Goal: Task Accomplishment & Management: Manage account settings

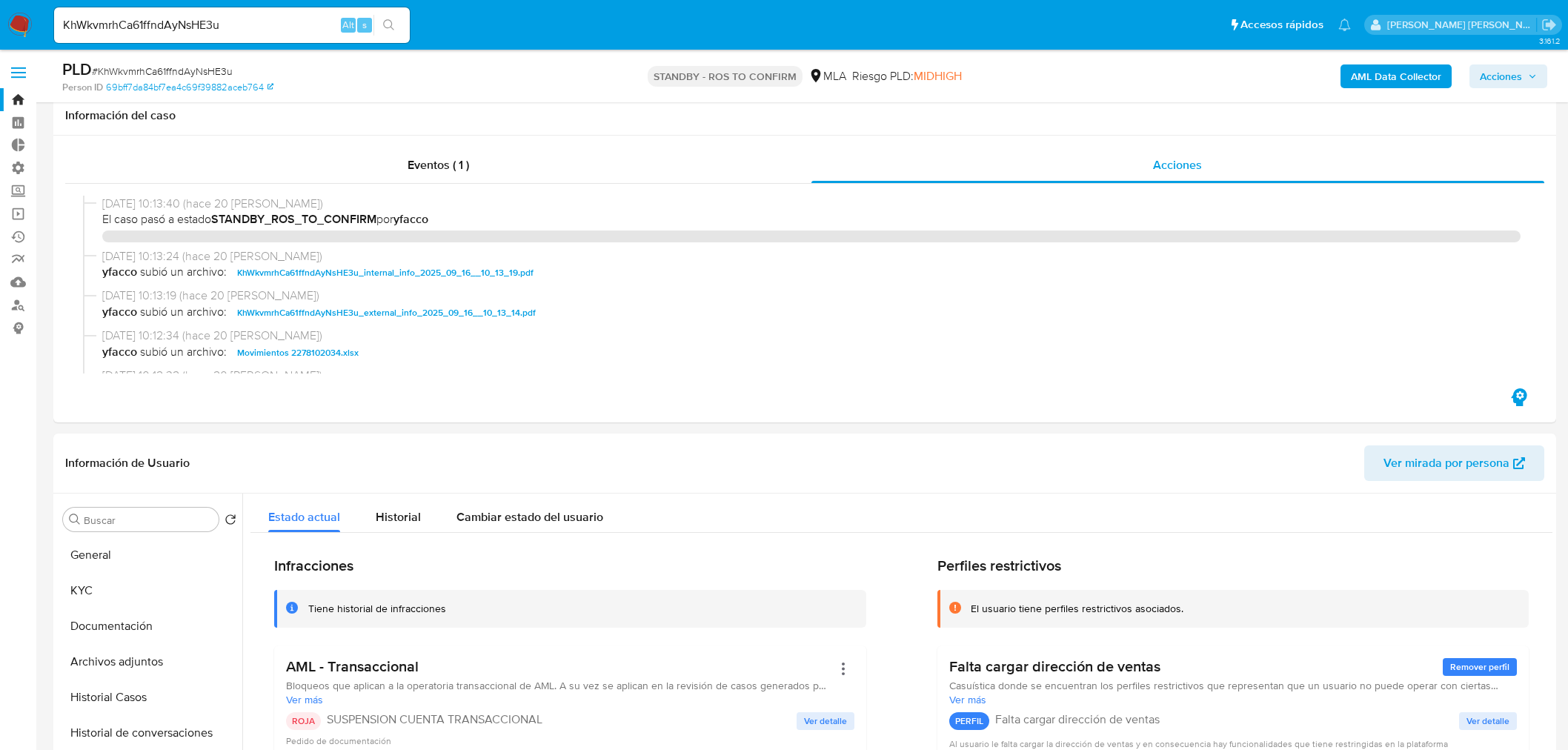
select select "10"
click at [21, 16] on img at bounding box center [20, 25] width 25 height 25
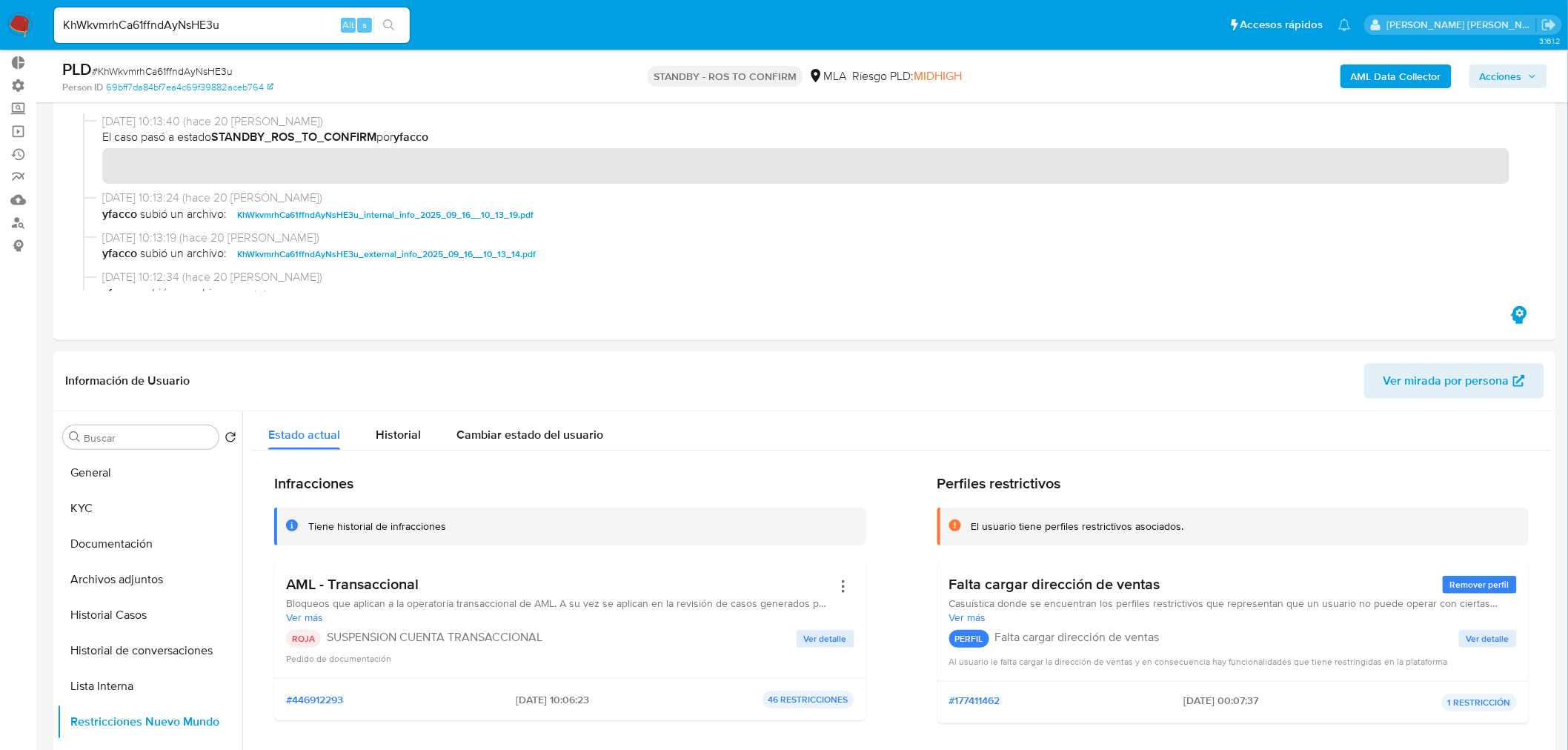
scroll to position [82, 0]
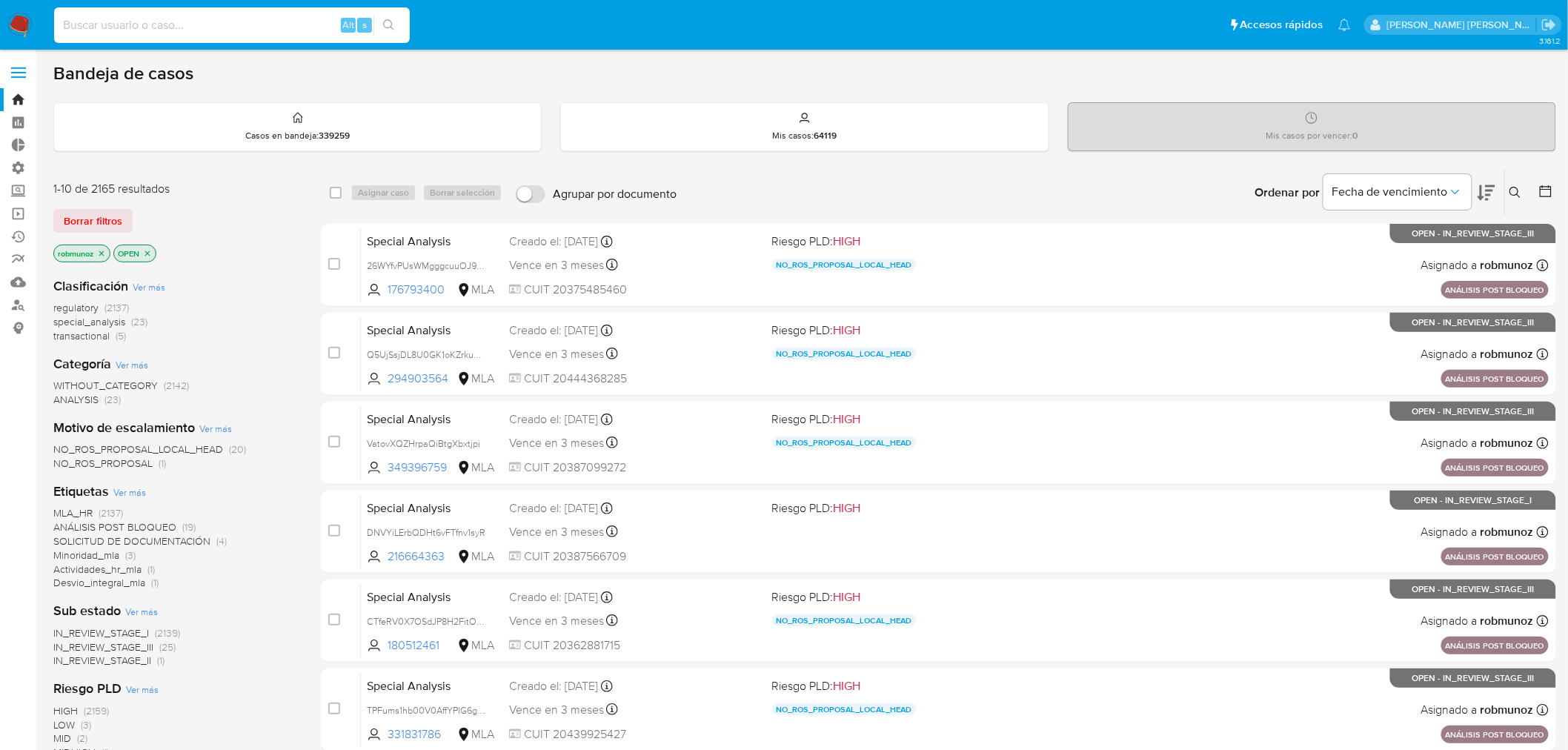
click at [100, 21] on input at bounding box center [231, 25] width 356 height 19
paste input "KhWkvmrhCa61ffndAyNsHE3u"
type input "KhWkvmrhCa61ffndAyNsHE3u"
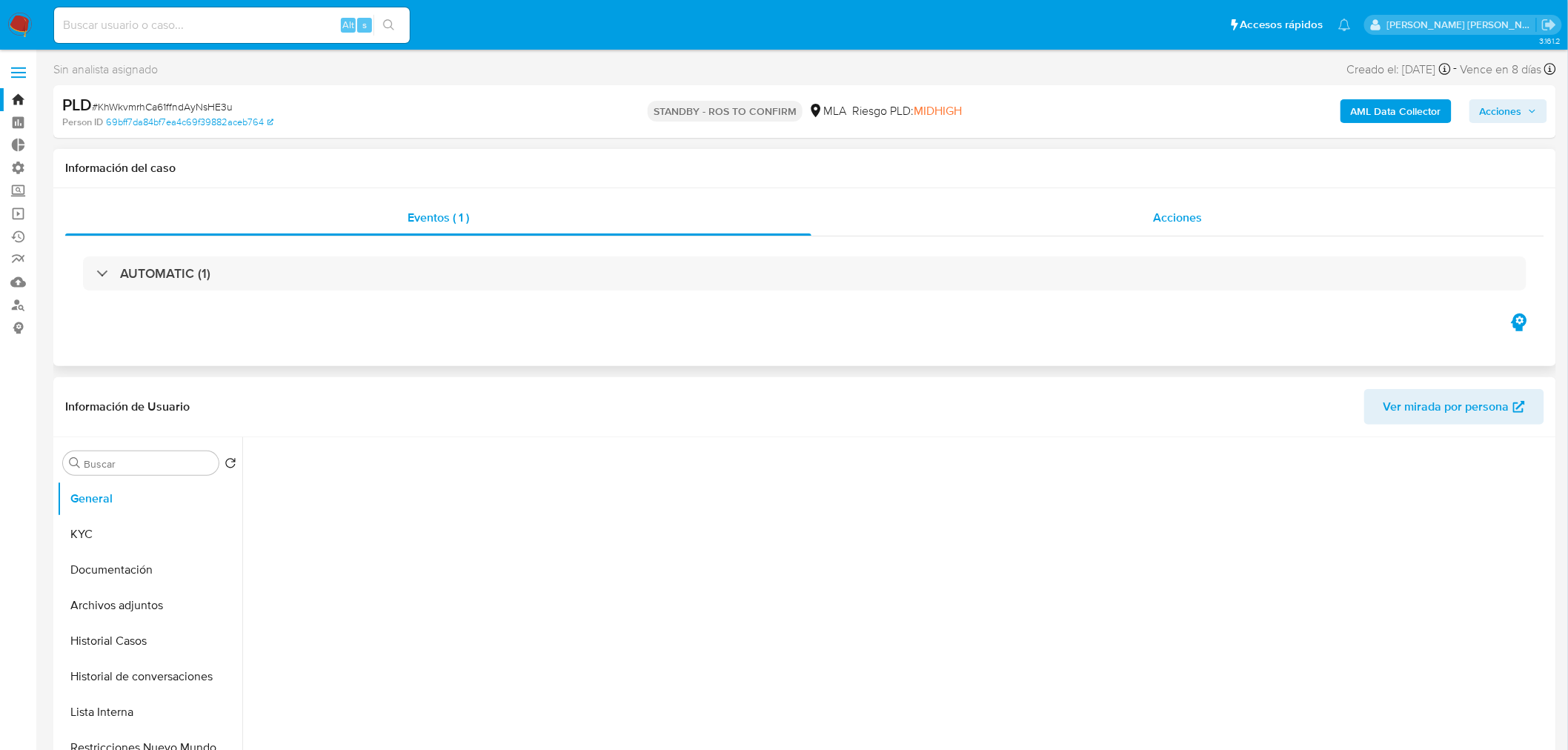
click at [1154, 204] on div "Acciones" at bounding box center [1178, 217] width 733 height 36
select select "10"
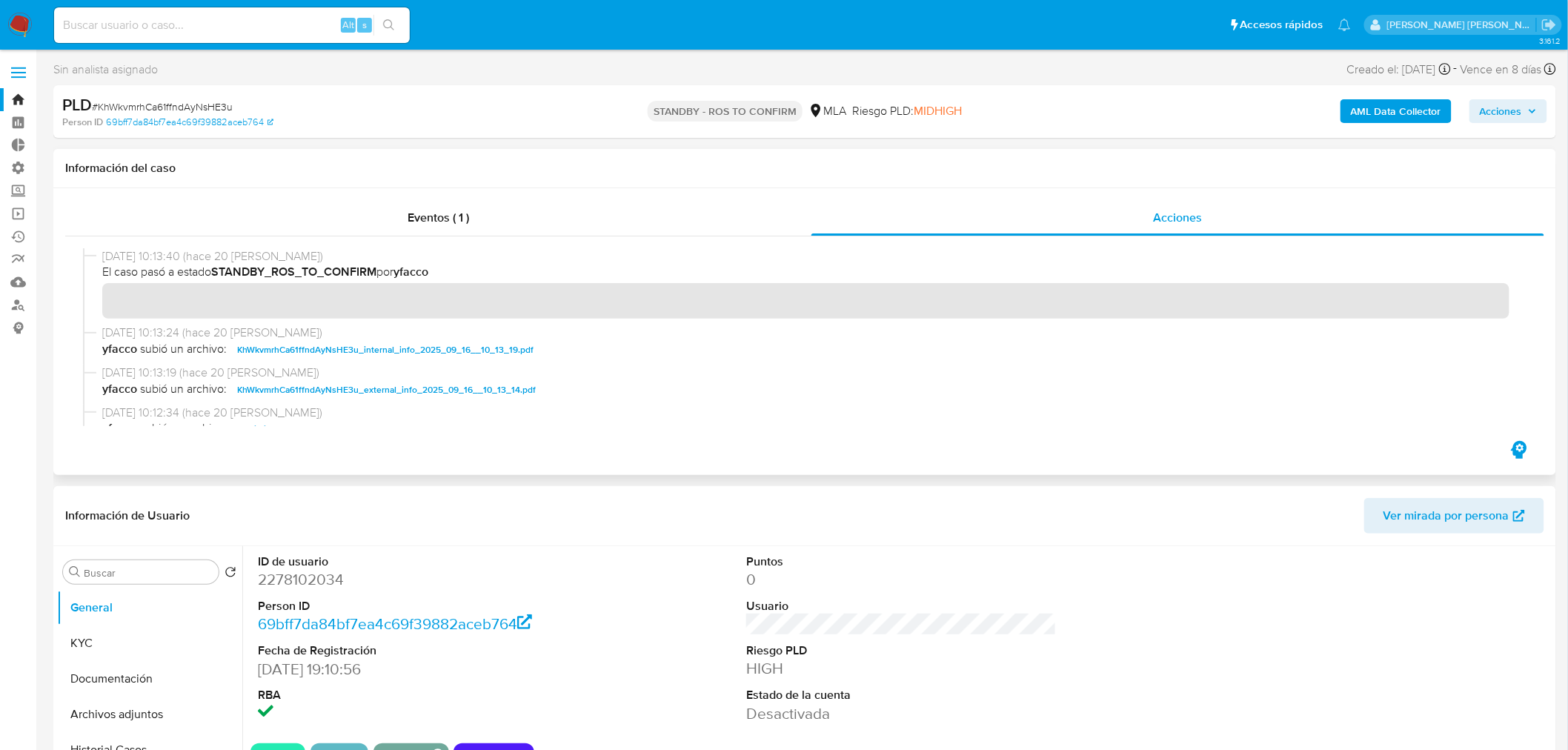
scroll to position [82, 0]
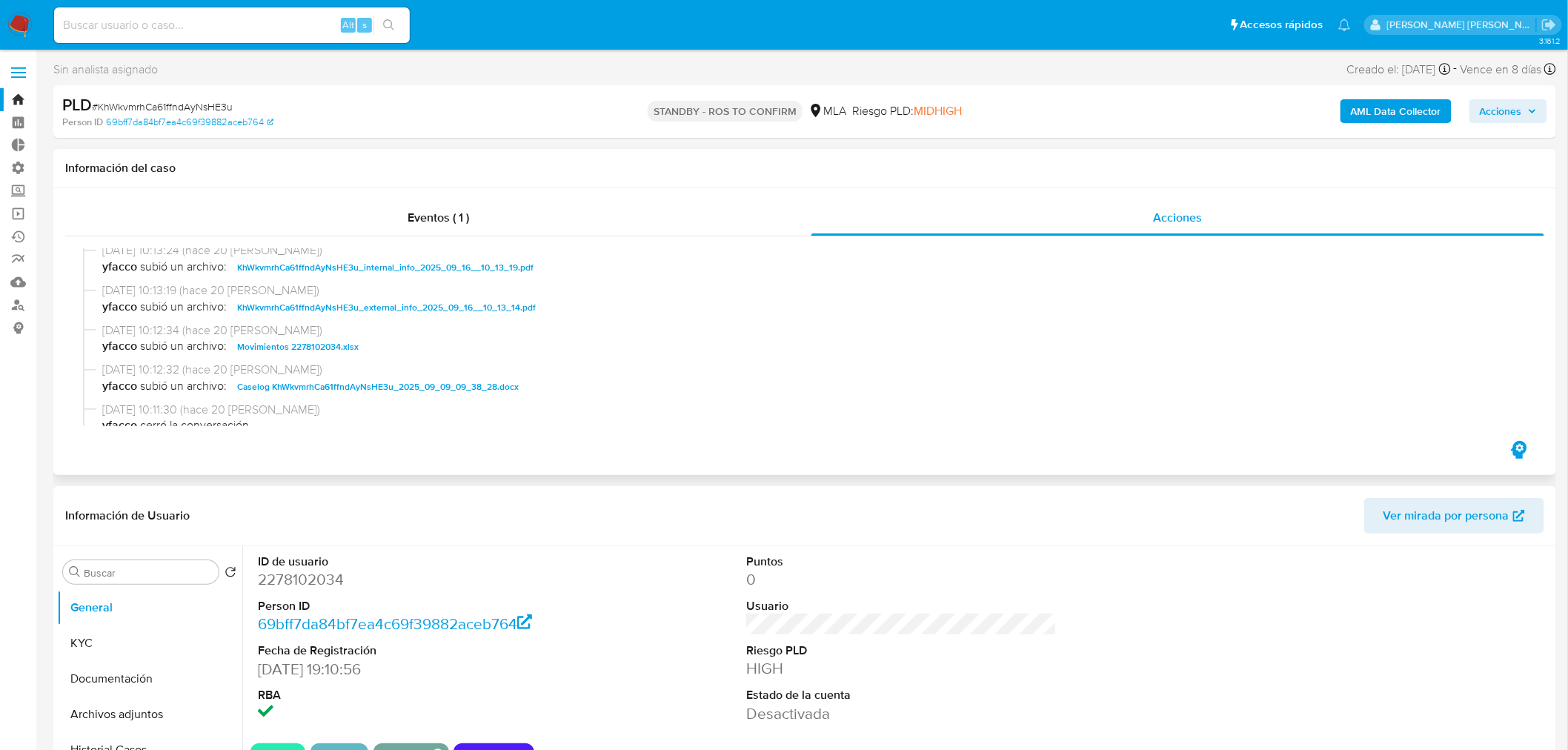
click at [493, 384] on span "Caselog KhWkvmrhCa61ffndAyNsHE3u_2025_09_09_09_38_28.docx" at bounding box center [377, 386] width 281 height 18
click at [648, 541] on div "Información de Usuario Ver mirada por persona" at bounding box center [804, 515] width 1502 height 60
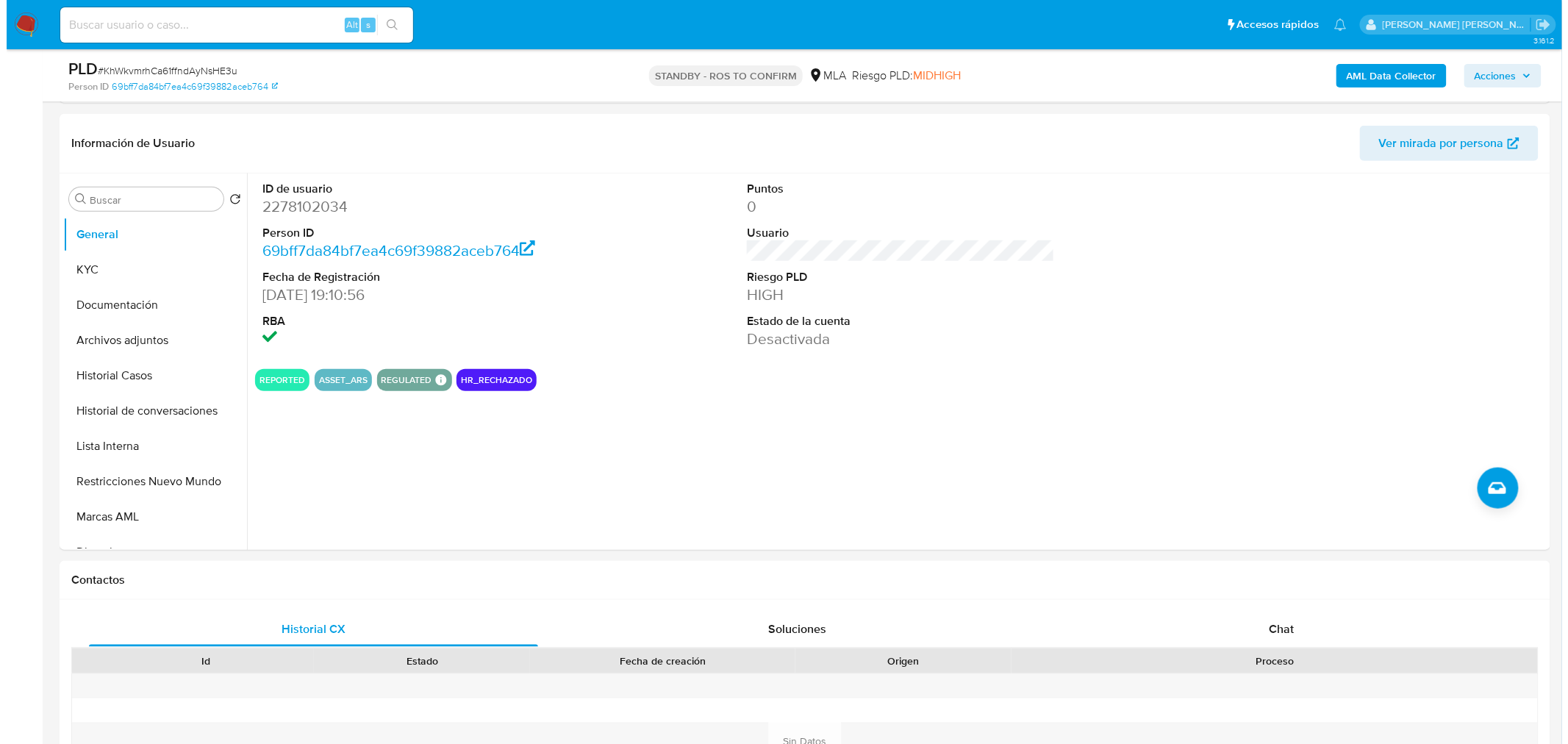
scroll to position [326, 0]
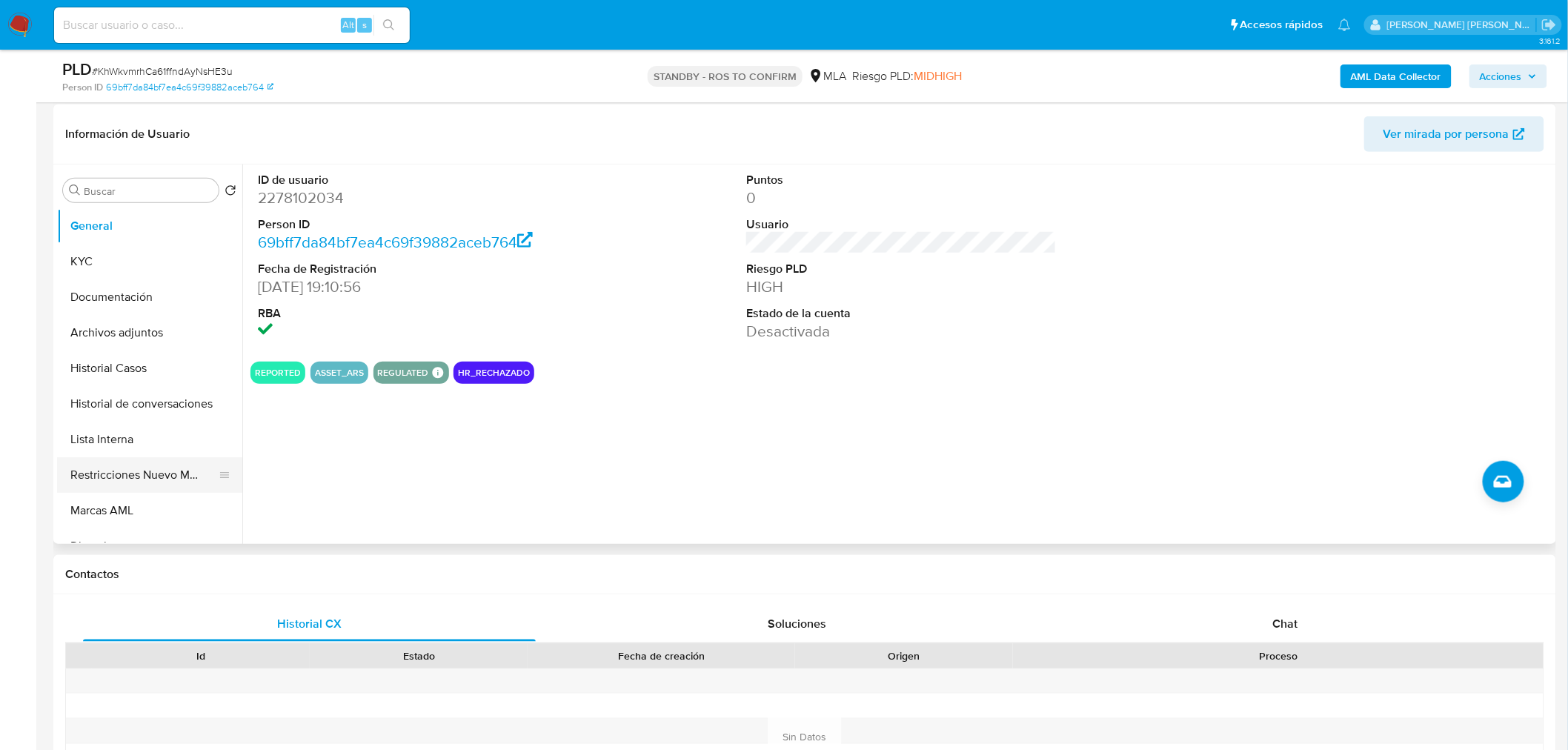
click at [106, 473] on button "Restricciones Nuevo Mundo" at bounding box center [144, 475] width 173 height 36
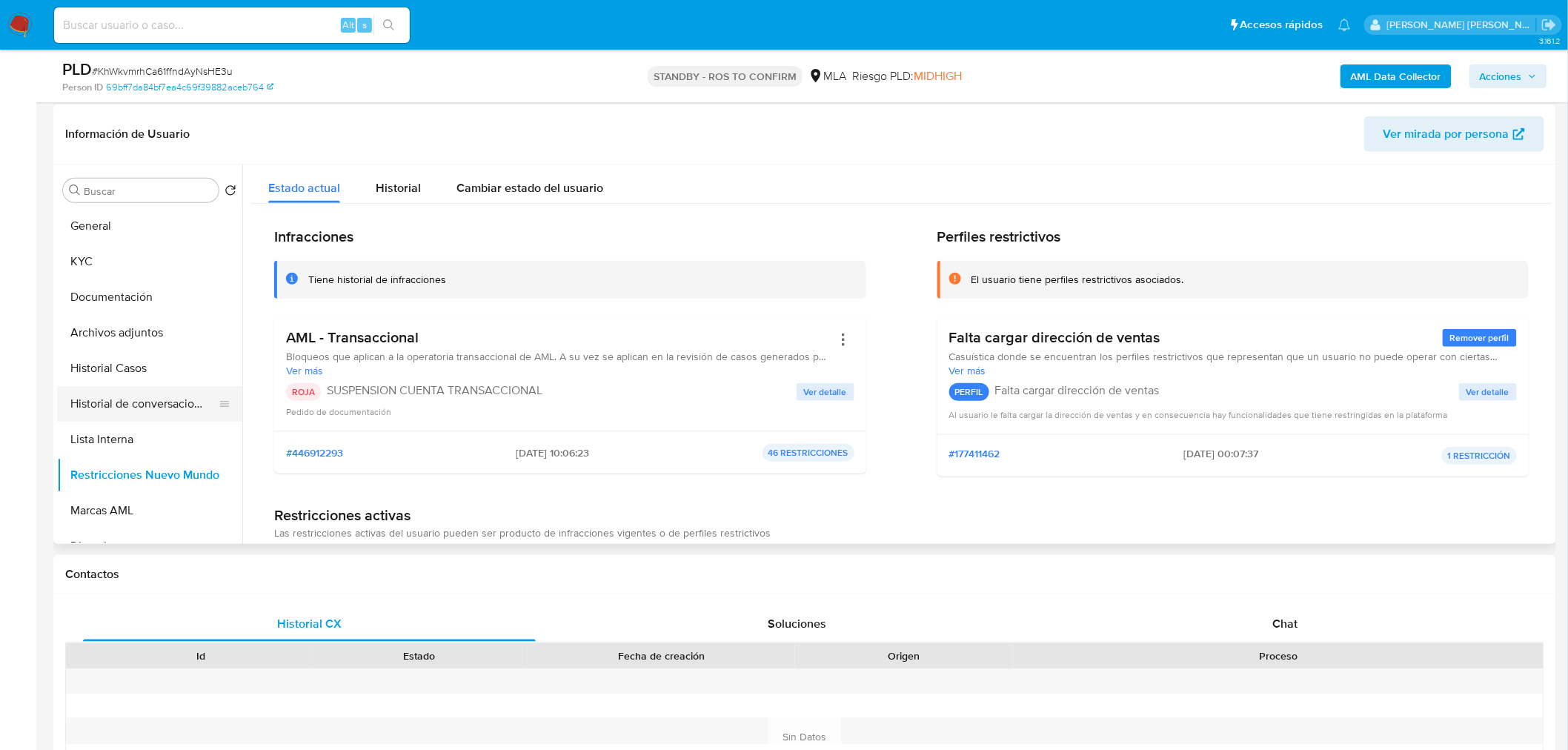
click at [127, 404] on button "Historial de conversaciones" at bounding box center [144, 404] width 173 height 36
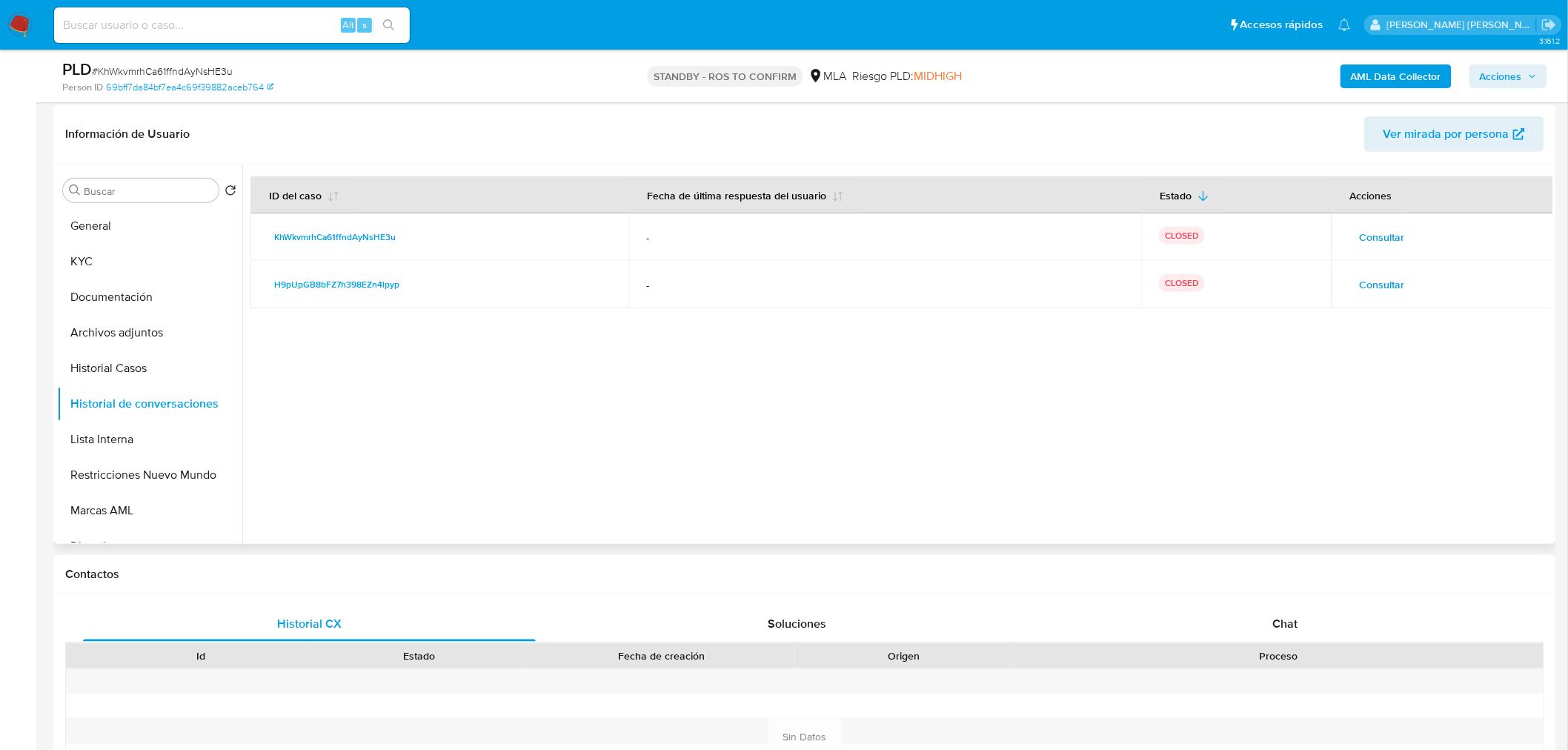
click at [1393, 237] on span "Consultar" at bounding box center [1382, 237] width 45 height 21
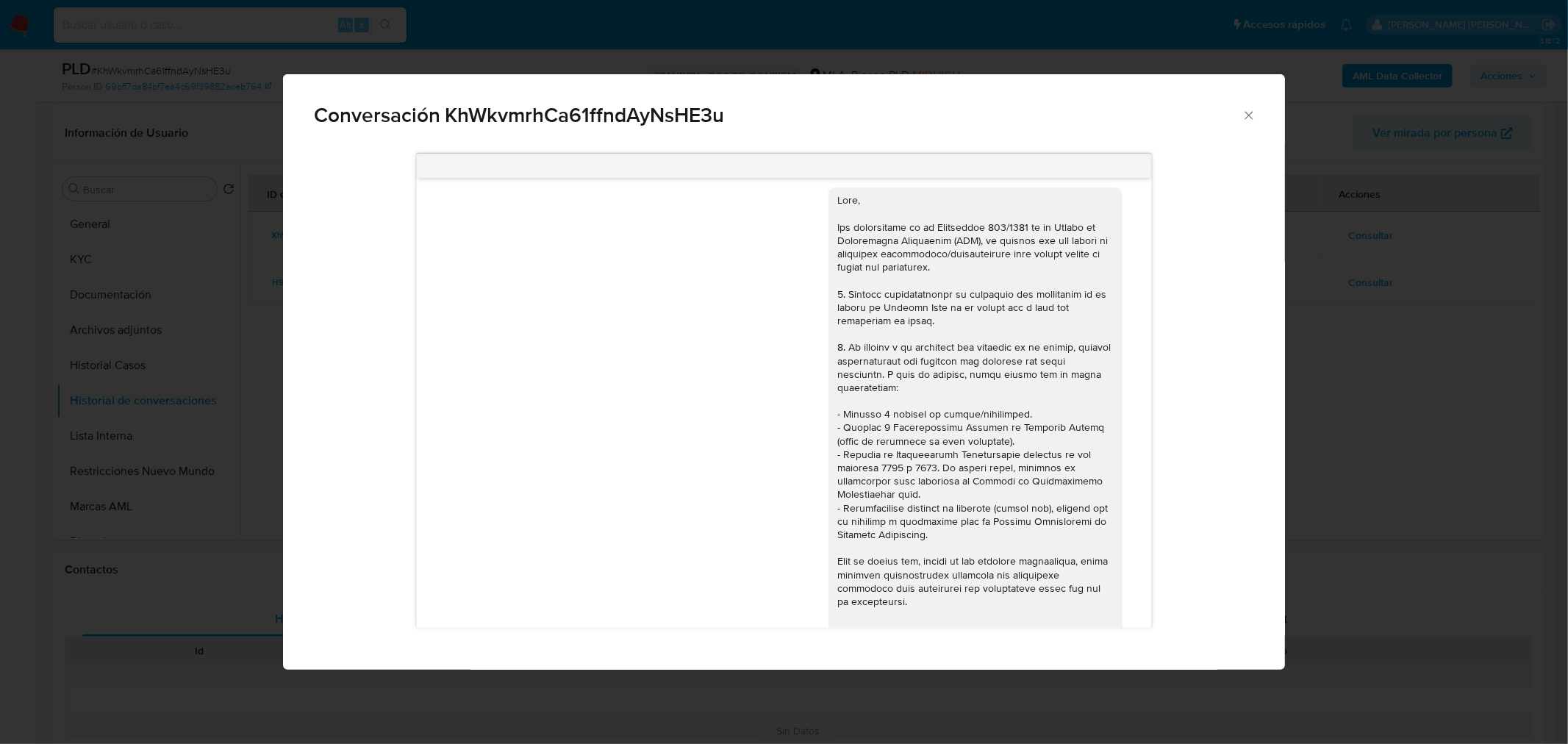
scroll to position [0, 0]
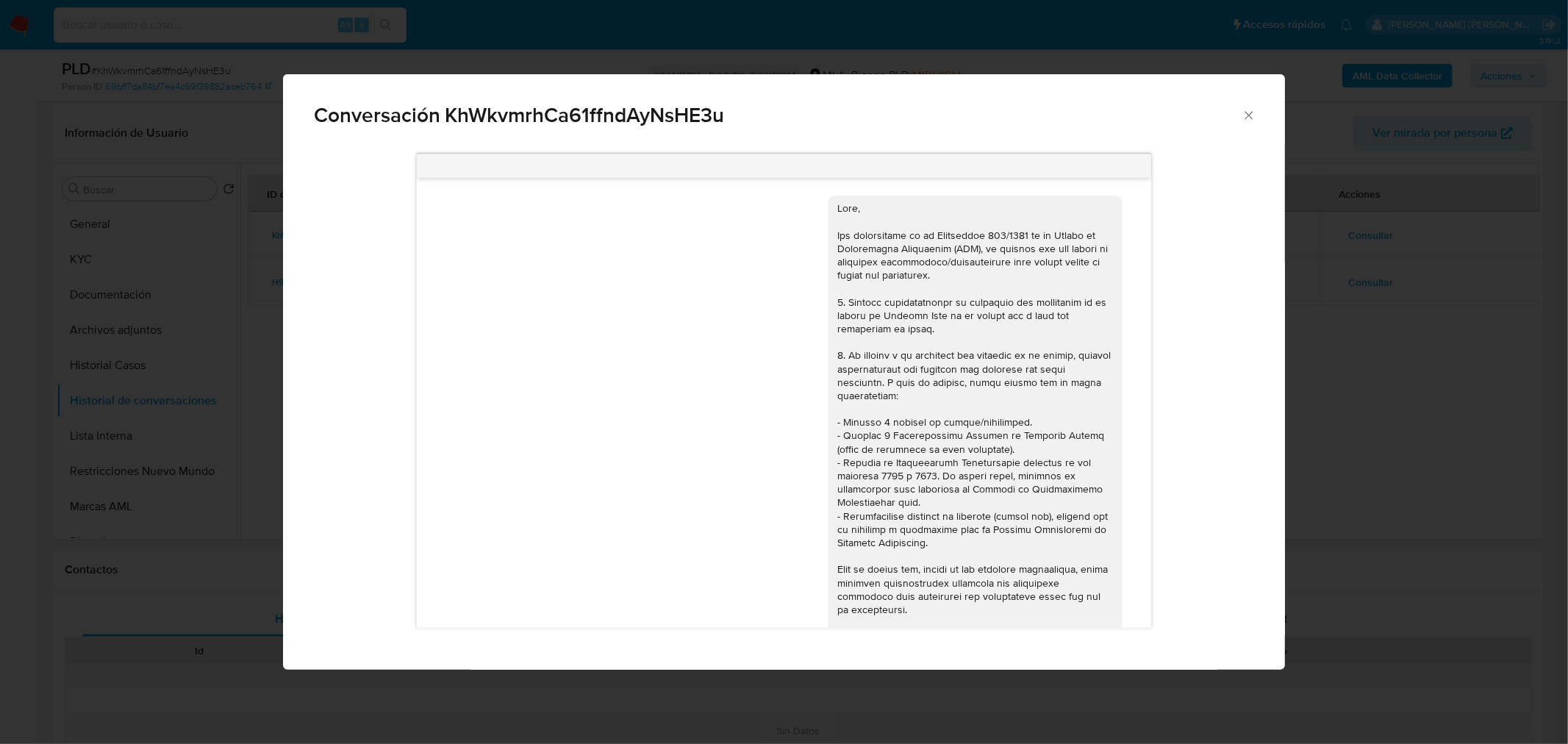
click at [1505, 457] on div "Conversación KhWkvmrhCa61ffndAyNsHE3u 18/08/2025 17:28:36 Hola, Esperamos que t…" at bounding box center [784, 372] width 1568 height 744
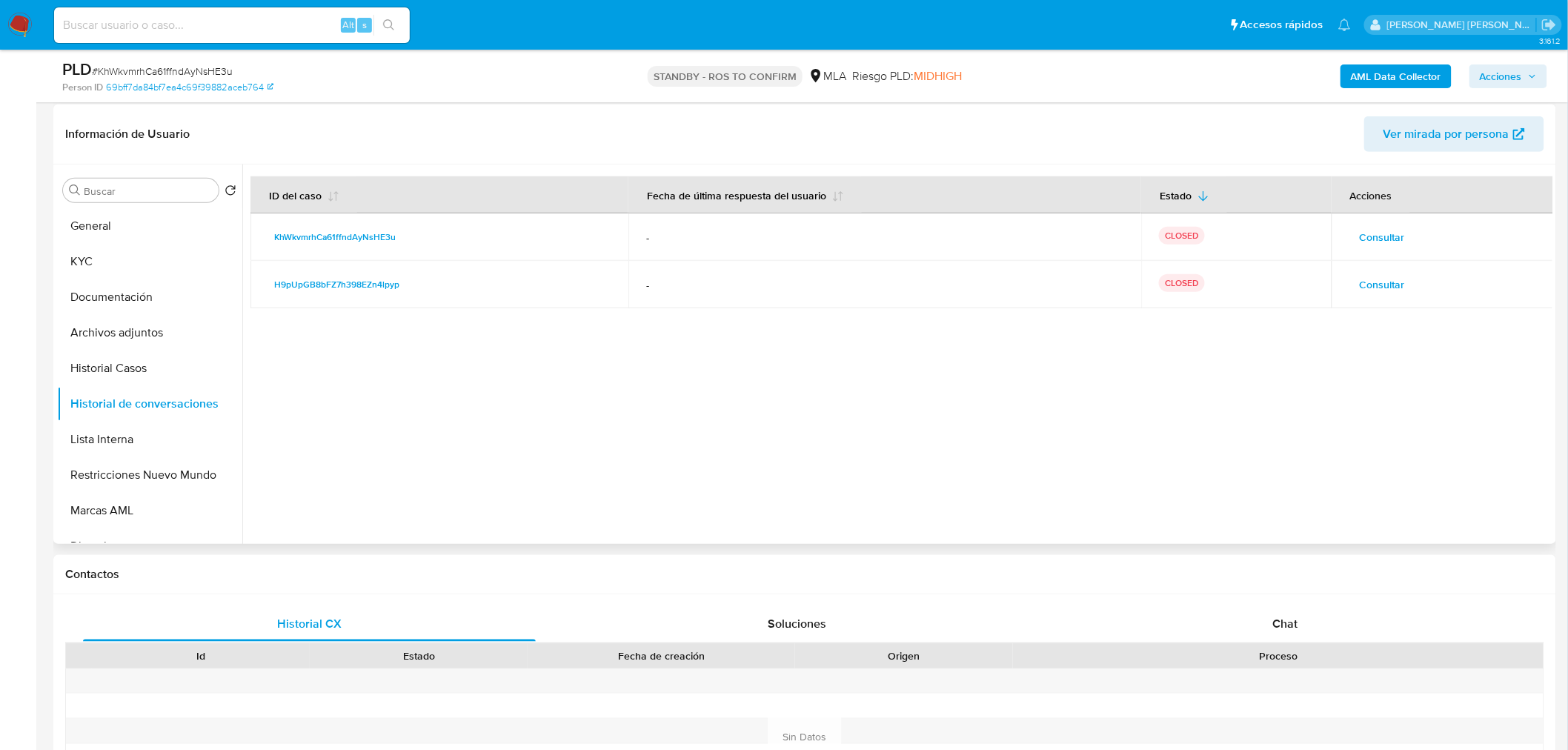
click at [1384, 285] on span "Consultar" at bounding box center [1382, 285] width 45 height 21
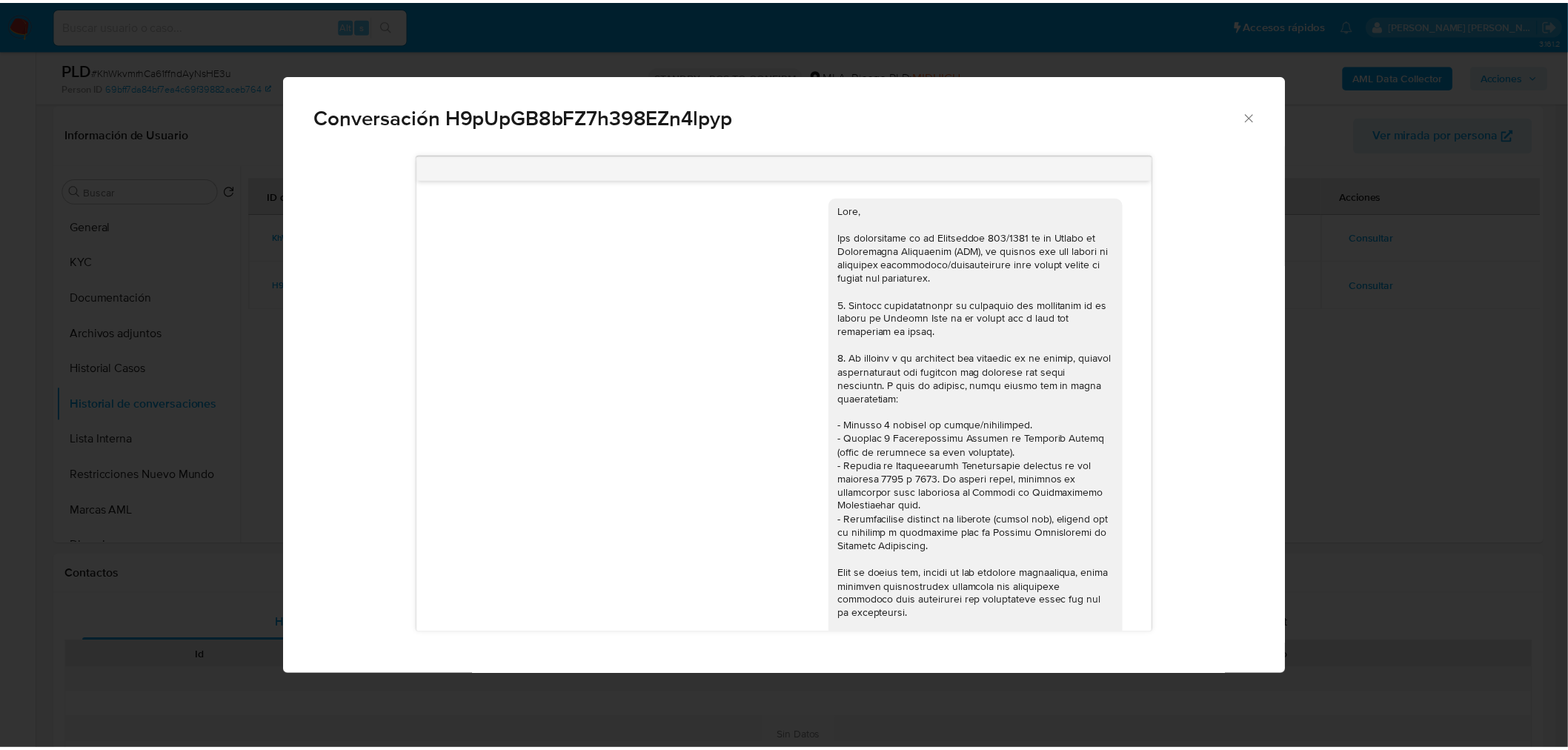
scroll to position [712, 0]
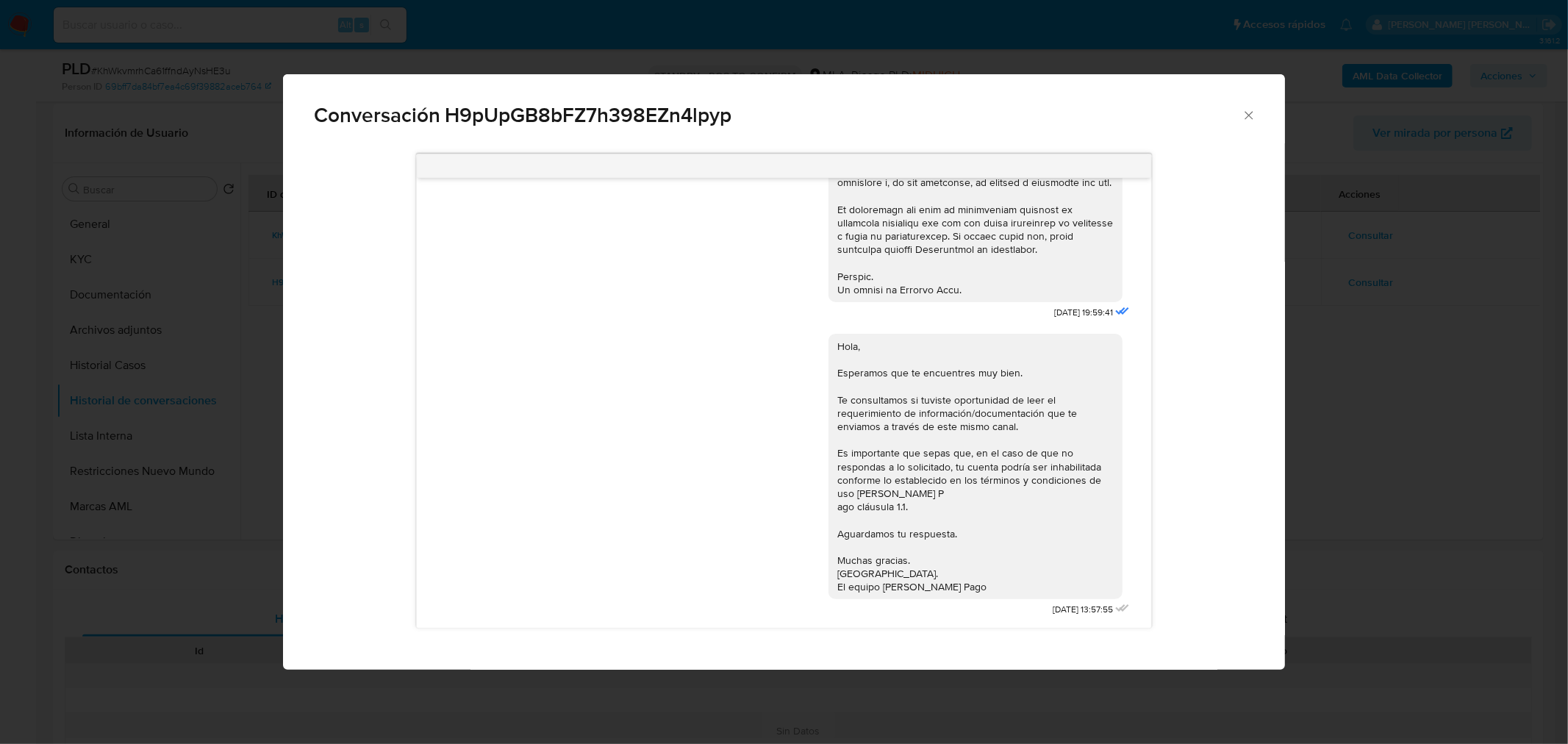
click at [1406, 412] on div "Conversación H9pUpGB8bFZ7h398EZn4lpyp 17/07/2025 19:59:41 Hola, Esperamos que t…" at bounding box center [784, 372] width 1568 height 744
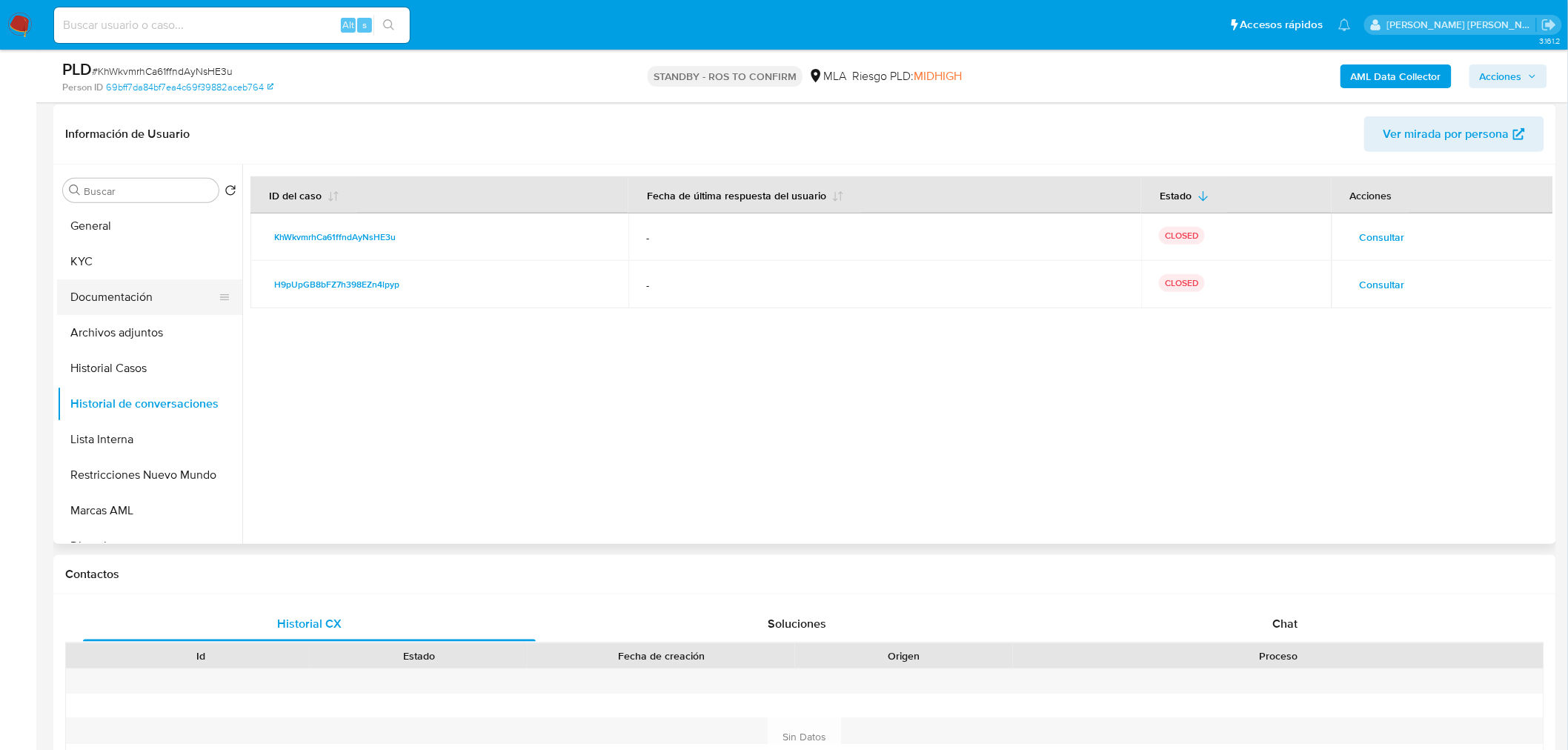
drag, startPoint x: 591, startPoint y: 383, endPoint x: 188, endPoint y: 312, distance: 409.2
click at [572, 375] on div at bounding box center [897, 354] width 1310 height 379
click at [106, 259] on button "KYC" at bounding box center [144, 262] width 173 height 36
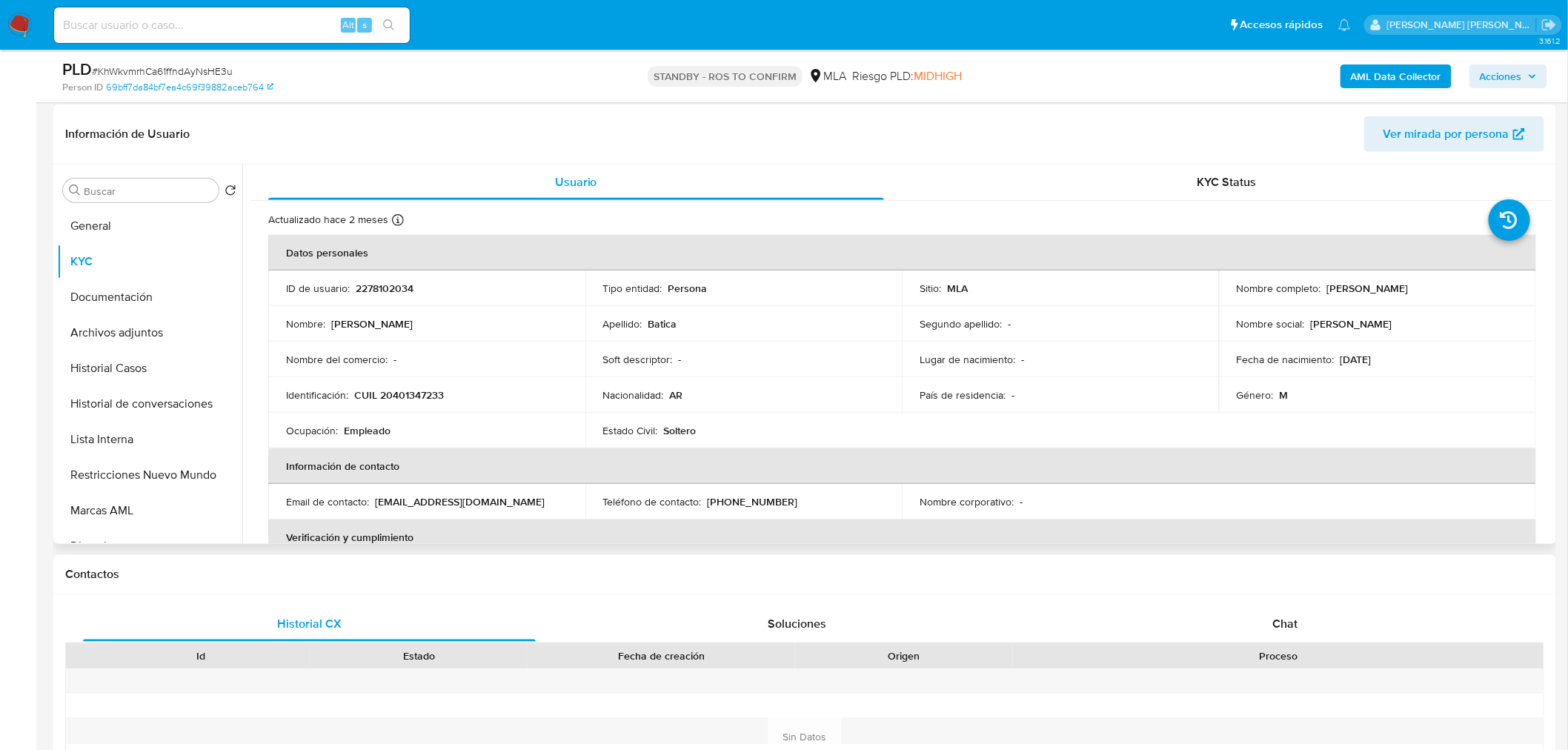
click at [803, 410] on td "Nacionalidad : AR" at bounding box center [744, 395] width 317 height 36
click at [205, 20] on input at bounding box center [231, 25] width 356 height 19
paste input "AK2cNsnBrXmrUZ6W8lxJclcB"
type input "AK2cNsnBrXmrUZ6W8lxJclcB"
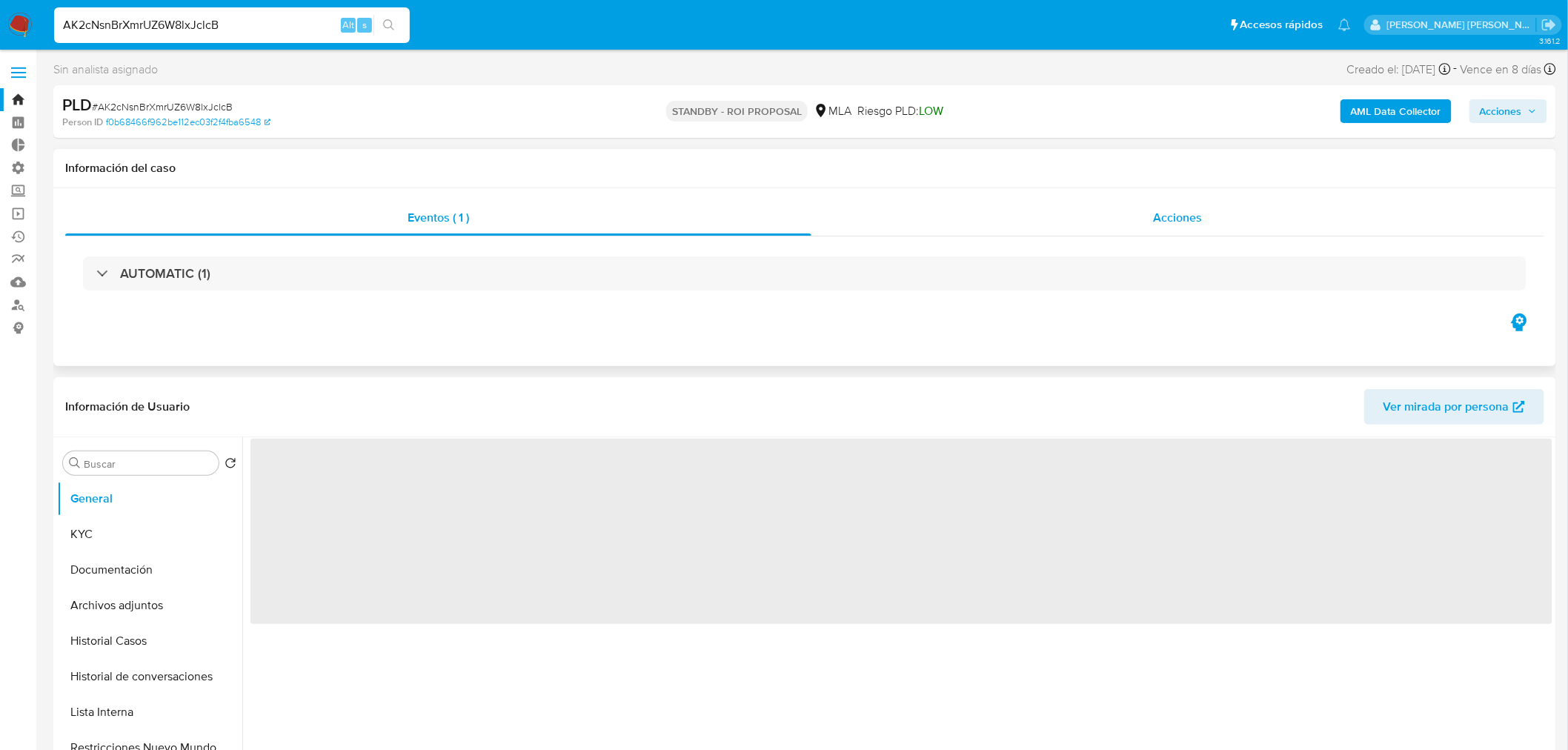
click at [1227, 206] on div "Acciones" at bounding box center [1178, 217] width 733 height 36
select select "10"
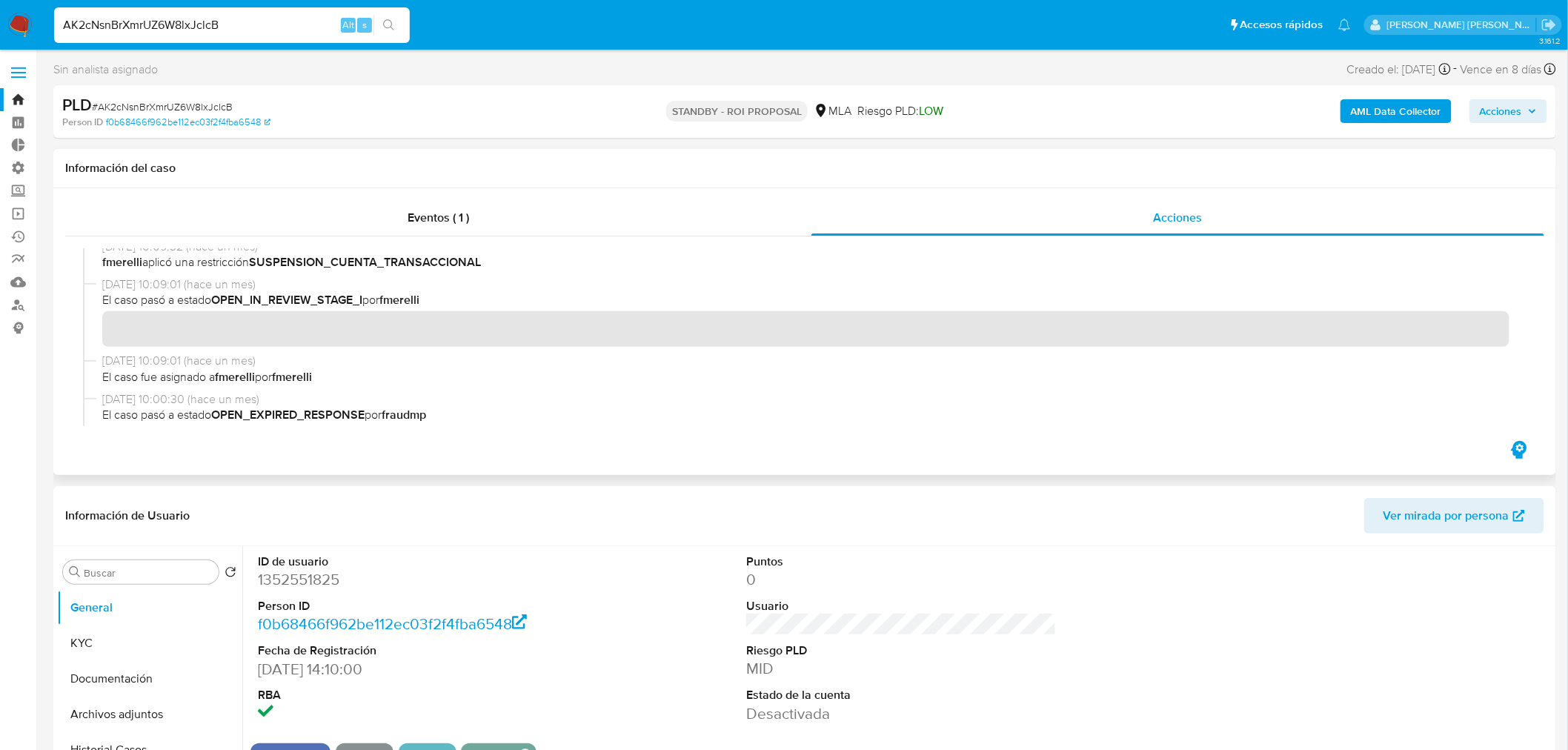
scroll to position [247, 0]
click at [192, 24] on input "AK2cNsnBrXmrUZ6W8lxJclcB" at bounding box center [231, 25] width 356 height 19
paste input "PBKkybpWm1BtqGpB8cEGuCTN"
type input "PBKkybpWm1BtqGpB8cEGuCTN"
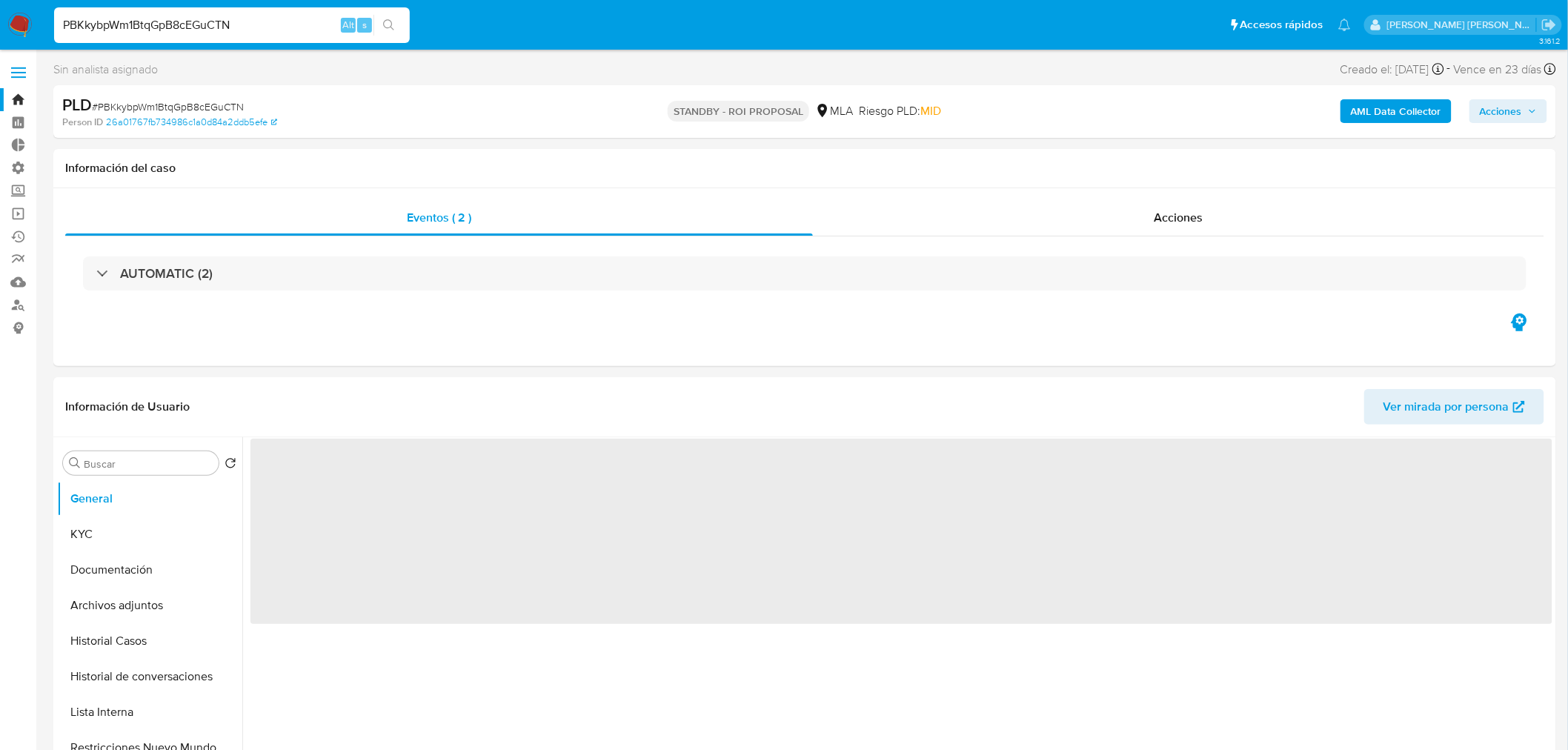
select select "10"
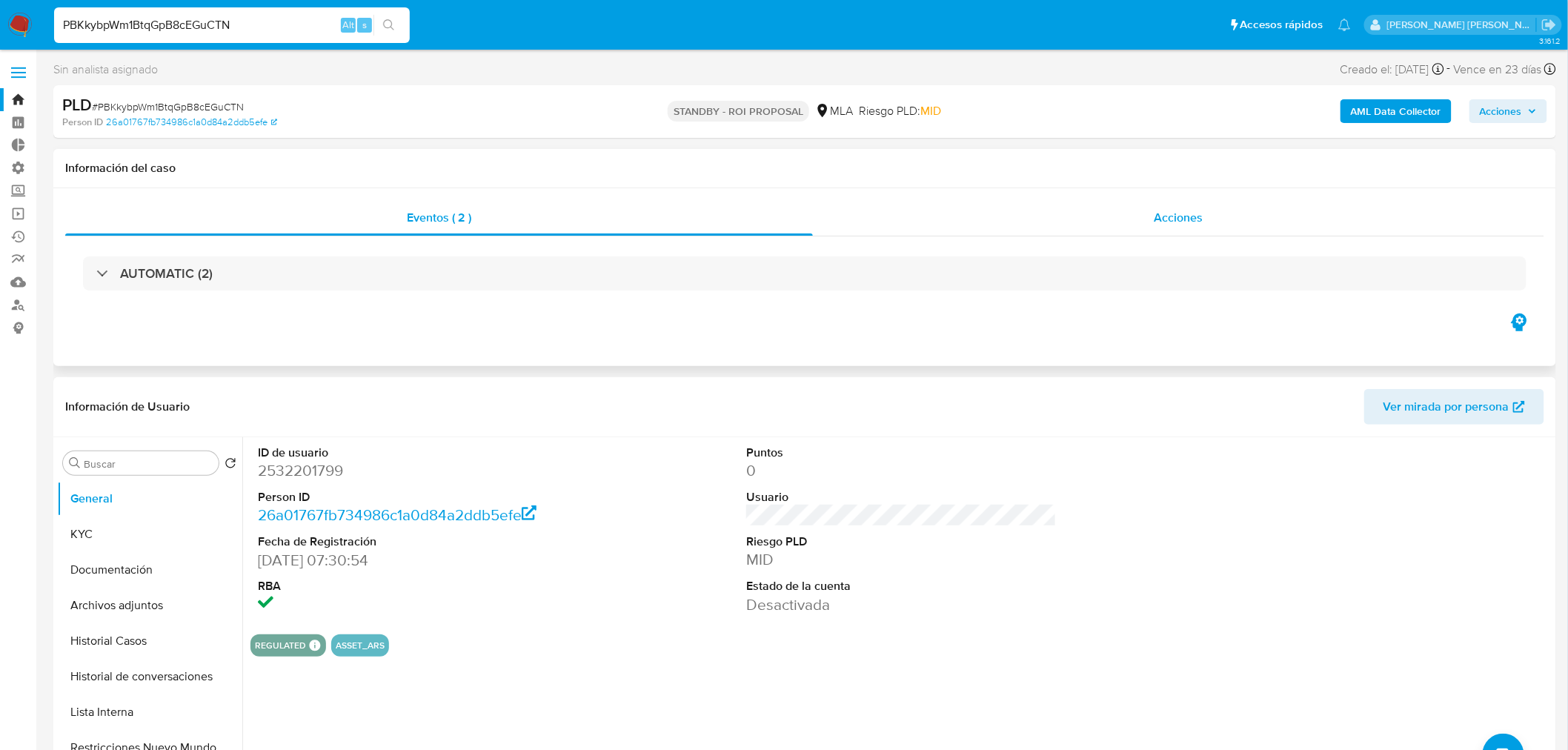
click at [1228, 229] on div "Acciones" at bounding box center [1178, 217] width 732 height 36
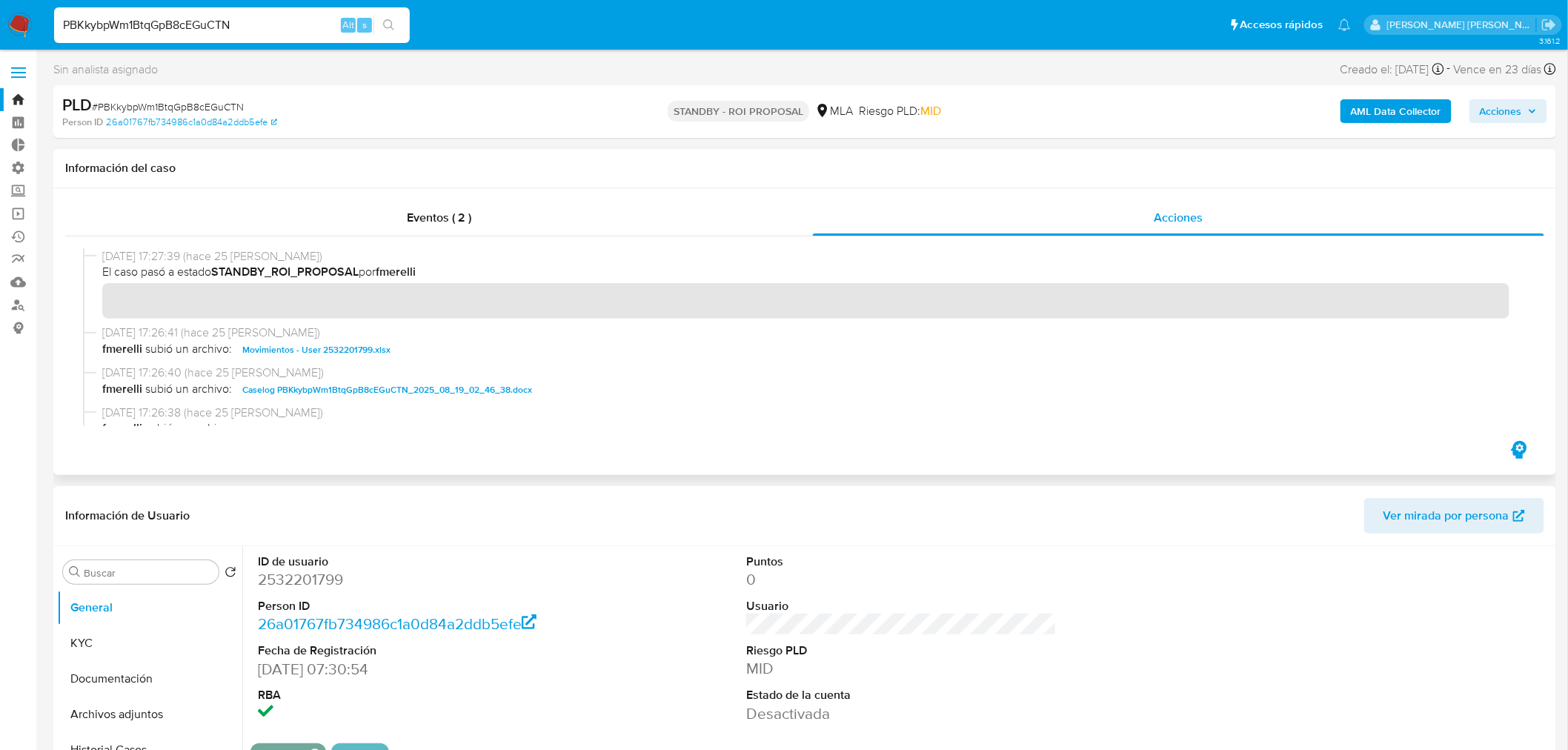
scroll to position [82, 0]
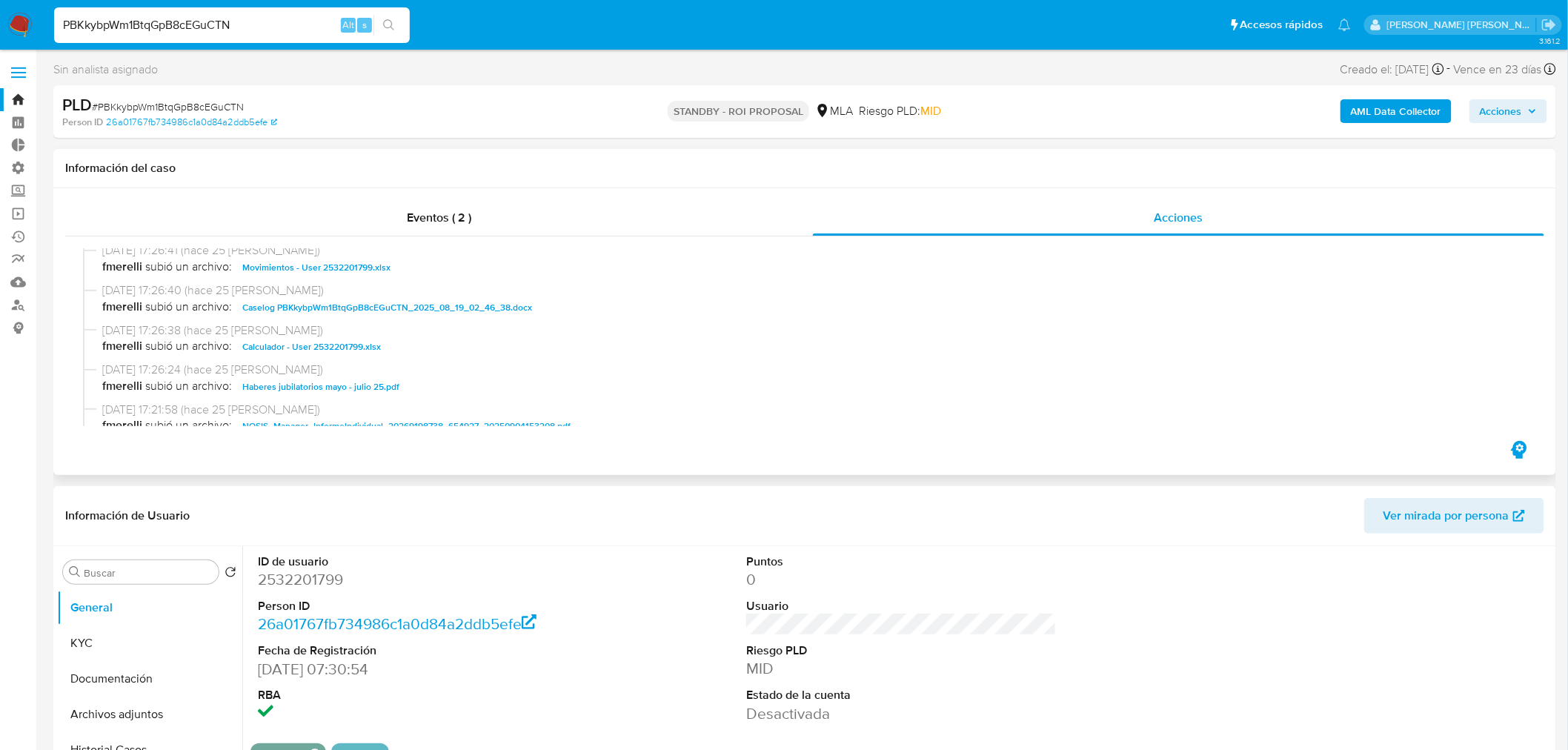
click at [452, 302] on span "Caselog PBKkybpWm1BtqGpB8cEGuCTN_2025_08_19_02_46_38.docx" at bounding box center [387, 307] width 290 height 18
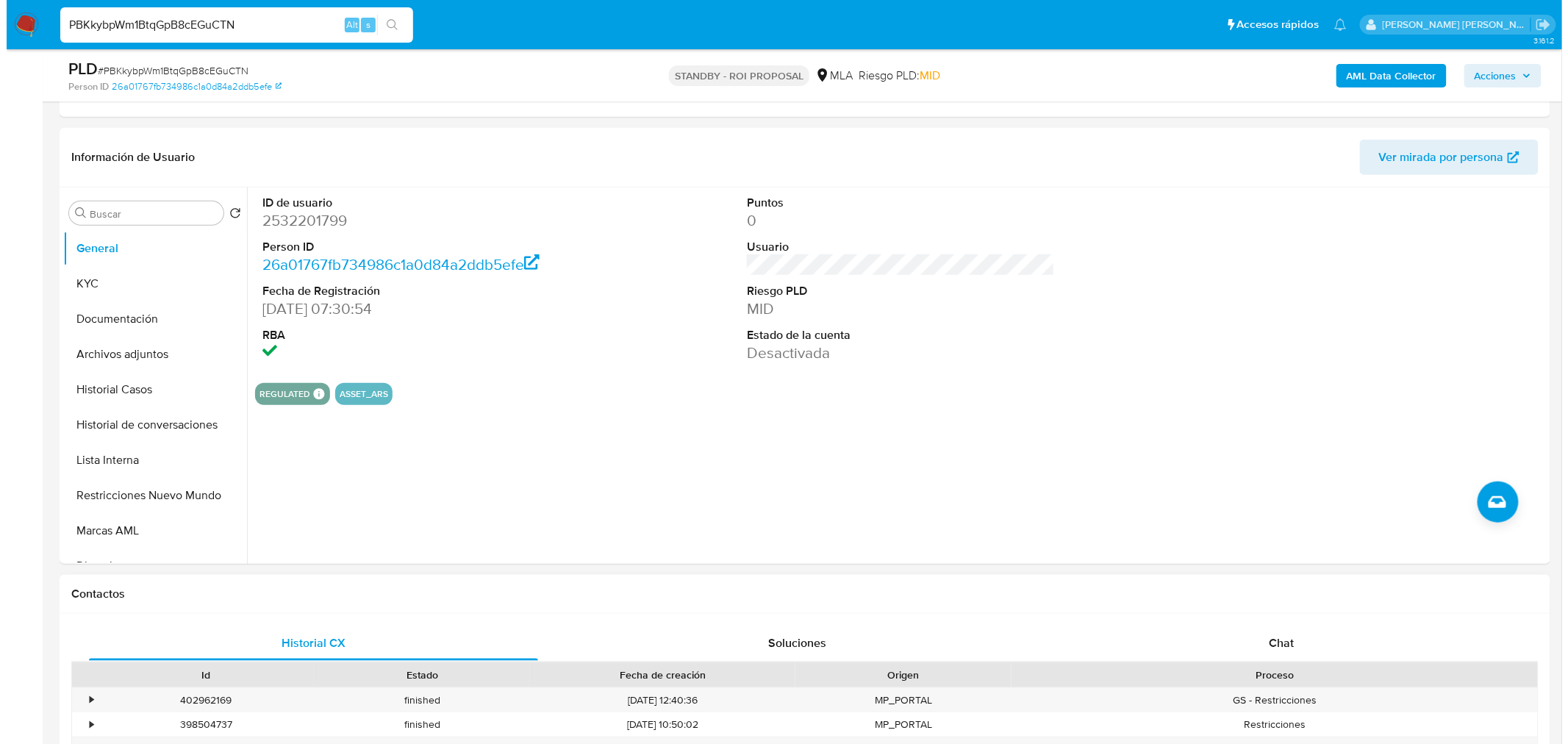
scroll to position [326, 0]
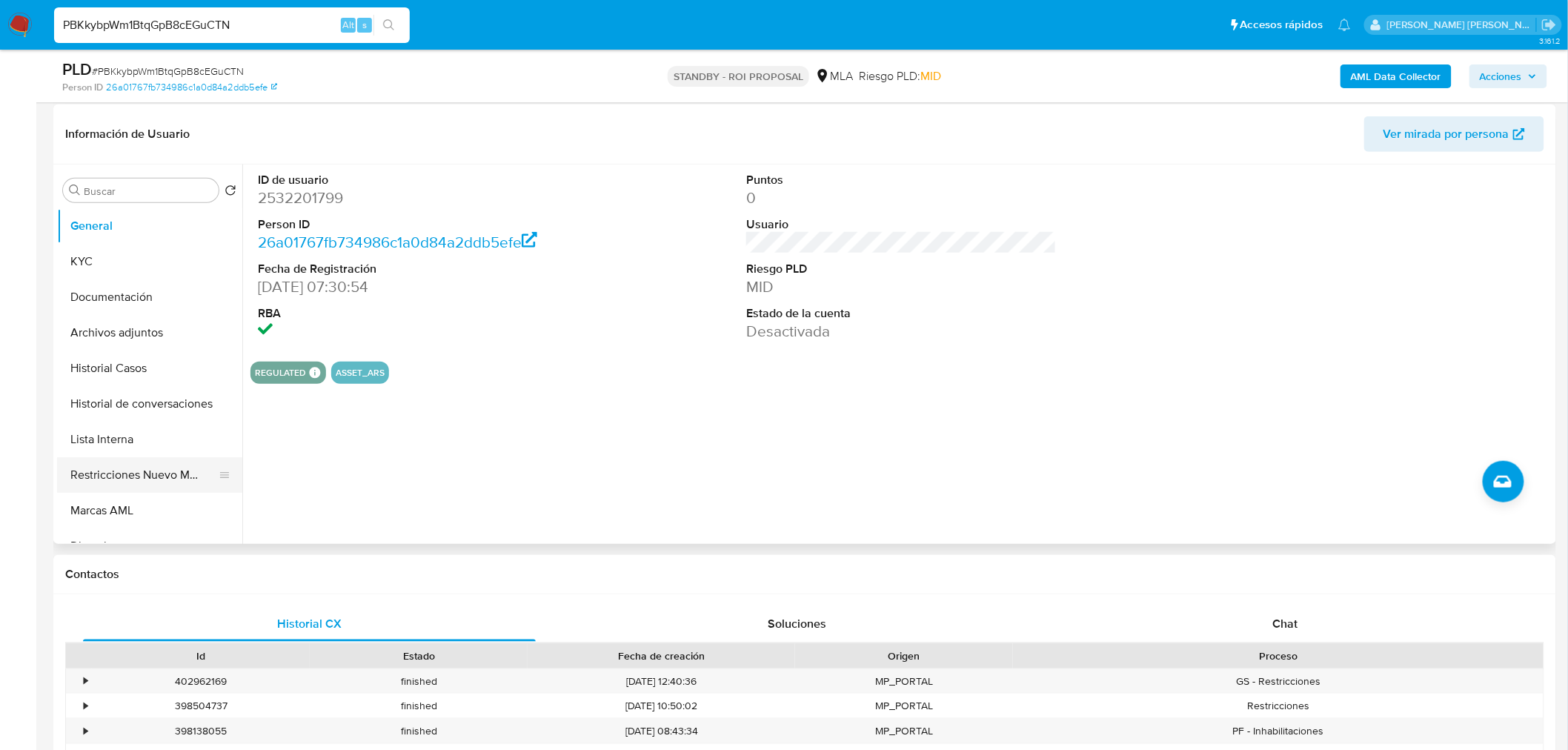
click at [139, 475] on button "Restricciones Nuevo Mundo" at bounding box center [144, 475] width 173 height 36
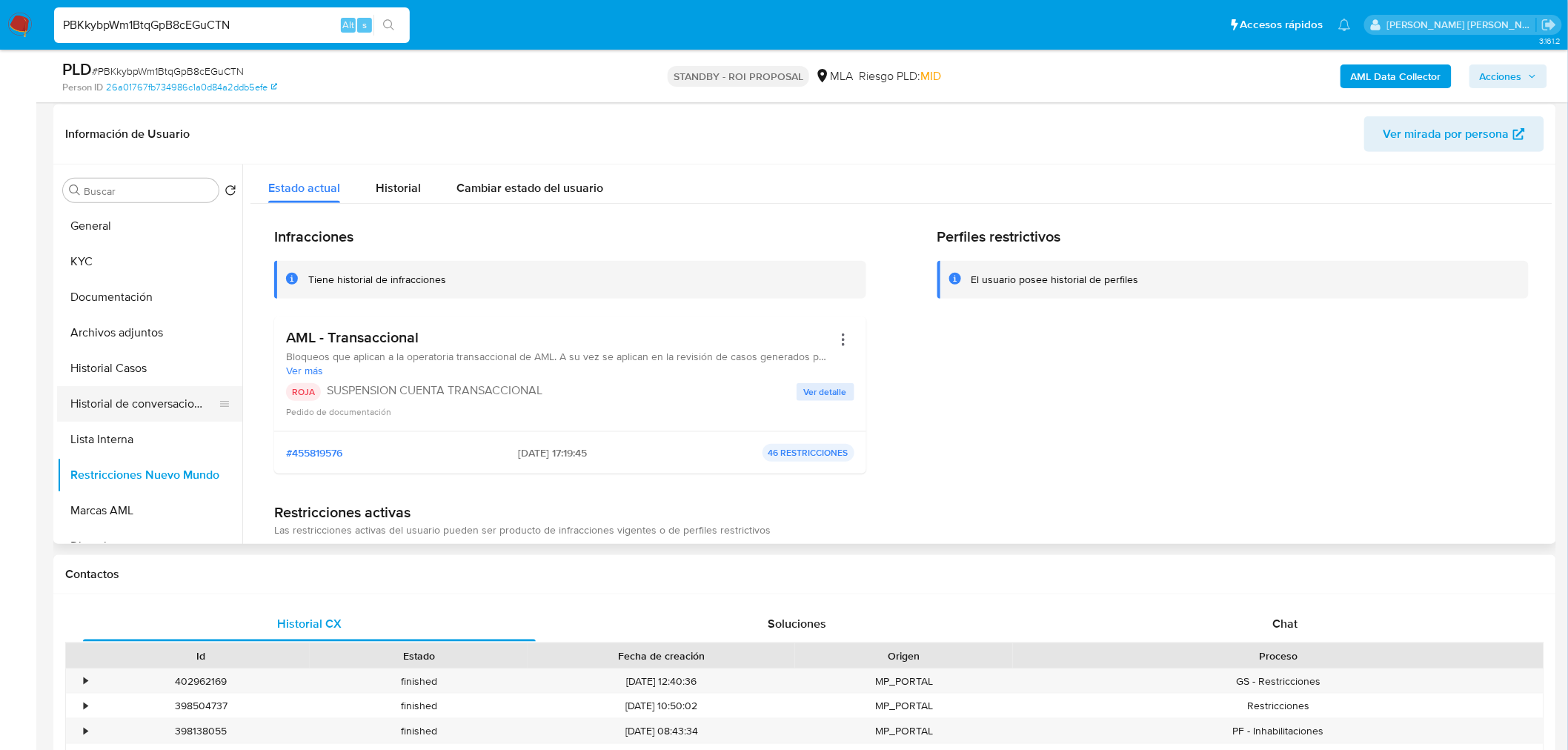
click at [152, 408] on button "Historial de conversaciones" at bounding box center [144, 404] width 173 height 36
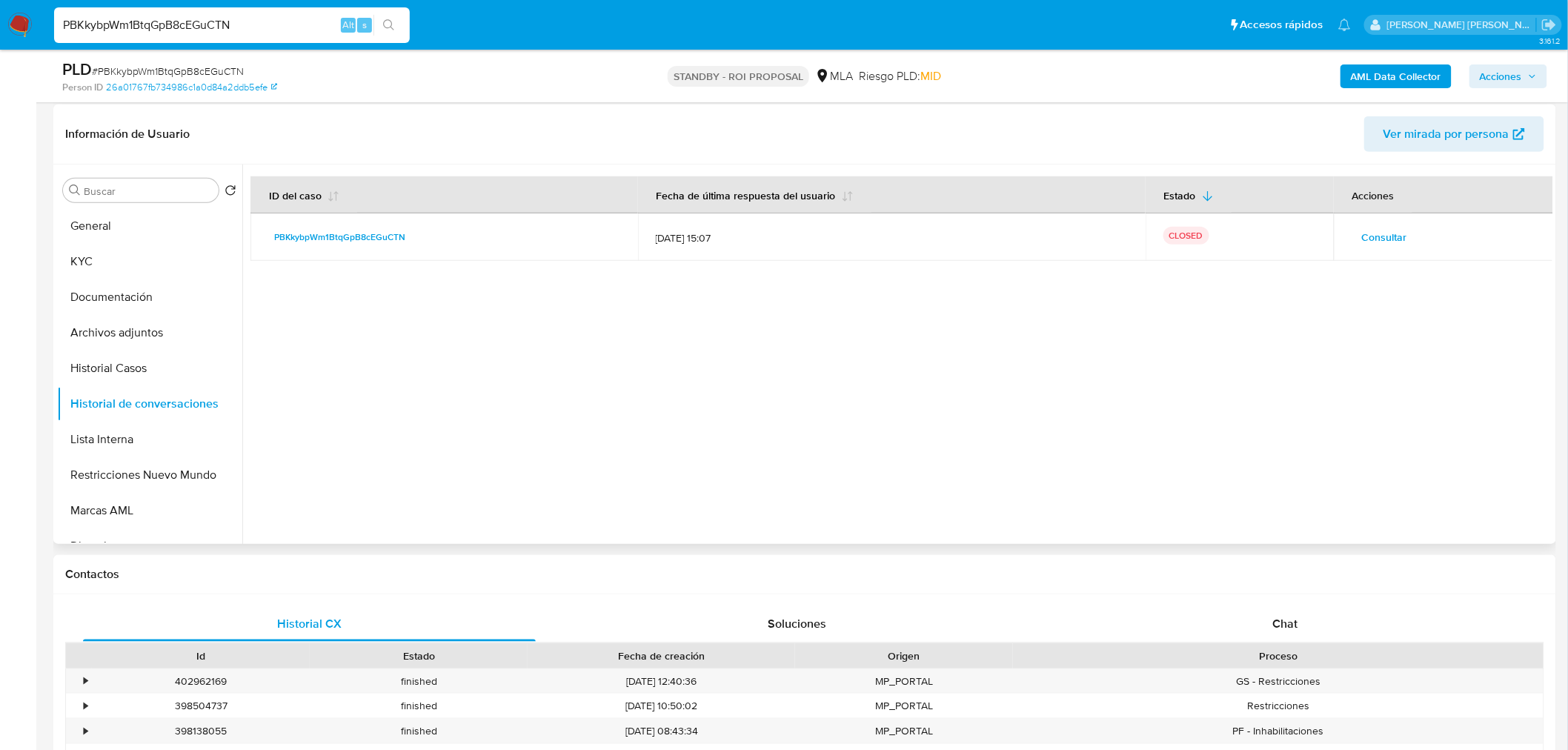
click at [1378, 233] on span "Consultar" at bounding box center [1384, 237] width 45 height 21
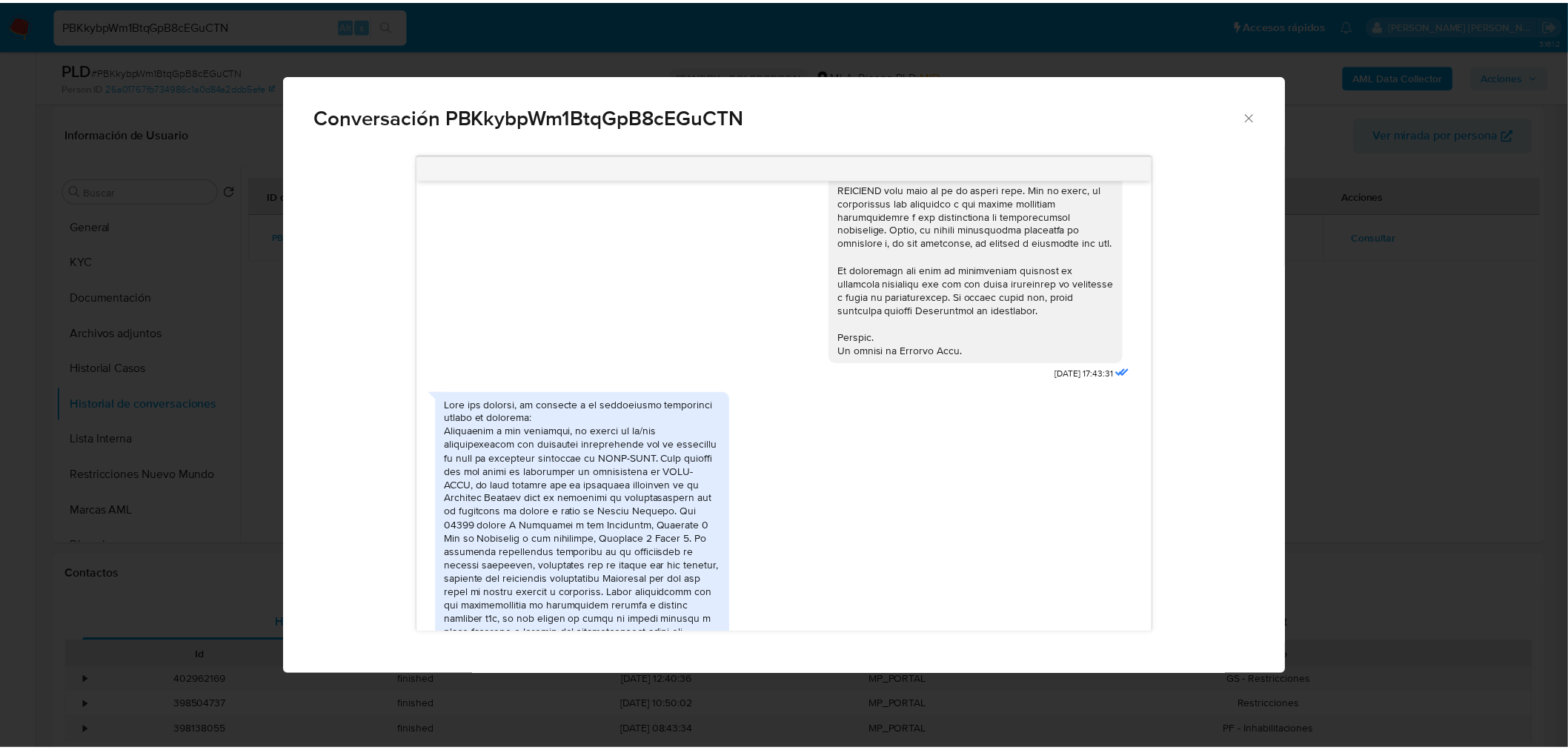
scroll to position [769, 0]
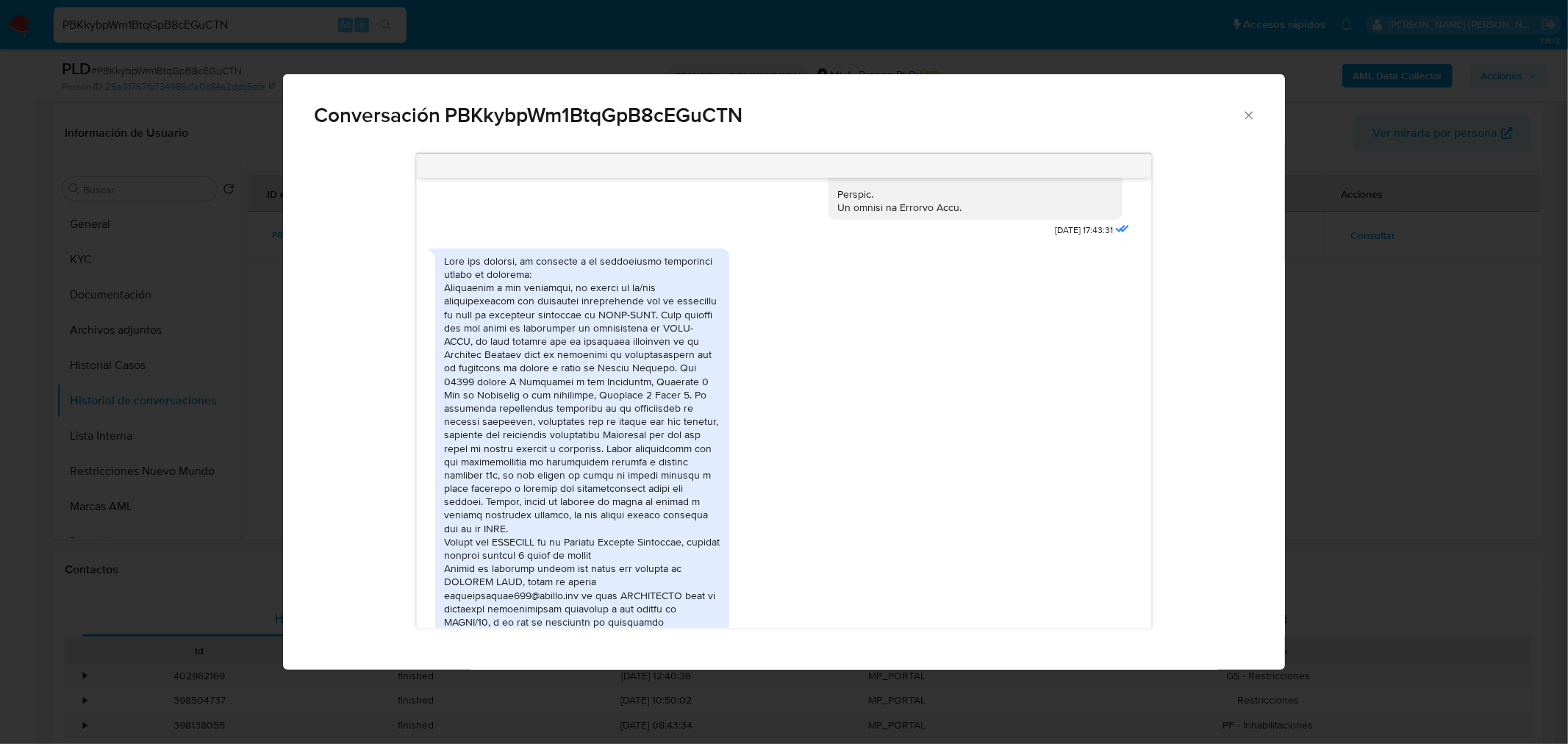
click at [1363, 446] on div "Conversación PBKkybpWm1BtqGpB8cEGuCTN 18/08/2025 17:43:31 PDF PDF INSCRIPCION A…" at bounding box center [784, 372] width 1568 height 744
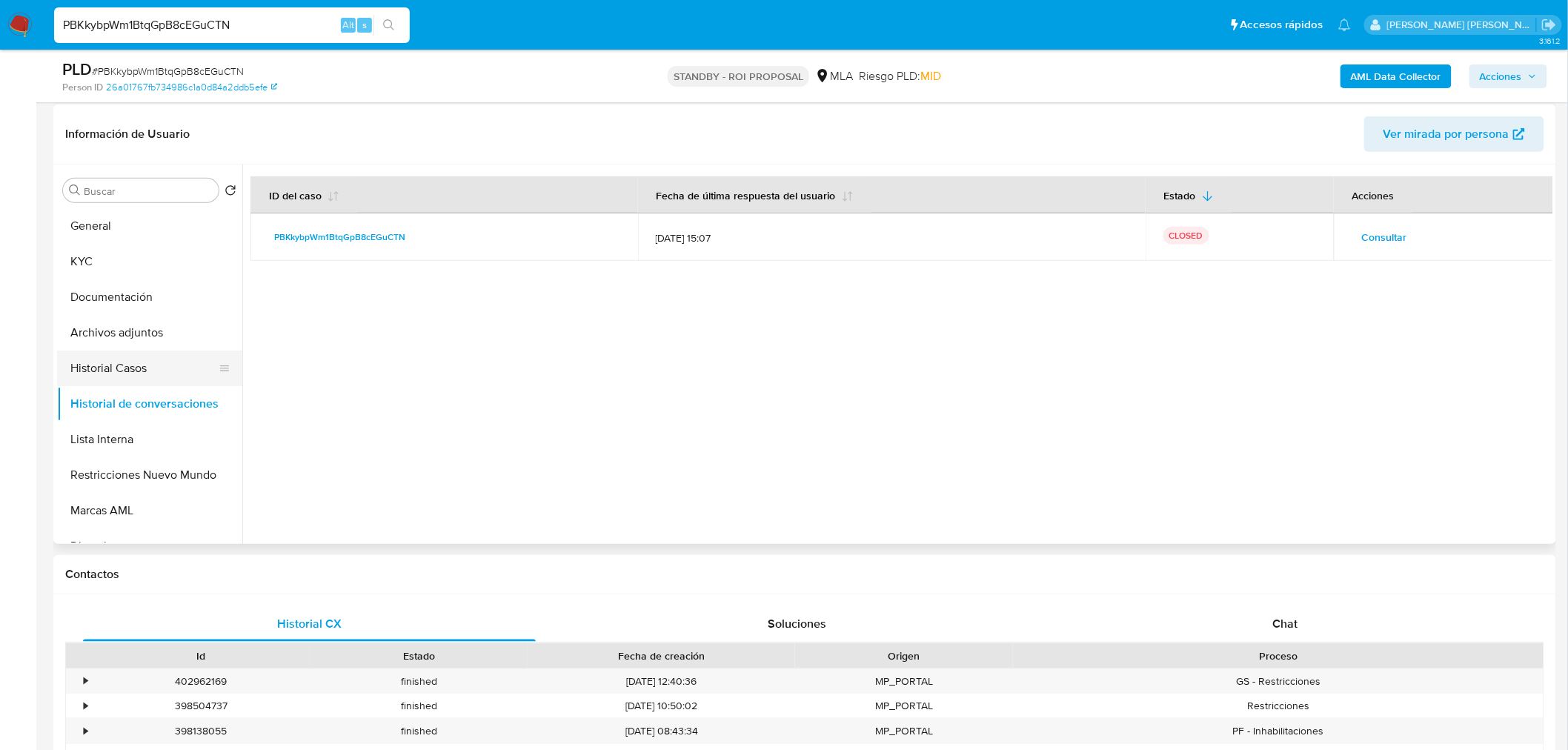
click at [151, 375] on button "Historial Casos" at bounding box center [144, 368] width 173 height 36
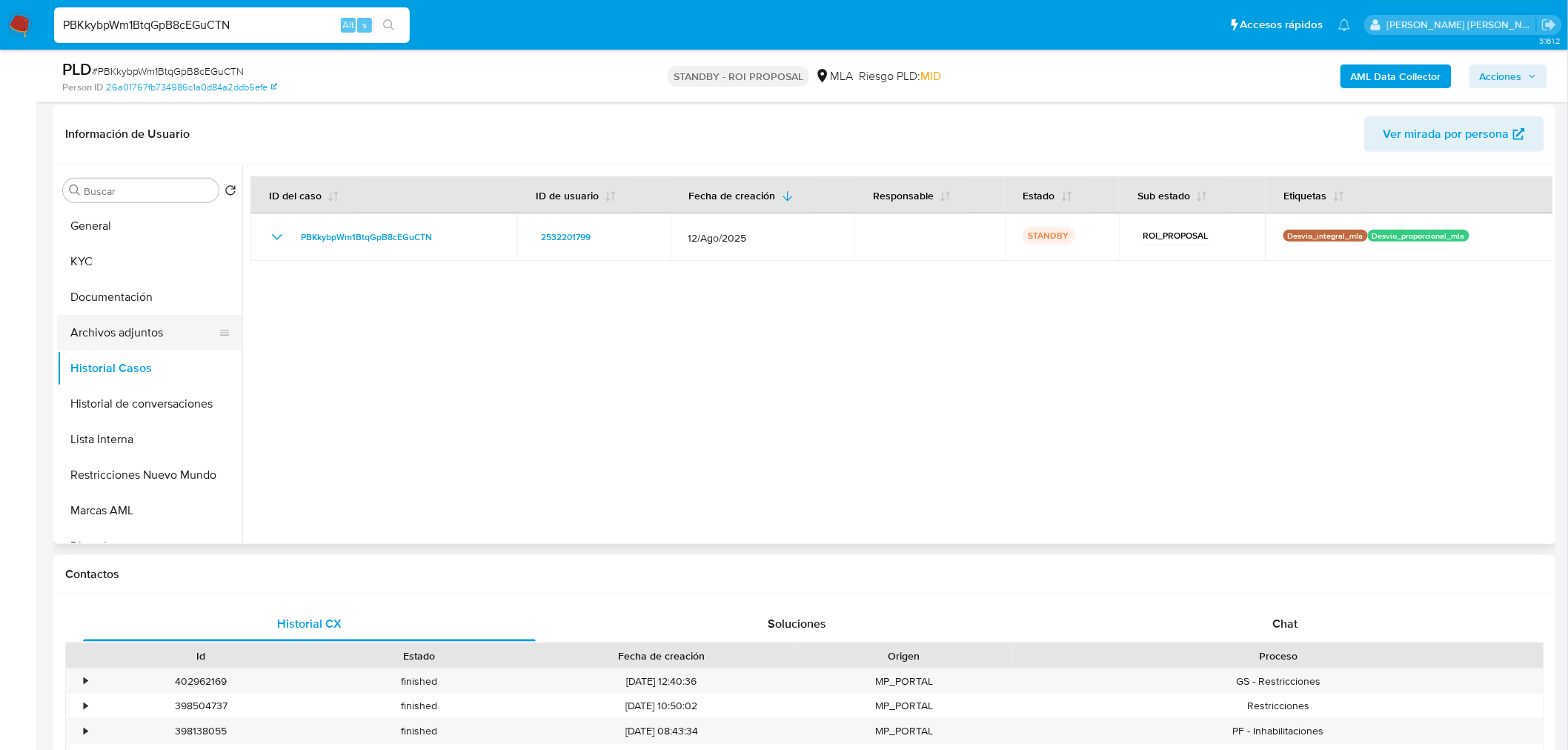
click at [133, 337] on button "Archivos adjuntos" at bounding box center [144, 333] width 173 height 36
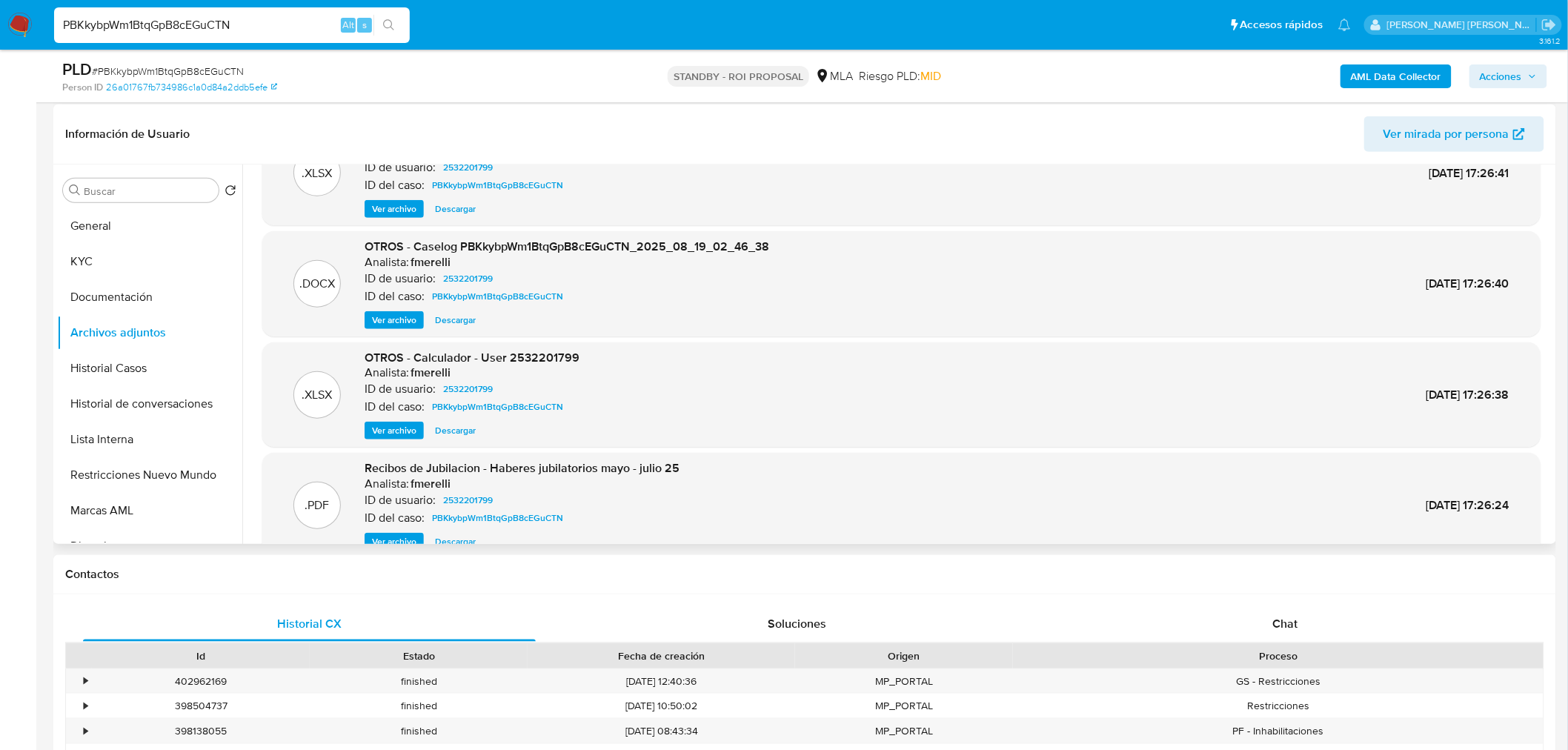
scroll to position [82, 0]
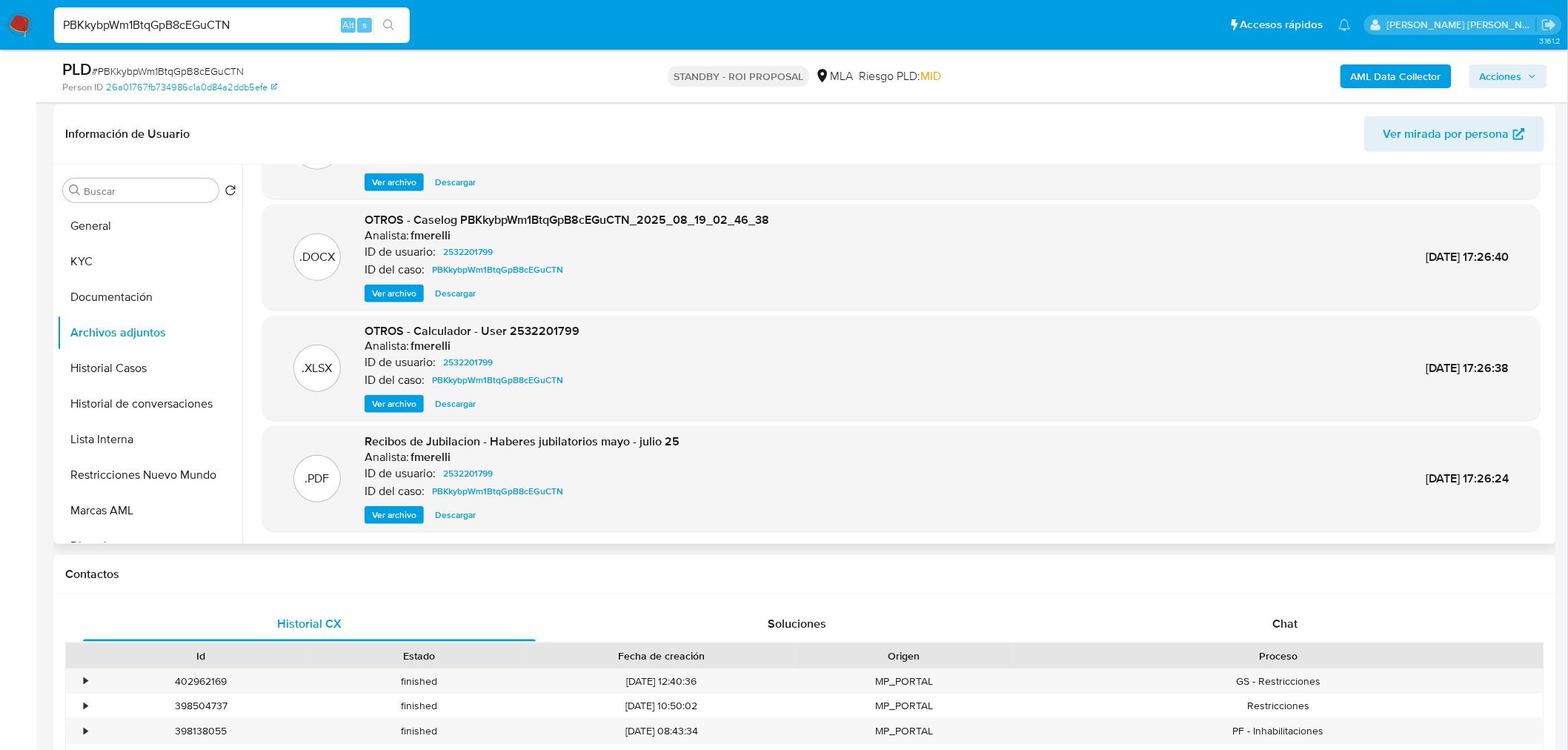
click at [398, 508] on span "Ver archivo" at bounding box center [394, 514] width 44 height 15
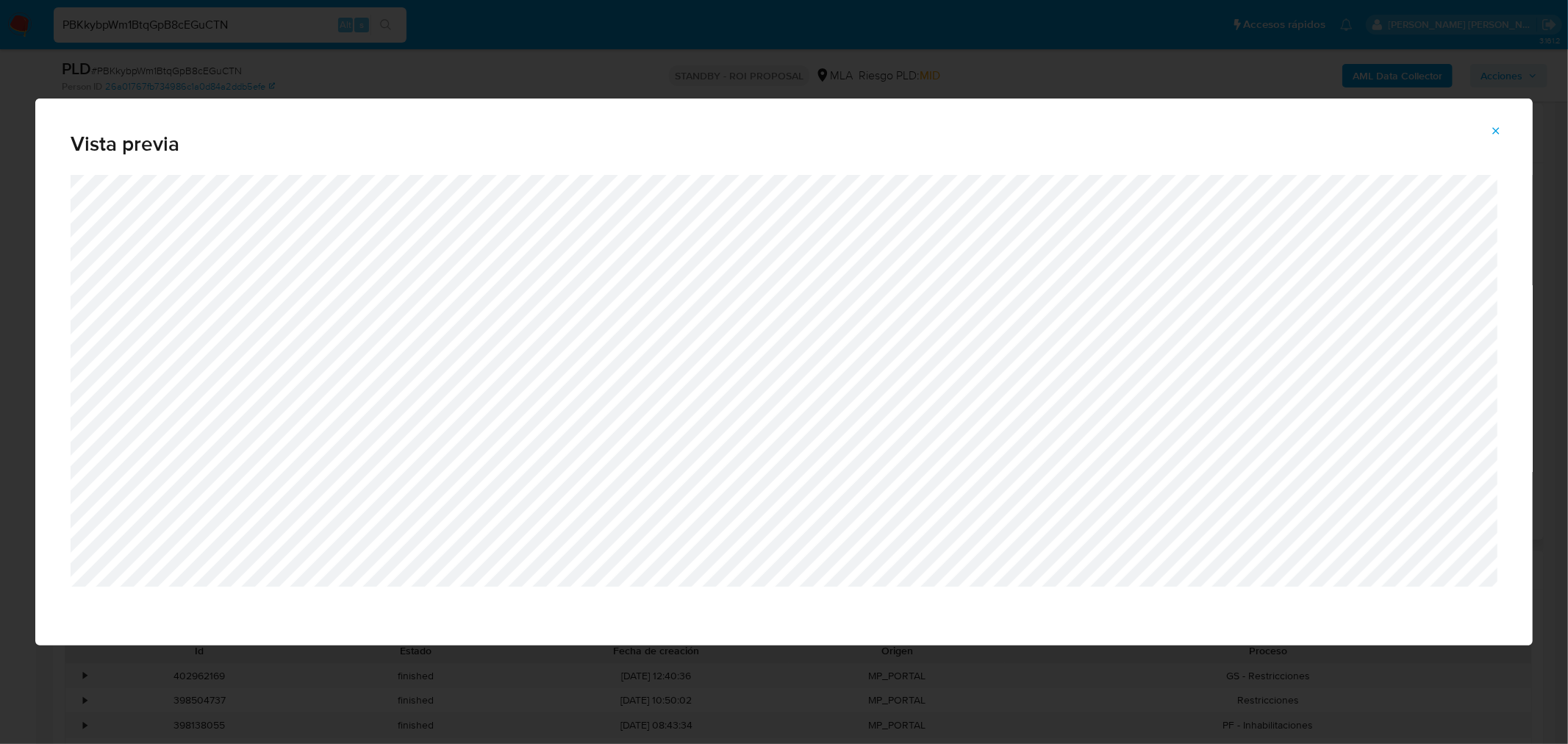
drag, startPoint x: 1488, startPoint y: 125, endPoint x: 1121, endPoint y: 296, distance: 404.9
click at [1488, 126] on button "Attachment preview" at bounding box center [1496, 131] width 33 height 23
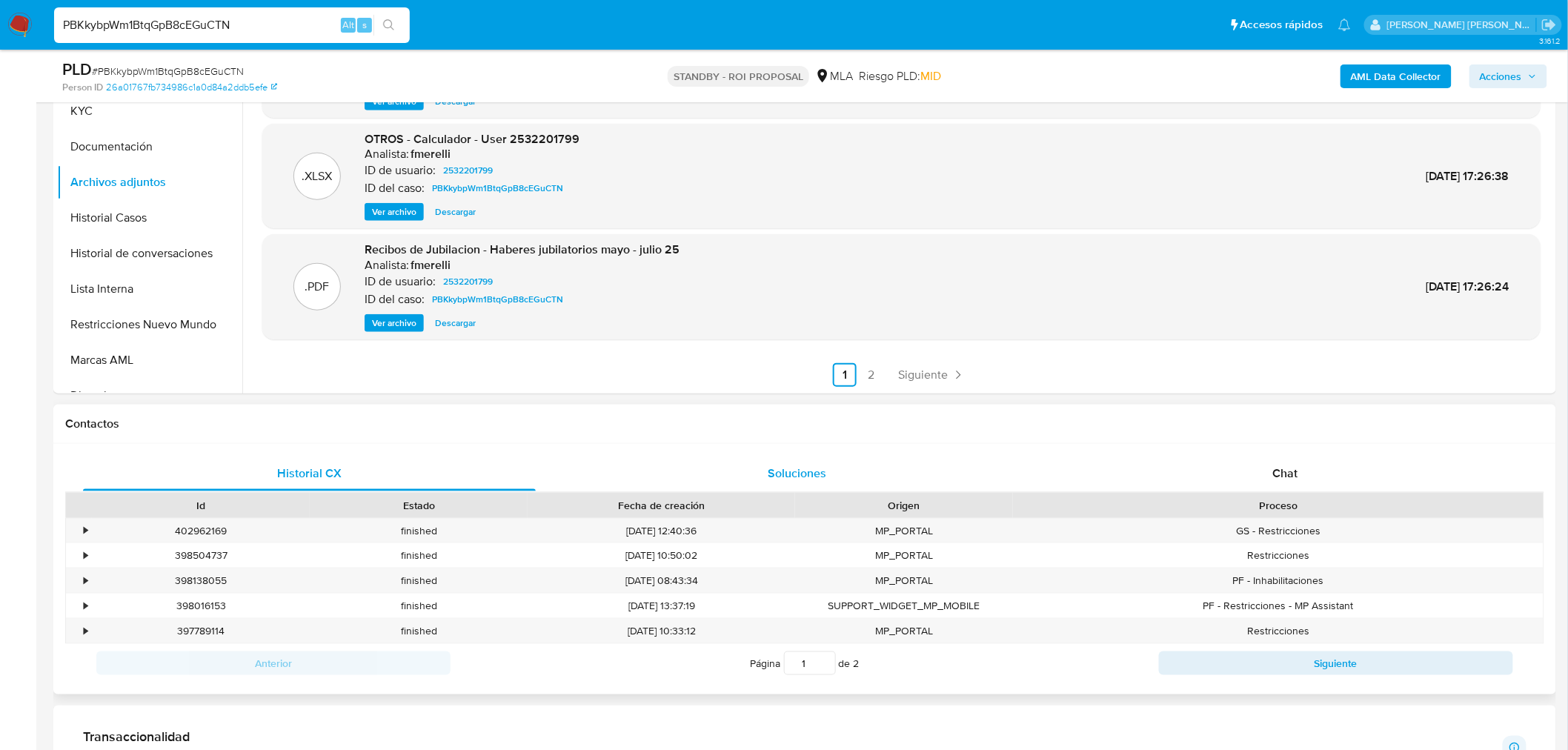
scroll to position [494, 0]
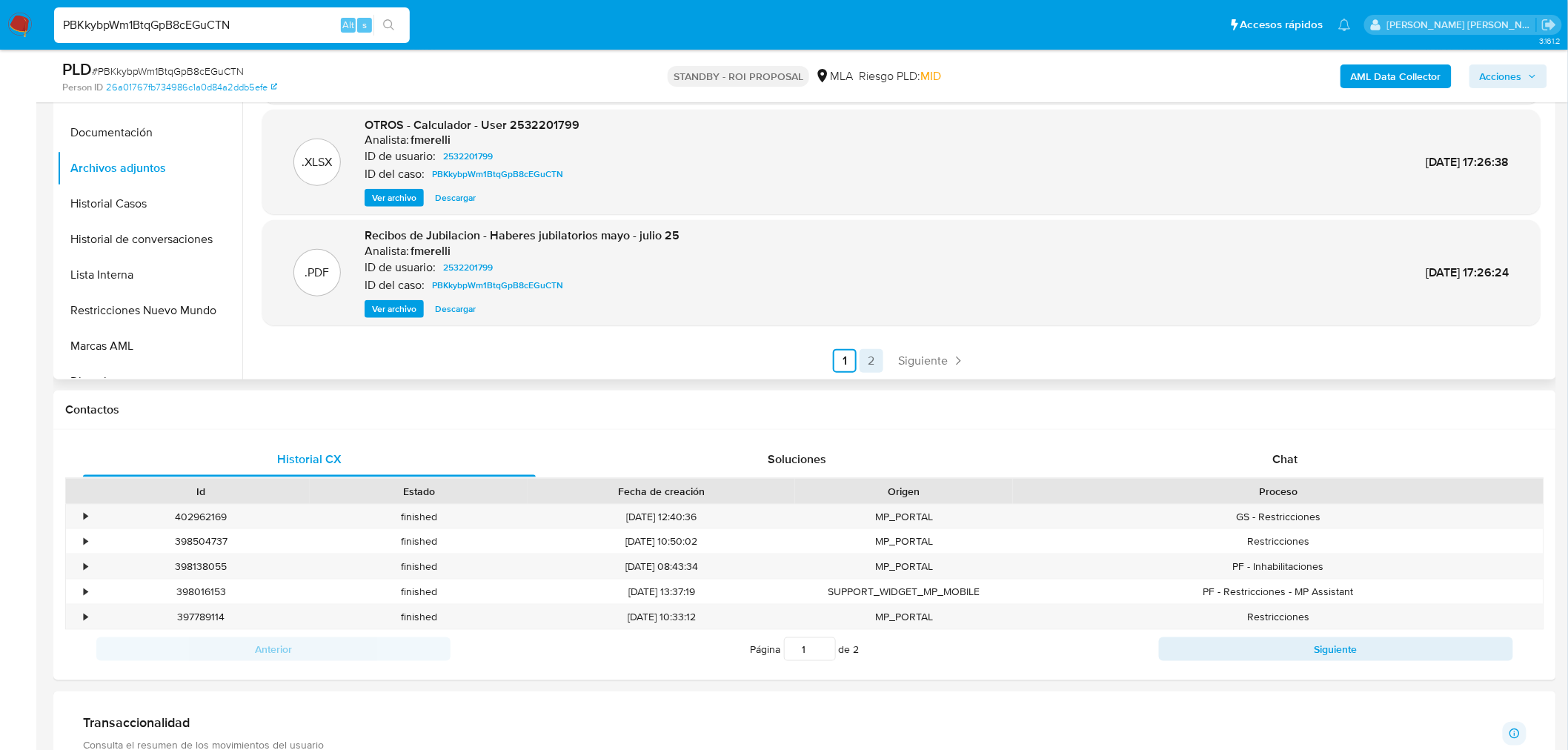
click at [870, 352] on link "2" at bounding box center [871, 360] width 23 height 23
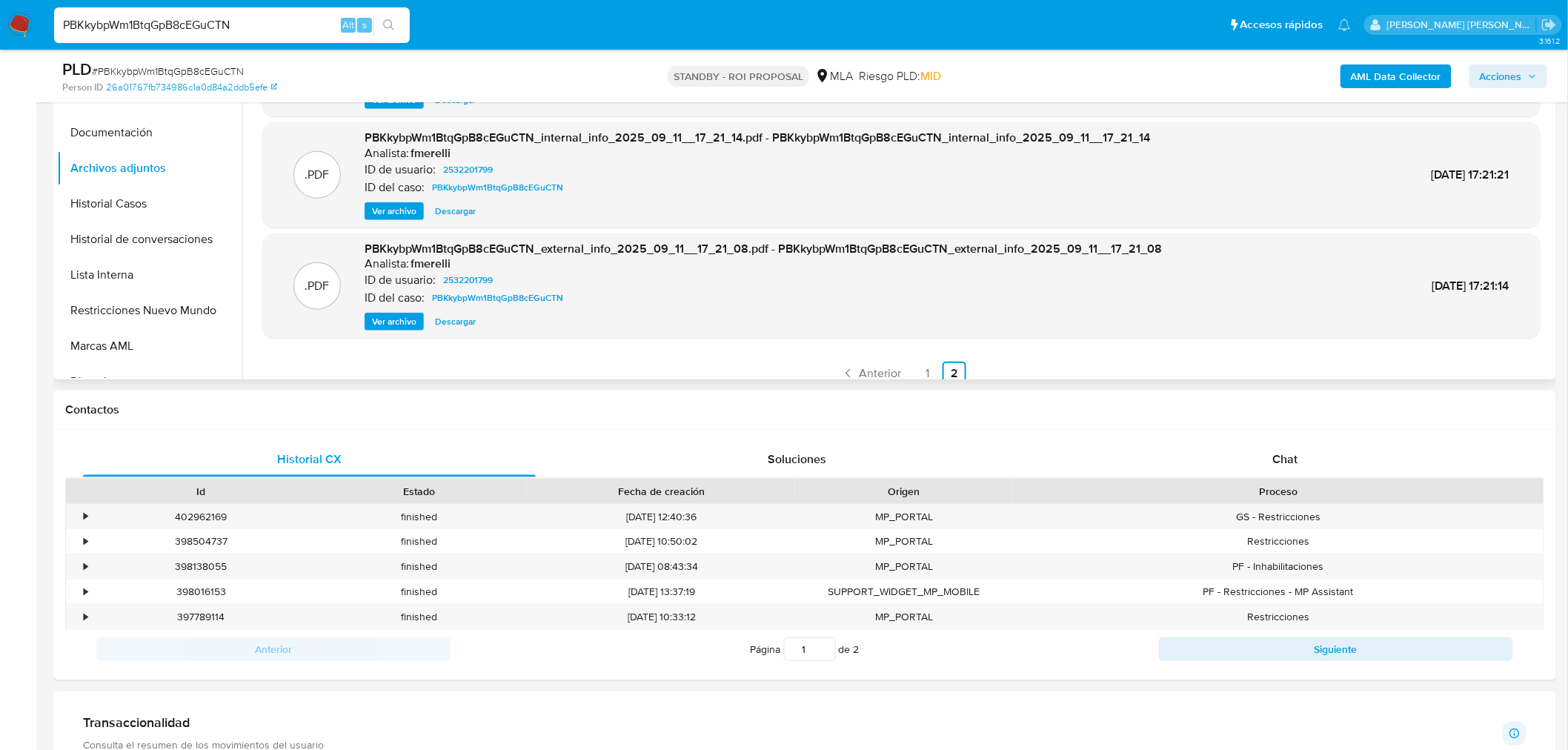
scroll to position [329, 0]
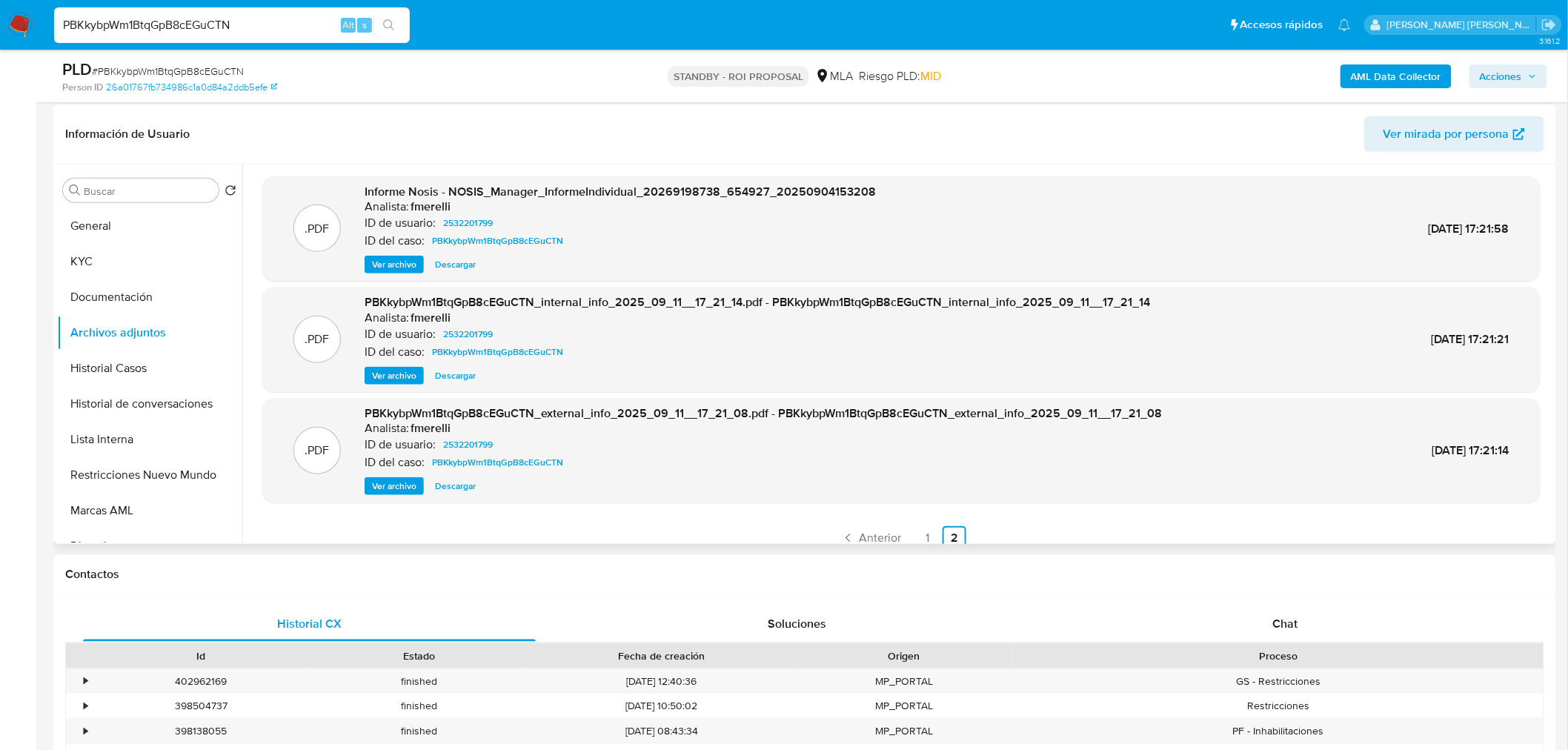
click at [395, 259] on span "Ver archivo" at bounding box center [394, 264] width 44 height 15
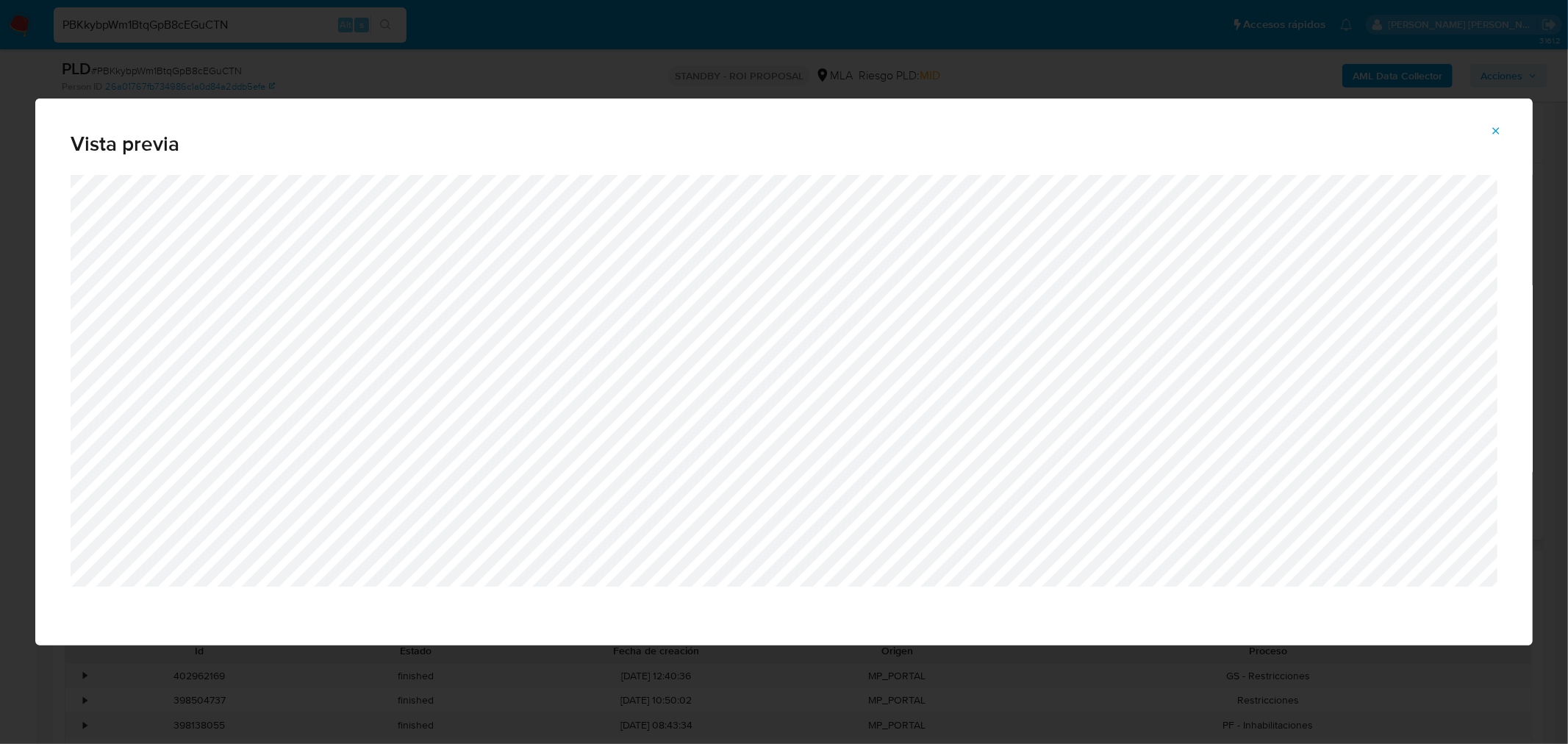
click at [1501, 130] on icon "Attachment preview" at bounding box center [1496, 131] width 12 height 12
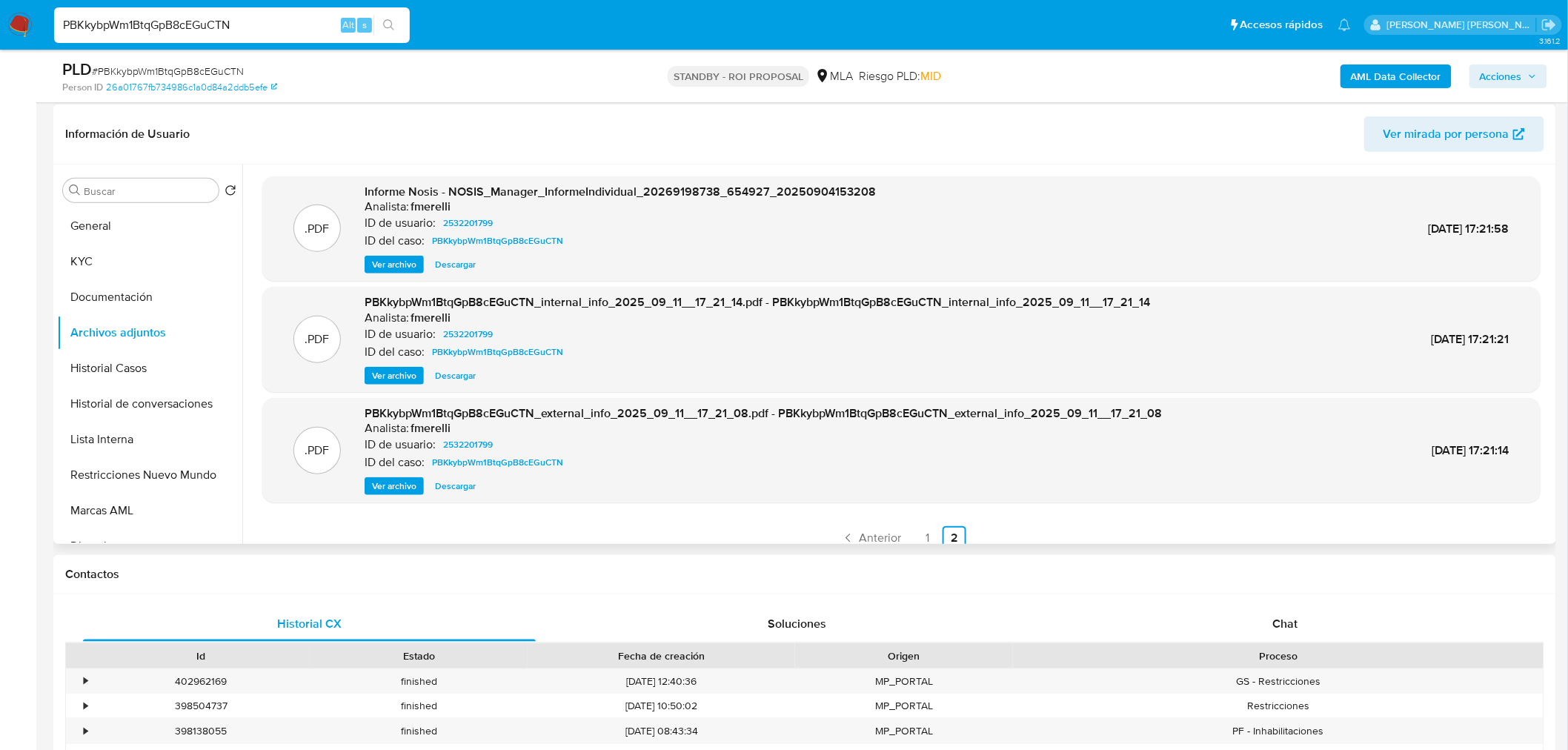
click at [233, 29] on input "PBKkybpWm1BtqGpB8cEGuCTN" at bounding box center [231, 25] width 356 height 19
paste input "11W0m0etIqVxHOOeP23CdeLx"
type input "11W0m0etIqVxHOOeP23CdeLx"
click at [390, 26] on icon "search-icon" at bounding box center [388, 24] width 11 height 11
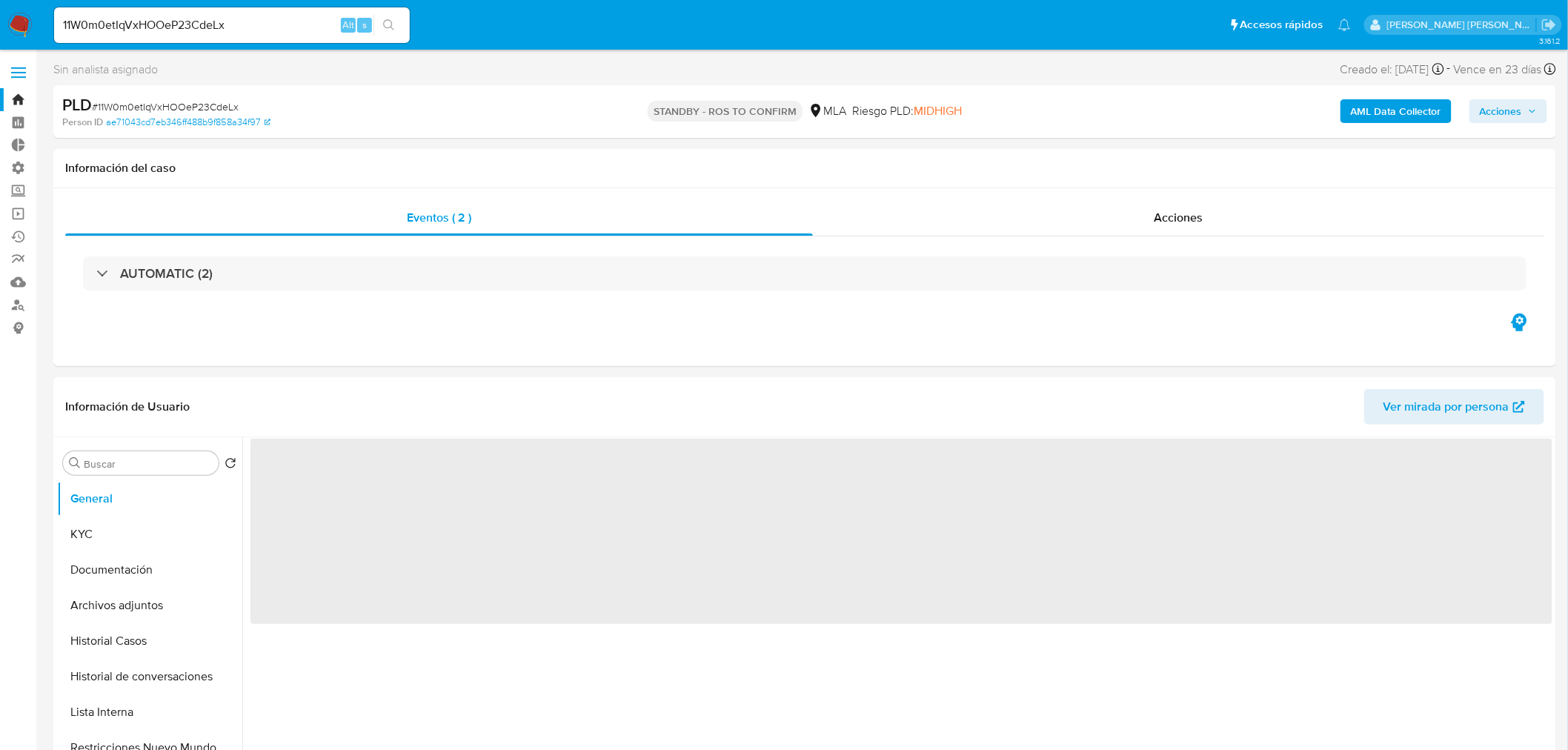
select select "10"
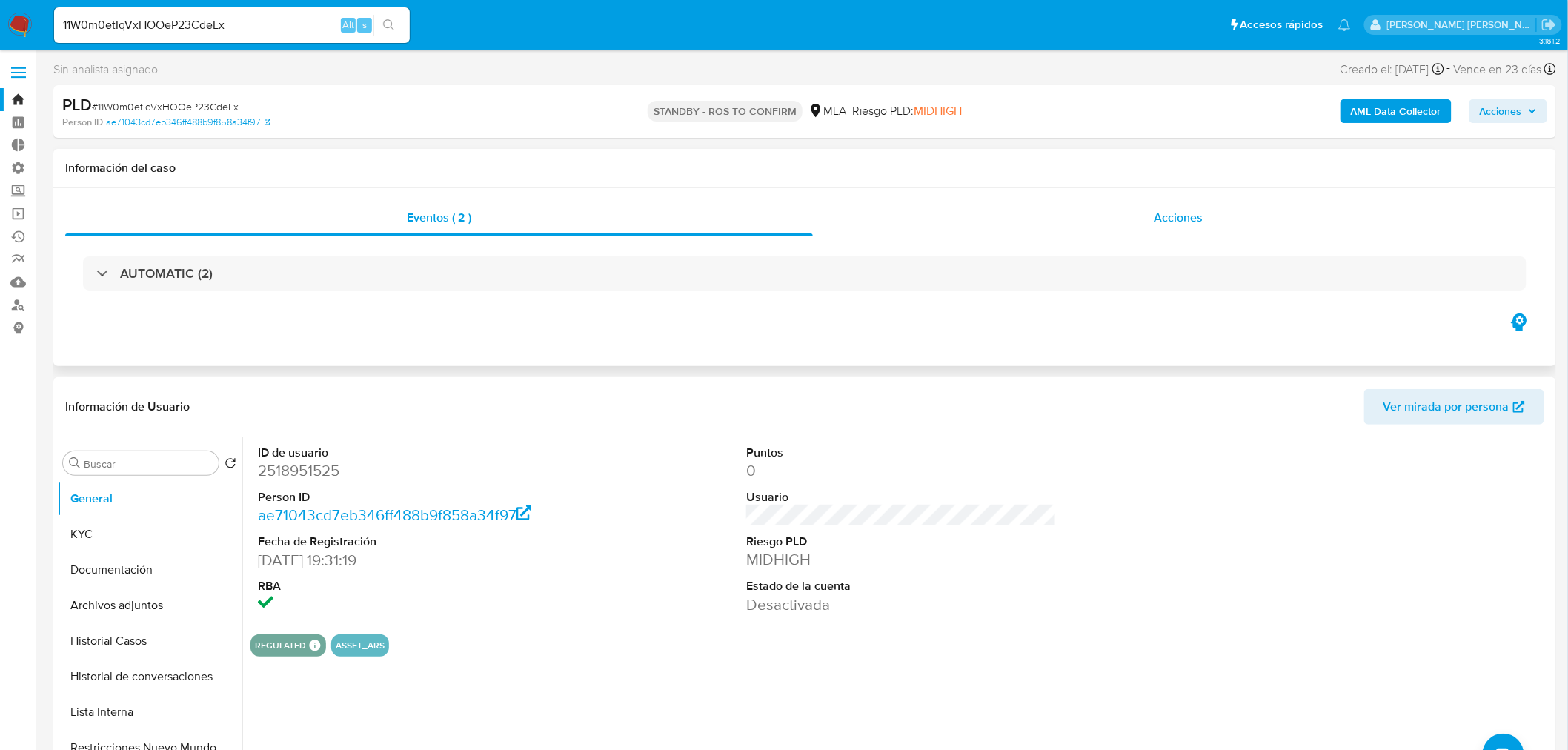
click at [1233, 225] on div "Acciones" at bounding box center [1178, 217] width 732 height 36
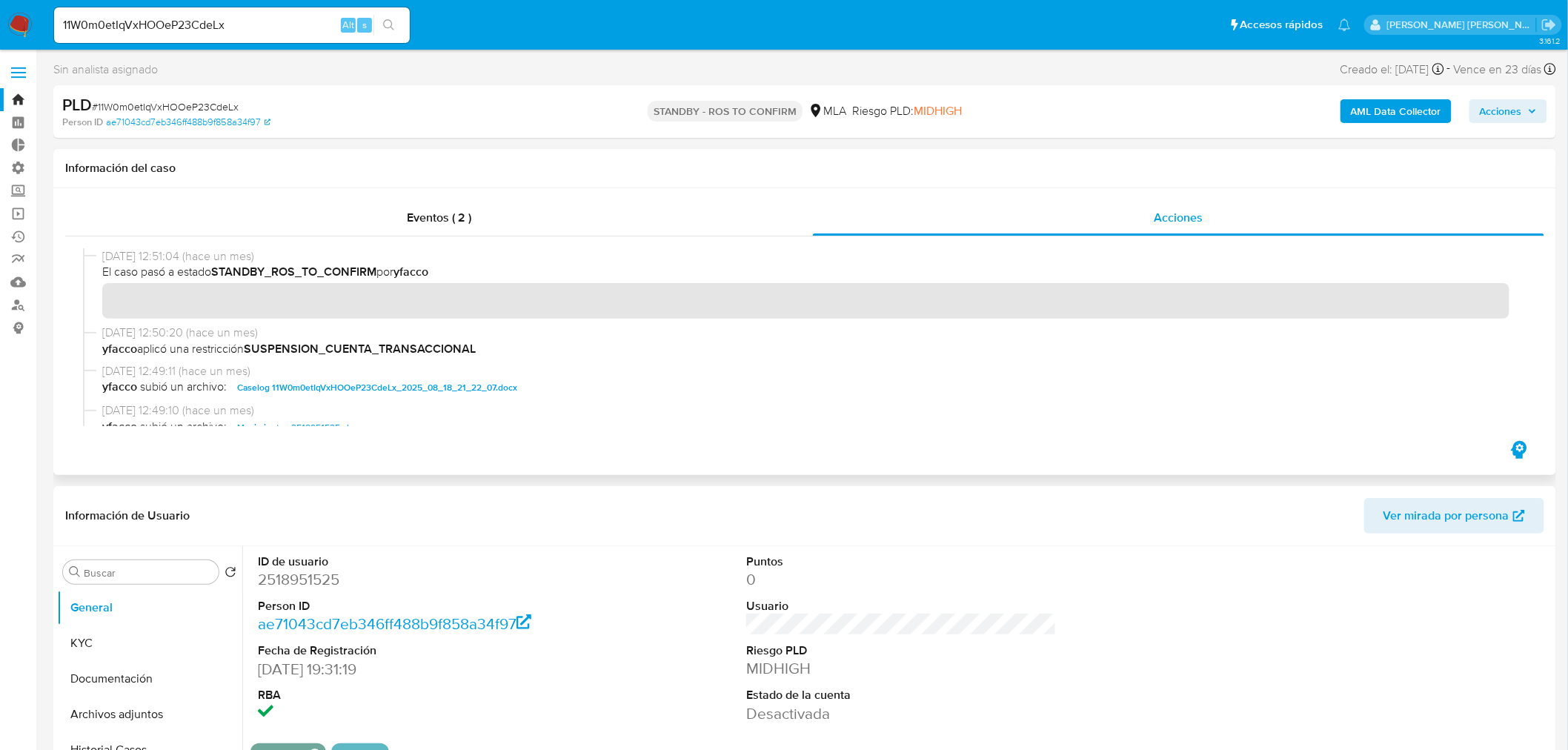
scroll to position [82, 0]
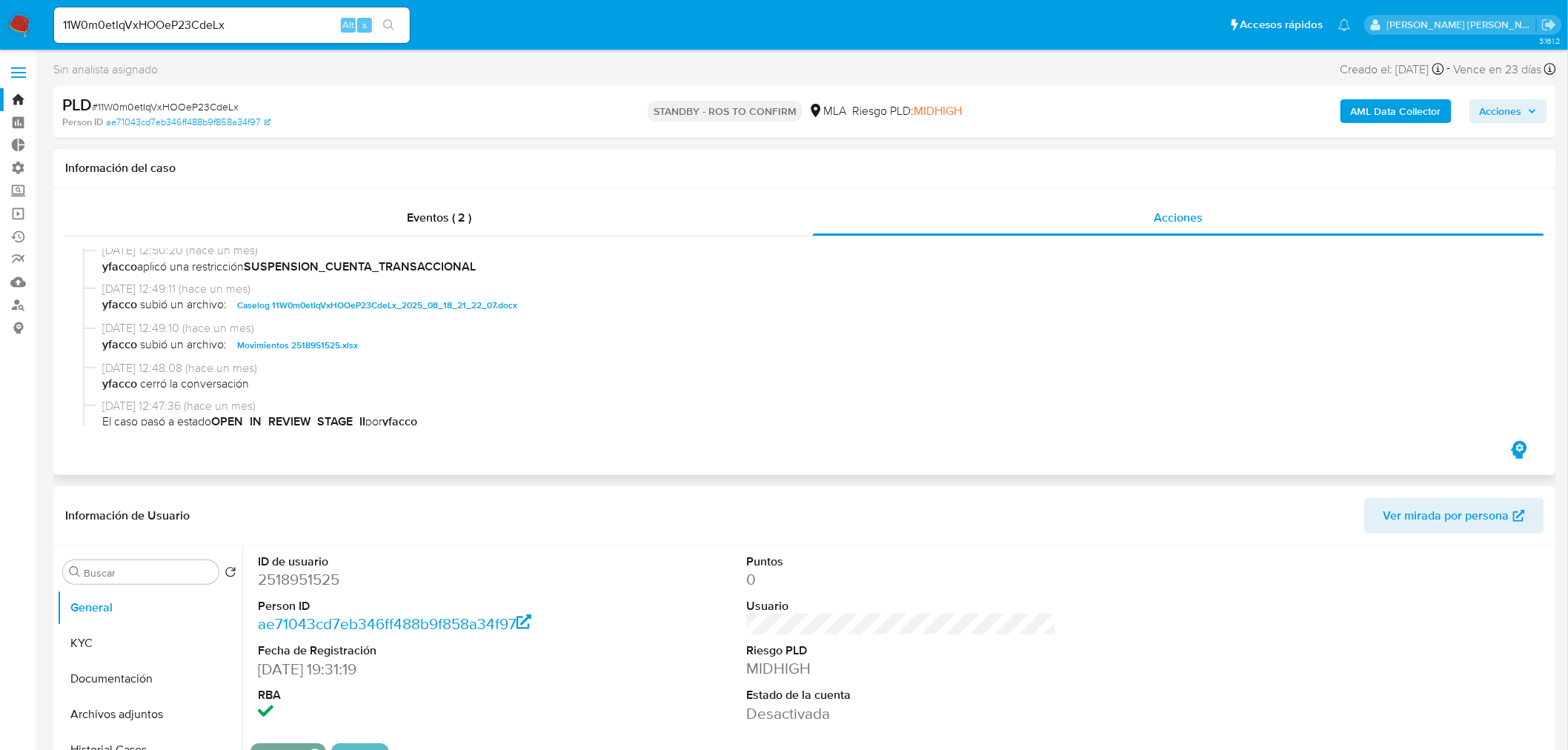
click at [500, 302] on span "Caselog 11W0m0etIqVxHOOeP23CdeLx_2025_08_18_21_22_07.docx" at bounding box center [377, 305] width 280 height 18
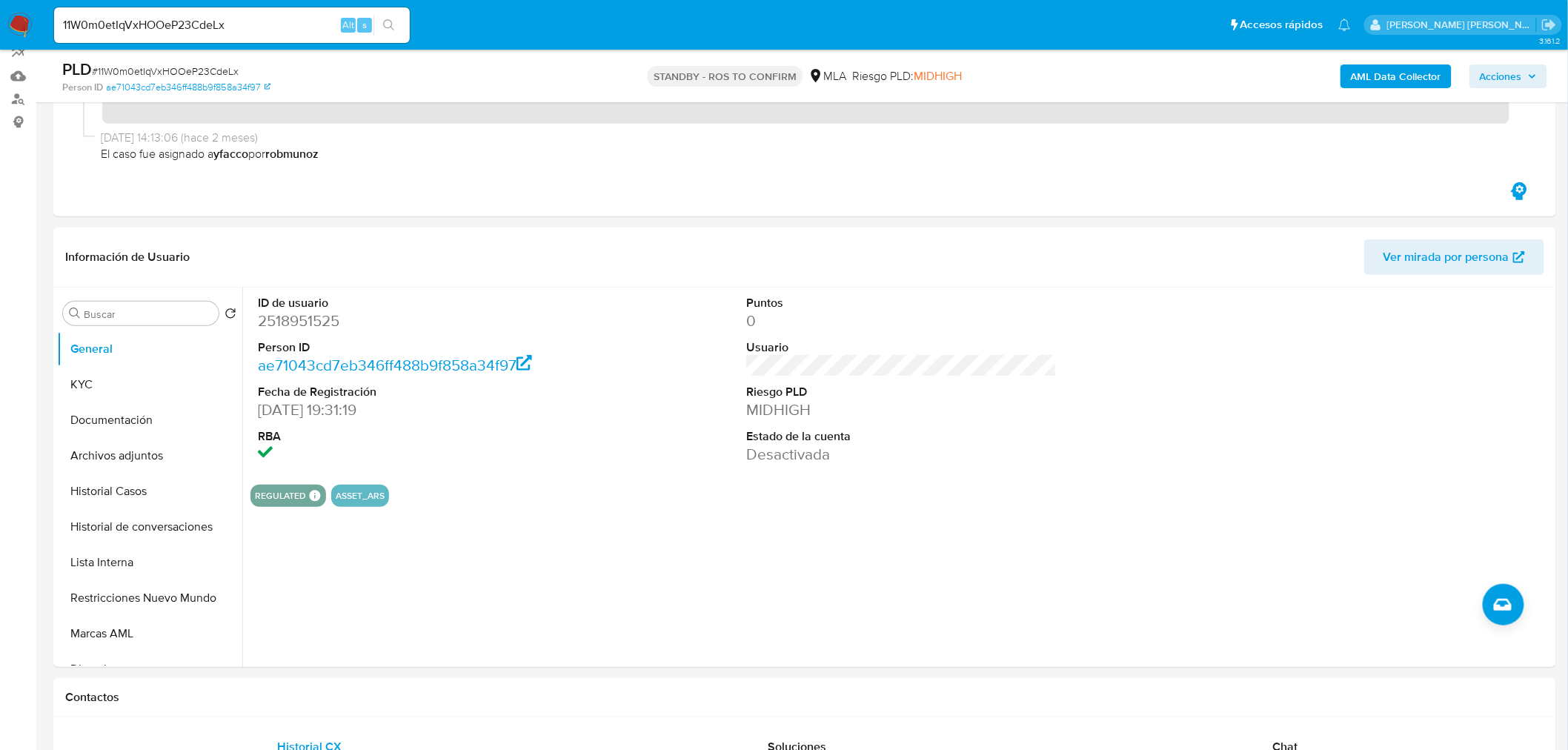
scroll to position [411, 0]
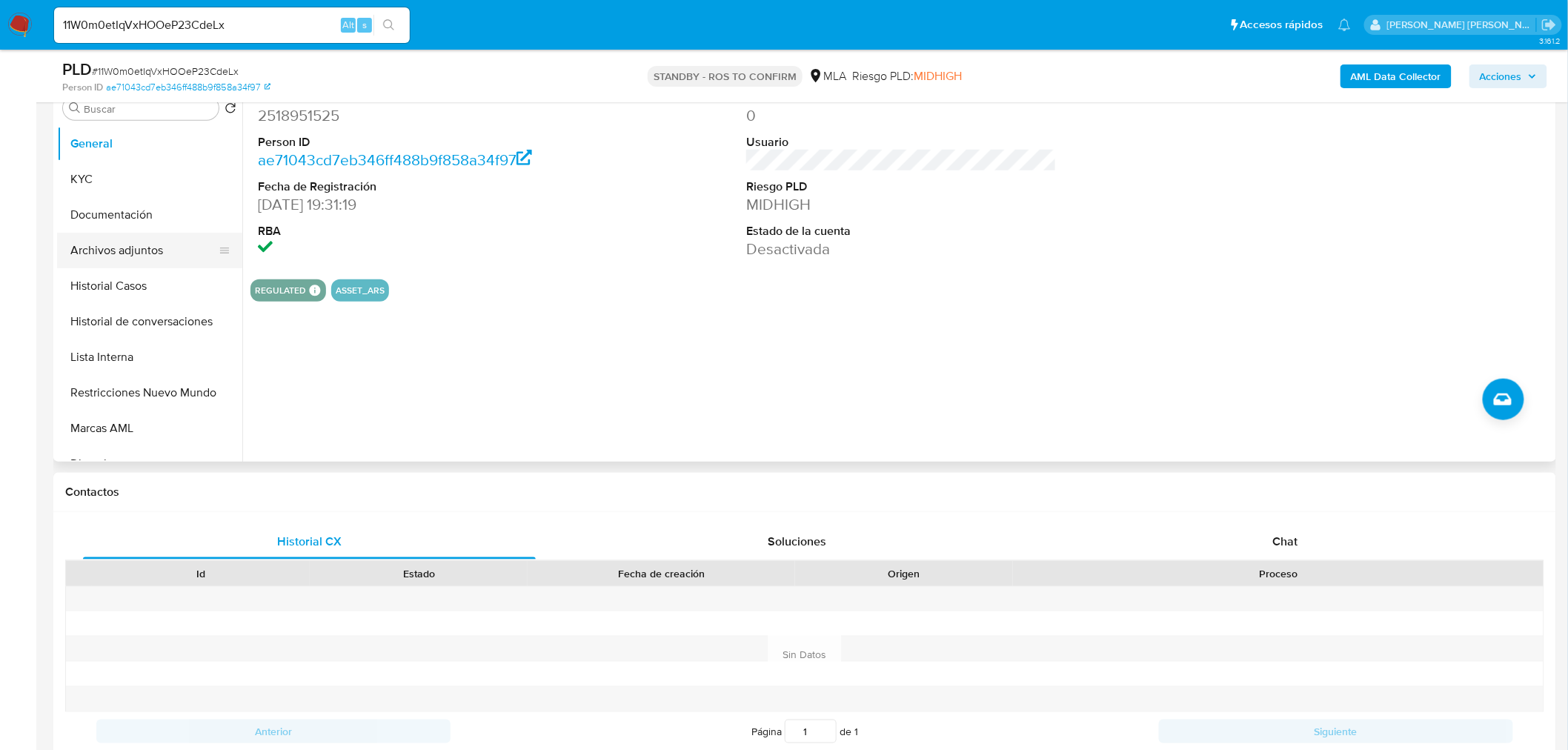
click at [128, 262] on button "Archivos adjuntos" at bounding box center [144, 250] width 173 height 36
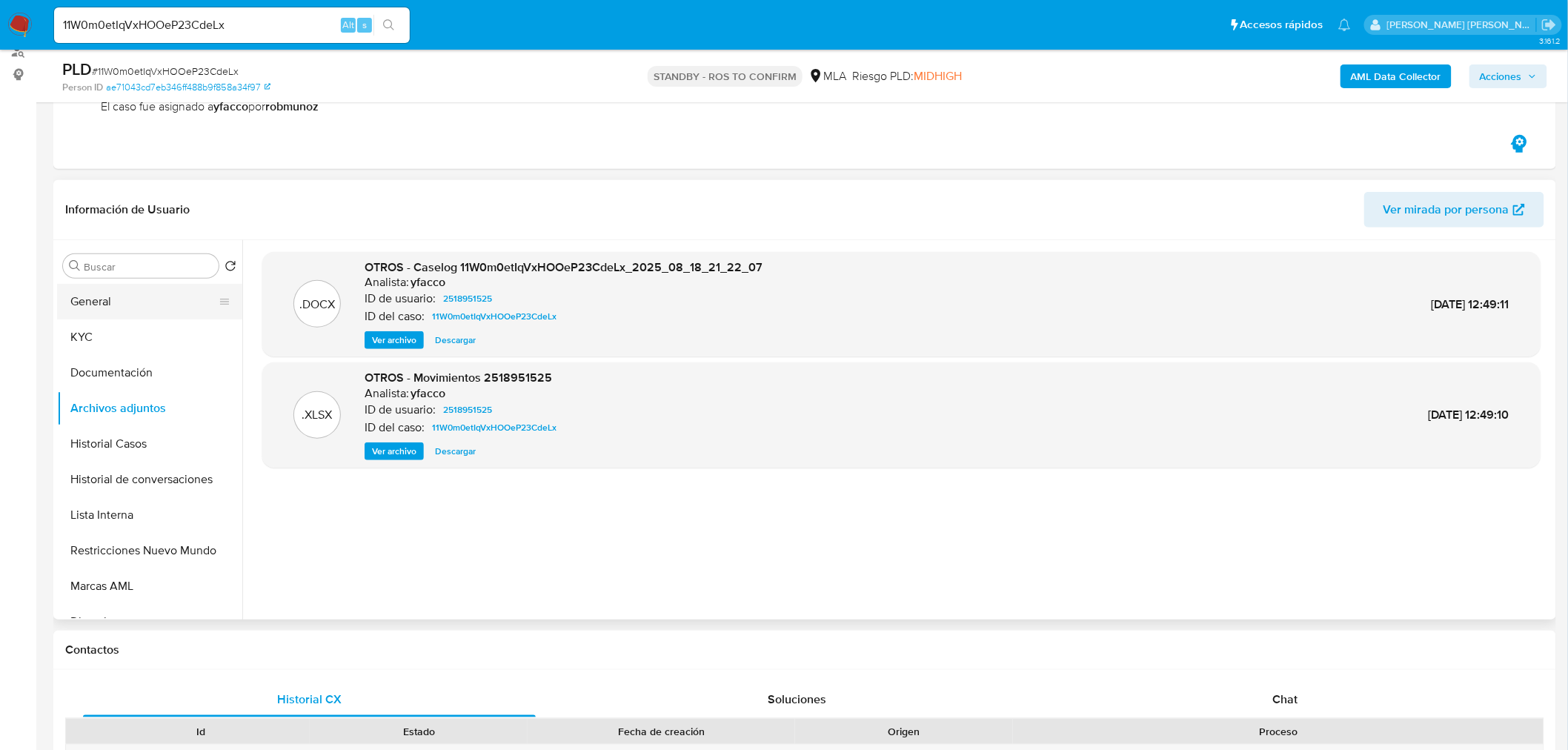
scroll to position [247, 0]
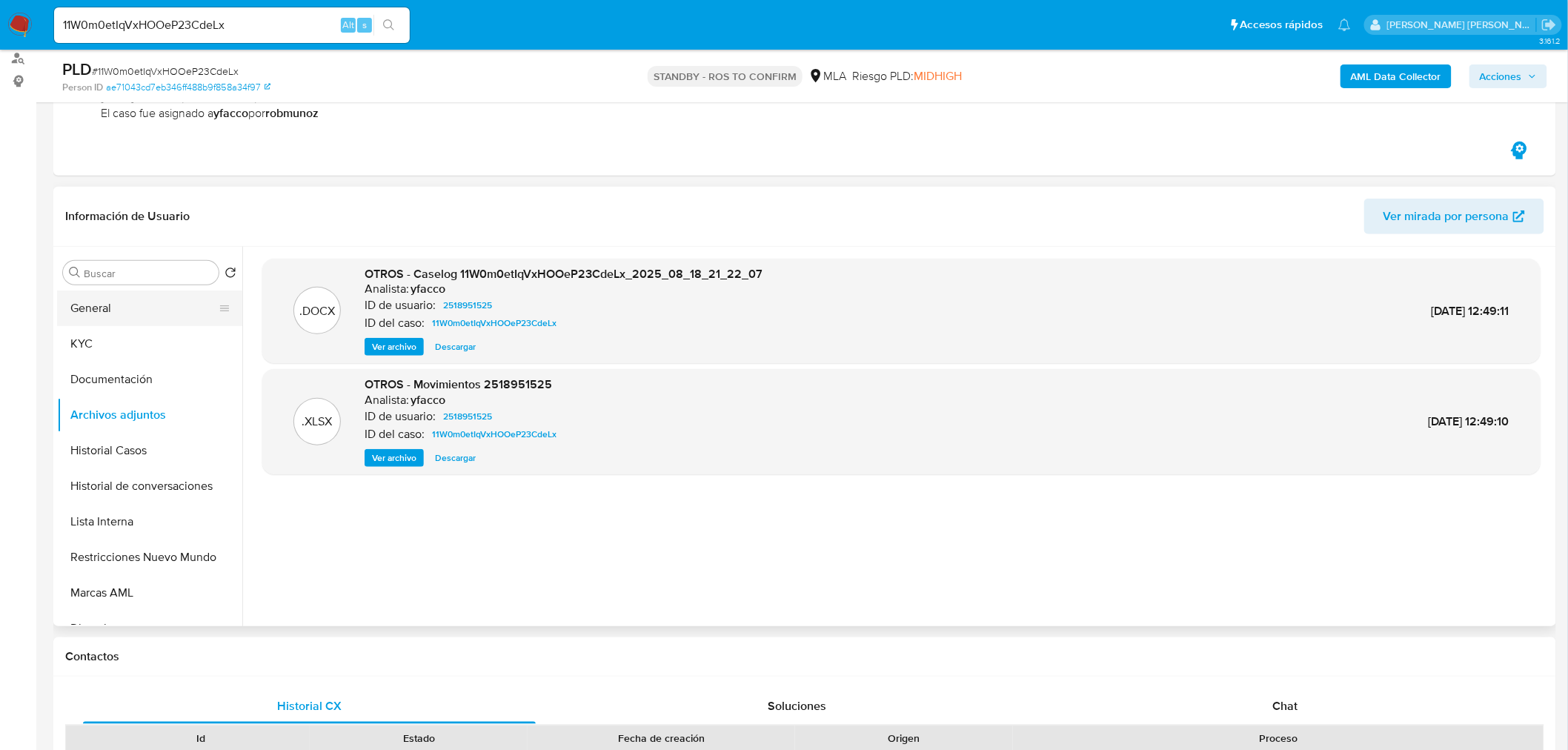
click at [126, 313] on button "General" at bounding box center [144, 307] width 173 height 36
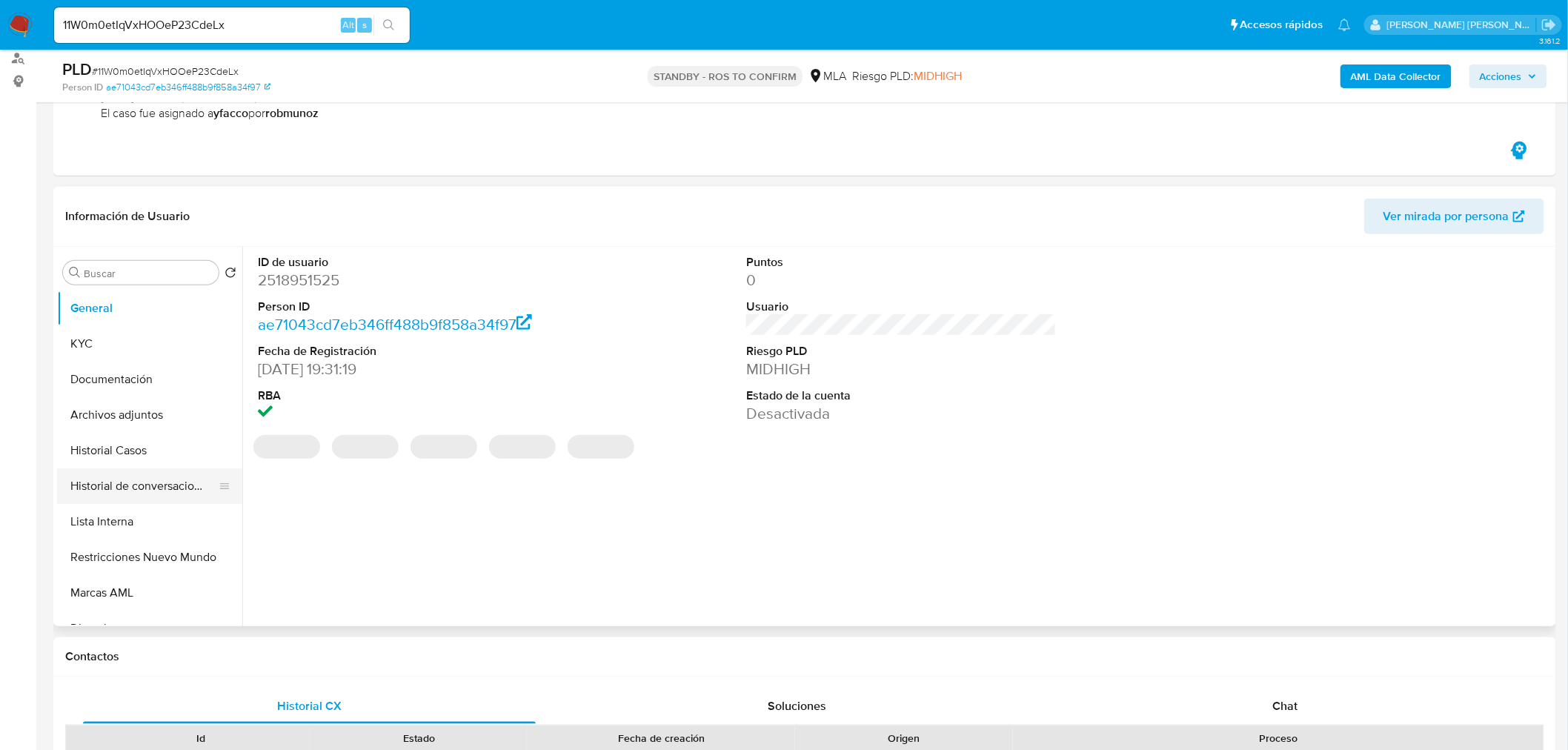
click at [161, 495] on button "Historial de conversaciones" at bounding box center [144, 486] width 173 height 36
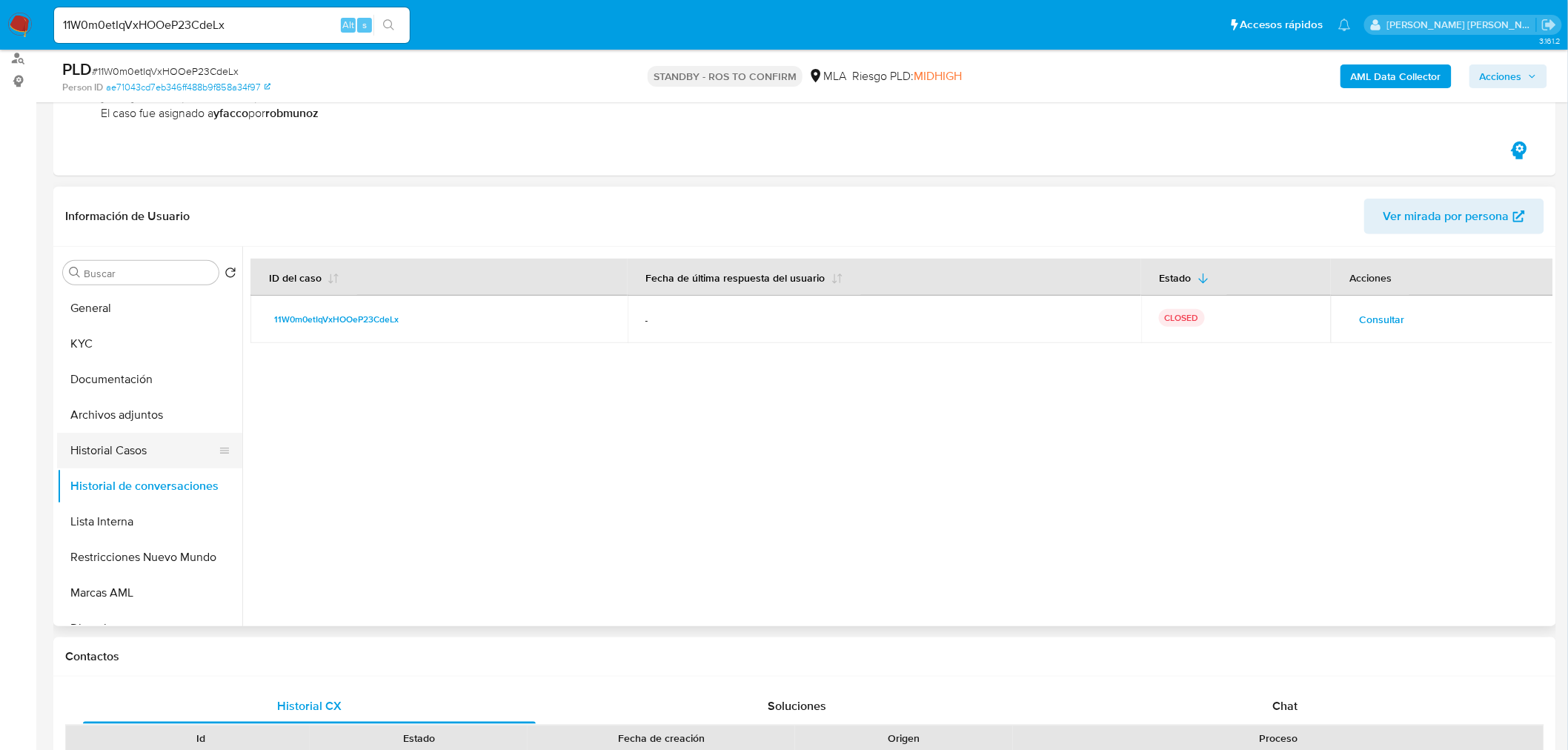
click at [69, 446] on button "Historial Casos" at bounding box center [144, 450] width 173 height 36
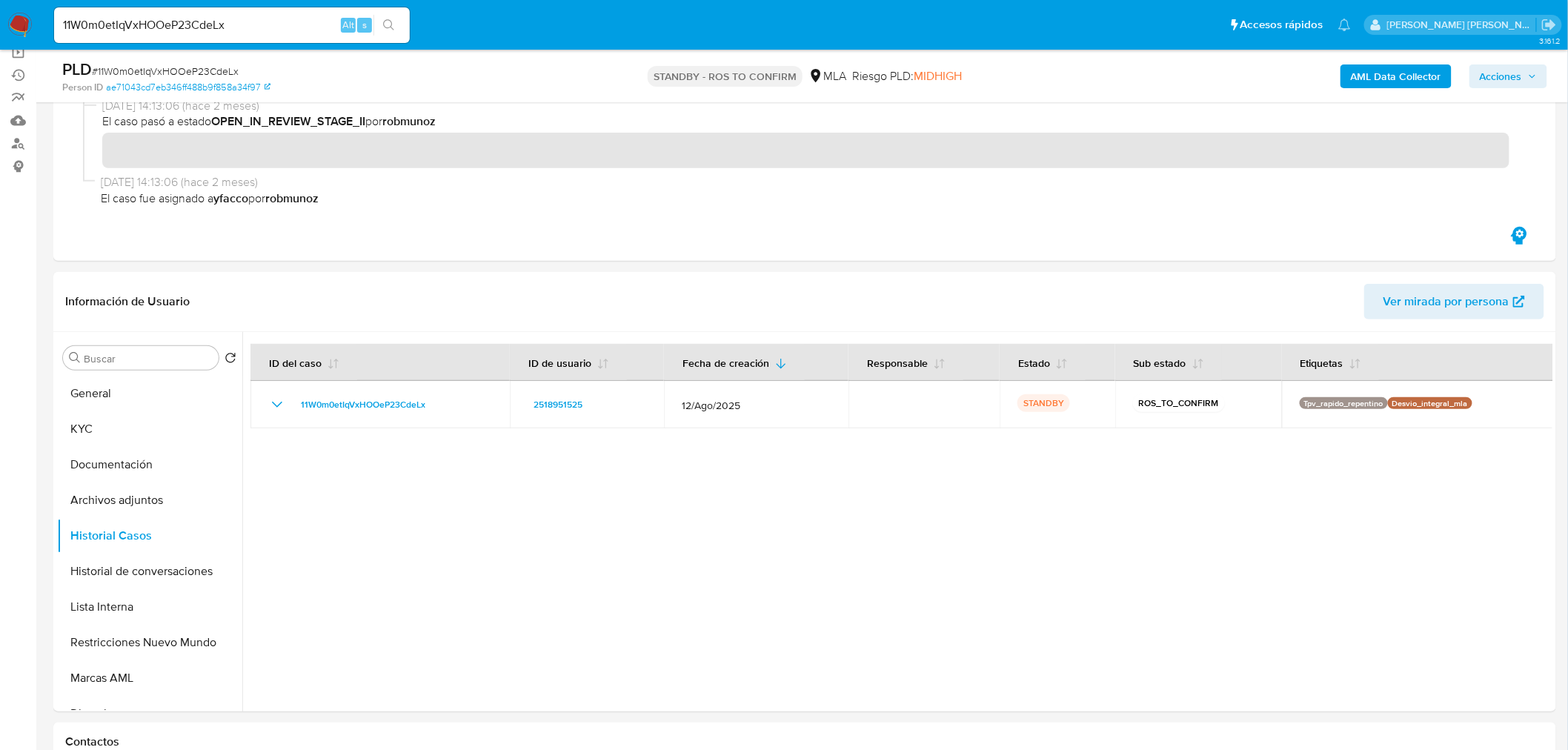
scroll to position [82, 0]
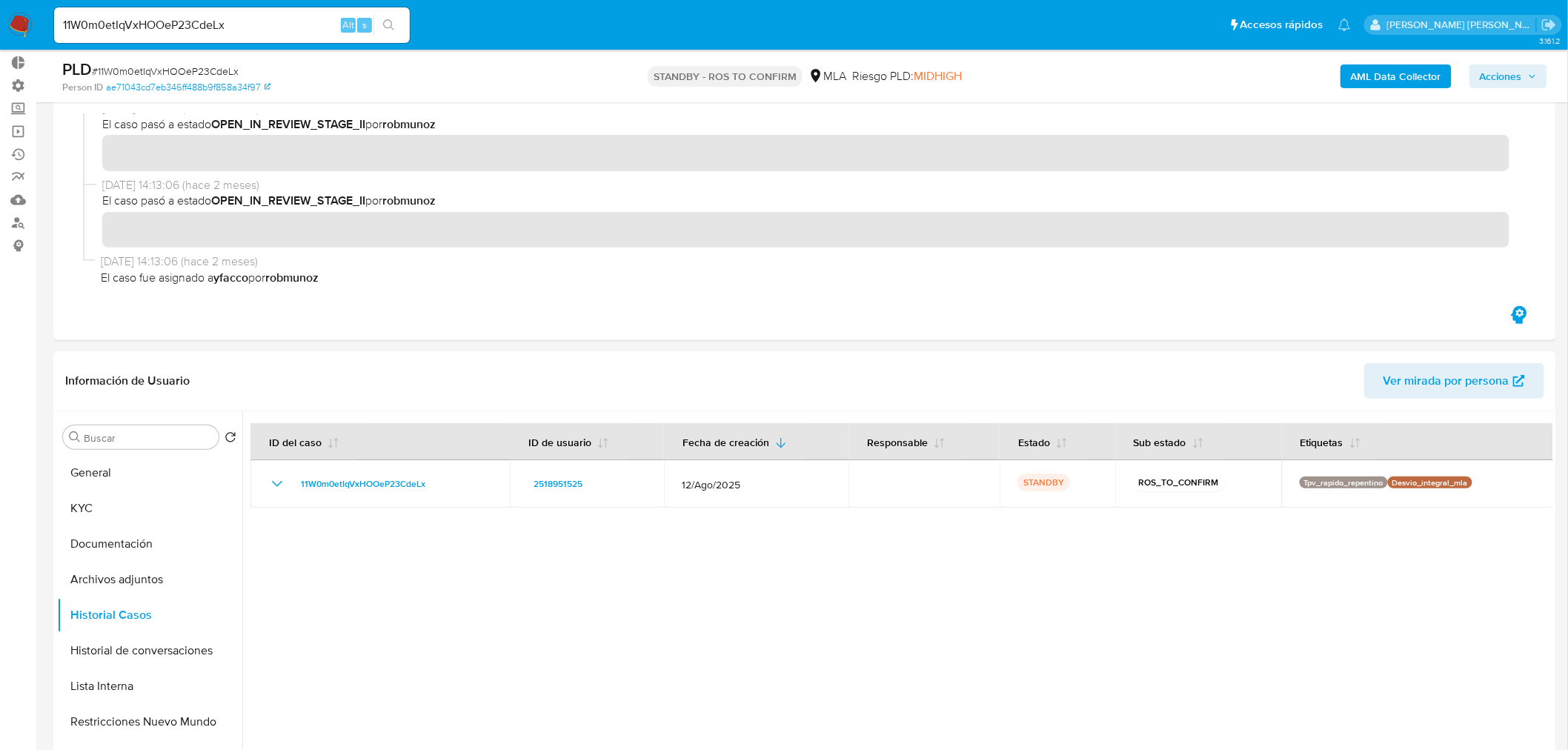
click at [196, 64] on span "# 11W0m0etIqVxHOOeP23CdeLx" at bounding box center [165, 71] width 146 height 15
copy span "11W0m0etIqVxHOOeP23CdeLx"
click at [26, 24] on img at bounding box center [20, 25] width 25 height 25
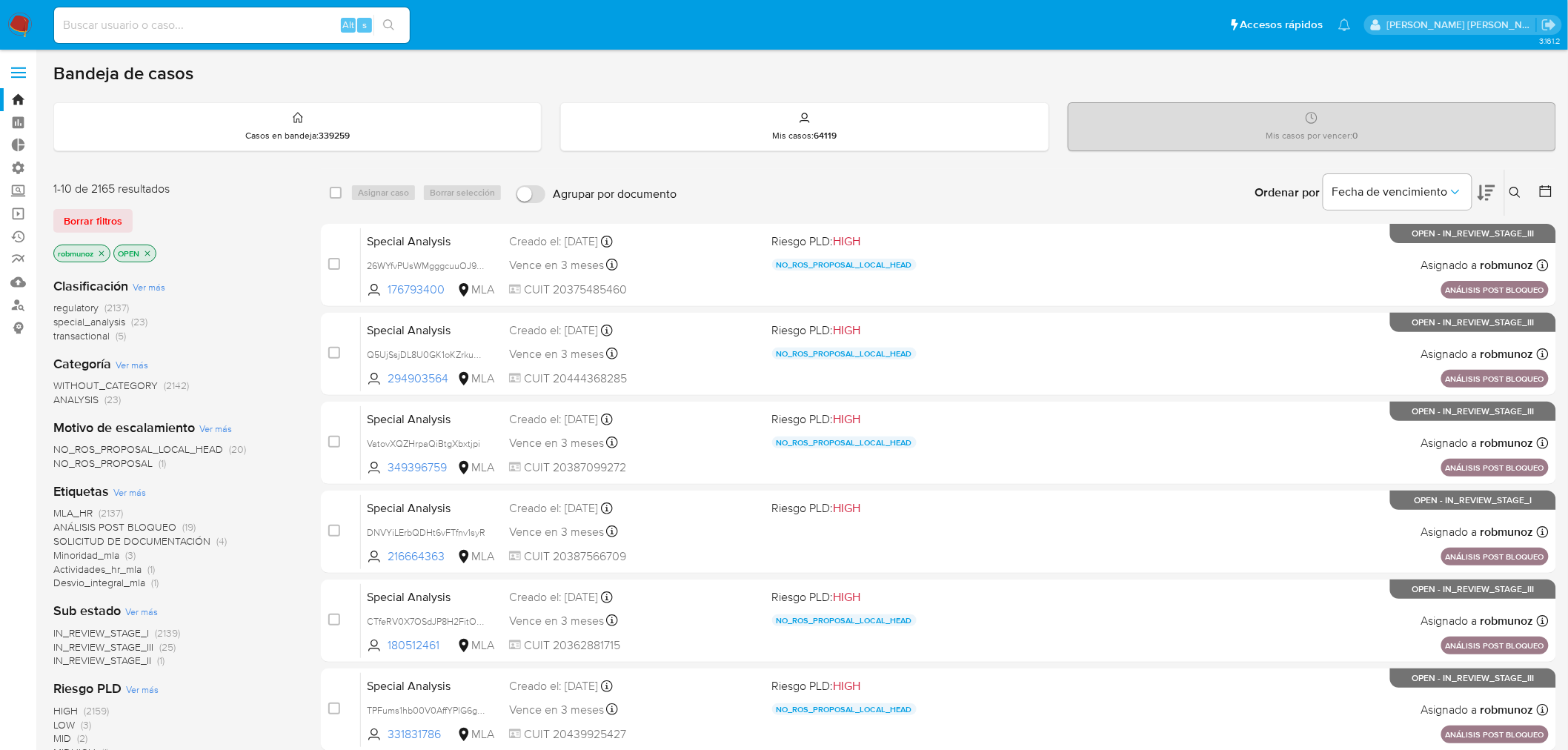
click at [1513, 187] on icon at bounding box center [1515, 193] width 12 height 12
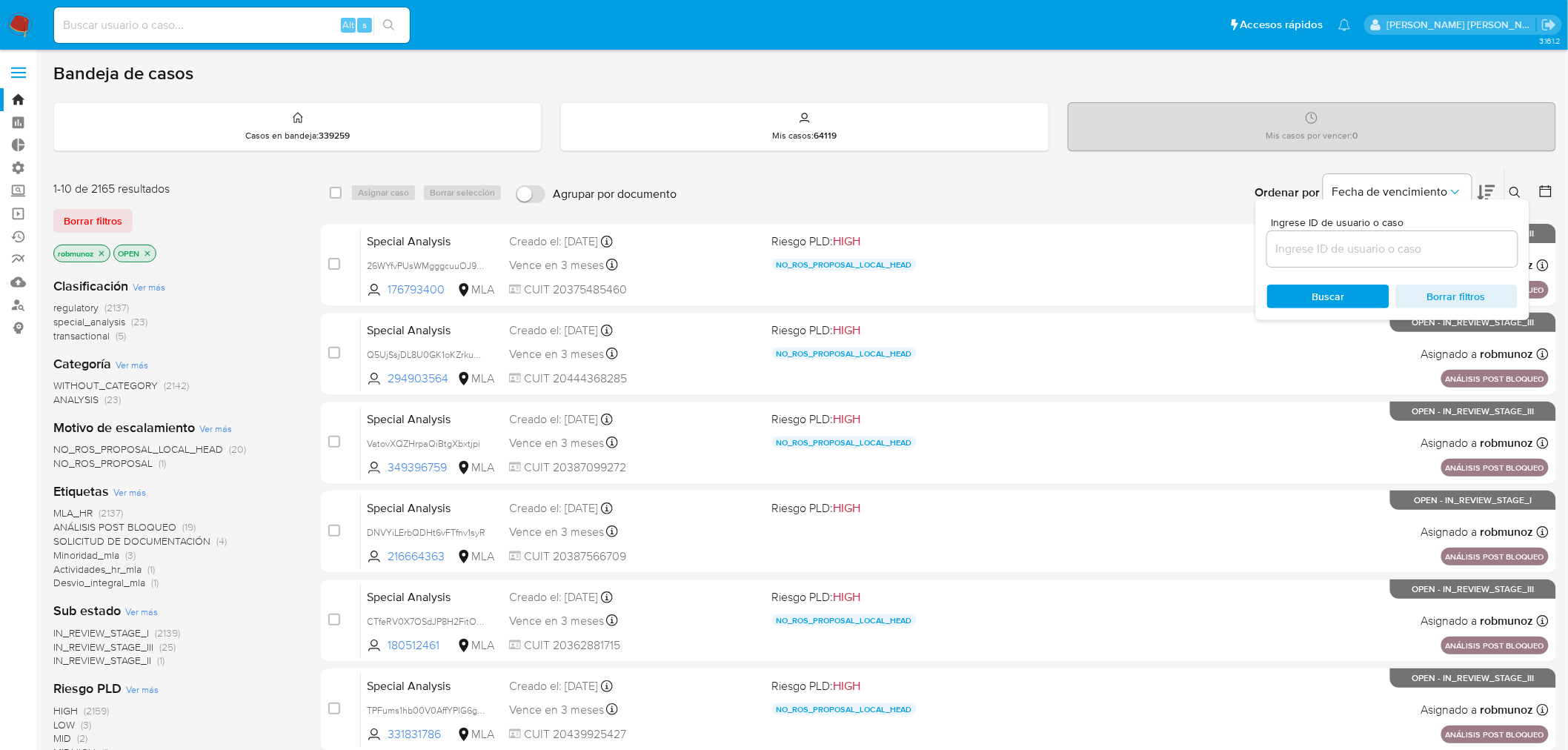
click at [1403, 246] on input at bounding box center [1391, 249] width 250 height 19
type input "11W0m0etIqVxHOOeP23CdeLx"
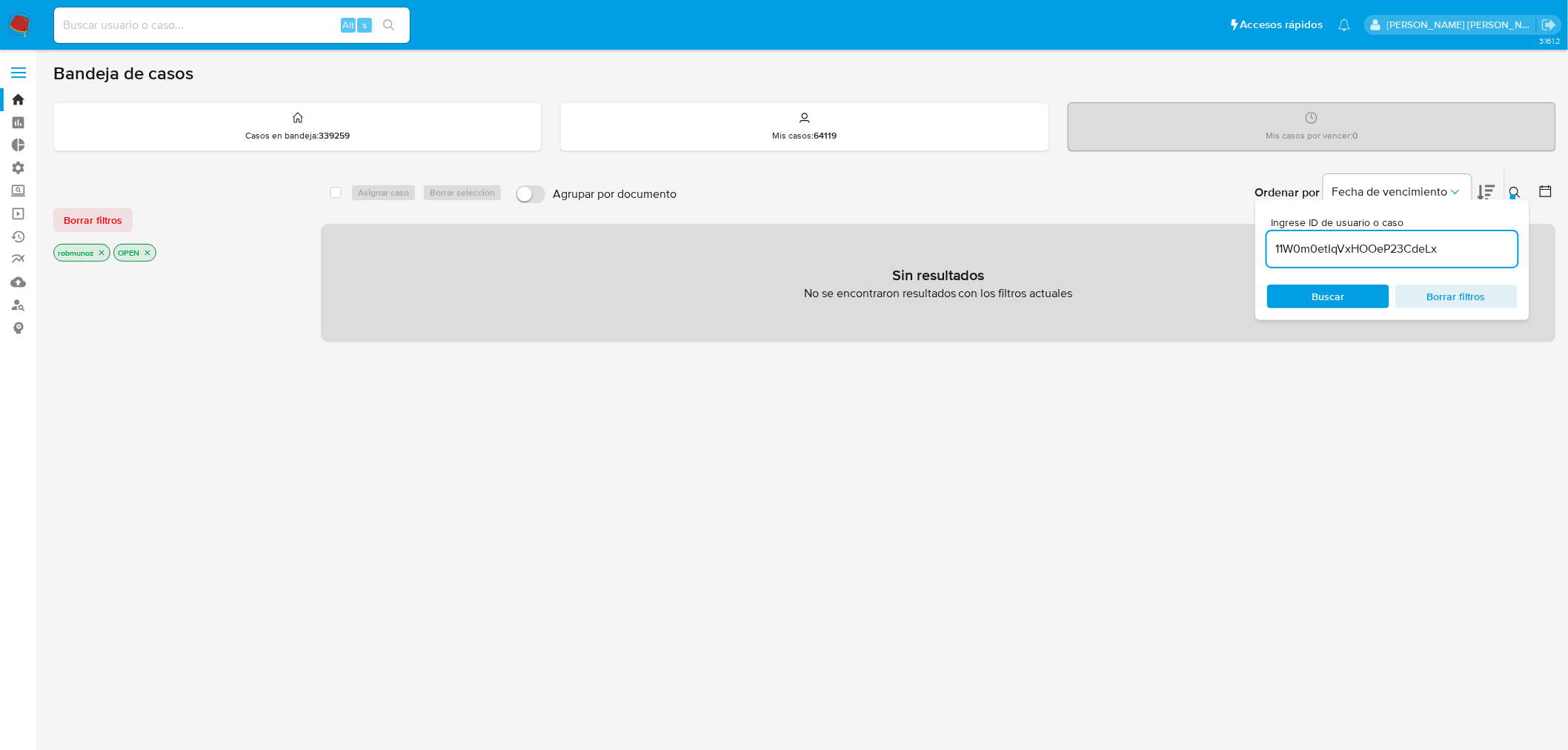
click at [105, 215] on span "Borrar filtros" at bounding box center [94, 220] width 59 height 21
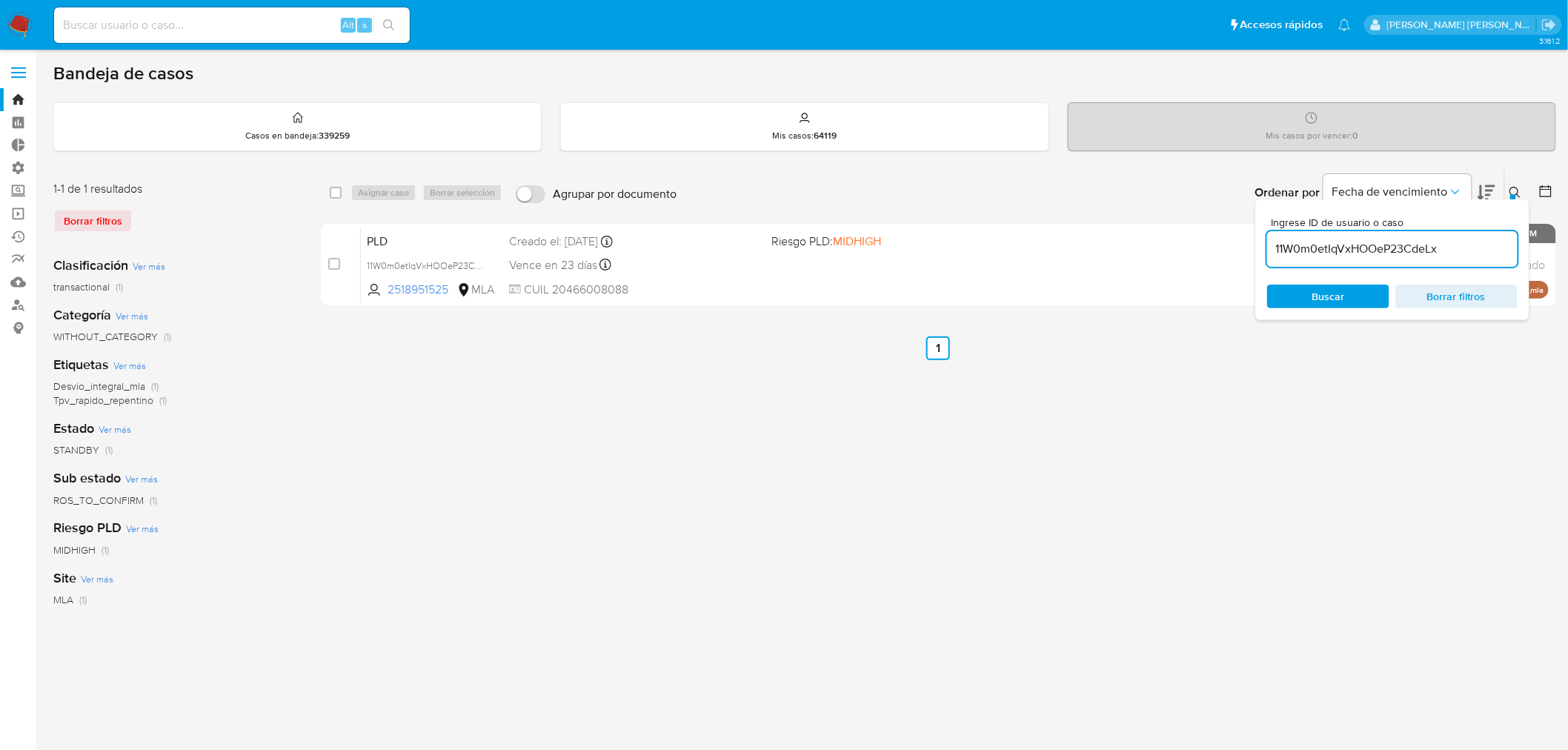
click at [1520, 191] on icon at bounding box center [1515, 193] width 12 height 12
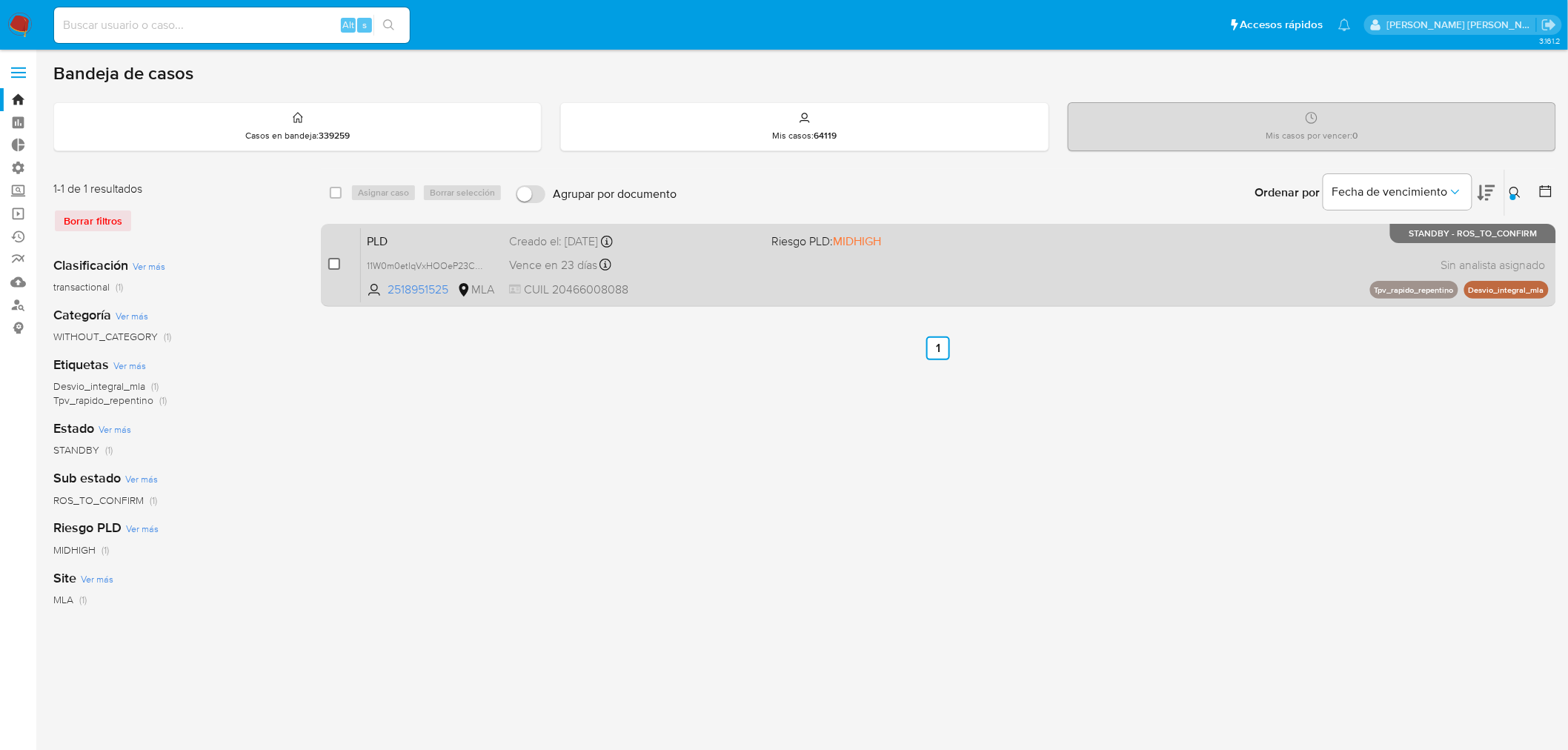
drag, startPoint x: 331, startPoint y: 262, endPoint x: 344, endPoint y: 244, distance: 22.2
click at [332, 262] on input "checkbox" at bounding box center [334, 264] width 12 height 12
checkbox input "true"
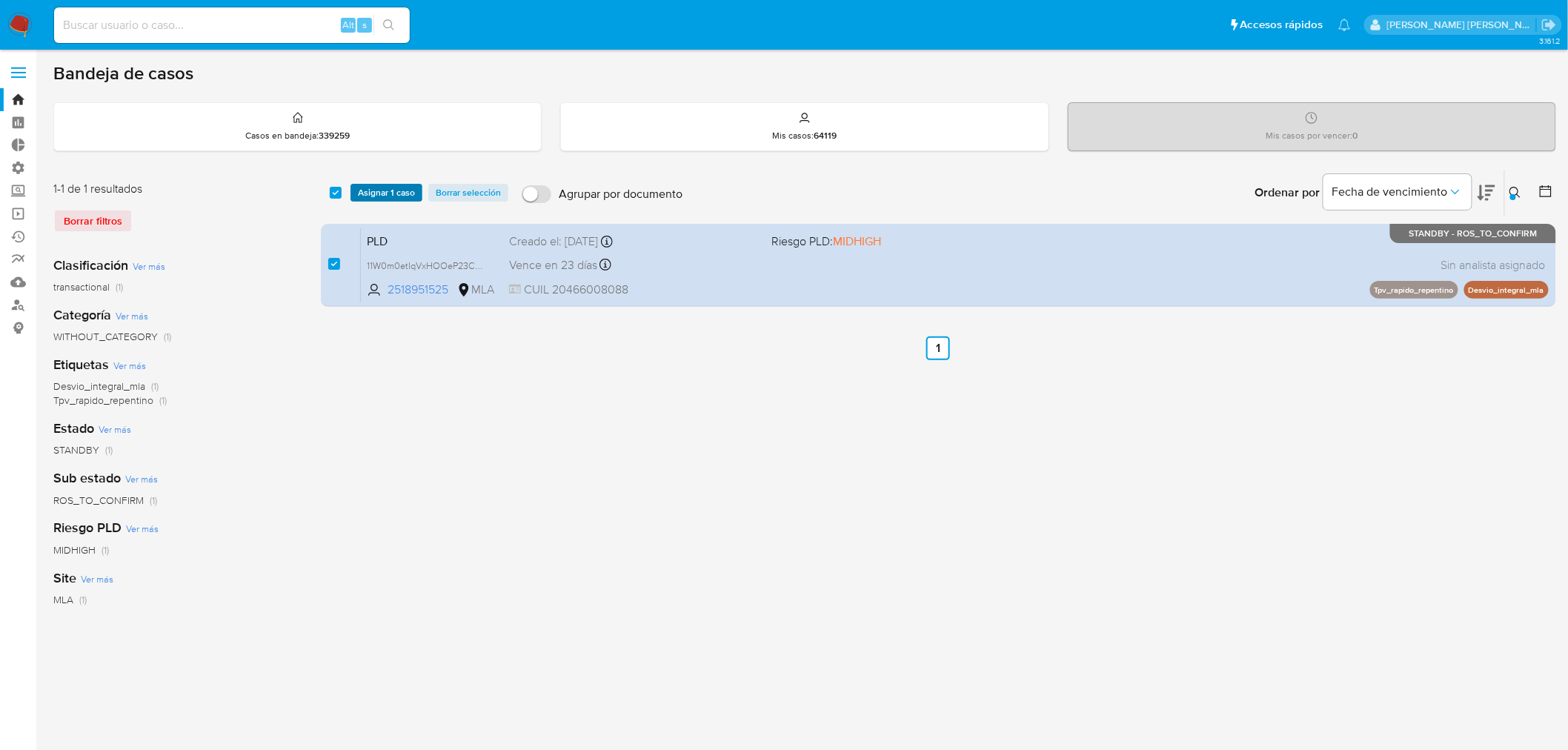
click at [383, 197] on span "Asignar 1 caso" at bounding box center [386, 192] width 57 height 15
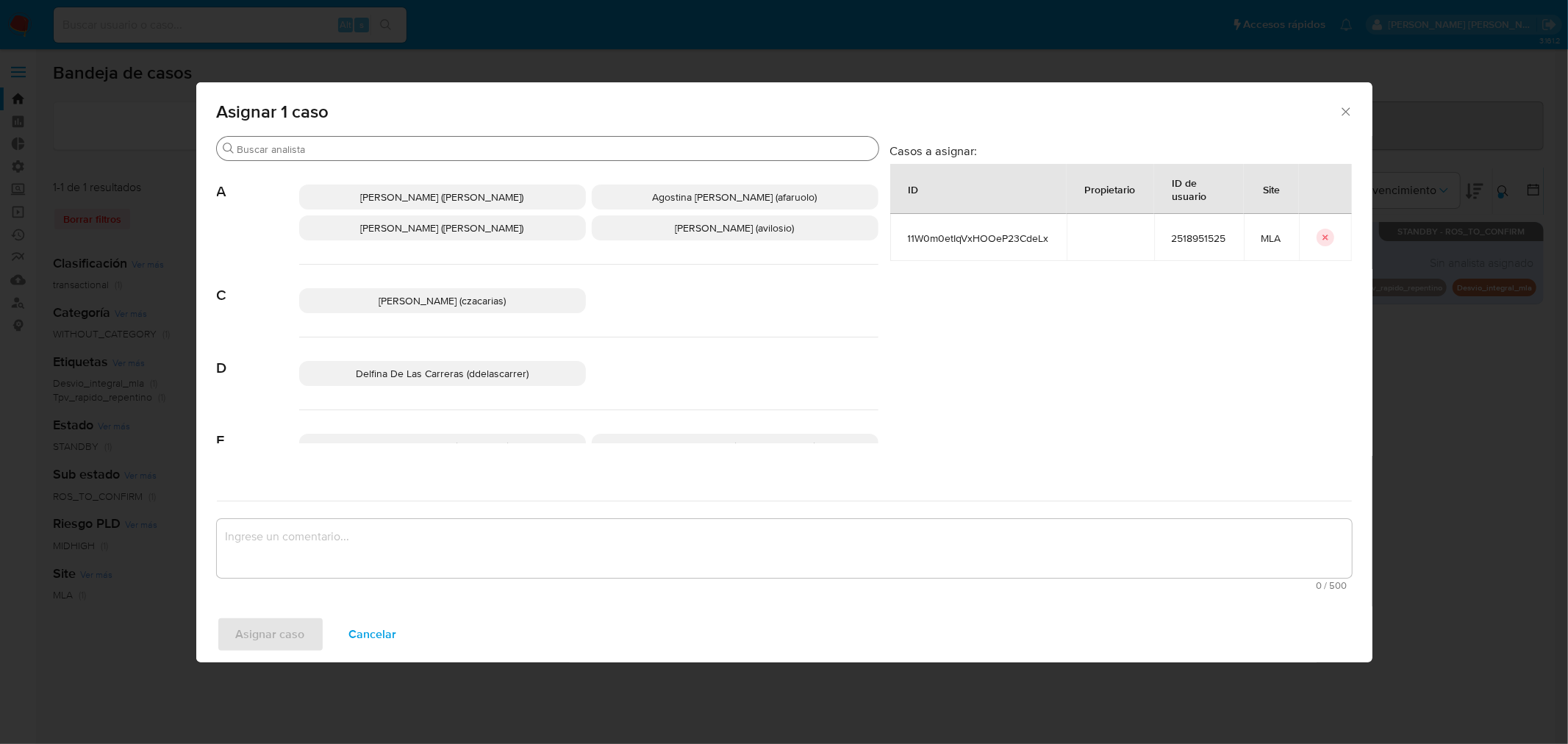
click at [375, 155] on input "Buscar" at bounding box center [554, 149] width 635 height 13
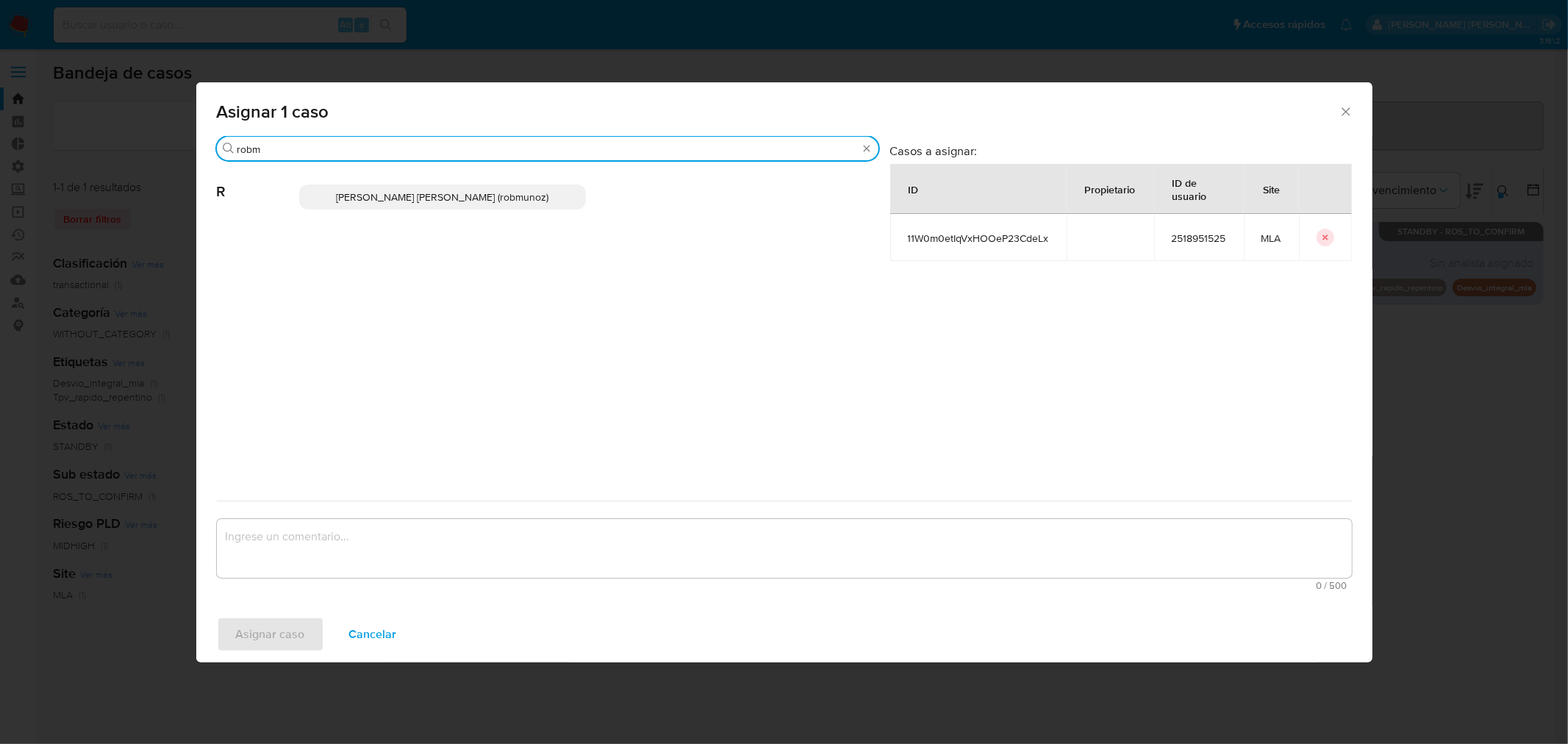
type input "robm"
click at [377, 192] on span "Roberto Santiago Munoz (robmunoz)" at bounding box center [442, 197] width 212 height 15
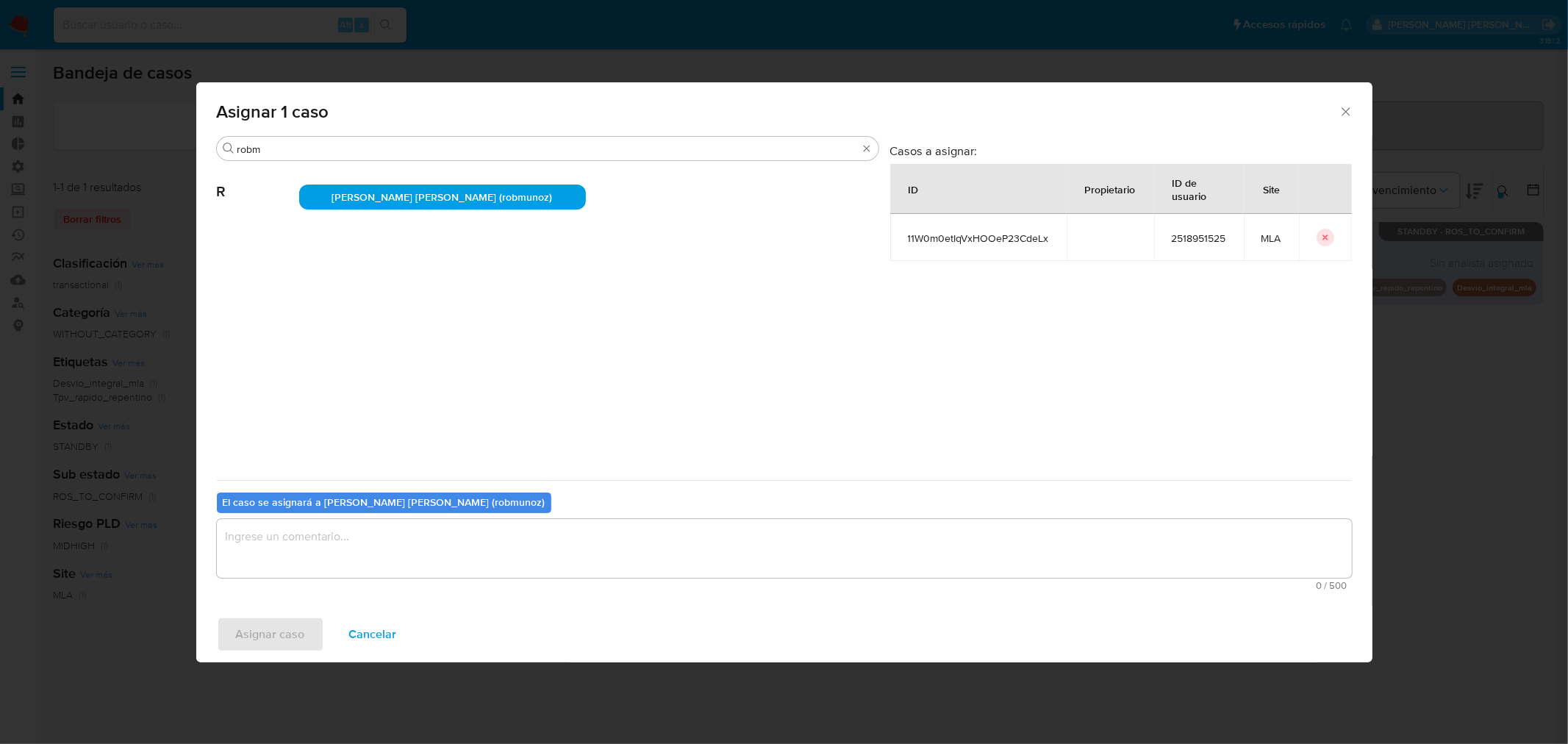
click at [406, 563] on textarea "assign-modal" at bounding box center [784, 548] width 1135 height 58
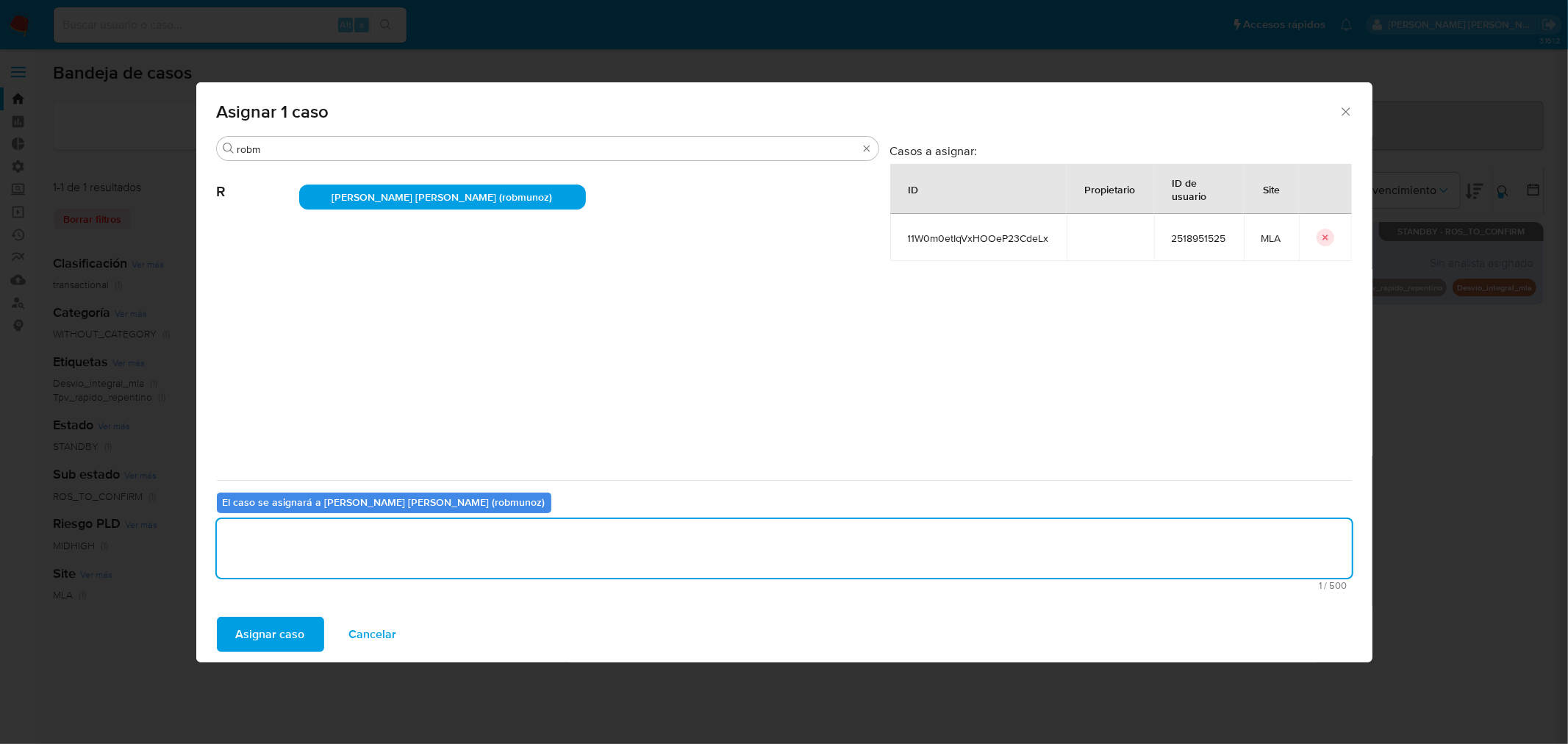
click at [254, 629] on span "Asignar caso" at bounding box center [271, 635] width 69 height 33
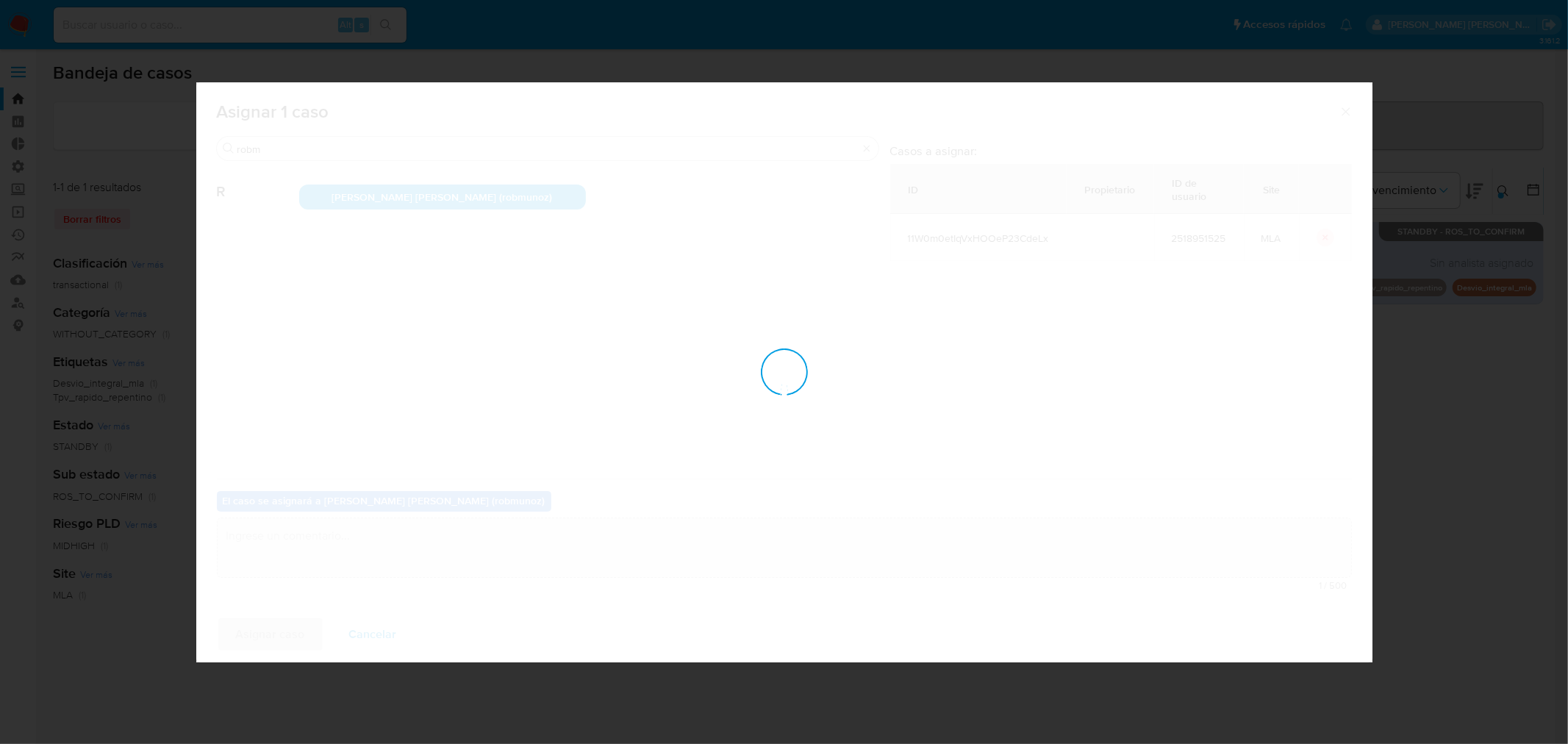
checkbox input "false"
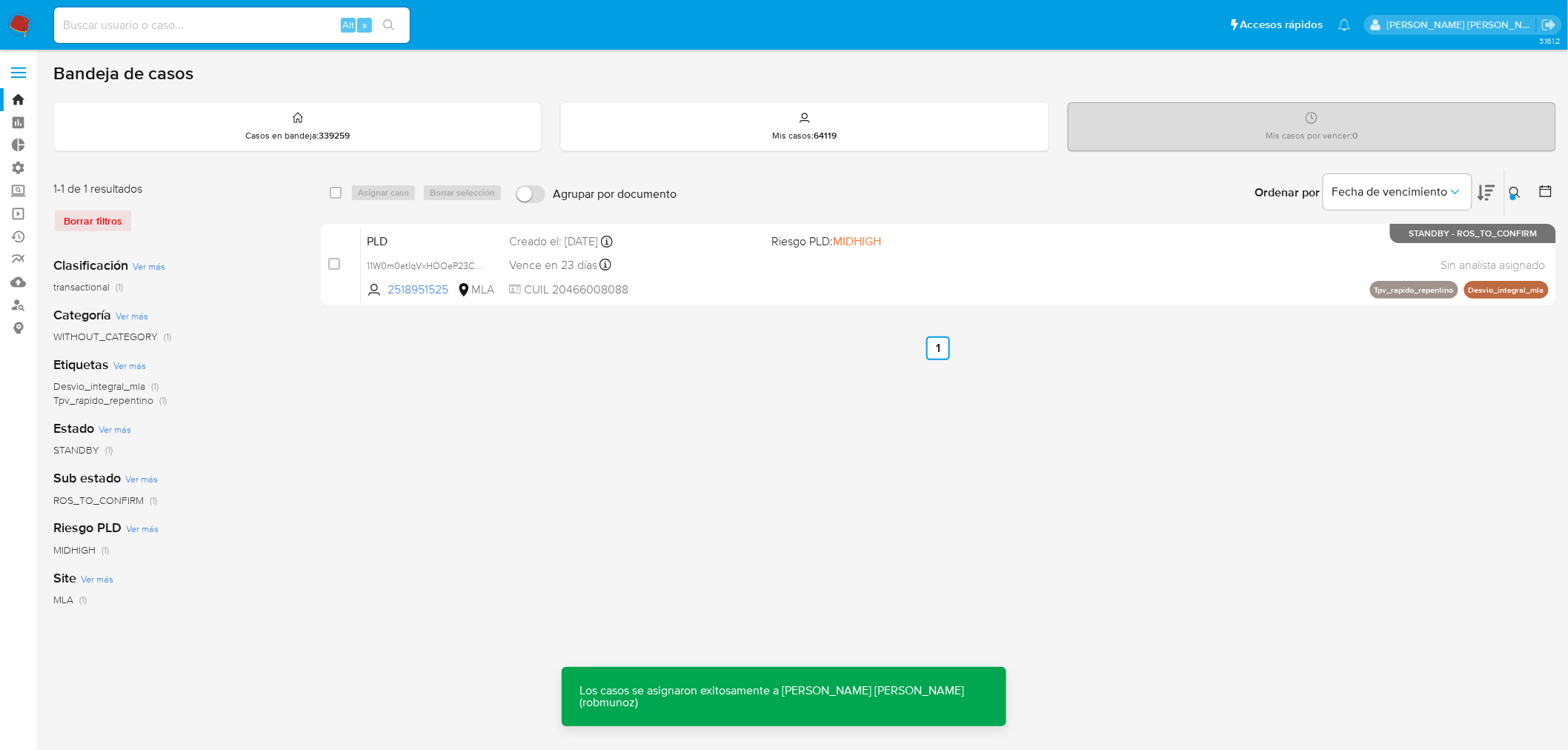
click at [861, 281] on div "PLD 11W0m0etIqVxHOOeP23CdeLx 2518951525 MLA Riesgo PLD: MIDHIGH Creado el: 12/0…" at bounding box center [955, 265] width 1188 height 74
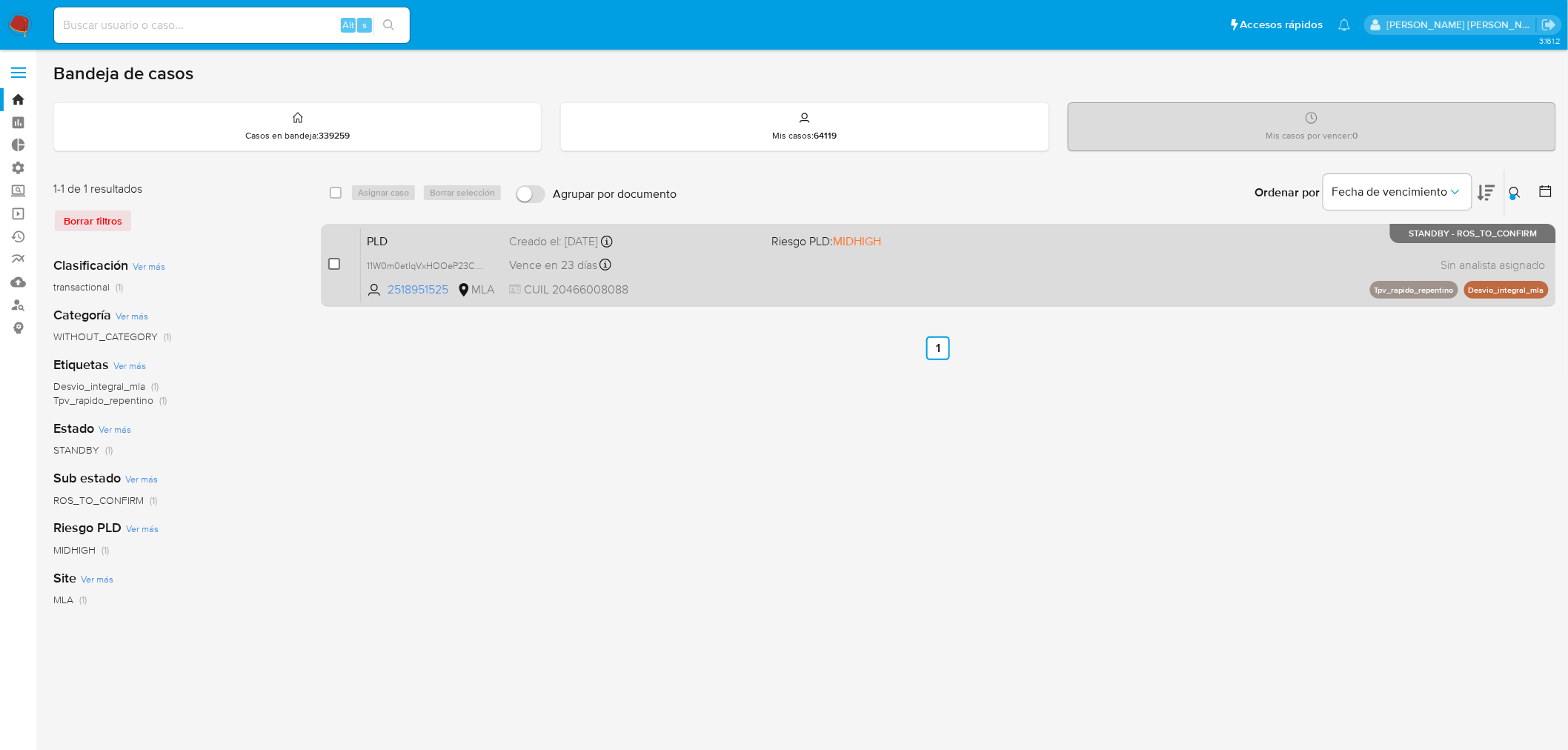
click at [332, 261] on input "checkbox" at bounding box center [334, 264] width 12 height 12
checkbox input "true"
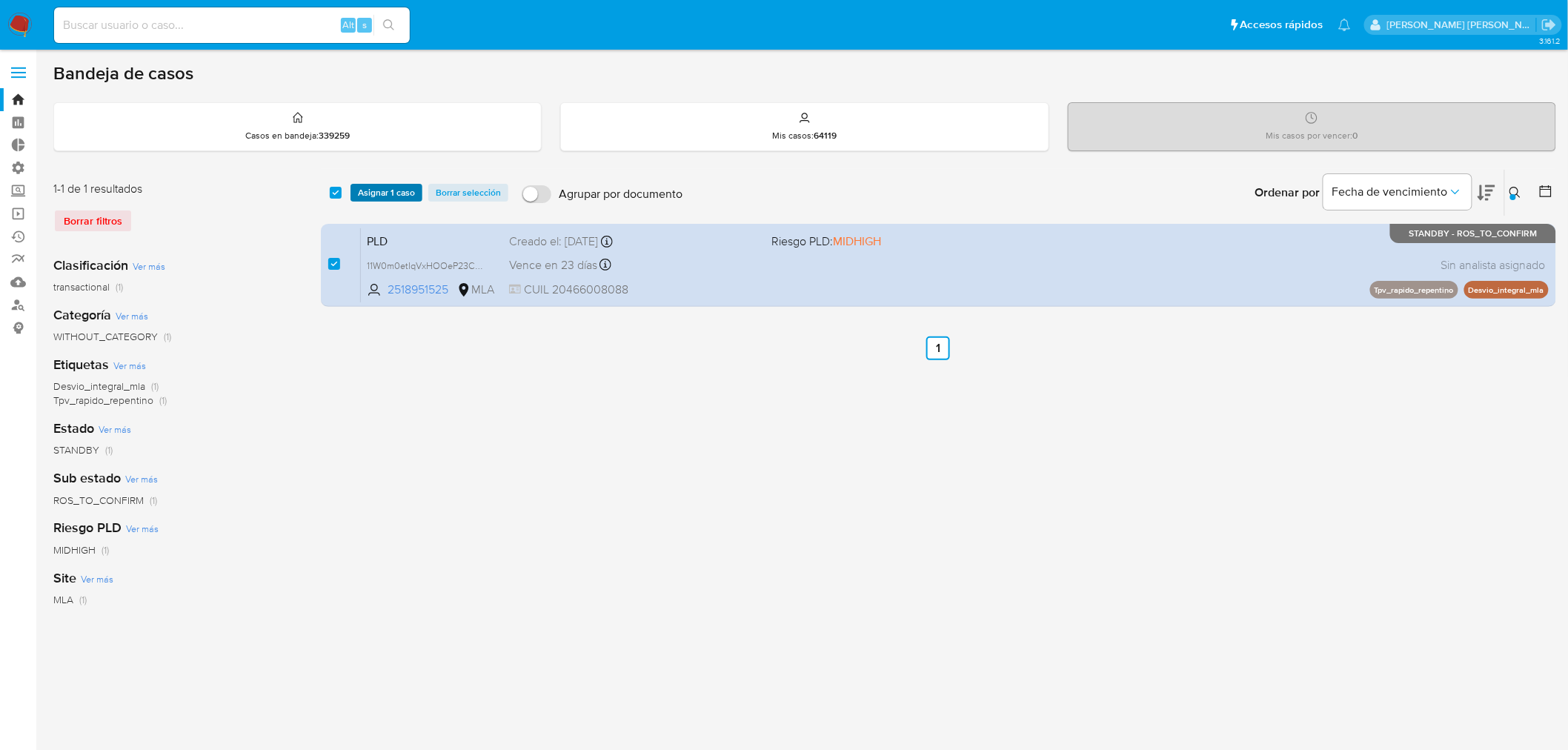
click at [377, 195] on span "Asignar 1 caso" at bounding box center [386, 192] width 57 height 15
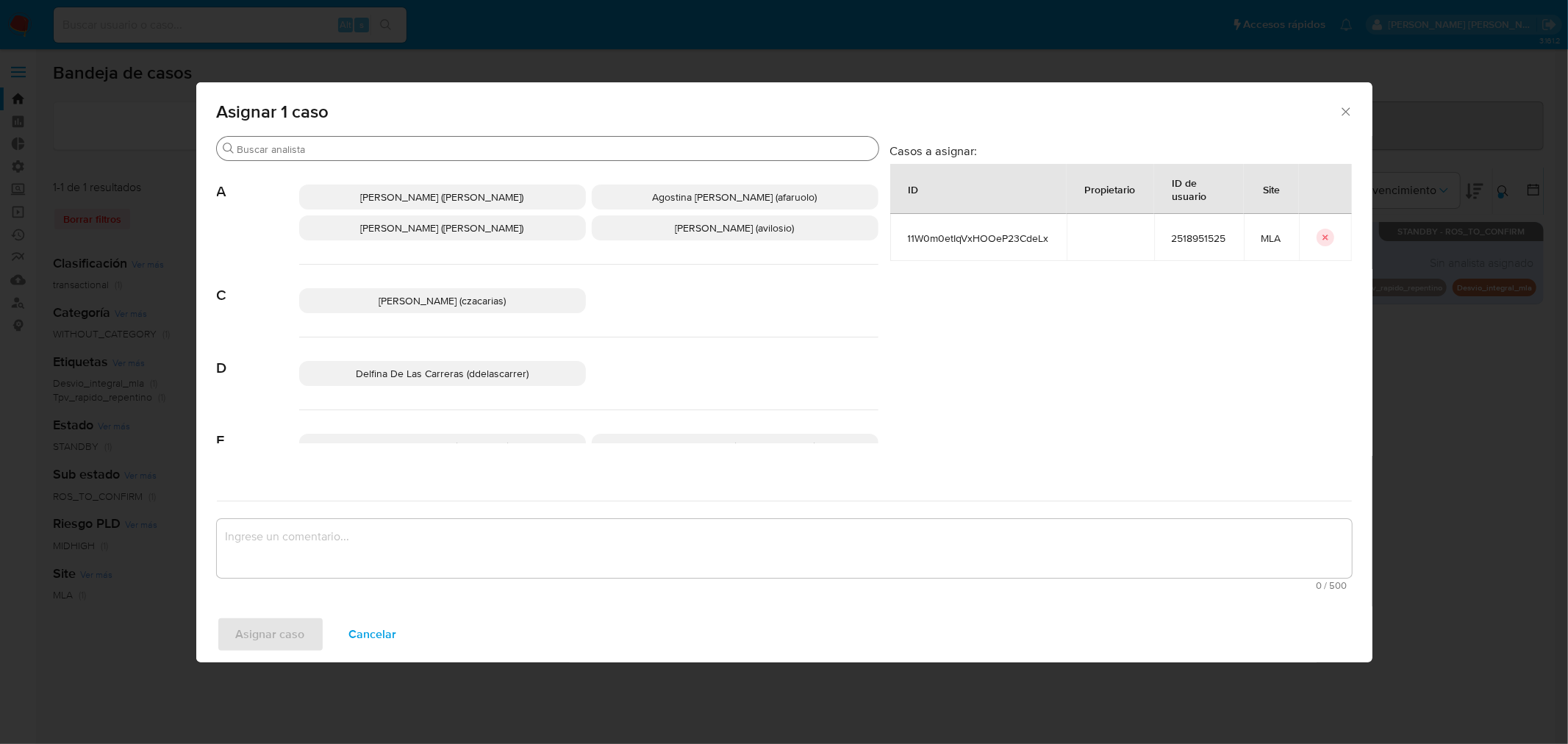
click at [406, 145] on input "Buscar" at bounding box center [554, 149] width 635 height 13
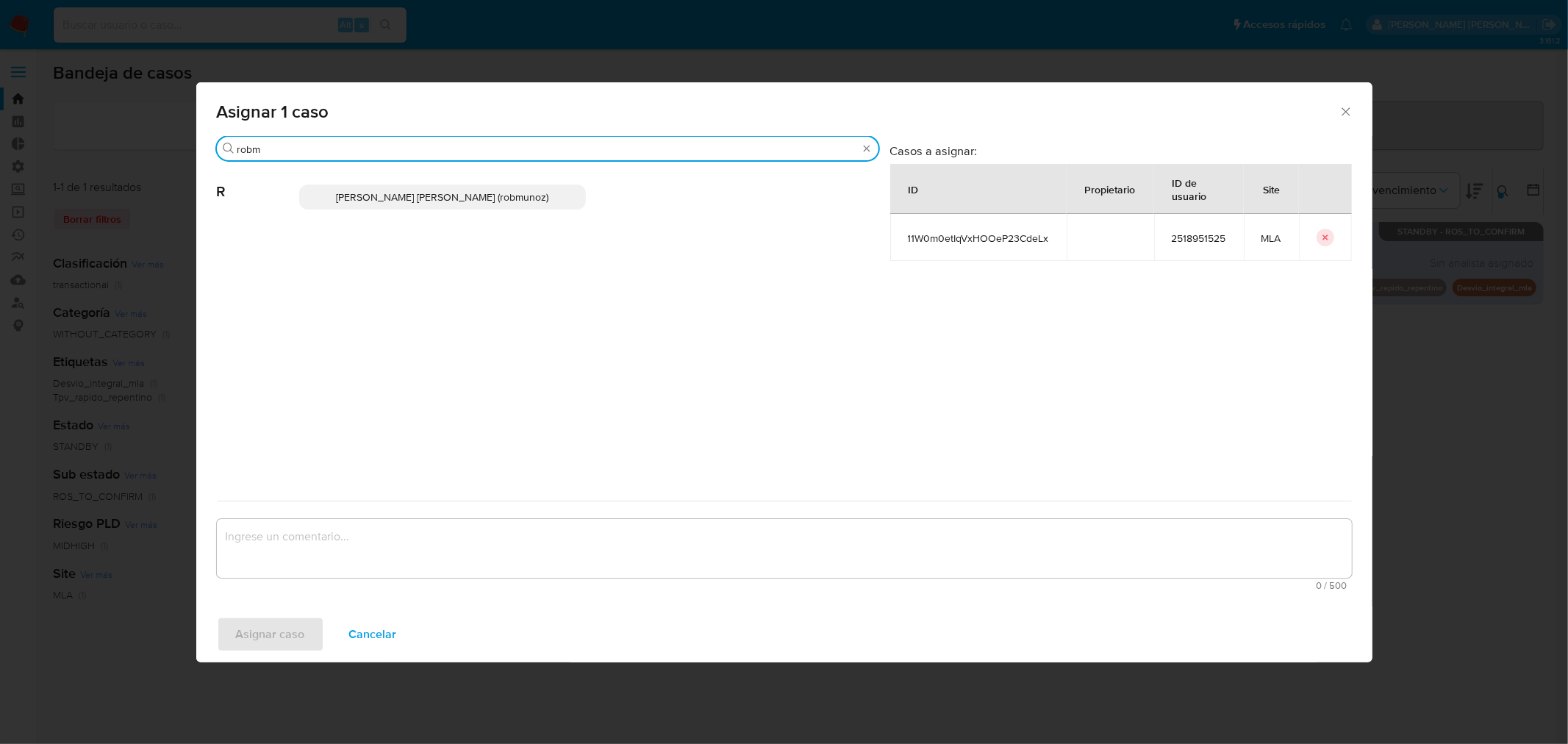
type input "robm"
click at [400, 203] on span "Roberto Santiago Munoz (robmunoz)" at bounding box center [442, 197] width 212 height 15
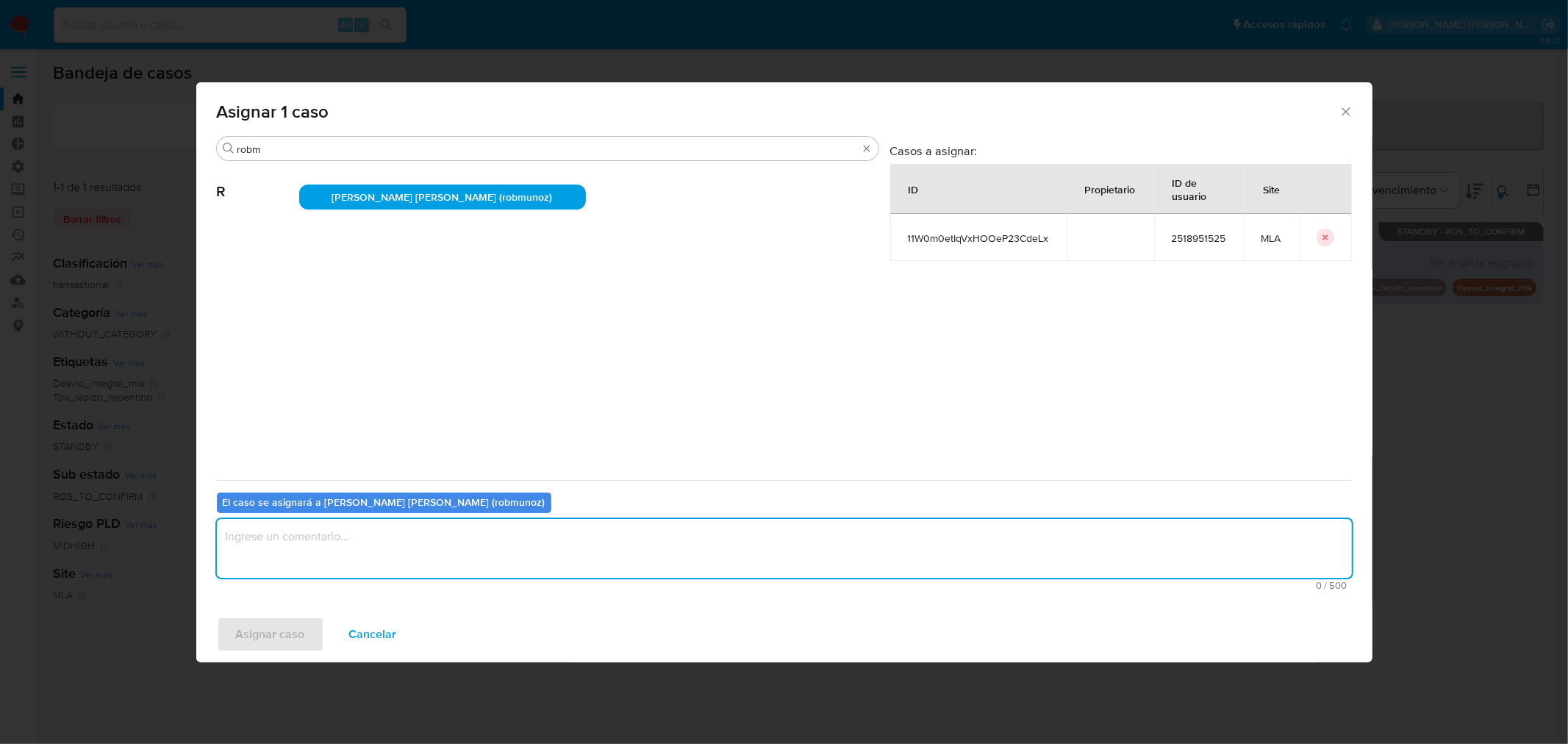
click at [509, 552] on textarea "assign-modal" at bounding box center [784, 548] width 1135 height 58
click at [304, 620] on button "Asignar caso" at bounding box center [270, 634] width 107 height 35
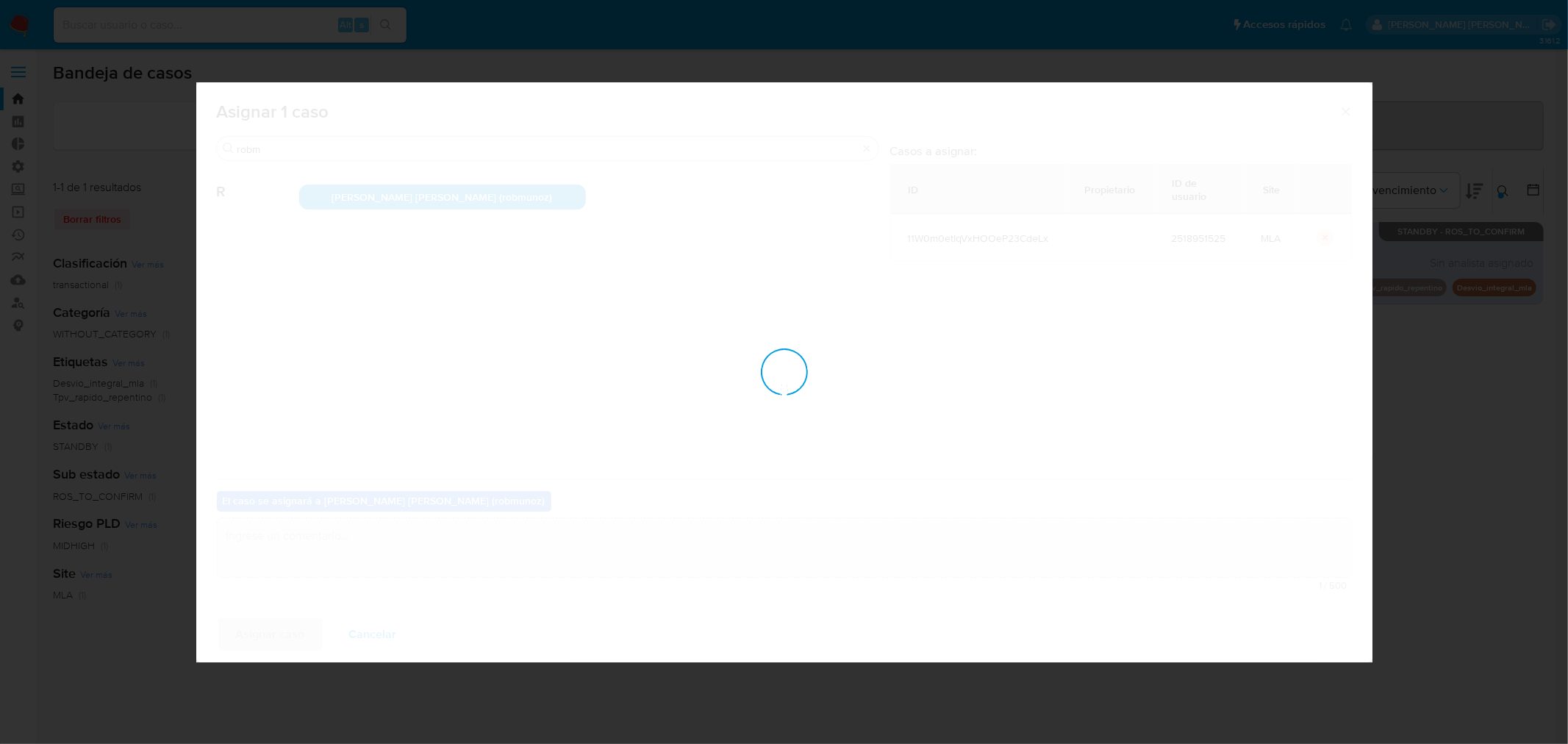
checkbox input "false"
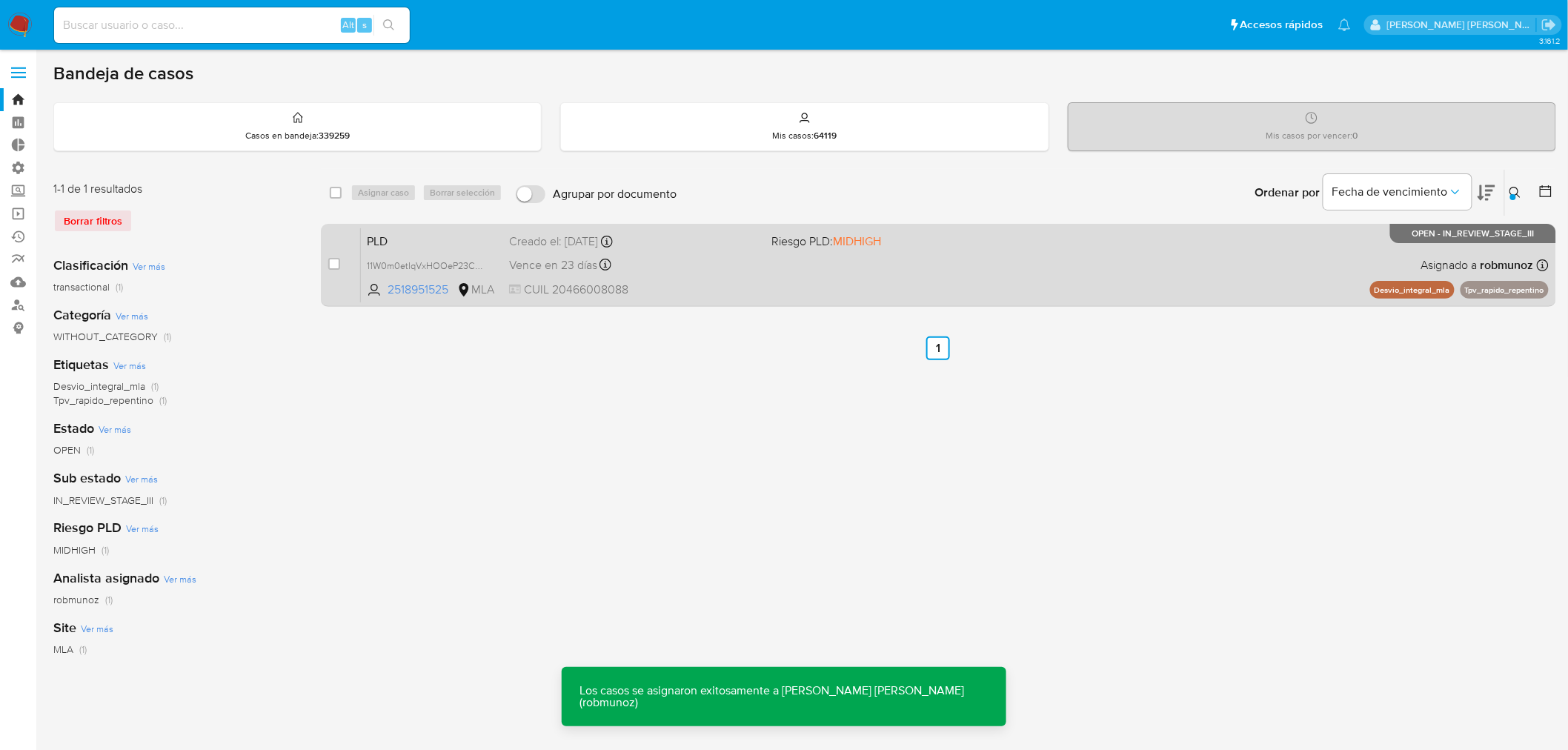
click at [953, 283] on div "PLD 11W0m0etIqVxHOOeP23CdeLx 2518951525 MLA Riesgo PLD: MIDHIGH Creado el: 12/0…" at bounding box center [955, 265] width 1188 height 74
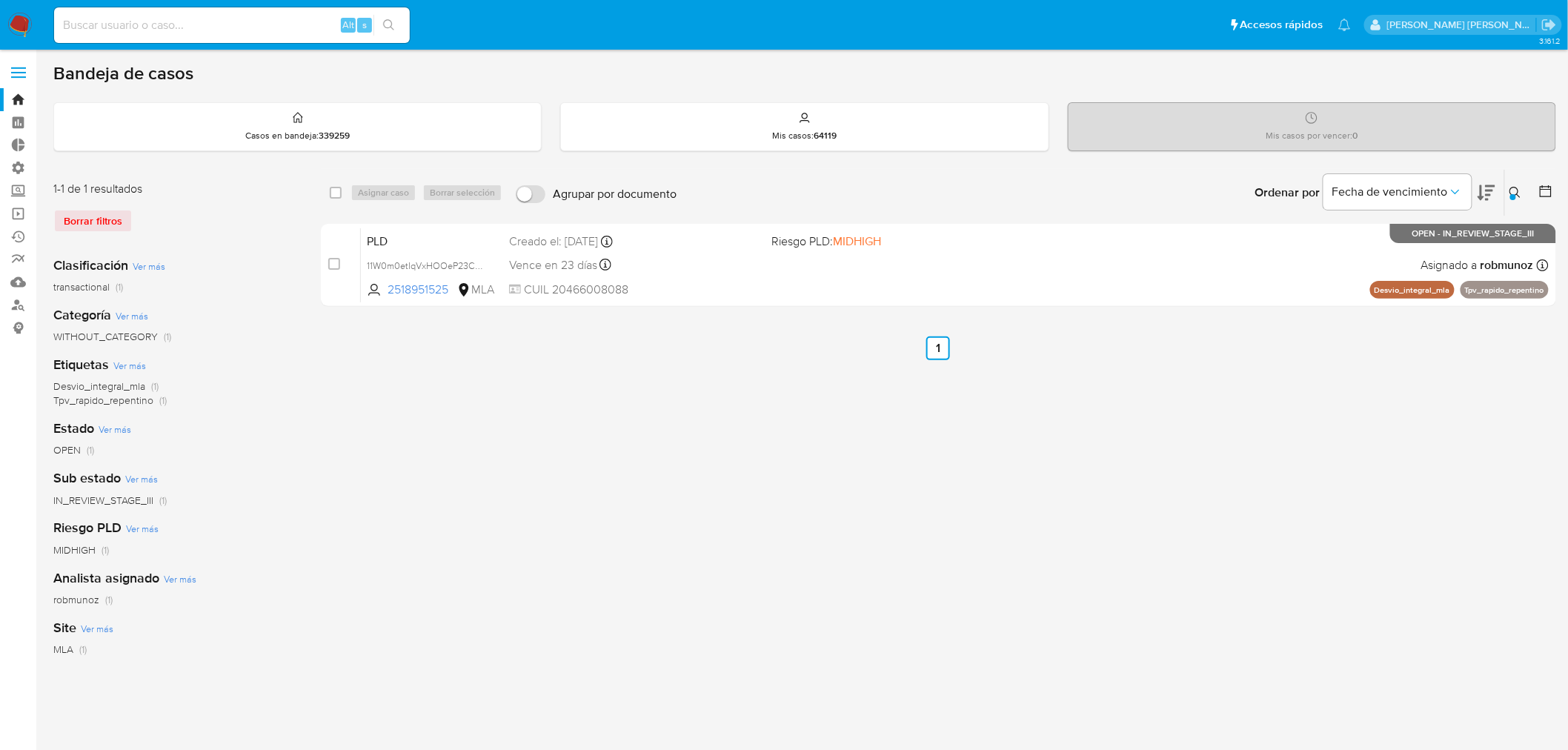
click at [235, 27] on input at bounding box center [231, 25] width 356 height 19
paste input "ieAnAnwcoKSVvKTt1ZjK4PNv"
type input "ieAnAnwcoKSVvKTt1ZjK4PNv"
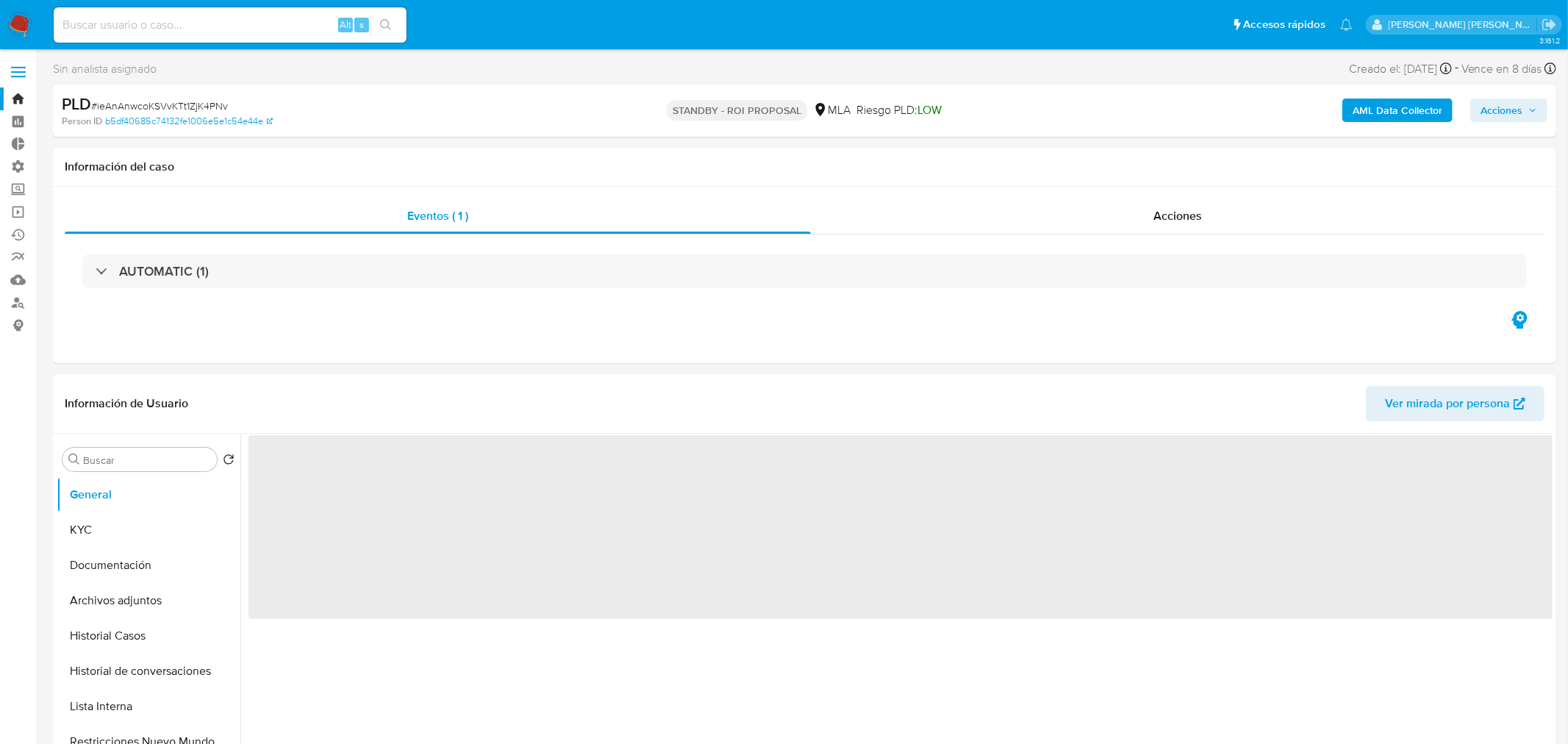
select select "10"
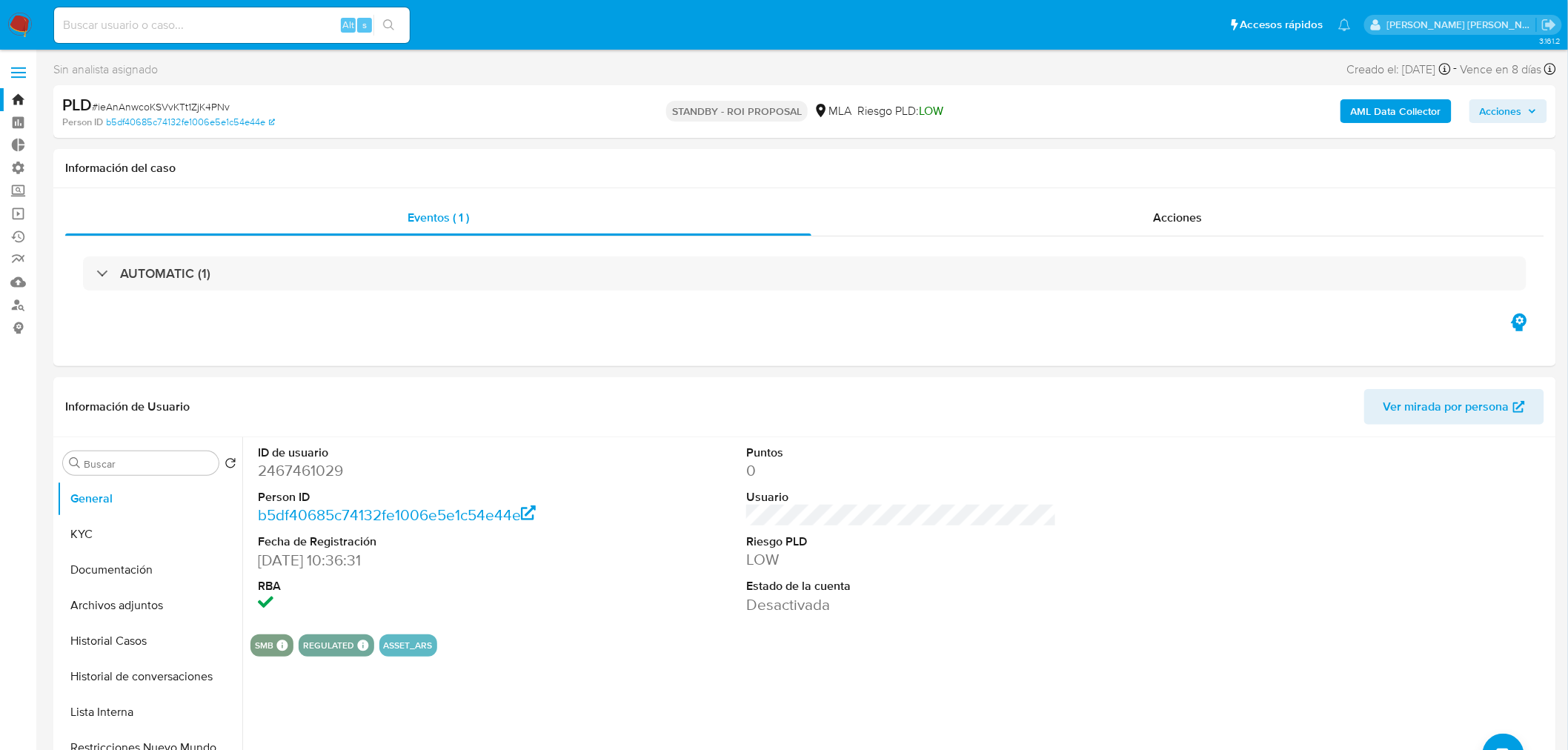
click at [270, 29] on input at bounding box center [231, 25] width 356 height 19
paste input "e5QLIB2eTB2AO1p0ADhEQJxs"
type input "e5QLIB2eTB2AO1p0ADhEQJxs"
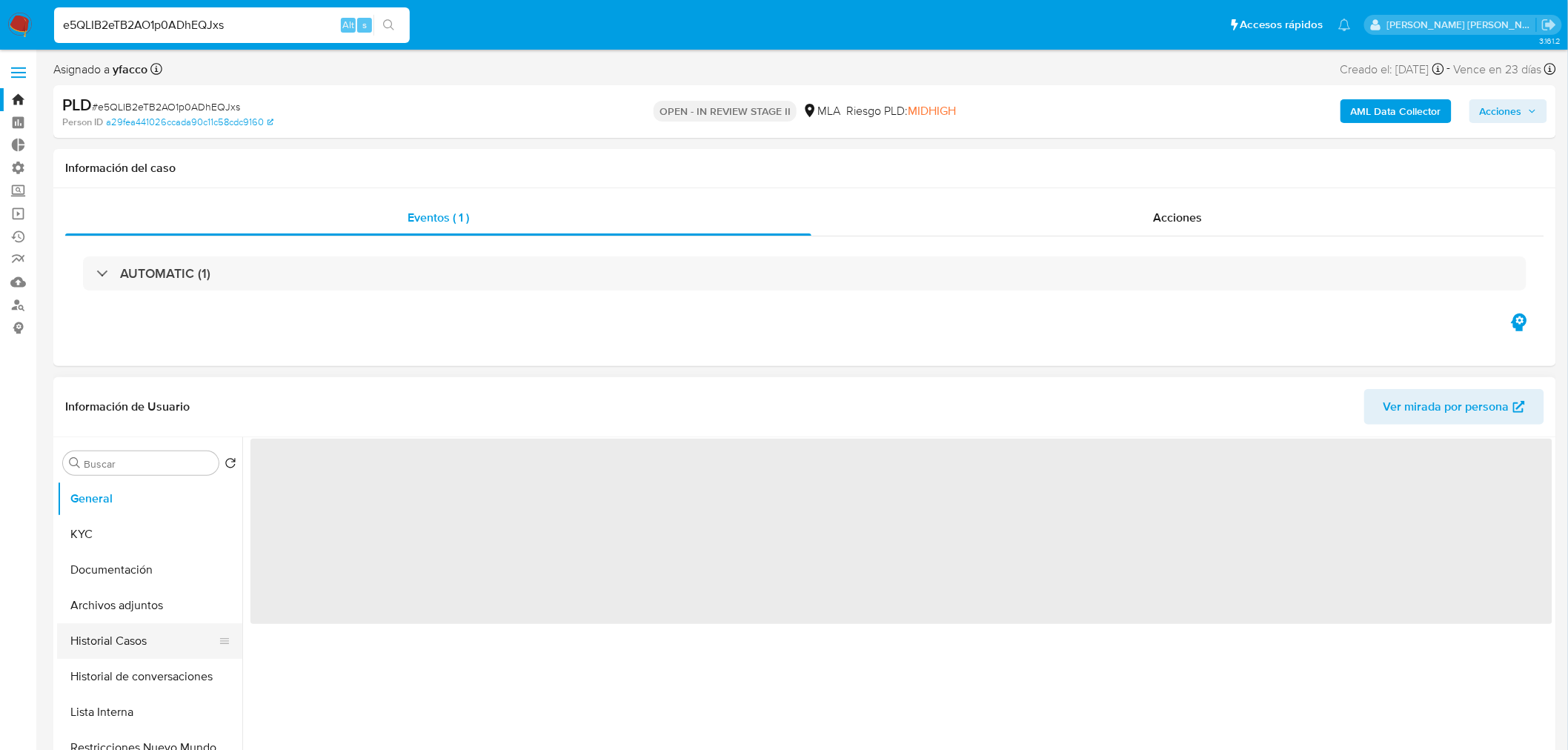
select select "10"
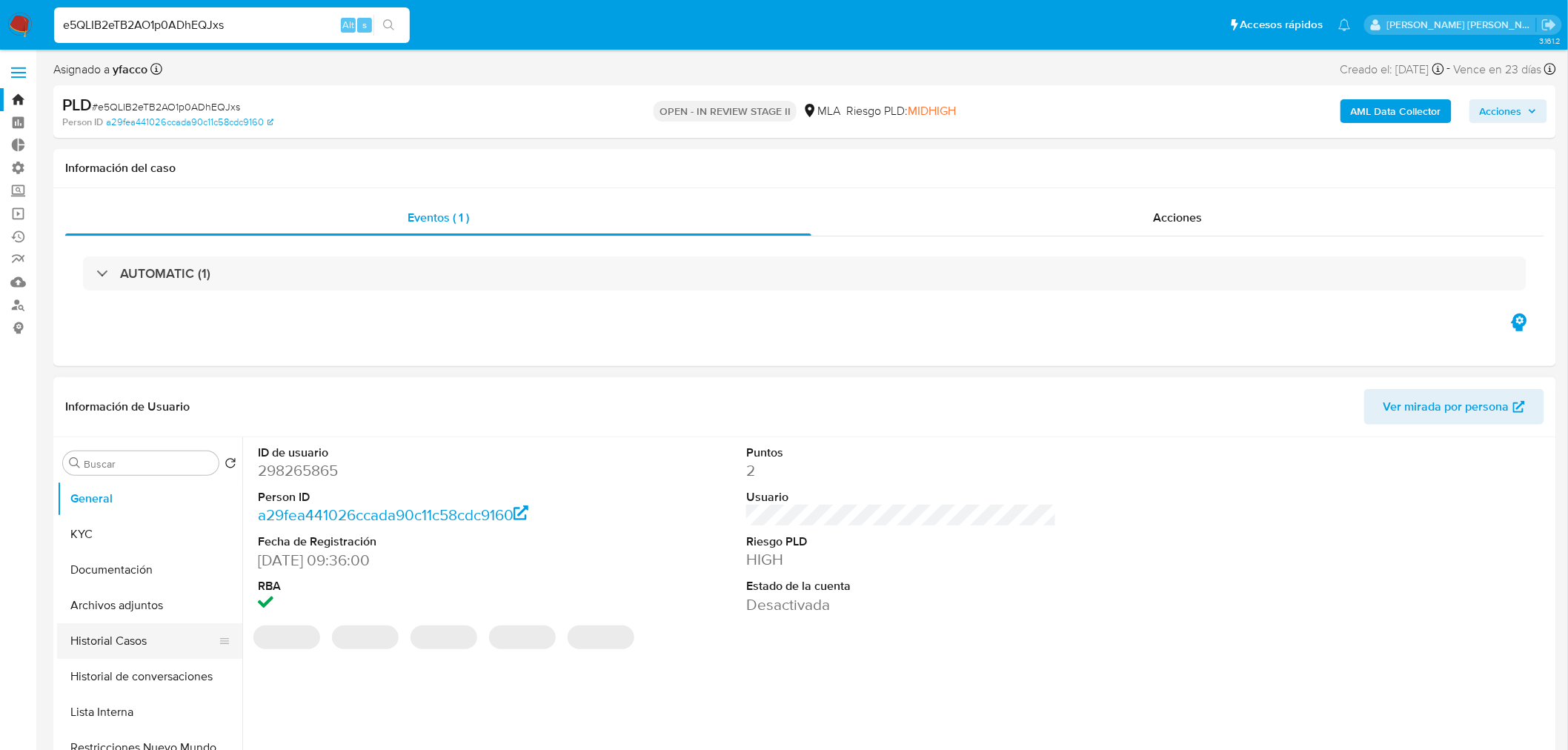
click at [126, 643] on button "Historial Casos" at bounding box center [144, 641] width 173 height 36
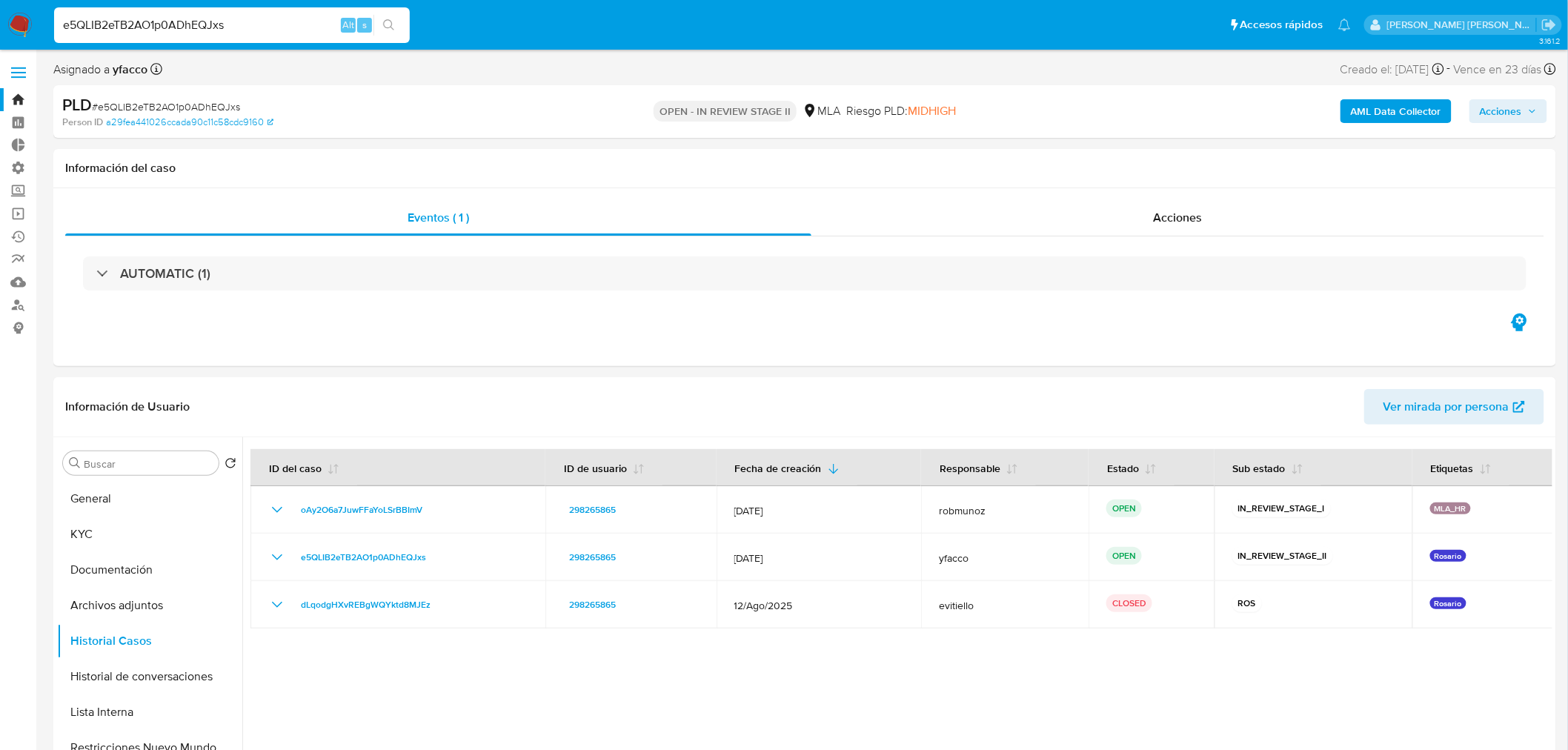
drag, startPoint x: 16, startPoint y: 16, endPoint x: 26, endPoint y: 3, distance: 16.4
click at [16, 16] on img at bounding box center [20, 25] width 25 height 25
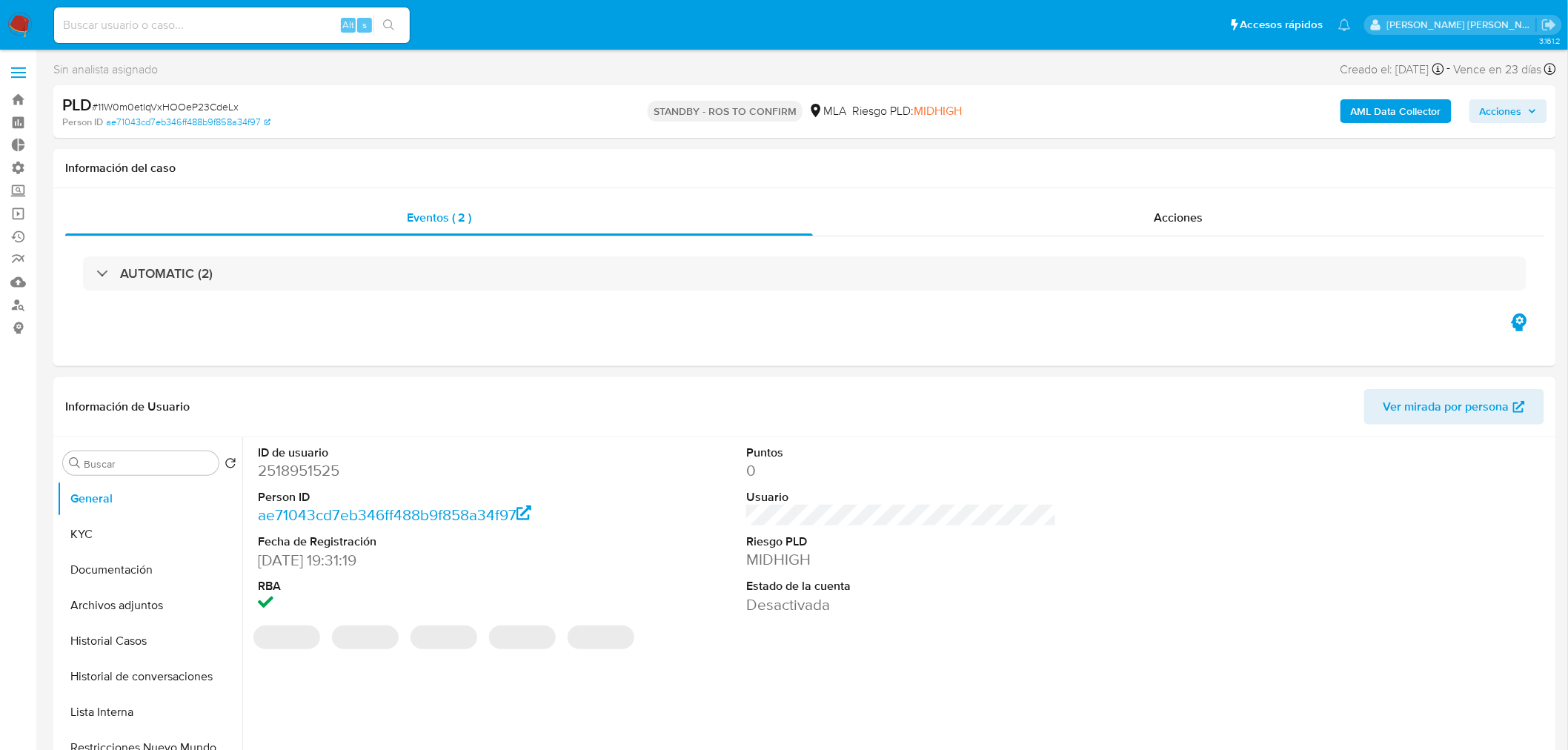
select select "10"
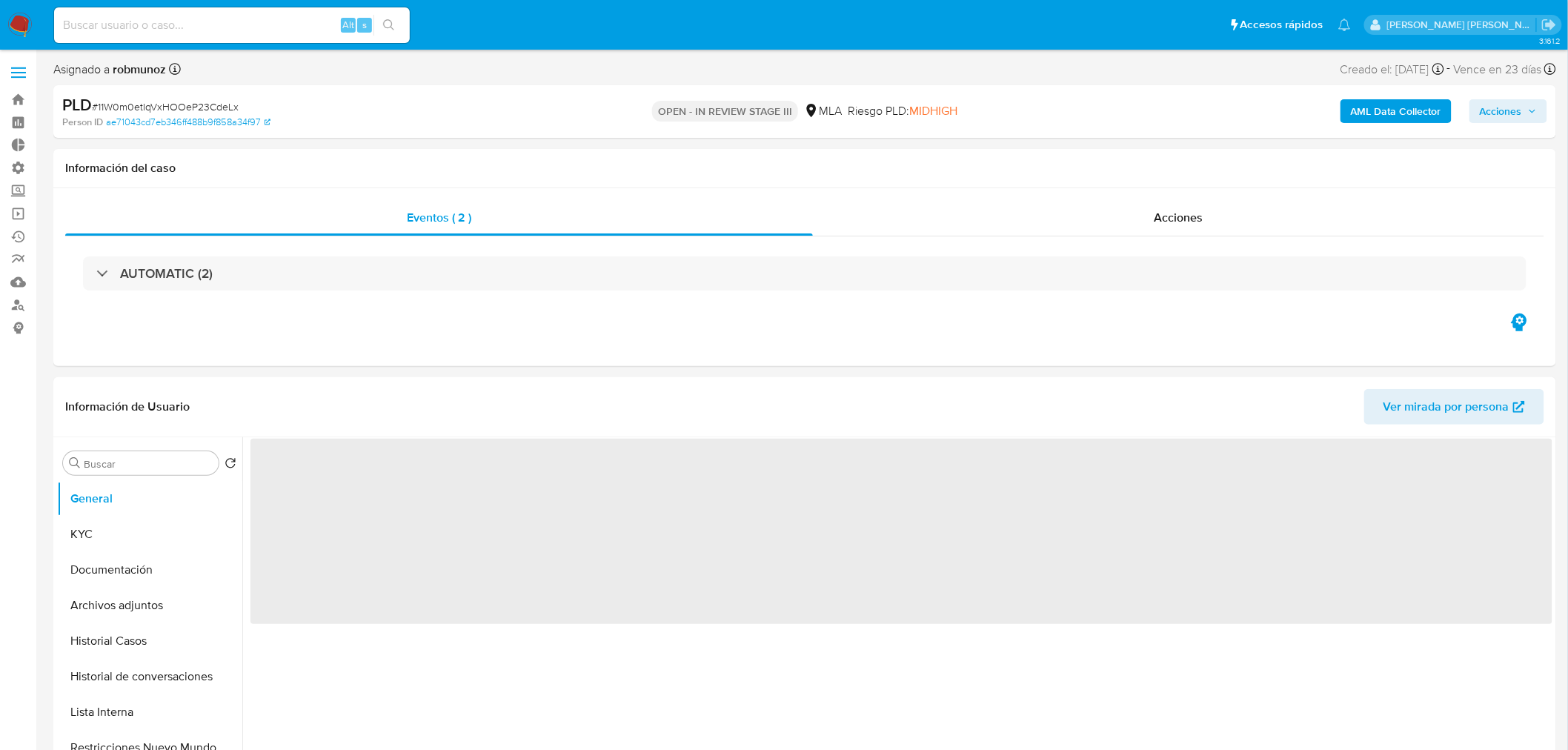
select select "10"
click at [1423, 100] on b "AML Data Collector" at bounding box center [1396, 111] width 90 height 23
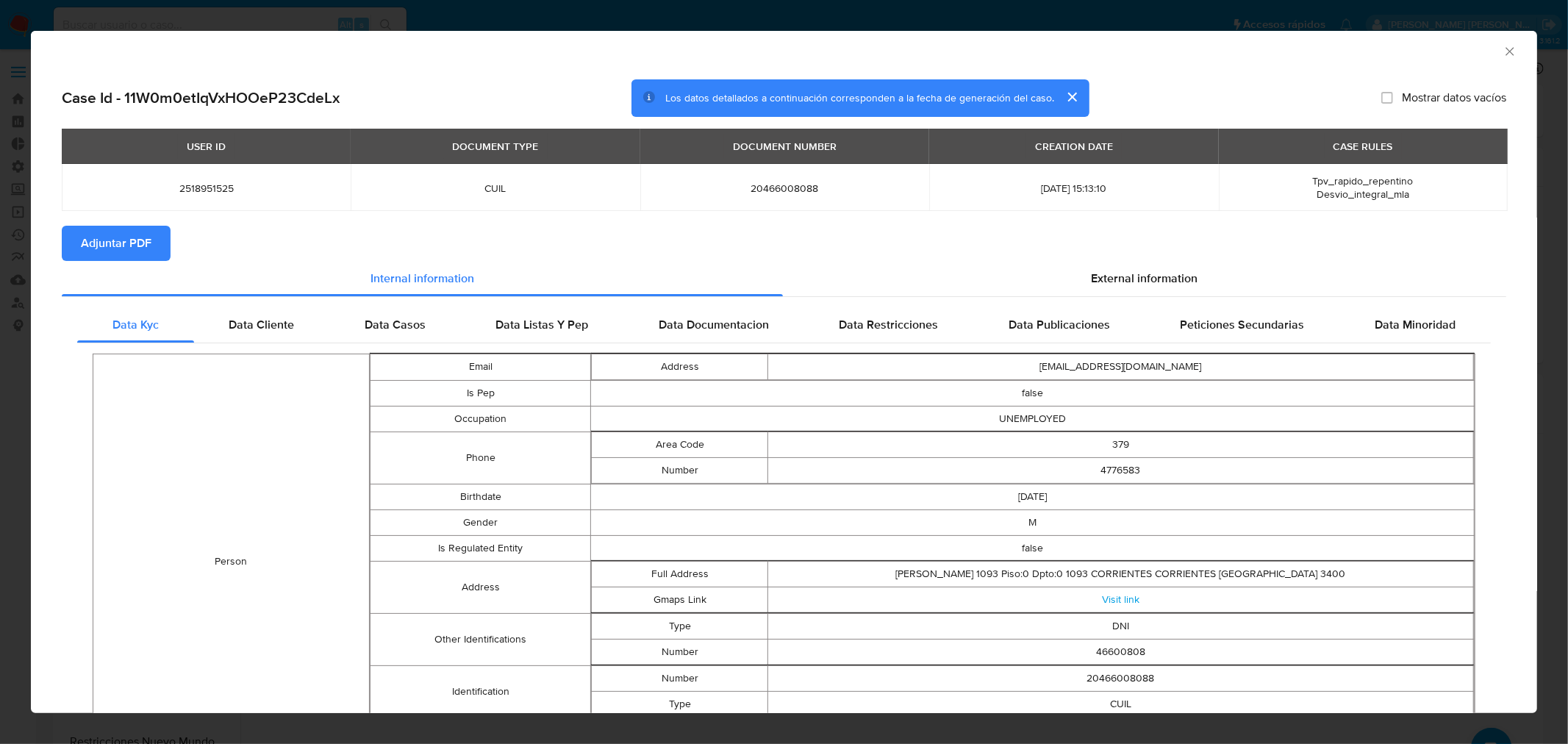
click at [101, 252] on span "Adjuntar PDF" at bounding box center [116, 243] width 70 height 33
click at [1505, 53] on icon "Cerrar ventana" at bounding box center [1509, 51] width 8 height 8
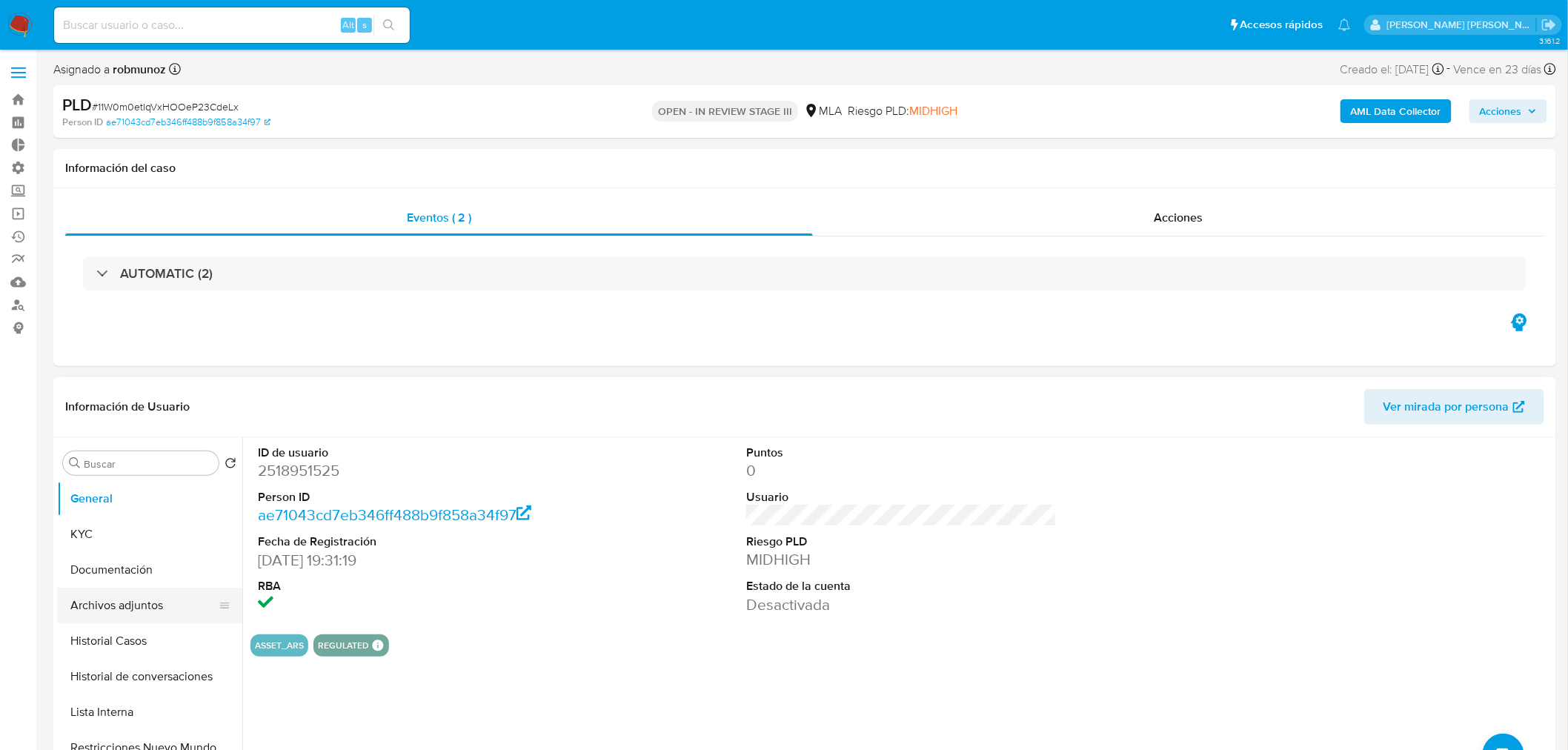
click at [142, 608] on button "Archivos adjuntos" at bounding box center [144, 605] width 173 height 36
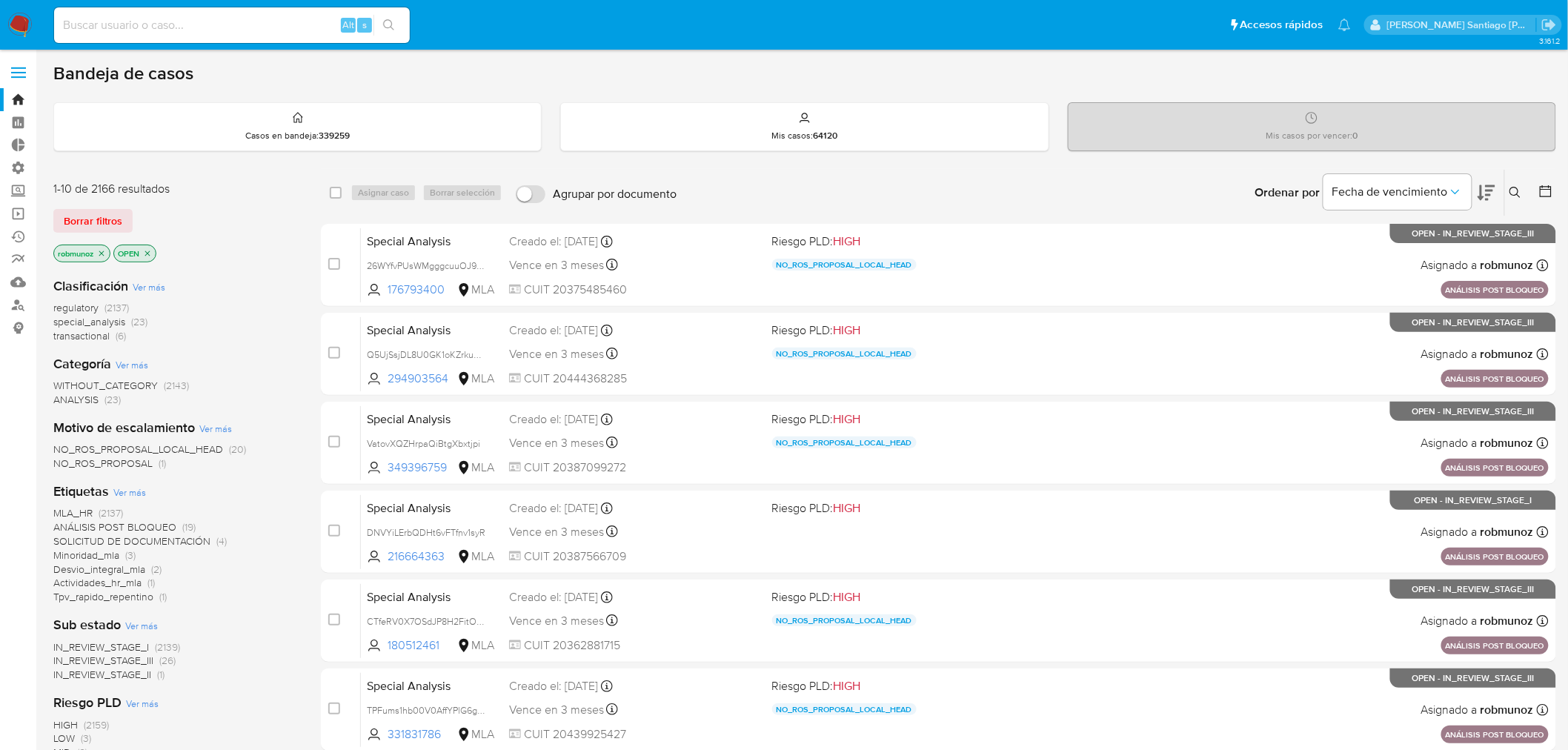
click at [313, 23] on input at bounding box center [231, 25] width 356 height 19
paste input "743541251"
type input "743541251"
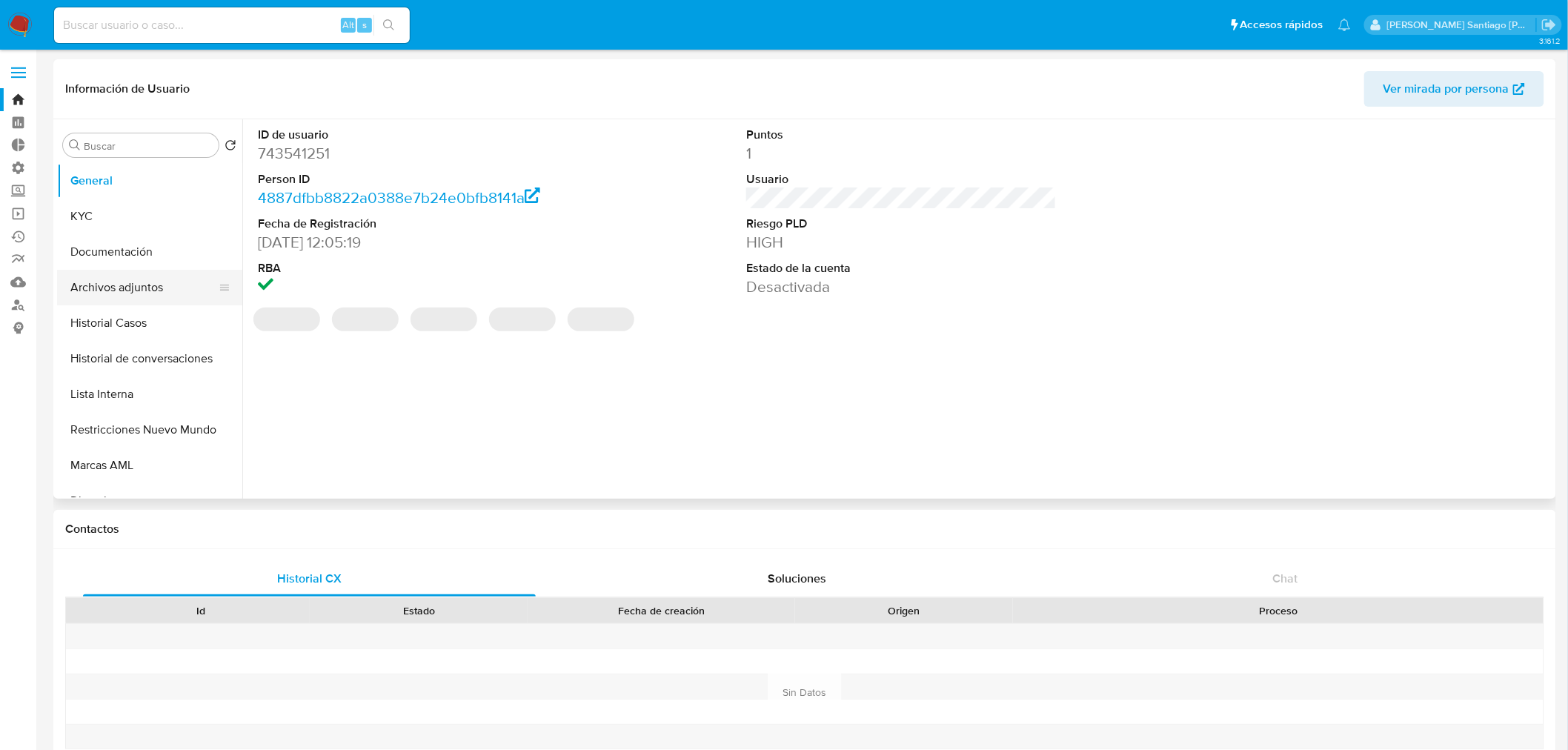
select select "10"
click at [123, 293] on button "Archivos adjuntos" at bounding box center [144, 287] width 173 height 36
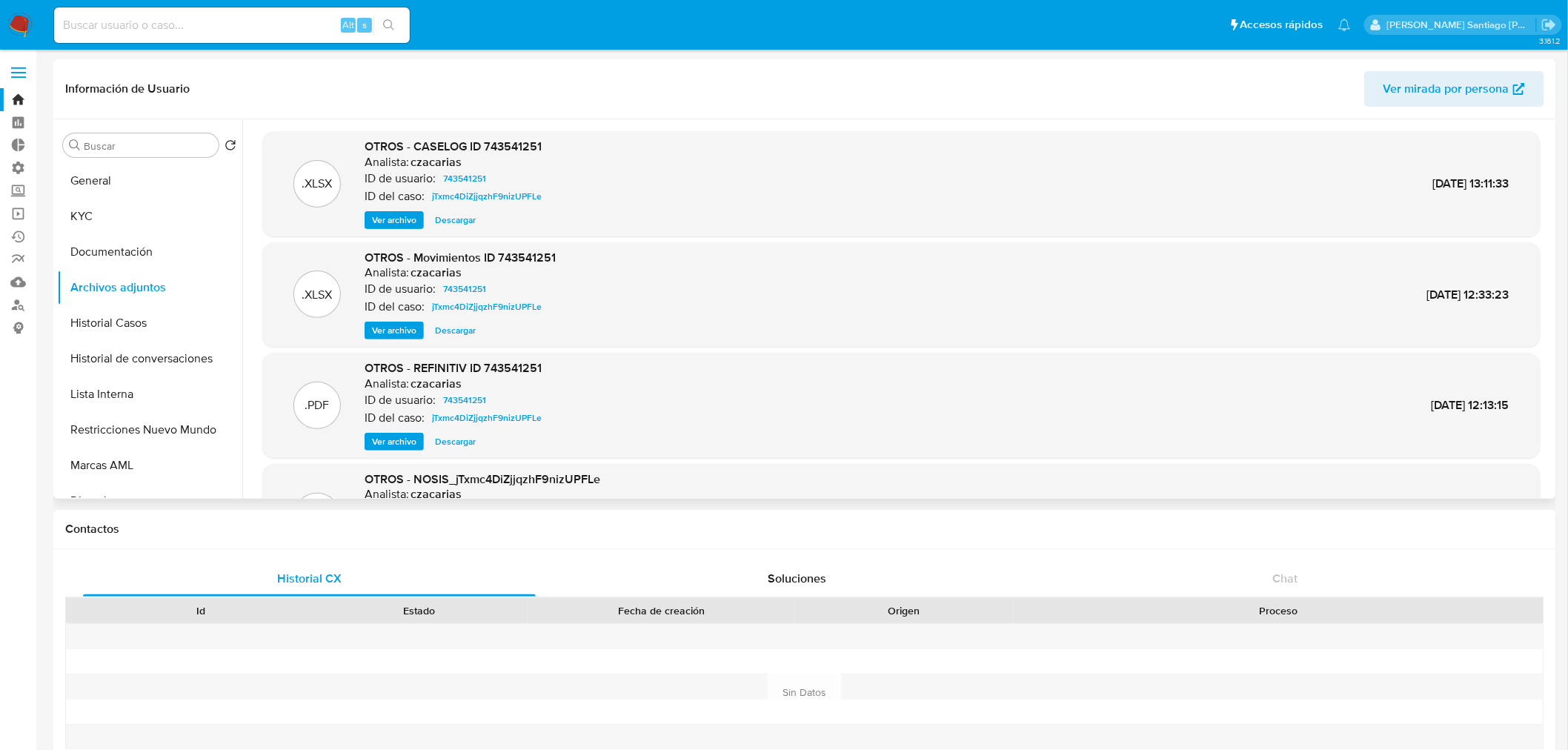
scroll to position [83, 0]
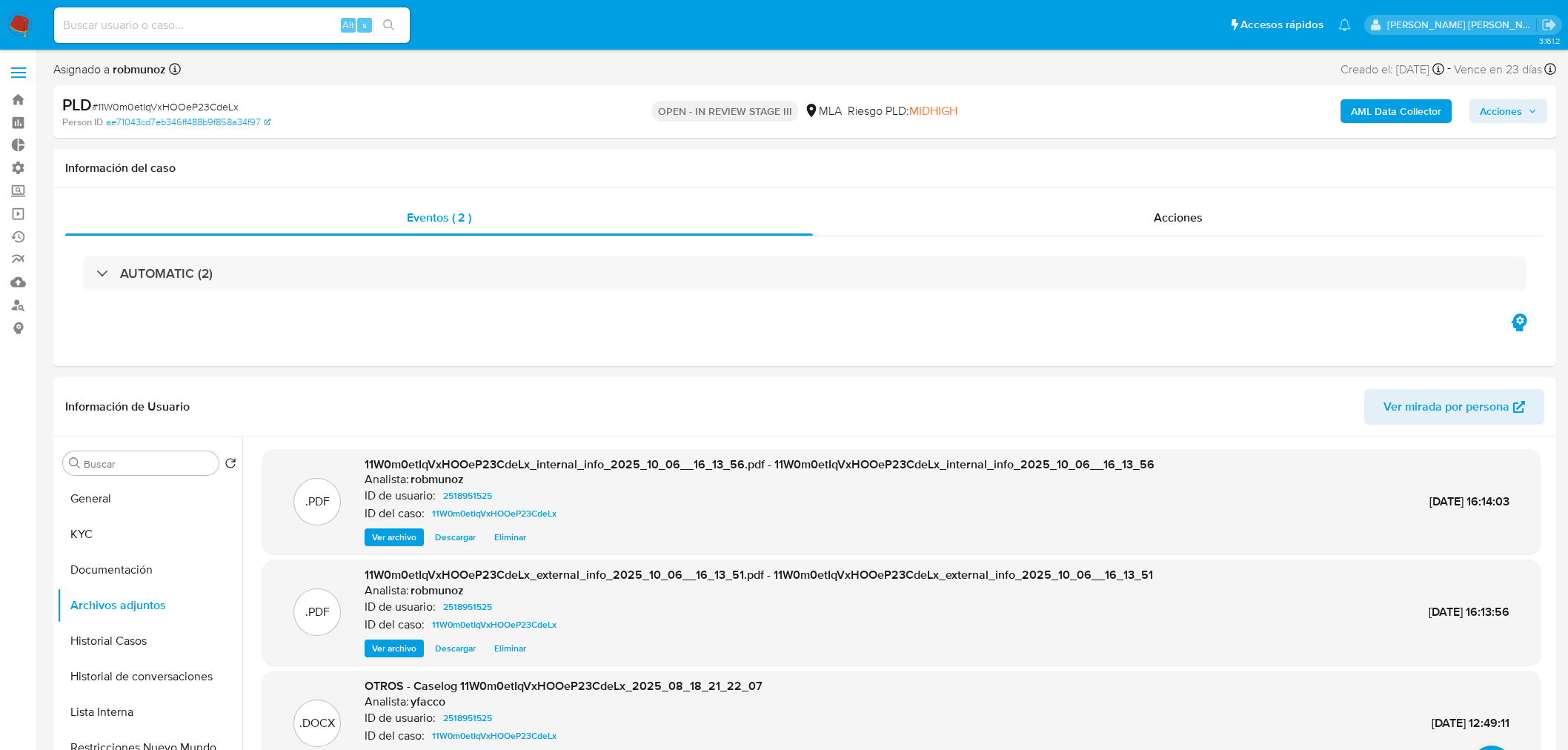
select select "10"
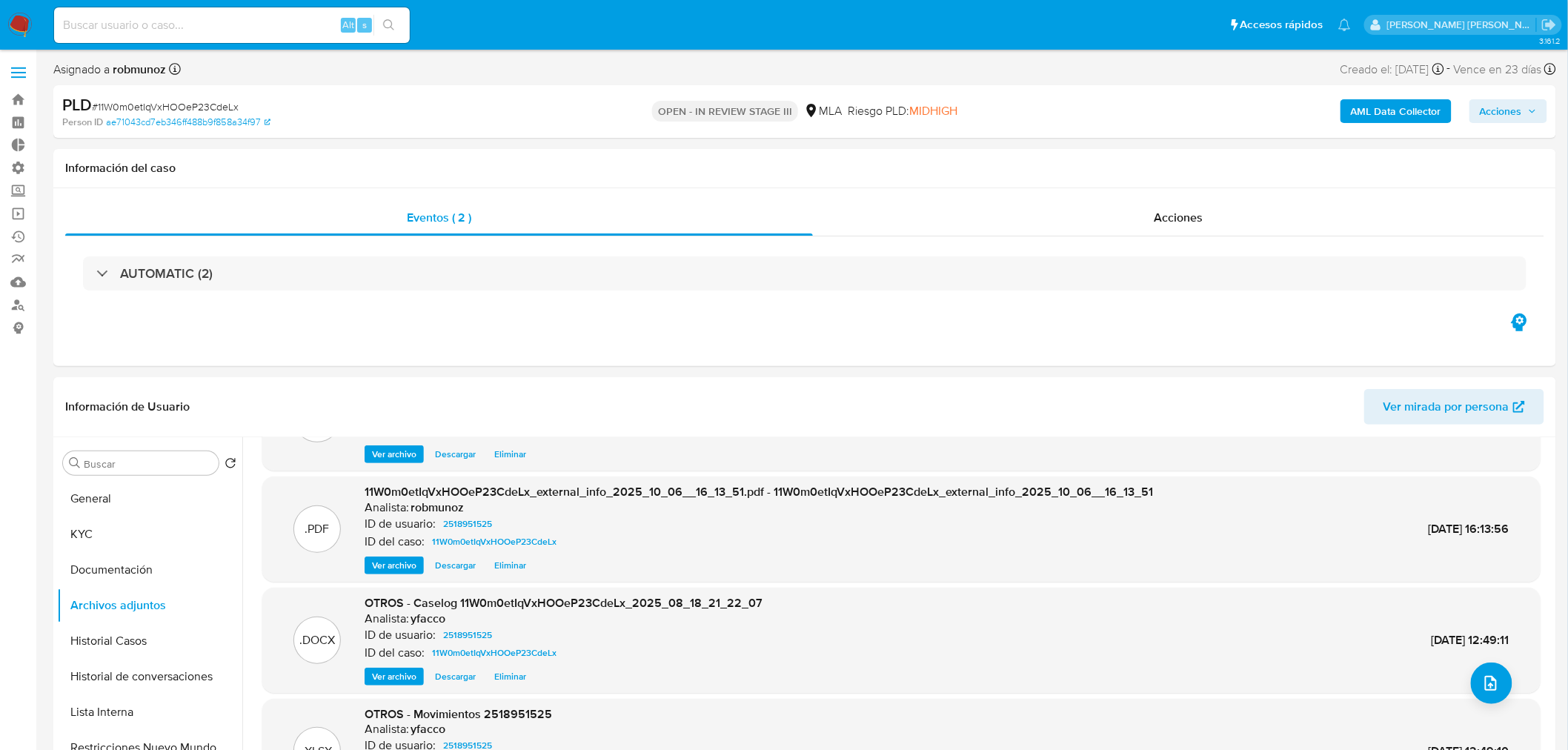
click at [158, 31] on input at bounding box center [231, 25] width 356 height 19
click at [158, 30] on input at bounding box center [231, 25] width 356 height 19
paste input "ieAnAnwcoKSVvKTt1ZjK4PNv"
type input "ieAnAnwcoKSVvKTt1ZjK4PNv"
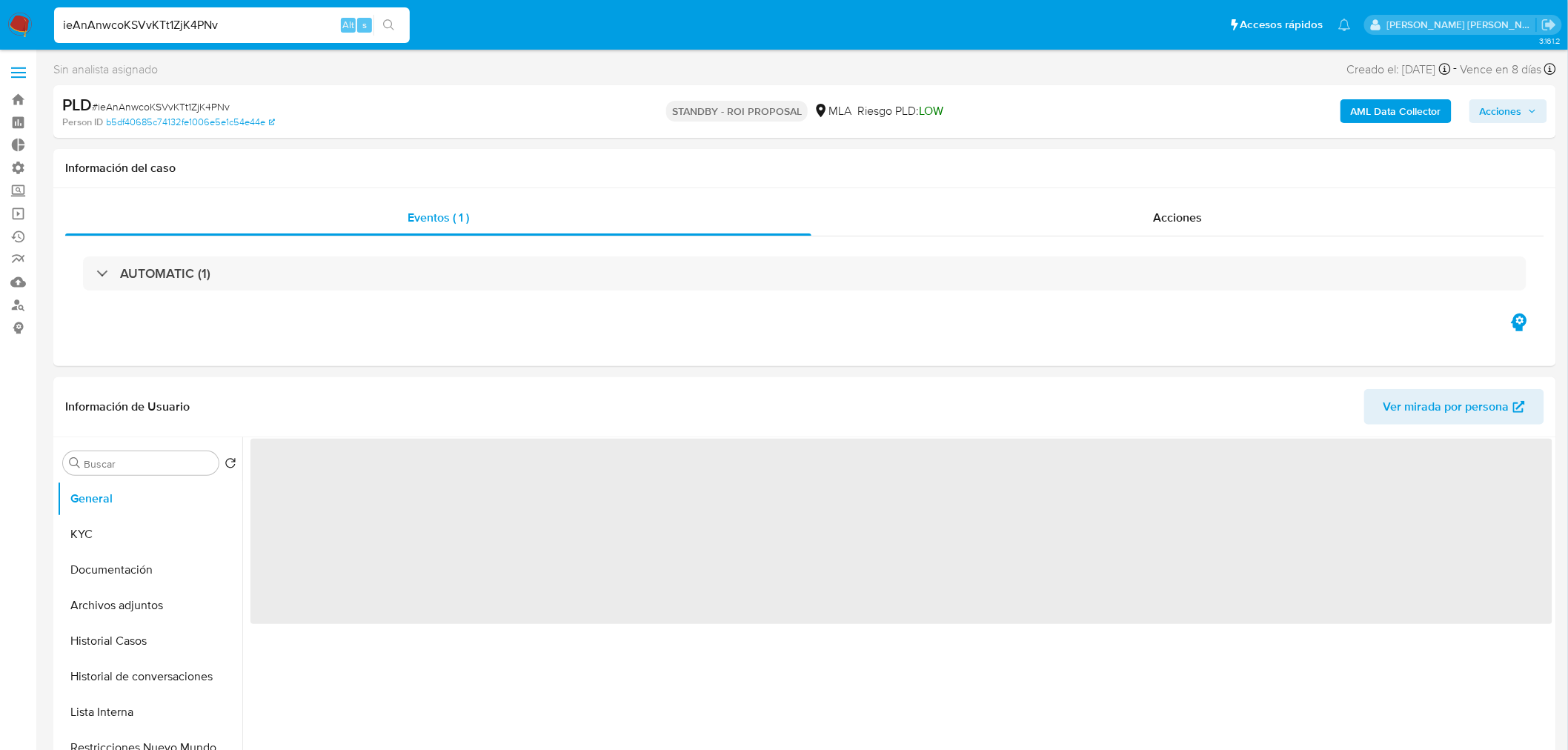
select select "10"
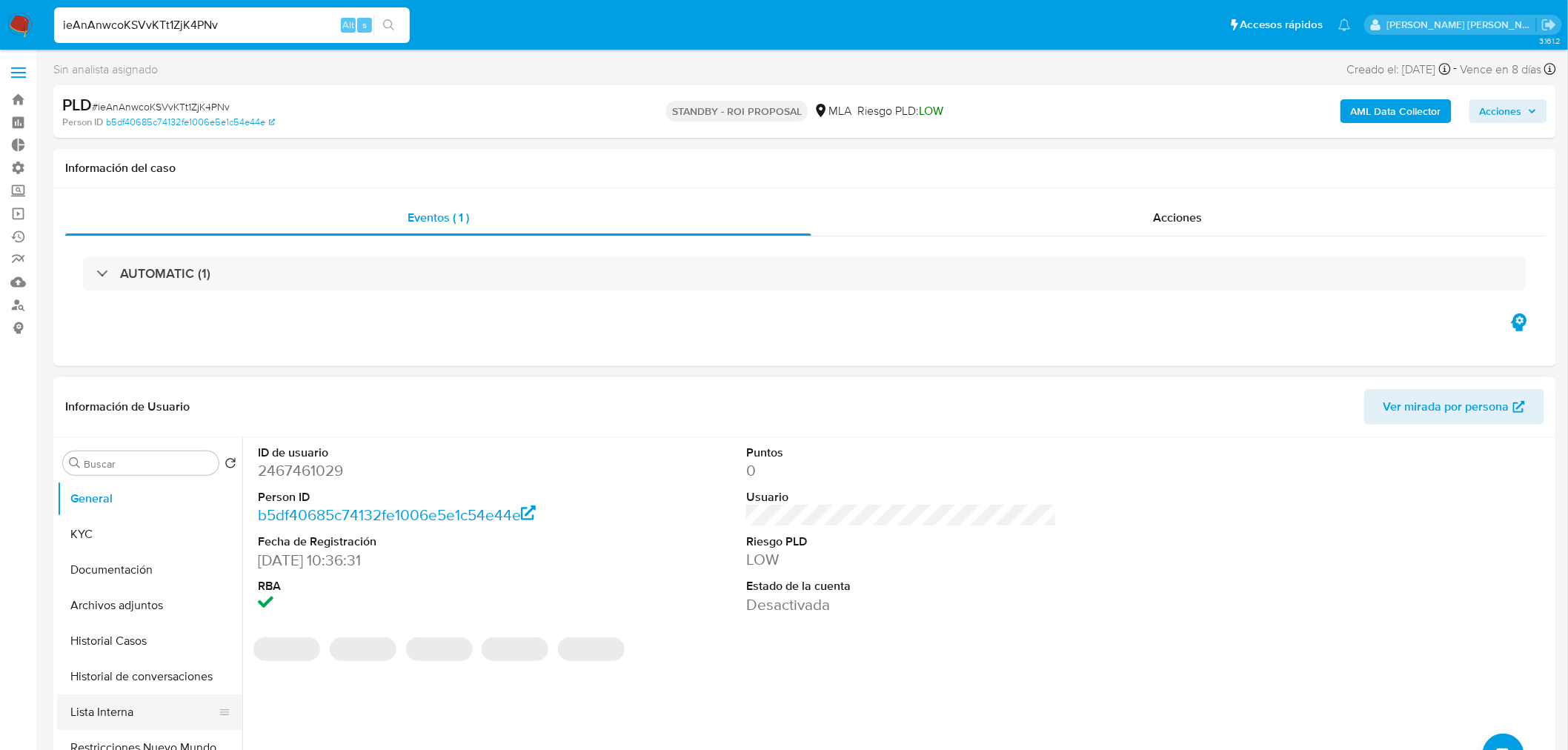
scroll to position [82, 0]
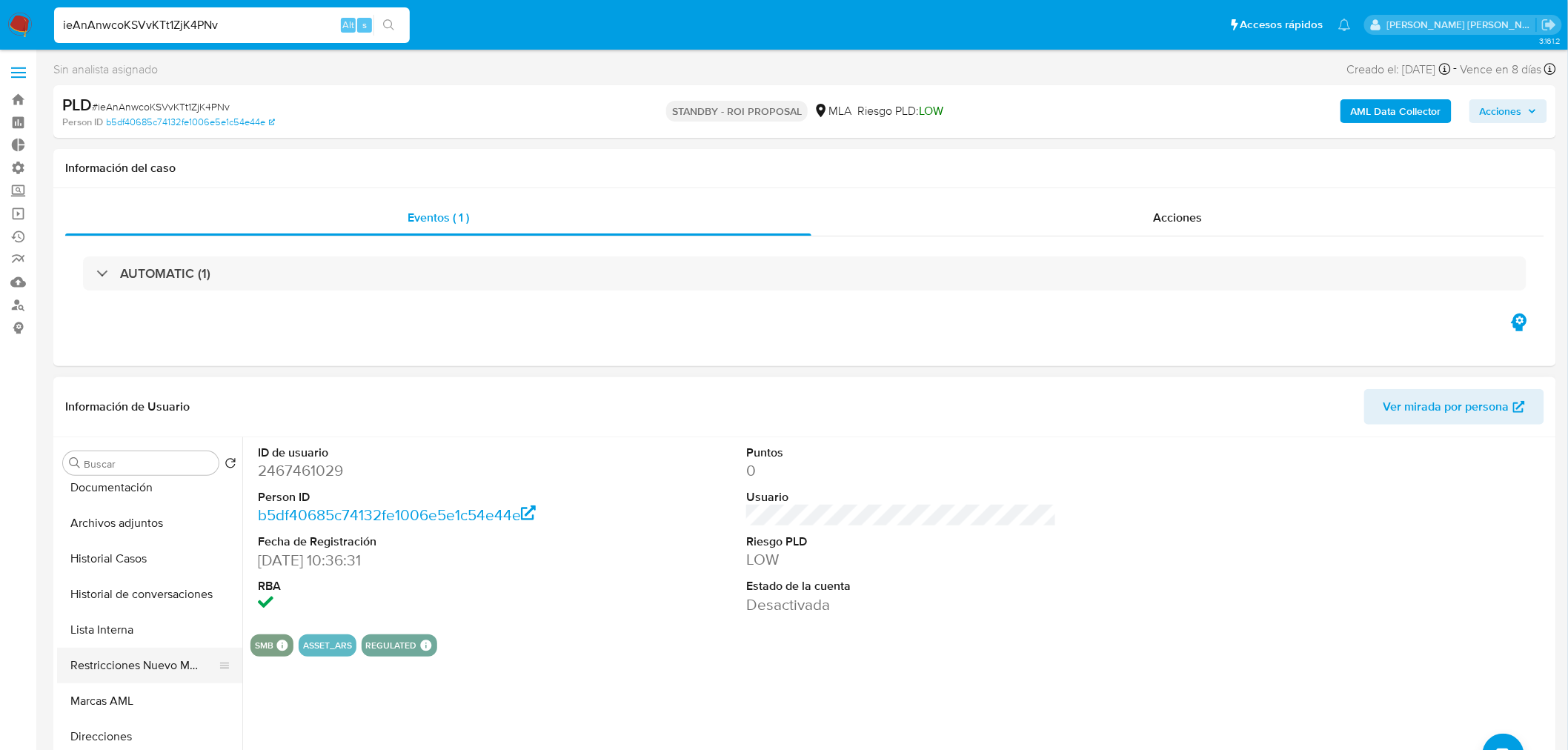
click at [139, 667] on button "Restricciones Nuevo Mundo" at bounding box center [144, 665] width 173 height 36
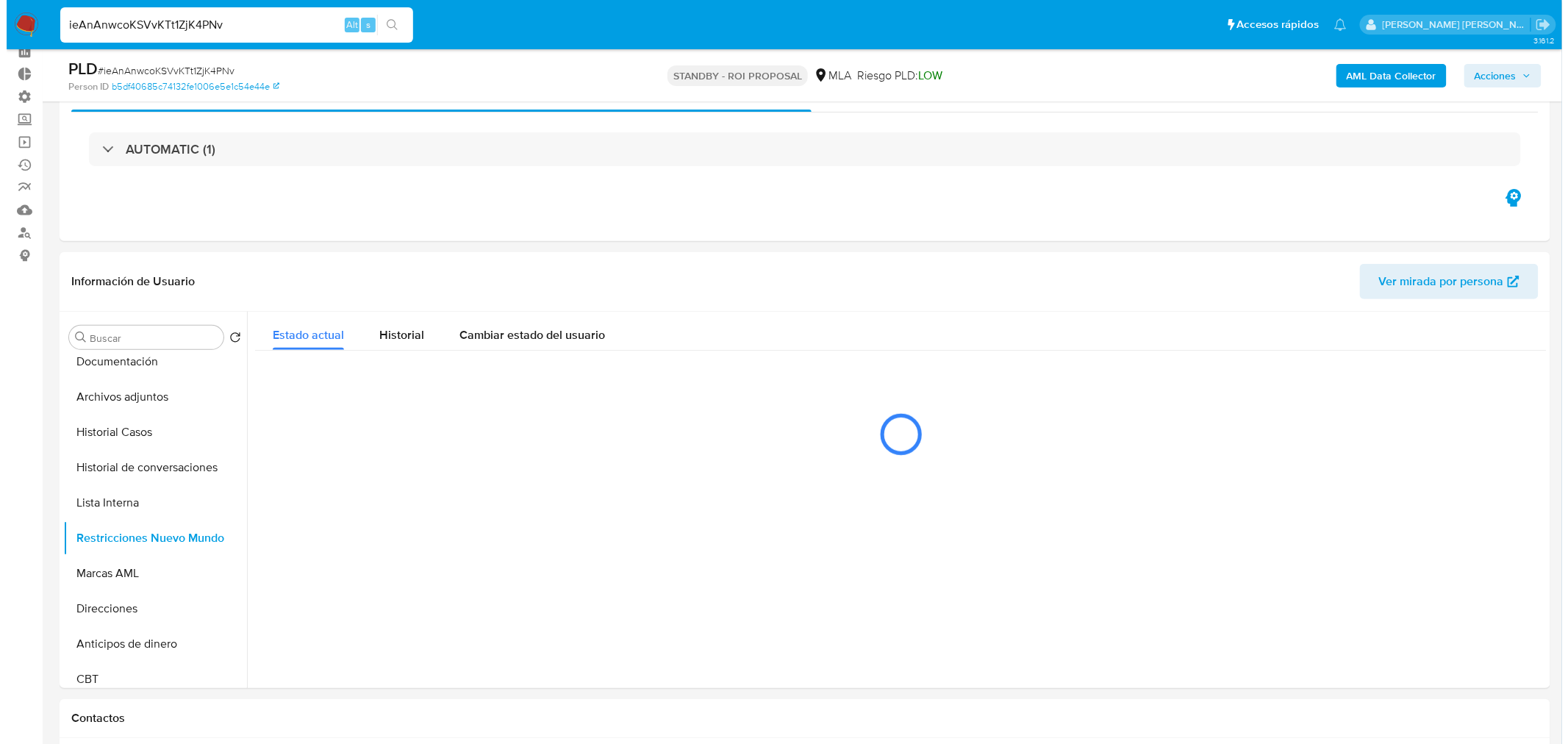
scroll to position [163, 0]
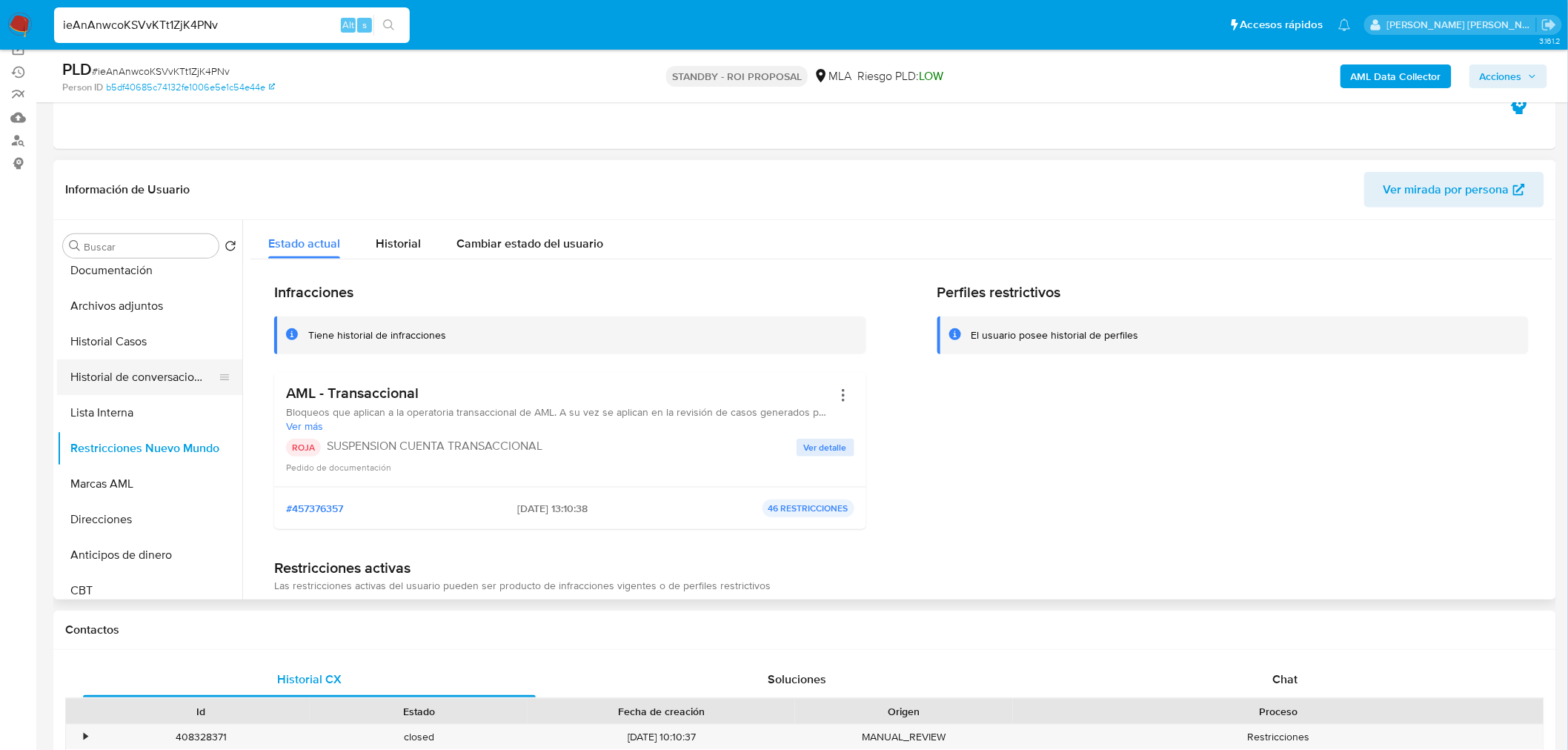
click at [135, 371] on button "Historial de conversaciones" at bounding box center [144, 377] width 173 height 36
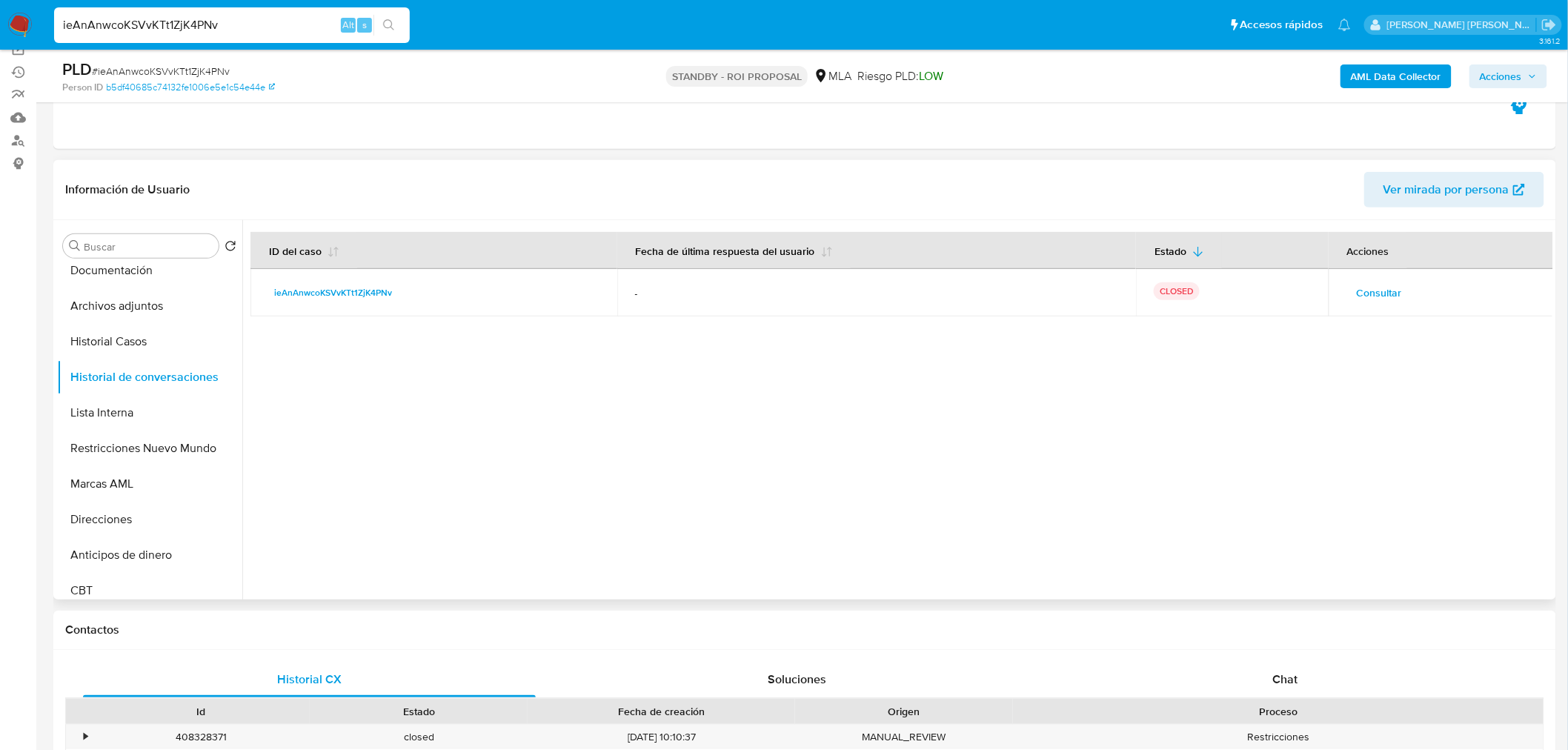
click at [1378, 282] on span "Consultar" at bounding box center [1379, 293] width 45 height 21
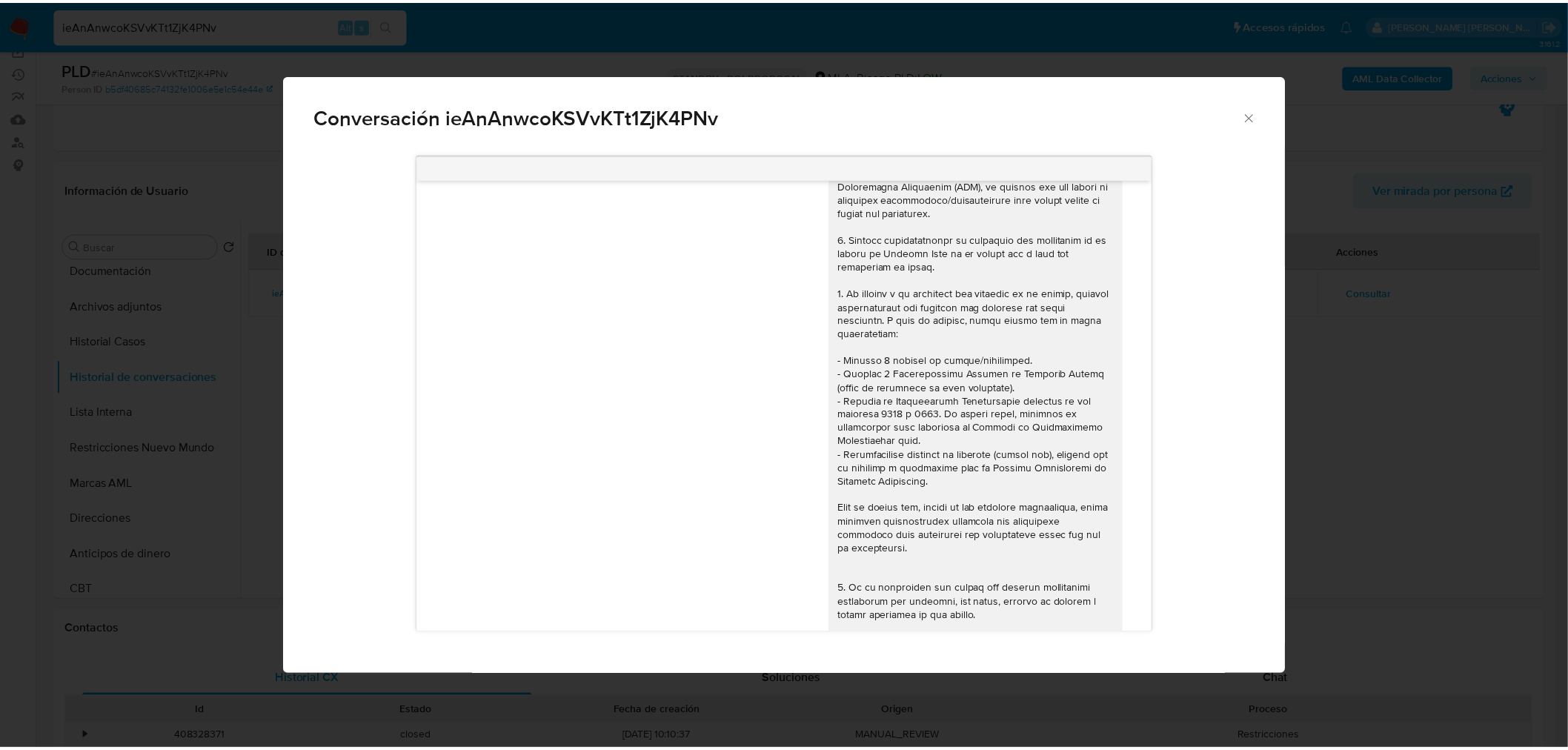
scroll to position [0, 0]
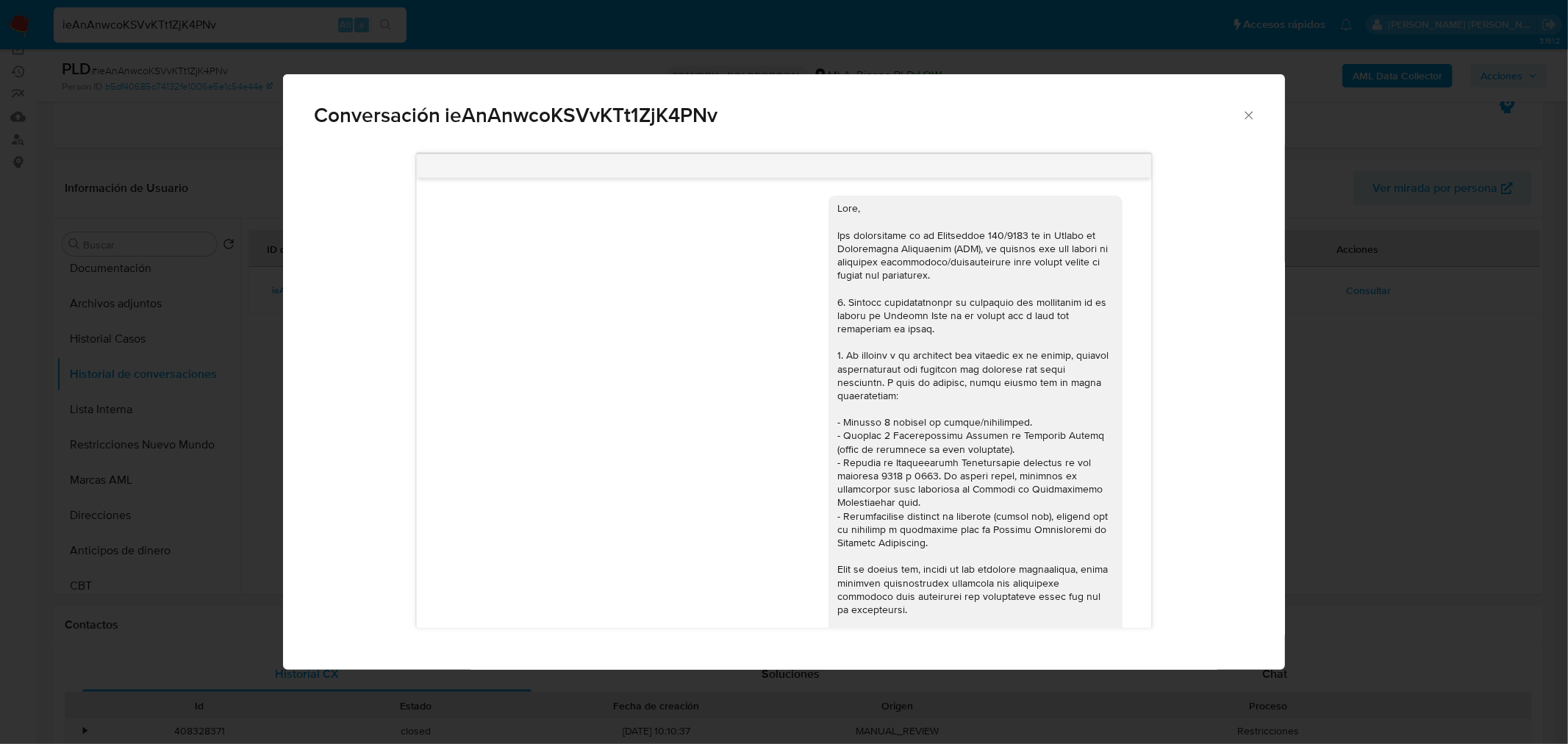
click at [1555, 519] on div "Conversación ieAnAnwcoKSVvKTt1ZjK4PNv 18/08/2025 17:41:50 Hola, Esperamos que t…" at bounding box center [784, 372] width 1568 height 744
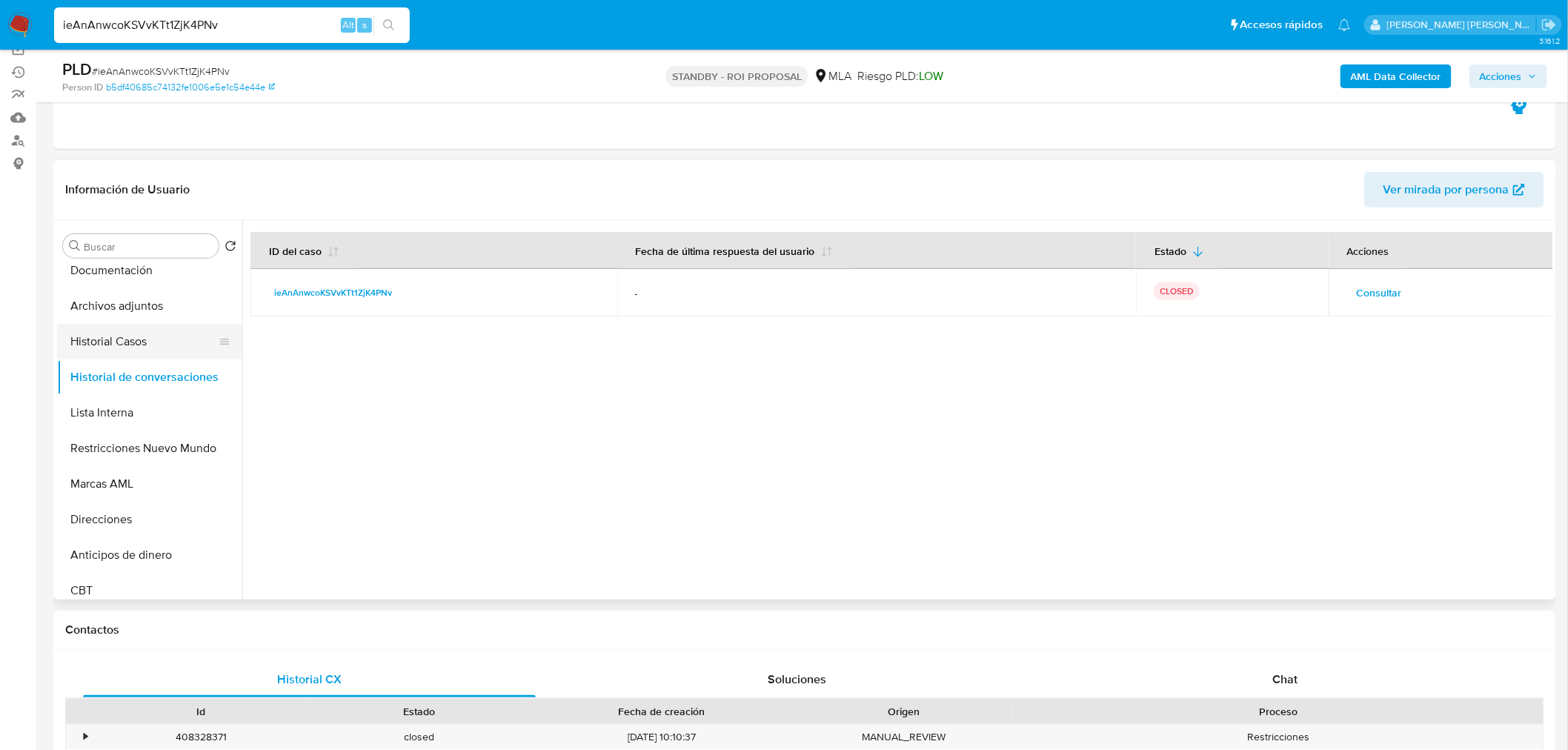
click at [133, 325] on button "Historial Casos" at bounding box center [144, 341] width 173 height 36
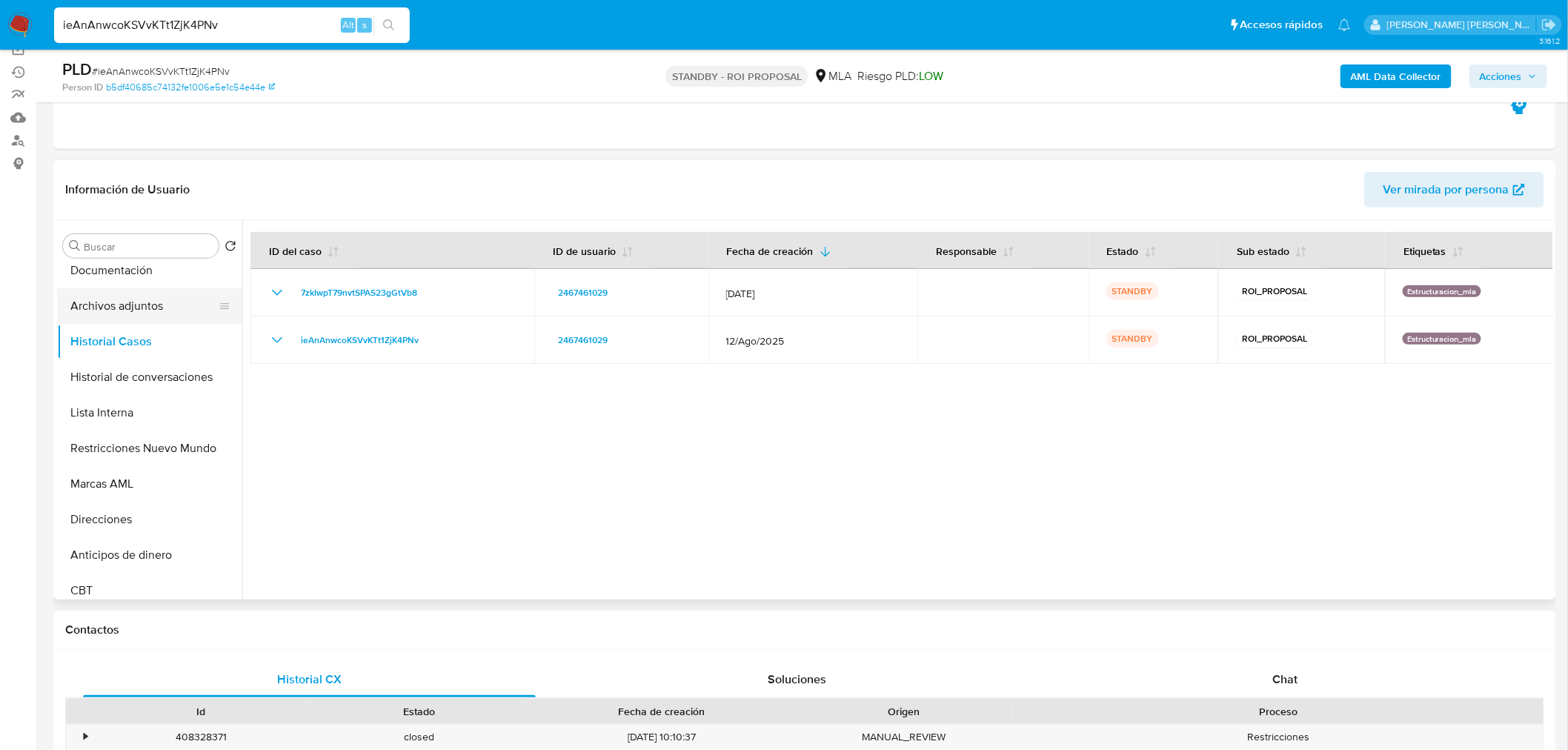
click at [159, 305] on button "Archivos adjuntos" at bounding box center [144, 306] width 173 height 36
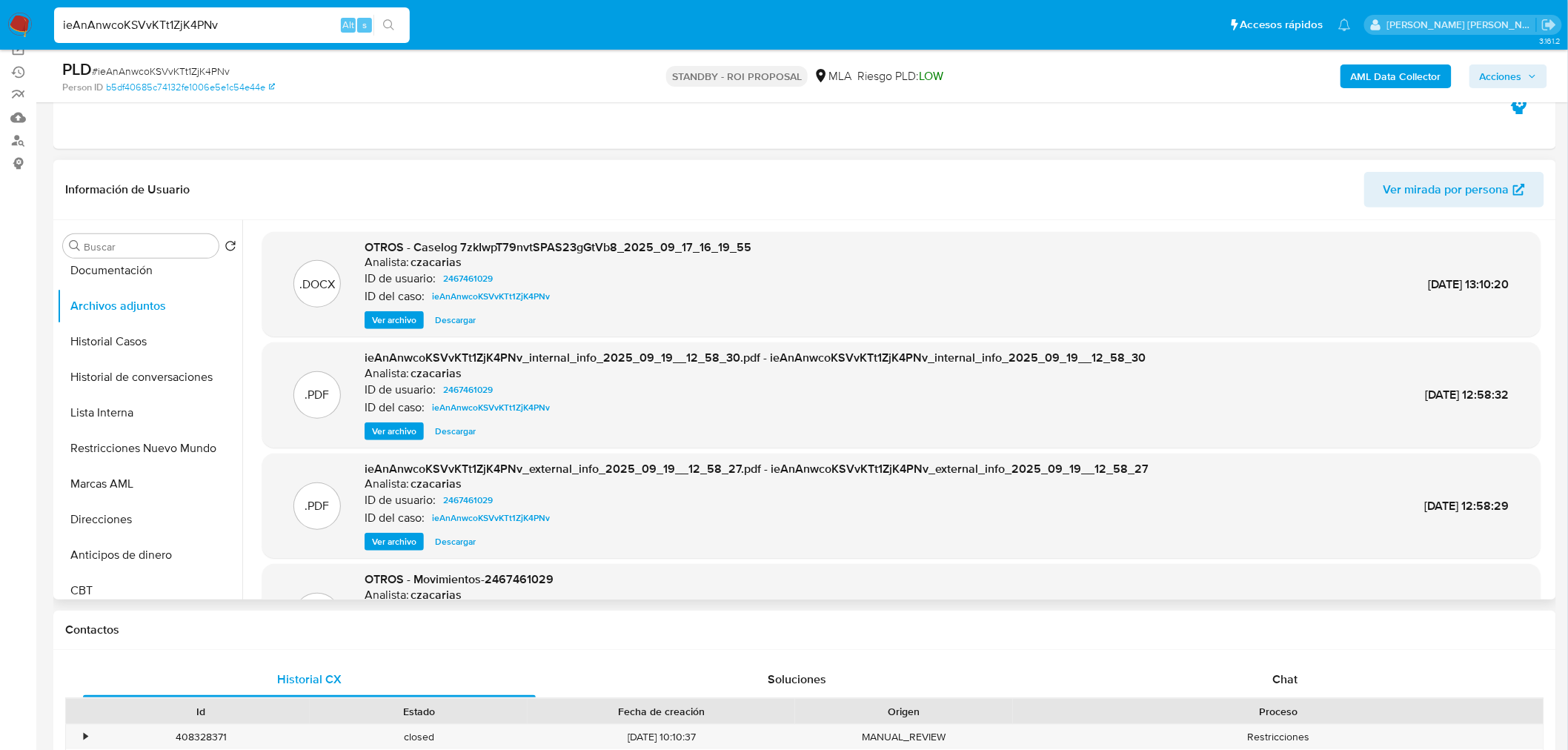
click at [455, 319] on span "Descargar" at bounding box center [455, 320] width 41 height 15
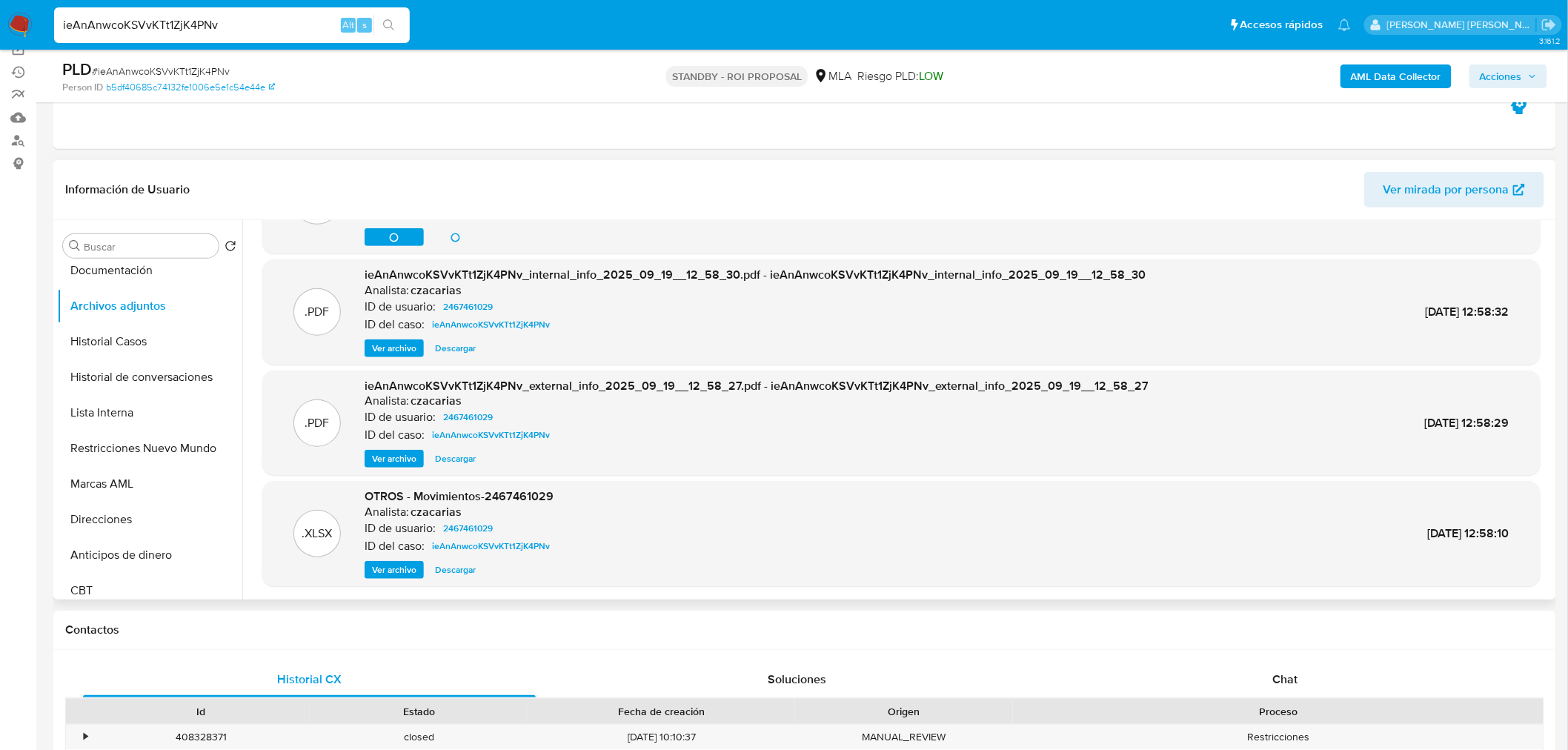
click at [403, 460] on span "Ver archivo" at bounding box center [394, 458] width 44 height 15
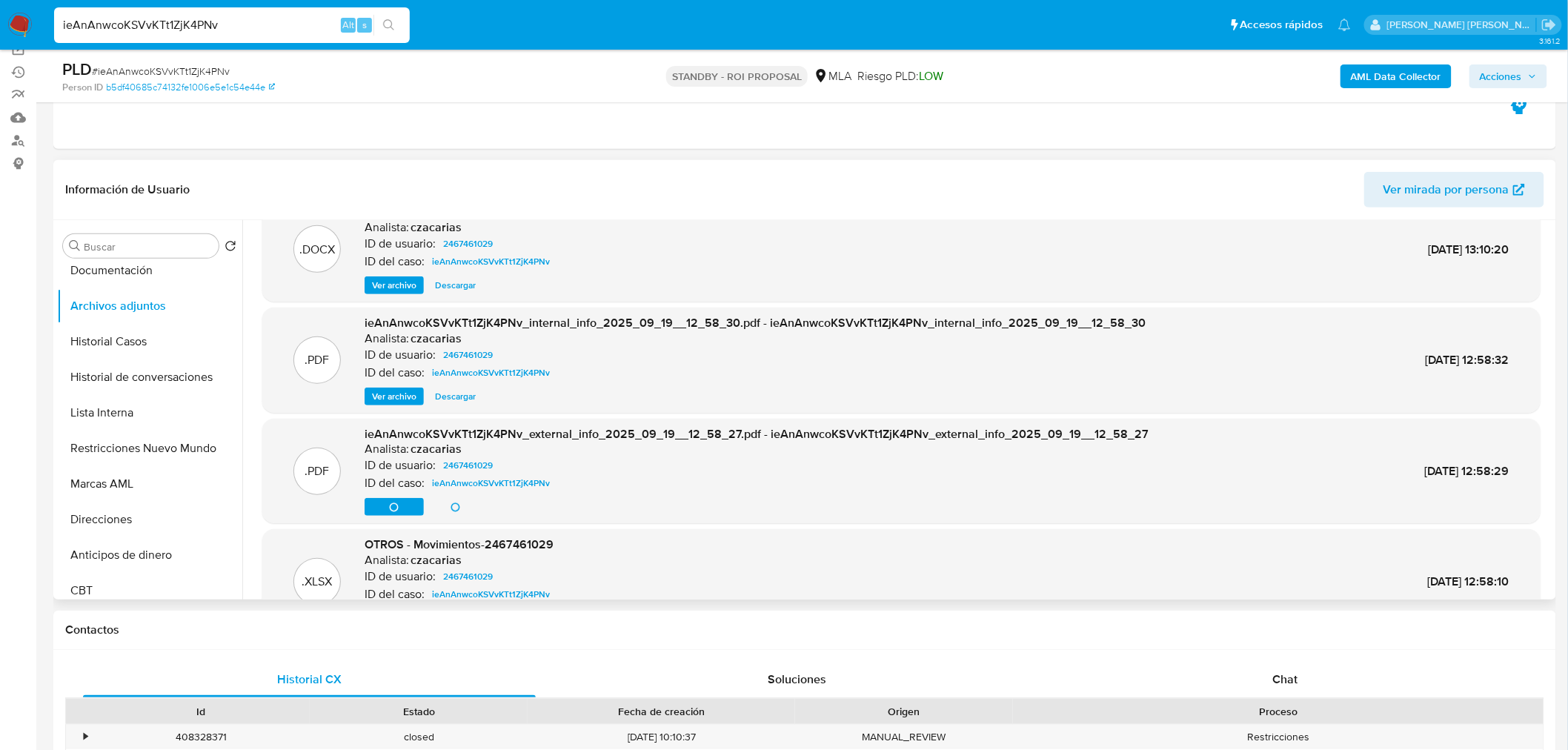
scroll to position [0, 0]
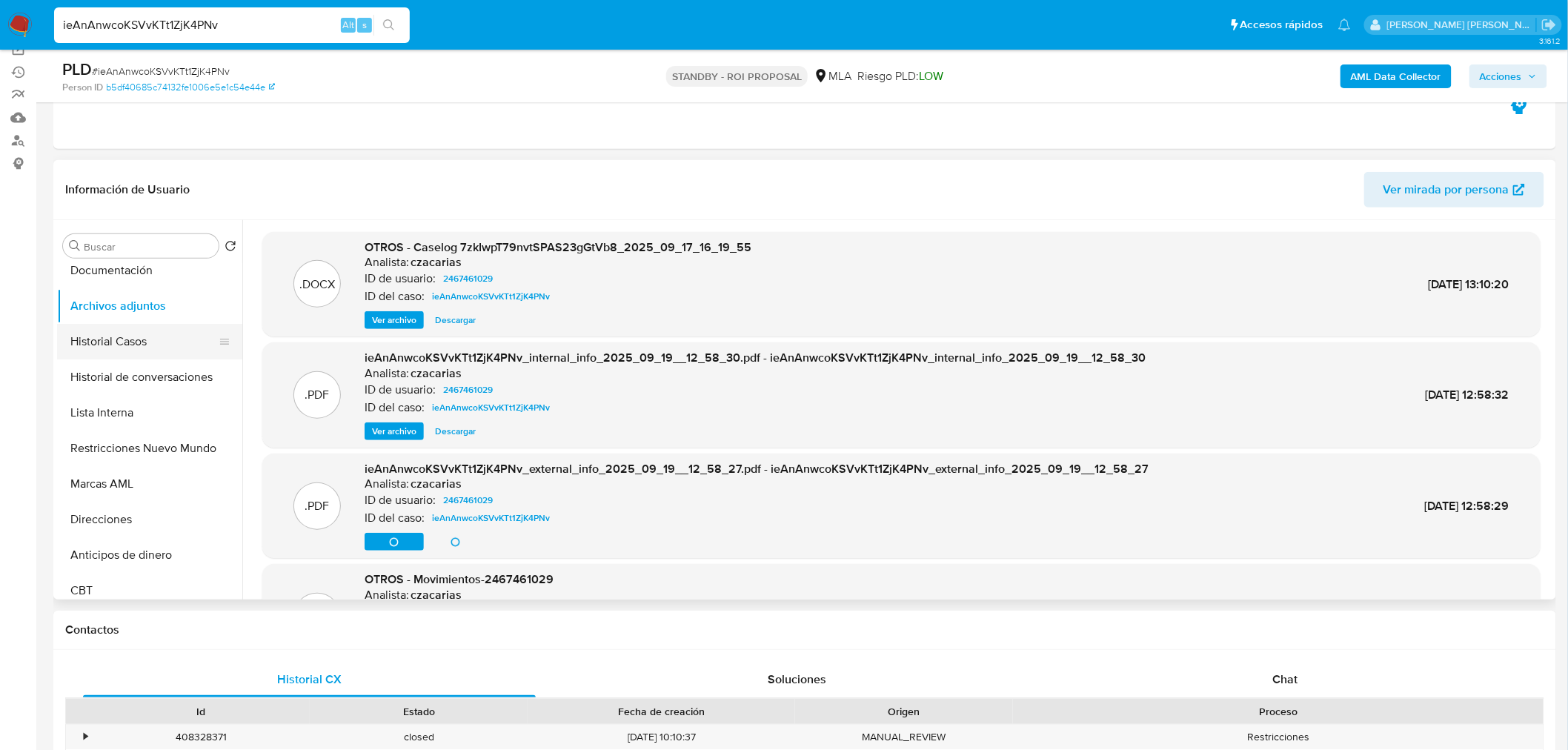
click at [131, 336] on button "Historial Casos" at bounding box center [144, 341] width 173 height 36
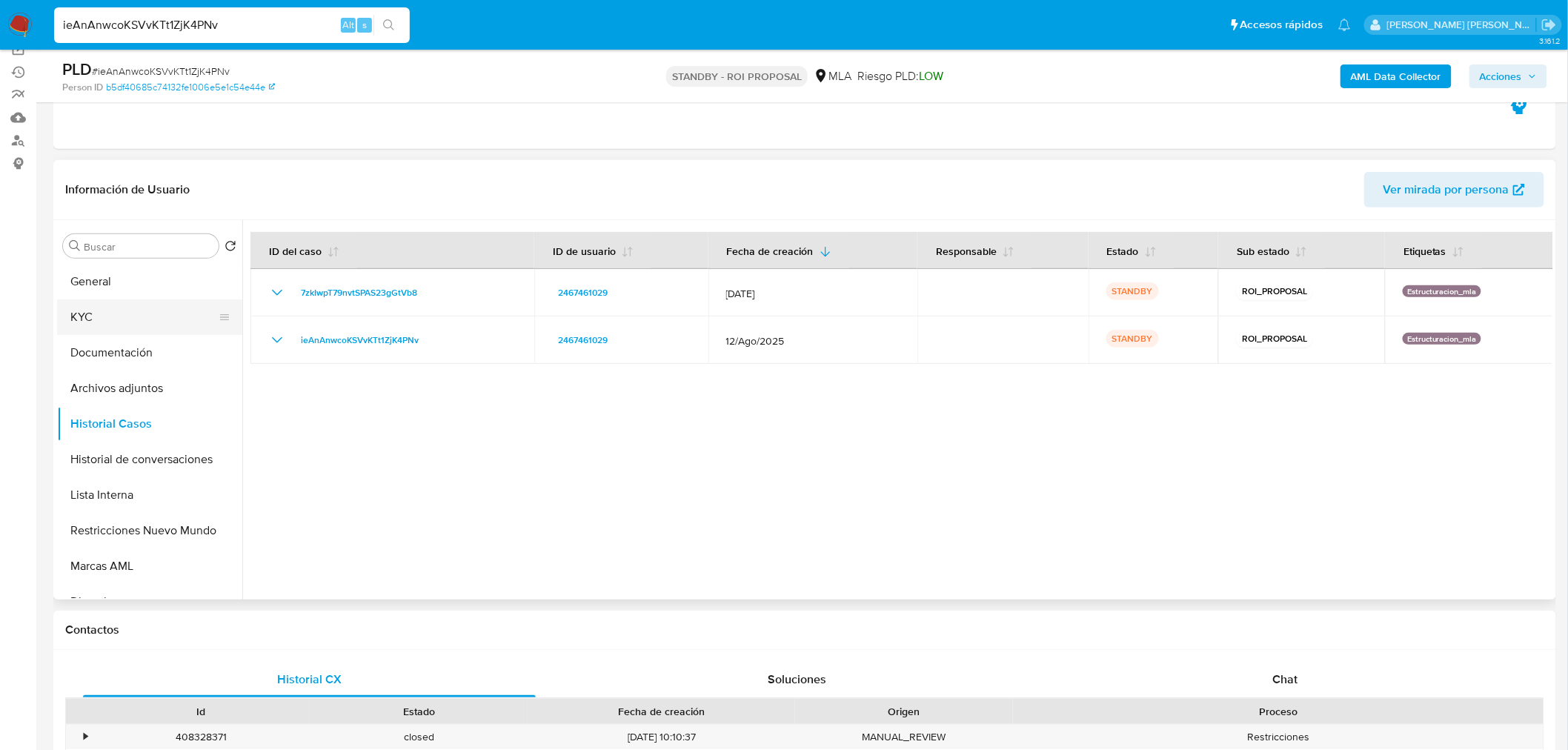
click at [119, 301] on button "KYC" at bounding box center [144, 317] width 173 height 36
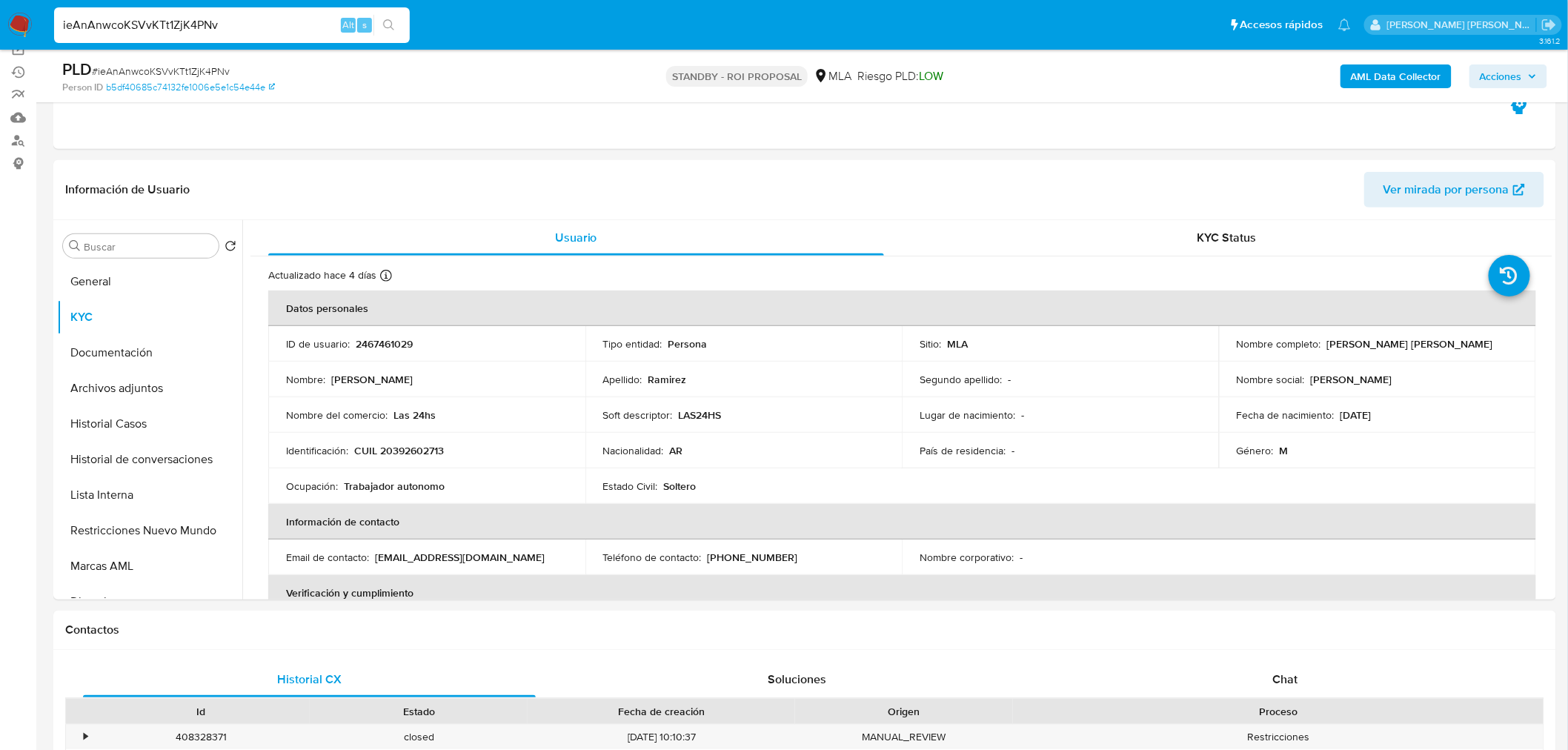
click at [300, 26] on input "ieAnAnwcoKSVvKTt1ZjK4PNv" at bounding box center [231, 25] width 356 height 19
paste input "XcLs3hWs3FNLyWj08C7Cl6aA"
type input "XcLs3hWs3FNLyWj08C7Cl6aA"
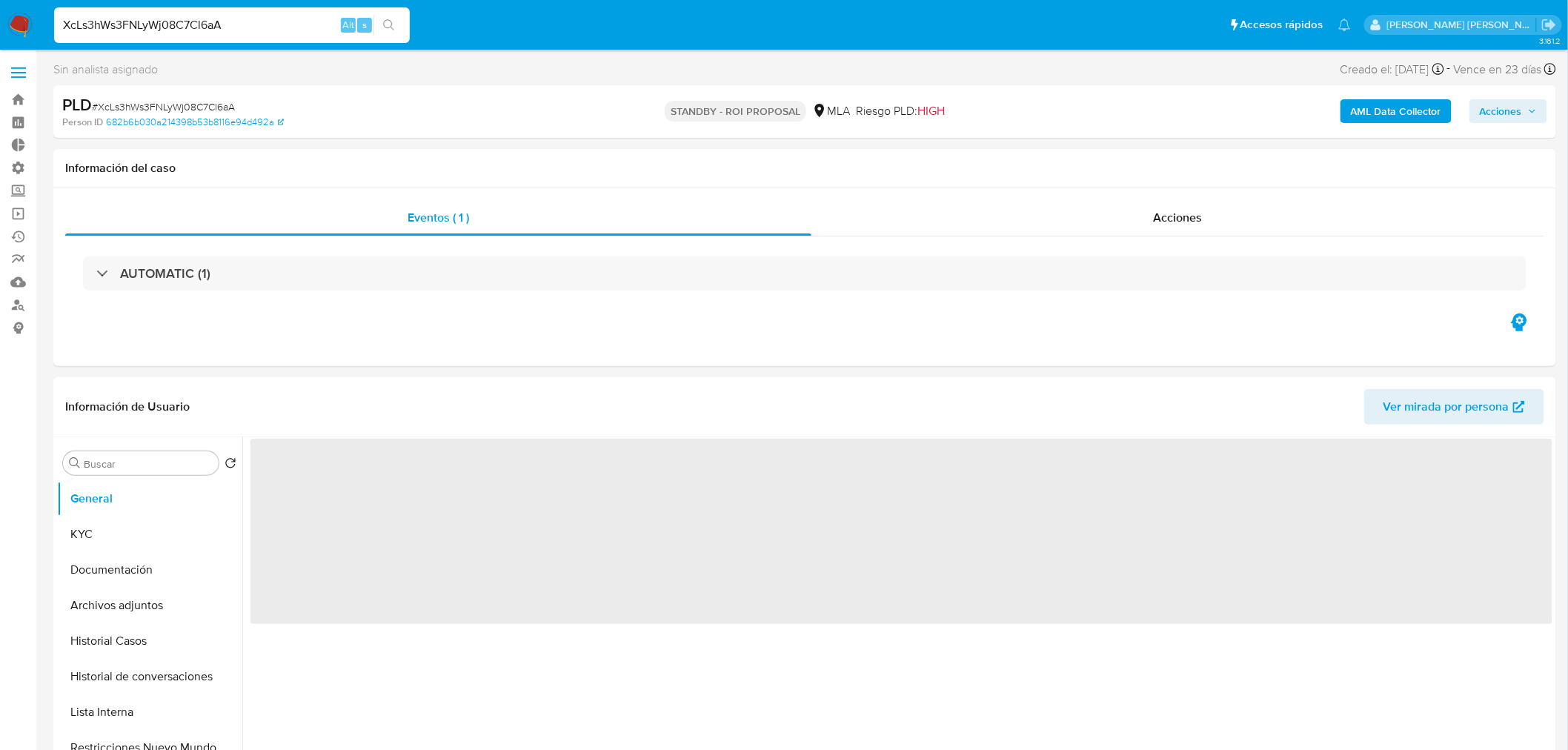
select select "10"
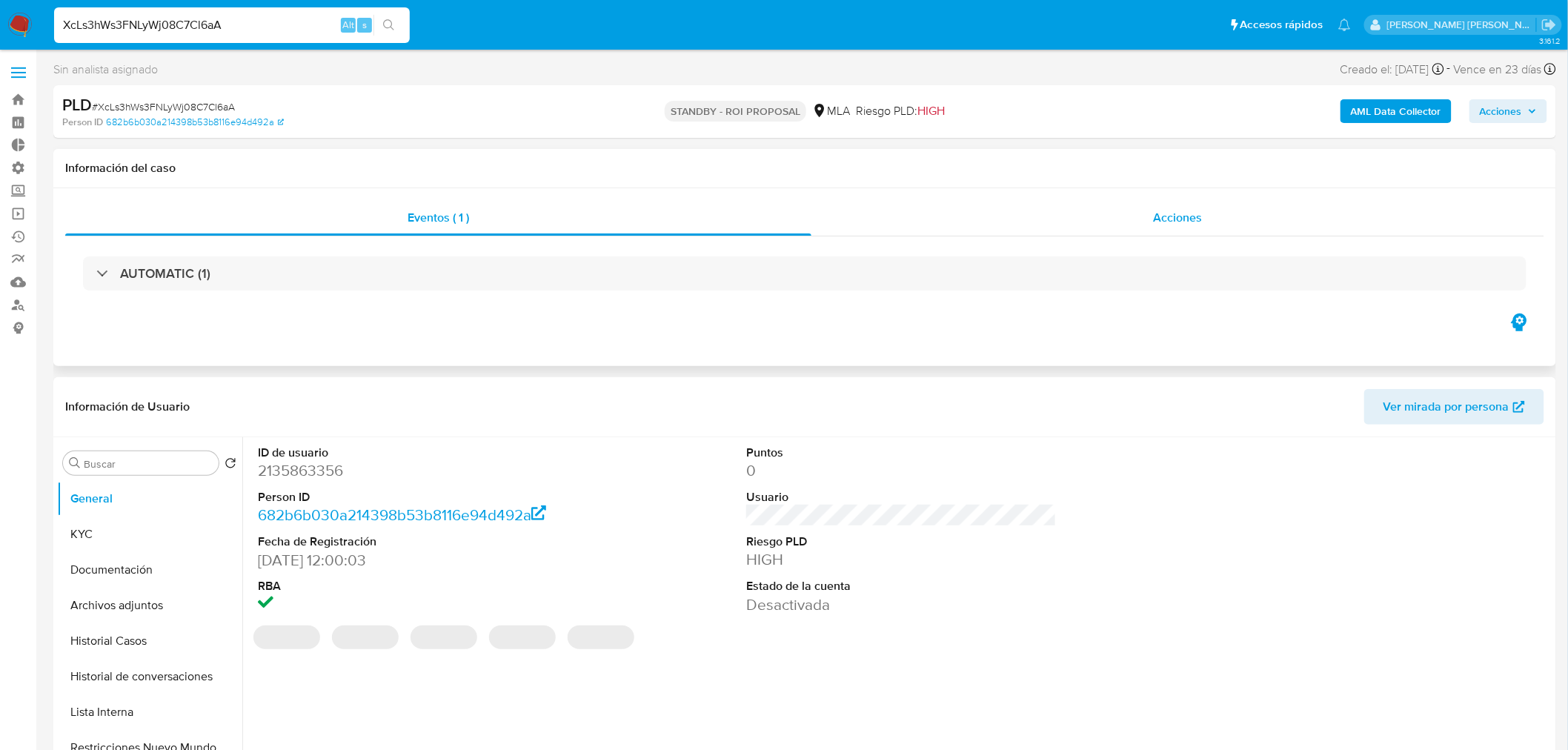
click at [1218, 221] on div "Acciones" at bounding box center [1178, 217] width 733 height 36
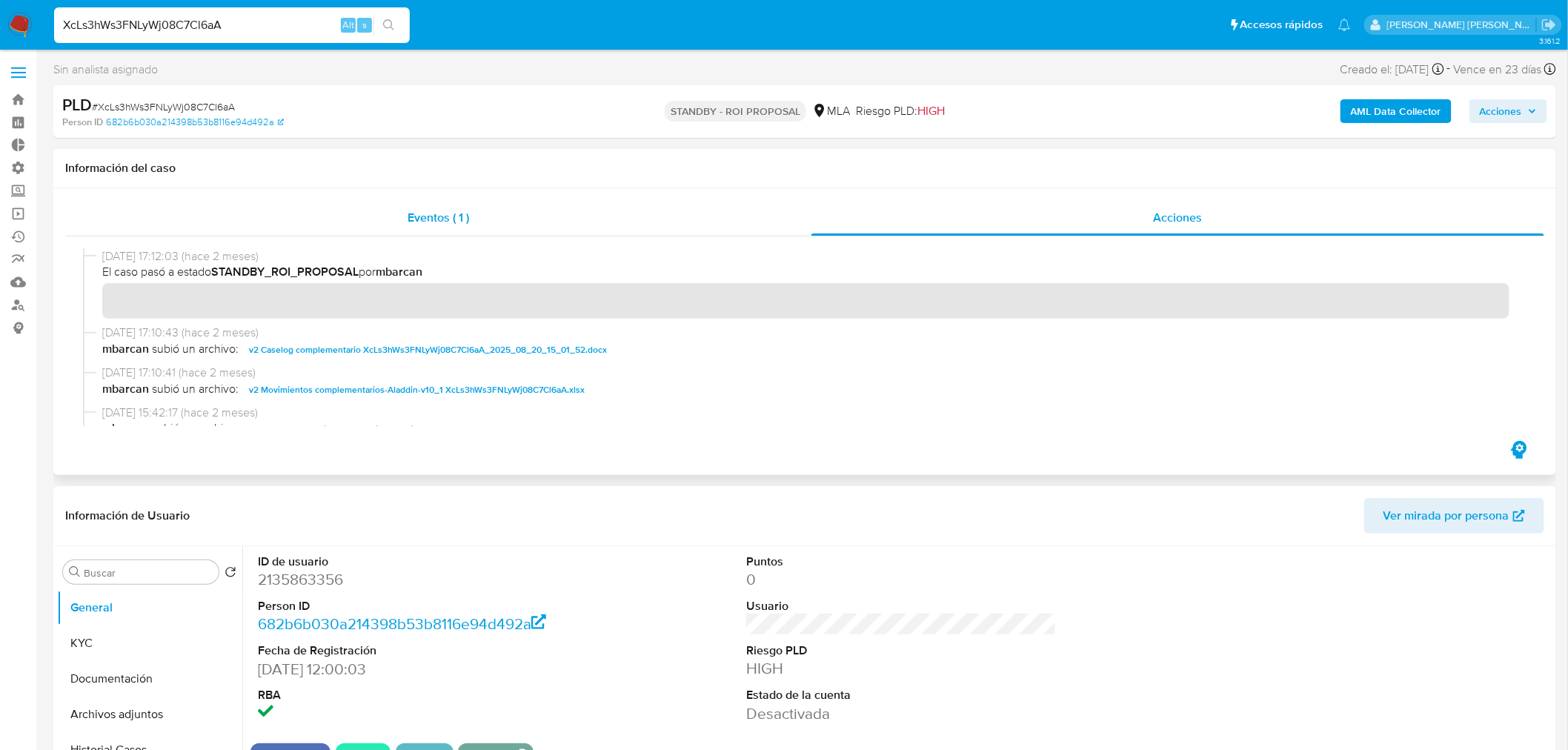
click at [446, 216] on span "Eventos ( 1 )" at bounding box center [438, 217] width 61 height 17
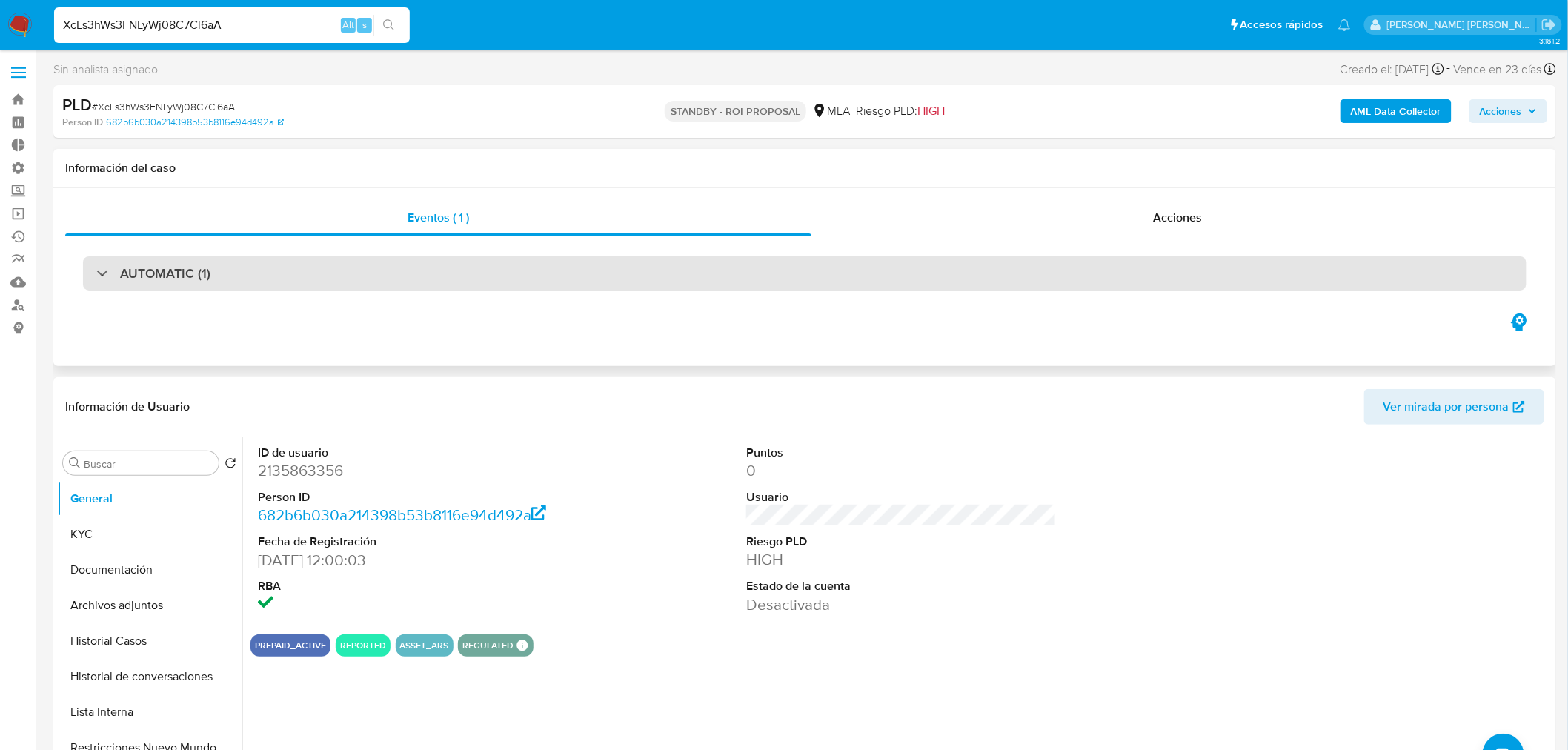
click at [398, 292] on div "AUTOMATIC (1)" at bounding box center [804, 274] width 1479 height 74
click at [403, 278] on div "AUTOMATIC (1)" at bounding box center [804, 273] width 1443 height 34
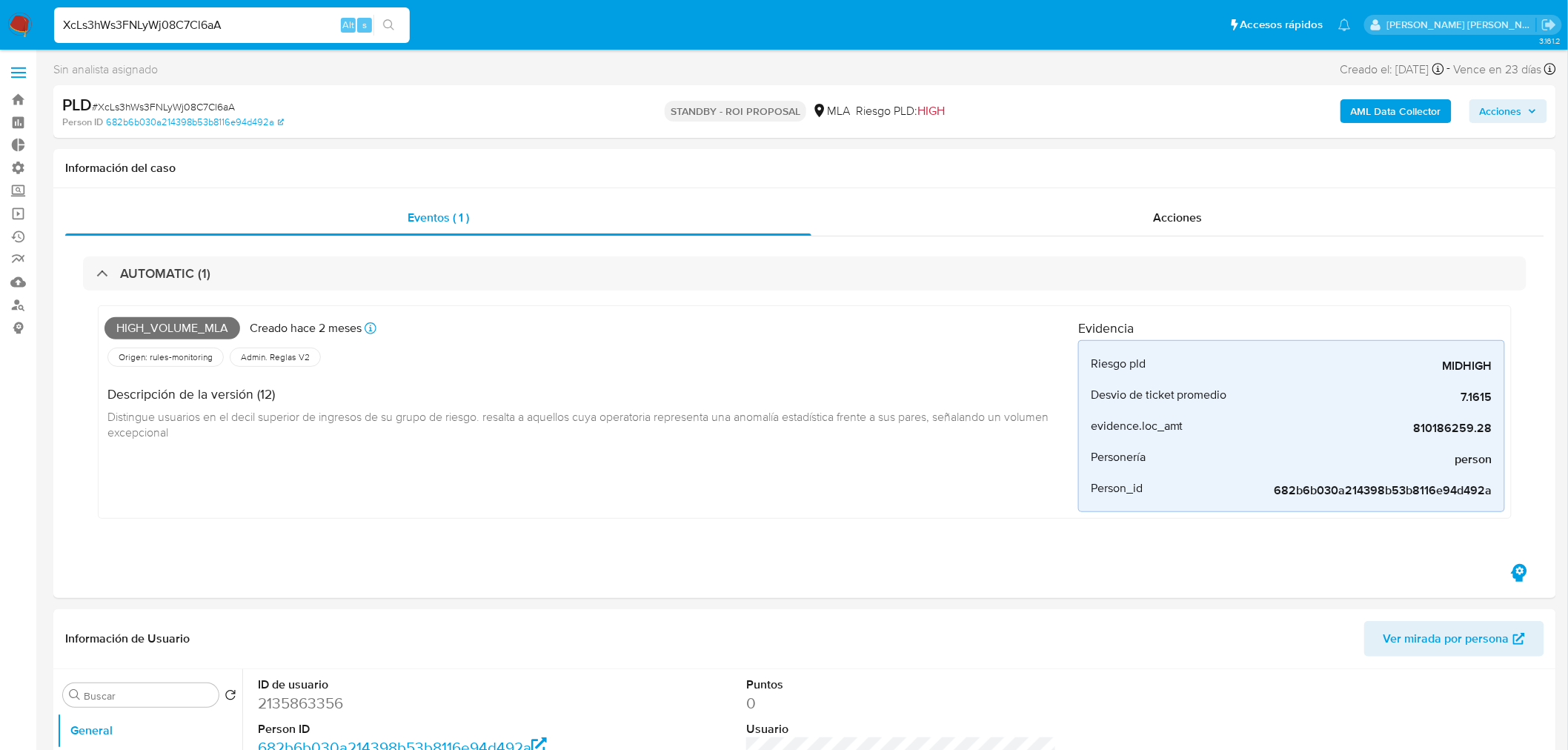
click at [261, 24] on input "XcLs3hWs3FNLyWj08C7Cl6aA" at bounding box center [231, 25] width 356 height 19
click at [260, 25] on input "XcLs3hWs3FNLyWj08C7Cl6aA" at bounding box center [231, 25] width 356 height 19
paste input "ZZbVxGQV3HpivGNfwrKc6HJk"
type input "ZZbVxGQV3HpivGNfwrKc6HJk"
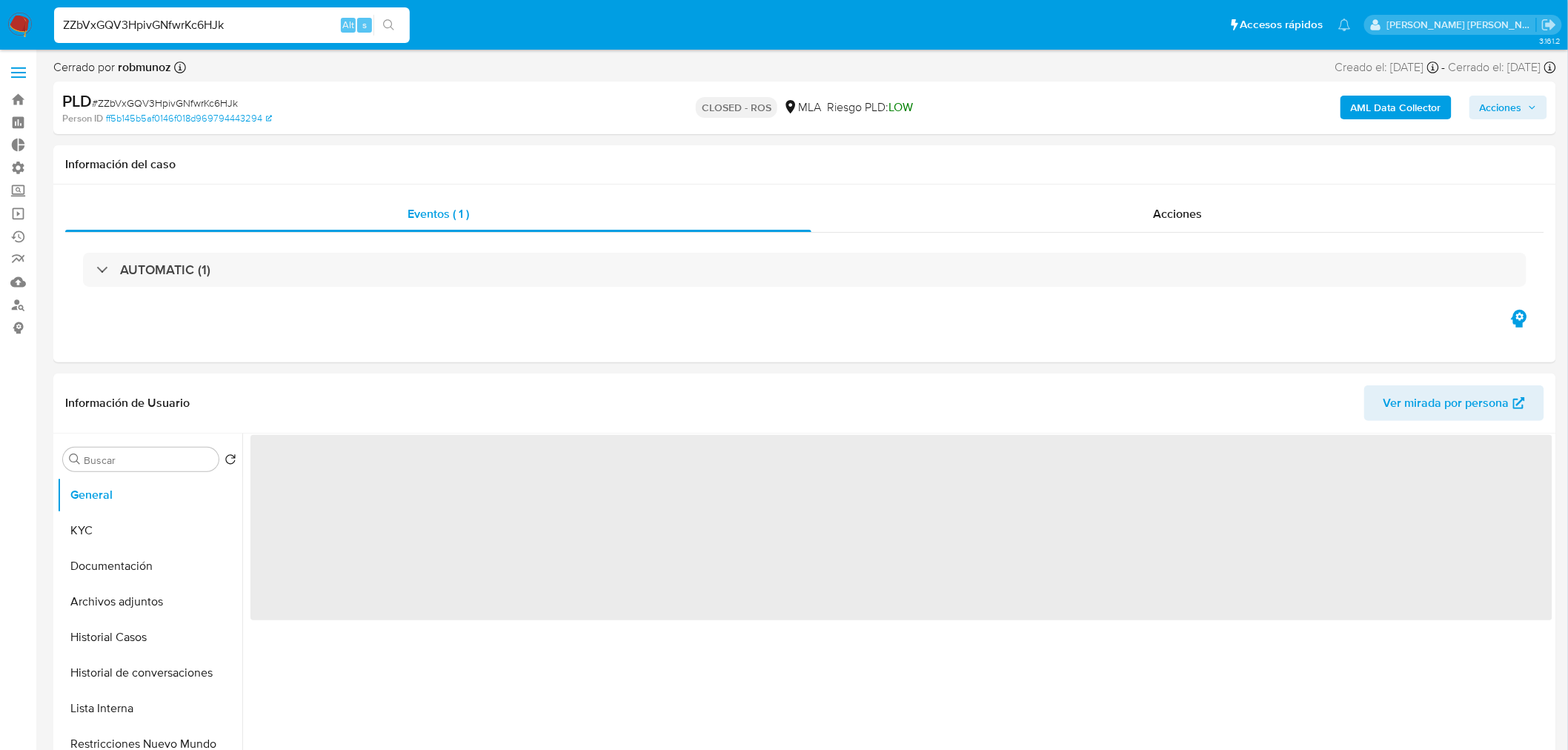
select select "10"
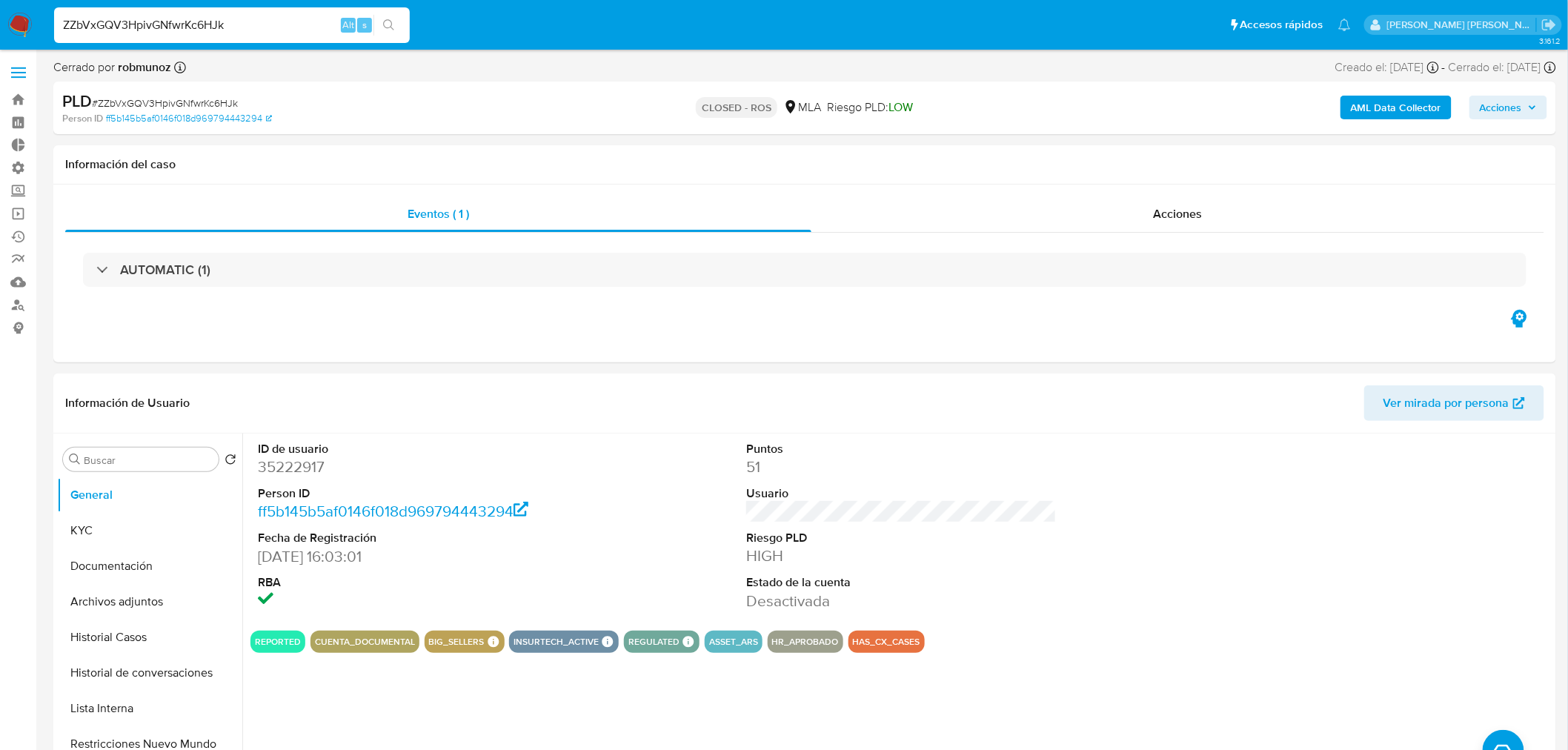
click at [189, 35] on div "ZZbVxGQV3HpivGNfwrKc6HJk Alt s" at bounding box center [231, 25] width 356 height 36
click at [186, 31] on input "ZZbVxGQV3HpivGNfwrKc6HJk" at bounding box center [231, 25] width 356 height 19
click at [184, 29] on input "ZZbVxGQV3HpivGNfwrKc6HJk" at bounding box center [231, 25] width 356 height 19
click at [184, 29] on input "ZZbVxGQV3HpivGNfwrKc6HJk" at bounding box center [231, 25] width 356 height 19
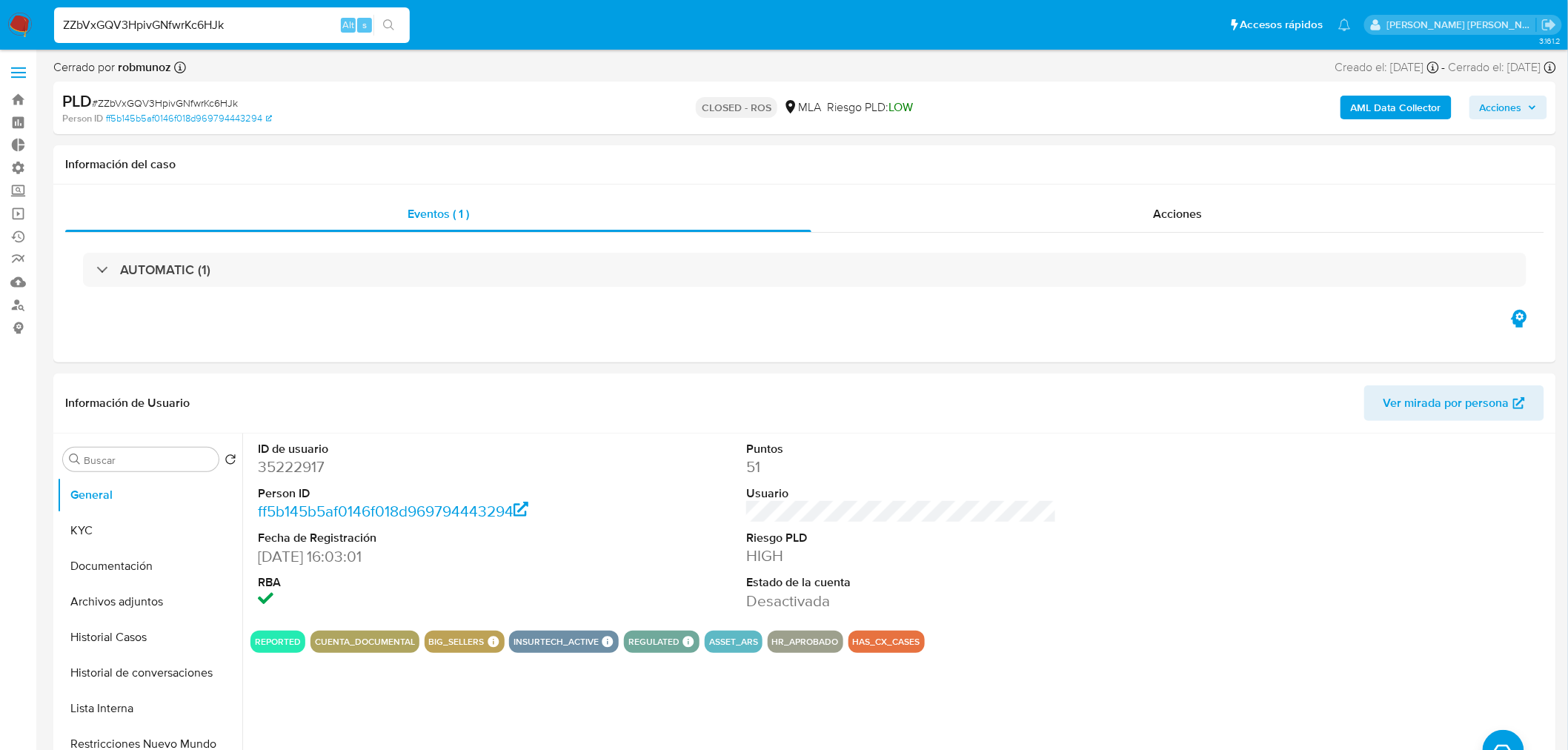
click at [184, 29] on input "ZZbVxGQV3HpivGNfwrKc6HJk" at bounding box center [231, 25] width 356 height 19
paste input "wXNGNfvk7RvDEXrNcQYIE3t"
type input "ZwXNGNfvk7RvDEXrNcQYIE3t"
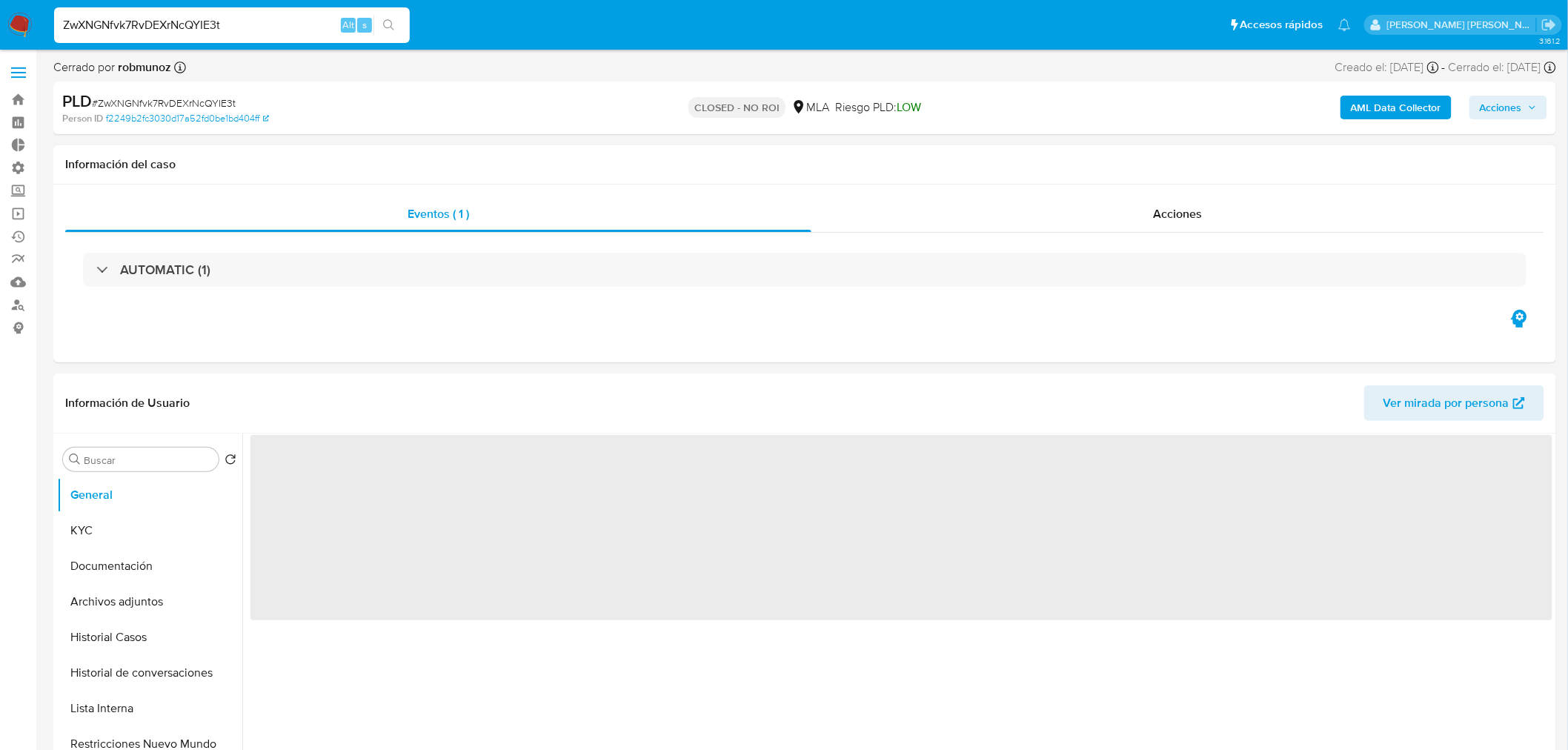
select select "10"
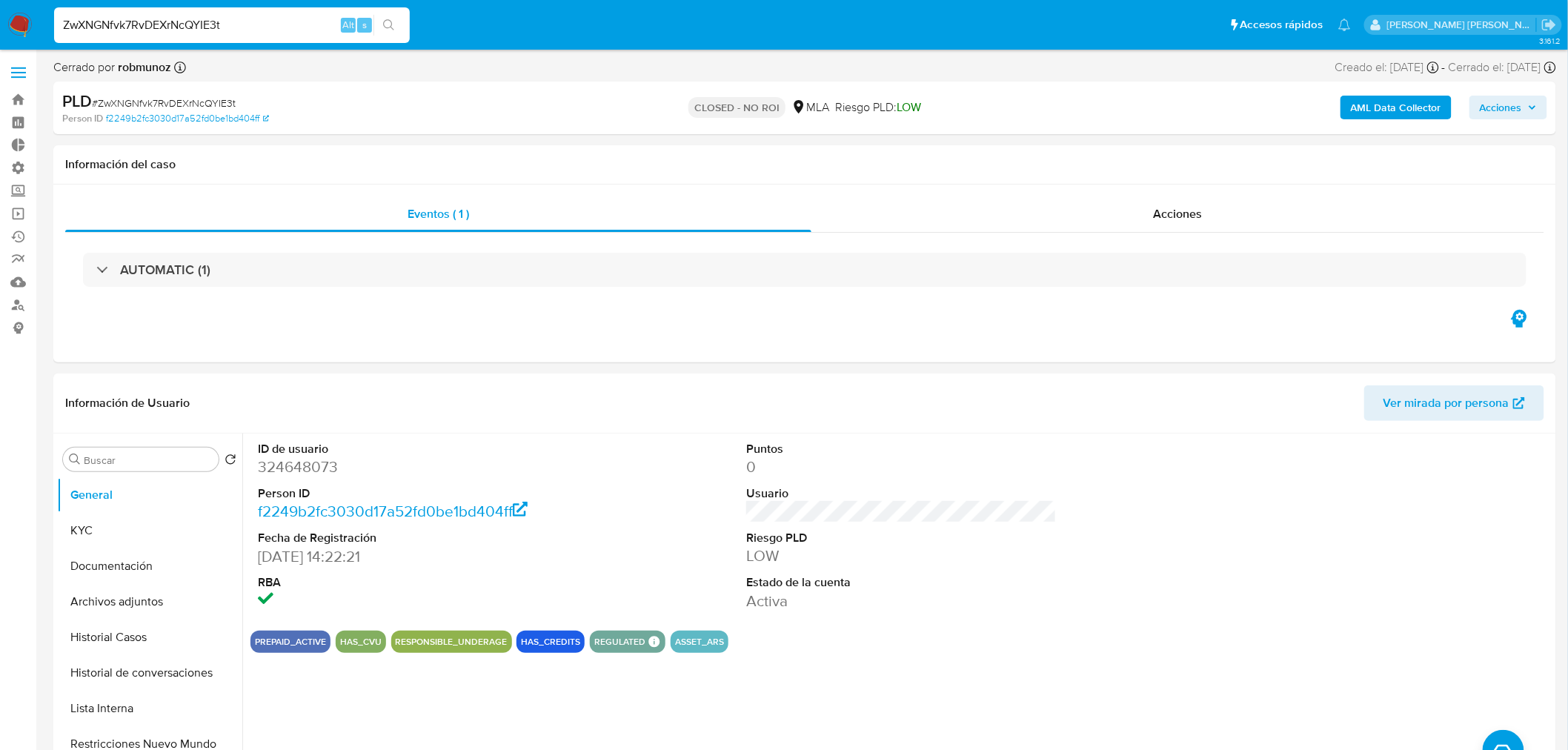
click at [102, 30] on input "ZwXNGNfvk7RvDEXrNcQYIE3t" at bounding box center [231, 25] width 356 height 19
click at [102, 29] on input "ZwXNGNfvk7RvDEXrNcQYIE3t" at bounding box center [231, 25] width 356 height 19
paste input "XcLs3hWs3FNLyWj08C7Cl6aA"
type input "XcLs3hWs3FNLyWj08C7Cl6aA"
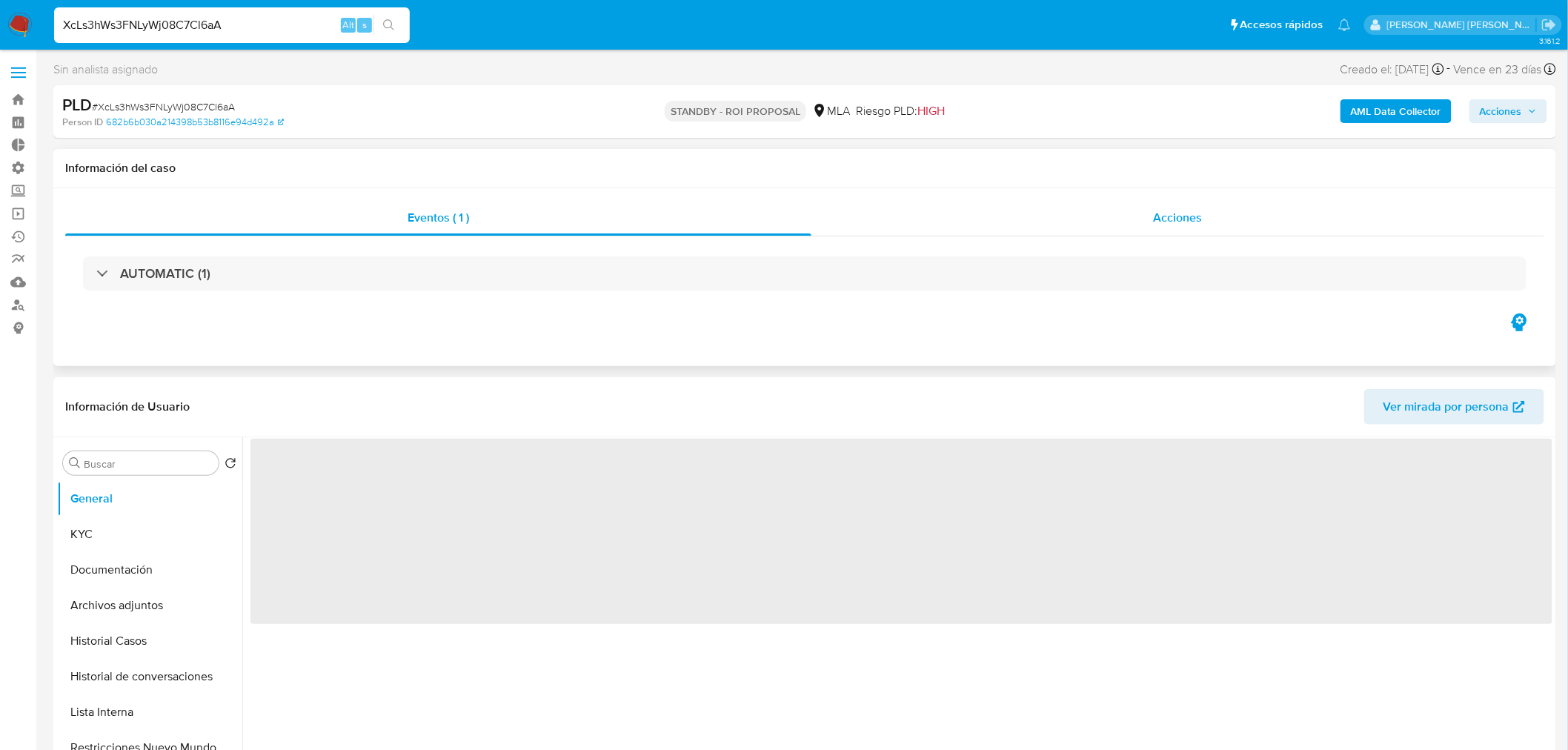
click at [1121, 217] on div "Acciones" at bounding box center [1178, 217] width 733 height 36
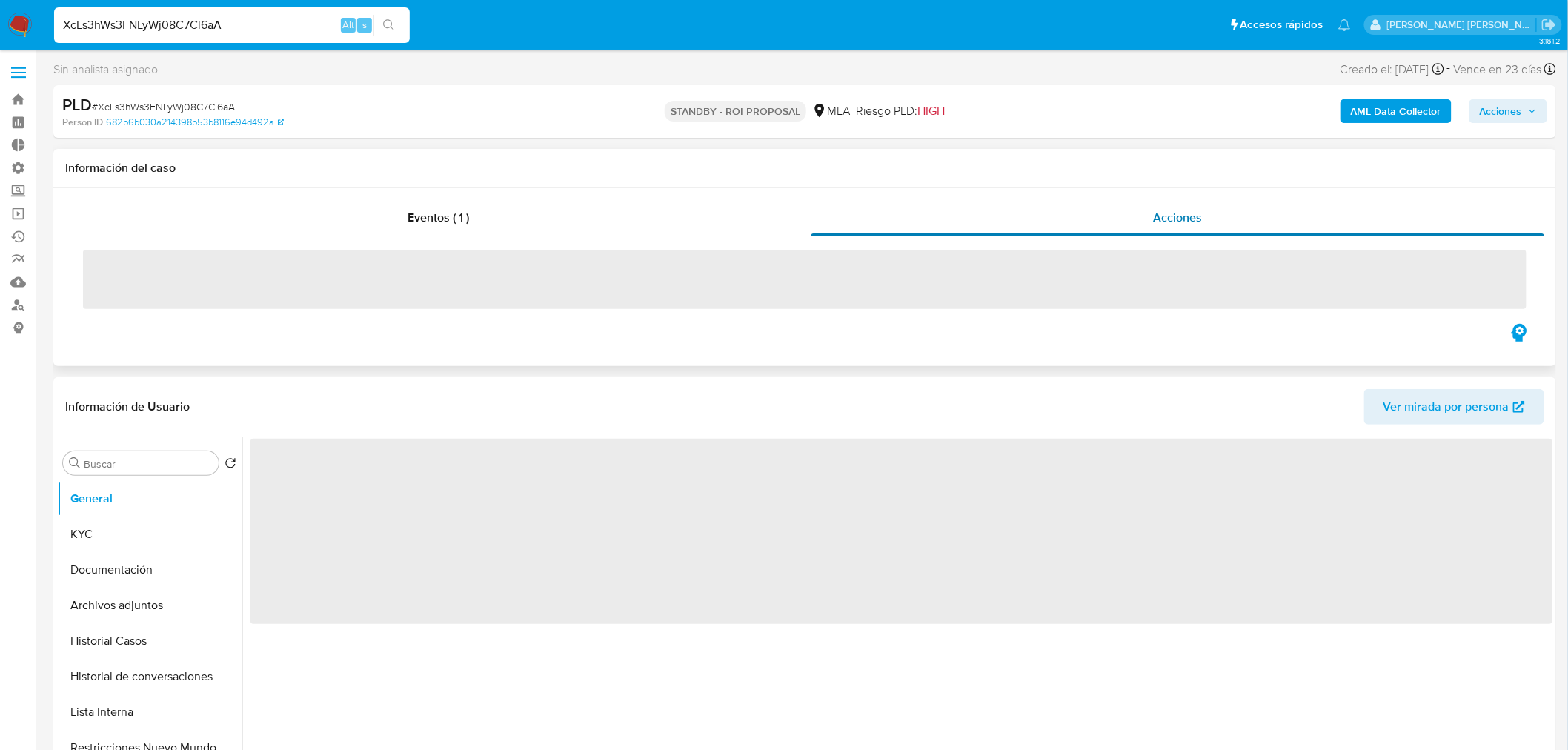
select select "10"
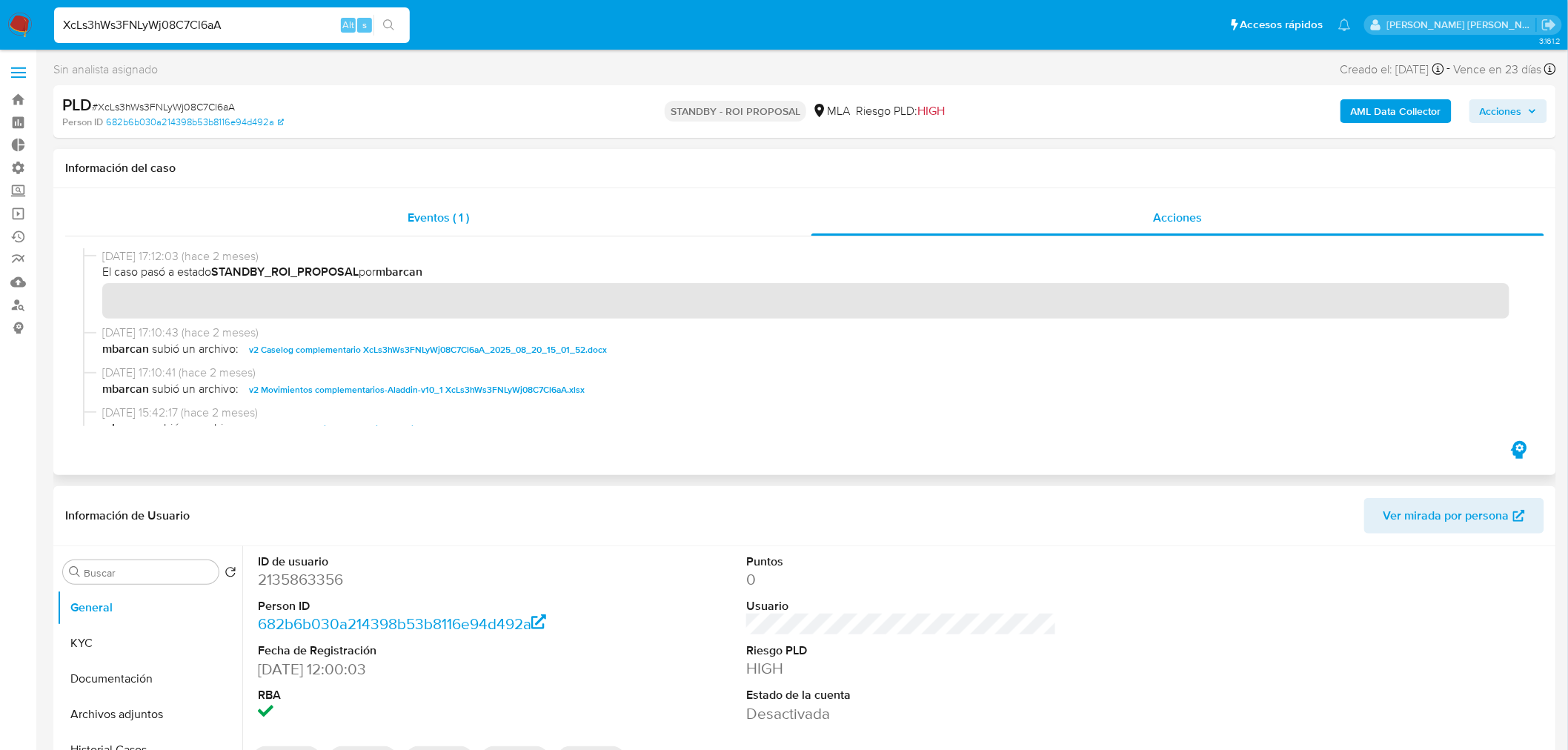
click at [502, 208] on div "Eventos ( 1 )" at bounding box center [438, 217] width 746 height 36
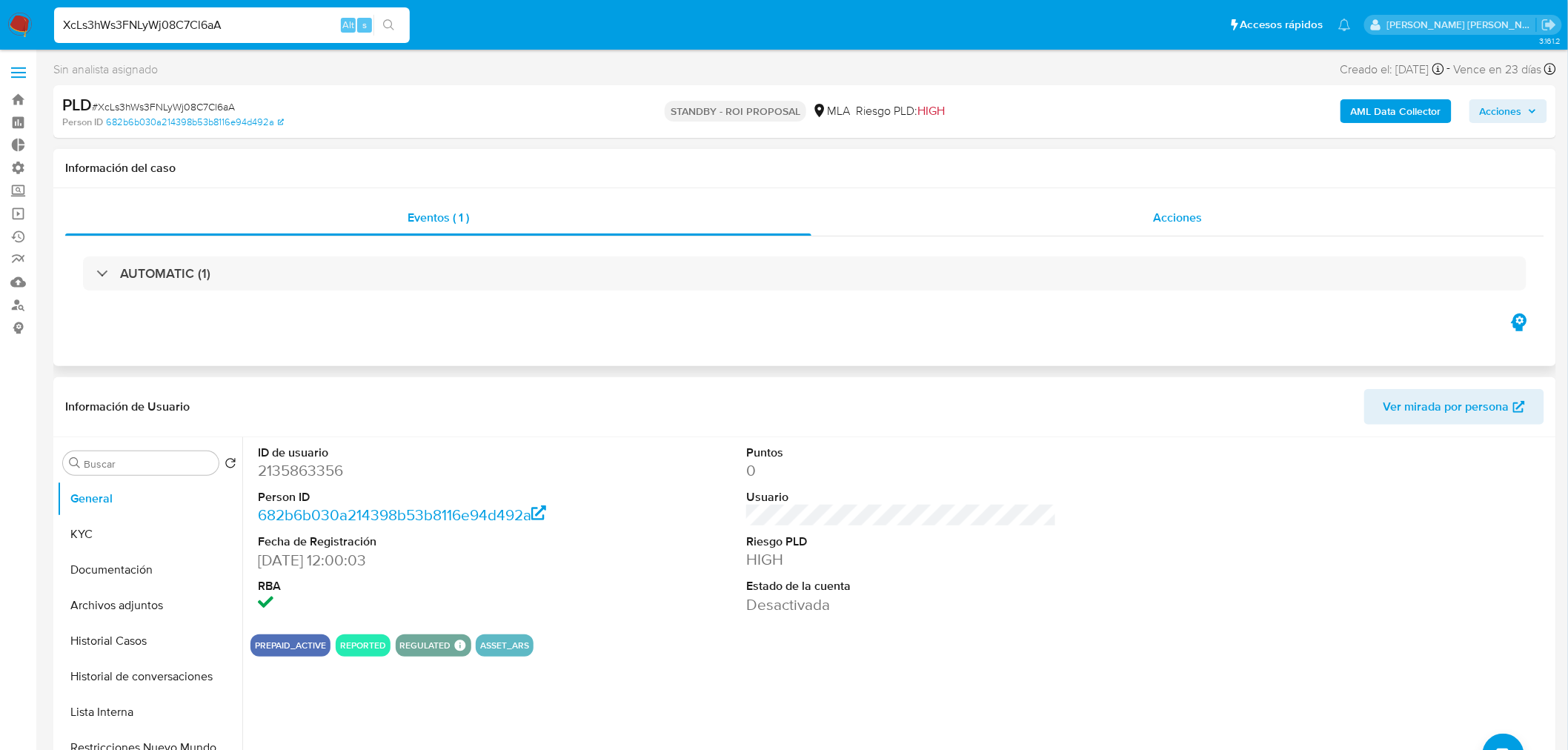
click at [1197, 204] on div "Acciones" at bounding box center [1178, 217] width 733 height 36
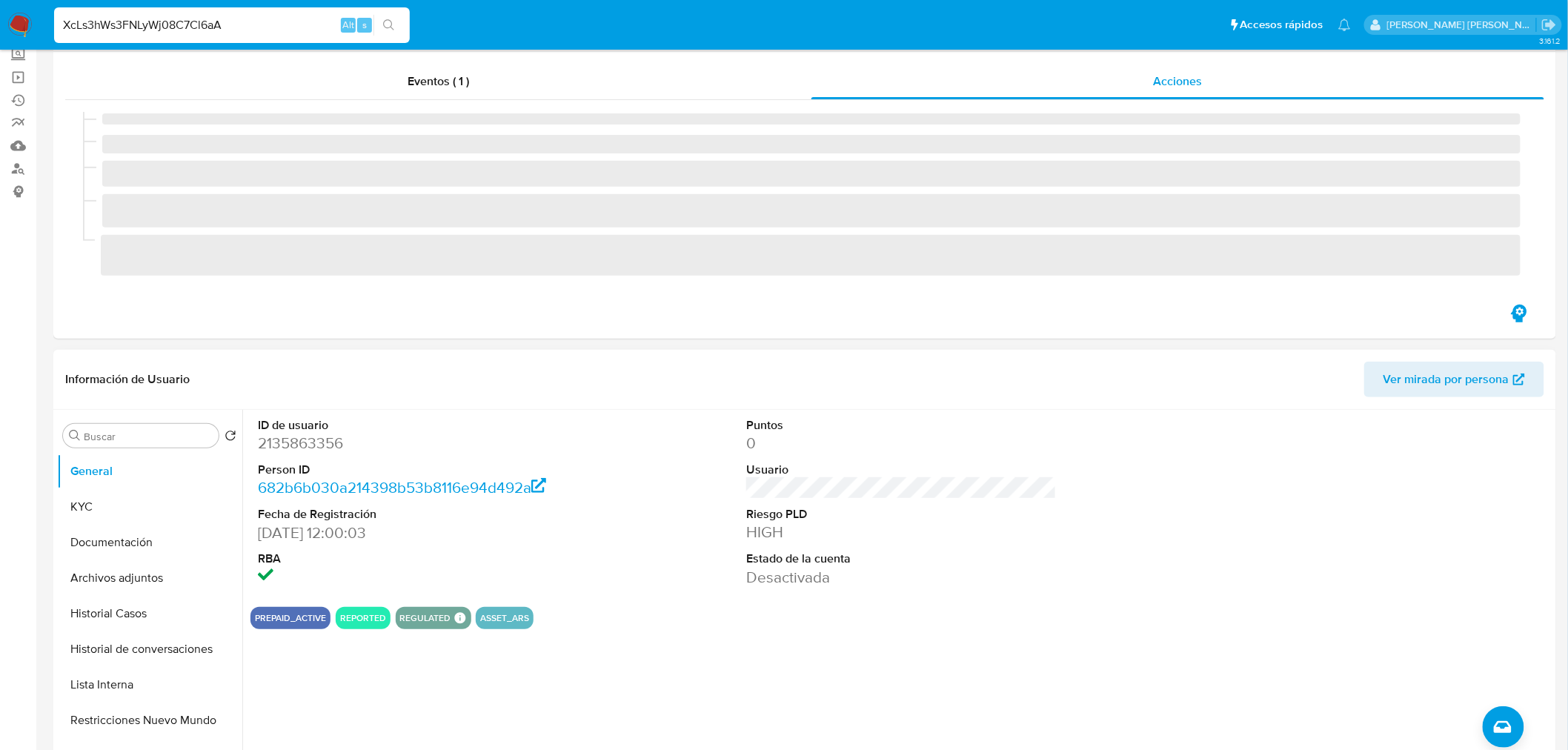
scroll to position [329, 0]
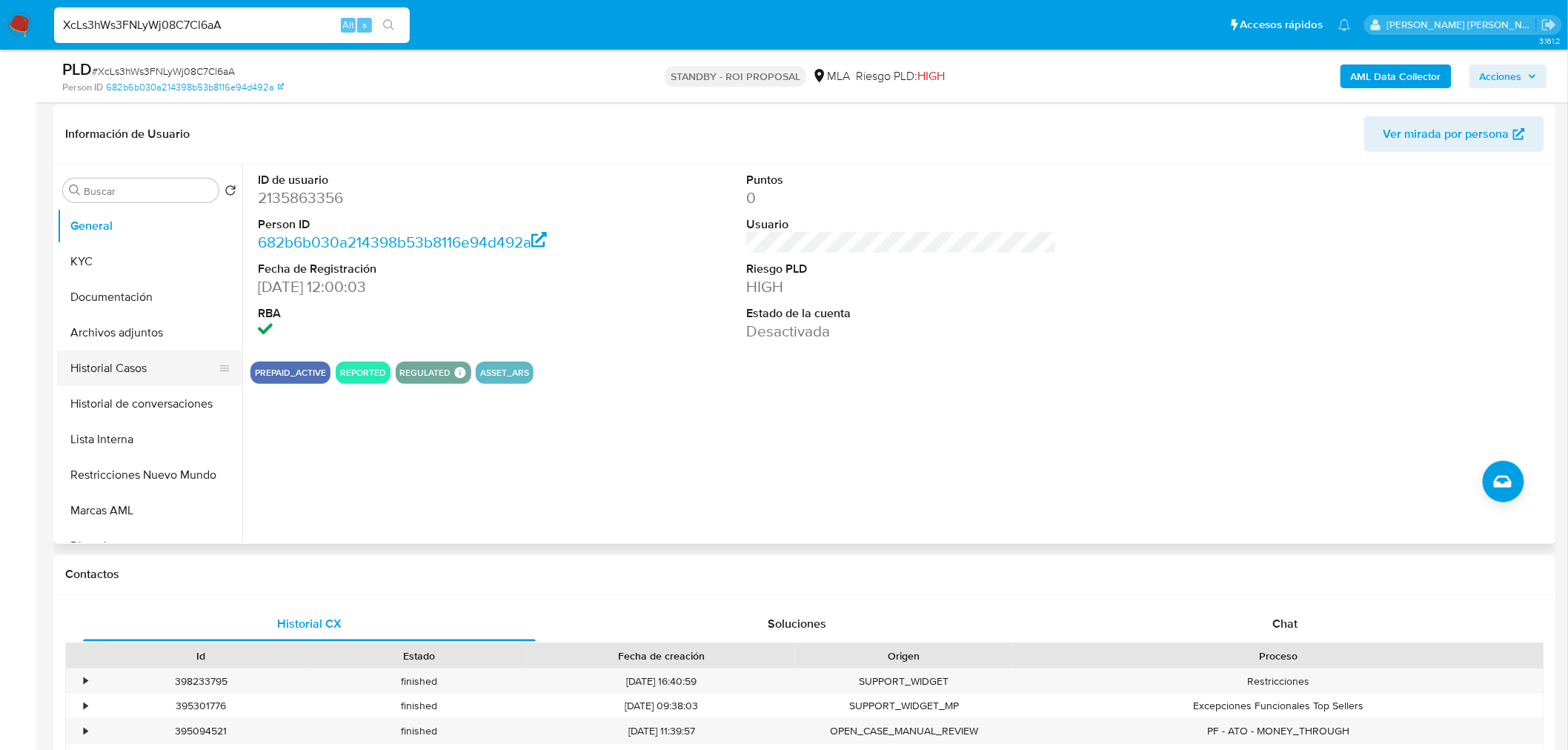
click at [188, 364] on button "Historial Casos" at bounding box center [144, 368] width 173 height 36
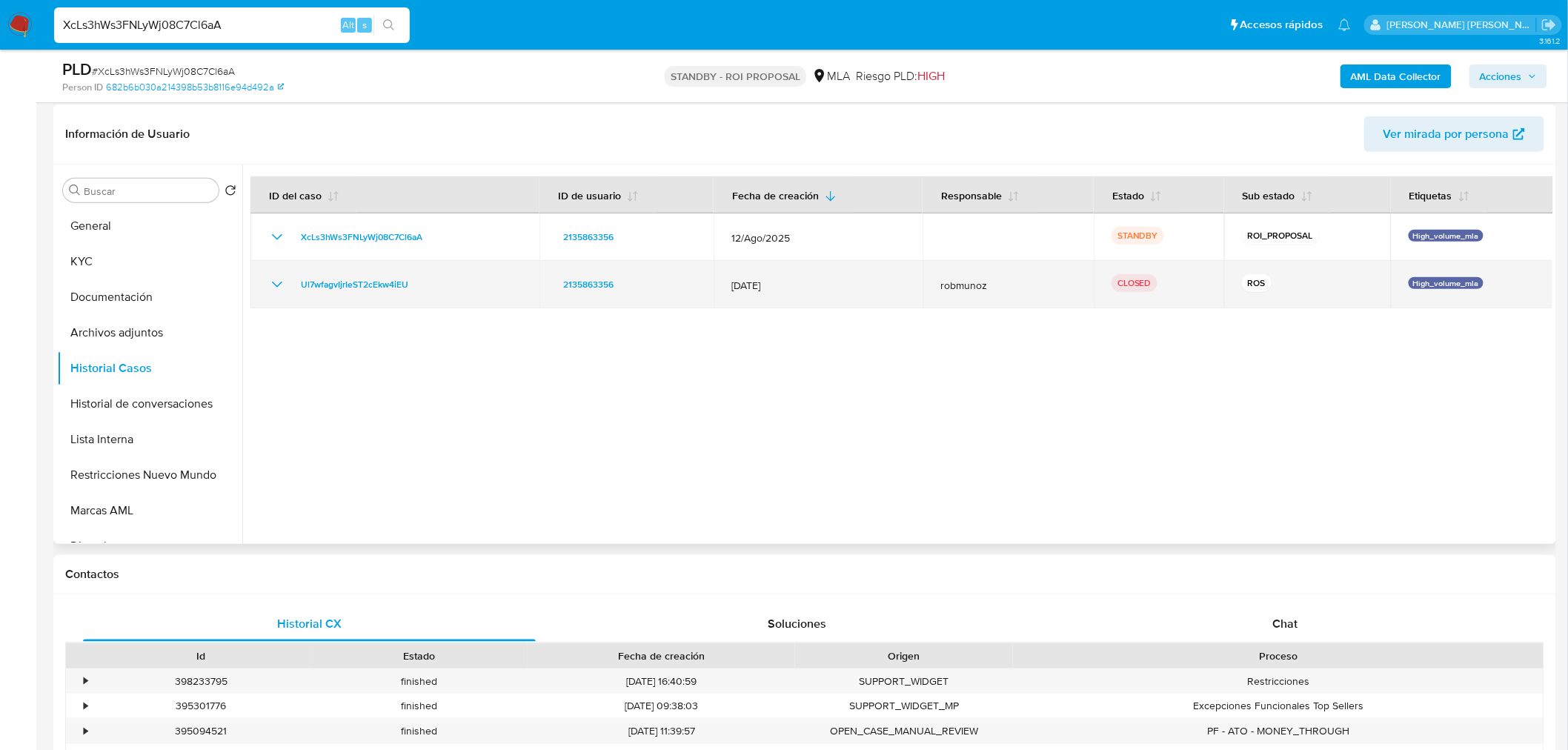
click at [271, 283] on icon "Mostrar/Ocultar" at bounding box center [277, 284] width 18 height 18
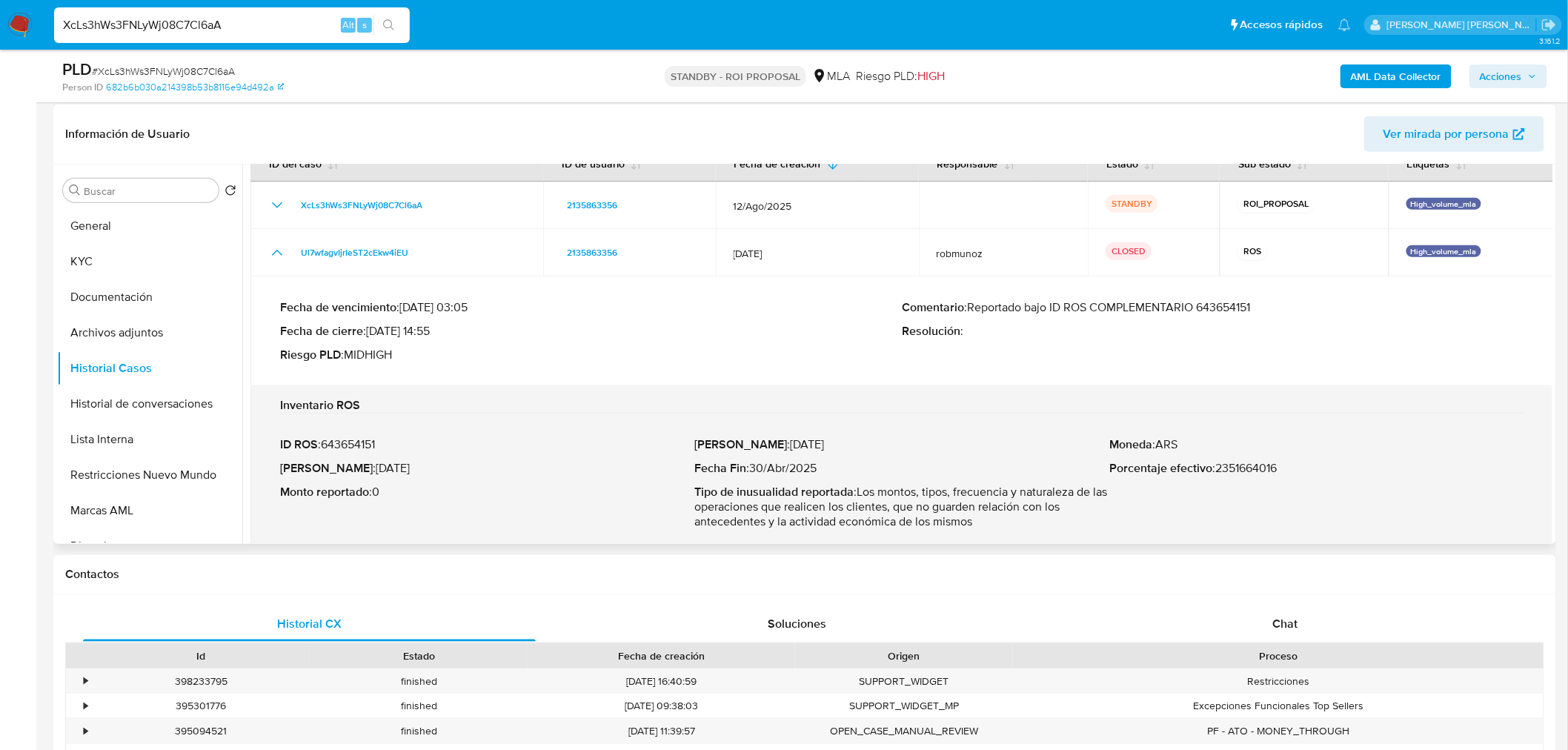
scroll to position [48, 0]
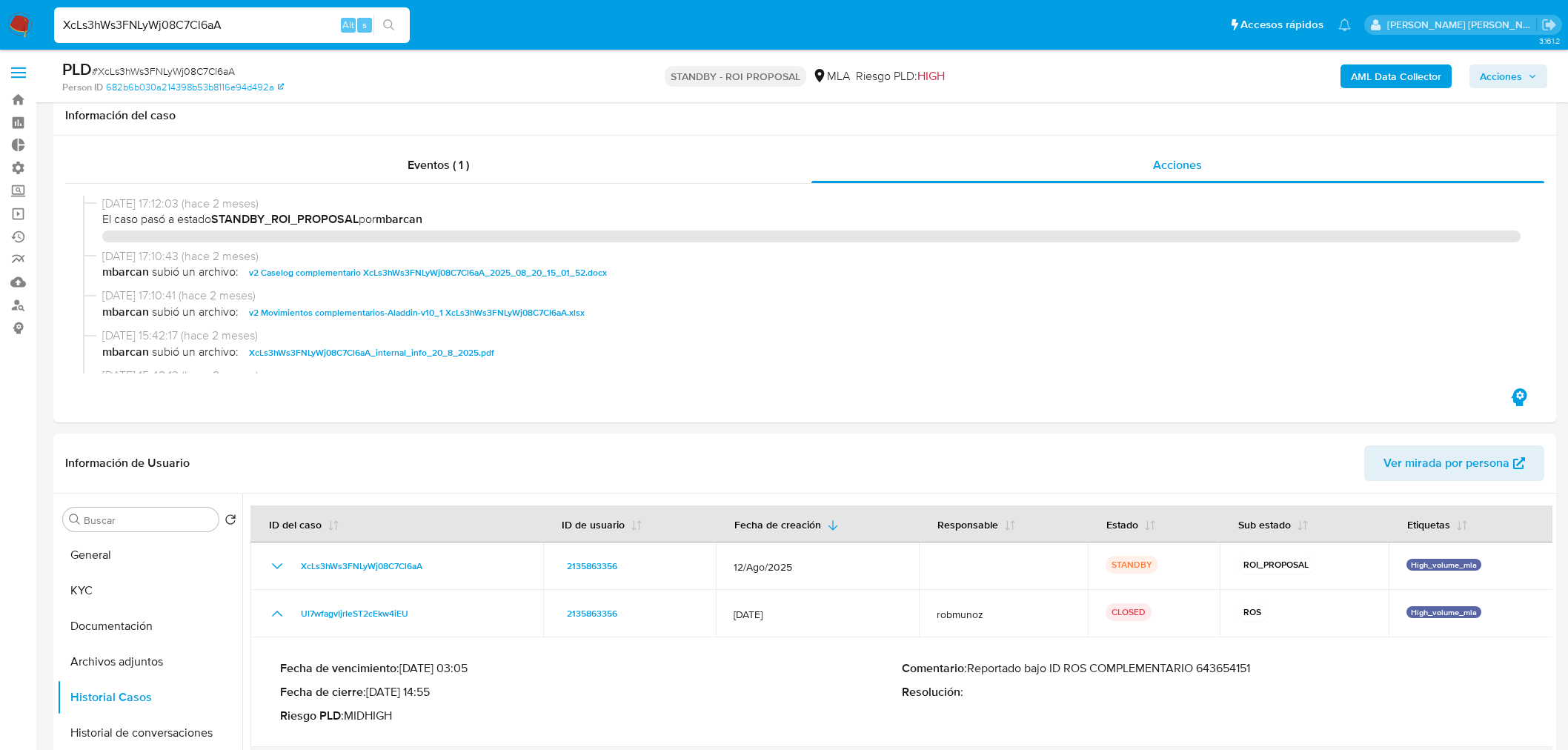
select select "10"
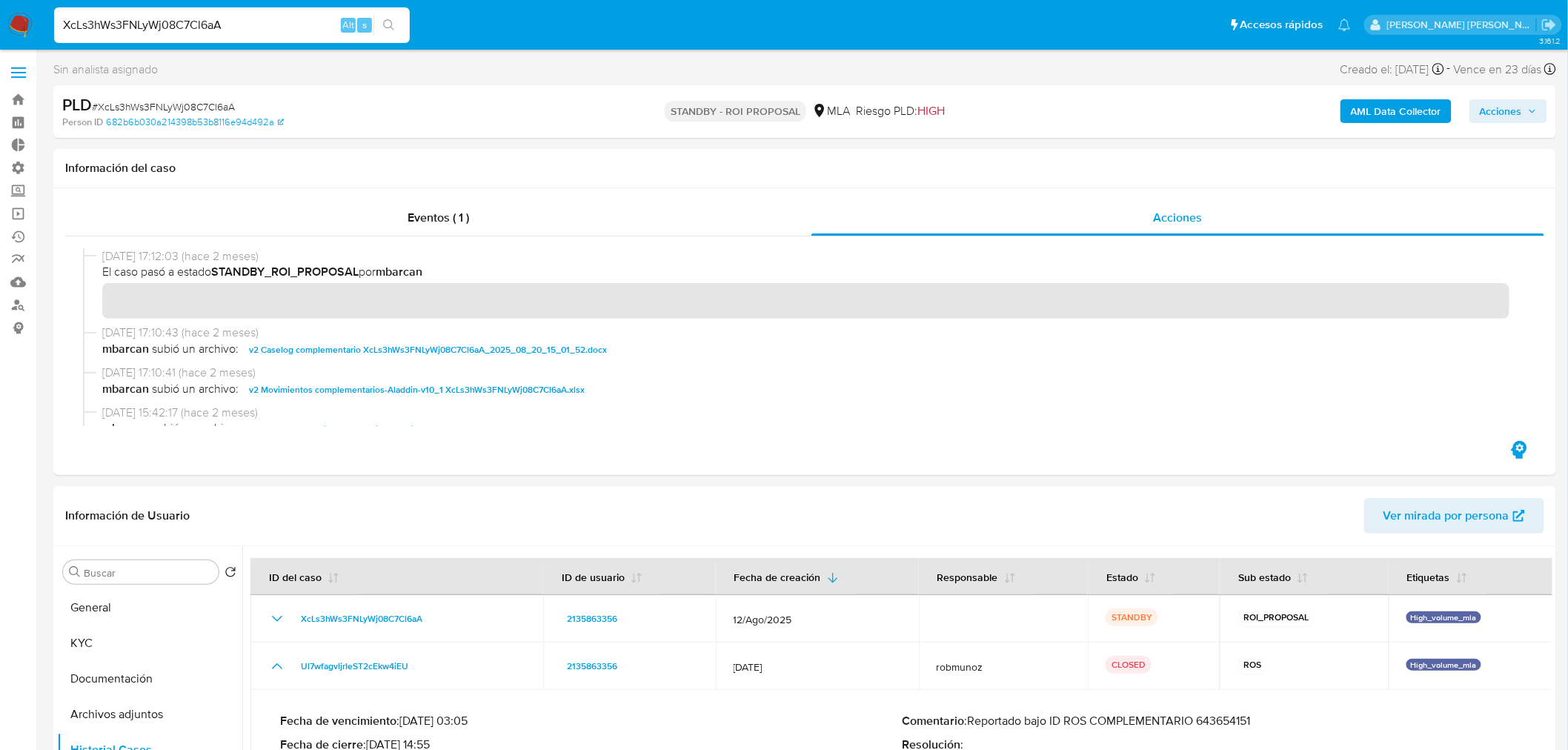
click at [208, 100] on span "# XcLs3hWs3FNLyWj08C7Cl6aA" at bounding box center [163, 107] width 143 height 15
click at [208, 97] on div "PLD # XcLs3hWs3FNLyWj08C7Cl6aA" at bounding box center [307, 106] width 490 height 23
copy span "XcLs3hWs3FNLyWj08C7Cl6aA"
click at [23, 26] on img at bounding box center [20, 25] width 25 height 25
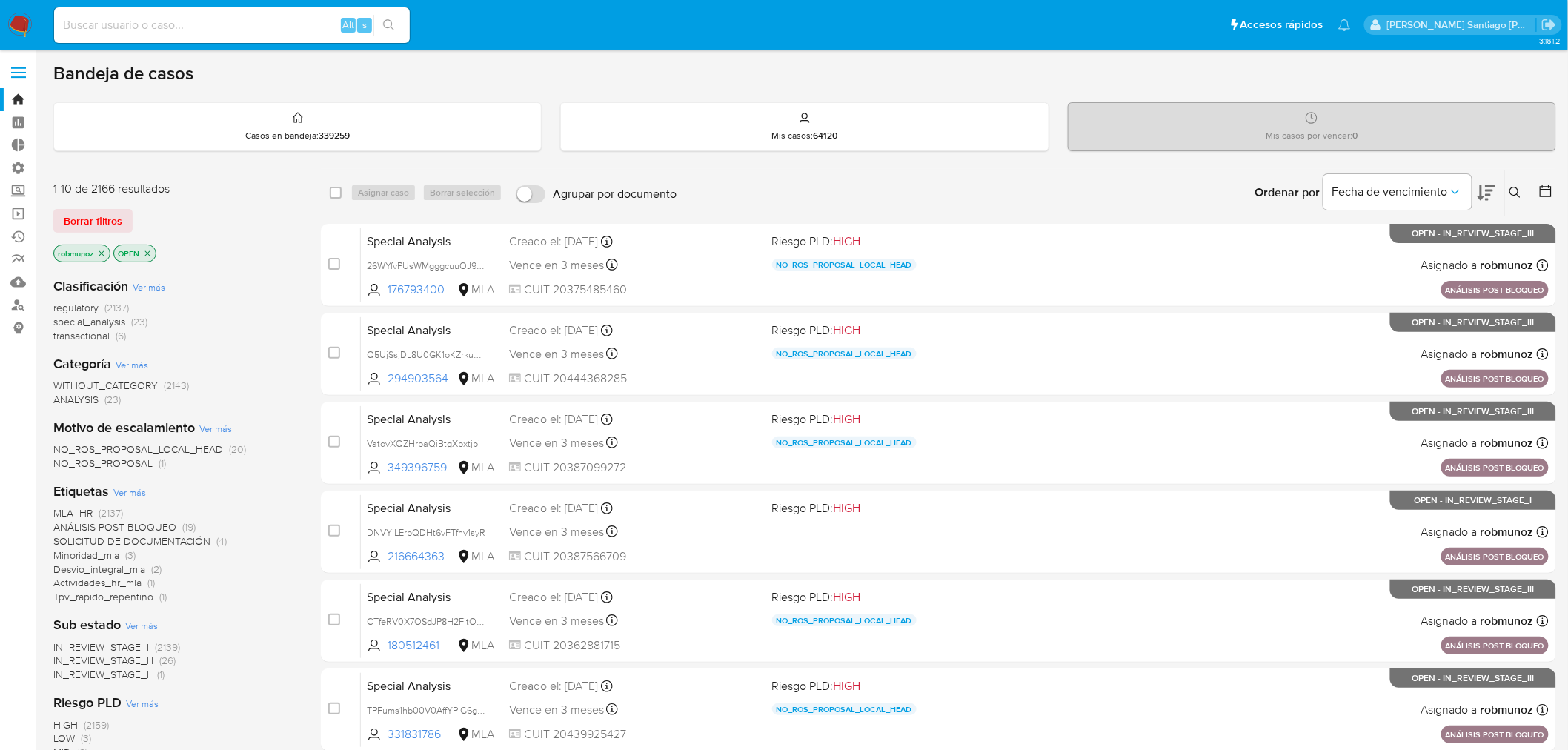
click at [1523, 195] on button at bounding box center [1517, 192] width 24 height 18
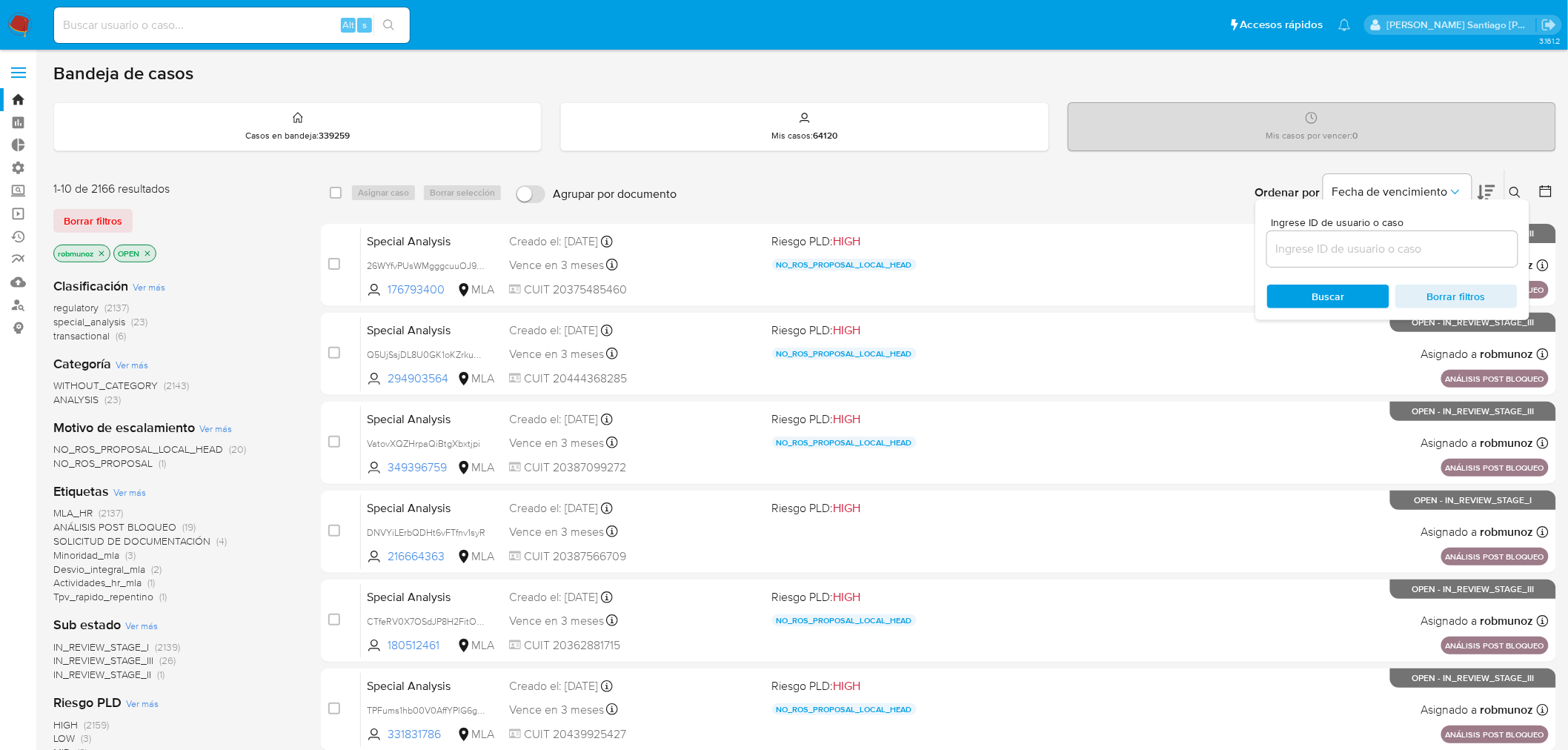
click at [1438, 259] on div at bounding box center [1391, 249] width 250 height 36
click at [1441, 249] on input at bounding box center [1391, 249] width 250 height 19
paste input "XcLs3hWs3FNLyWj08C7Cl6aA"
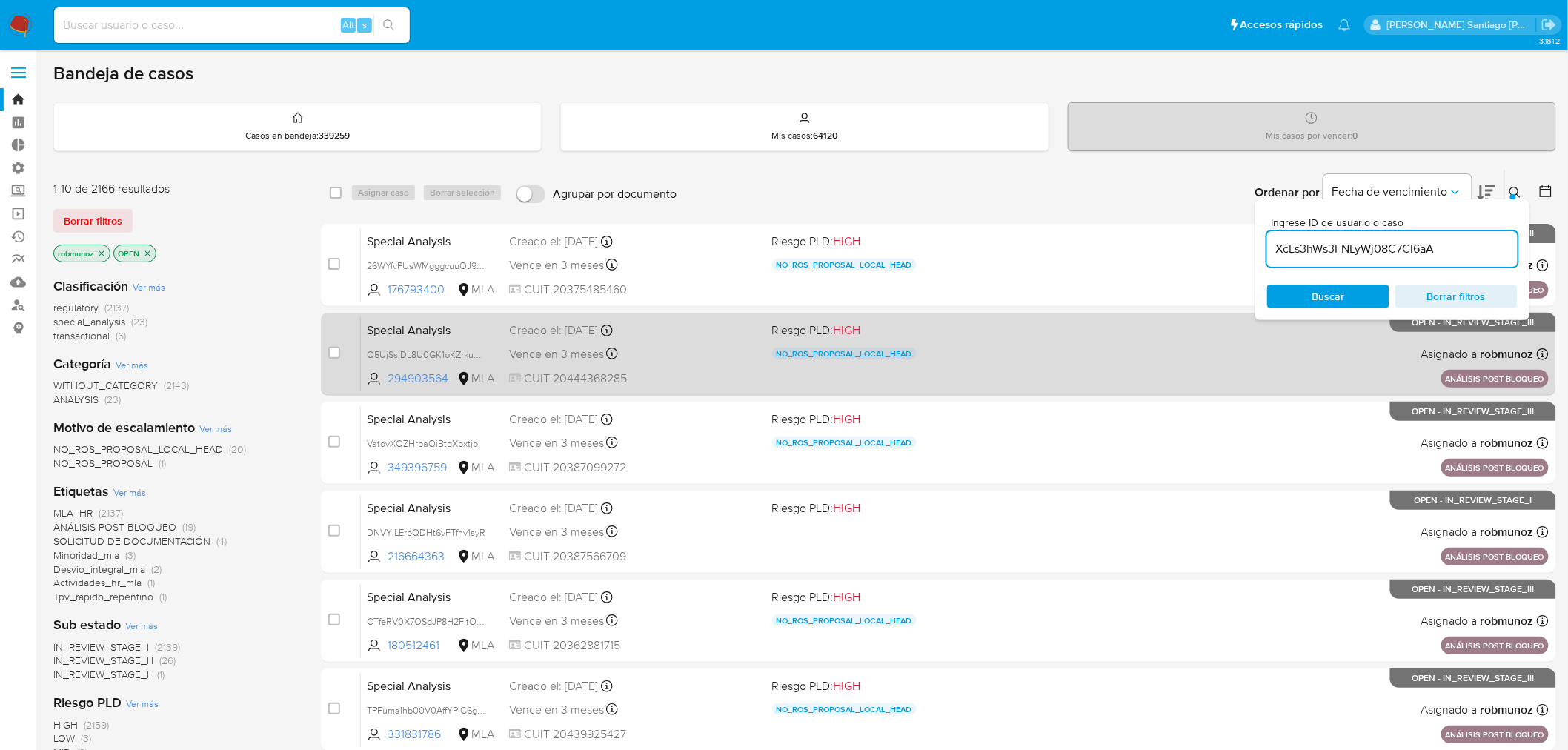
type input "XcLs3hWs3FNLyWj08C7Cl6aA"
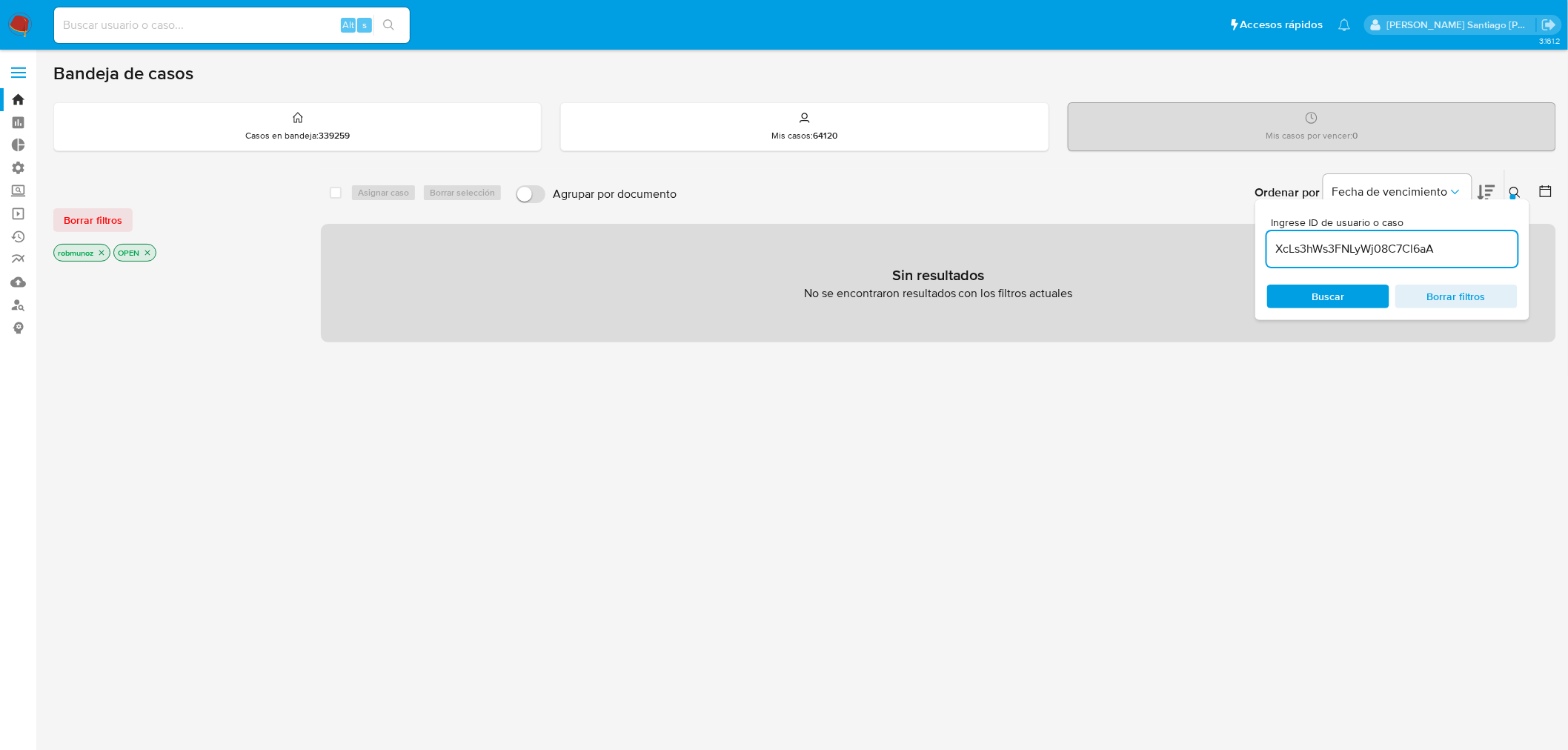
click at [119, 215] on span "Borrar filtros" at bounding box center [94, 220] width 59 height 21
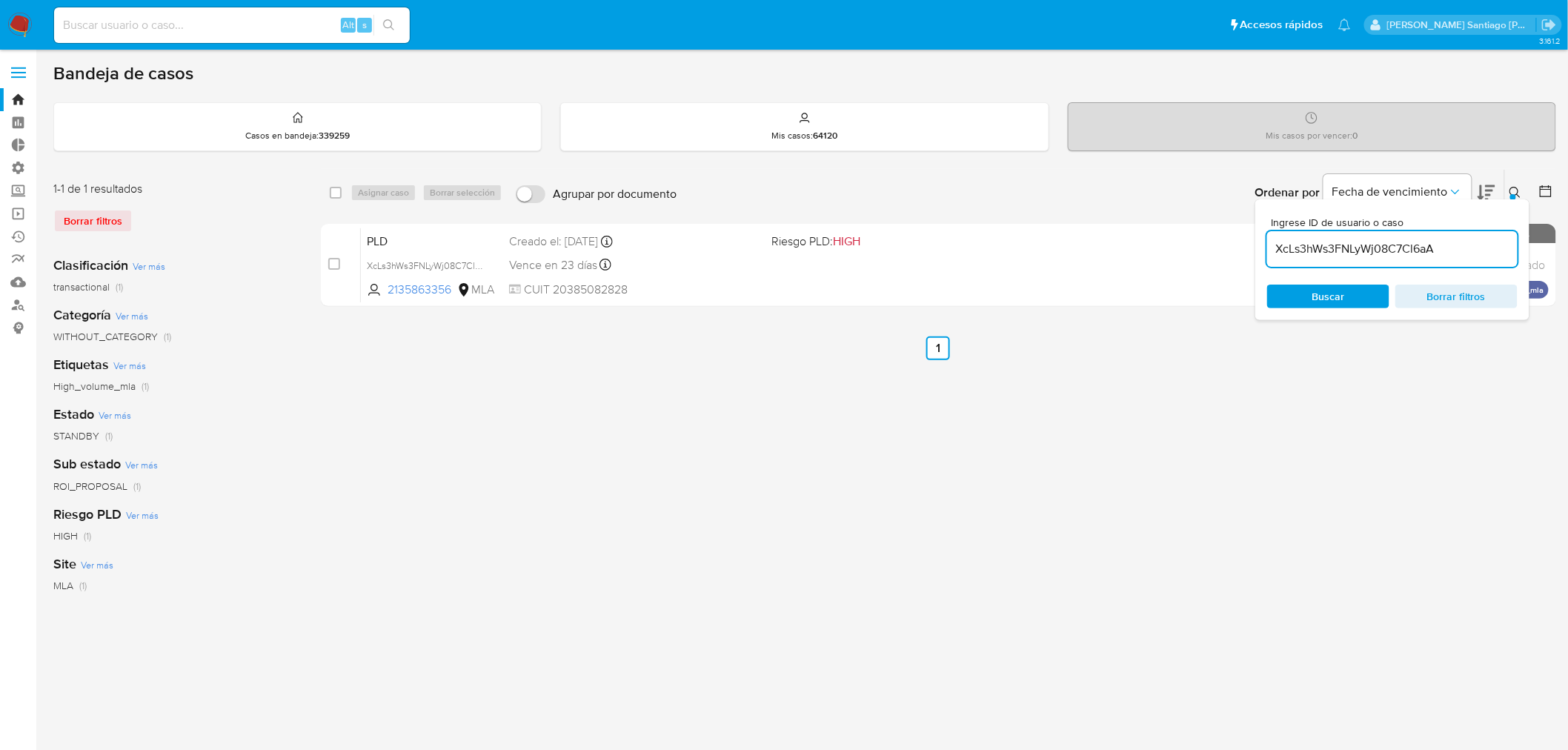
click at [1512, 190] on icon at bounding box center [1515, 193] width 12 height 12
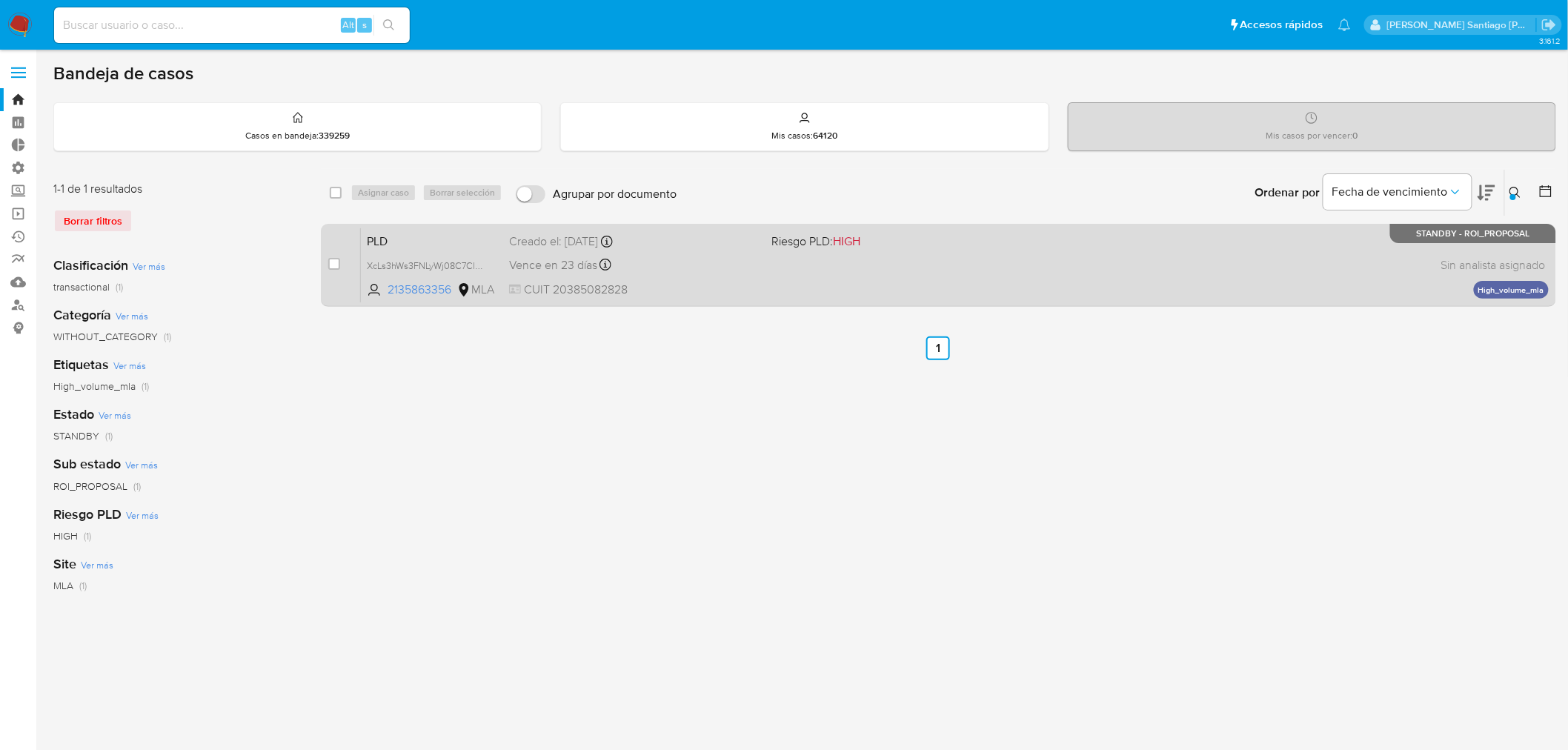
click at [326, 263] on div "case-item-checkbox No es posible asignar el caso PLD XcLs3hWs3FNLyWj08C7Cl6aA 2…" at bounding box center [938, 265] width 1235 height 83
click at [331, 258] on input "checkbox" at bounding box center [334, 264] width 12 height 12
checkbox input "true"
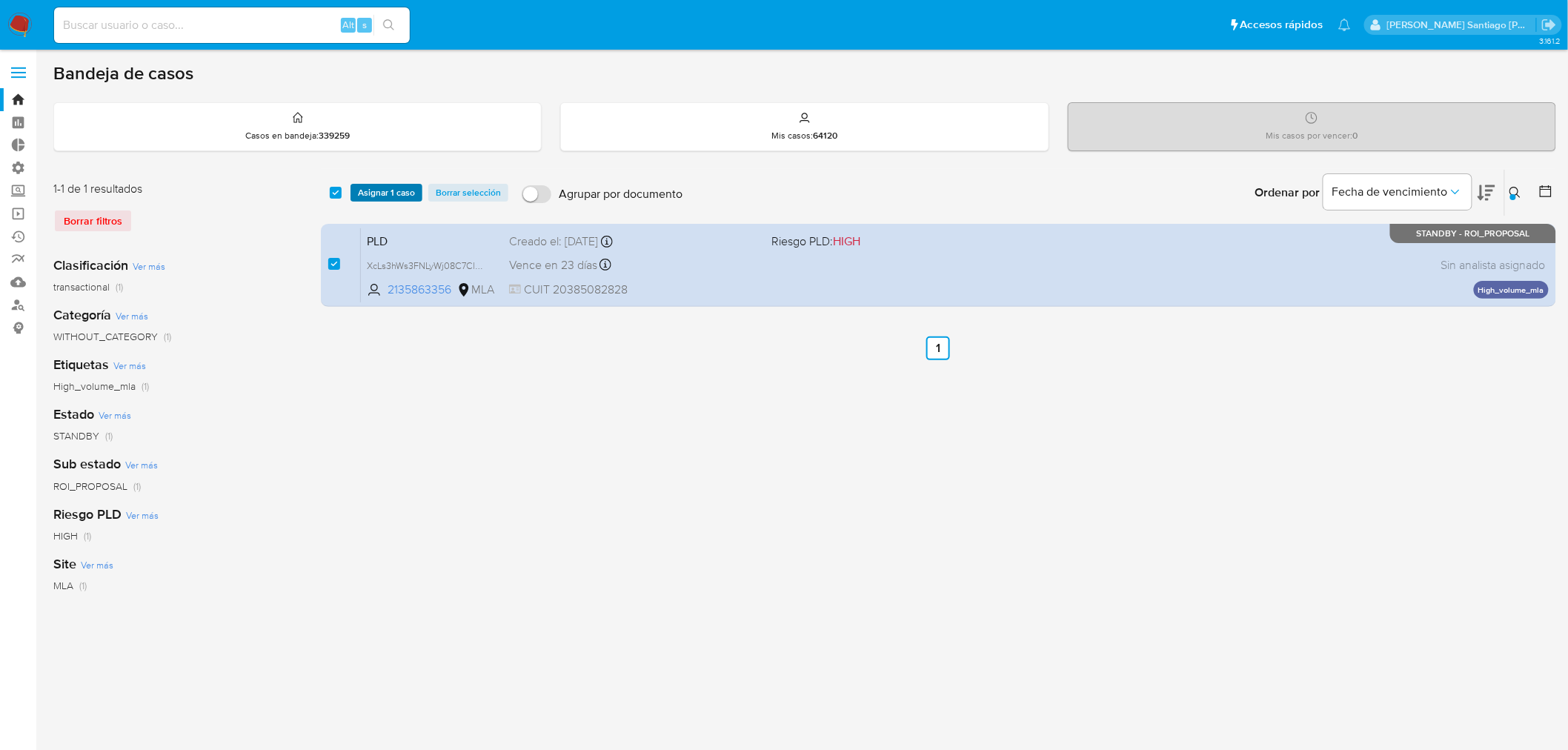
click at [367, 191] on span "Asignar 1 caso" at bounding box center [386, 192] width 57 height 15
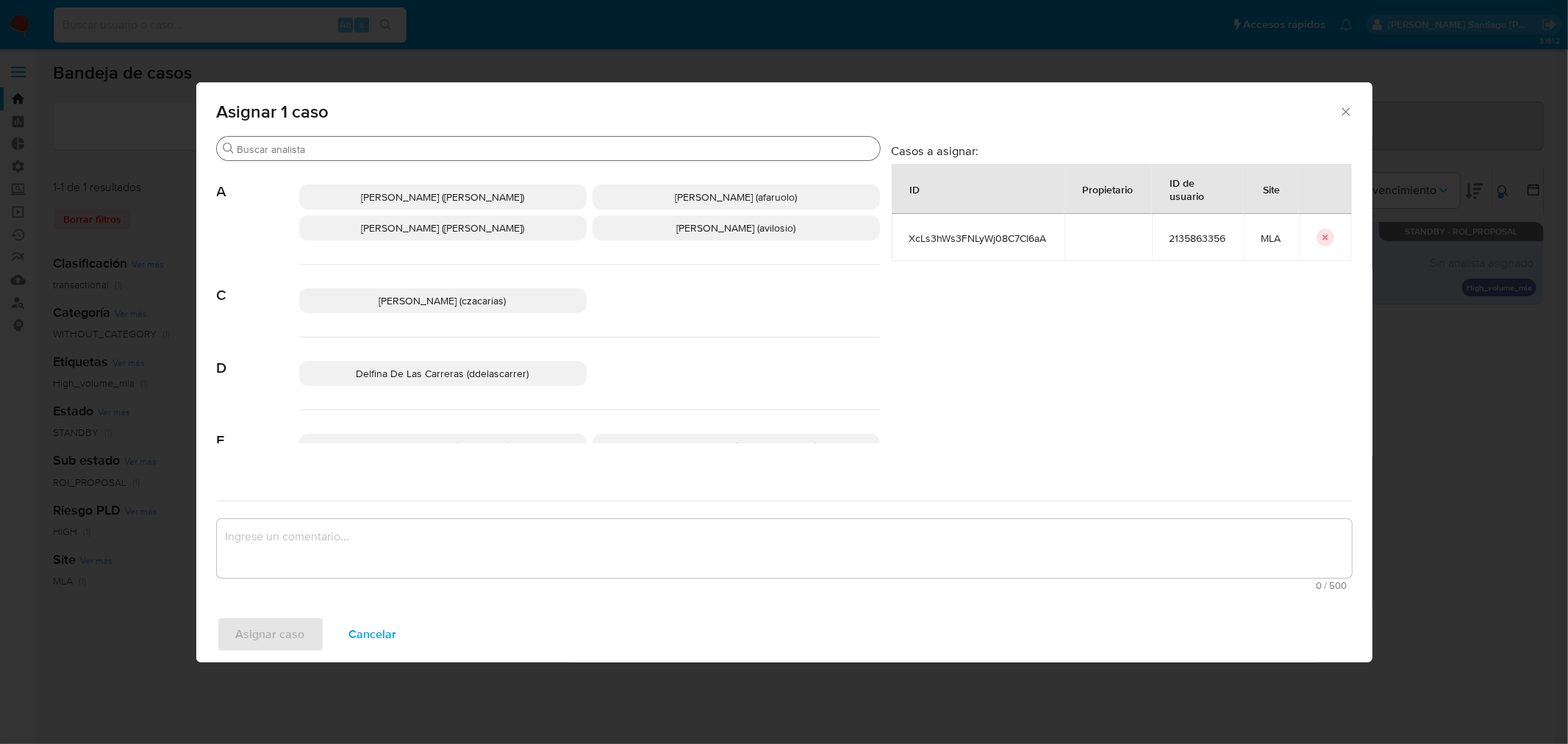
click at [397, 156] on div "Buscar" at bounding box center [548, 148] width 663 height 23
click at [392, 143] on input "Buscar" at bounding box center [555, 149] width 637 height 13
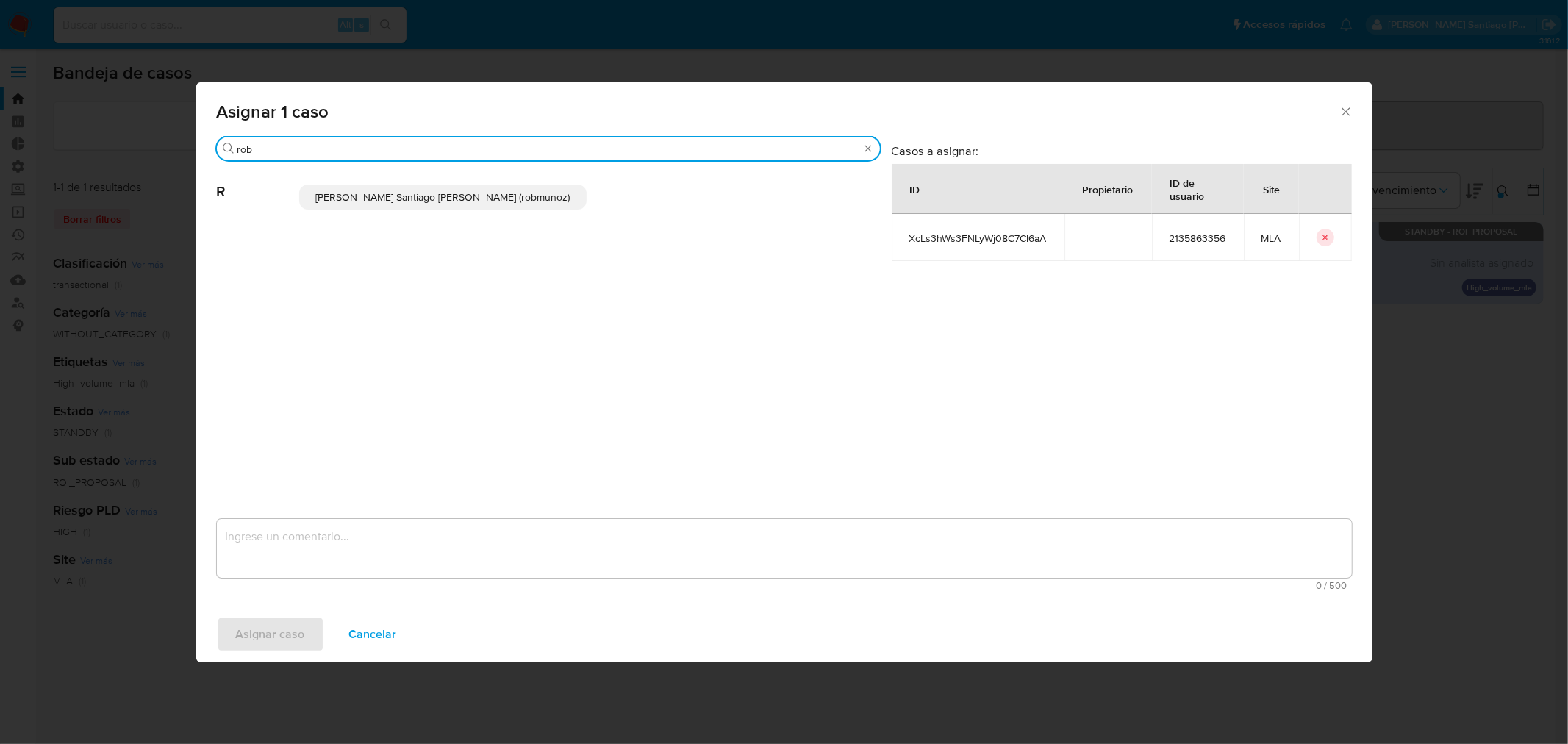
type input "rob"
click at [388, 190] on span "Roberto Santiago Munoz (robmunoz)" at bounding box center [442, 197] width 254 height 15
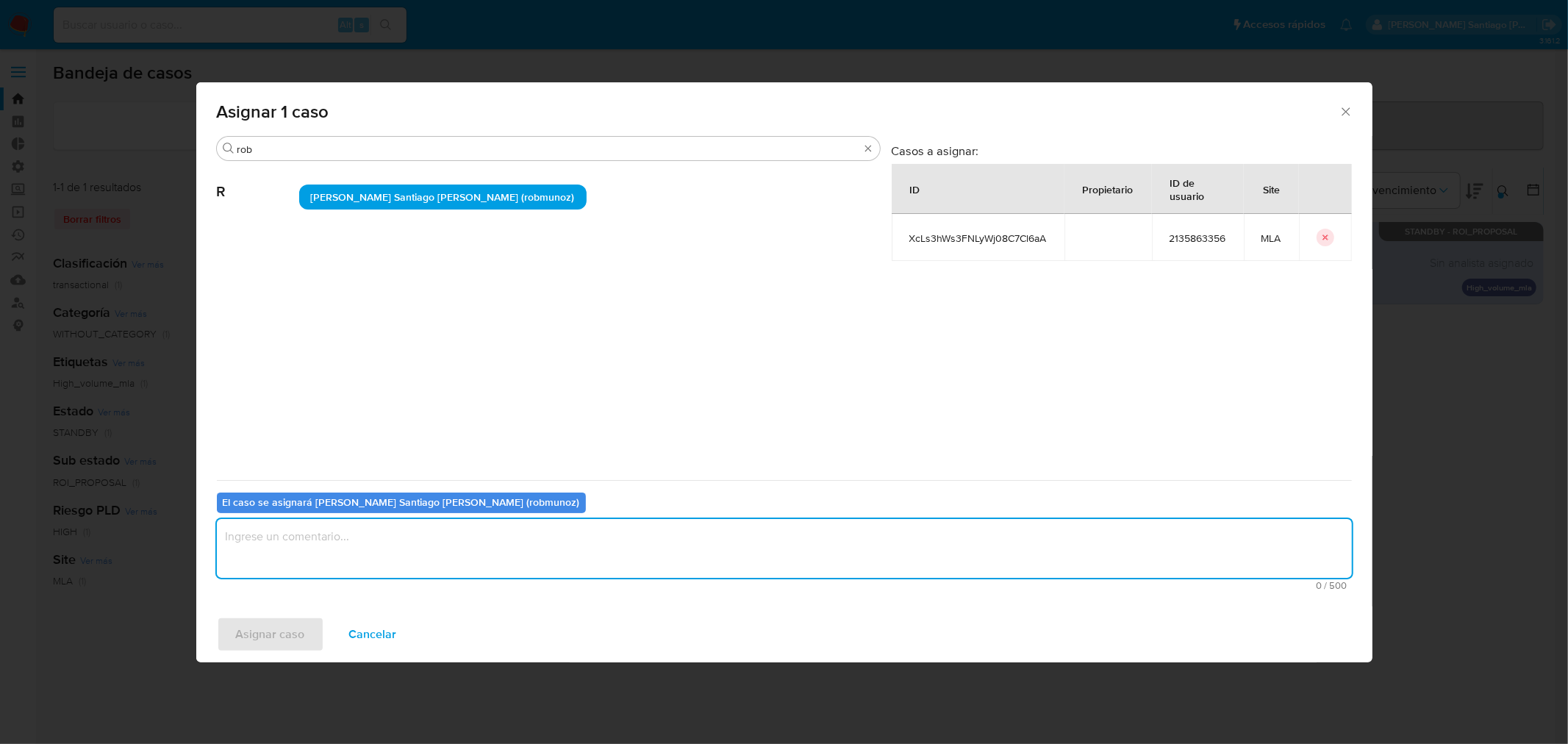
click at [402, 574] on textarea "assign-modal" at bounding box center [784, 548] width 1135 height 58
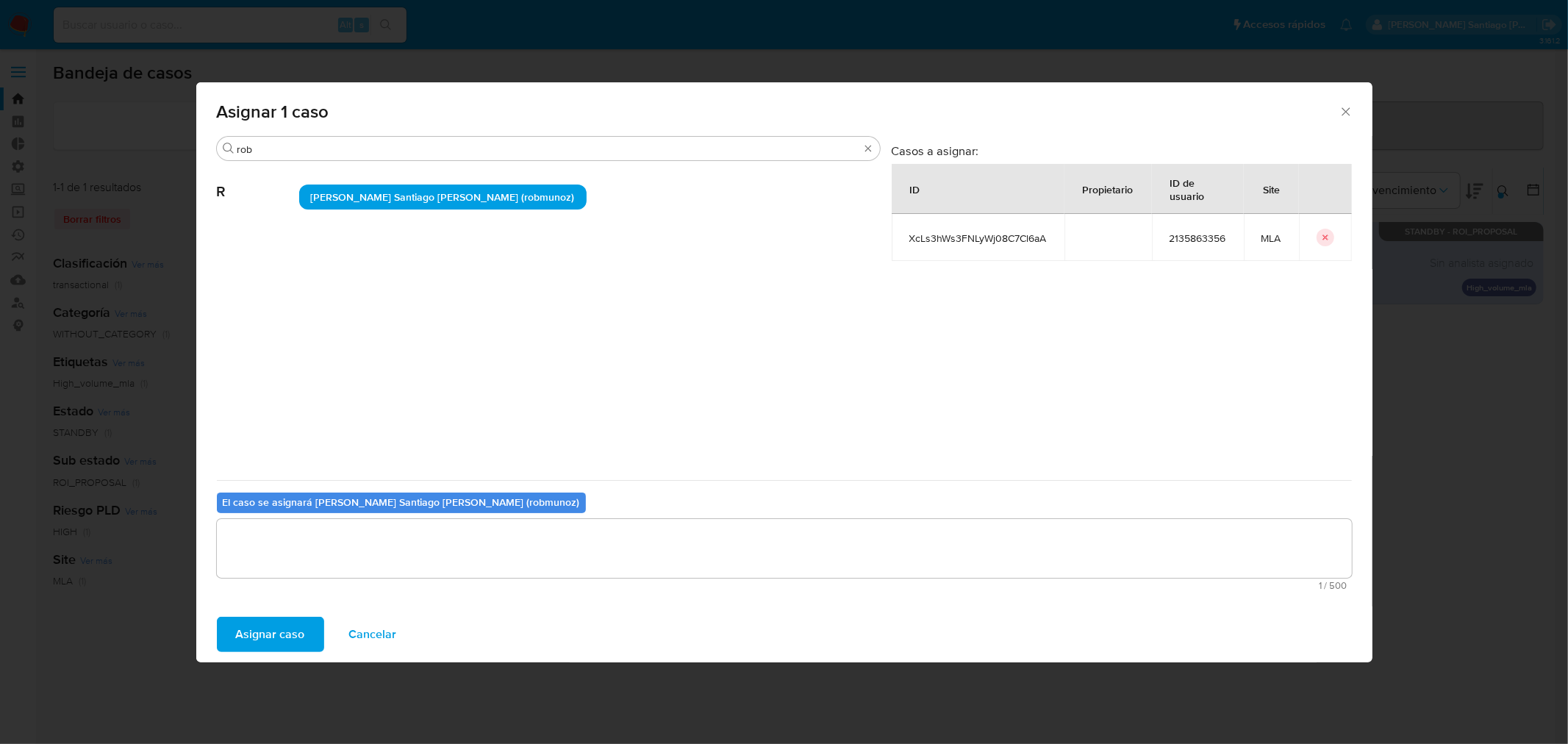
click at [283, 632] on span "Asignar caso" at bounding box center [271, 635] width 69 height 33
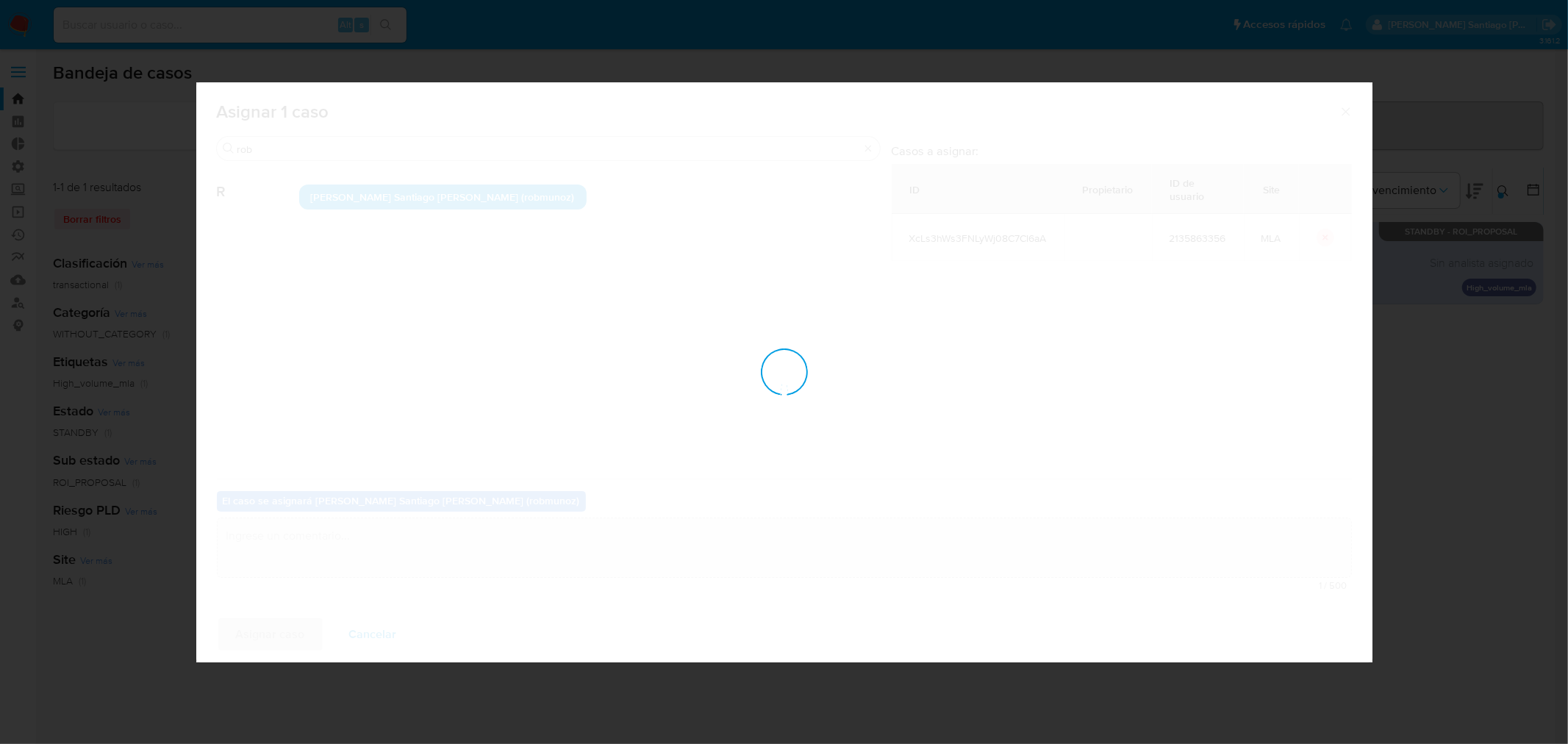
checkbox input "false"
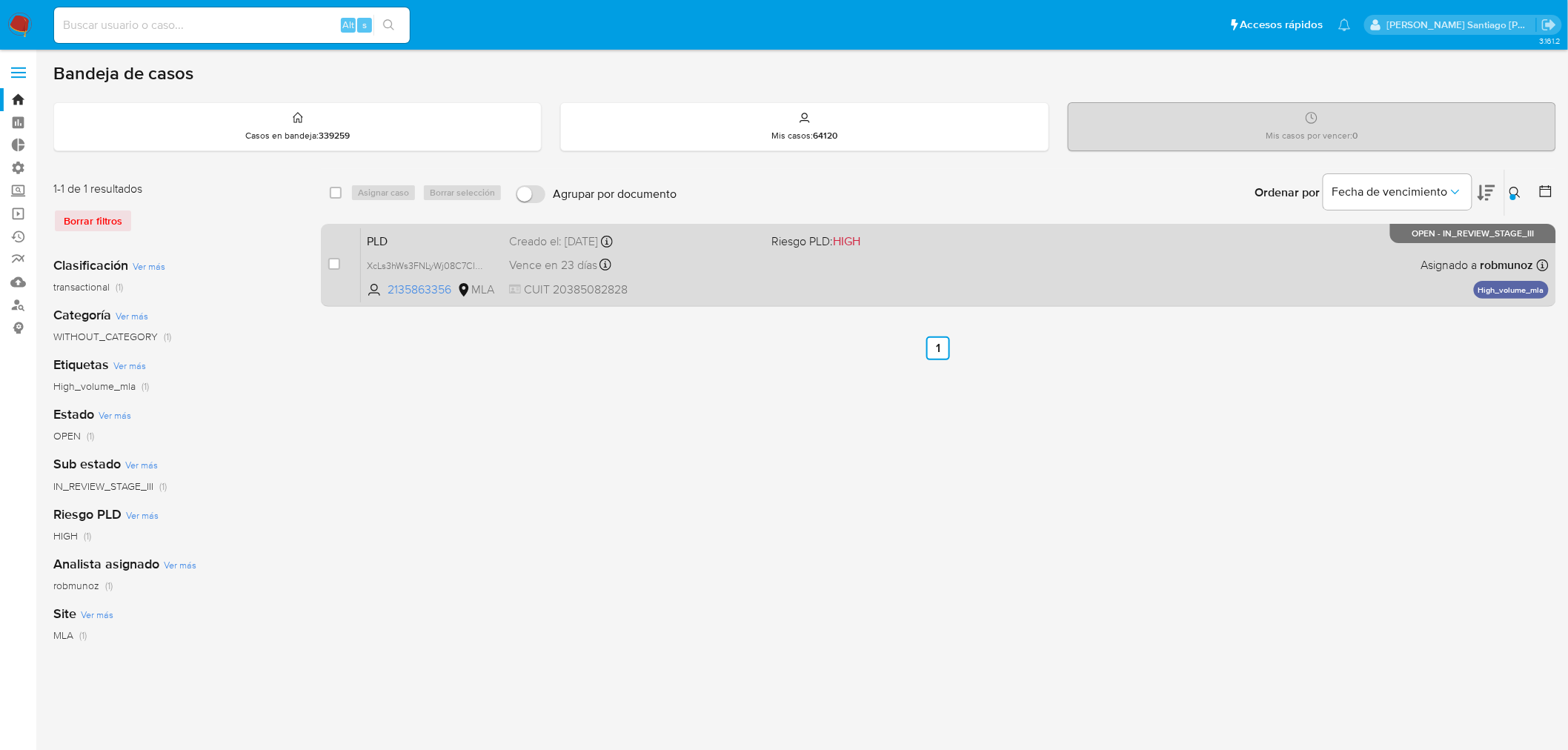
click at [764, 286] on div "PLD XcLs3hWs3FNLyWj08C7Cl6aA 2135863356 MLA Riesgo PLD: HIGH Creado el: 12/08/2…" at bounding box center [955, 265] width 1188 height 74
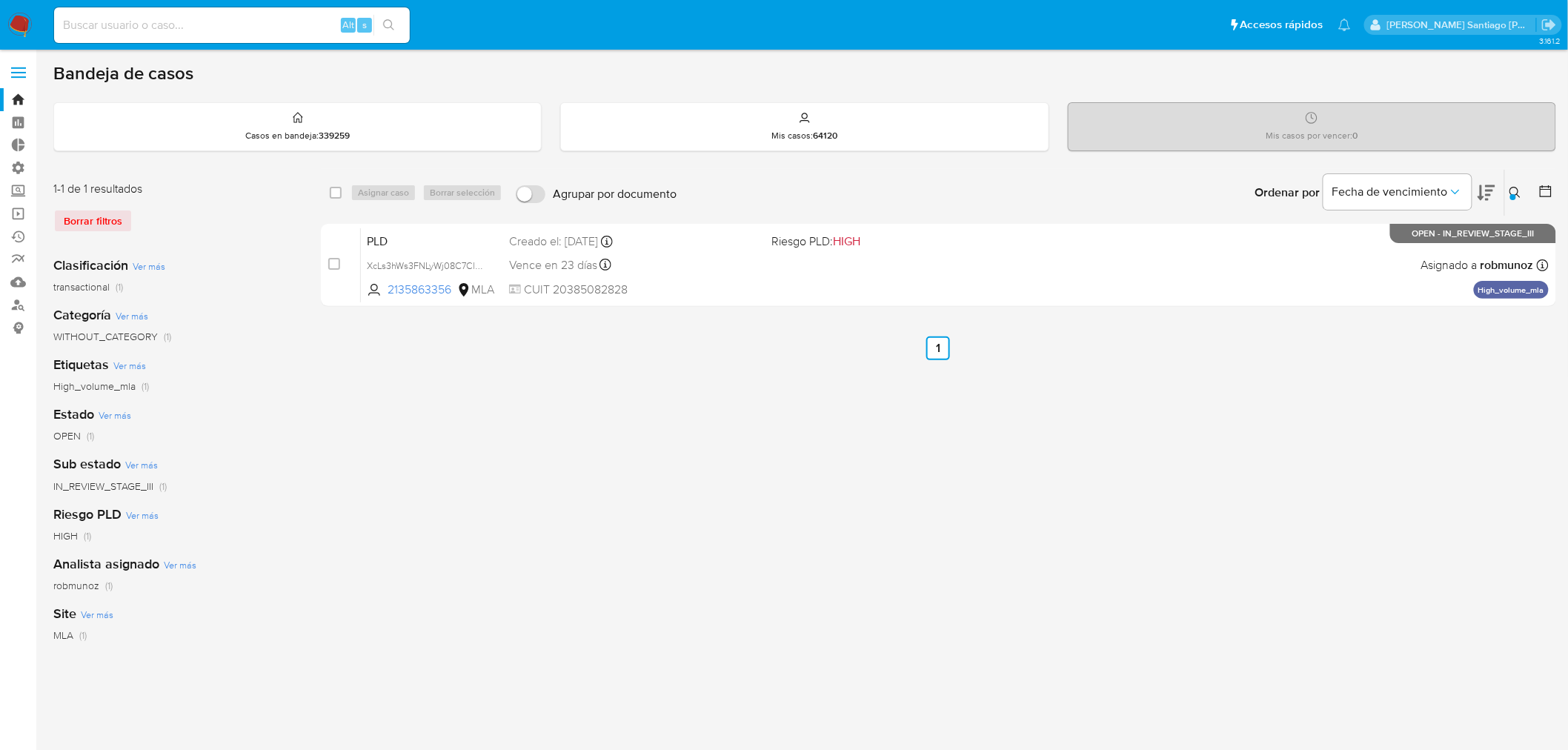
click at [16, 11] on nav "Pausado Ver notificaciones Alt s Accesos rápidos Presiona las siguientes teclas…" at bounding box center [784, 24] width 1568 height 49
click at [26, 25] on img at bounding box center [20, 25] width 25 height 25
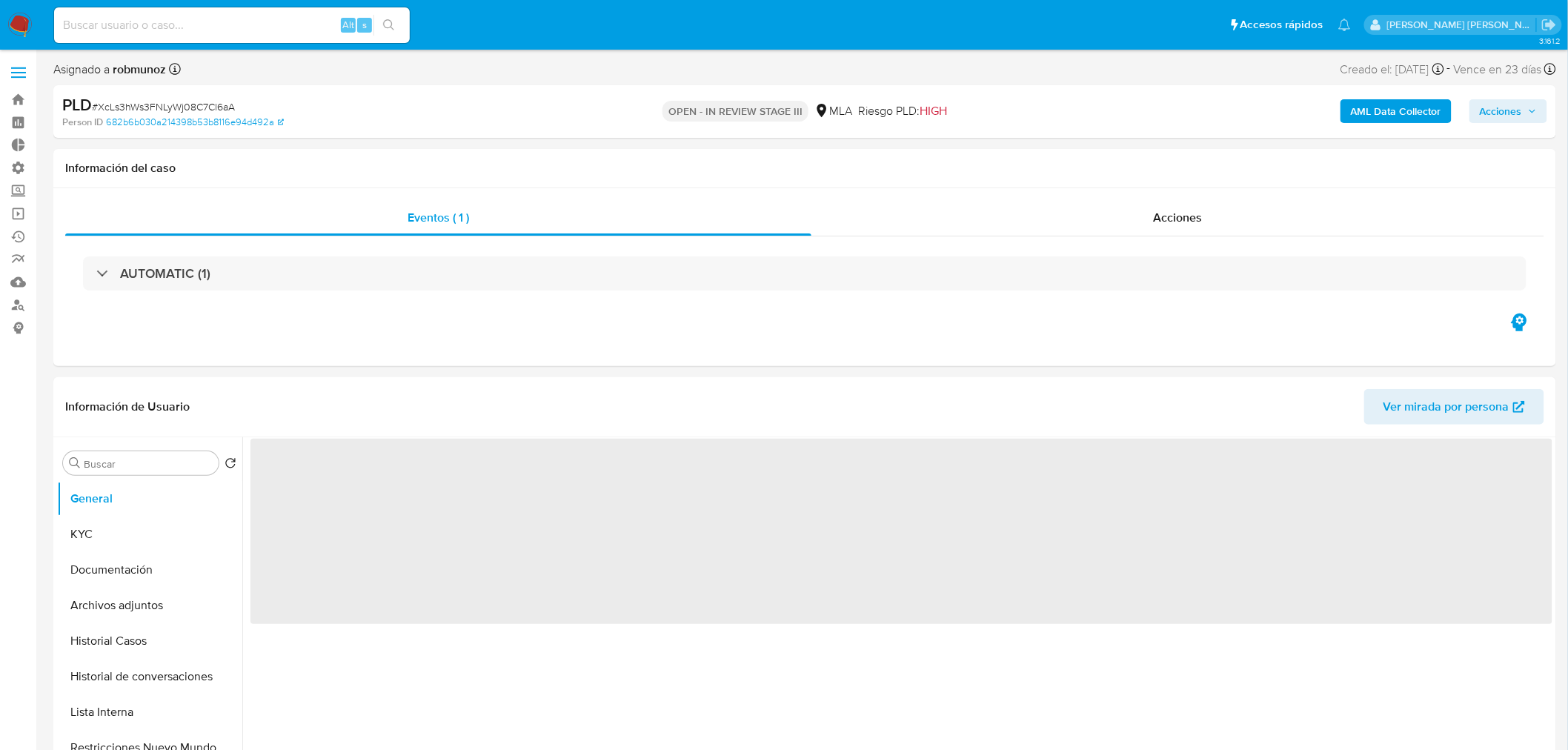
select select "10"
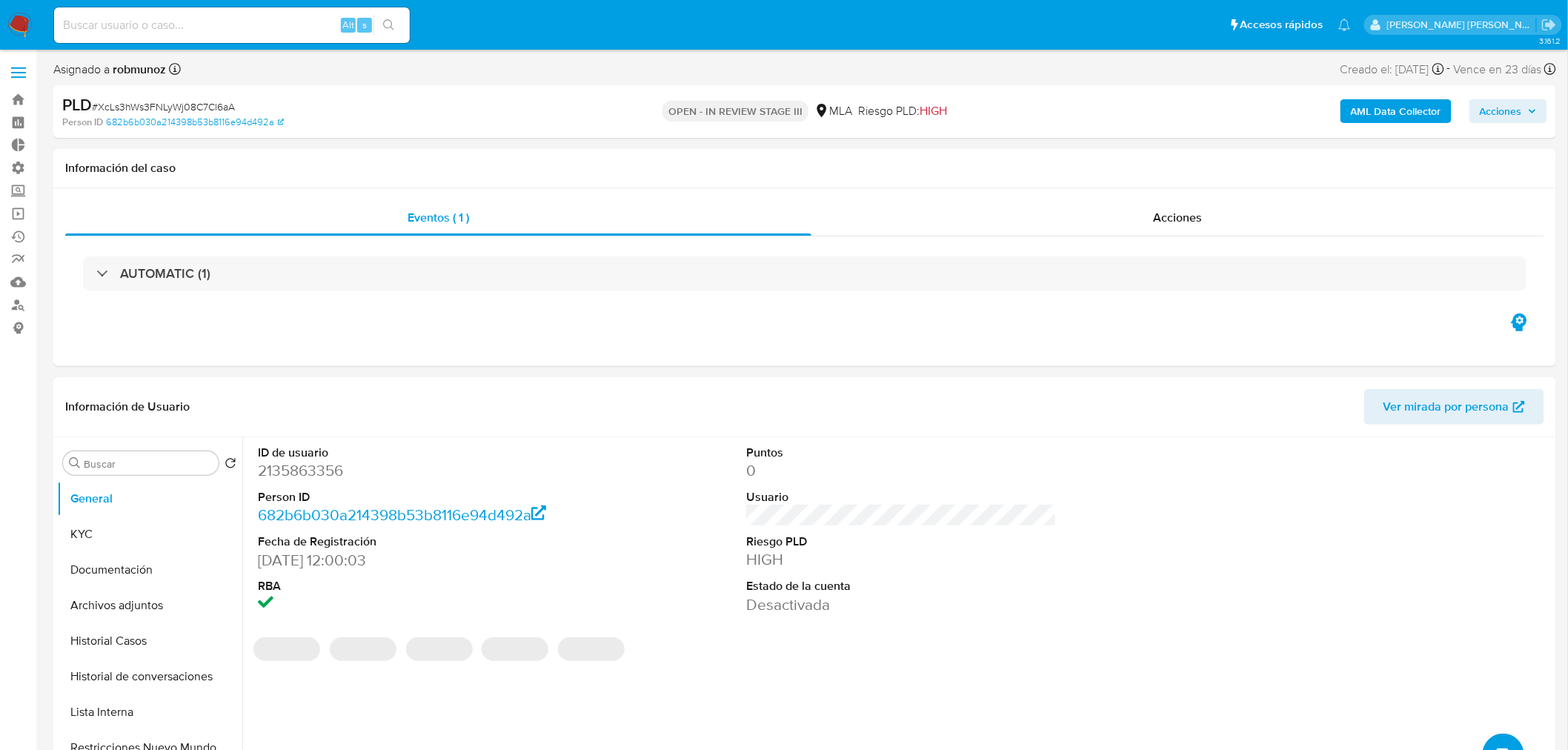
click at [1517, 111] on span "Acciones" at bounding box center [1500, 111] width 42 height 23
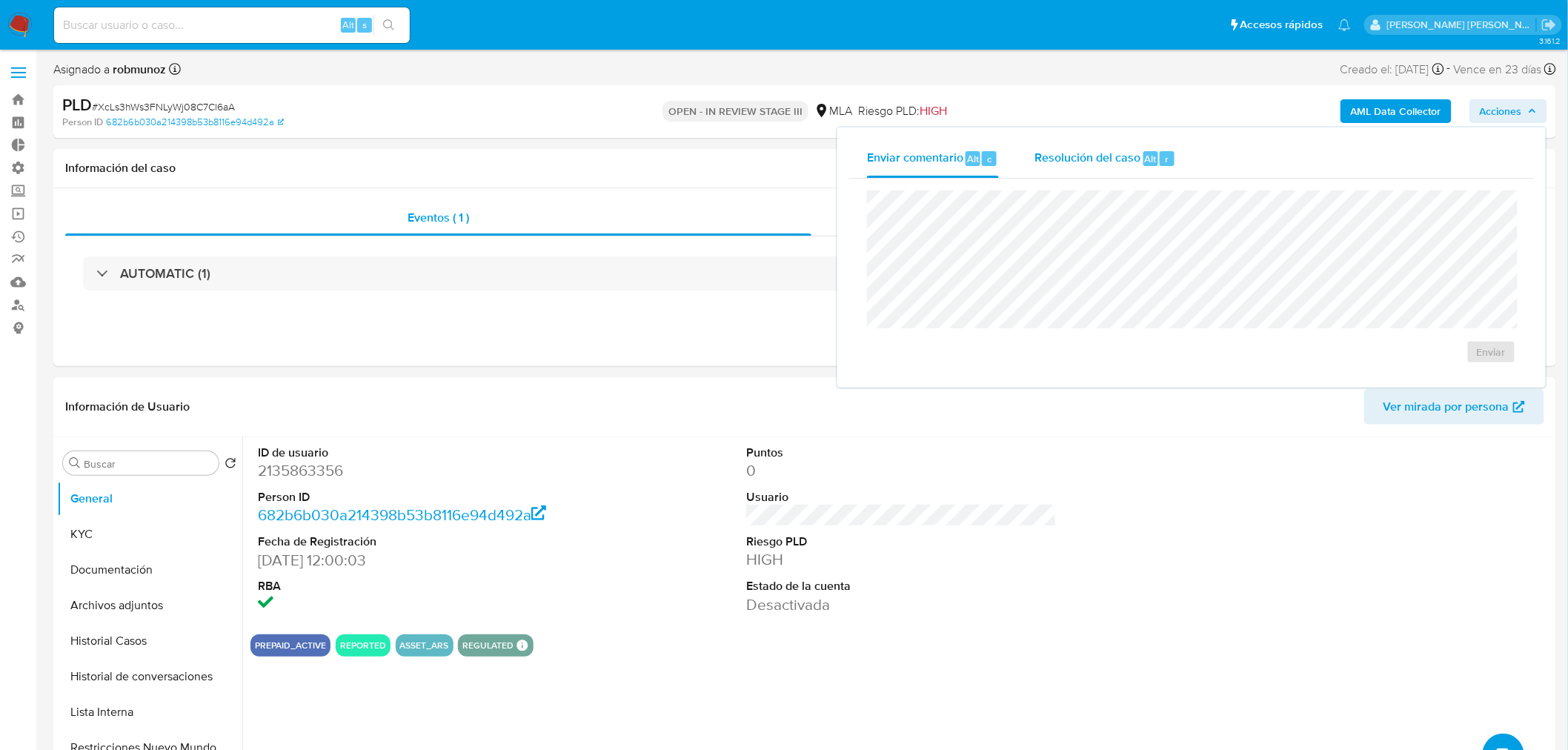
click at [1157, 171] on div "Resolución del caso Alt r" at bounding box center [1104, 158] width 141 height 38
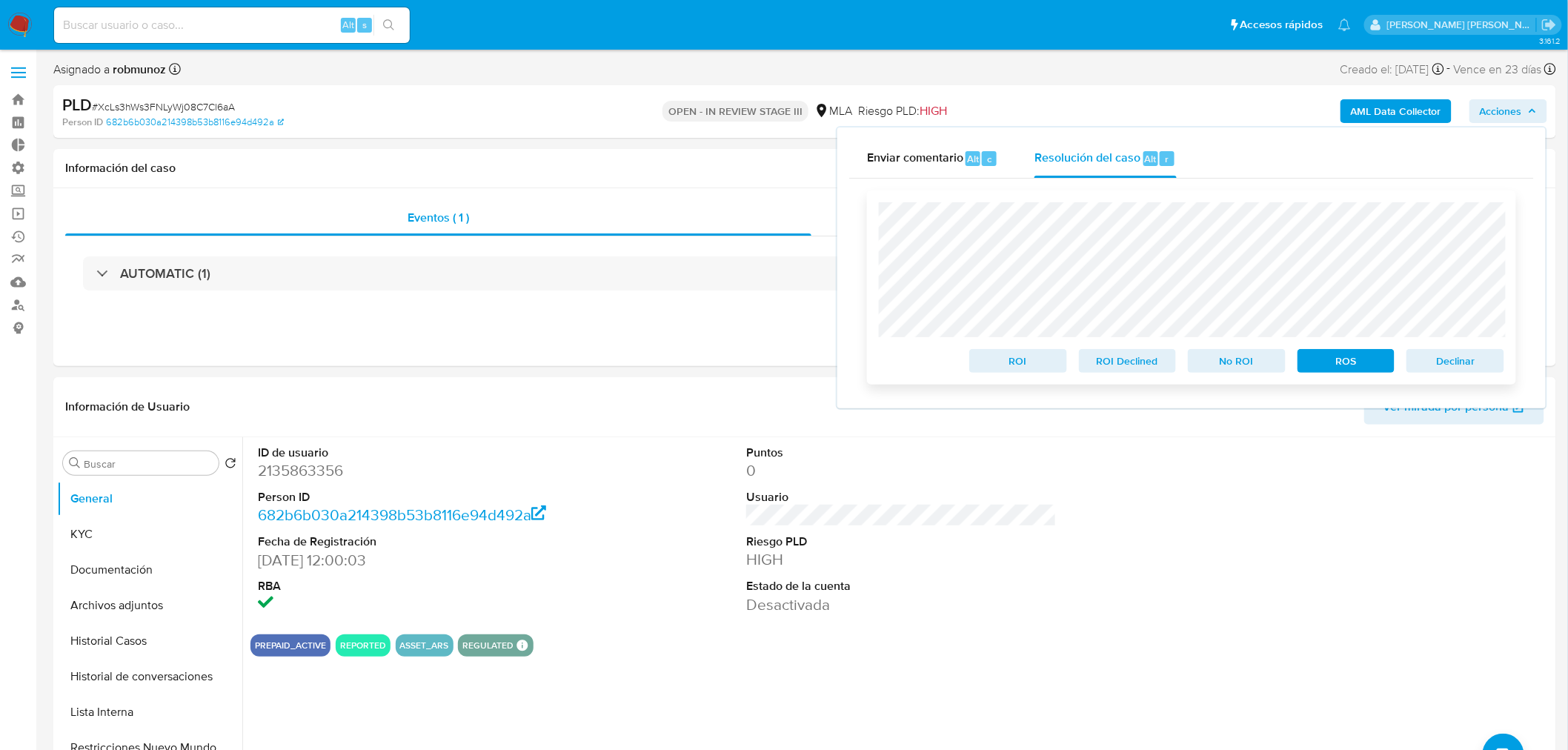
click at [1332, 367] on span "ROS" at bounding box center [1345, 361] width 77 height 21
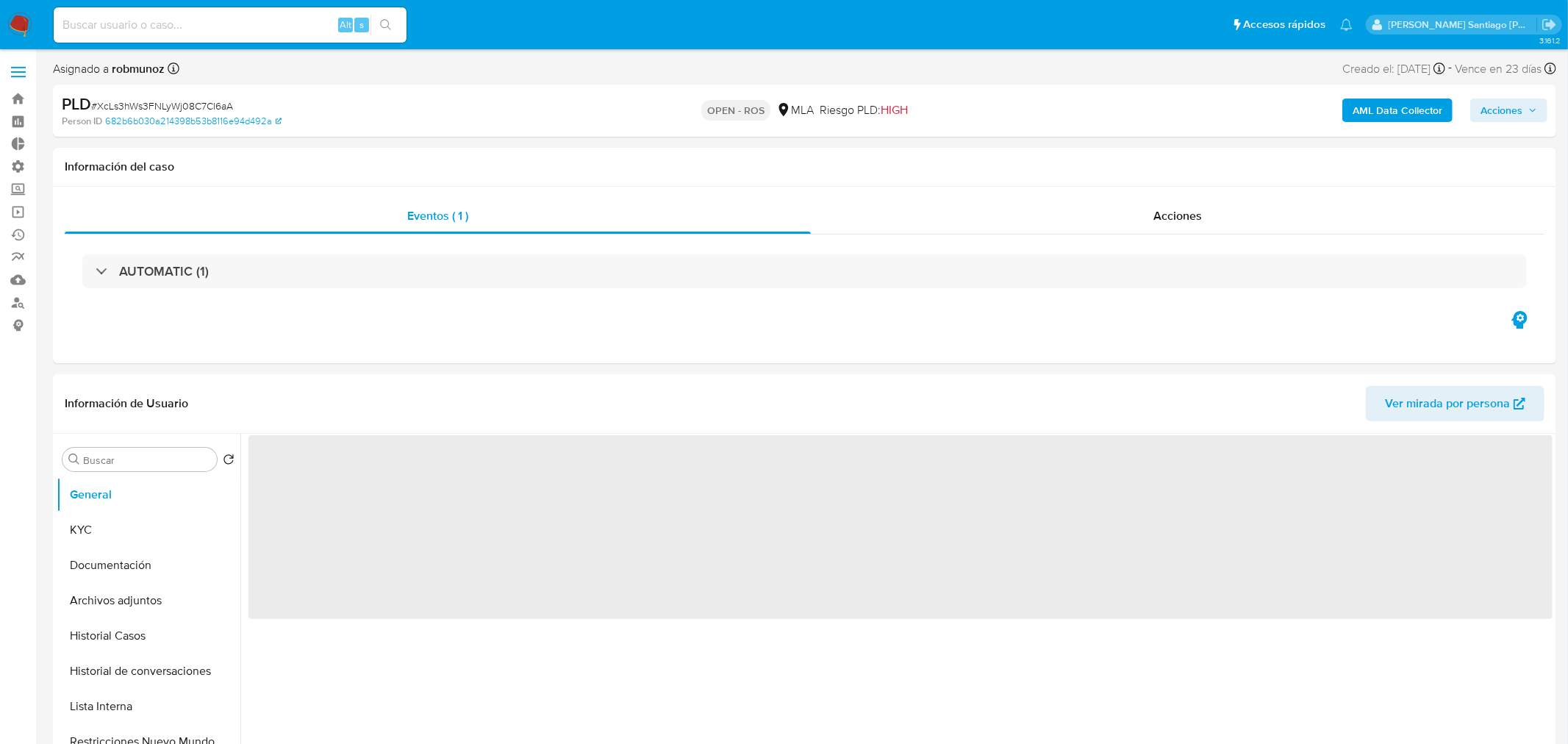
select select "10"
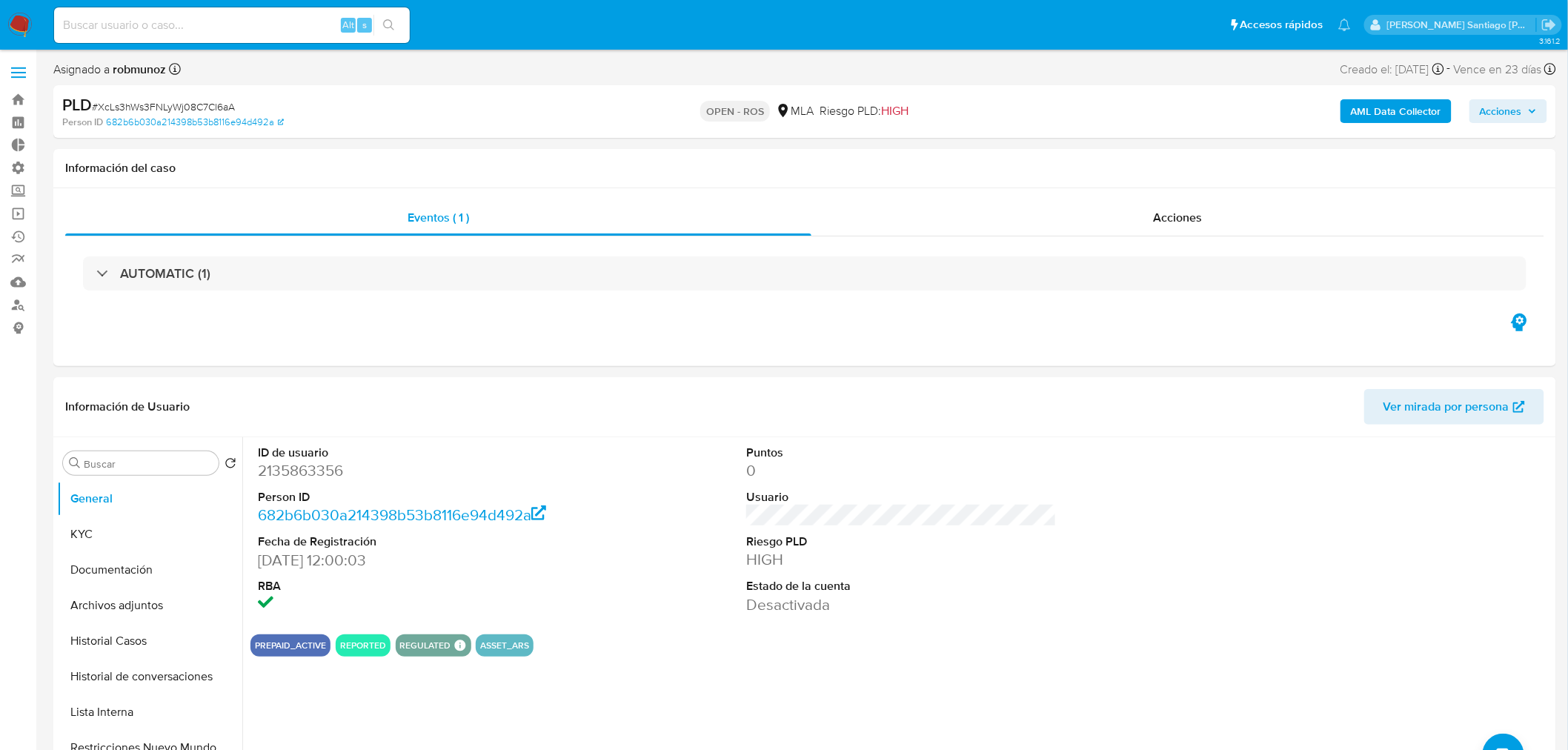
click at [1486, 110] on span "Acciones" at bounding box center [1500, 111] width 42 height 23
click at [129, 650] on button "Historial Casos" at bounding box center [144, 641] width 173 height 36
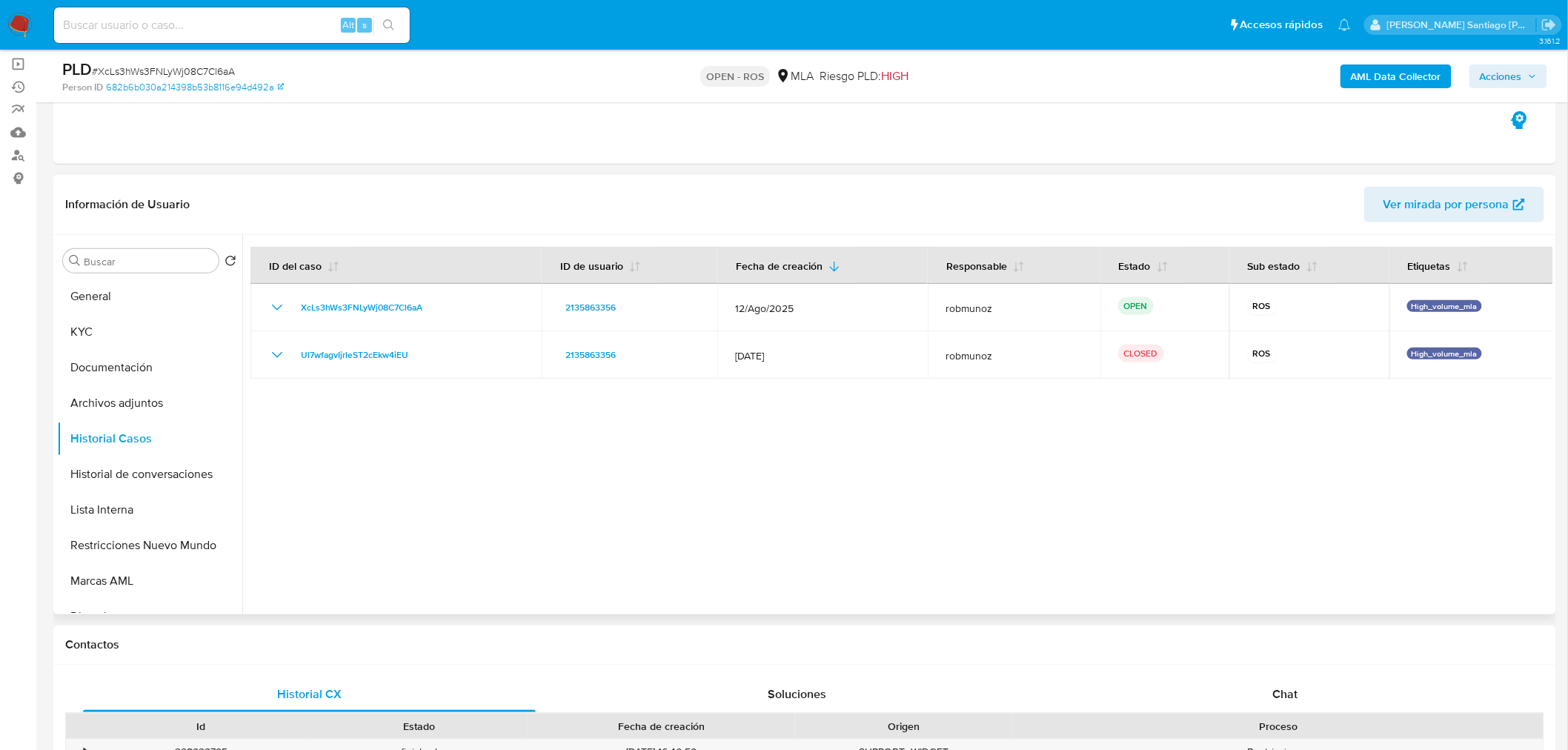
scroll to position [165, 0]
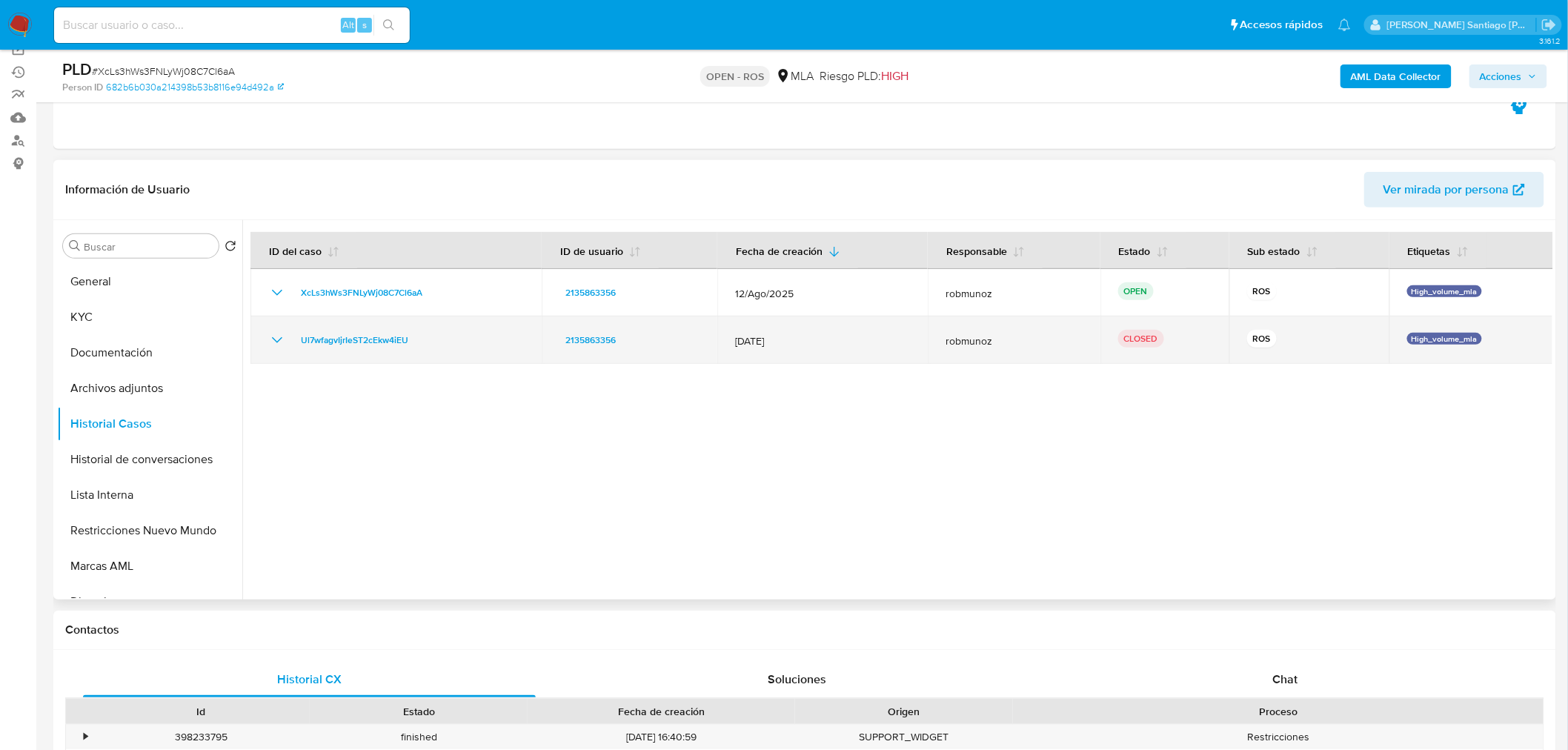
click at [281, 339] on icon "Mostrar/Ocultar" at bounding box center [277, 339] width 18 height 18
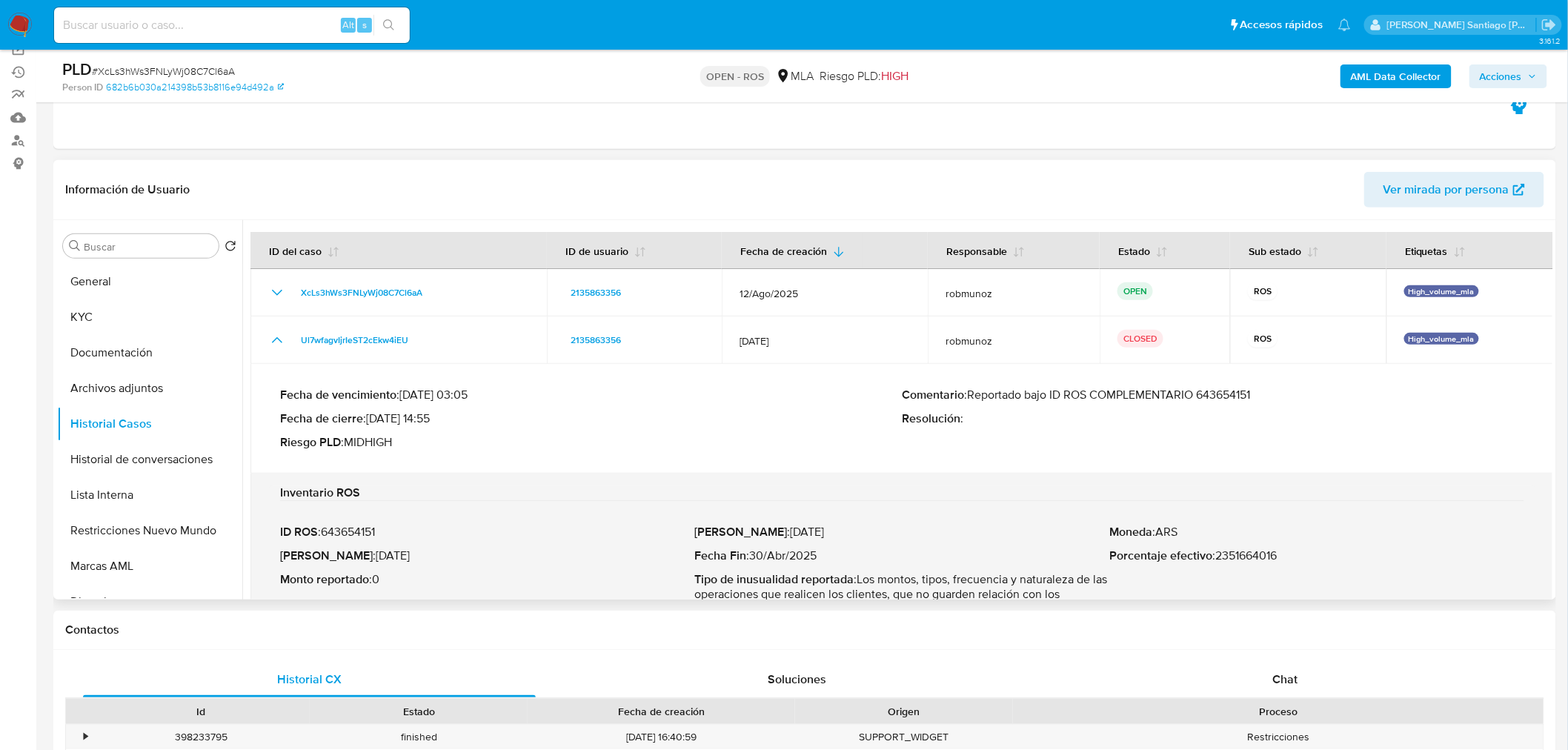
click at [1000, 390] on p "Comentario : Reportado bajo ID ROS COMPLEMENTARIO 643654151" at bounding box center [1212, 395] width 622 height 15
click at [1000, 389] on p "Comentario : Reportado bajo ID ROS COMPLEMENTARIO 643654151" at bounding box center [1212, 395] width 622 height 15
click at [1001, 389] on p "Comentario : Reportado bajo ID ROS COMPLEMENTARIO 643654151" at bounding box center [1212, 395] width 622 height 15
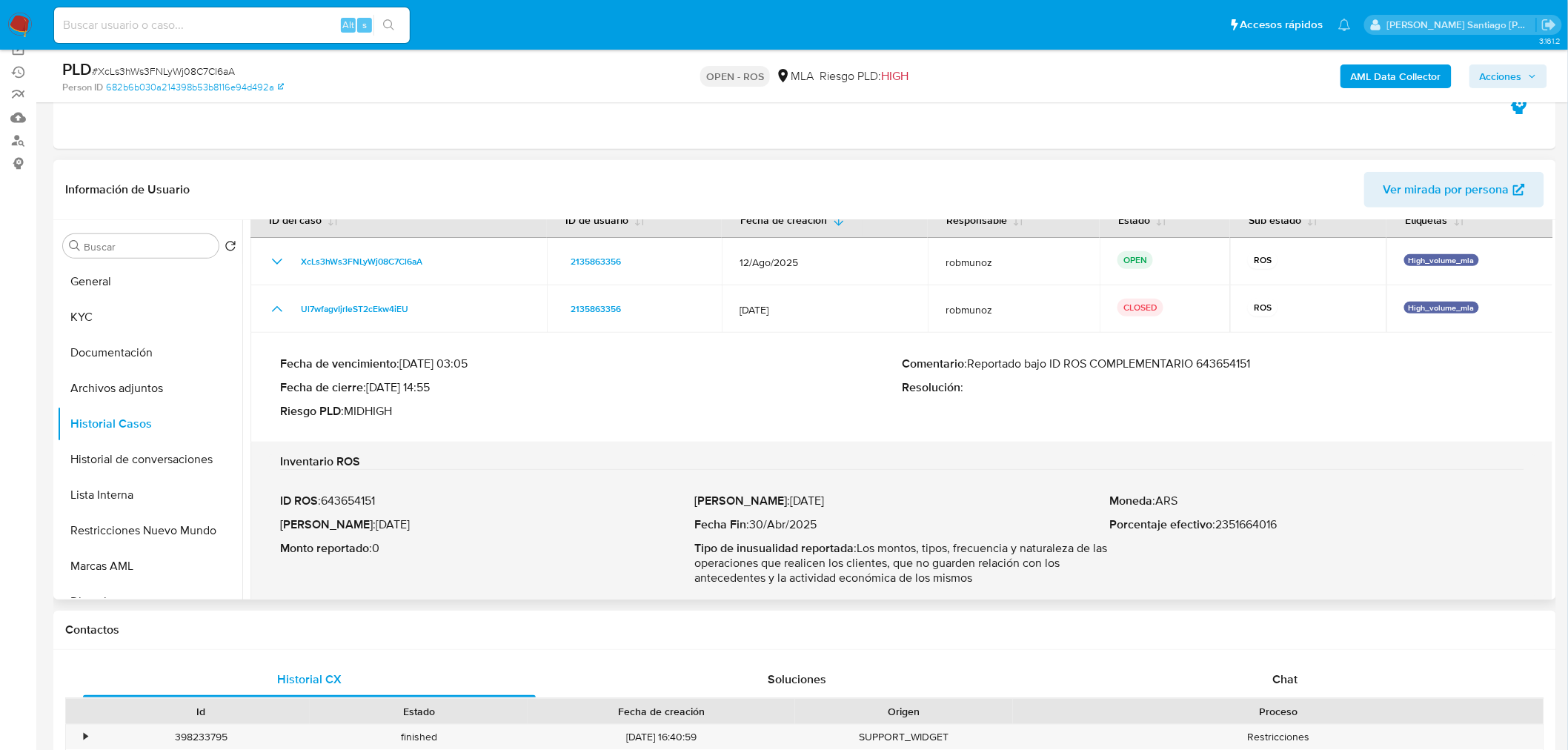
scroll to position [48, 0]
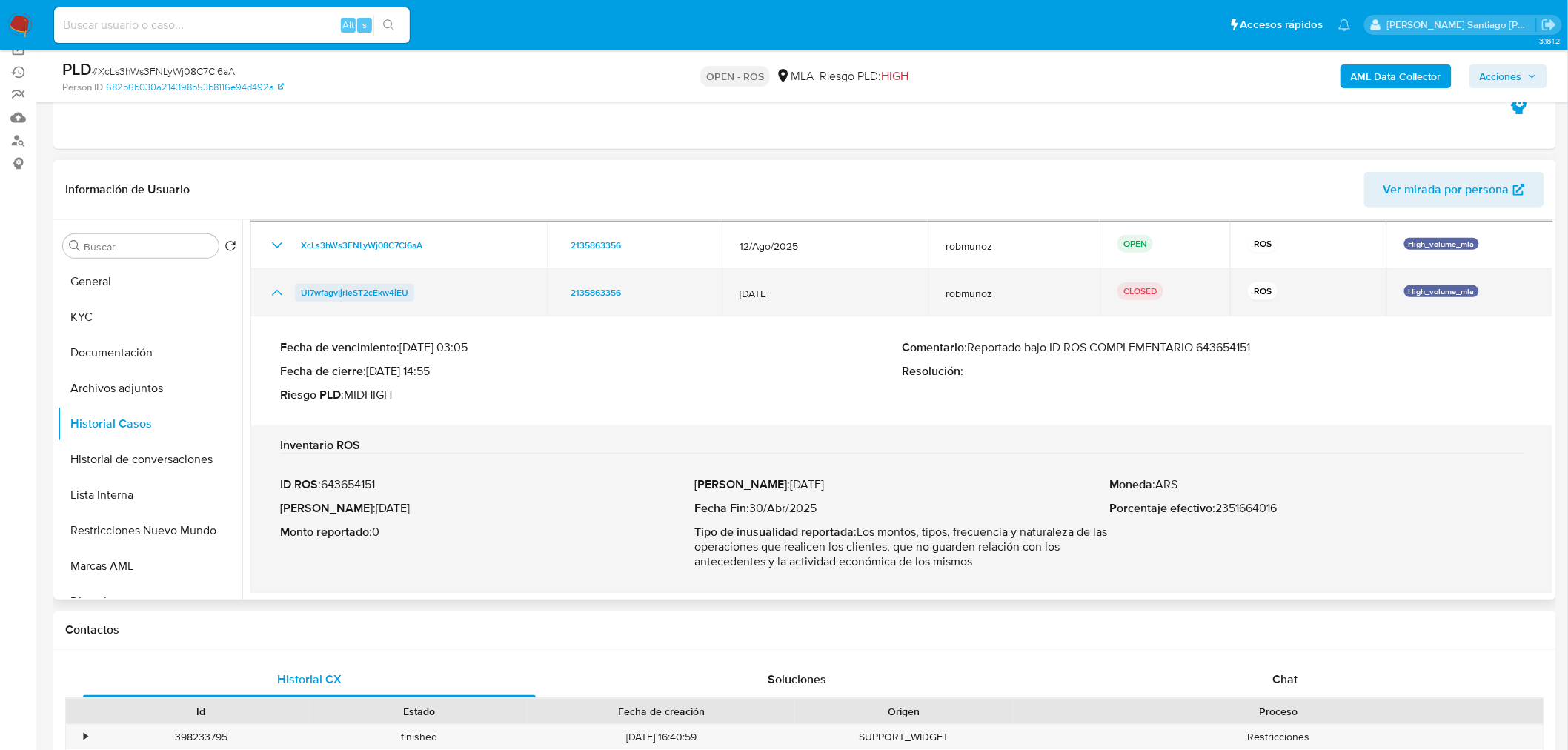
click at [376, 287] on span "Ul7wfagvIjrIeST2cEkw4iEU" at bounding box center [354, 293] width 107 height 18
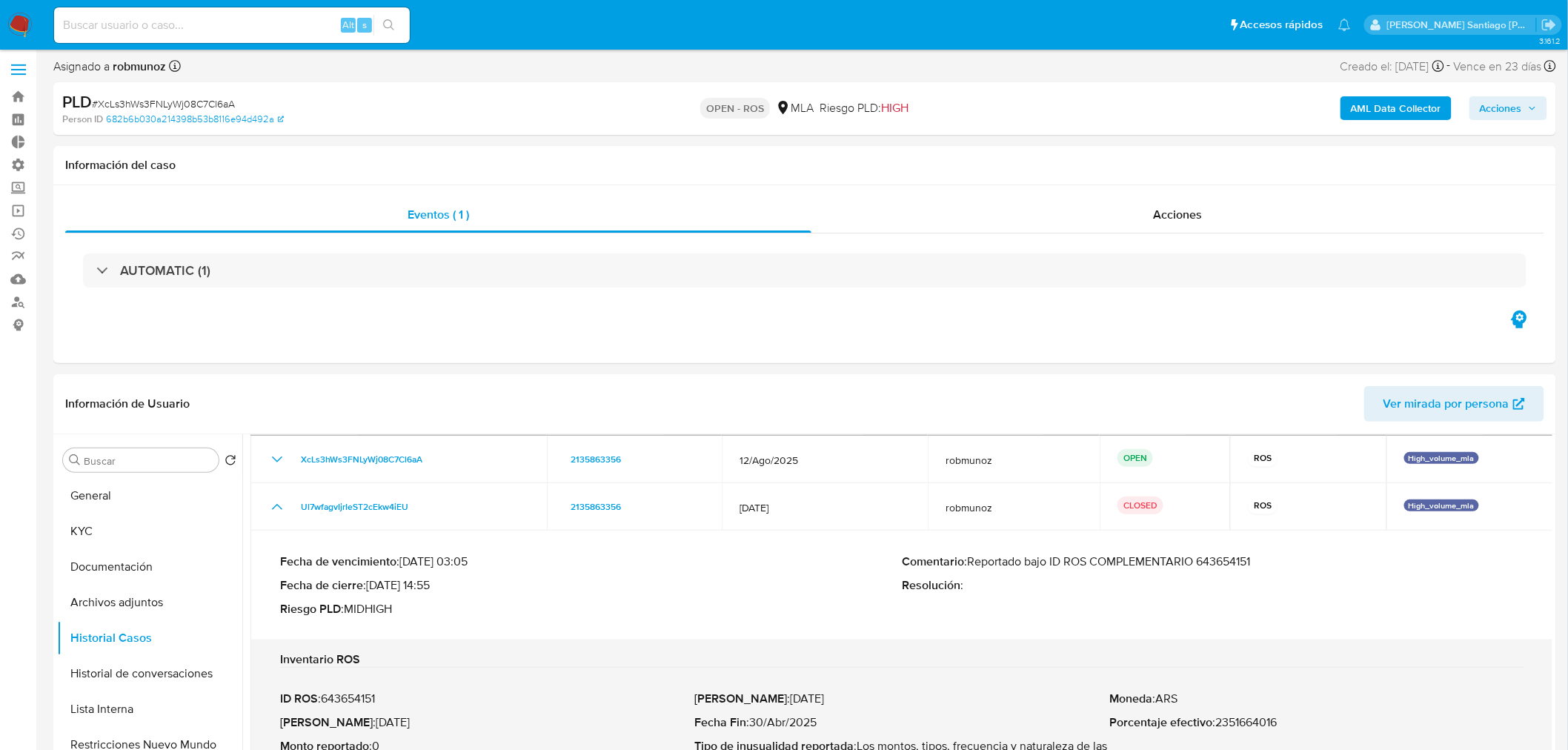
scroll to position [0, 0]
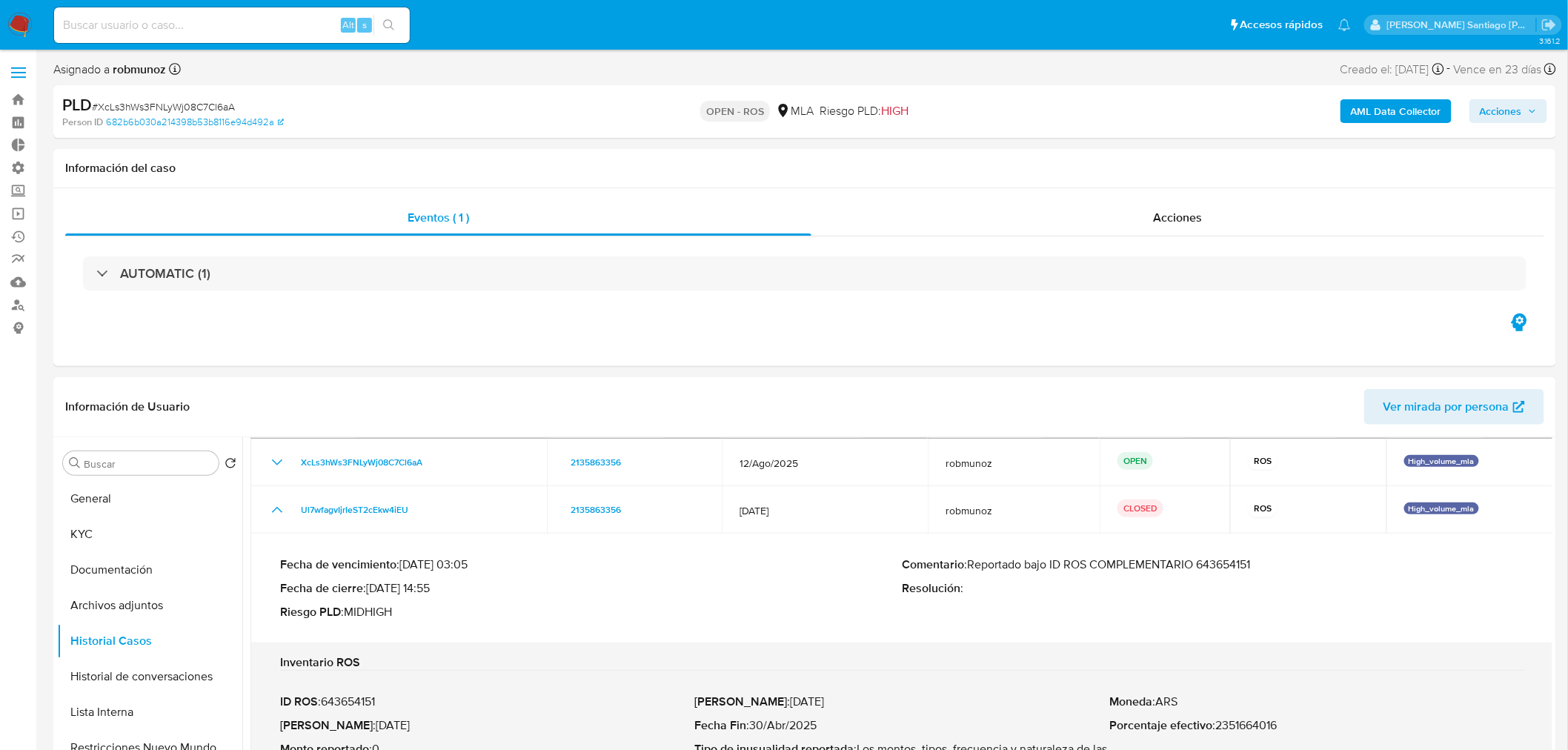
click at [1510, 115] on span "Acciones" at bounding box center [1500, 111] width 42 height 23
click at [1062, 152] on span "Resolución del caso" at bounding box center [1087, 158] width 106 height 17
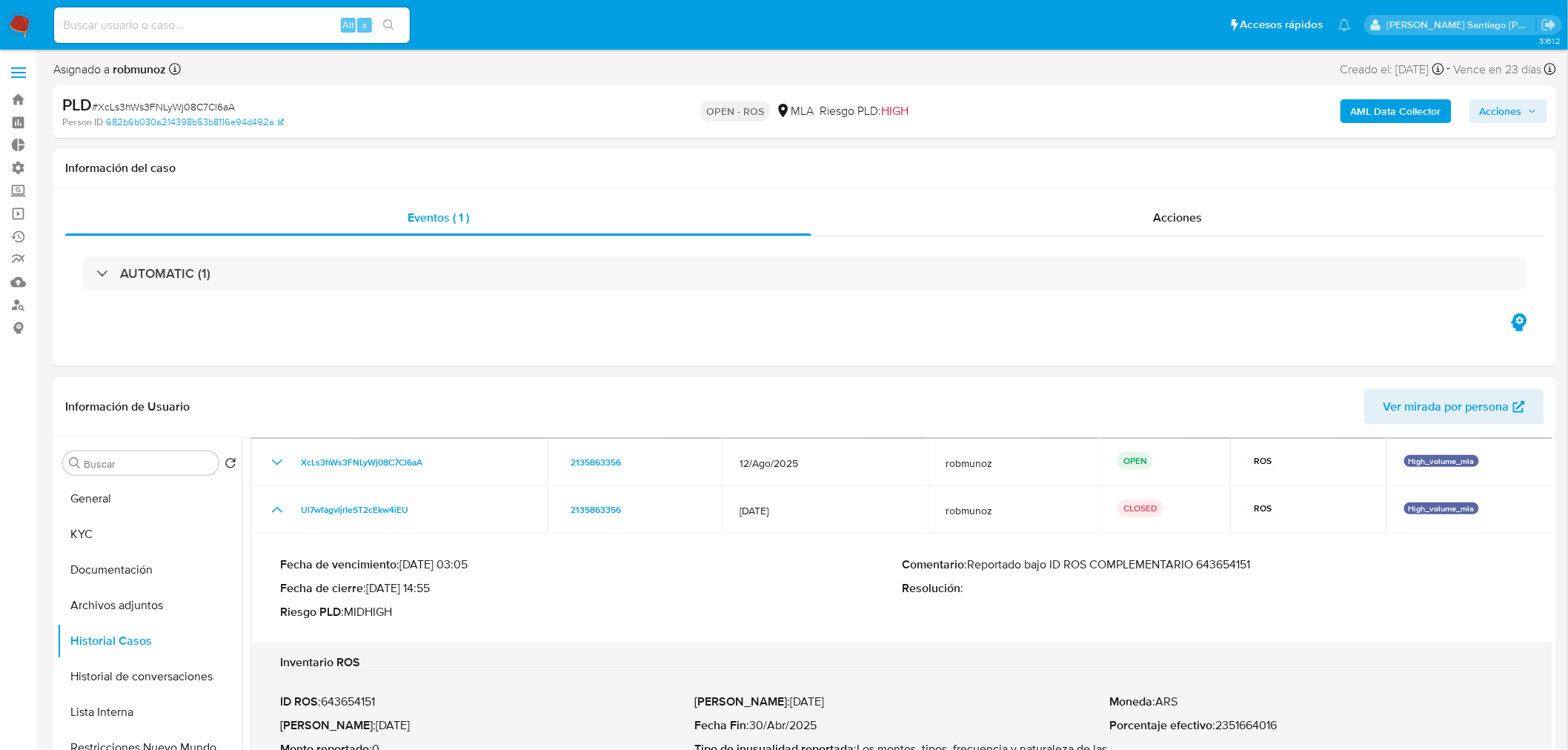
click at [1515, 126] on div "AML Data Collector Acciones" at bounding box center [1300, 112] width 491 height 35
click at [1506, 115] on span "Acciones" at bounding box center [1500, 111] width 42 height 23
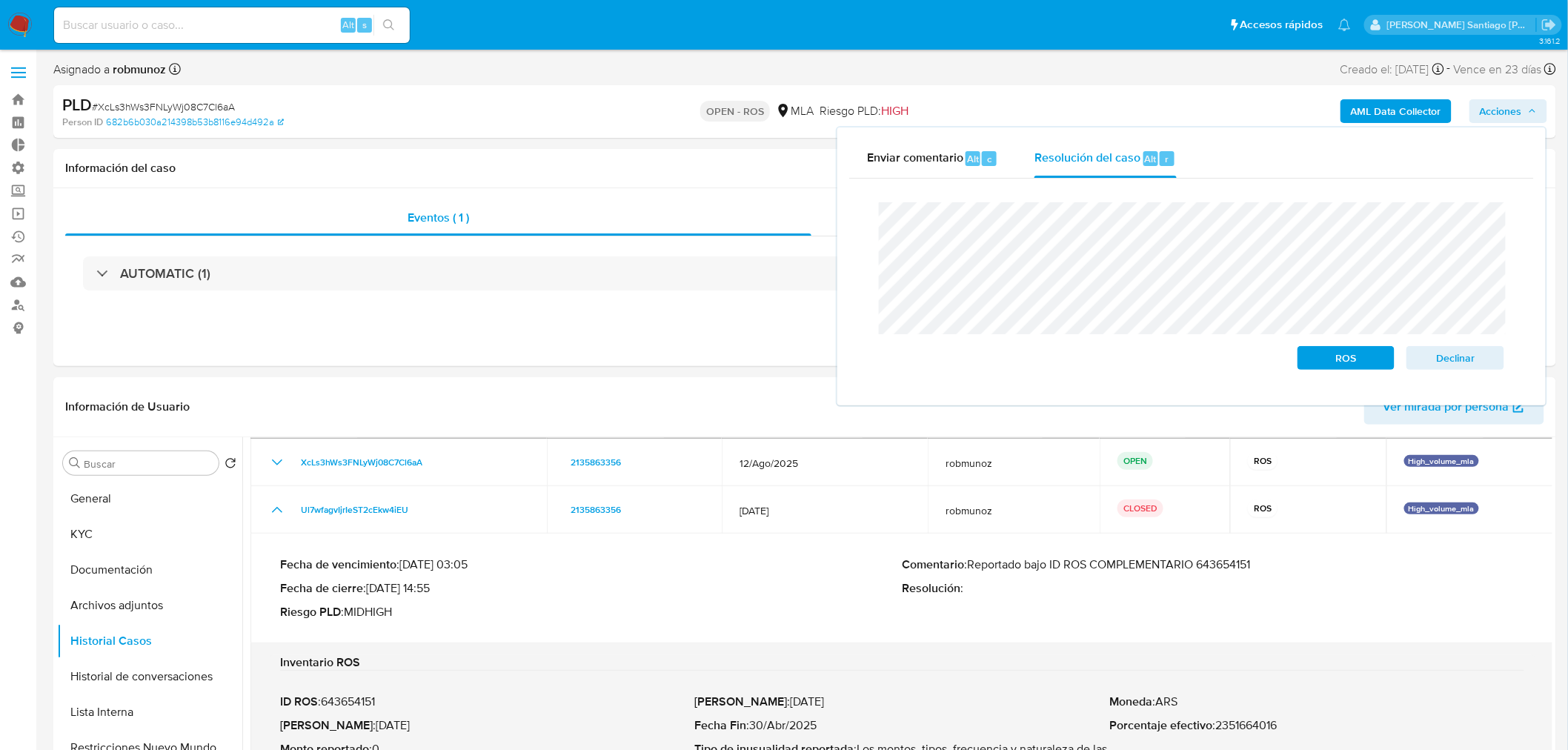
click at [856, 204] on div "Cierre de caso ROS Declinar" at bounding box center [1191, 286] width 685 height 215
click at [1365, 363] on span "ROS" at bounding box center [1345, 358] width 77 height 21
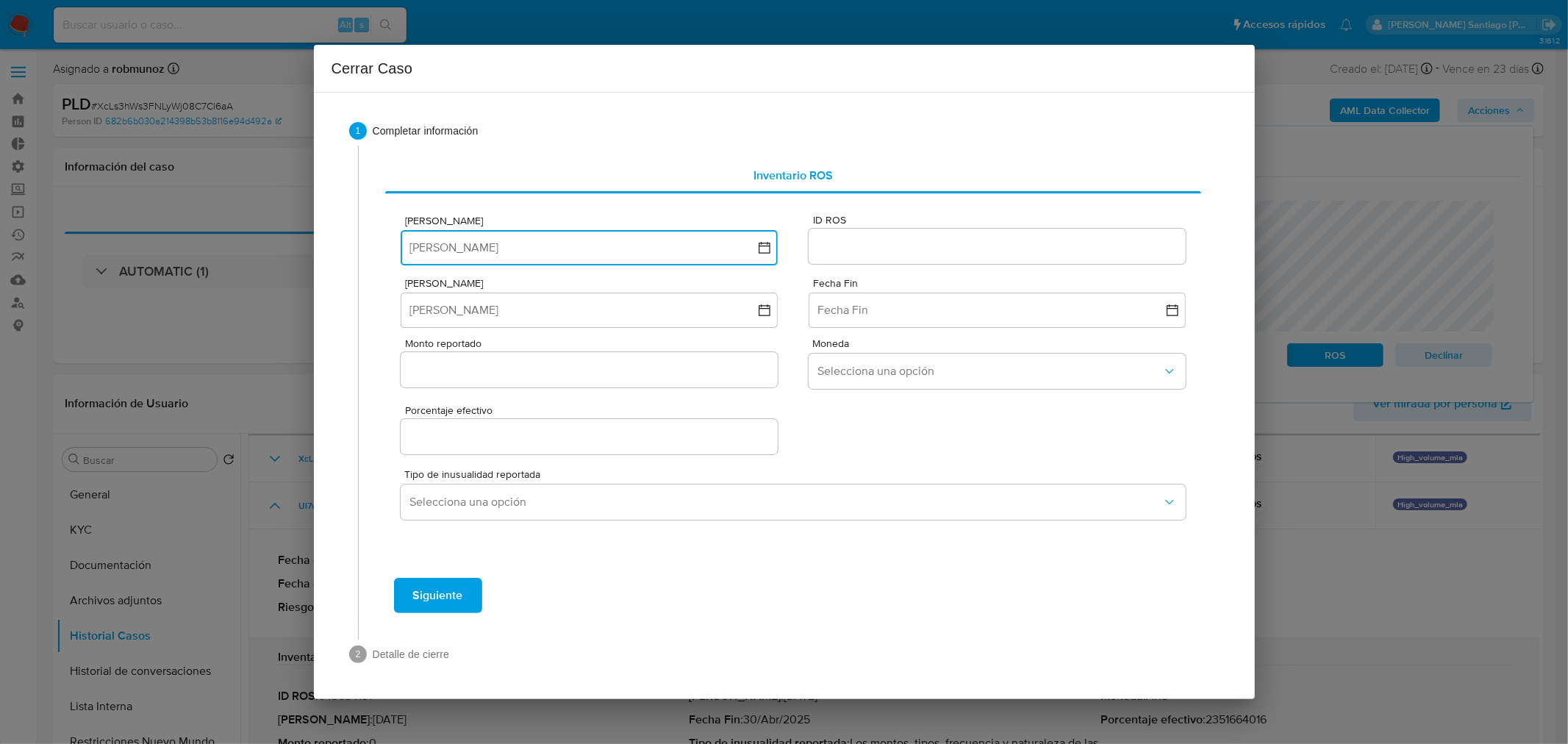
click at [692, 253] on button "[PERSON_NAME]" at bounding box center [589, 247] width 376 height 35
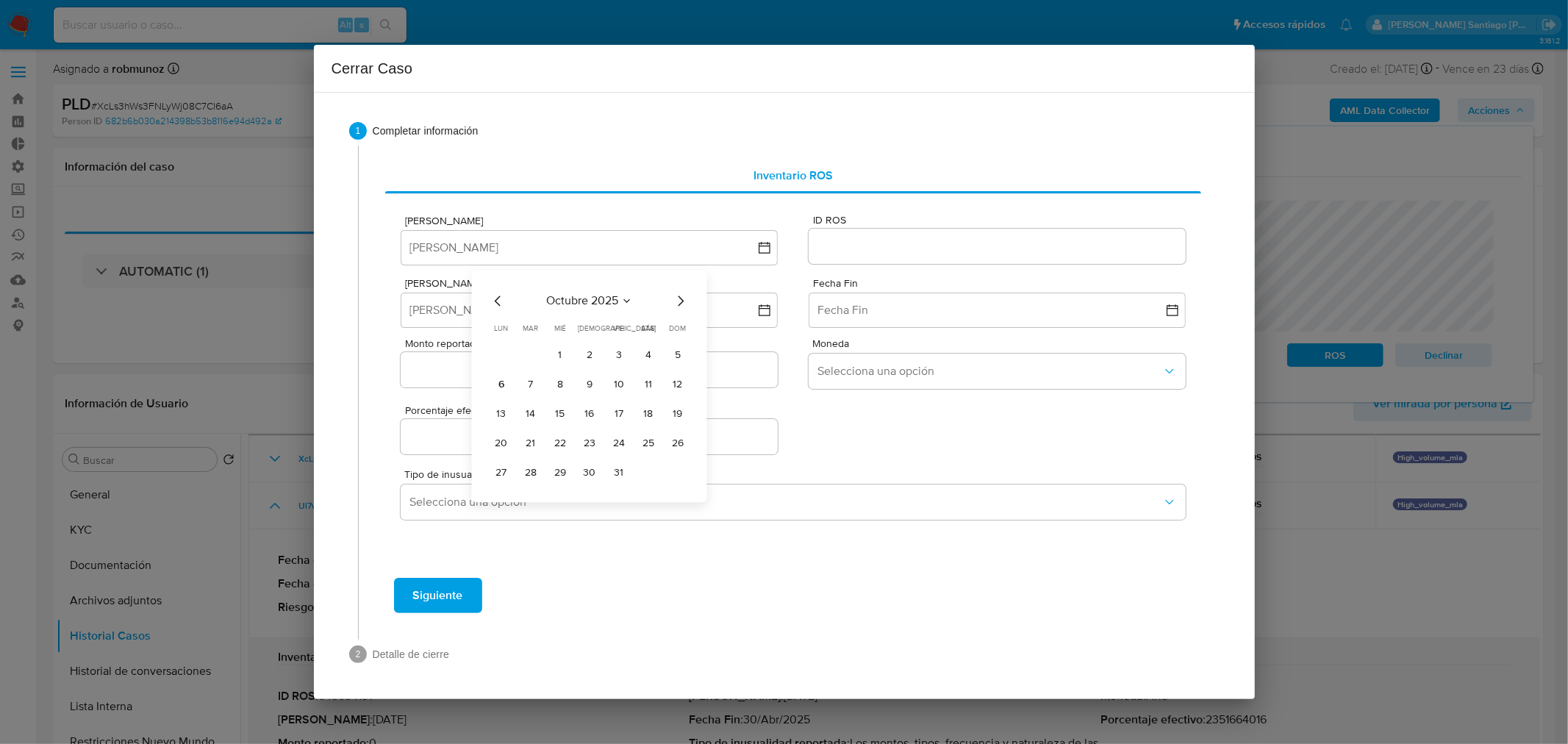
click at [502, 305] on icon "Mes anterior" at bounding box center [498, 301] width 18 height 18
click at [622, 451] on button "26" at bounding box center [619, 442] width 23 height 23
drag, startPoint x: 870, startPoint y: 225, endPoint x: 869, endPoint y: 241, distance: 16.0
click at [870, 238] on div "ID ROS" at bounding box center [997, 241] width 376 height 52
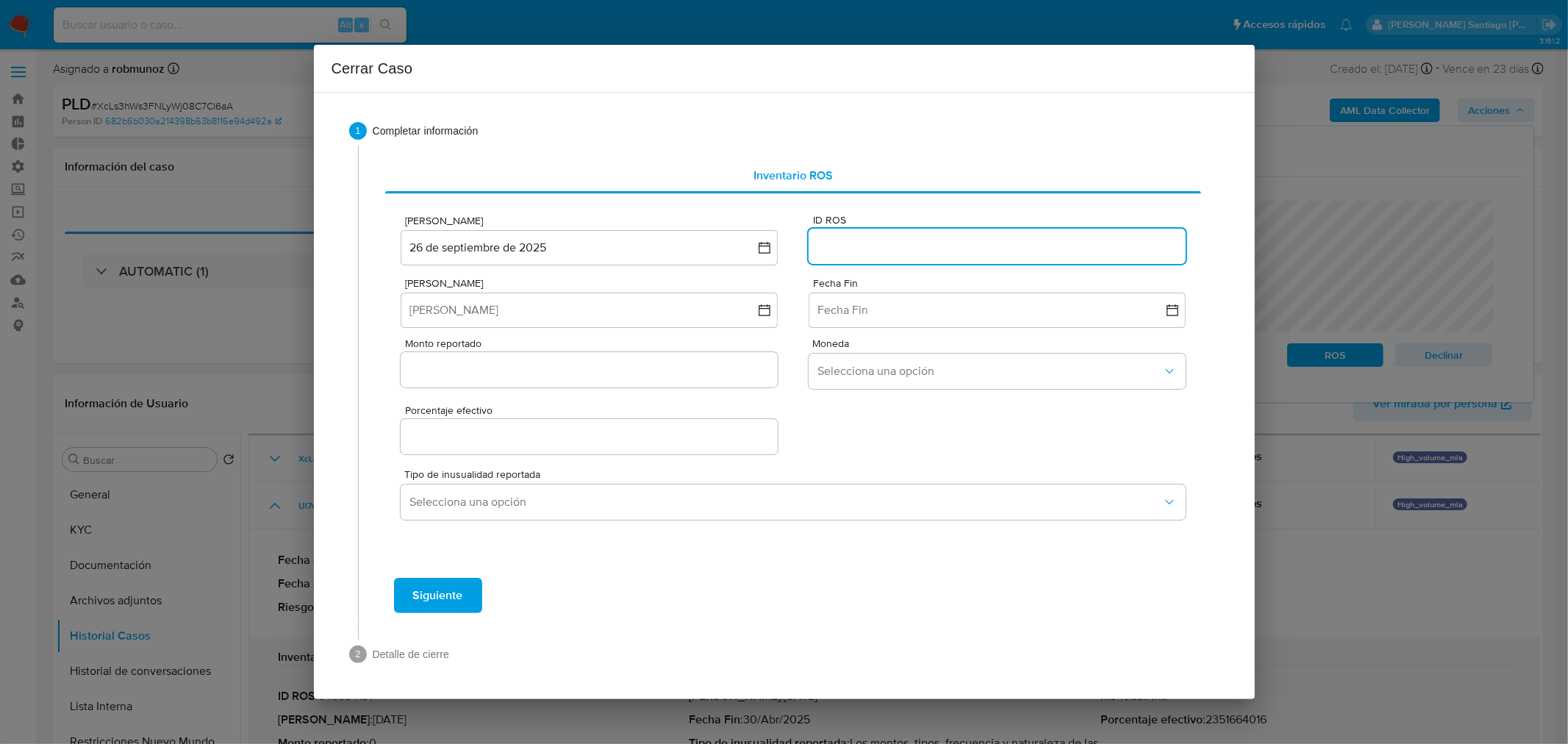
drag, startPoint x: 869, startPoint y: 241, endPoint x: 863, endPoint y: 246, distance: 7.8
click at [869, 241] on input "ID ROS" at bounding box center [997, 247] width 376 height 19
paste input "643654151"
type input "643654151"
click at [533, 316] on button "[PERSON_NAME]" at bounding box center [589, 310] width 376 height 35
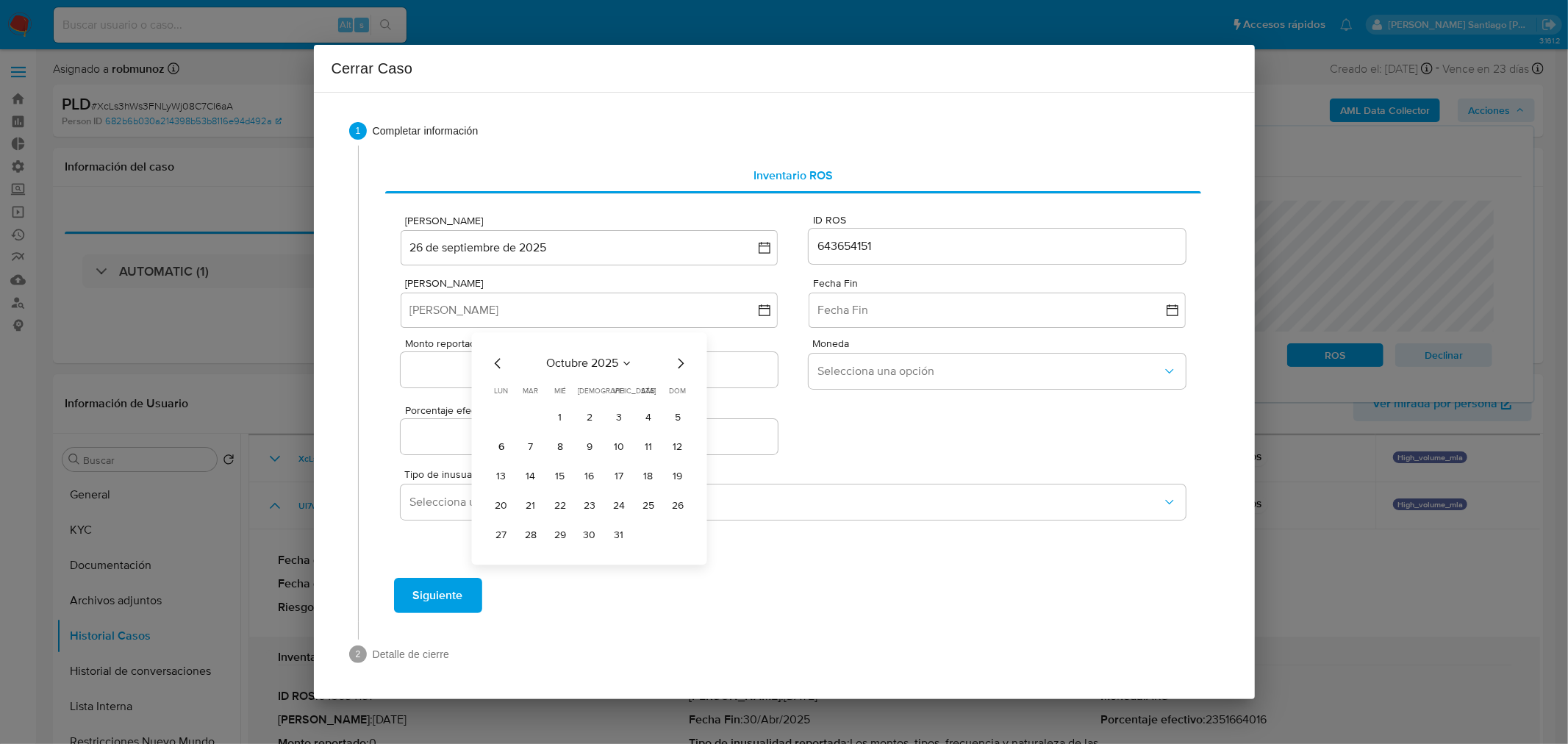
click at [494, 364] on icon "Mes anterior" at bounding box center [498, 363] width 18 height 18
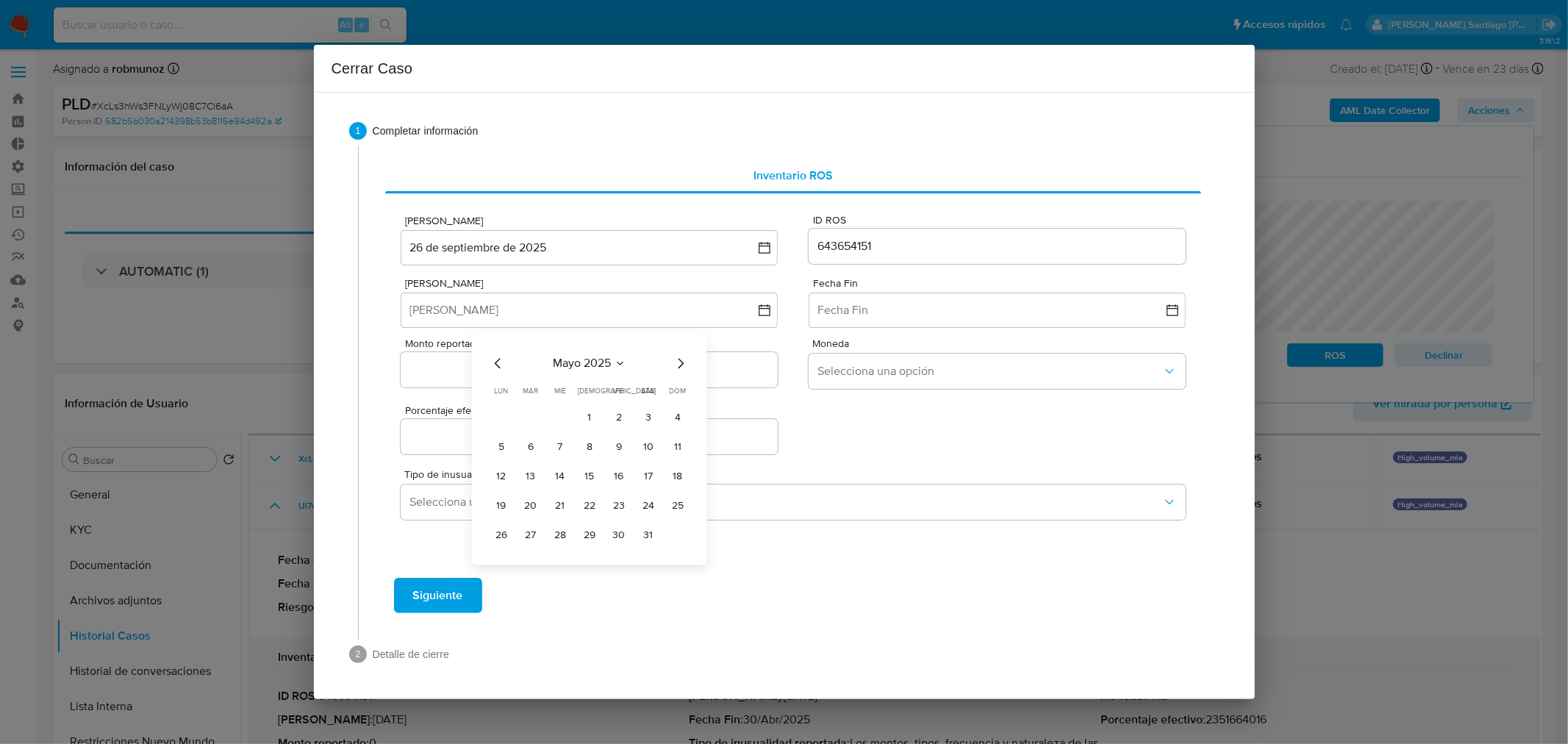
click at [590, 420] on button "1" at bounding box center [589, 417] width 23 height 23
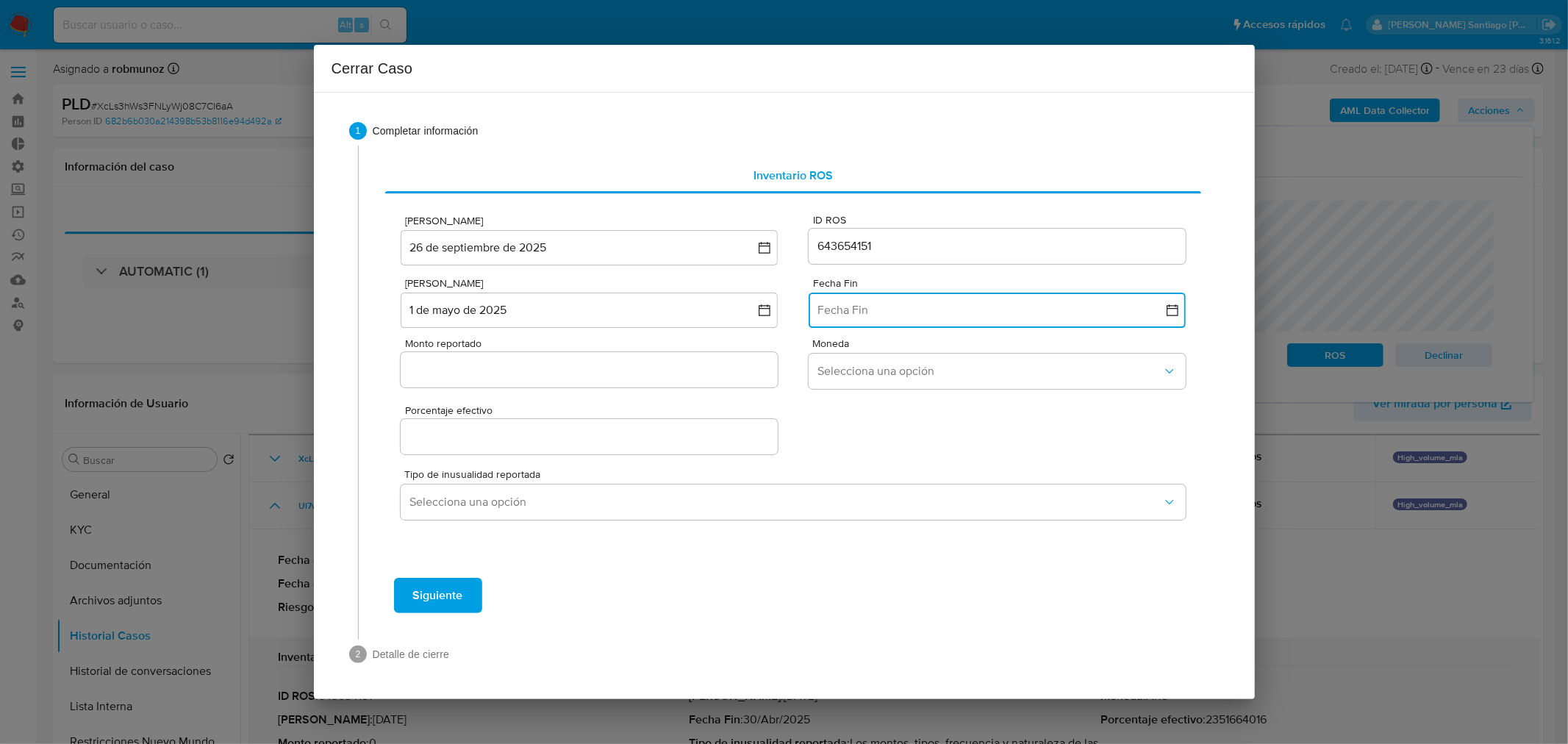
click at [866, 308] on button "Fecha Fin" at bounding box center [997, 310] width 376 height 35
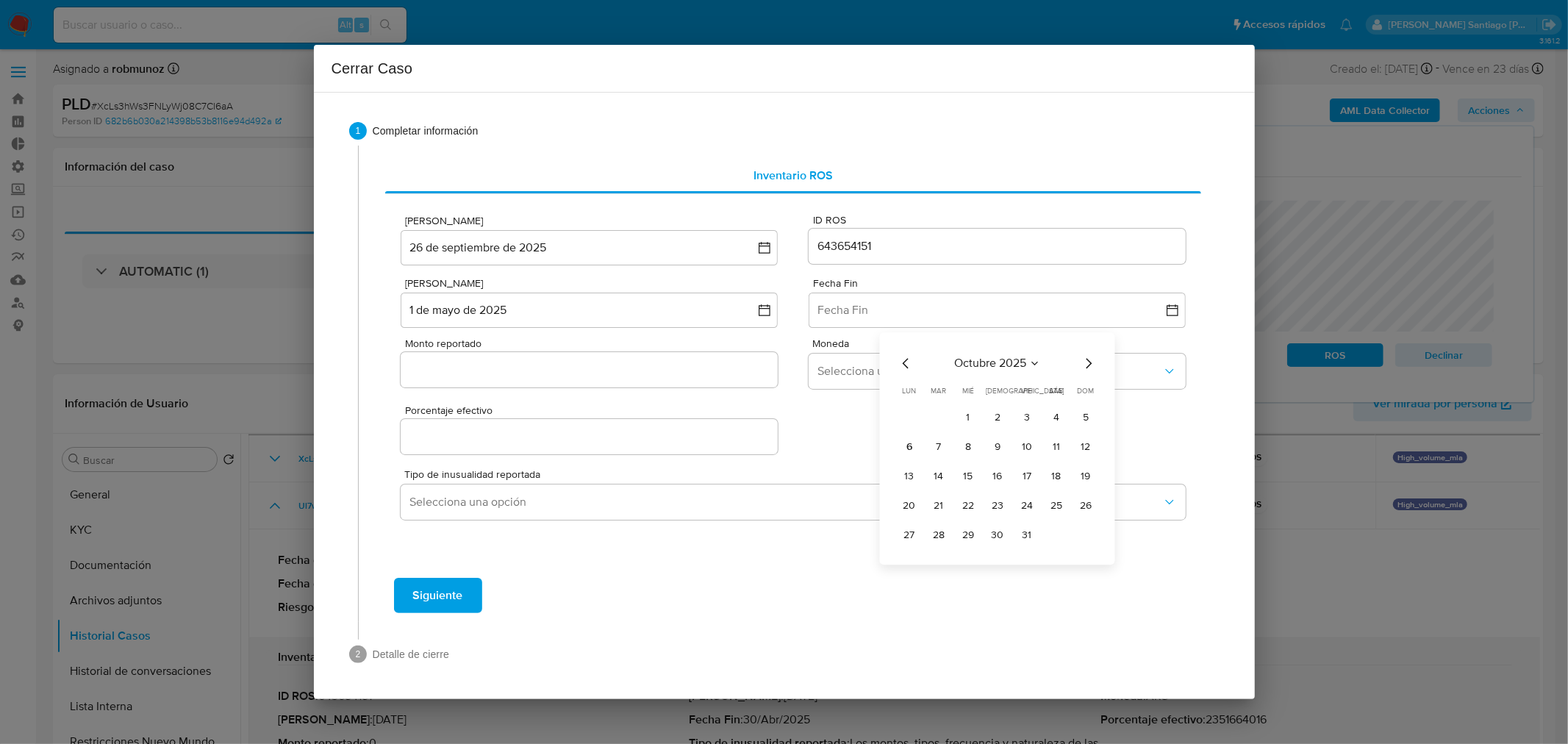
click at [906, 360] on icon "Mes anterior" at bounding box center [906, 363] width 18 height 18
click at [906, 359] on icon "Mes anterior" at bounding box center [906, 363] width 18 height 18
click at [991, 537] on button "31" at bounding box center [997, 534] width 23 height 23
click at [655, 380] on div at bounding box center [589, 369] width 376 height 35
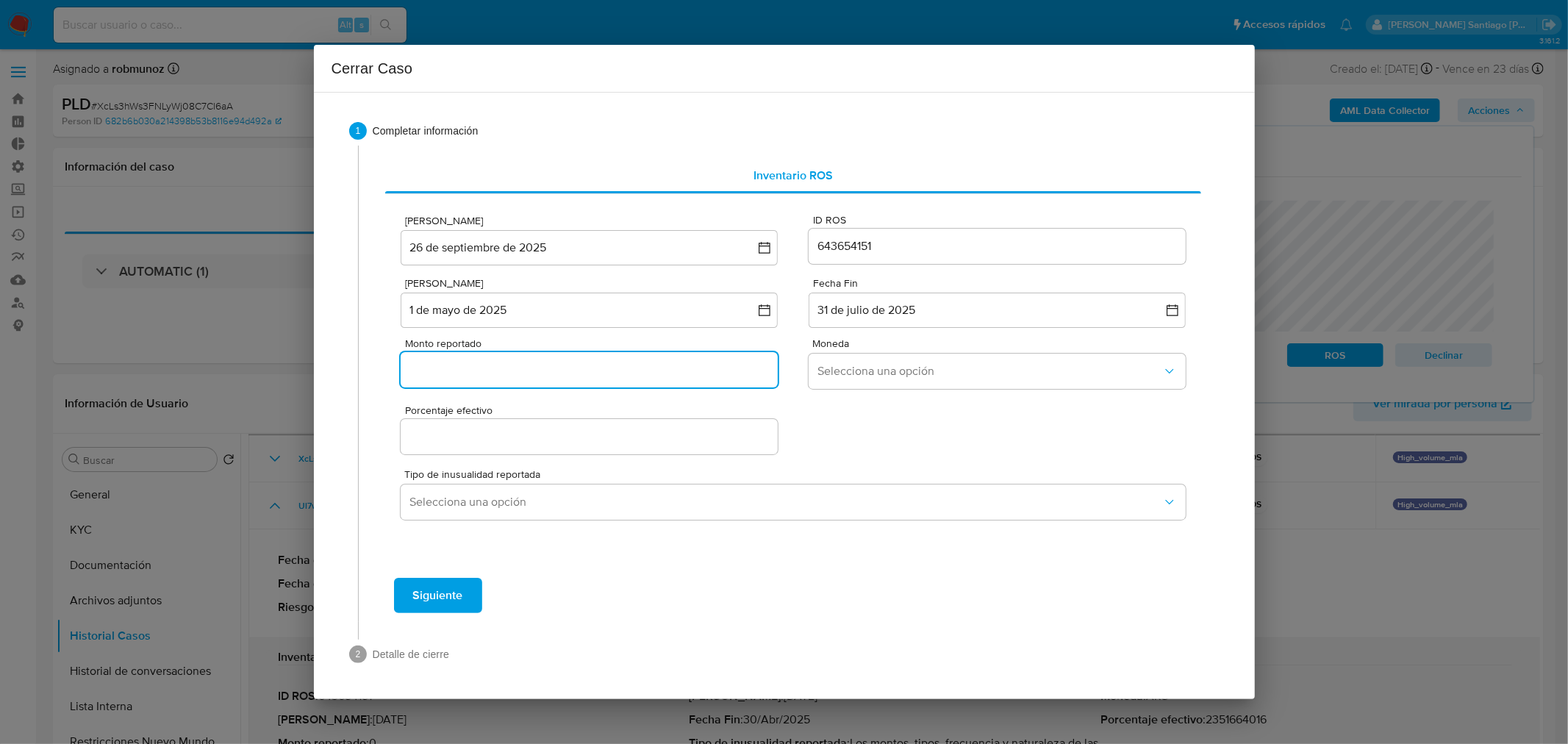
click at [583, 364] on input "Monto reportado" at bounding box center [589, 369] width 376 height 19
paste input "2351664016"
type input "2351664016"
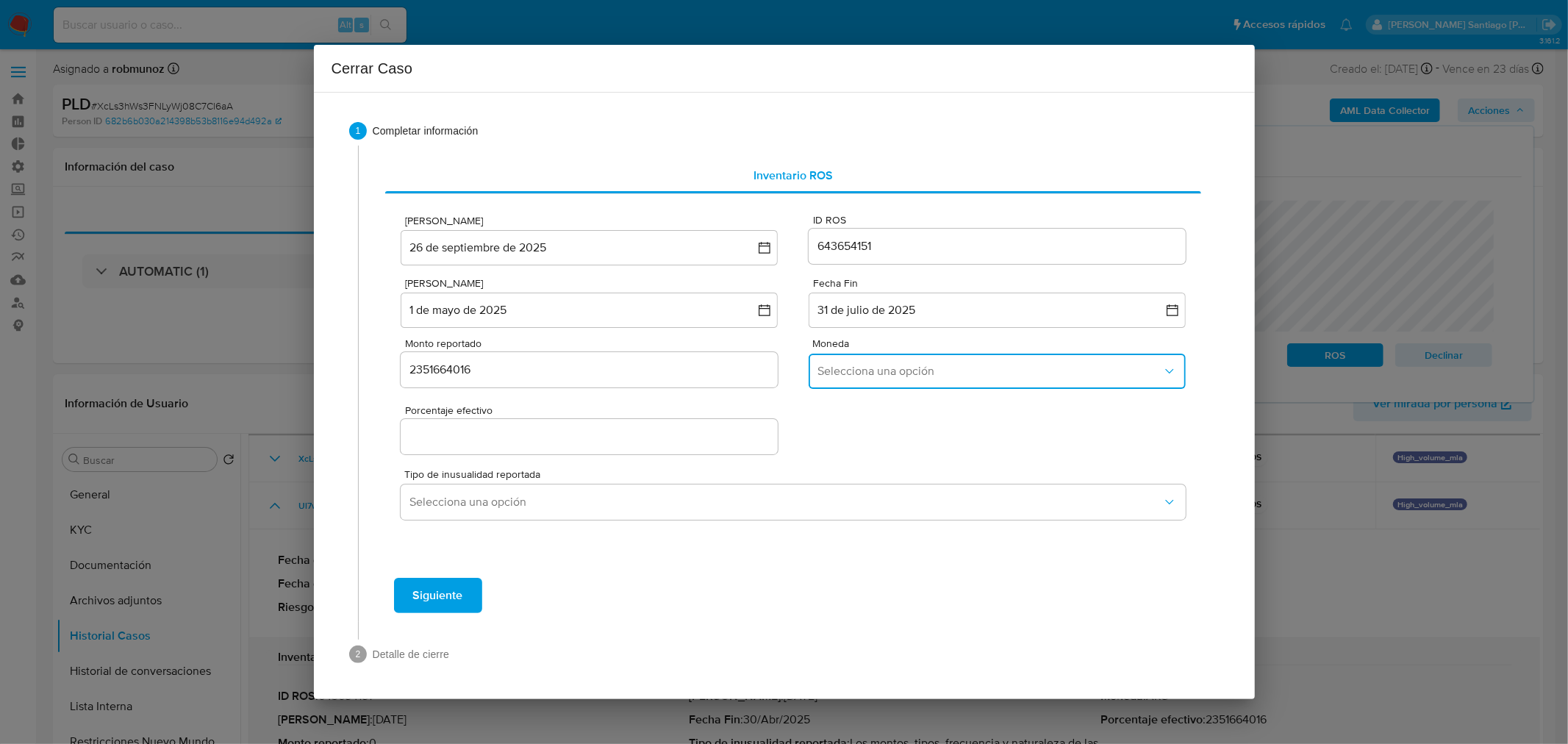
click at [834, 380] on button "Selecciona una opción" at bounding box center [997, 371] width 376 height 35
click at [858, 487] on div "ARS" at bounding box center [992, 484] width 350 height 35
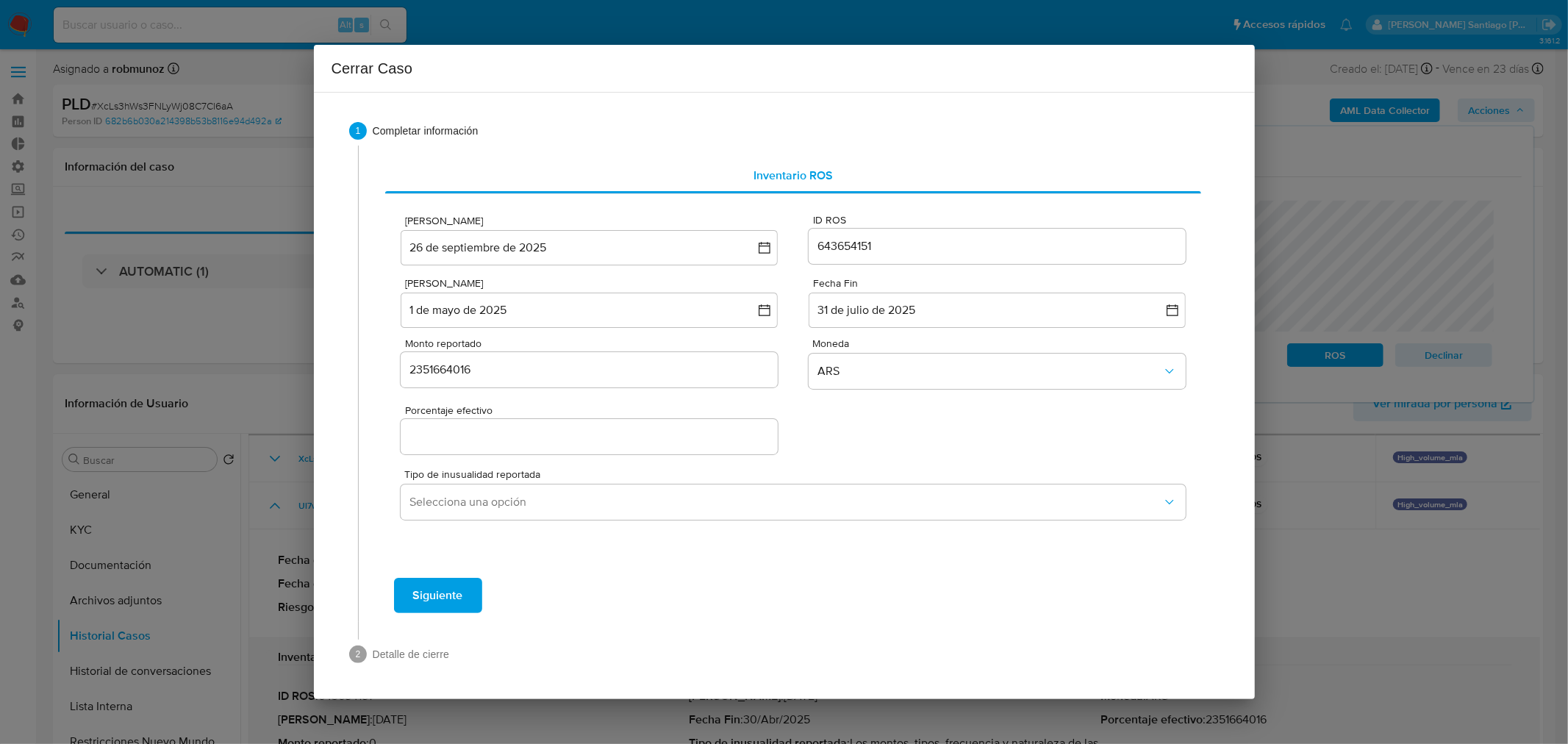
click at [715, 443] on input "Porcentaje efectivo" at bounding box center [589, 436] width 376 height 19
type input "0%"
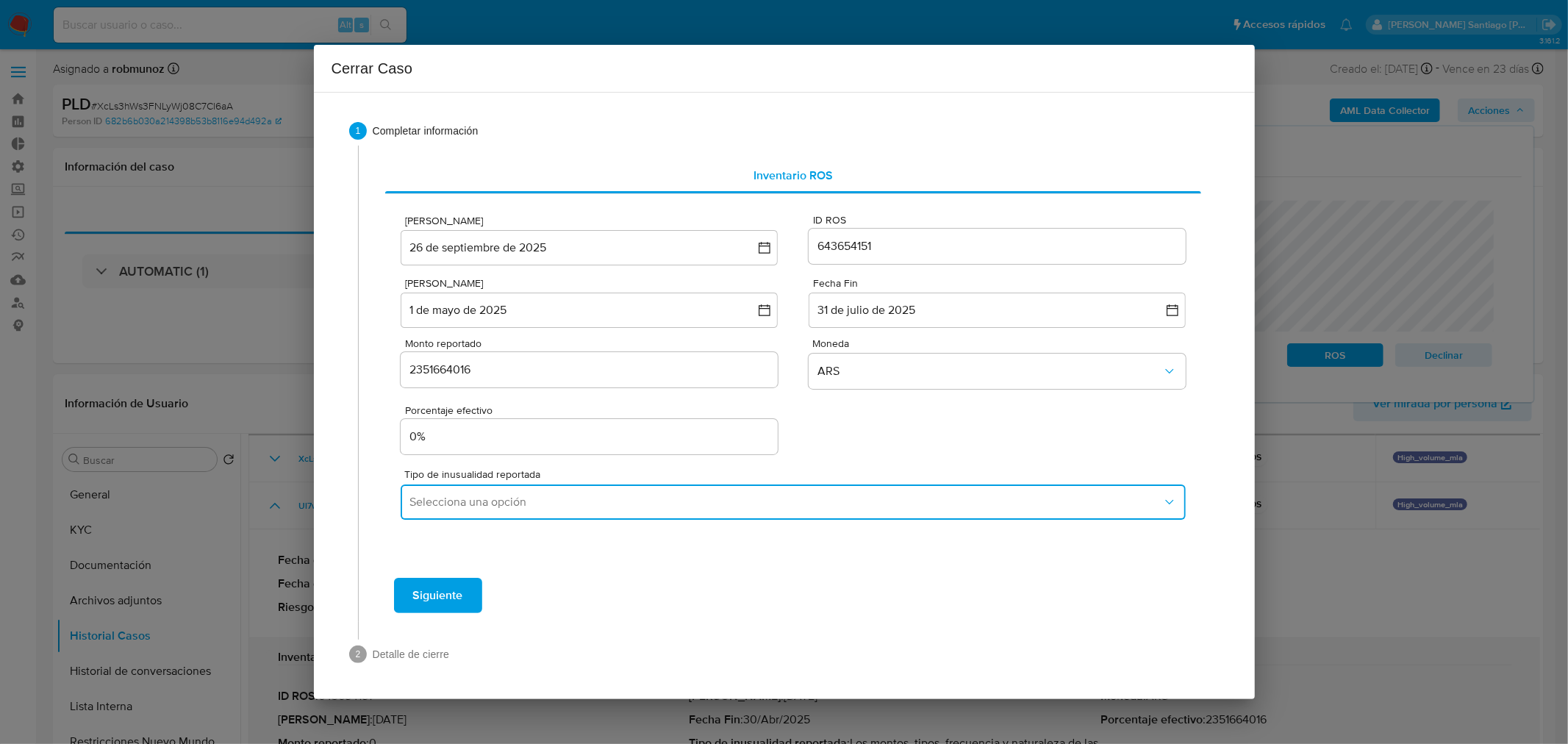
click at [535, 503] on span "Selecciona una opción" at bounding box center [785, 502] width 752 height 15
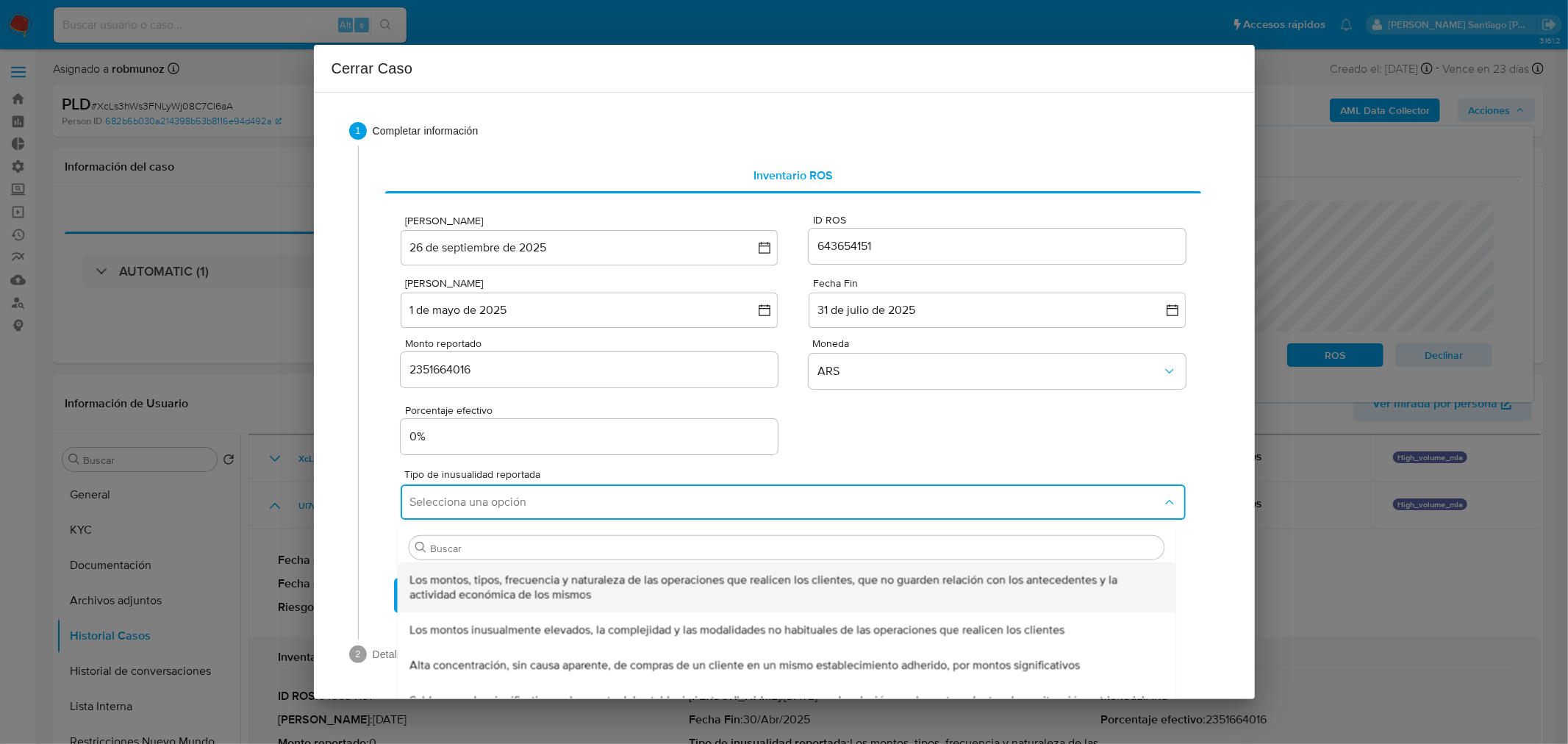
click at [542, 576] on span "Los montos, tipos, frecuencia y naturaleza de las operaciones que realicen los …" at bounding box center [783, 588] width 746 height 29
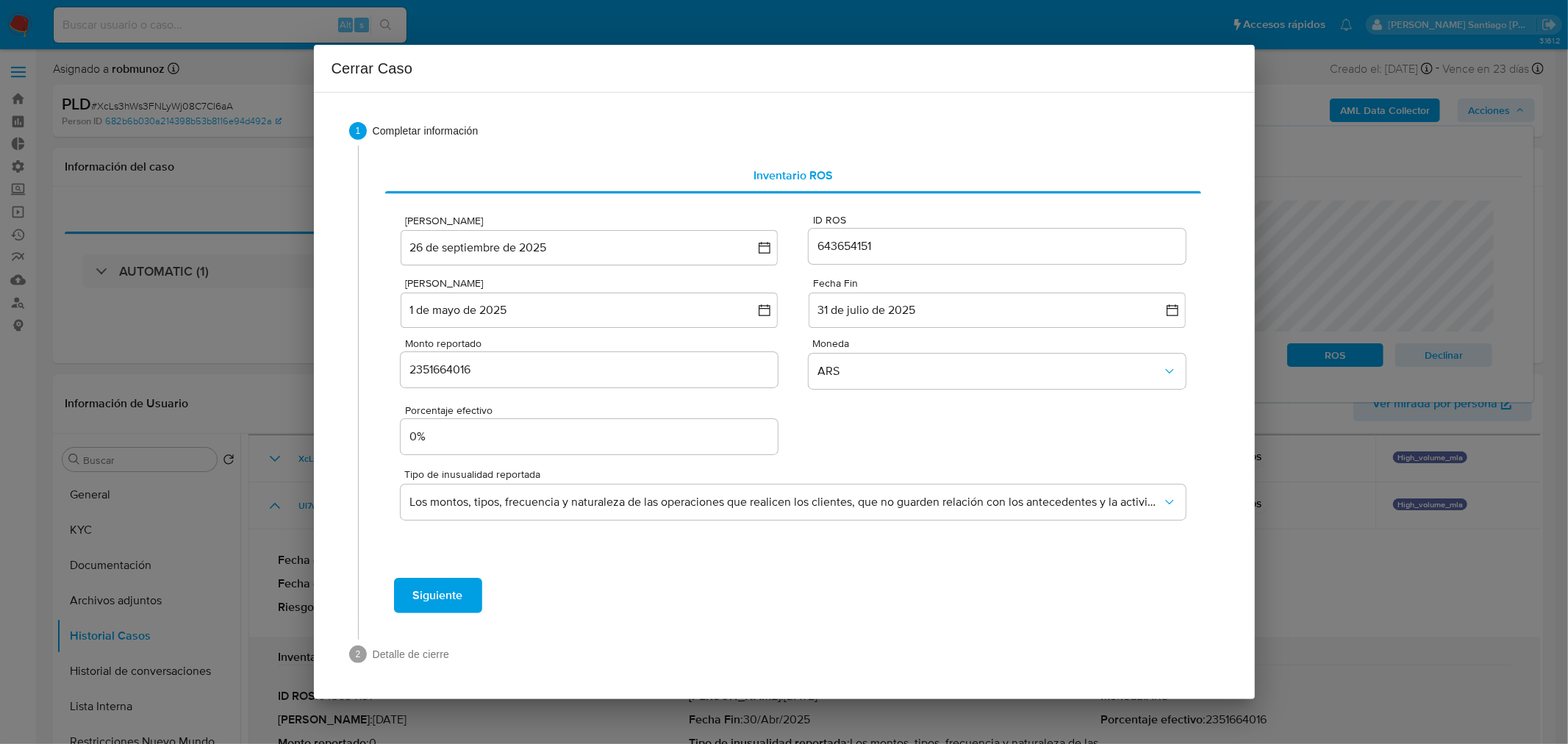
click at [479, 593] on button "Siguiente" at bounding box center [438, 595] width 88 height 35
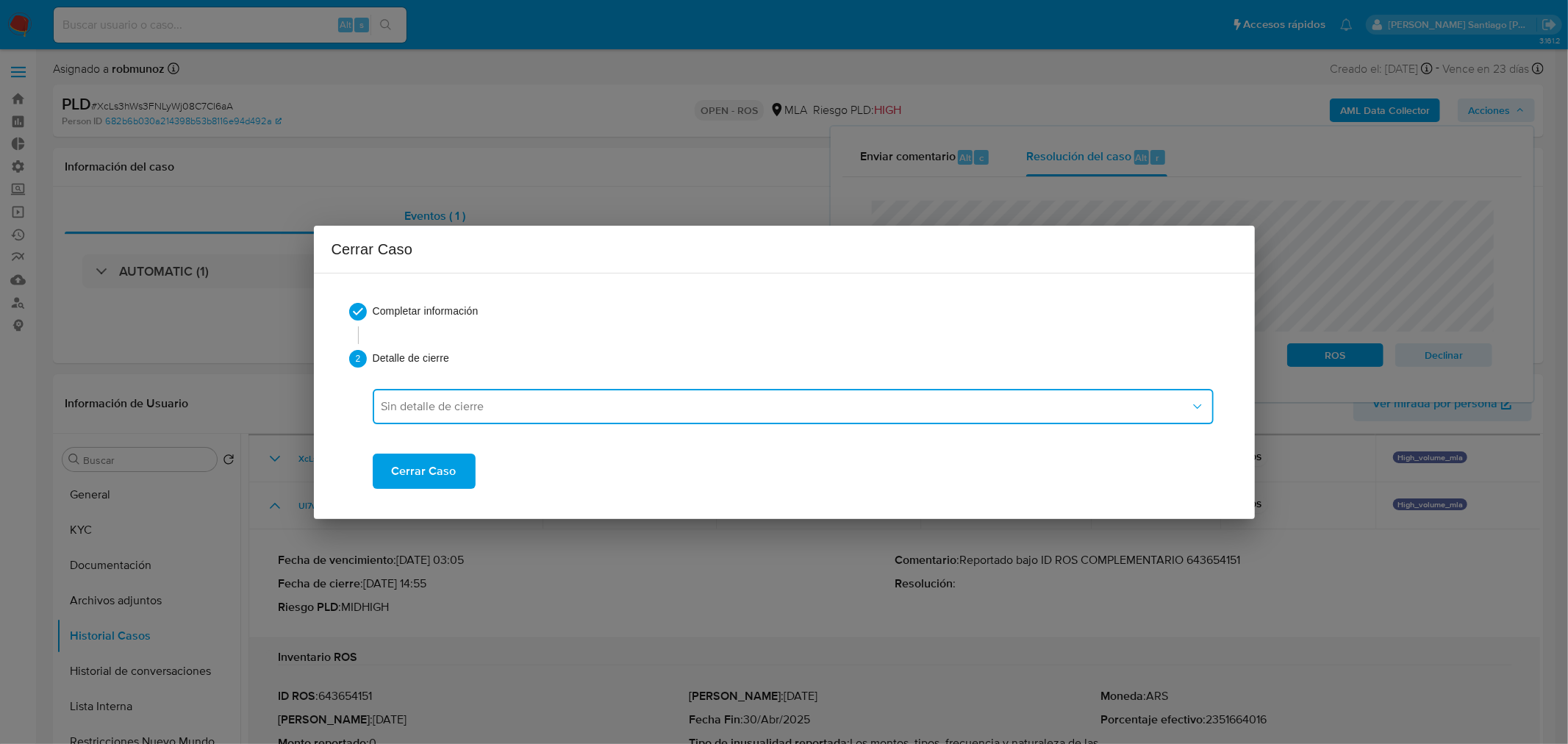
click at [501, 405] on span "Sin detalle de cierre" at bounding box center [785, 406] width 808 height 15
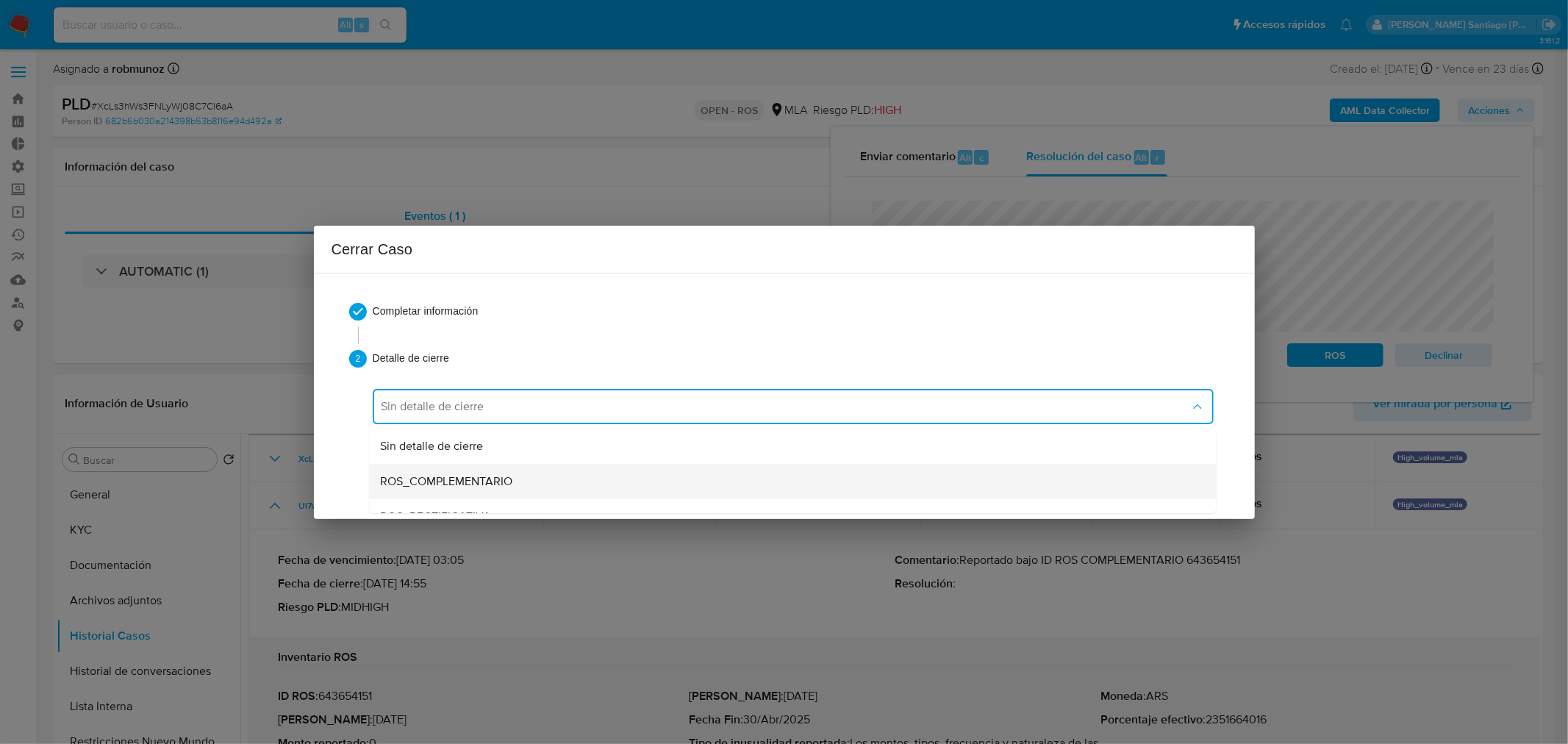
click at [496, 476] on span "ROS_COMPLEMENTARIO" at bounding box center [447, 480] width 132 height 15
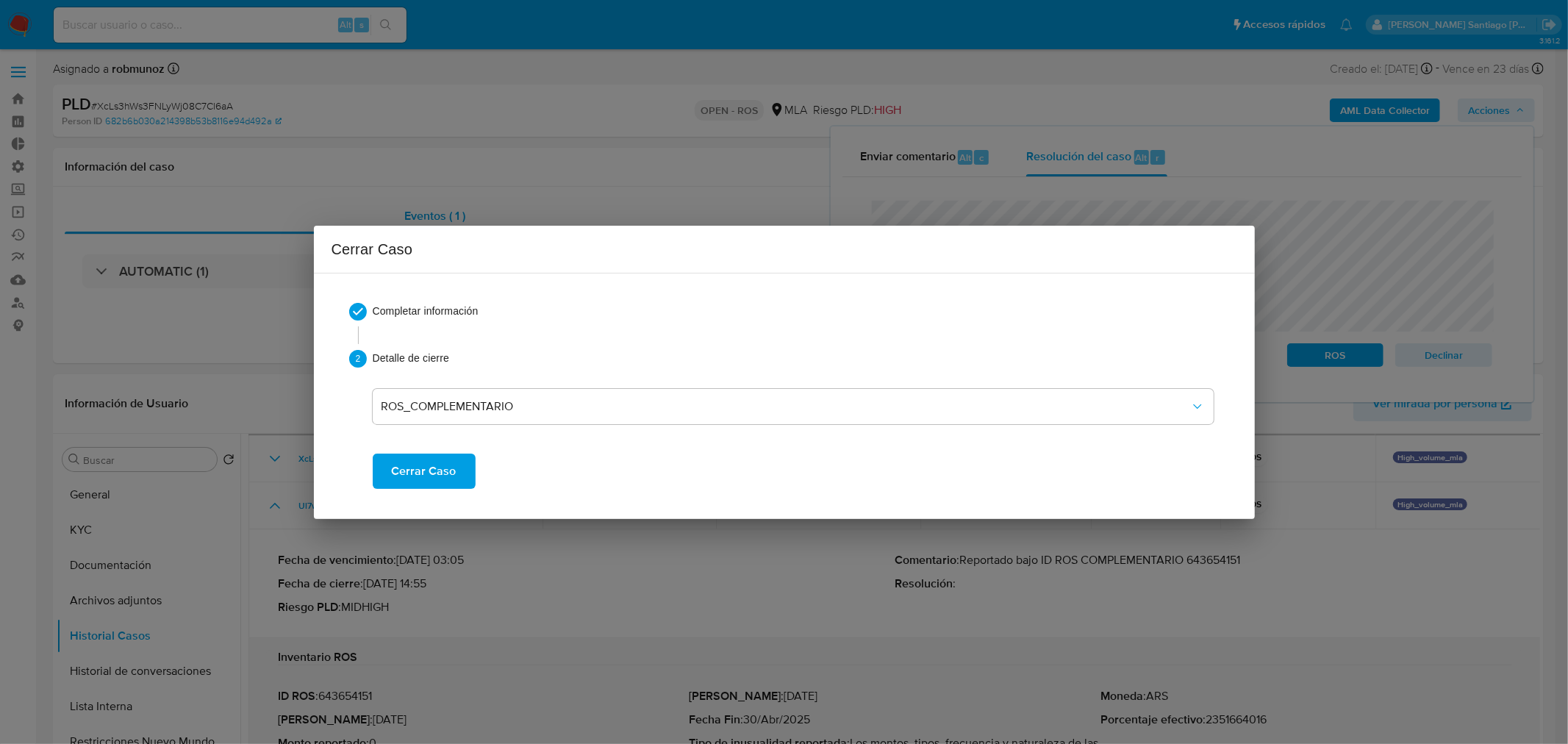
click at [463, 468] on button "Cerrar Caso" at bounding box center [424, 471] width 103 height 35
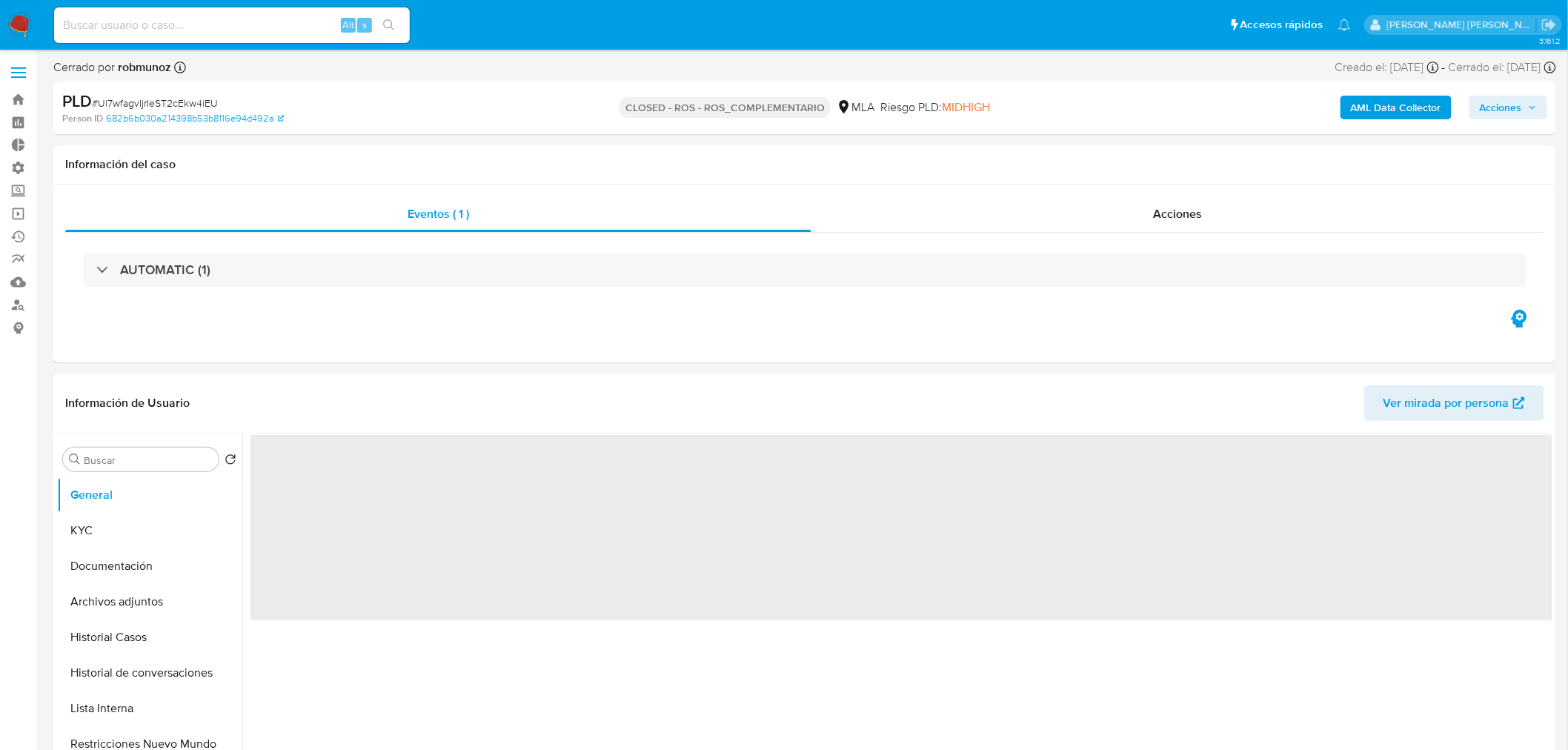
select select "10"
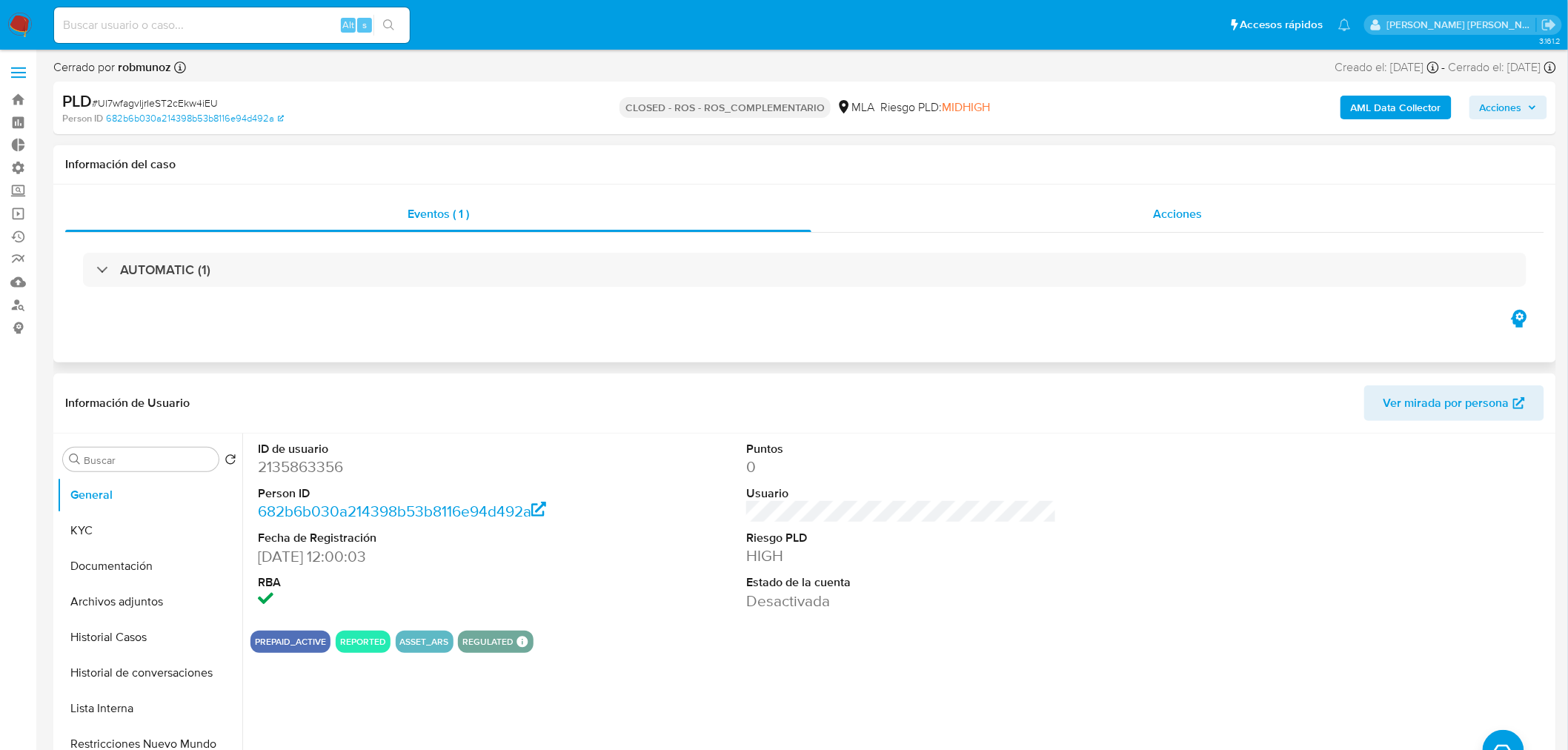
click at [1137, 202] on div "Acciones" at bounding box center [1178, 214] width 733 height 36
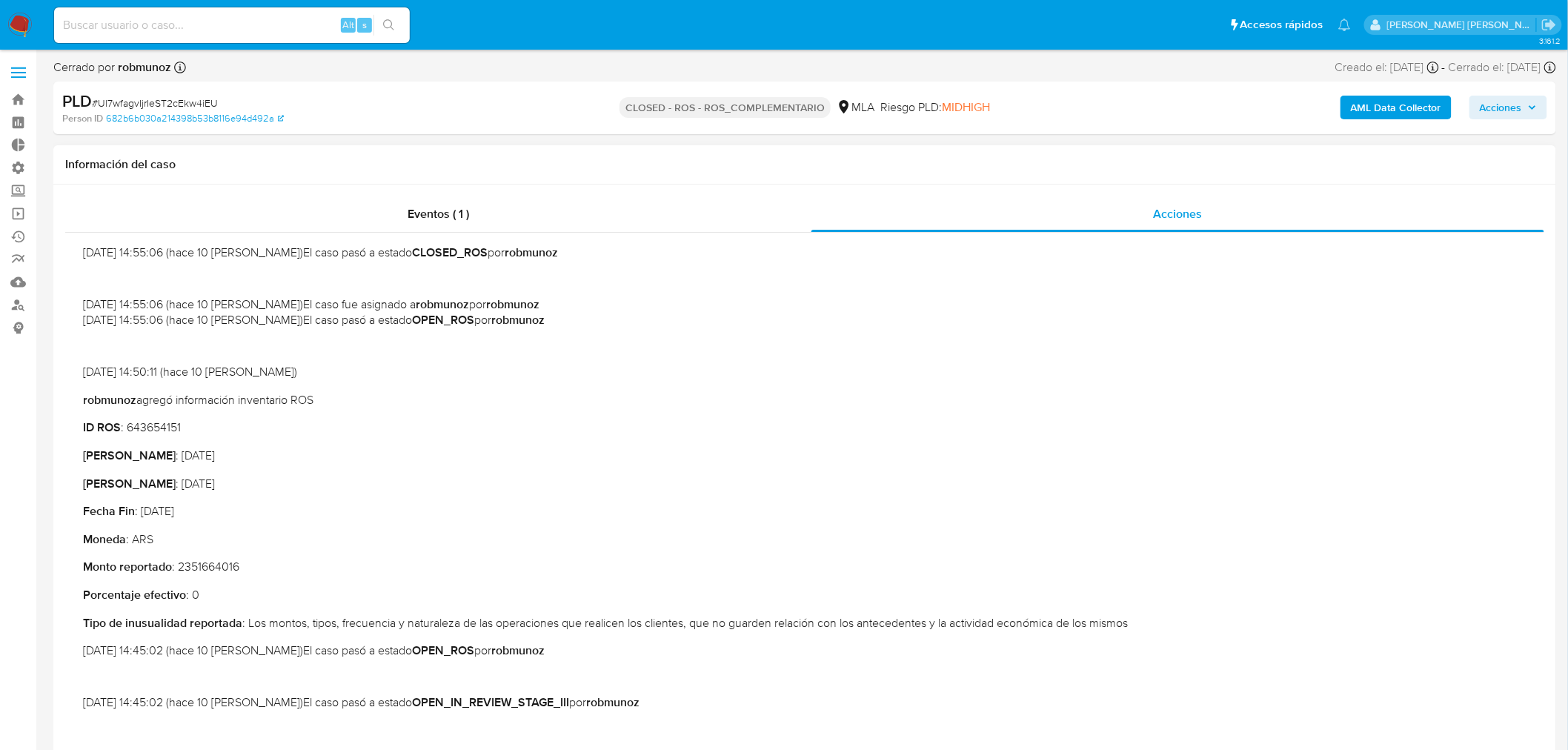
scroll to position [165, 0]
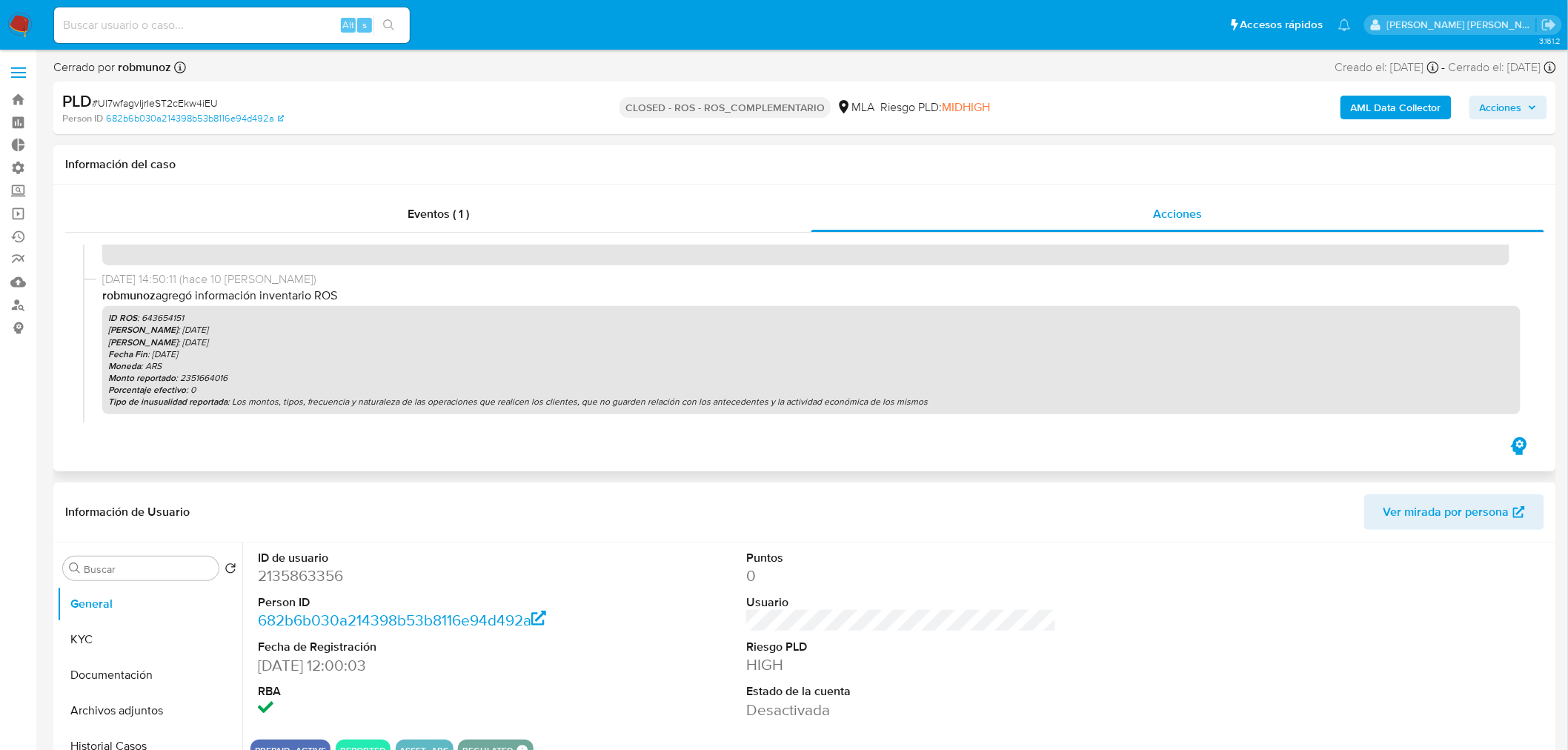
click at [176, 316] on p "ID ROS : 643654151" at bounding box center [811, 318] width 1406 height 12
click at [176, 315] on p "ID ROS : 643654151" at bounding box center [811, 318] width 1406 height 12
click at [217, 373] on p "Monto reportado : 2351664016" at bounding box center [811, 378] width 1406 height 12
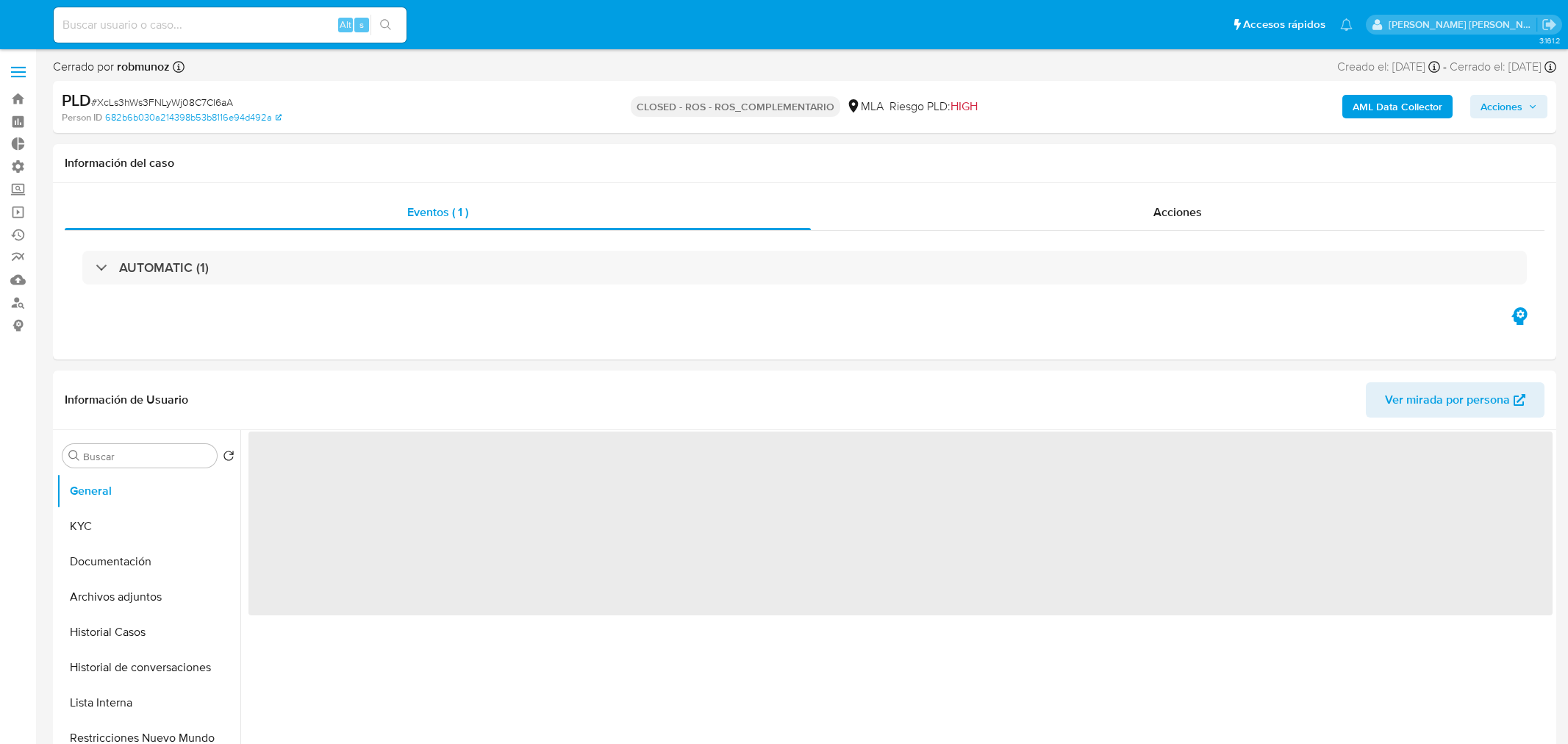
select select "10"
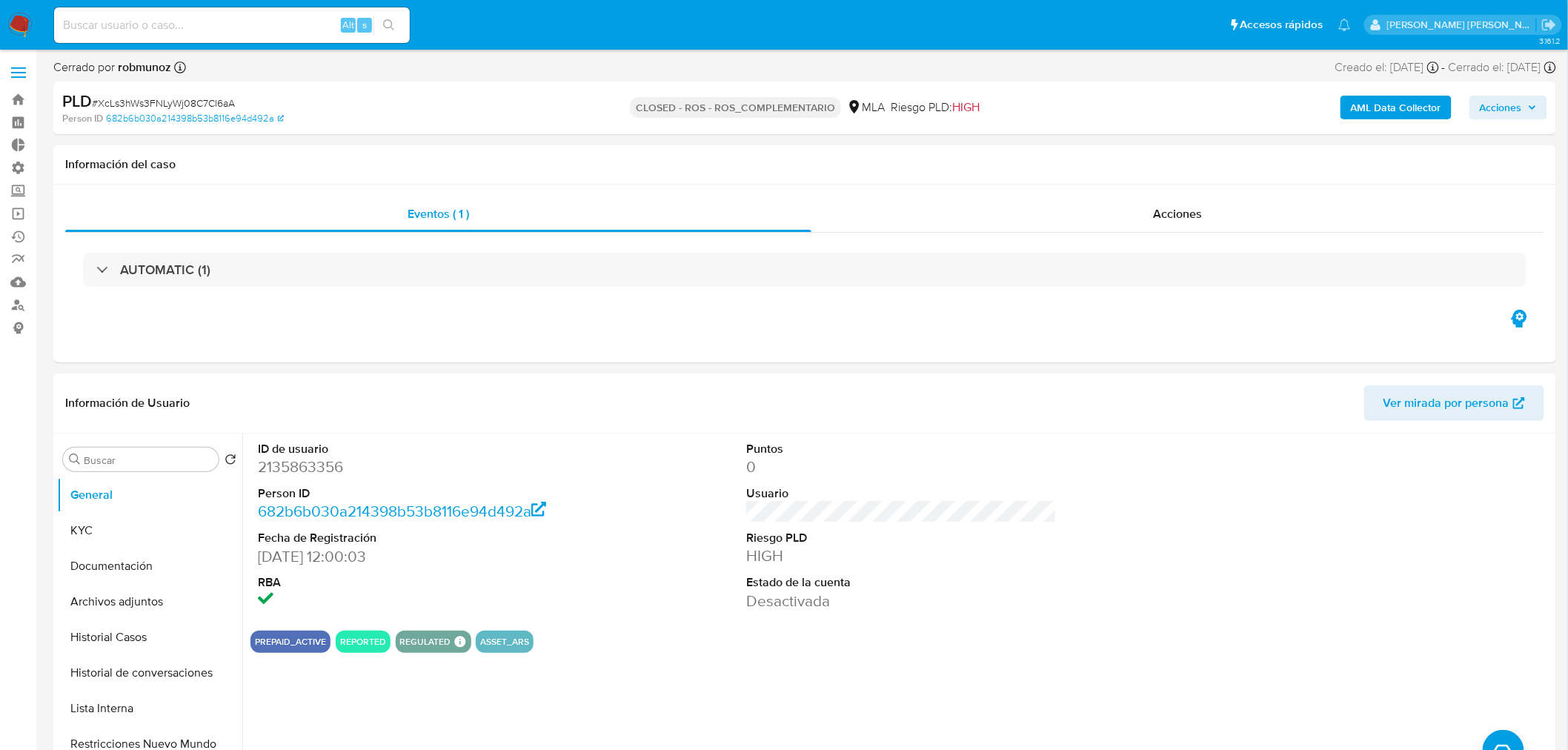
click at [19, 20] on img at bounding box center [20, 25] width 25 height 25
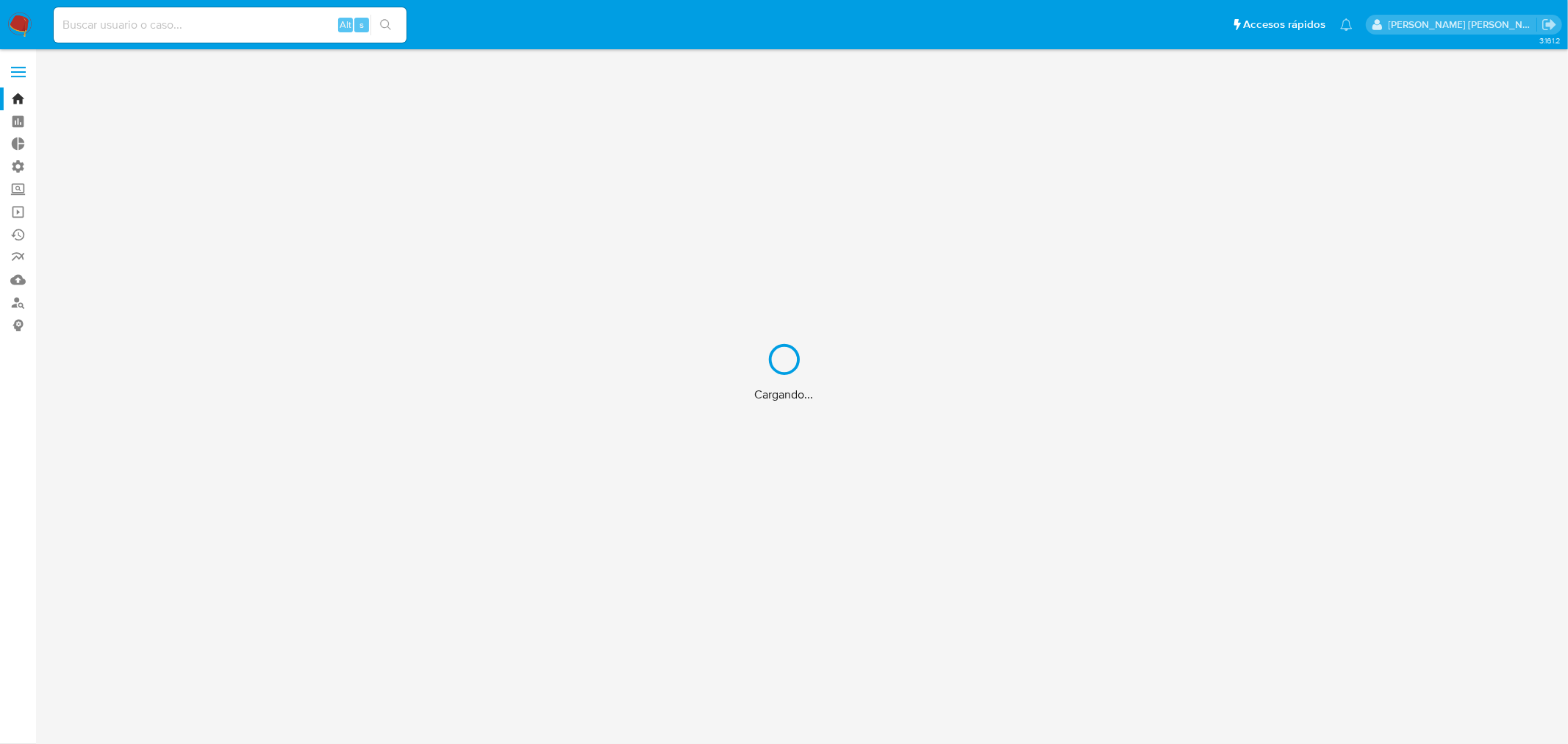
click at [130, 23] on div "Cargando..." at bounding box center [784, 372] width 1568 height 744
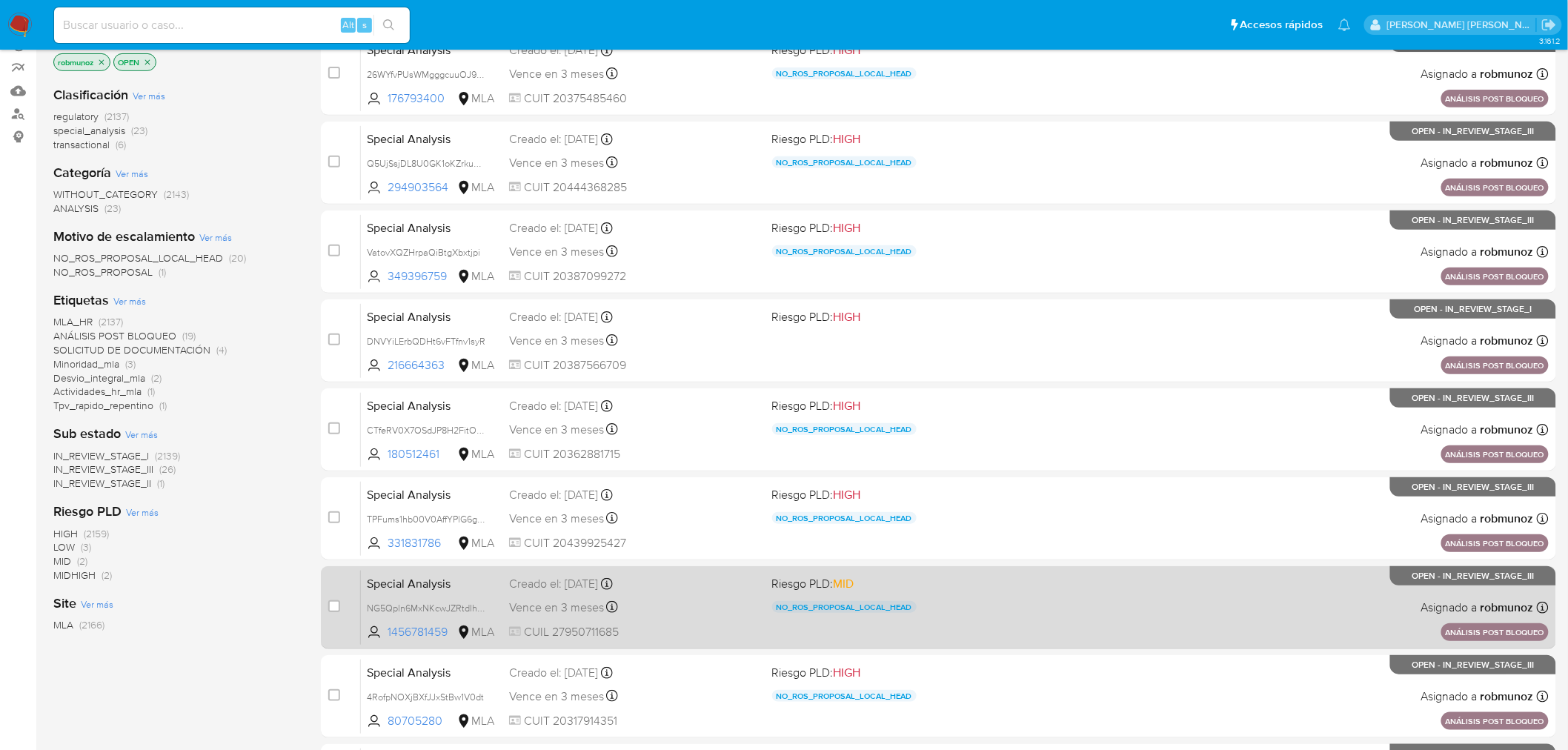
scroll to position [472, 0]
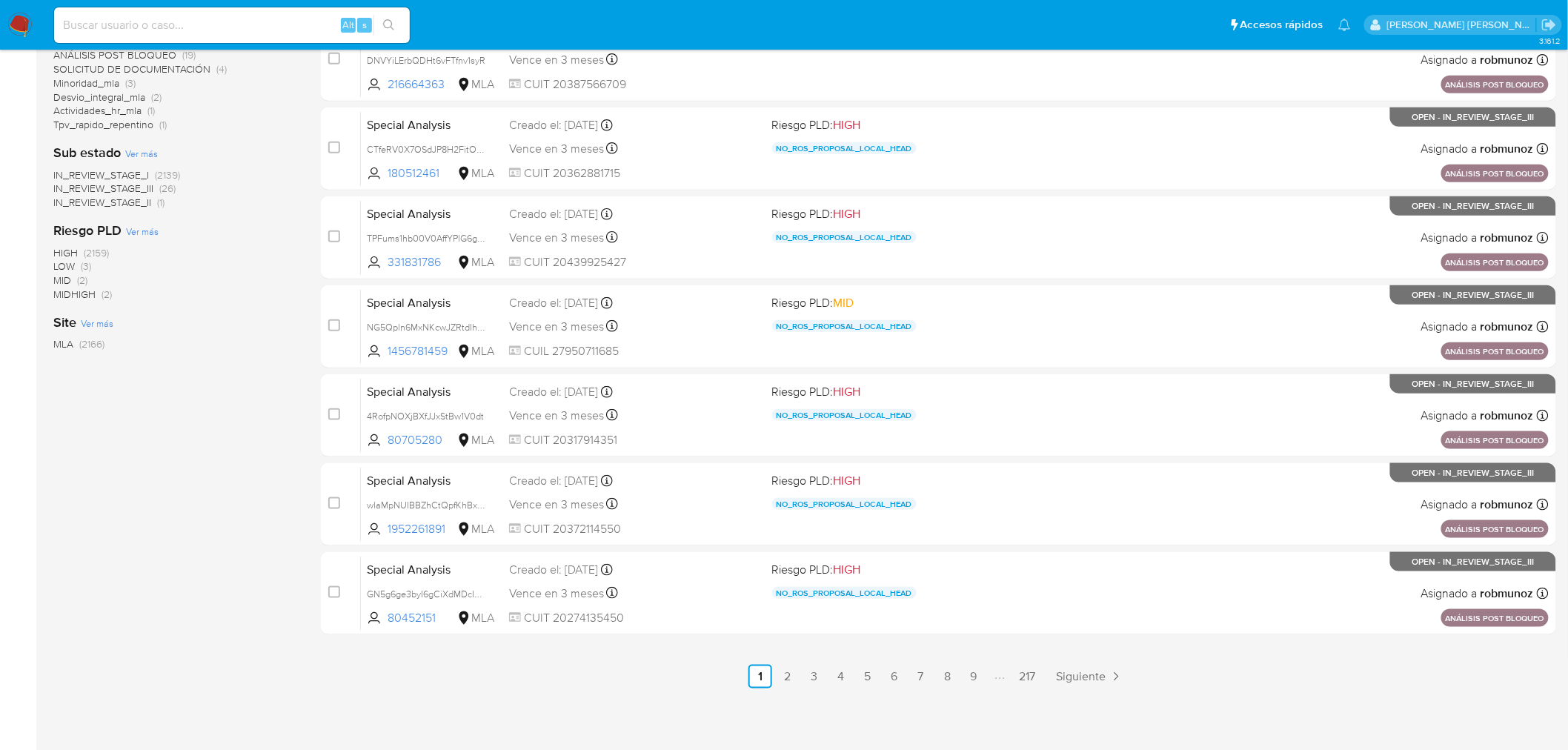
click at [121, 27] on input at bounding box center [231, 25] width 356 height 19
paste input "139060460"
type input "139060460"
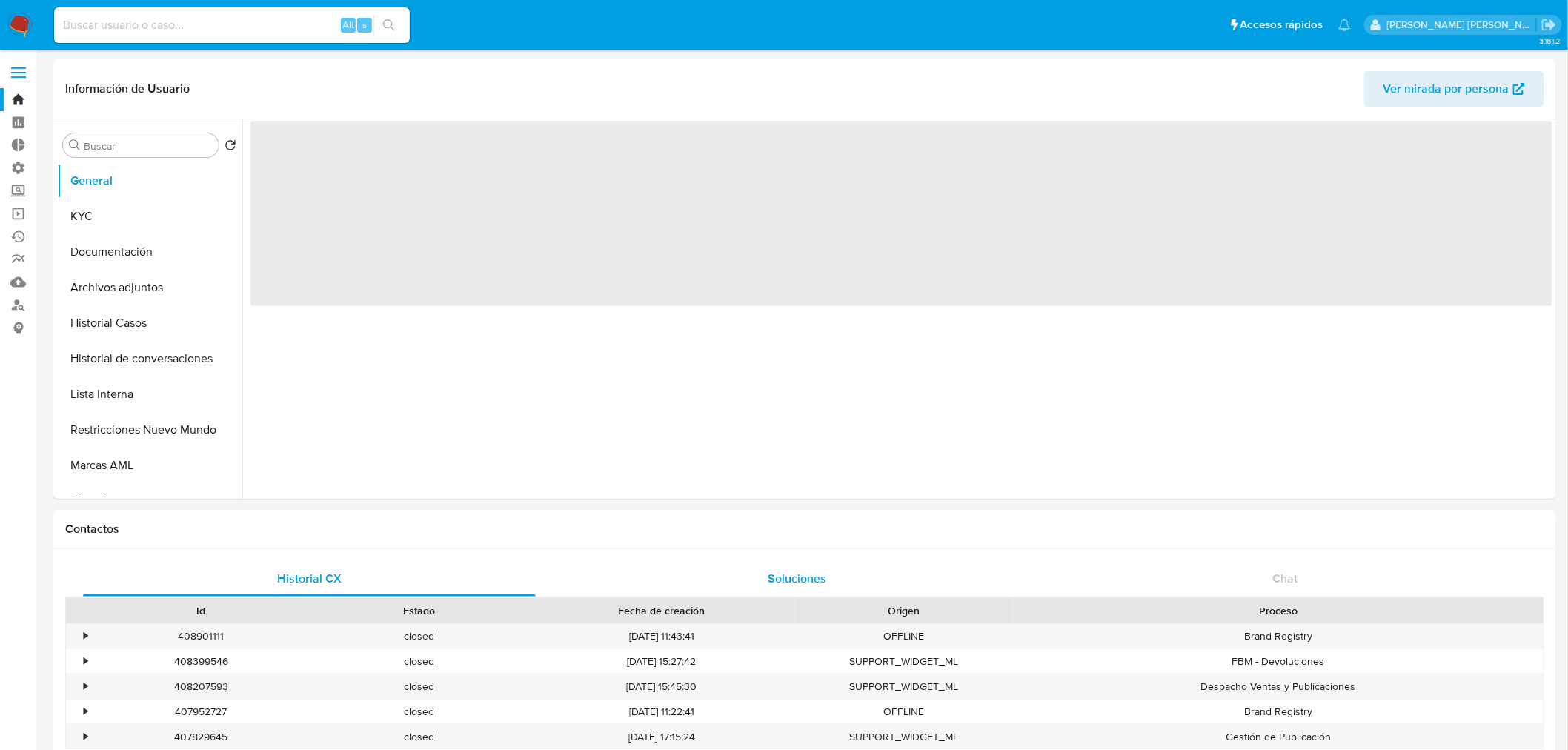
select select "10"
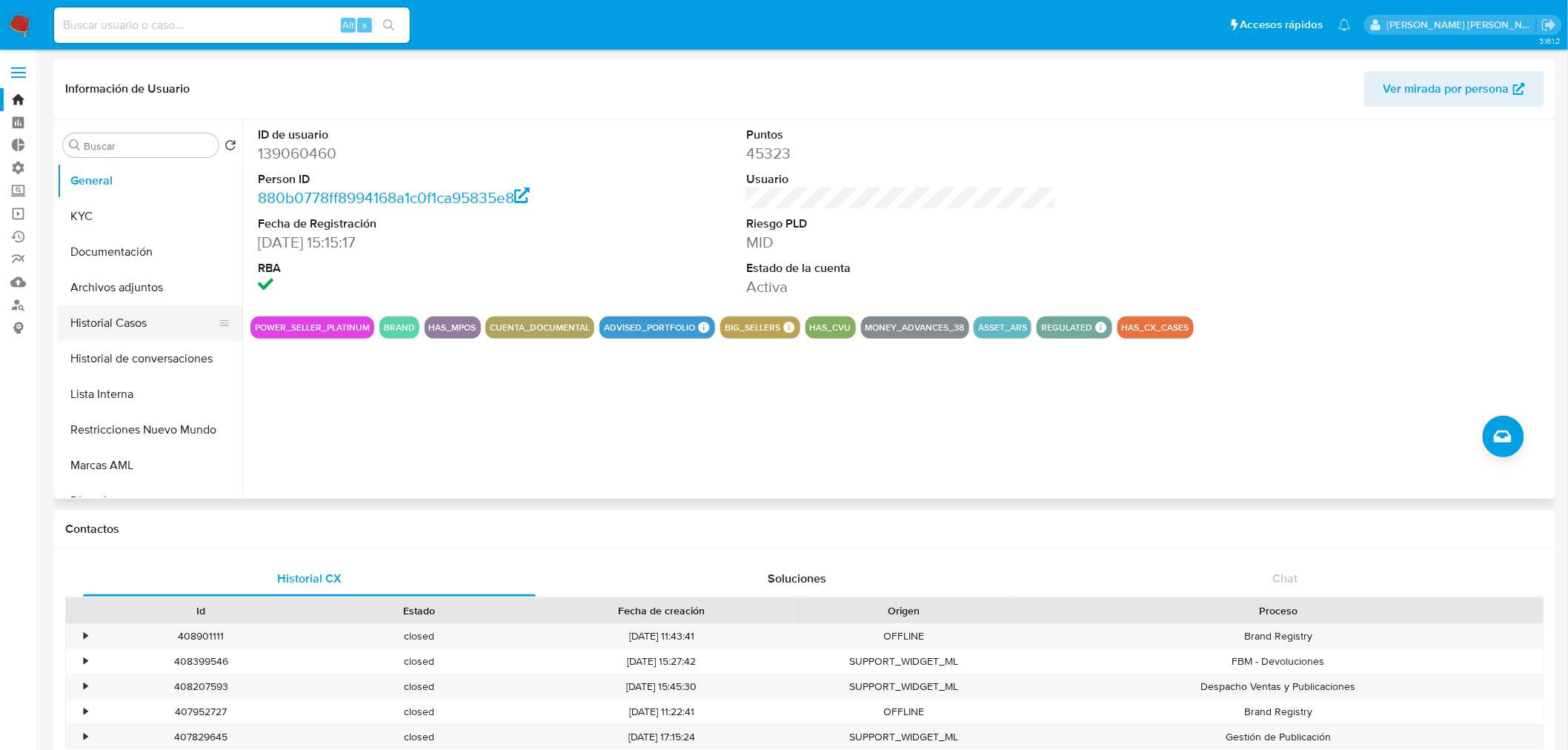
click at [120, 336] on button "Historial Casos" at bounding box center [144, 323] width 173 height 36
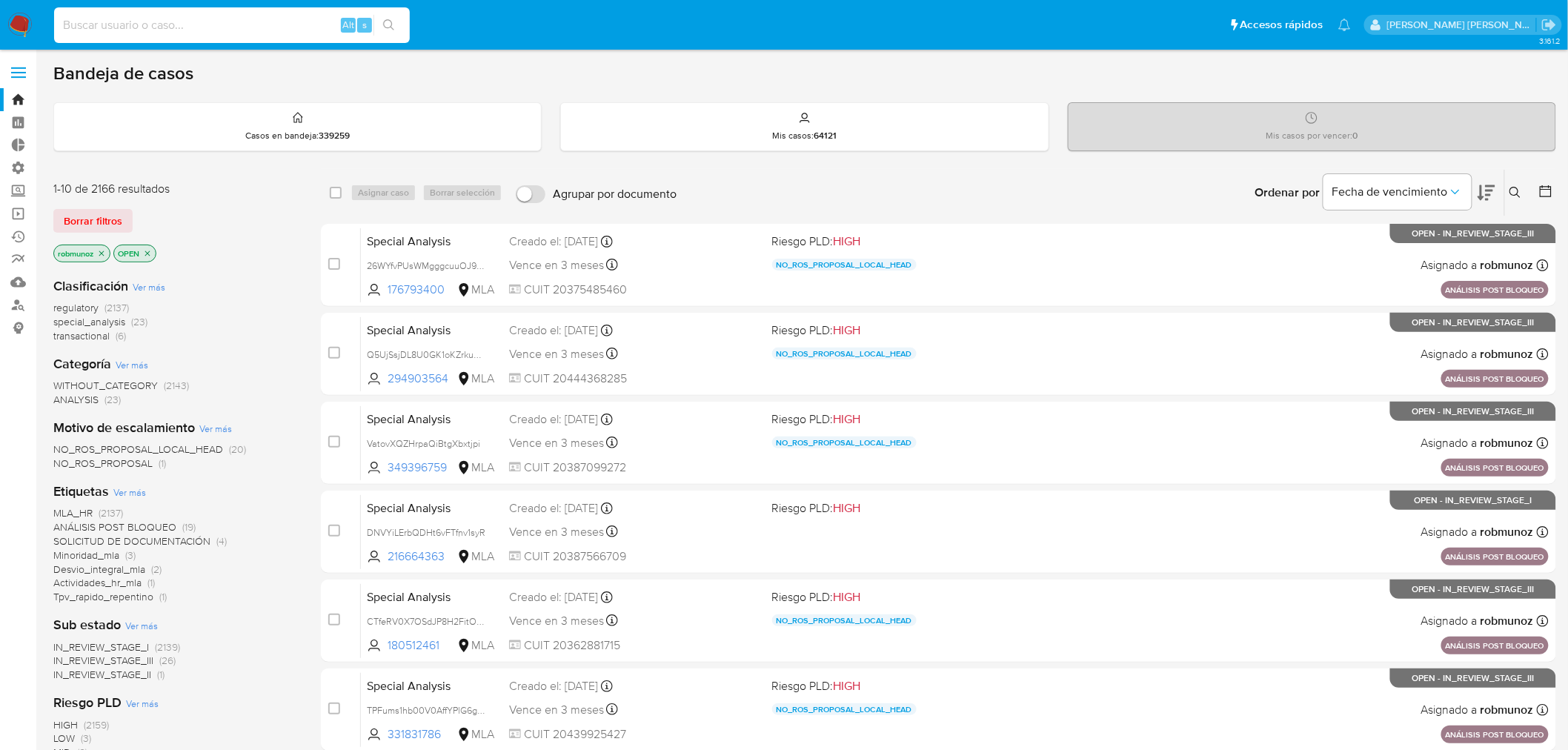
click at [285, 16] on input at bounding box center [231, 25] width 356 height 19
paste input "rKwged8GhCRvMwKKhXI67FSn"
type input "rKwged8GhCRvMwKKhXI67FSn"
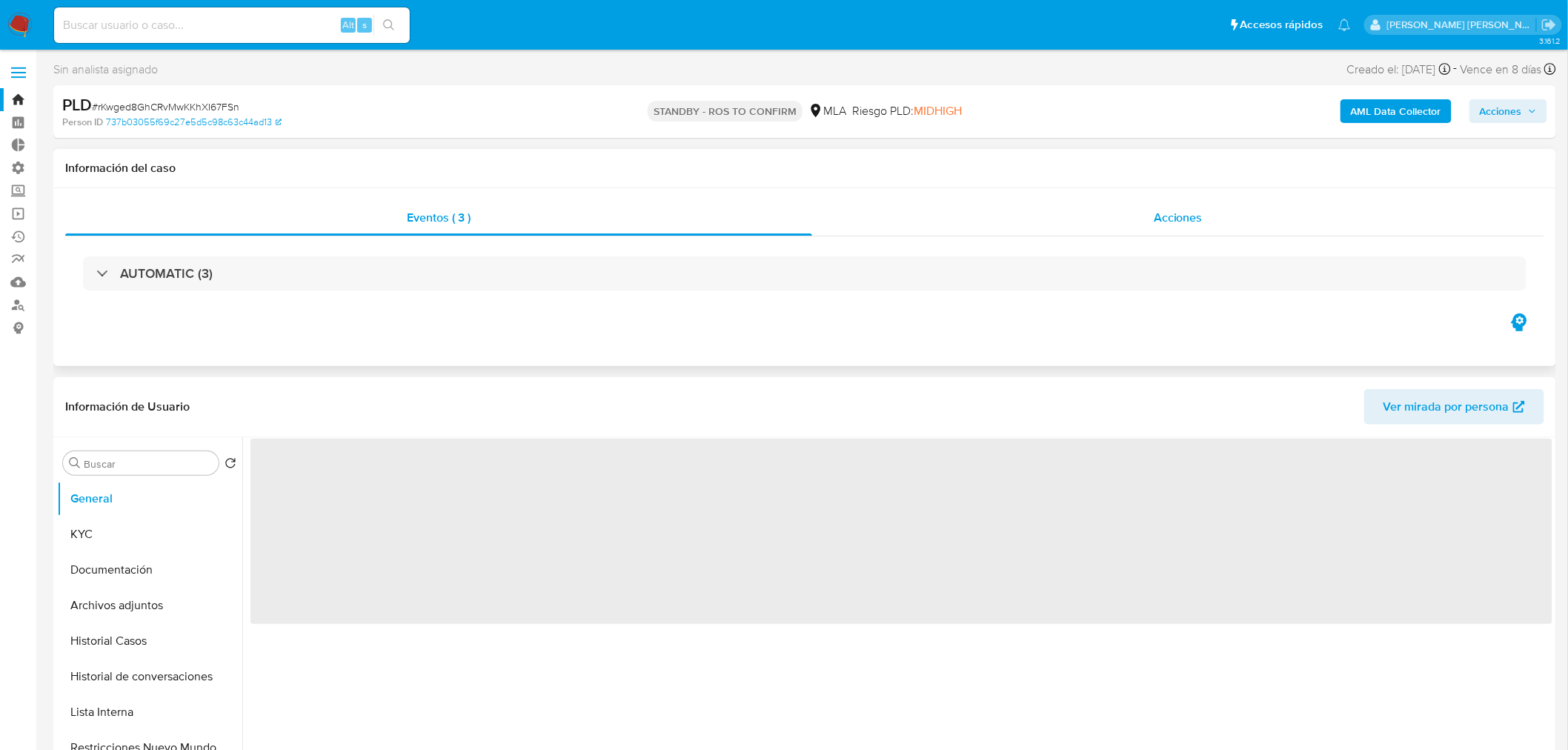
click at [1132, 217] on div "Acciones" at bounding box center [1178, 217] width 732 height 36
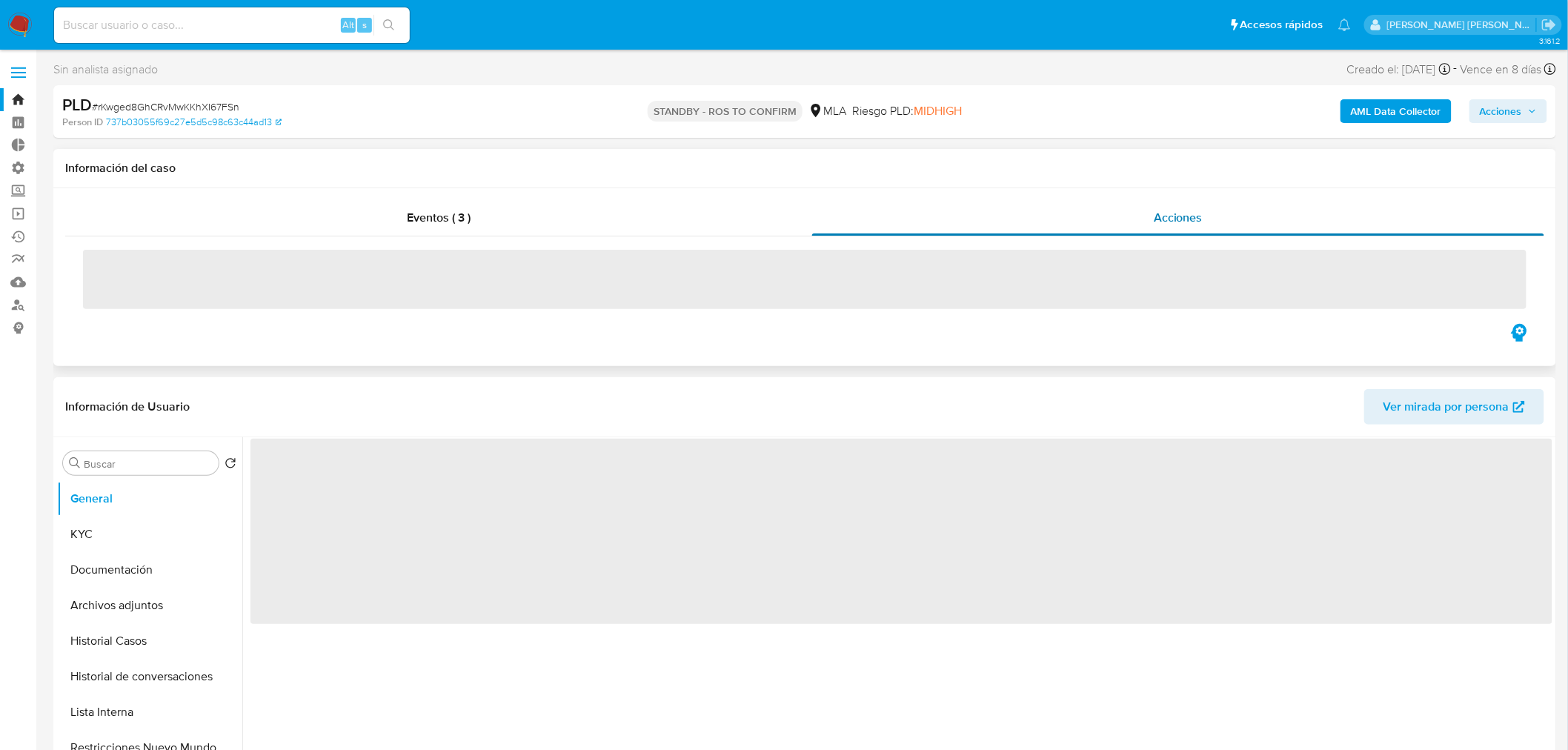
select select "10"
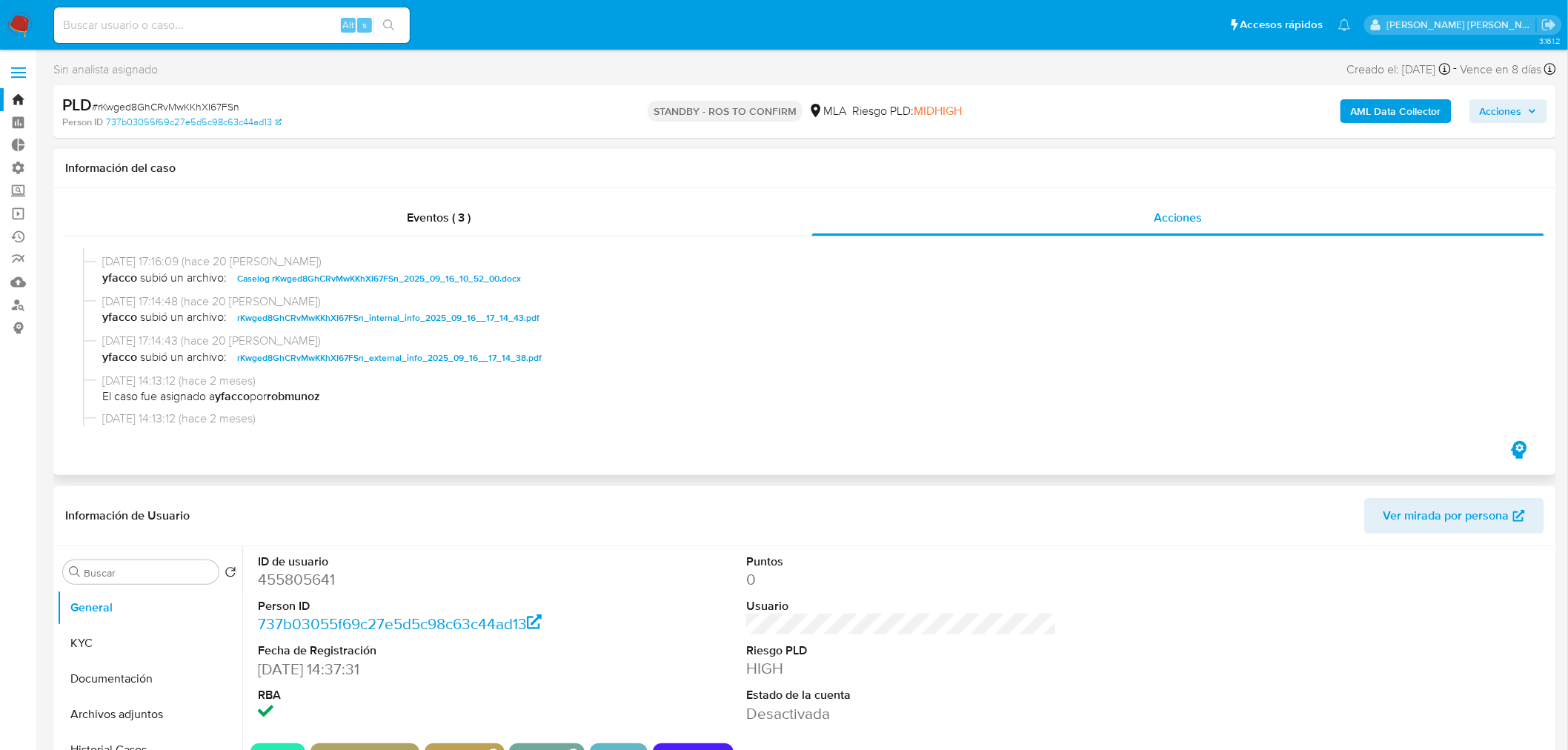
scroll to position [82, 0]
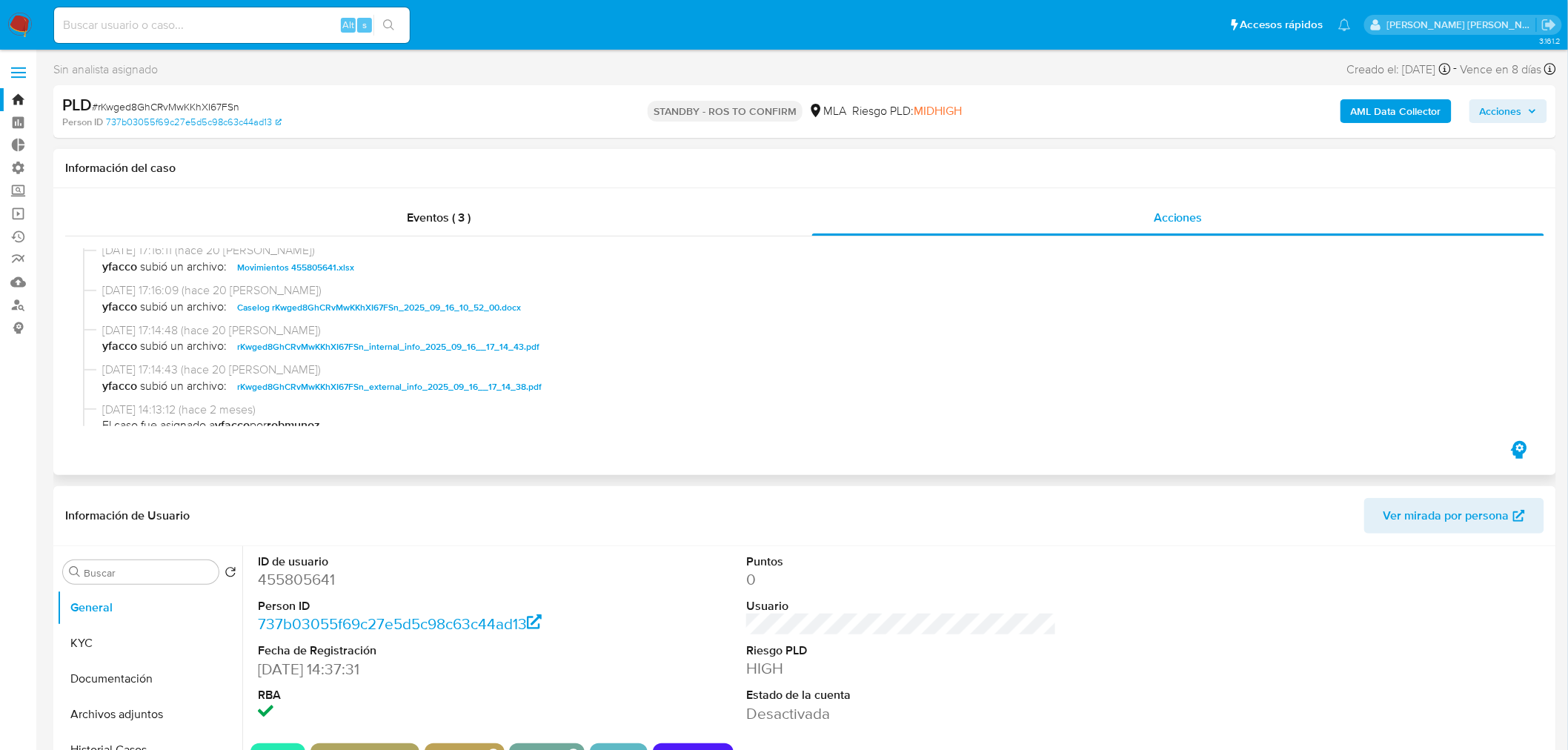
click at [471, 312] on span "Caselog rKwged8GhCRvMwKKhXI67FSn_2025_09_16_10_52_00.docx" at bounding box center [379, 307] width 284 height 18
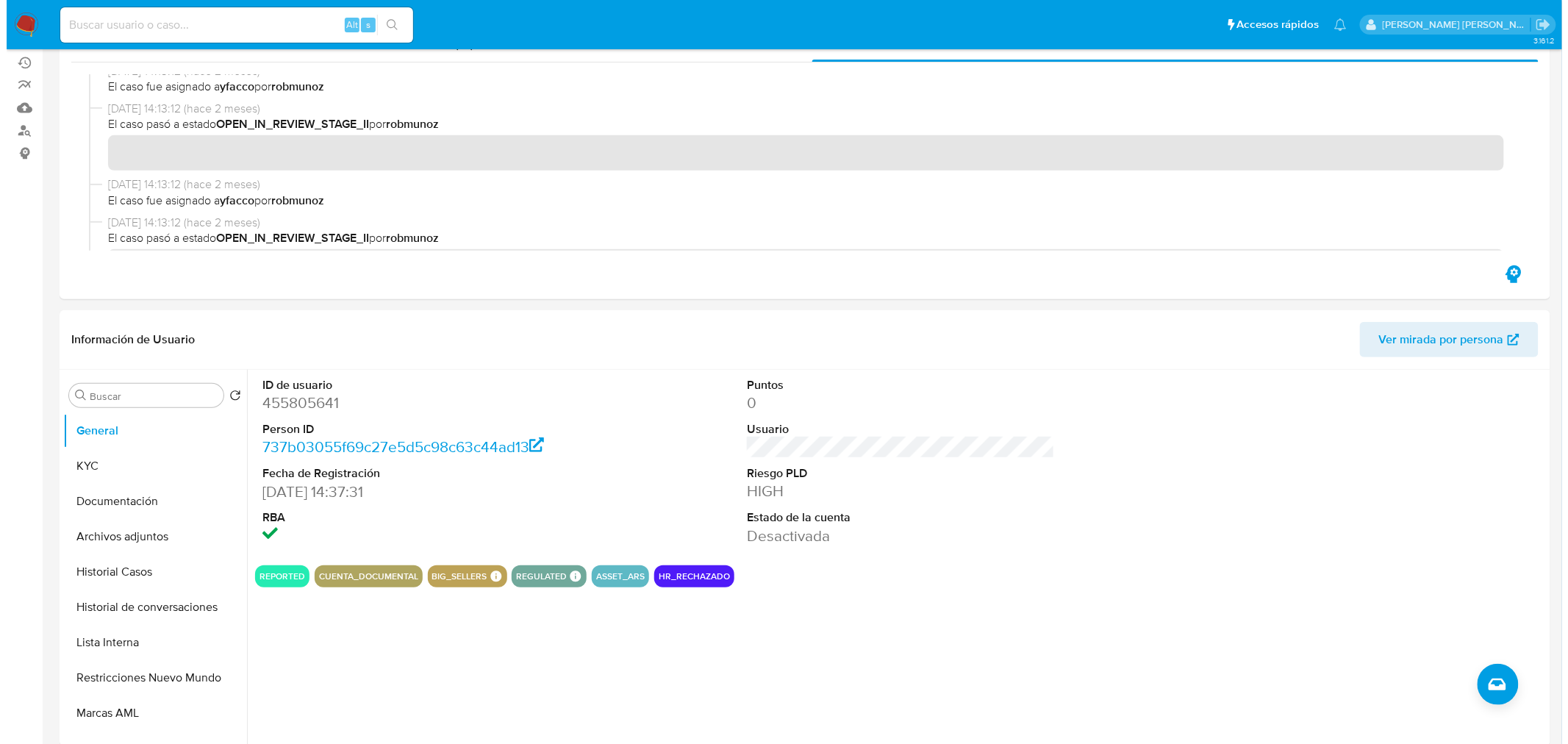
scroll to position [326, 0]
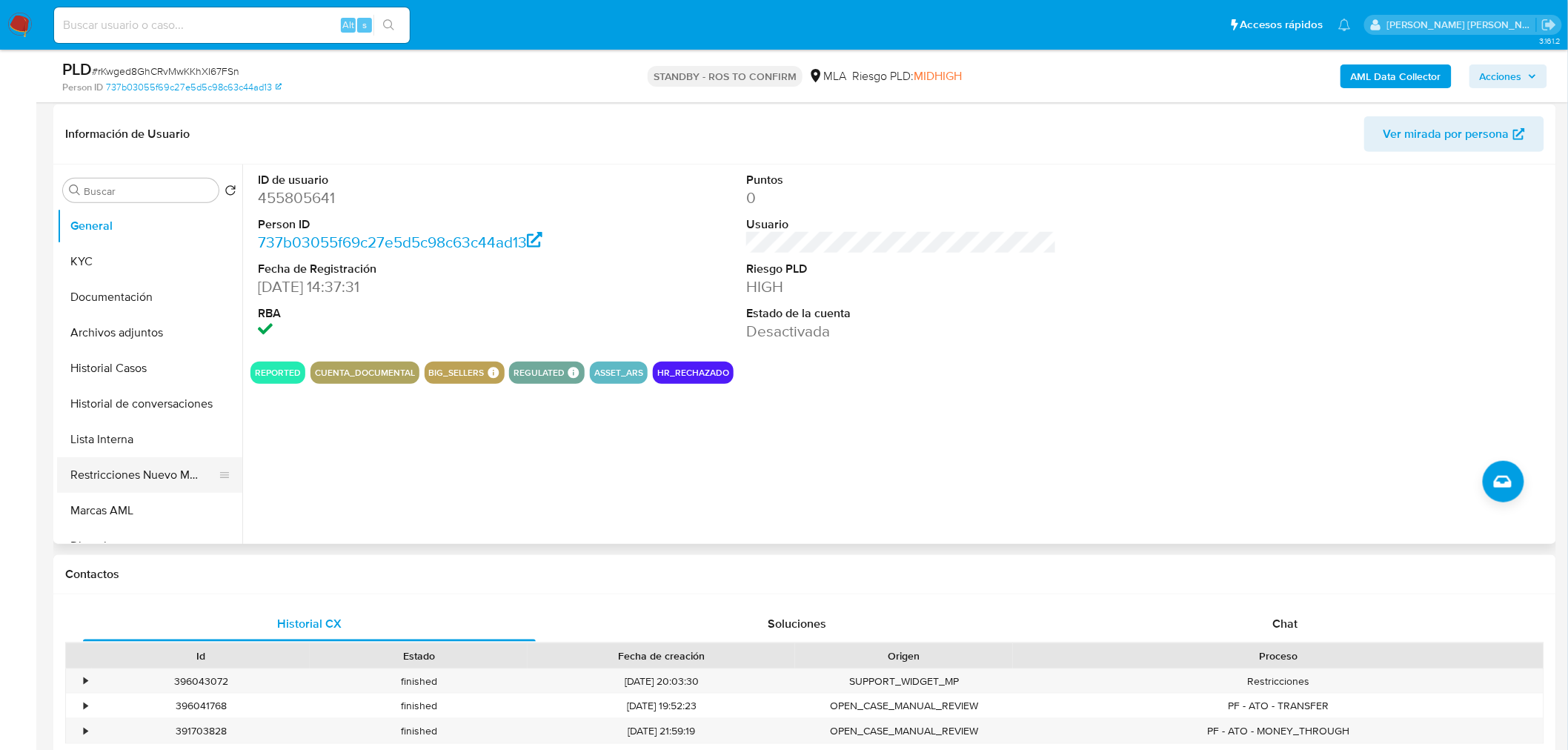
click at [145, 478] on button "Restricciones Nuevo Mundo" at bounding box center [144, 475] width 173 height 36
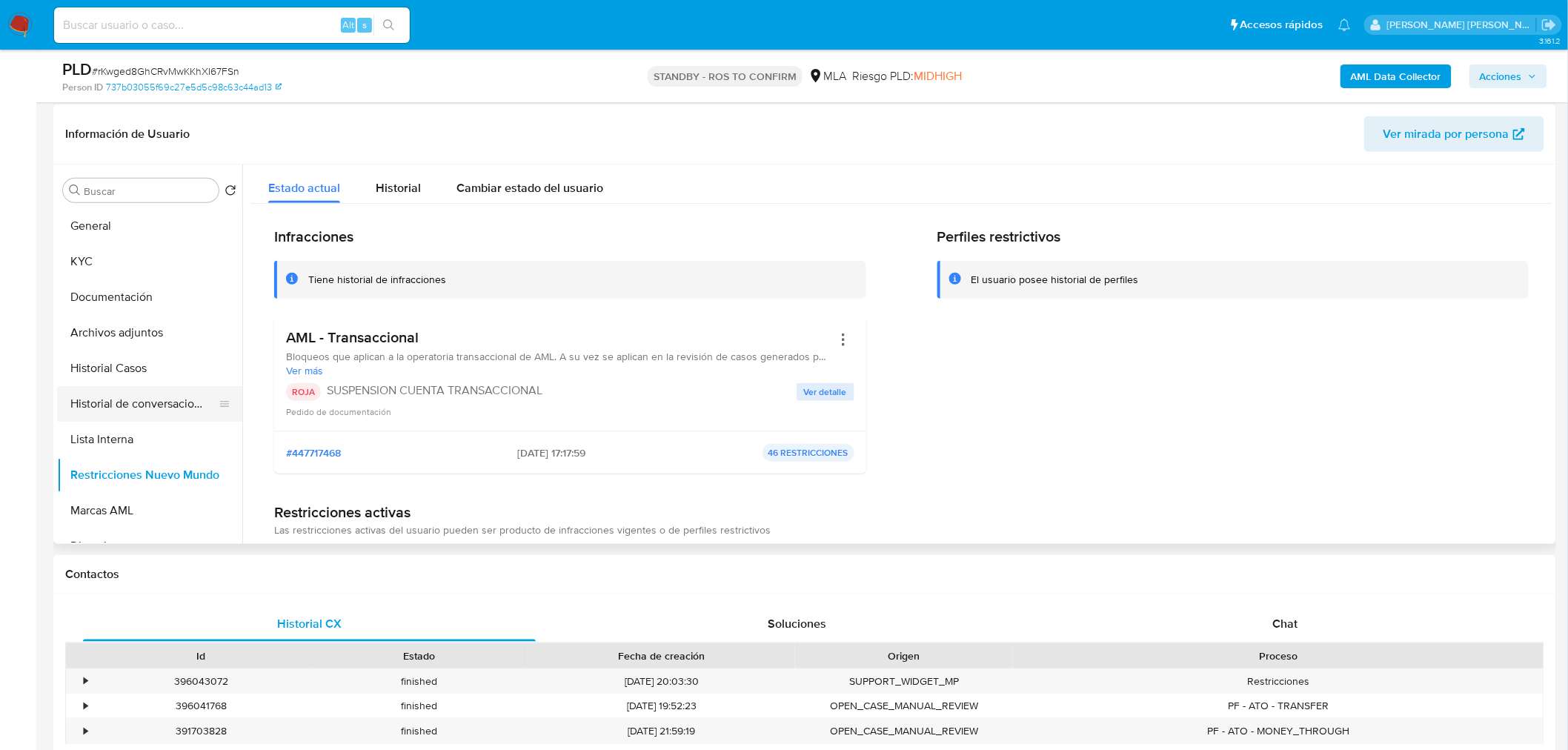
click at [127, 402] on button "Historial de conversaciones" at bounding box center [144, 404] width 173 height 36
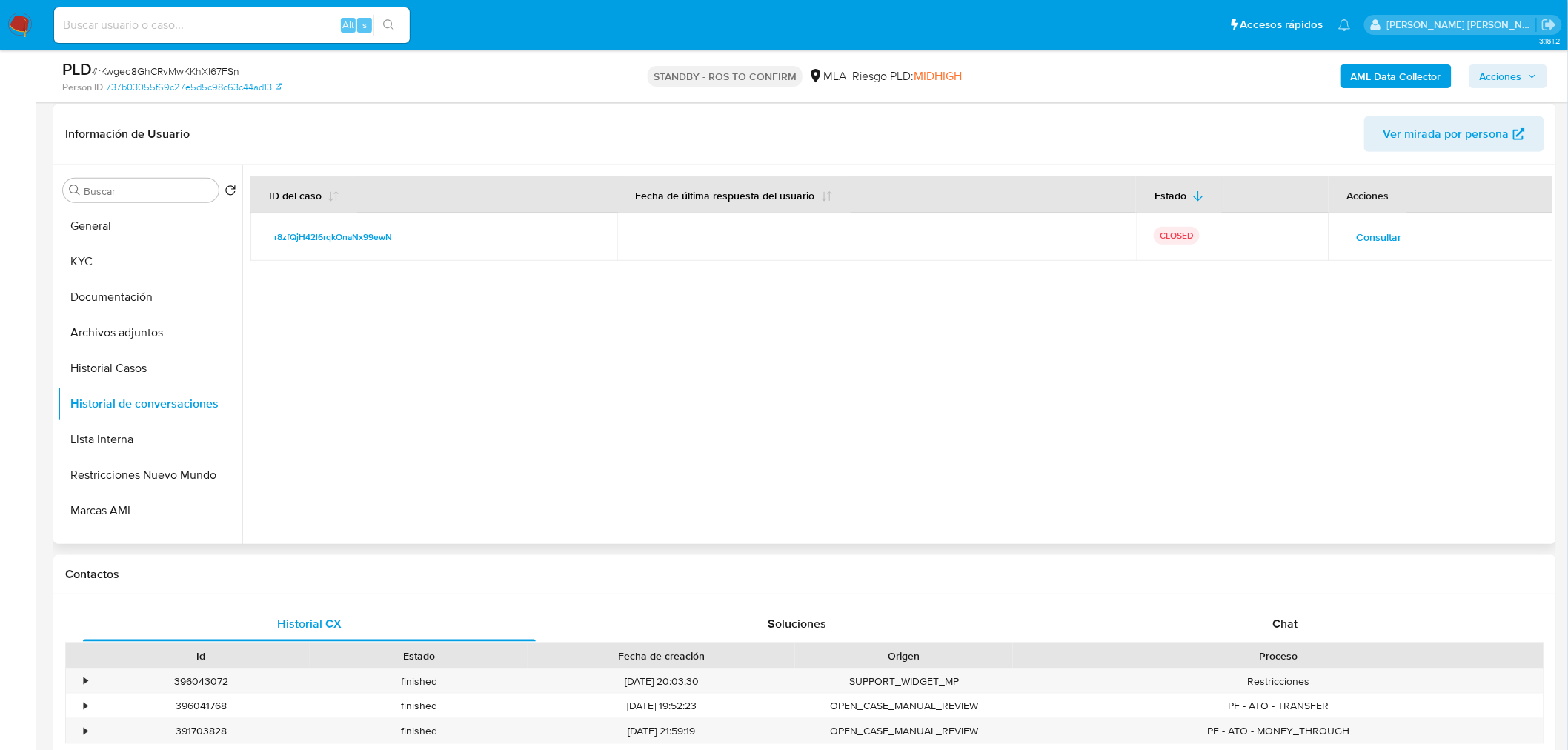
click at [1369, 227] on span "Consultar" at bounding box center [1379, 237] width 45 height 21
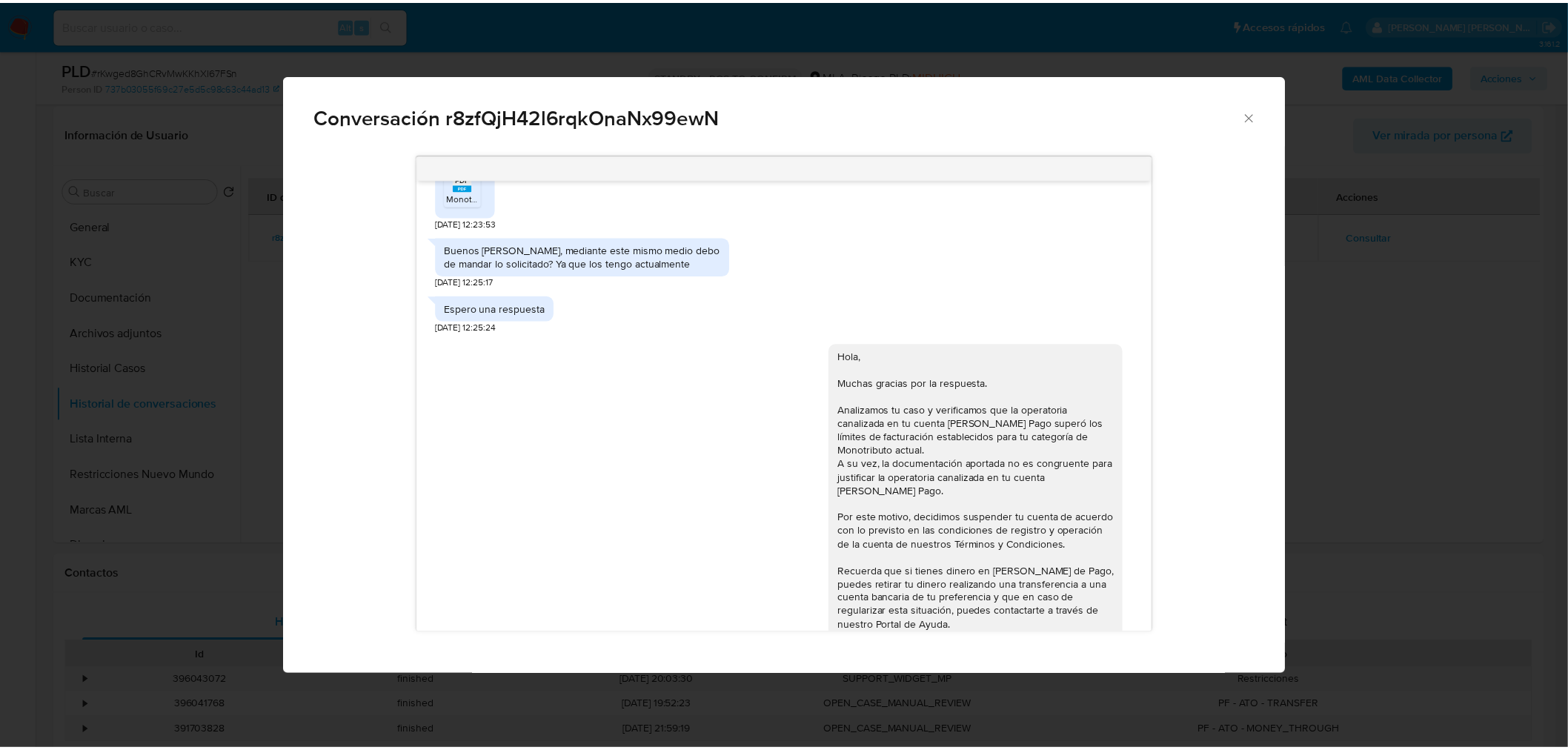
scroll to position [719, 0]
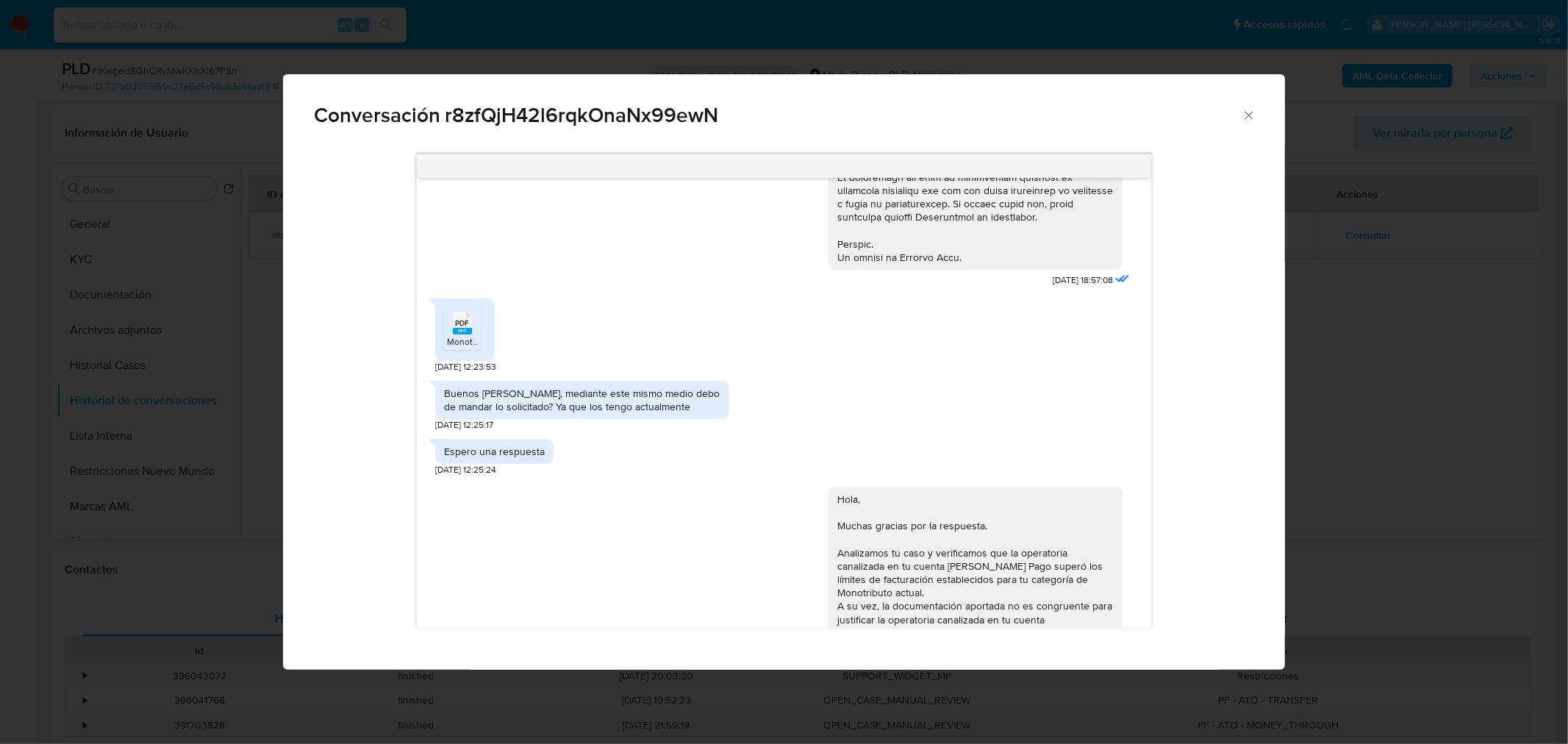
click at [1550, 408] on div "Conversación r8zfQjH42l6rqkOnaNx99ewN 18/06/2025 18:57:08 PDF PDF Monotributo.p…" at bounding box center [784, 372] width 1568 height 744
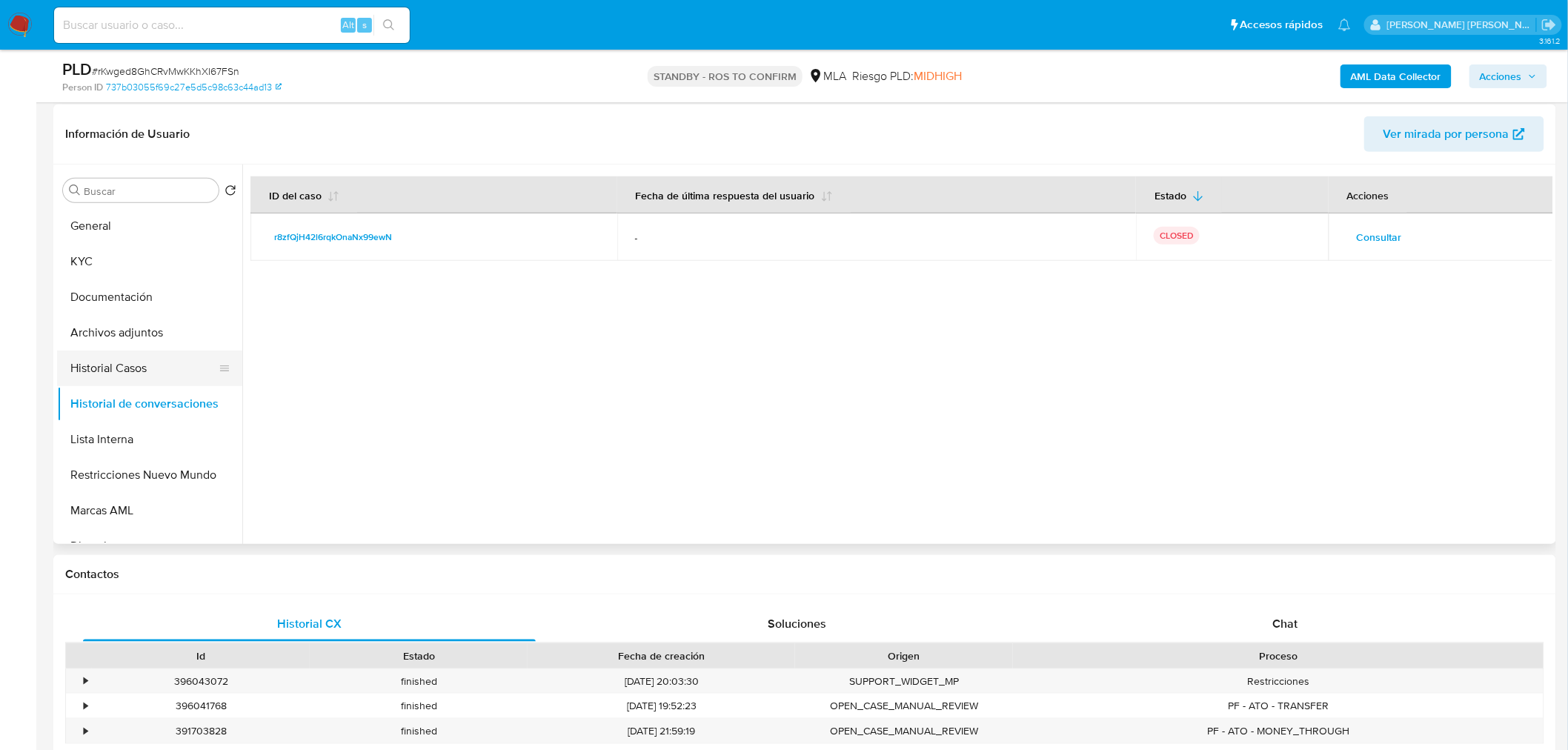
click at [124, 371] on button "Historial Casos" at bounding box center [144, 368] width 173 height 36
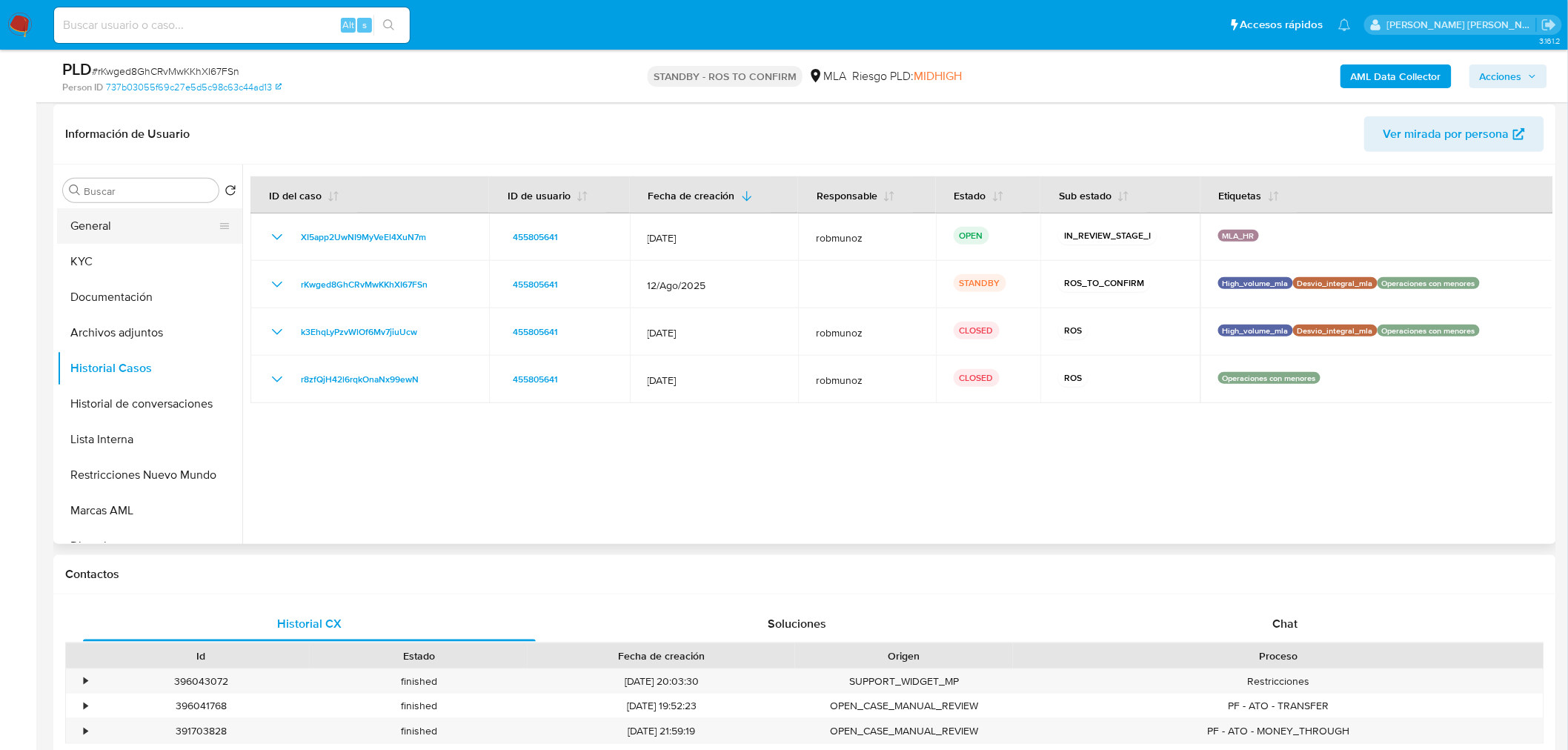
click at [129, 208] on button "General" at bounding box center [144, 225] width 173 height 36
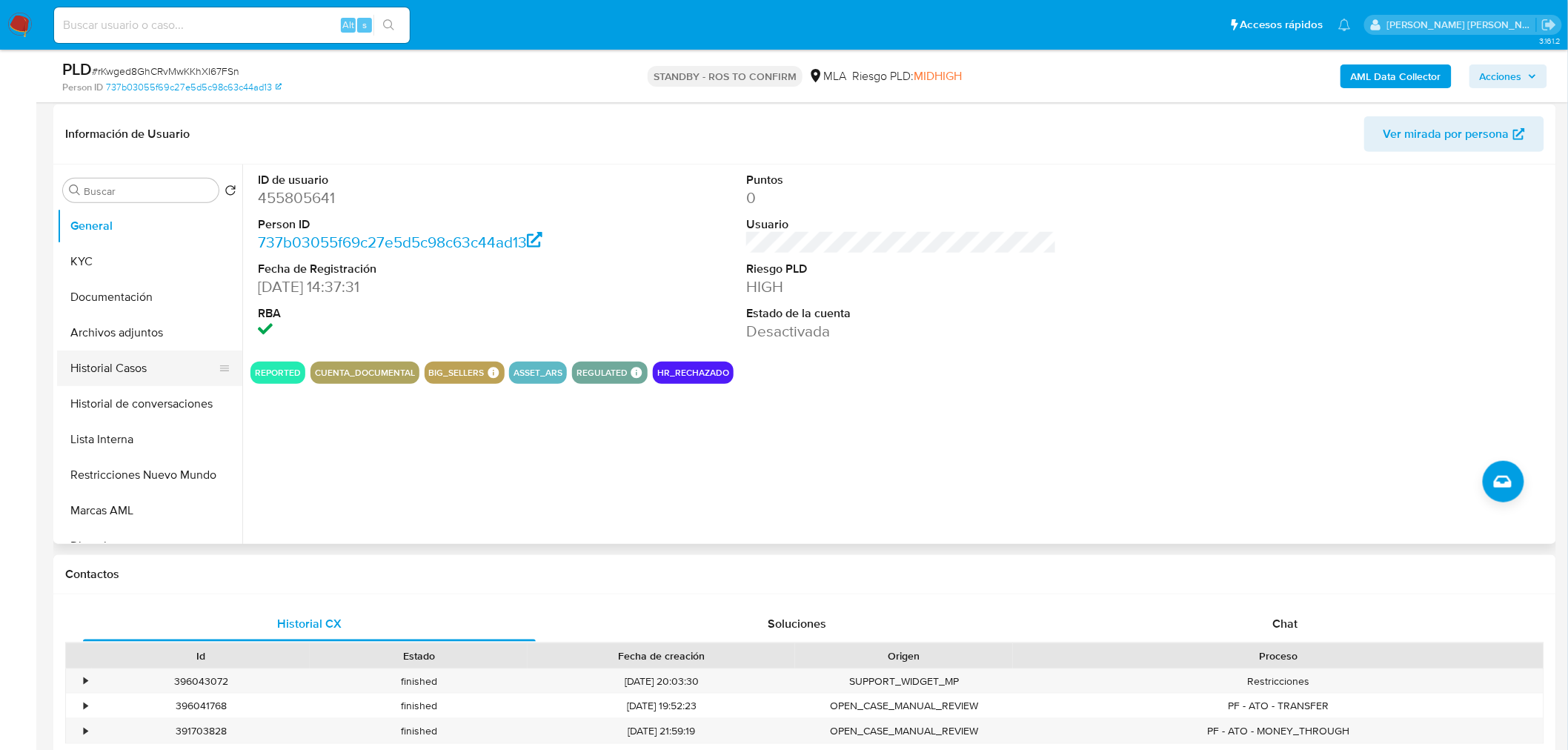
click at [122, 366] on button "Historial Casos" at bounding box center [144, 368] width 173 height 36
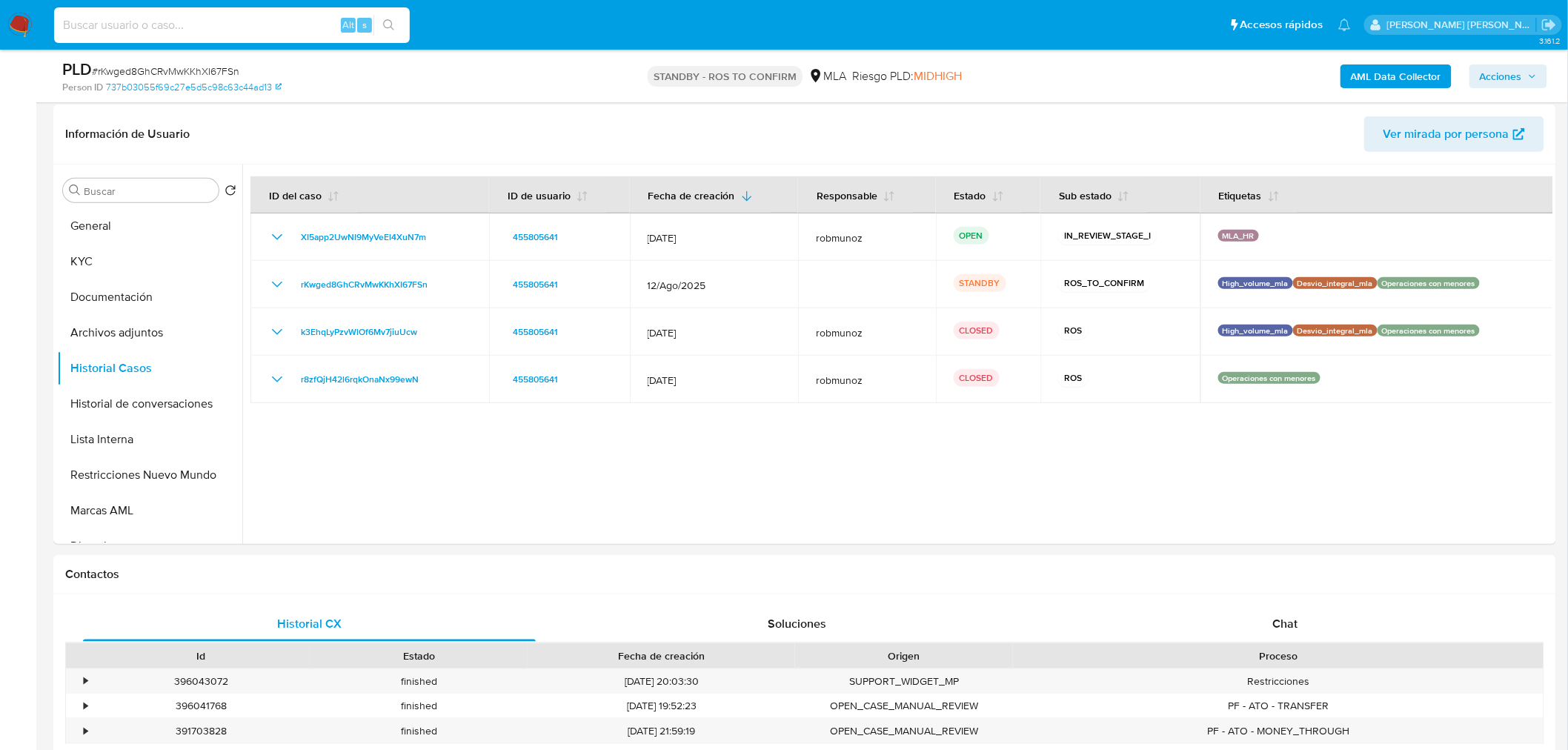
click at [294, 18] on input at bounding box center [231, 25] width 356 height 19
paste input "qUr7sUAuOBxtS8mX7TjSdbf9"
type input "qUr7sUAuOBxtS8mX7TjSdbf9"
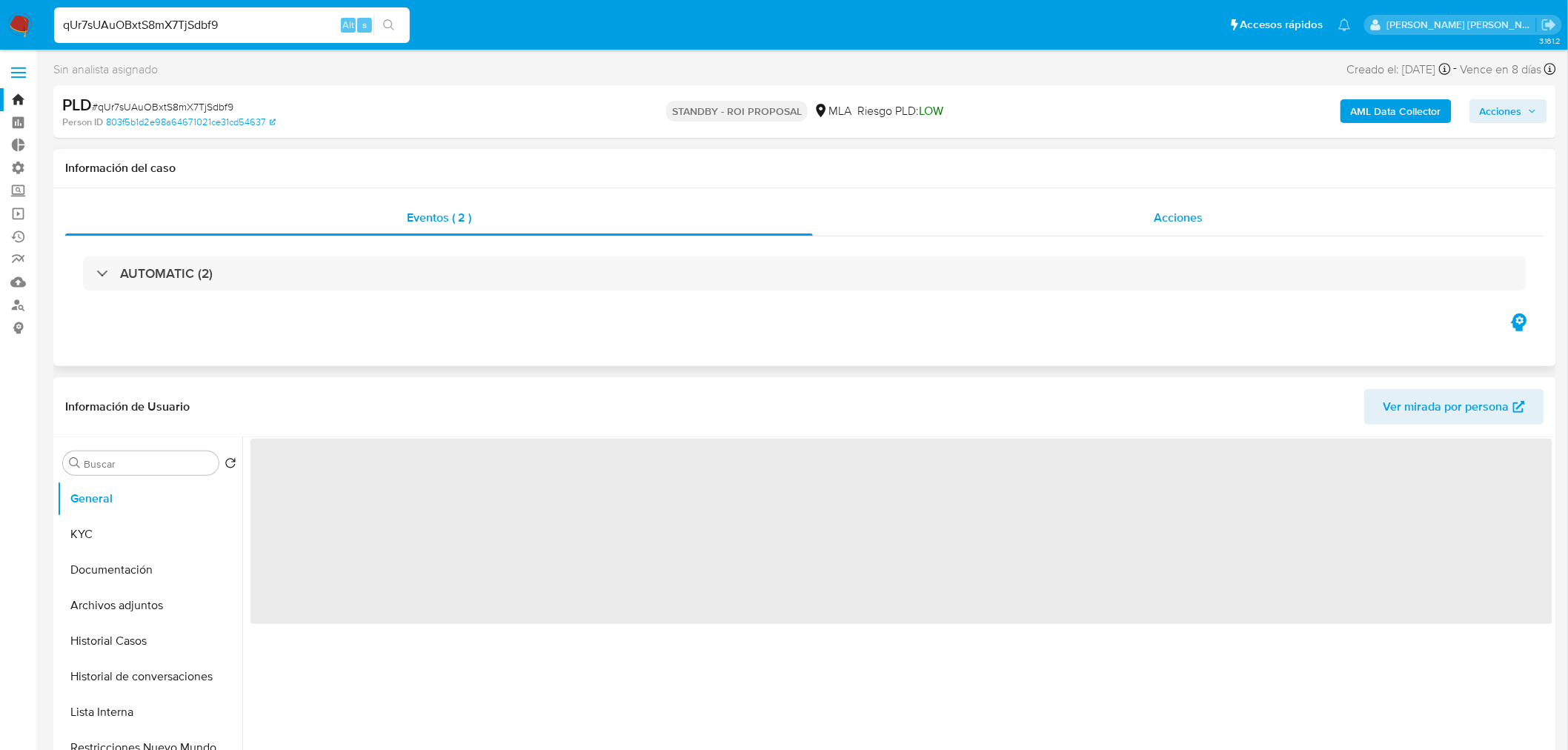
select select "10"
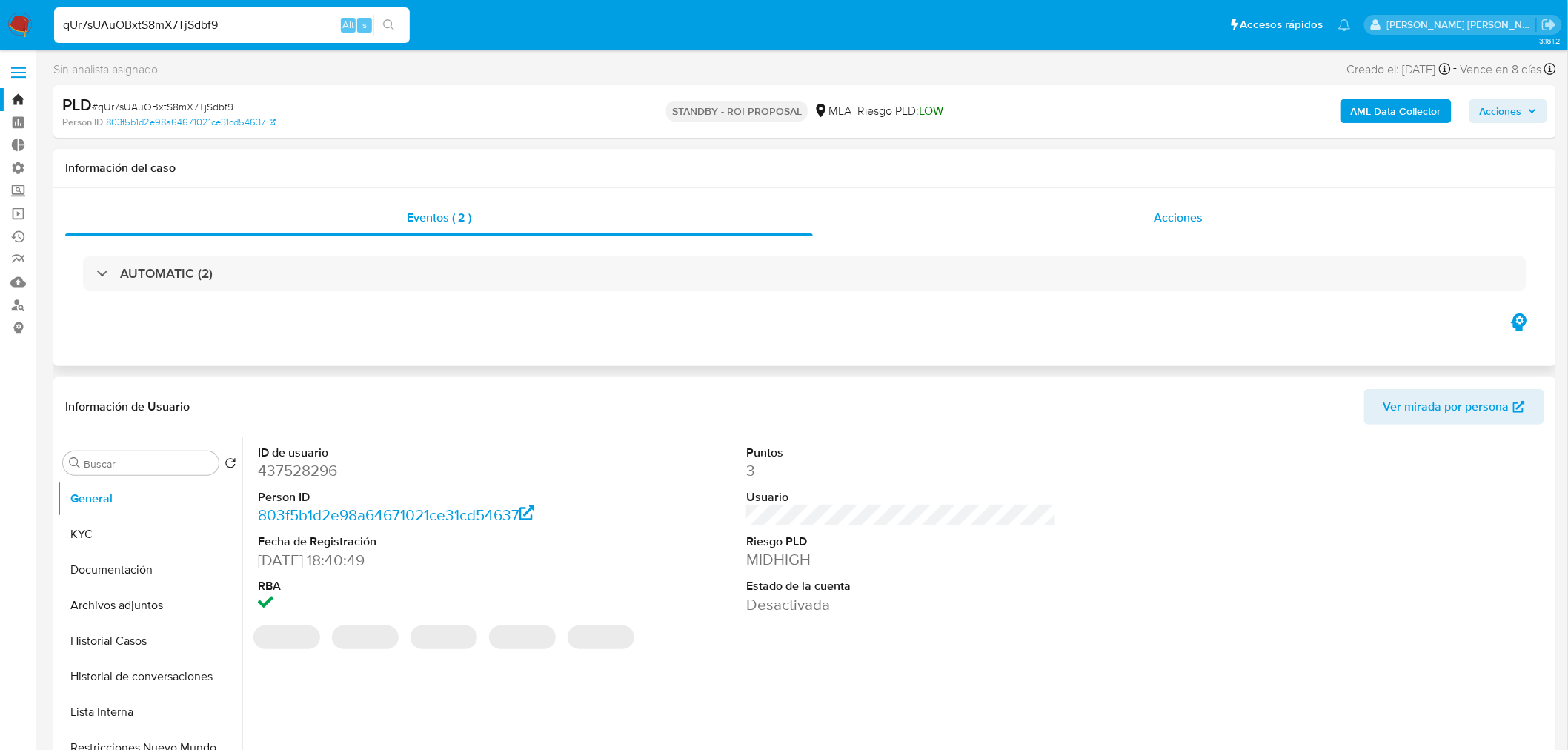
click at [1203, 233] on div "Acciones" at bounding box center [1178, 217] width 732 height 36
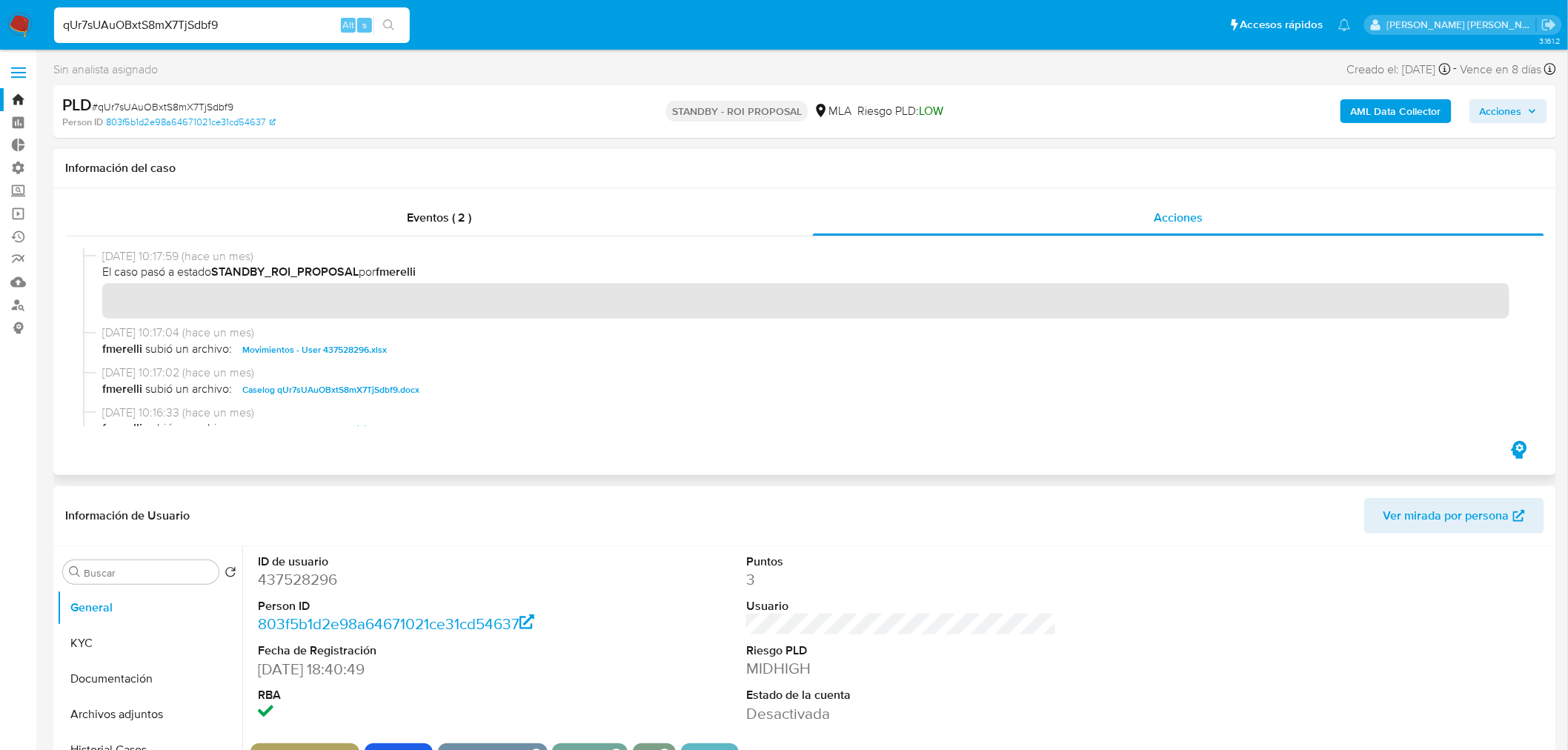
scroll to position [82, 0]
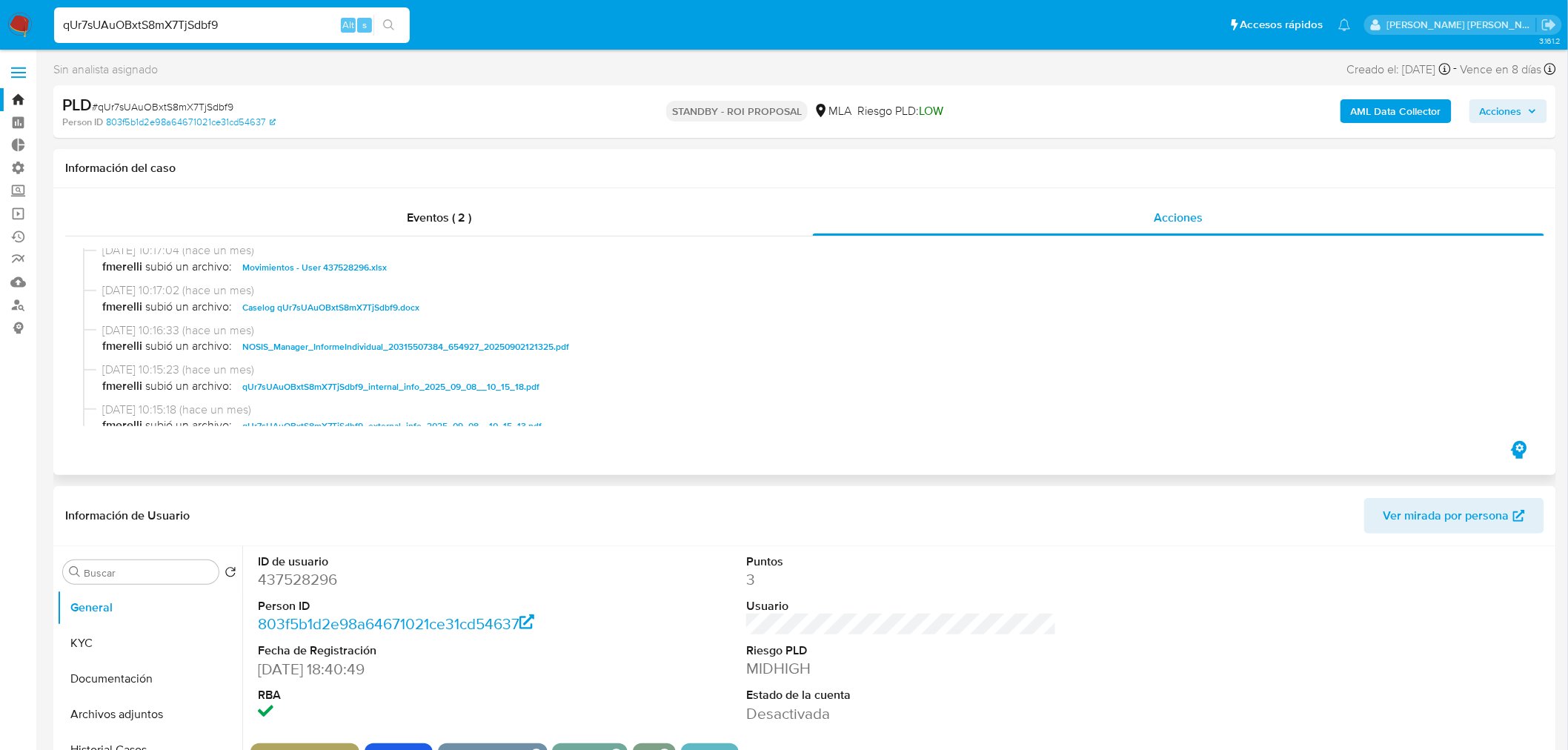
click at [372, 306] on span "Caselog qUr7sUAuOBxtS8mX7TjSdbf9.docx" at bounding box center [331, 307] width 177 height 18
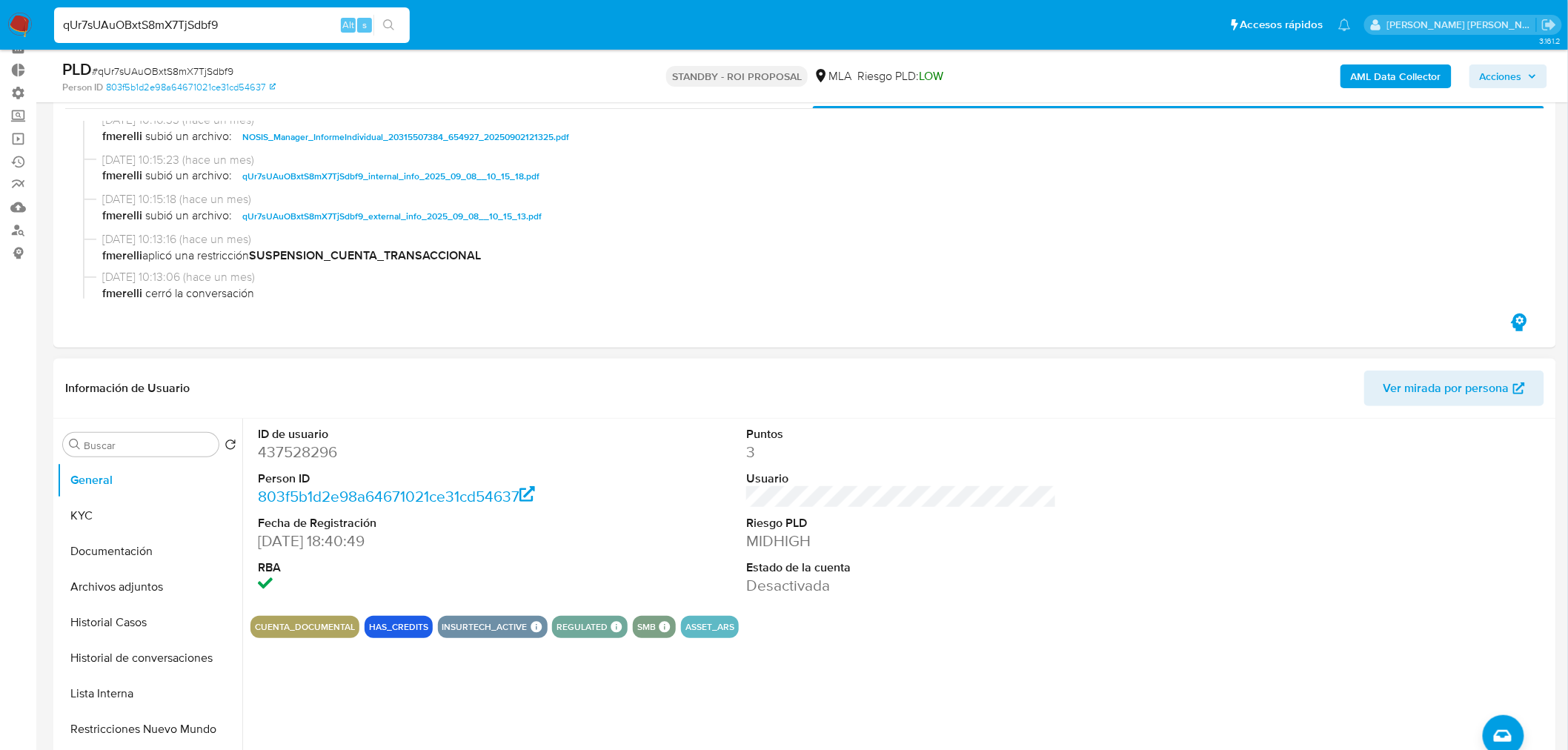
scroll to position [247, 0]
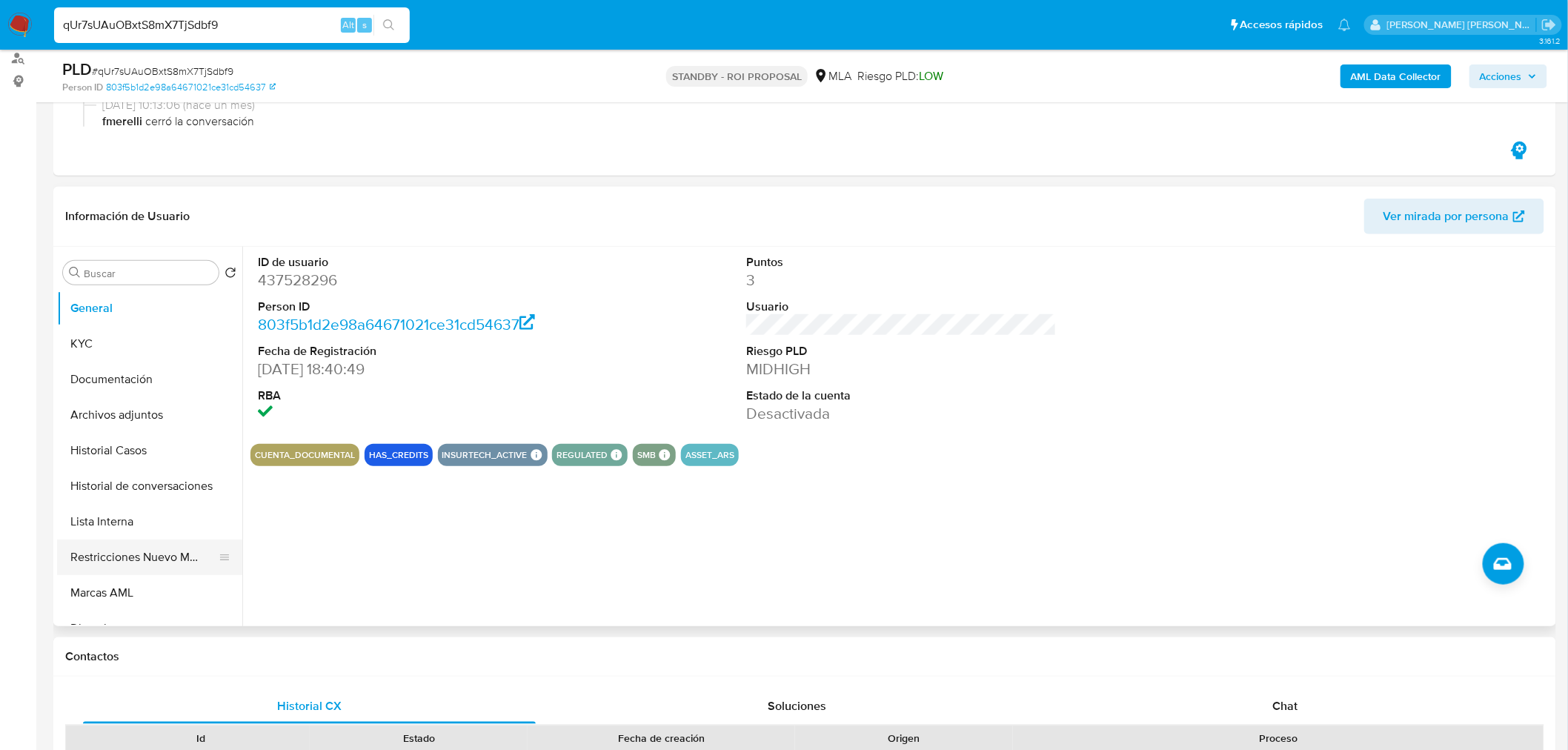
click at [152, 559] on button "Restricciones Nuevo Mundo" at bounding box center [144, 557] width 173 height 36
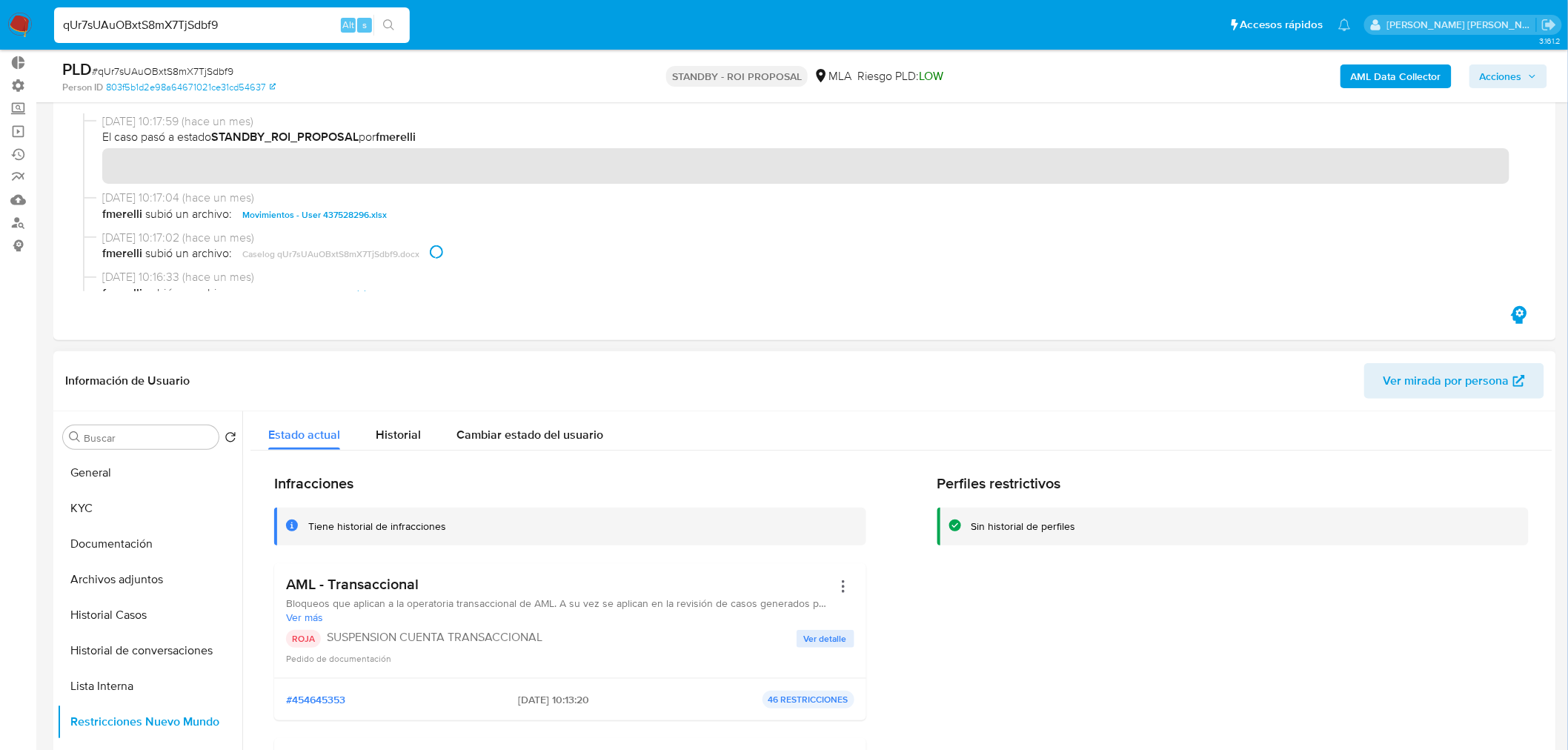
scroll to position [82, 0]
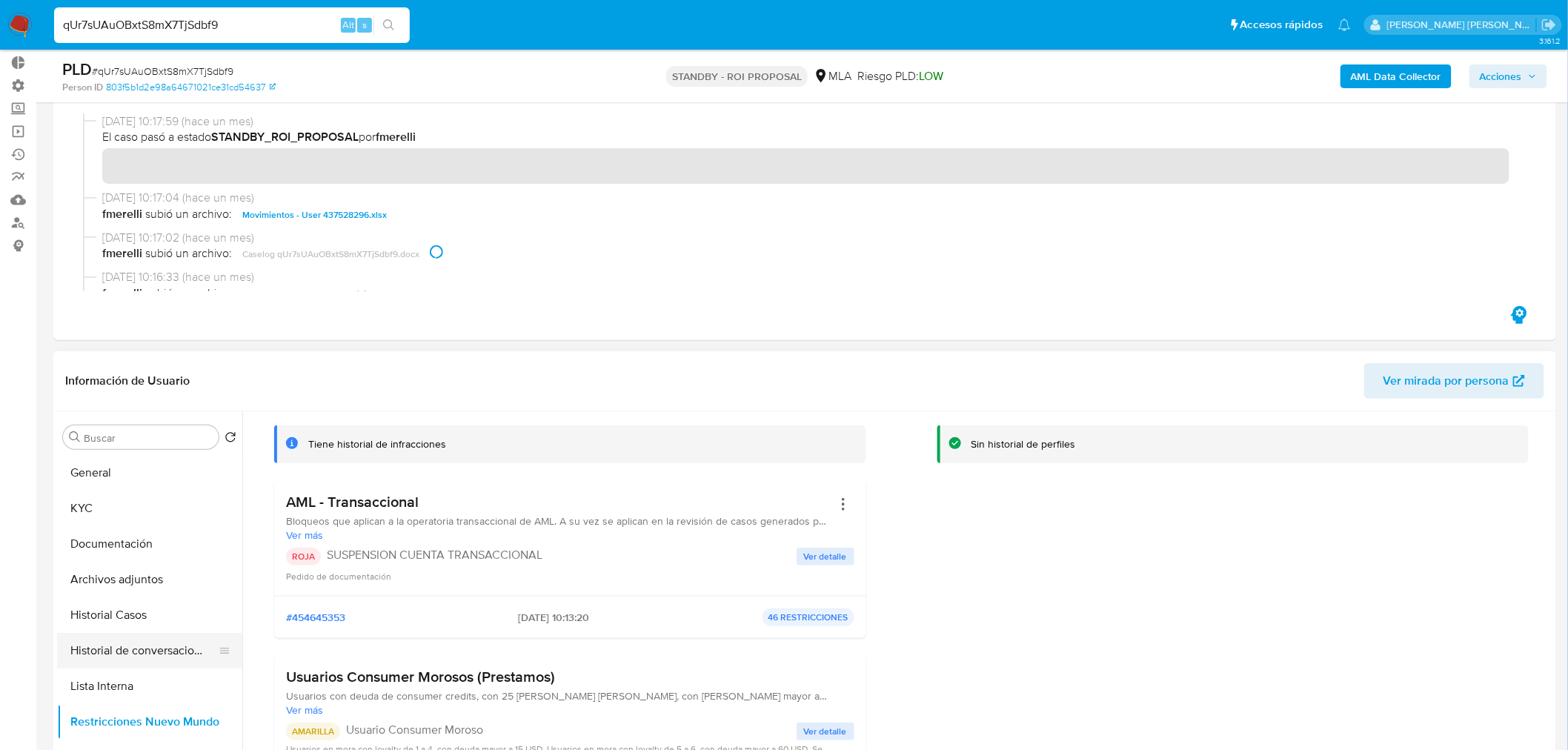
click at [131, 645] on button "Historial de conversaciones" at bounding box center [144, 650] width 173 height 36
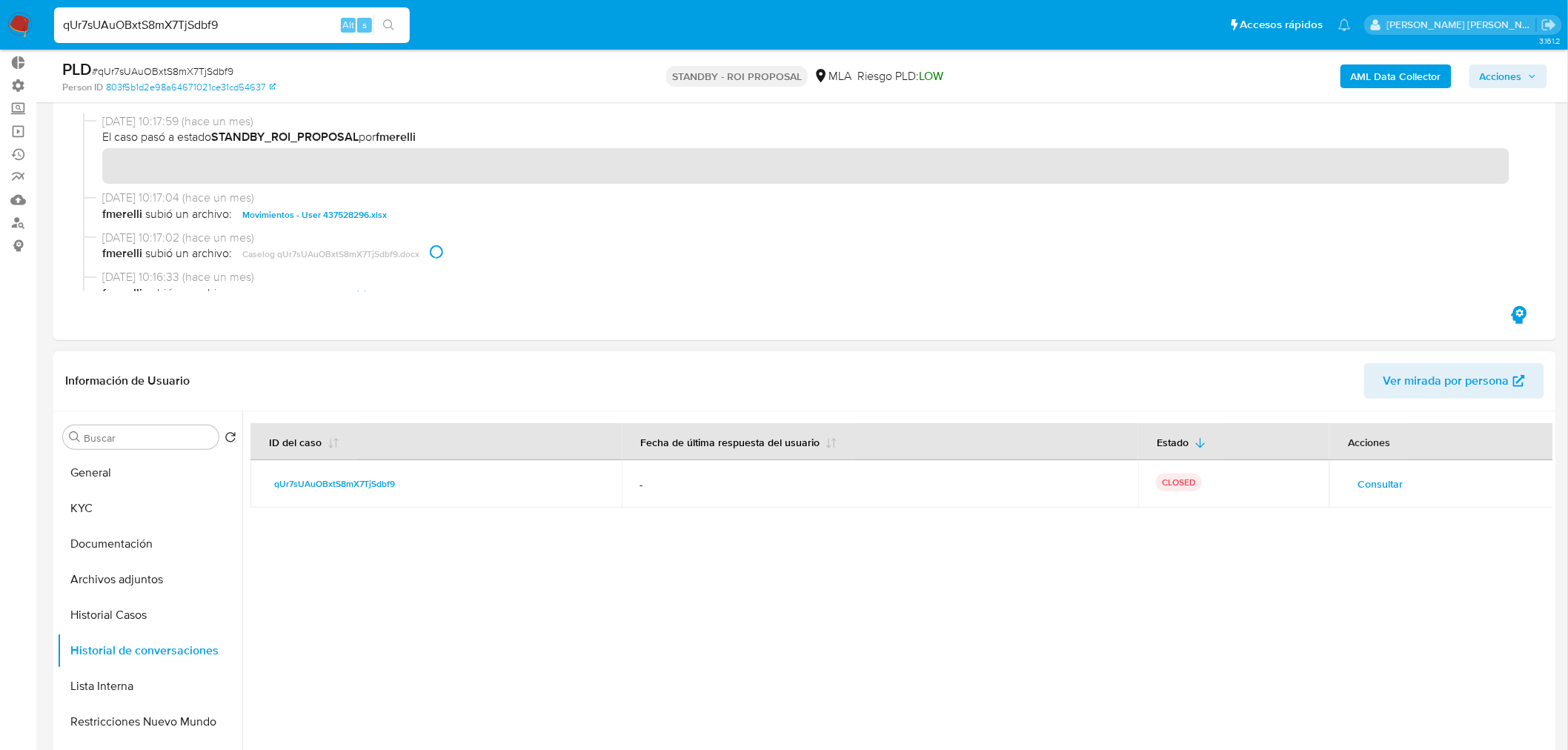
click at [1380, 483] on span "Consultar" at bounding box center [1380, 484] width 45 height 21
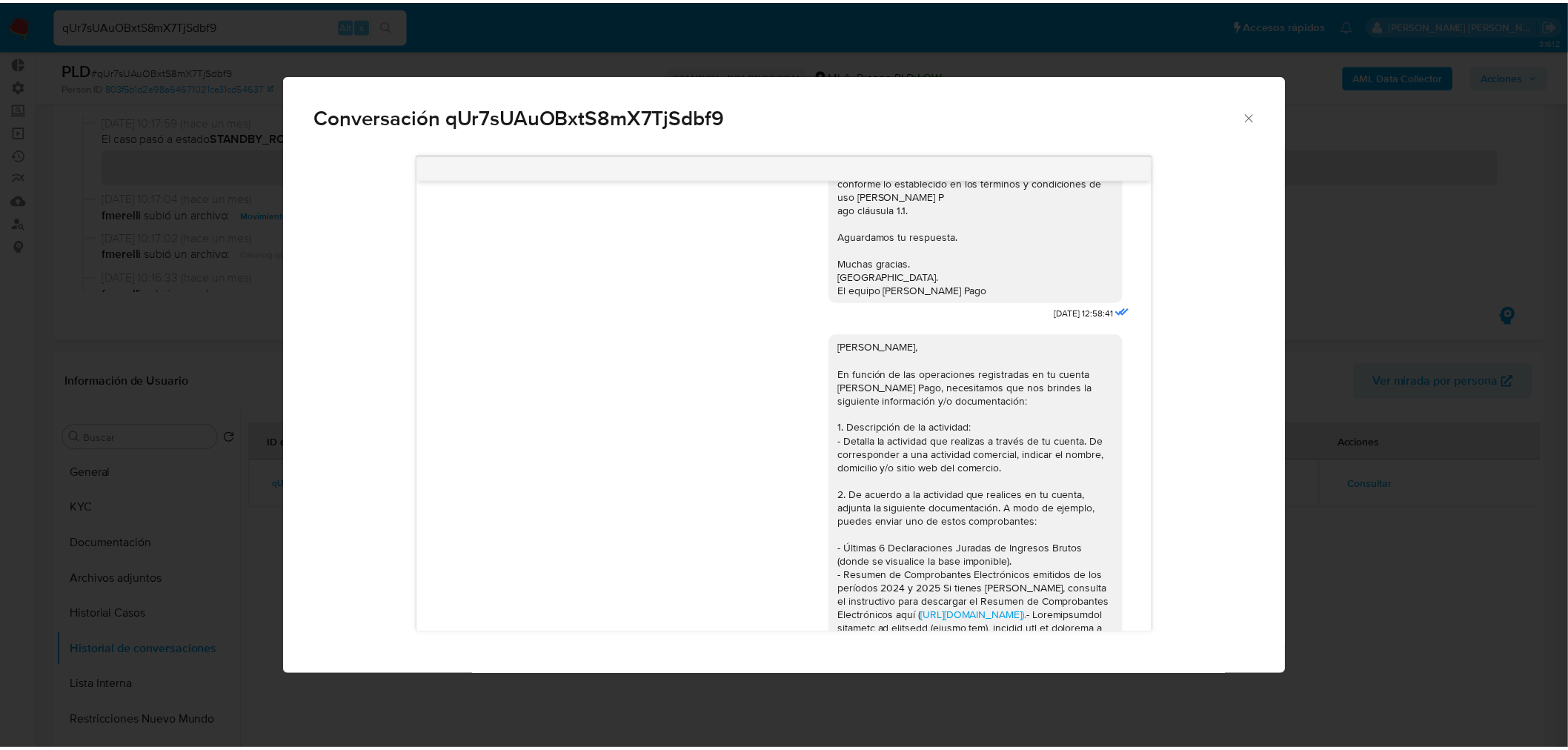
scroll to position [987, 0]
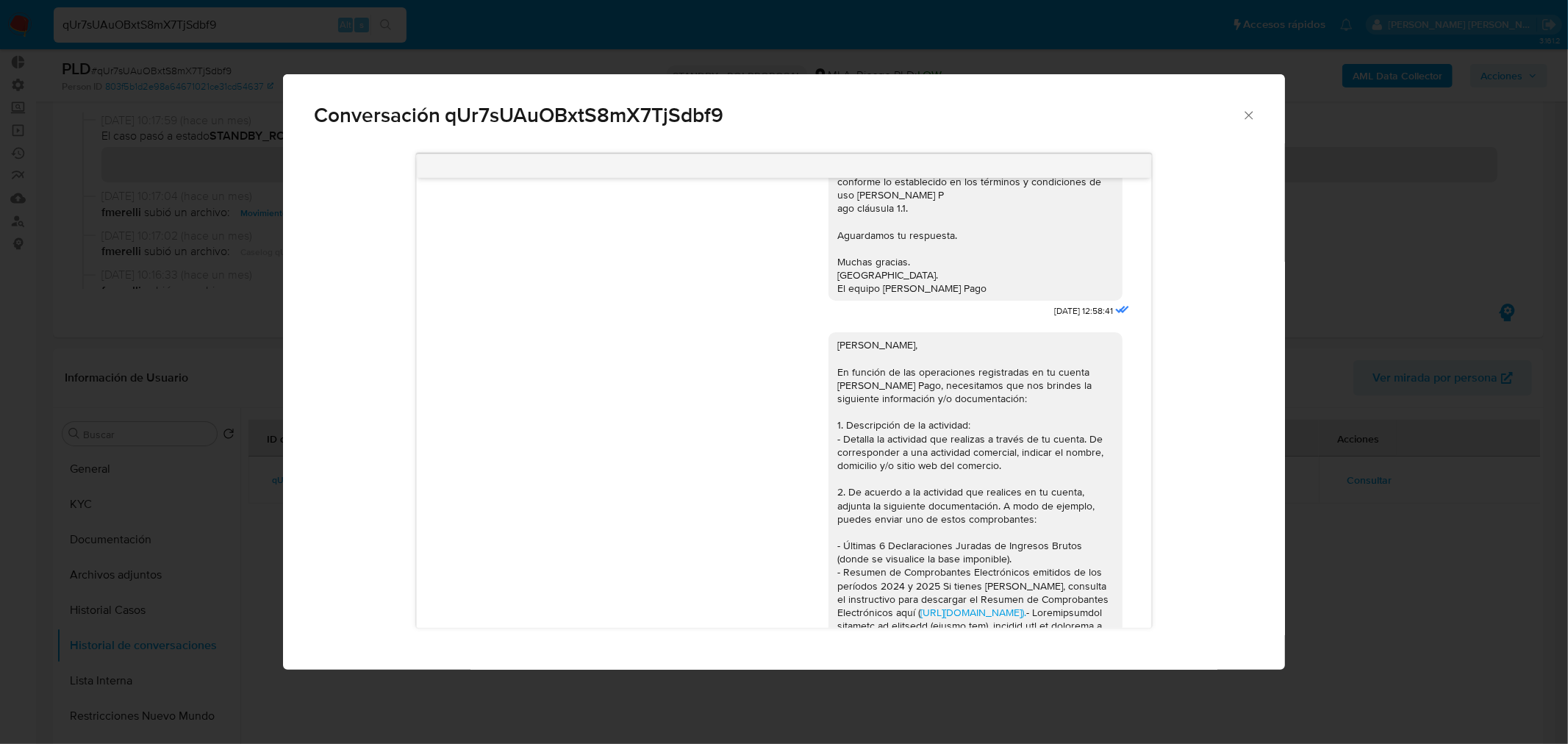
click at [1424, 590] on div "Conversación qUr7sUAuOBxtS8mX7TjSdbf9 18/08/2025 17:32:33 Hola, Esperamos que t…" at bounding box center [784, 372] width 1568 height 744
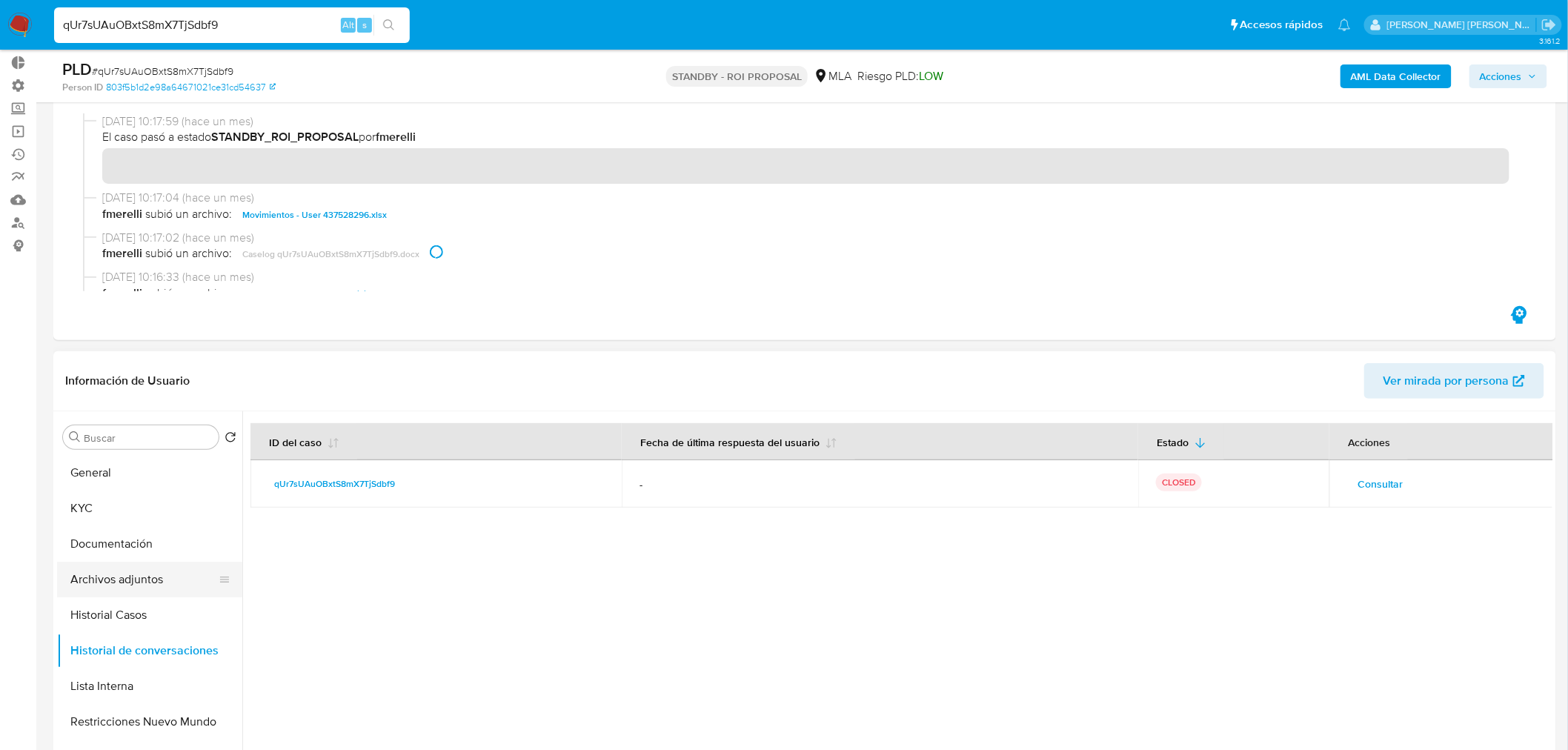
click at [86, 590] on button "Archivos adjuntos" at bounding box center [144, 579] width 173 height 36
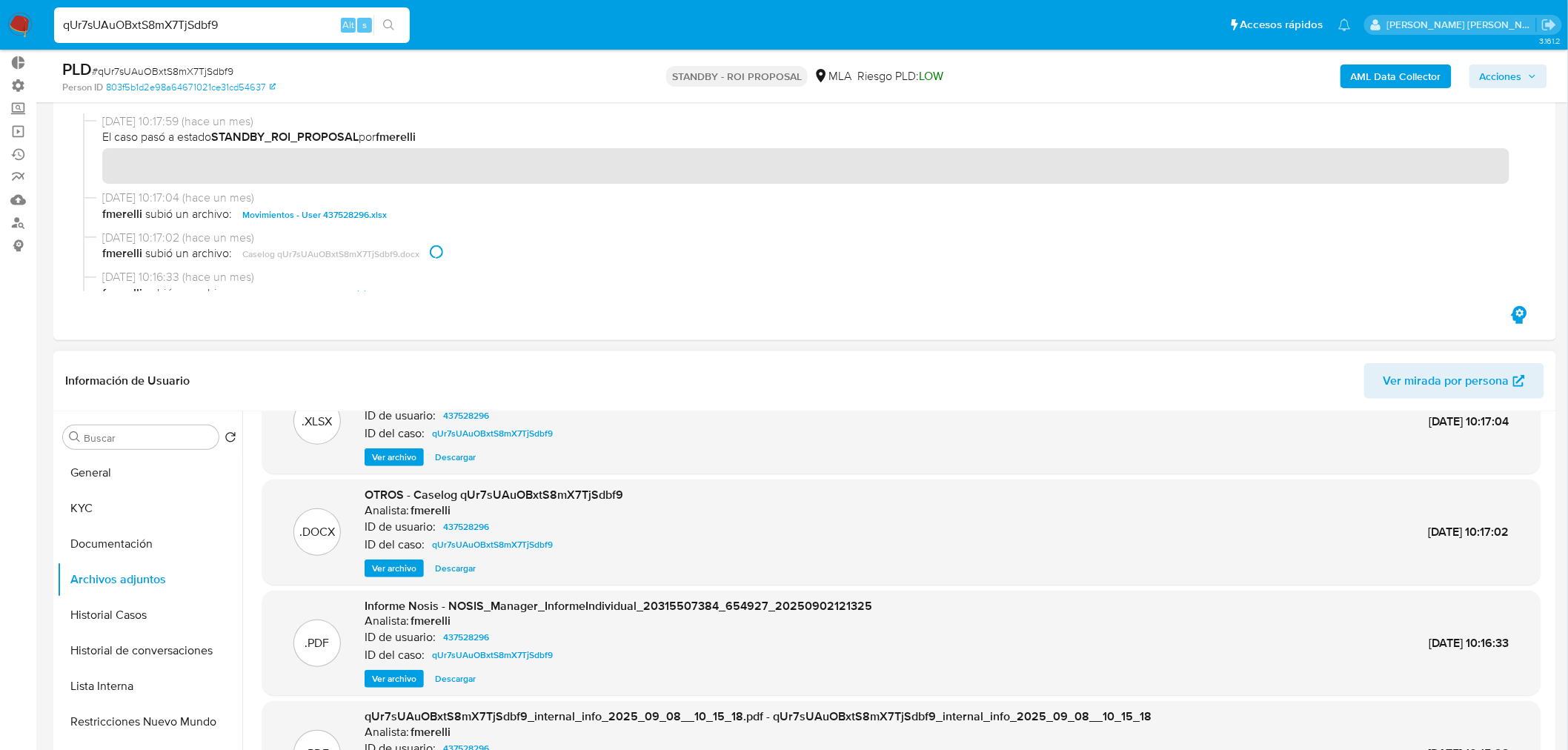
scroll to position [82, 0]
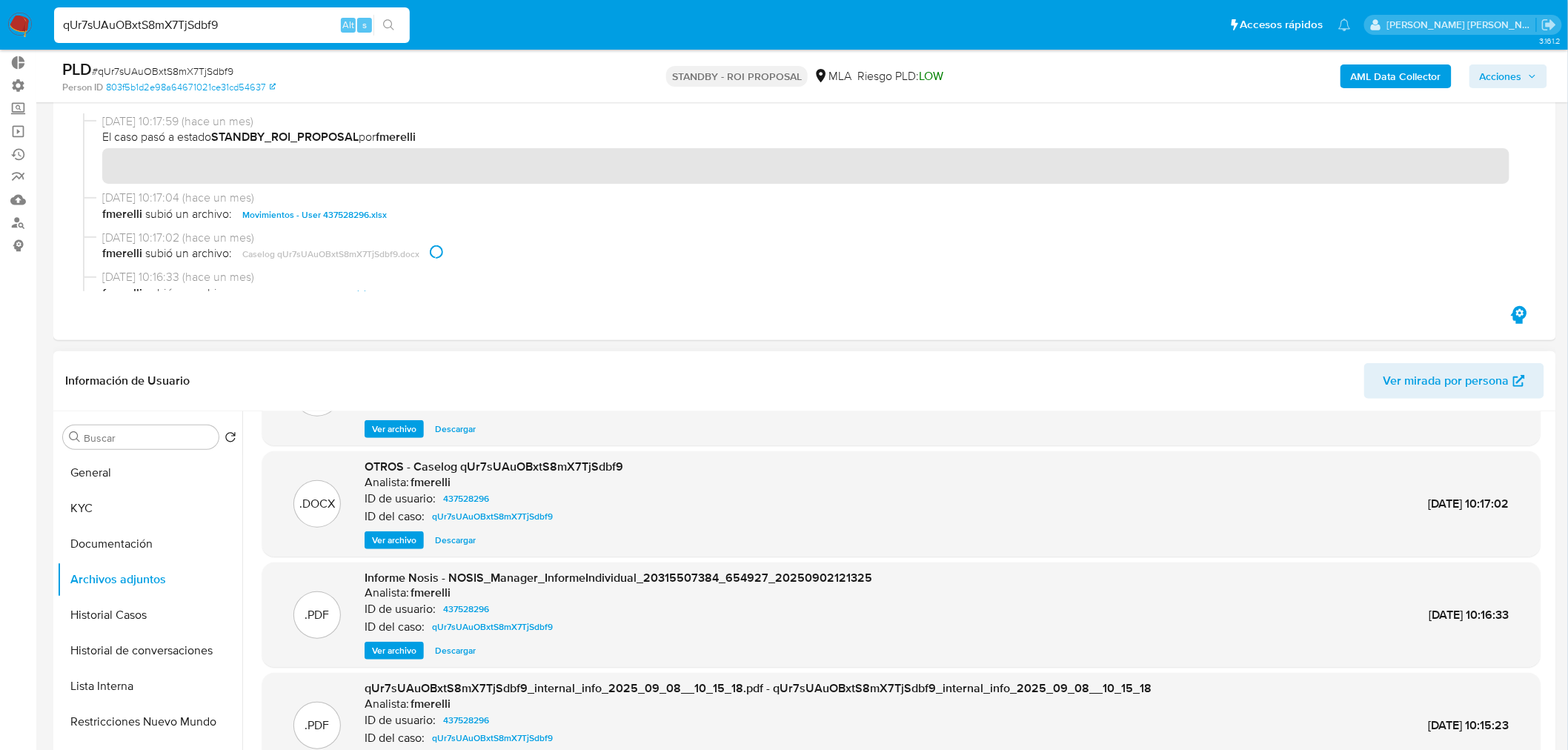
click at [468, 537] on span "Descargar" at bounding box center [455, 540] width 41 height 15
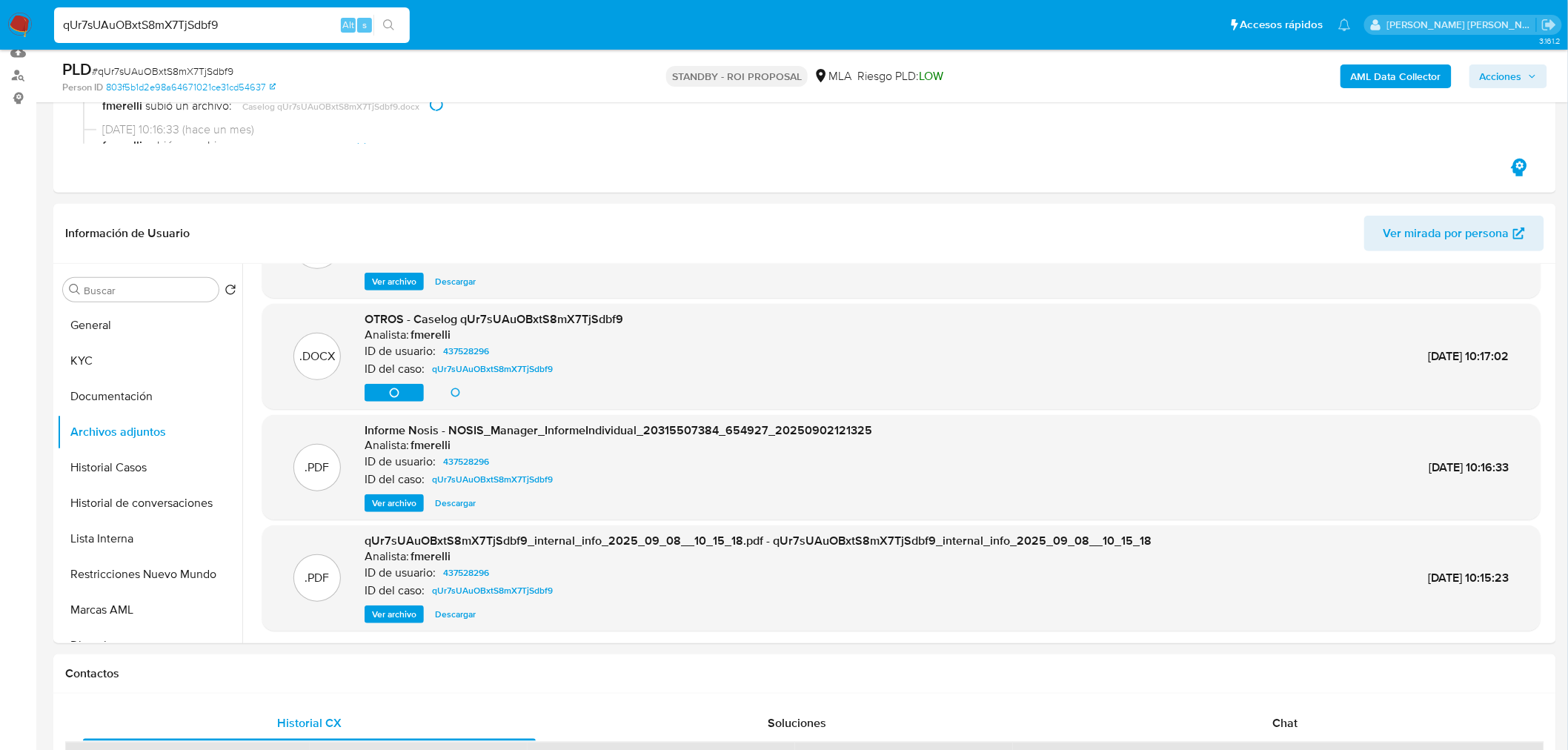
scroll to position [247, 0]
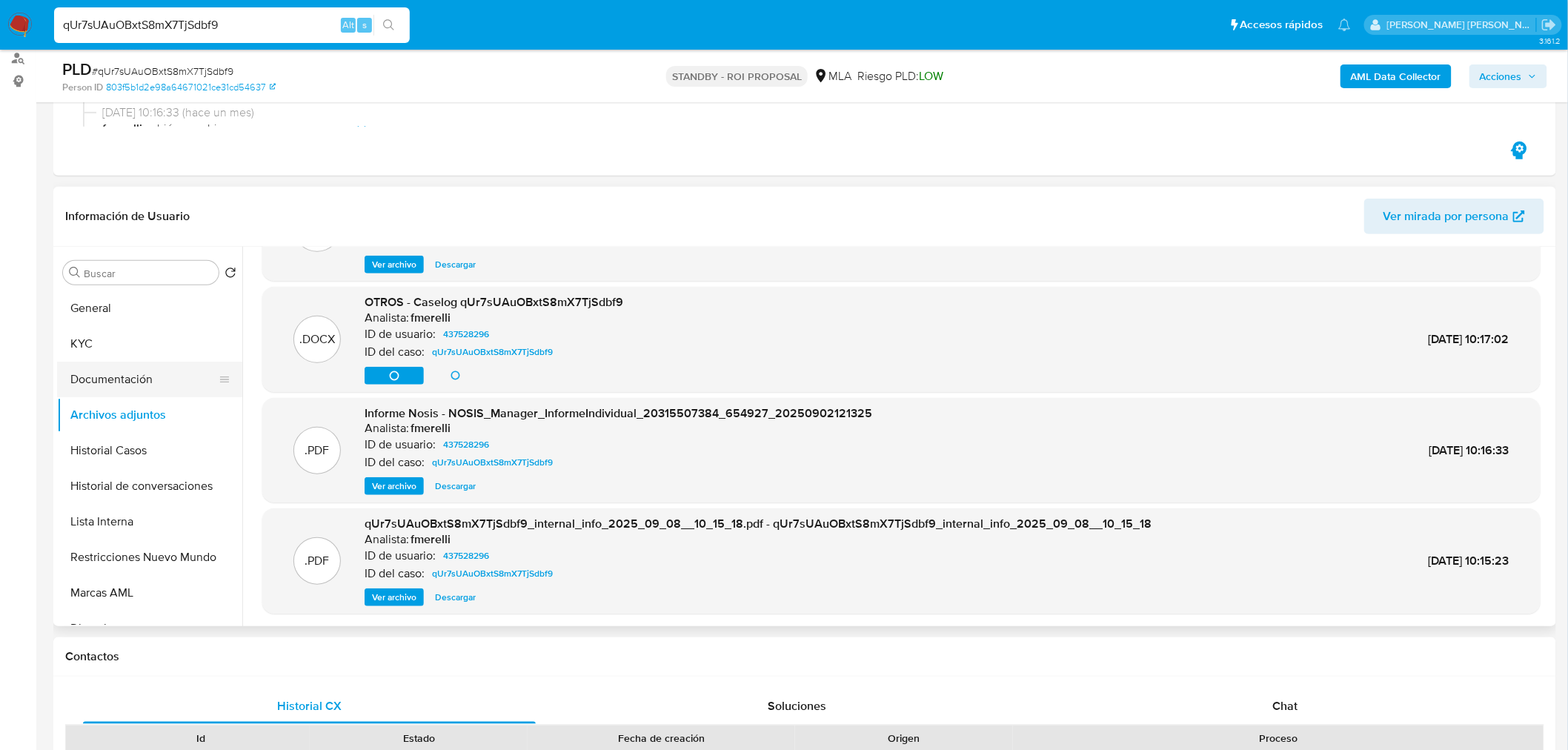
click at [74, 381] on button "Documentación" at bounding box center [144, 379] width 173 height 36
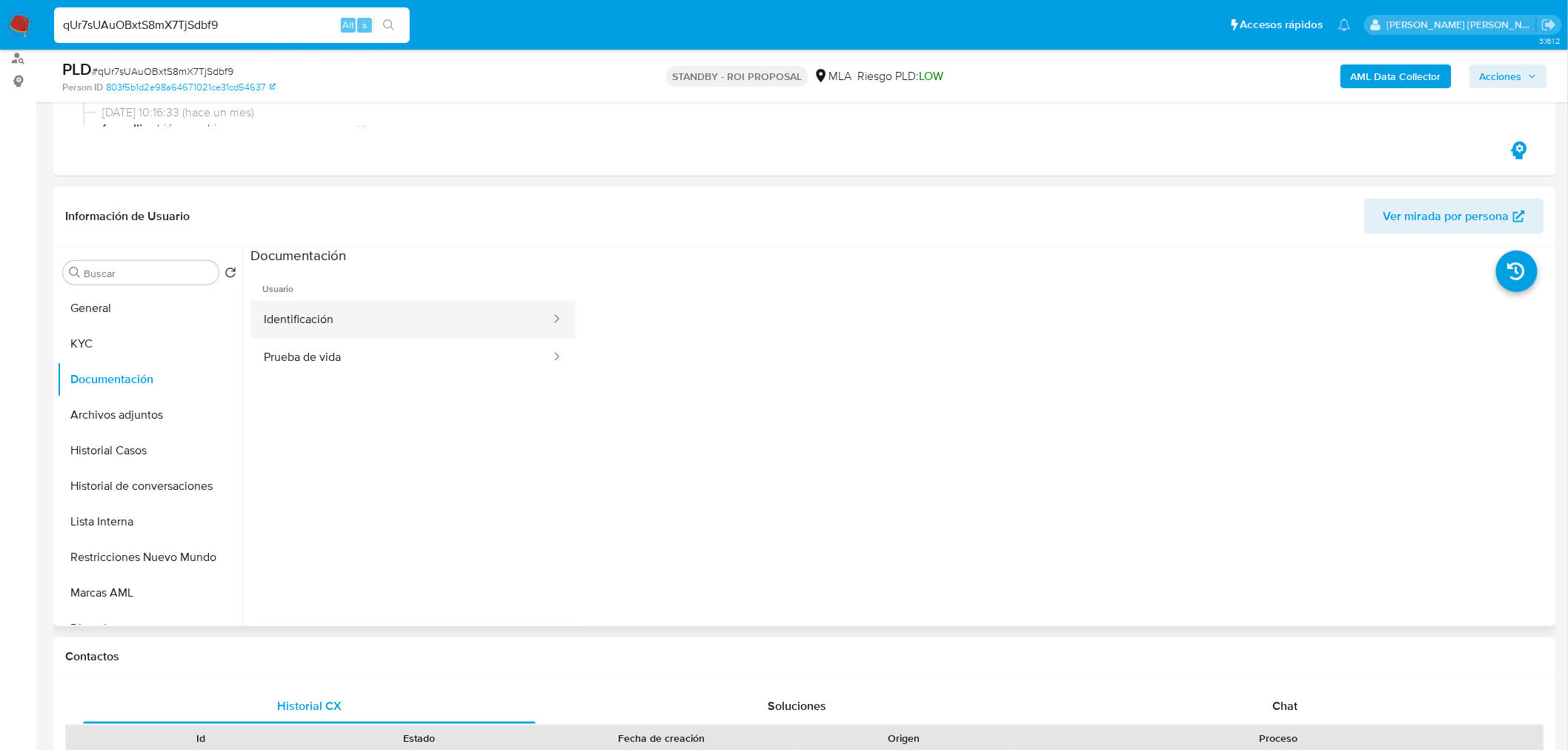
click at [504, 319] on button "Identificación" at bounding box center [401, 320] width 301 height 38
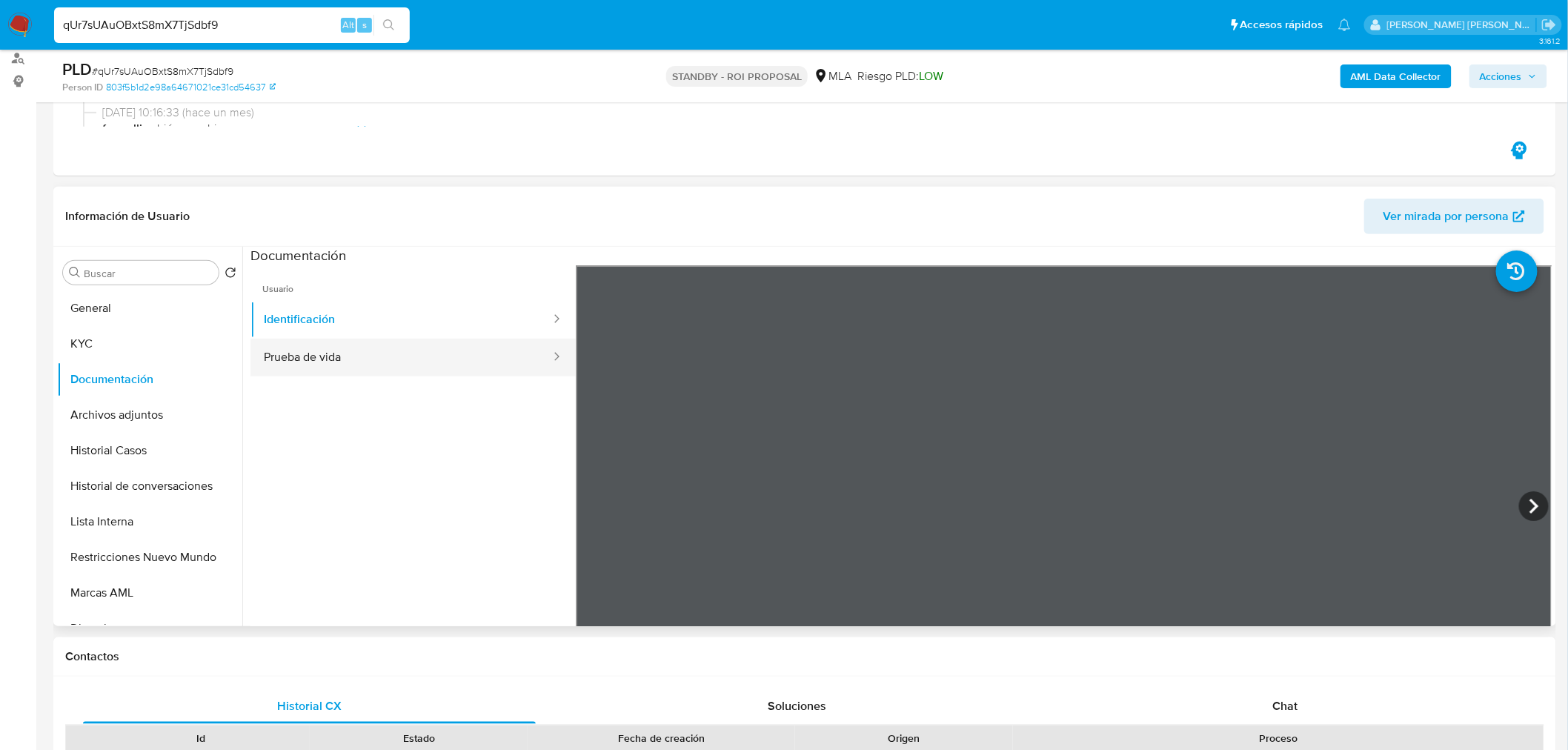
click at [514, 339] on button "Prueba de vida" at bounding box center [401, 358] width 301 height 38
click at [157, 419] on button "Archivos adjuntos" at bounding box center [144, 415] width 173 height 36
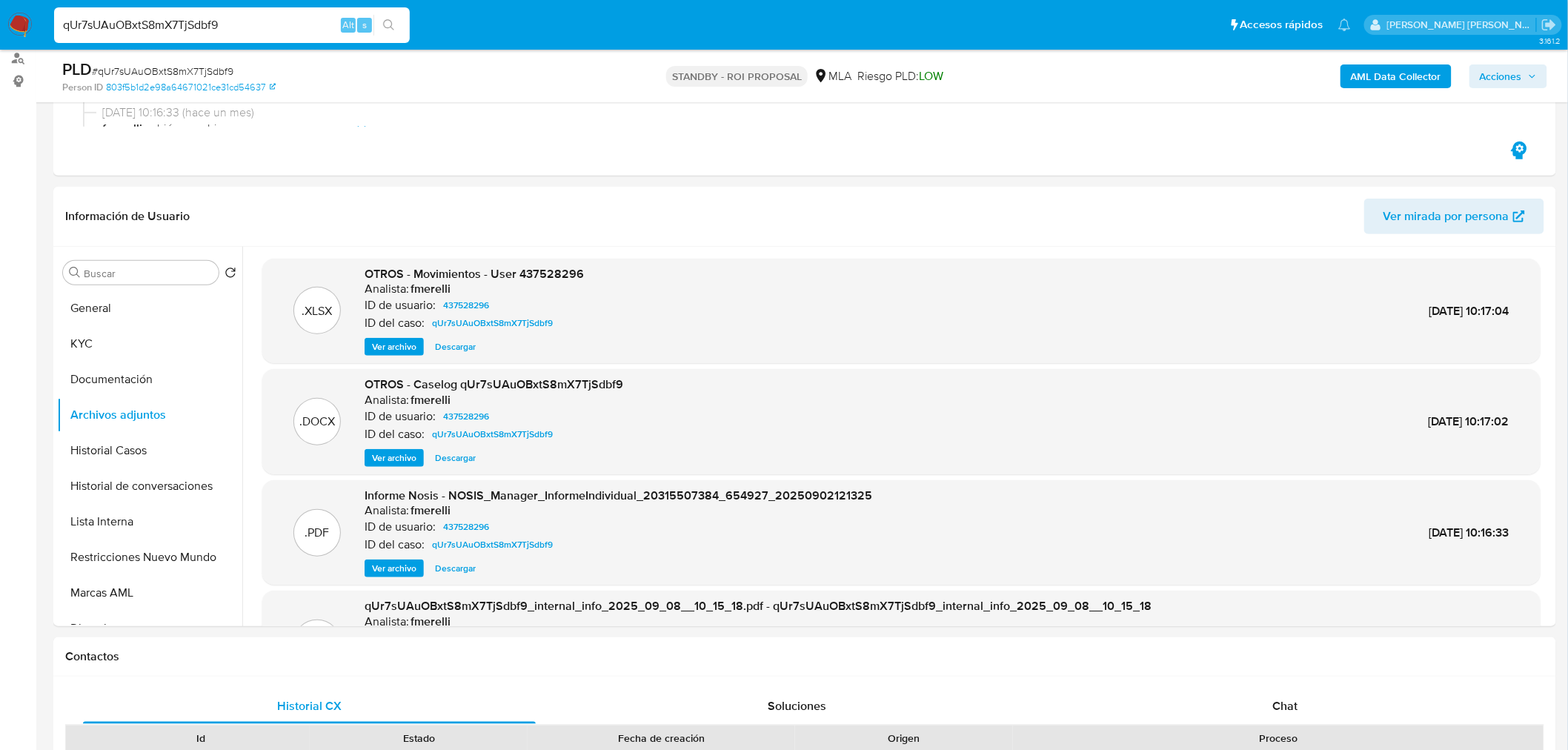
click at [10, 27] on img at bounding box center [20, 25] width 25 height 25
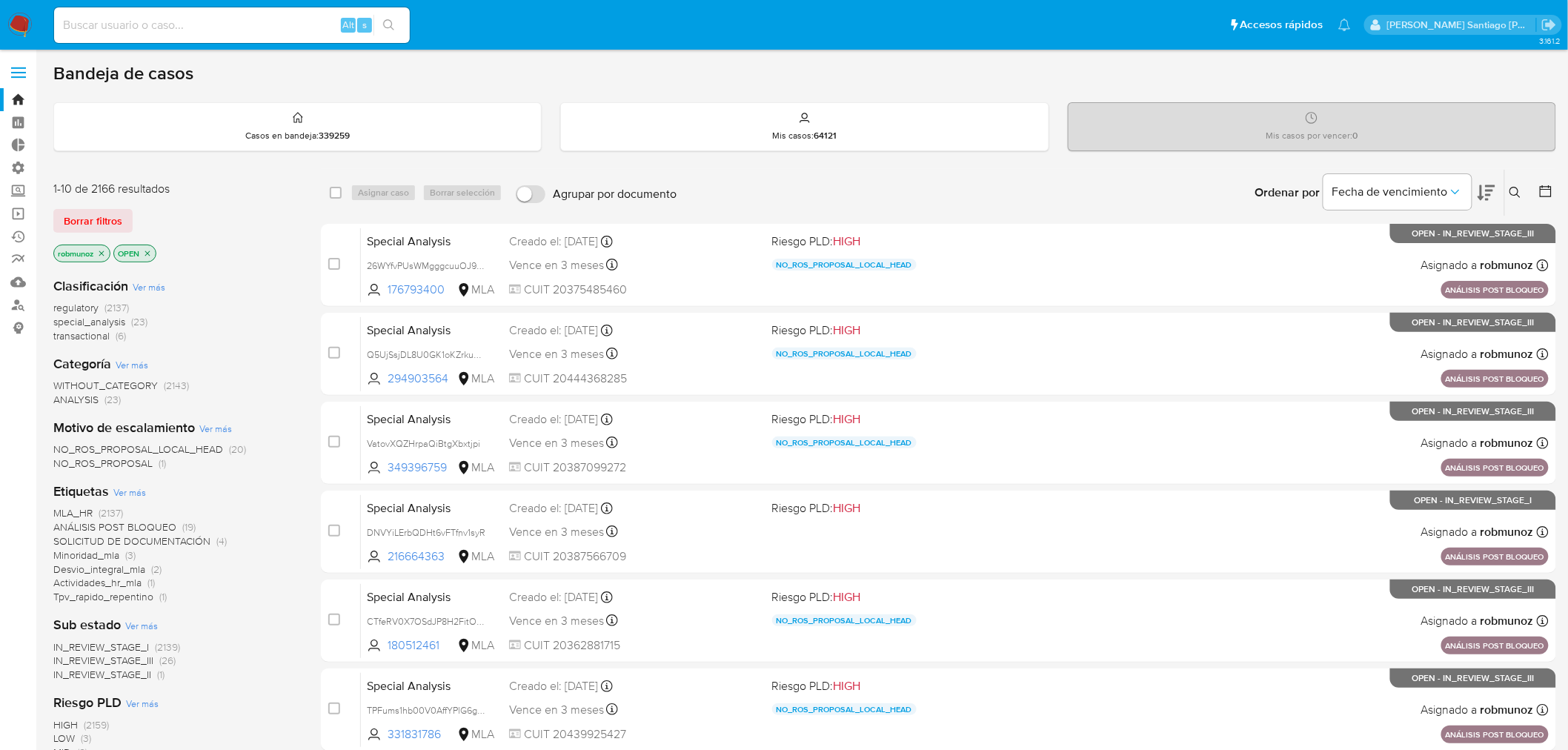
click at [1526, 184] on button at bounding box center [1517, 192] width 24 height 18
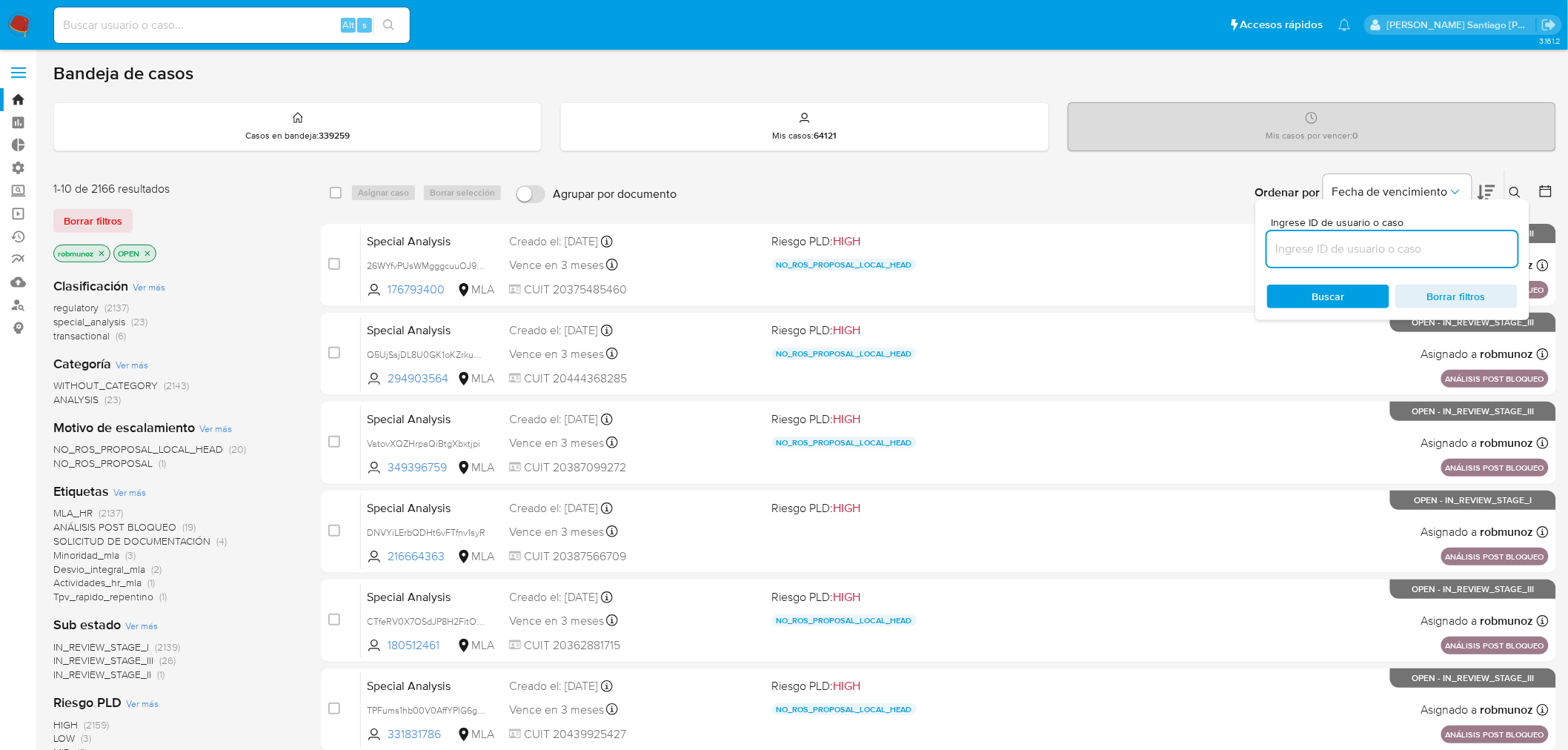
click at [1463, 249] on input at bounding box center [1391, 249] width 250 height 19
type input "rKwged8GhCRvMwKKhXI67FSn"
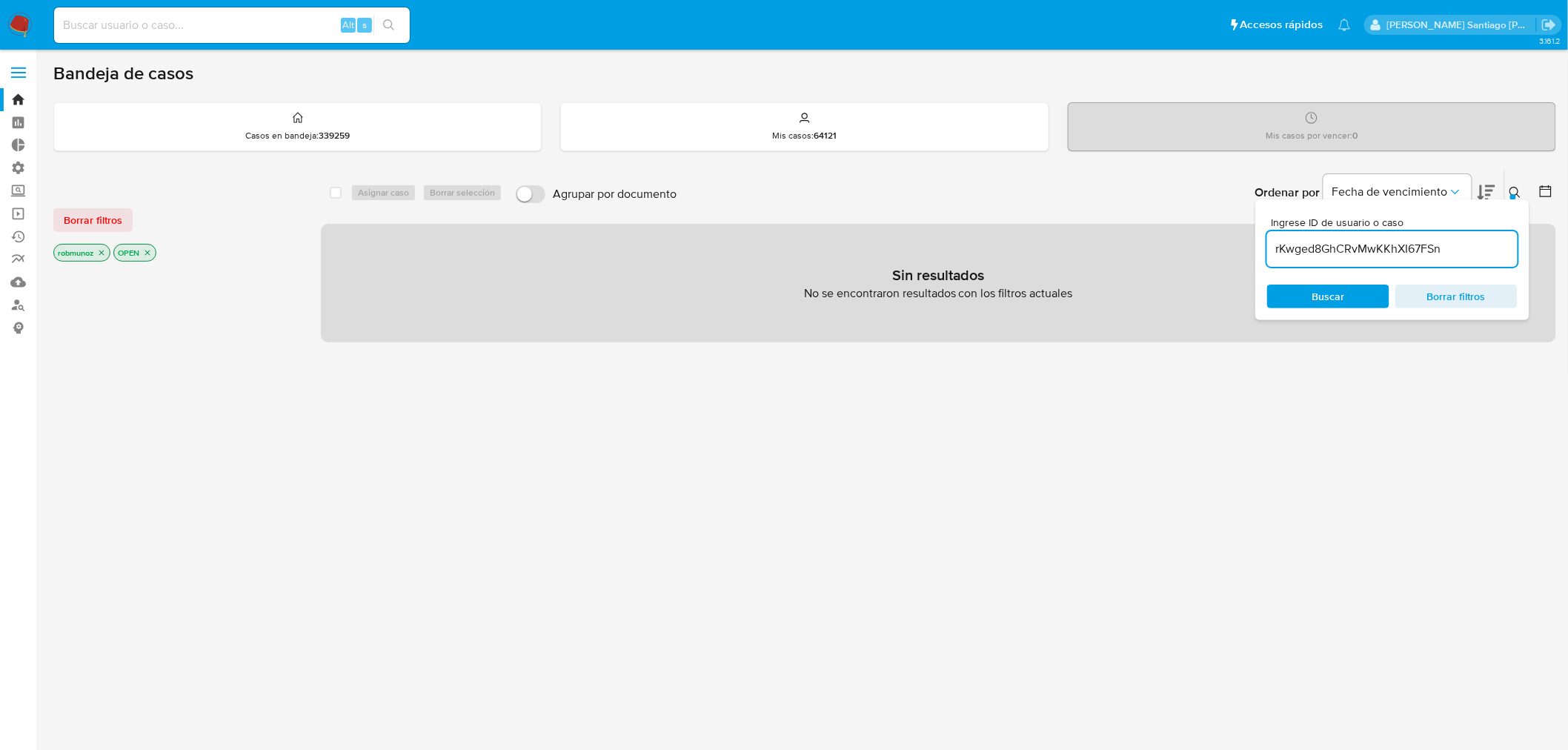
click at [100, 215] on span "Borrar filtros" at bounding box center [94, 220] width 59 height 21
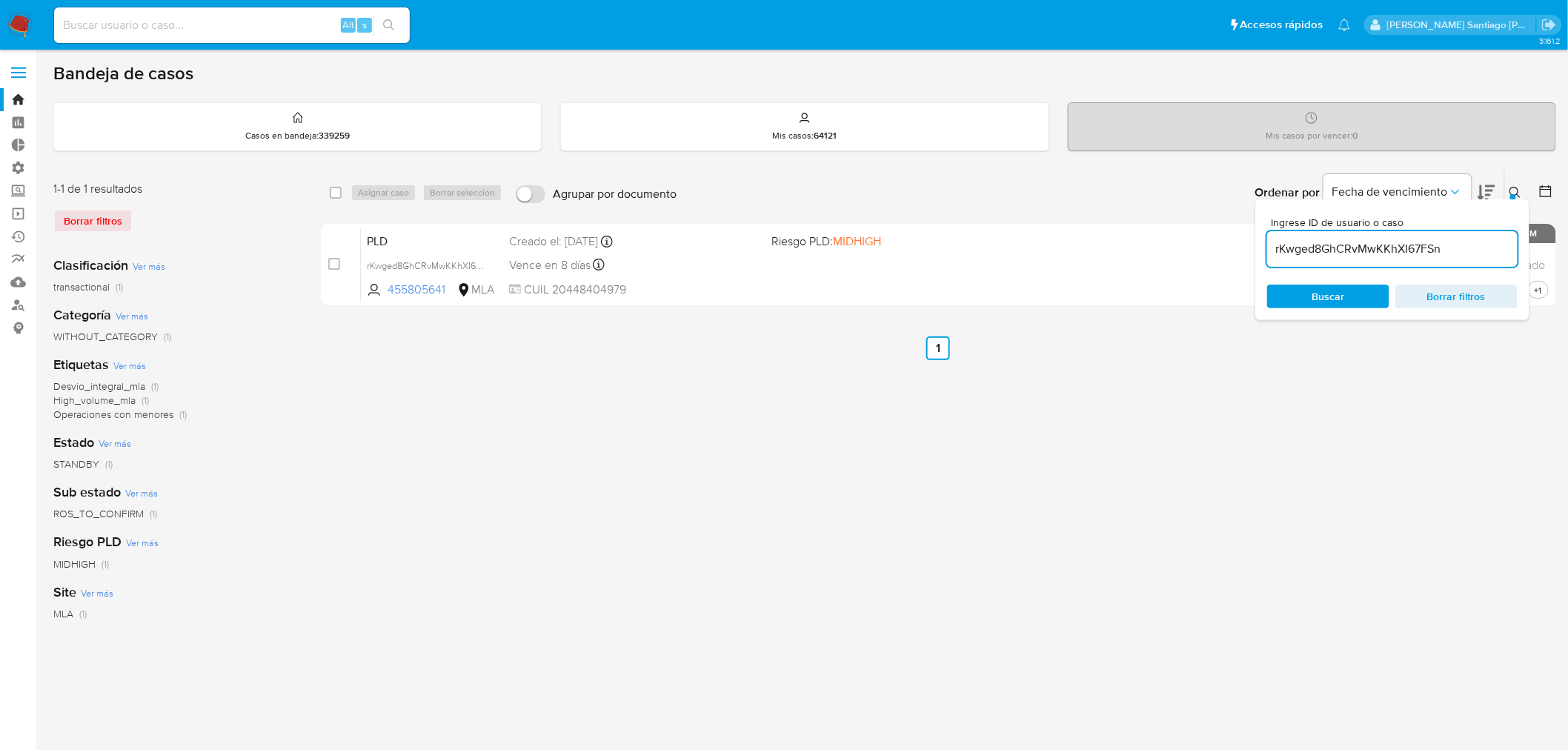
drag, startPoint x: 1513, startPoint y: 186, endPoint x: 1496, endPoint y: 197, distance: 20.2
click at [1513, 187] on icon at bounding box center [1515, 193] width 12 height 12
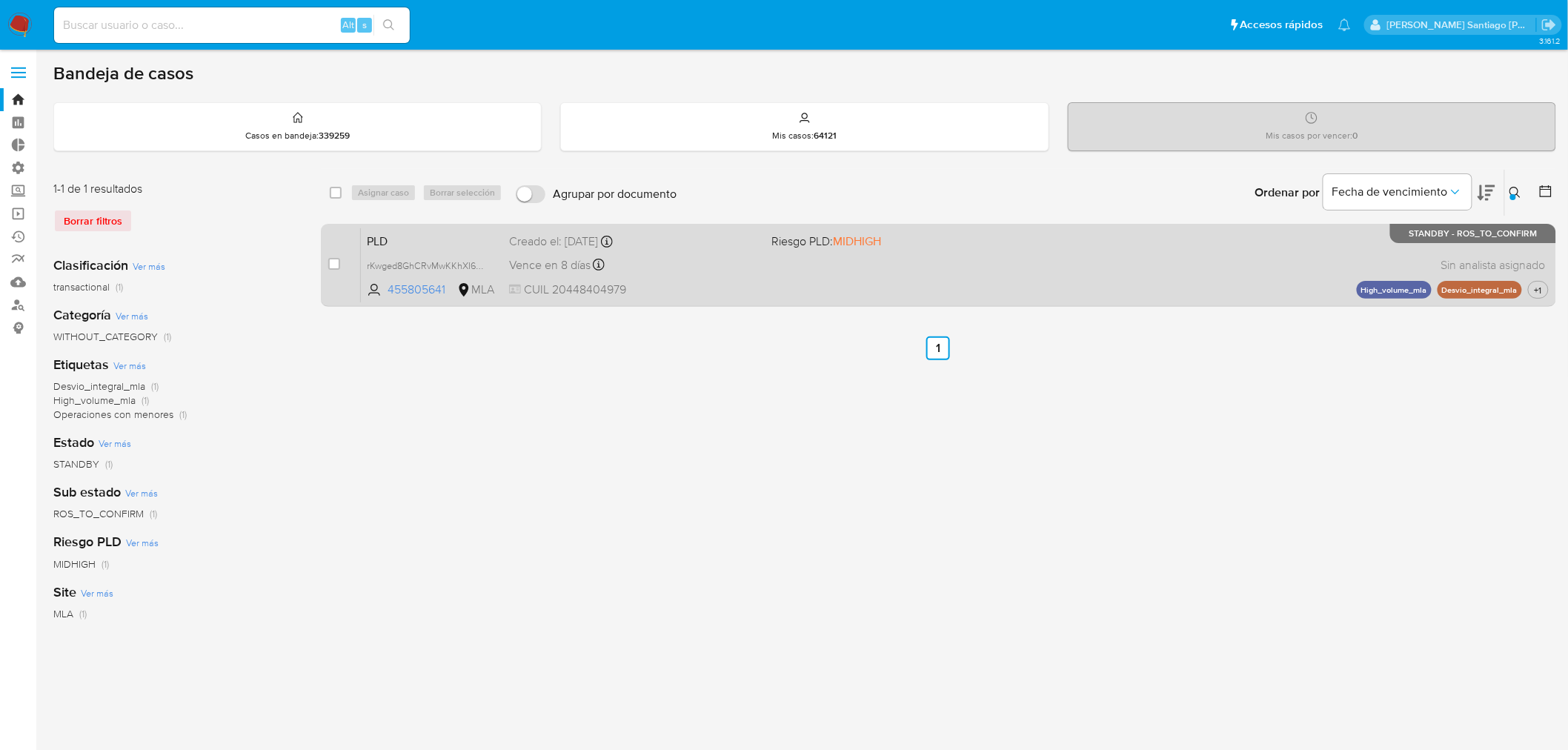
drag, startPoint x: 331, startPoint y: 260, endPoint x: 358, endPoint y: 228, distance: 41.9
click at [333, 260] on input "checkbox" at bounding box center [334, 264] width 12 height 12
checkbox input "true"
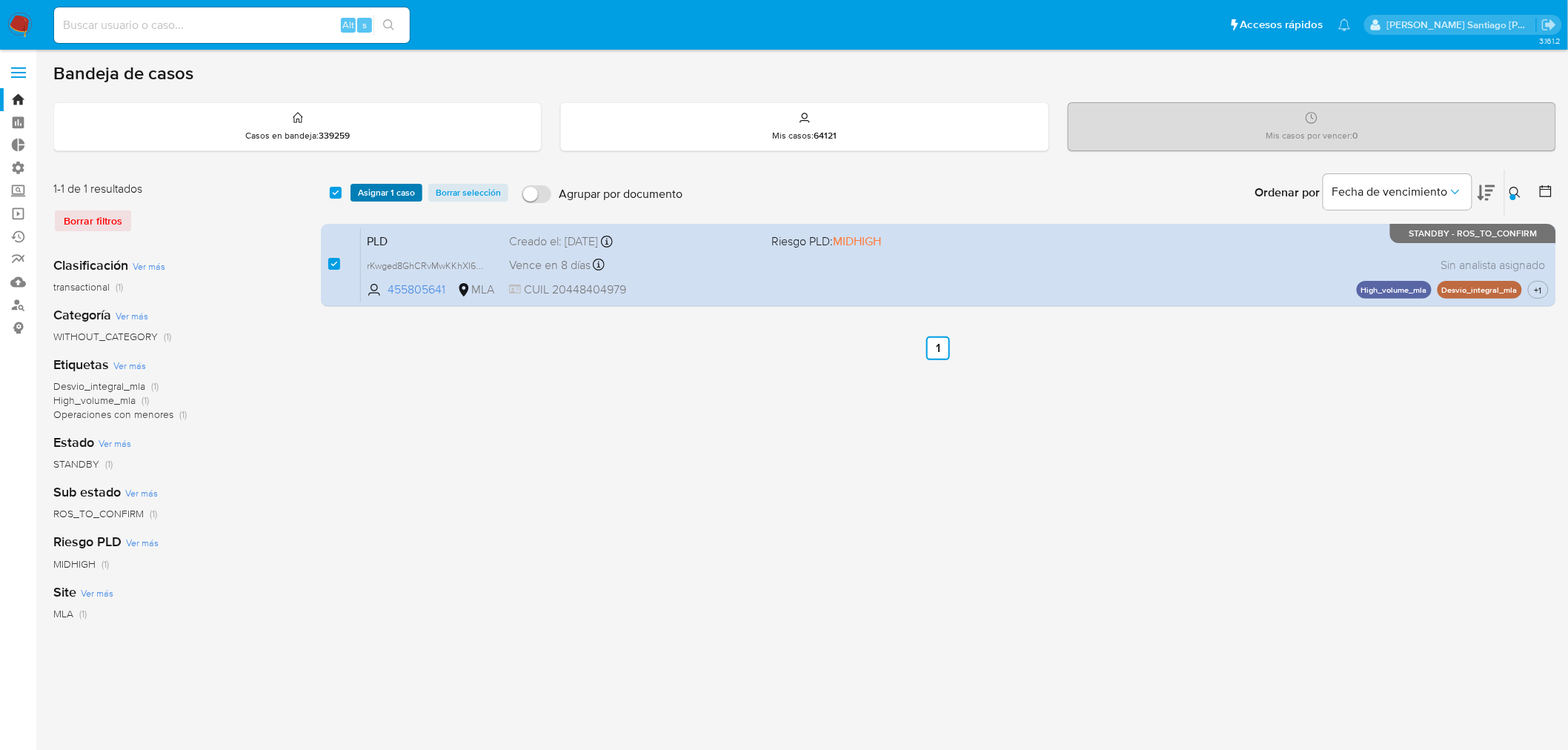
click at [379, 197] on span "Asignar 1 caso" at bounding box center [386, 192] width 57 height 15
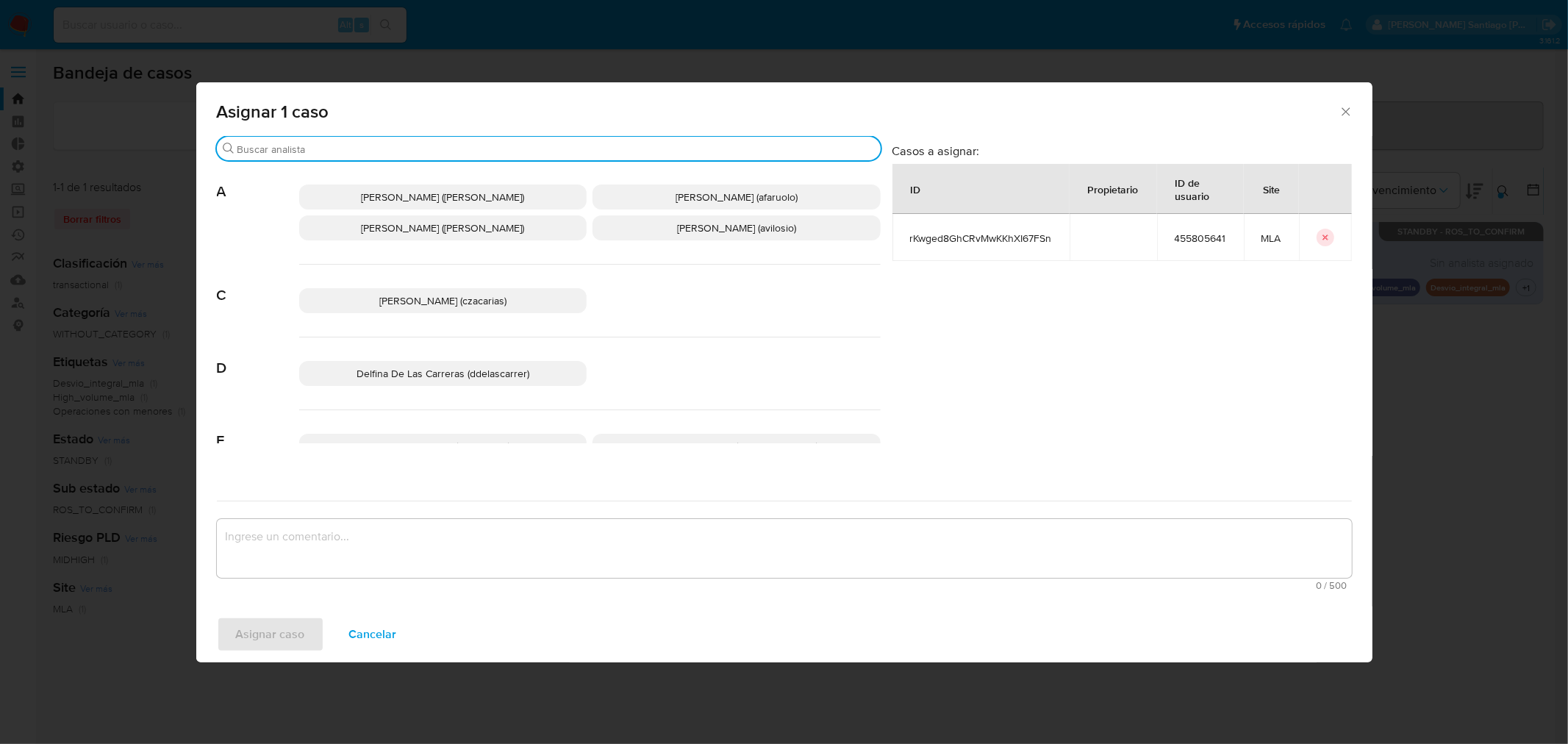
click at [484, 152] on input "Buscar" at bounding box center [556, 149] width 638 height 13
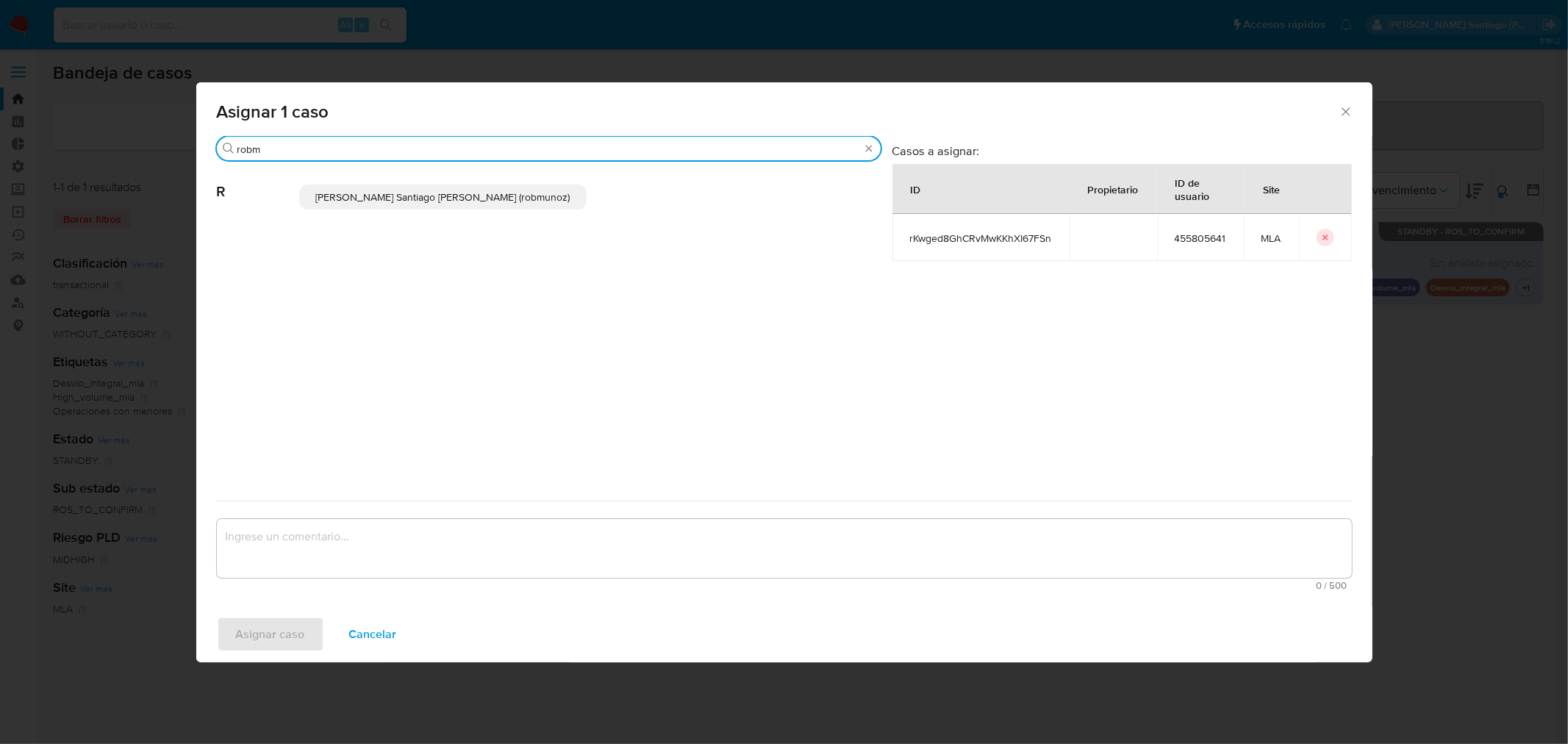
type input "robm"
click at [463, 213] on div "[PERSON_NAME] Santiago [PERSON_NAME] (robmunoz)" at bounding box center [589, 197] width 582 height 72
click at [469, 210] on div "[PERSON_NAME] Santiago [PERSON_NAME] (robmunoz)" at bounding box center [589, 197] width 582 height 72
click at [497, 196] on span "[PERSON_NAME] Santiago [PERSON_NAME] (robmunoz)" at bounding box center [442, 197] width 254 height 15
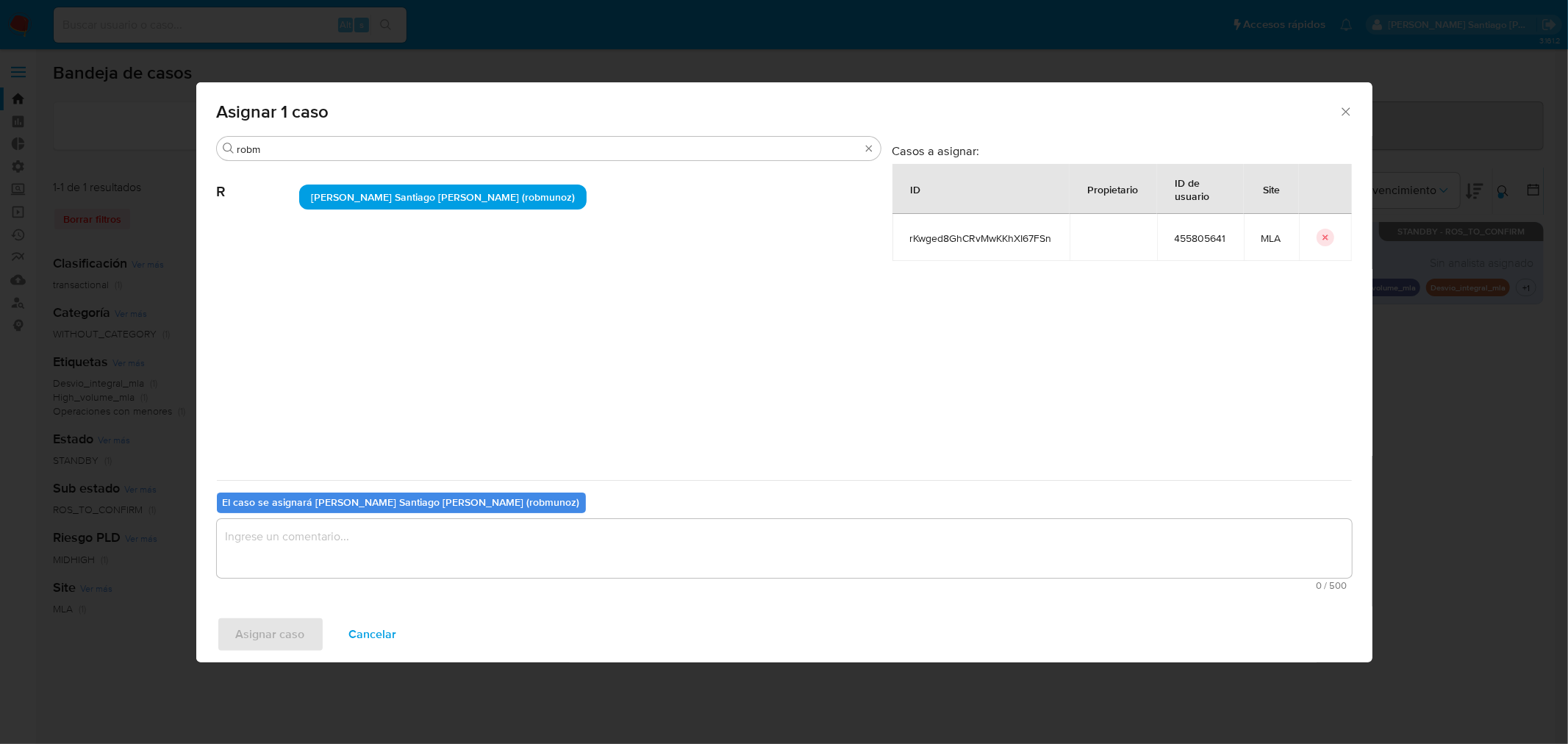
click at [420, 582] on span "0 / 500" at bounding box center [784, 585] width 1126 height 9
click at [389, 550] on textarea "assign-modal" at bounding box center [784, 548] width 1135 height 58
click at [274, 639] on span "Asignar caso" at bounding box center [271, 635] width 69 height 33
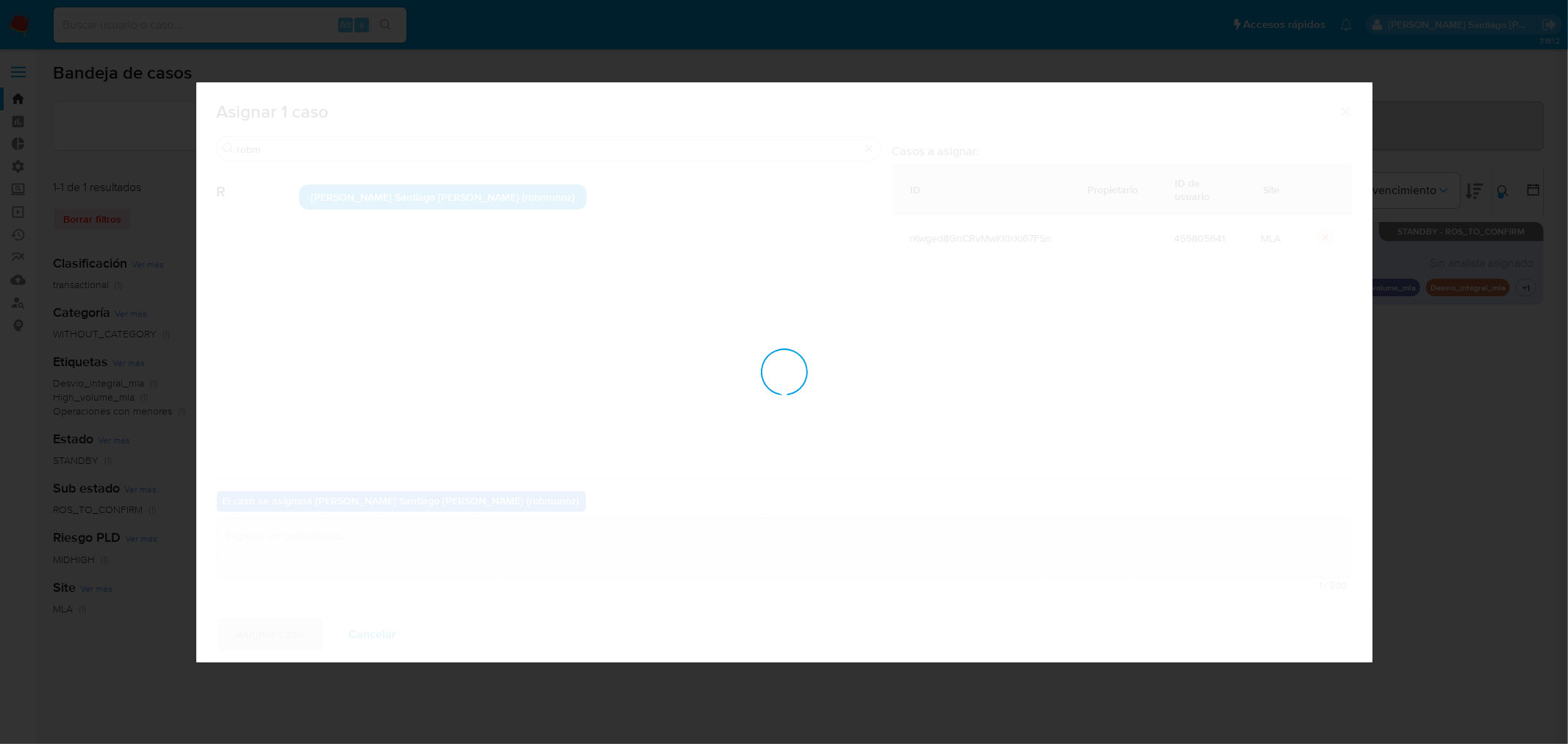
checkbox input "false"
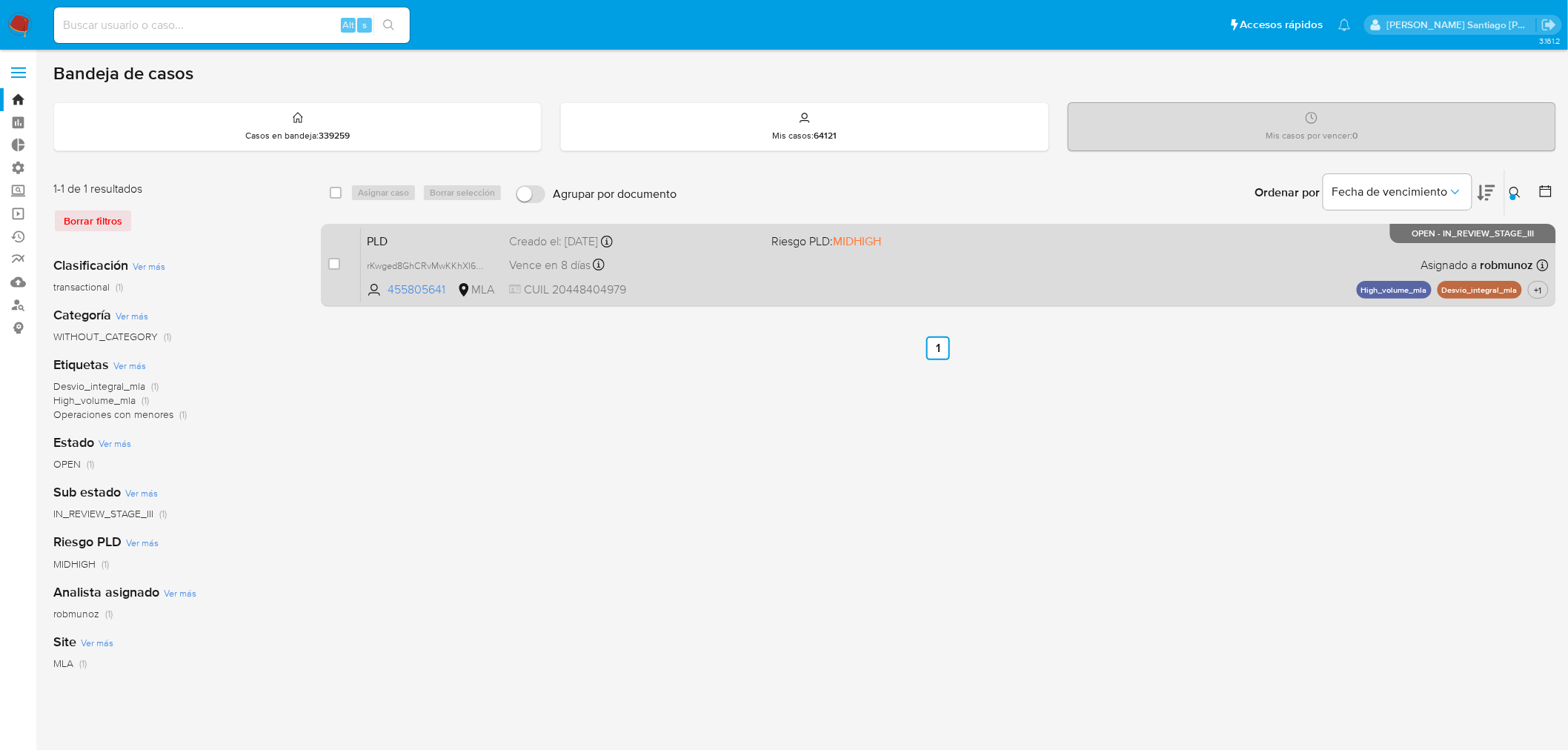
click at [1159, 280] on div "PLD rKwged8GhCRvMwKKhXI67FSn 455805641 MLA Riesgo PLD: MIDHIGH Creado el: 12/08…" at bounding box center [955, 265] width 1188 height 74
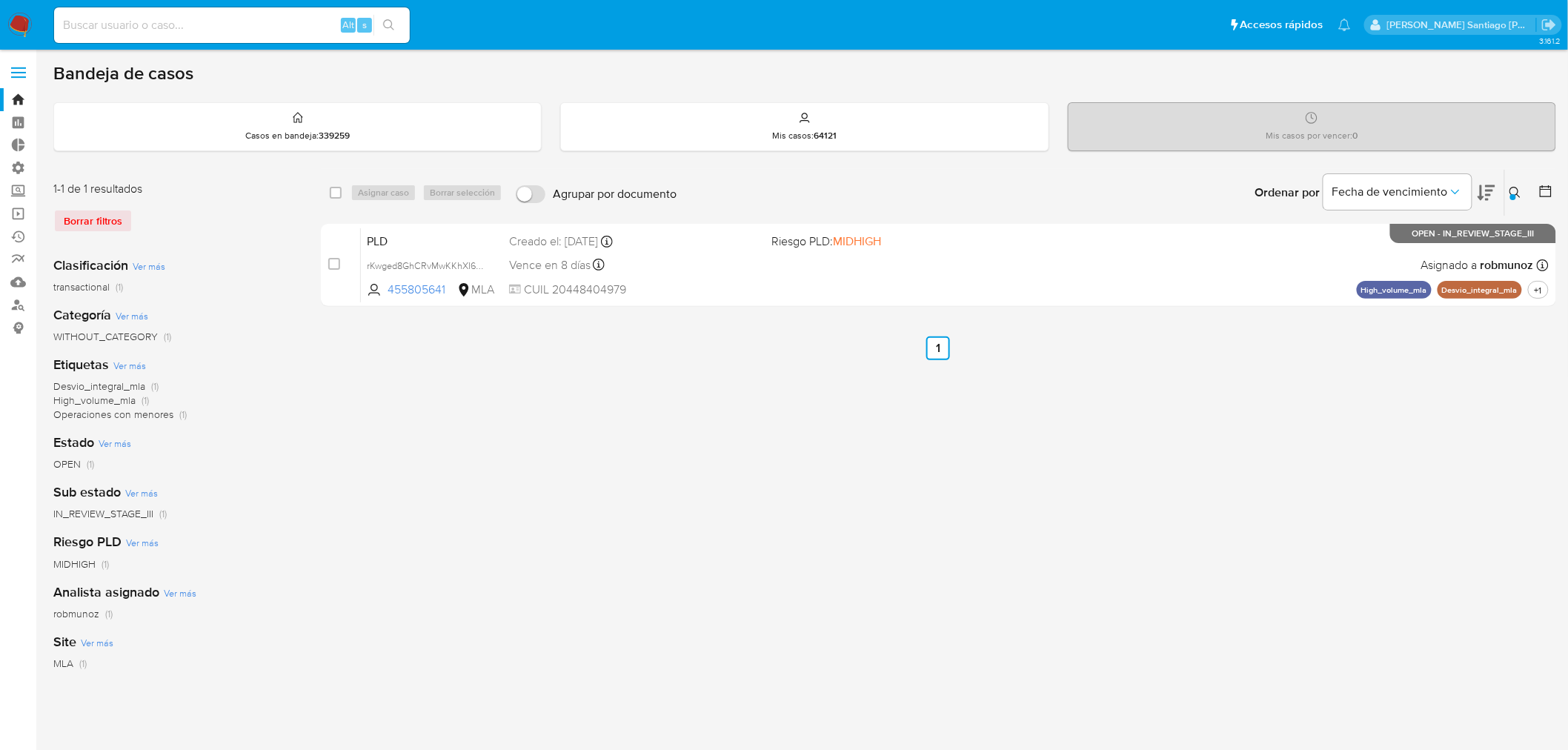
click at [271, 34] on div "Alt s" at bounding box center [231, 25] width 356 height 36
click at [272, 31] on input at bounding box center [231, 25] width 356 height 19
paste input "INZOd3PYeQDh17BhS47491KB"
type input "INZOd3PYeQDh17BhS47491KB"
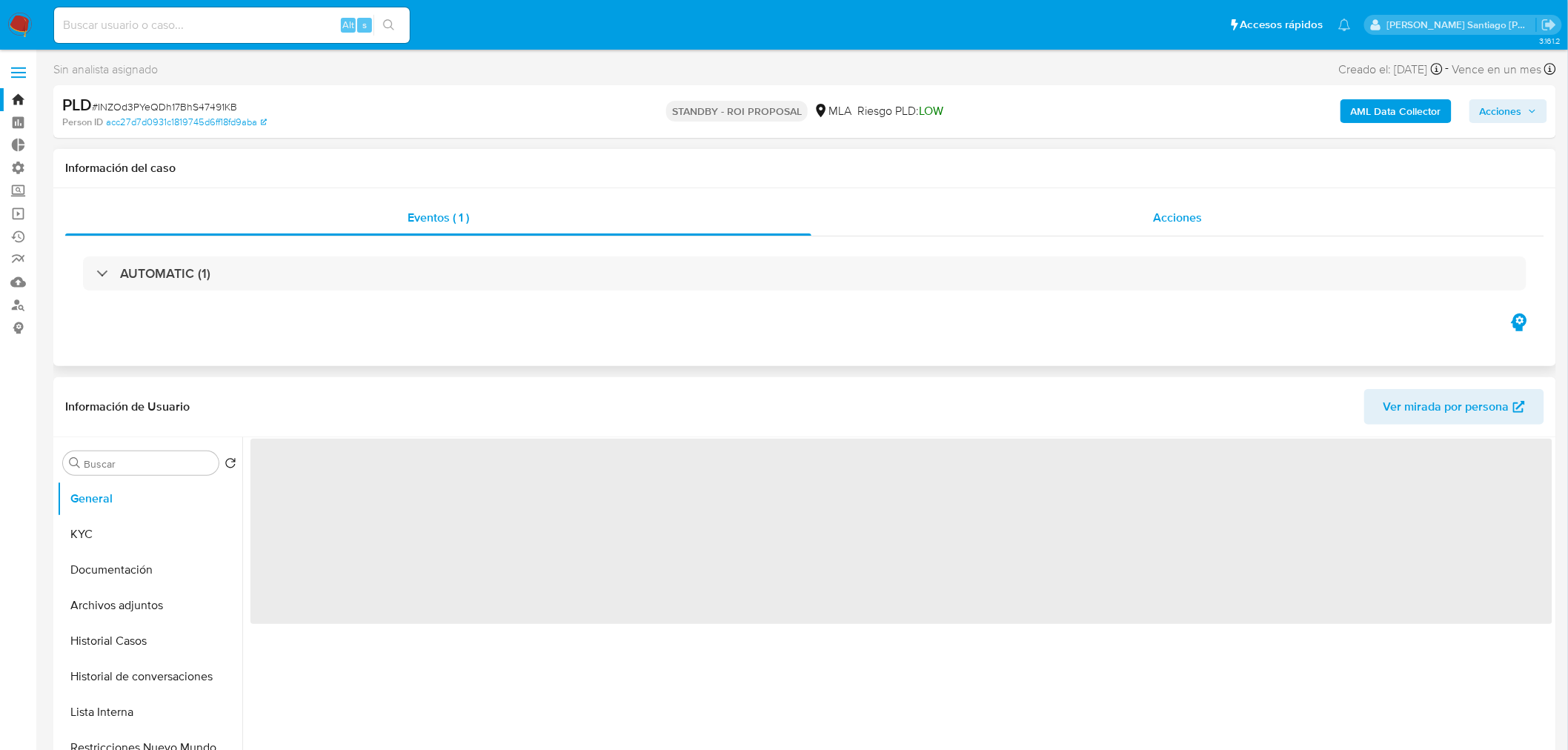
click at [1152, 209] on span "Acciones" at bounding box center [1177, 217] width 48 height 17
select select "10"
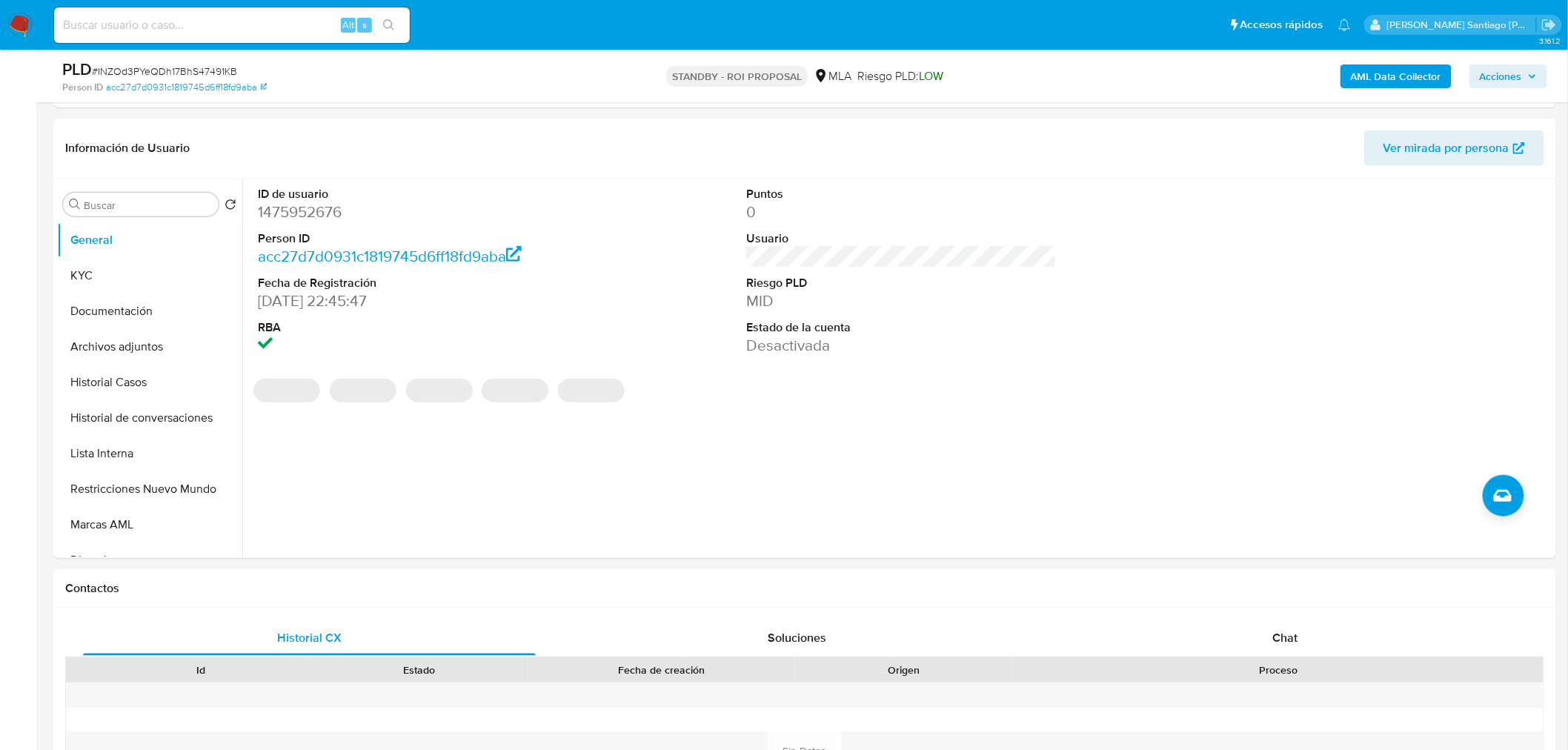
scroll to position [329, 0]
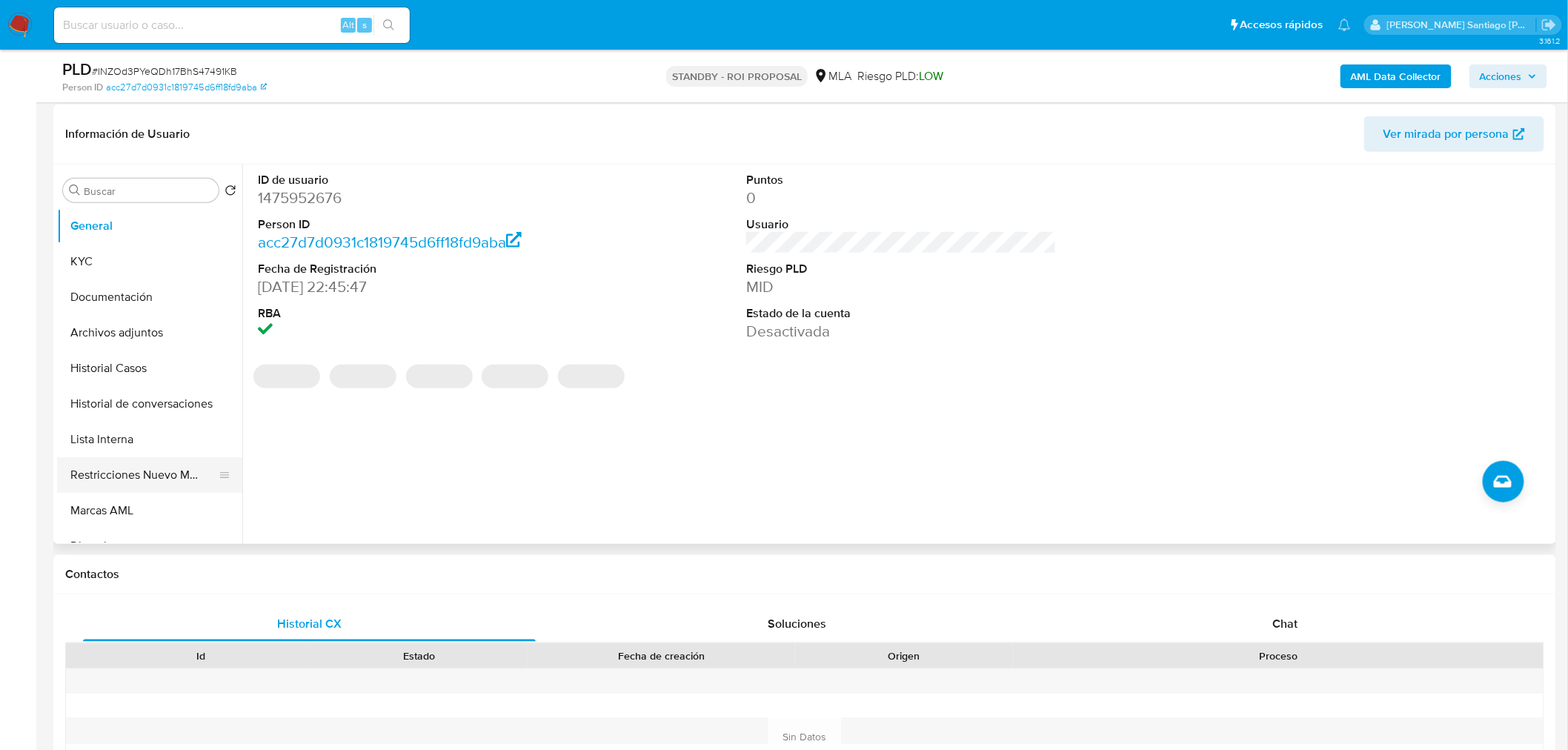
click at [146, 482] on button "Restricciones Nuevo Mundo" at bounding box center [144, 475] width 173 height 36
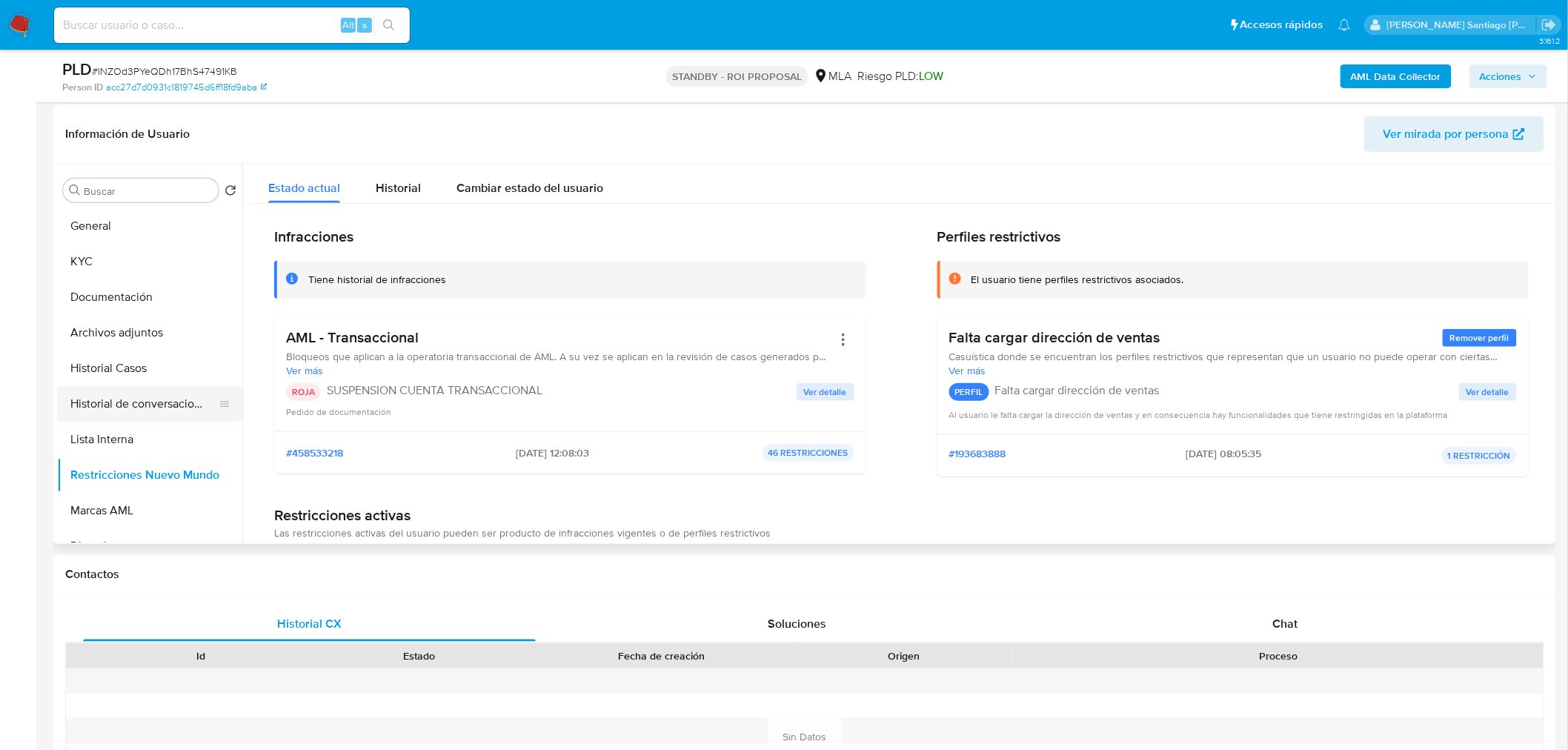
click at [115, 394] on button "Historial de conversaciones" at bounding box center [144, 404] width 173 height 36
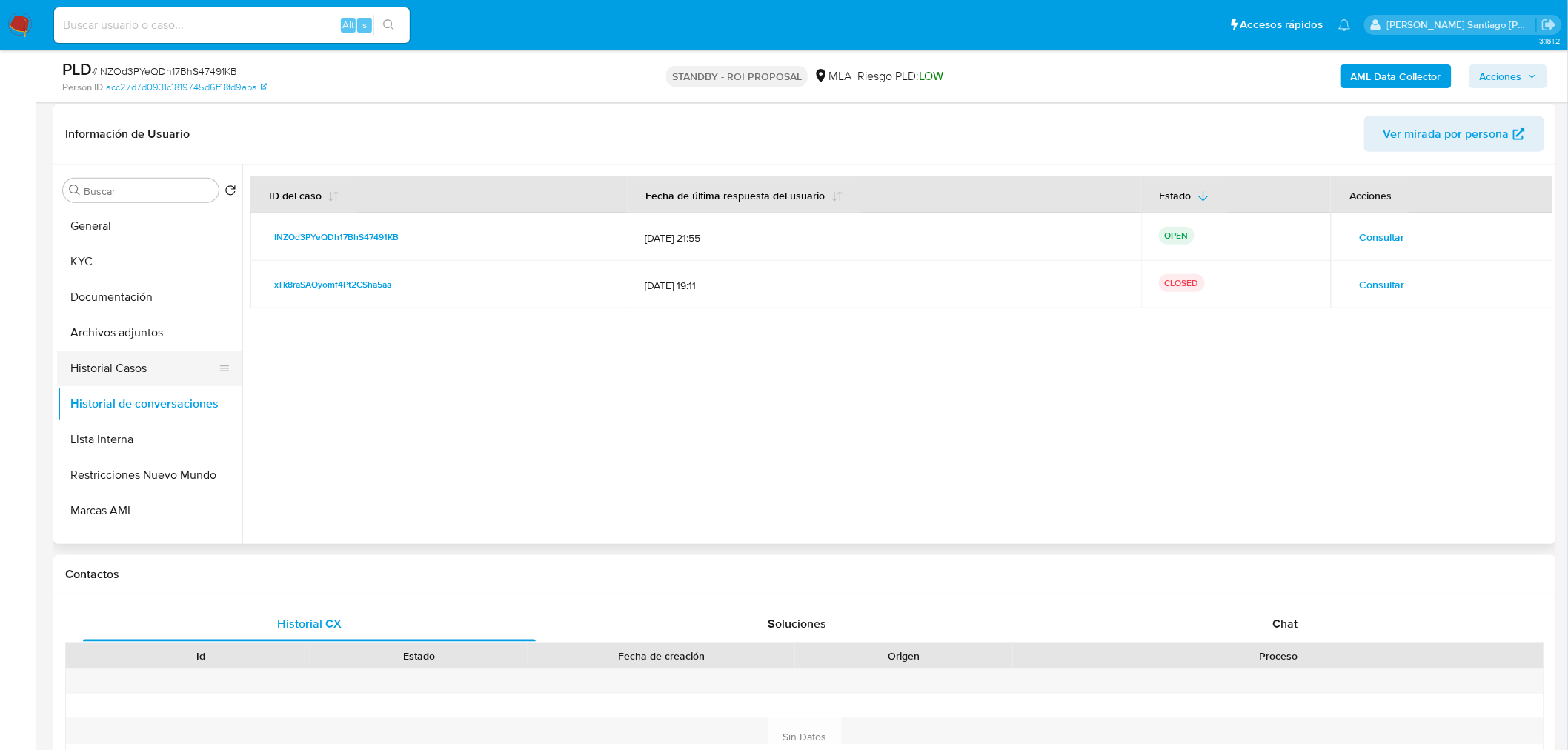
click at [95, 371] on button "Historial Casos" at bounding box center [144, 368] width 173 height 36
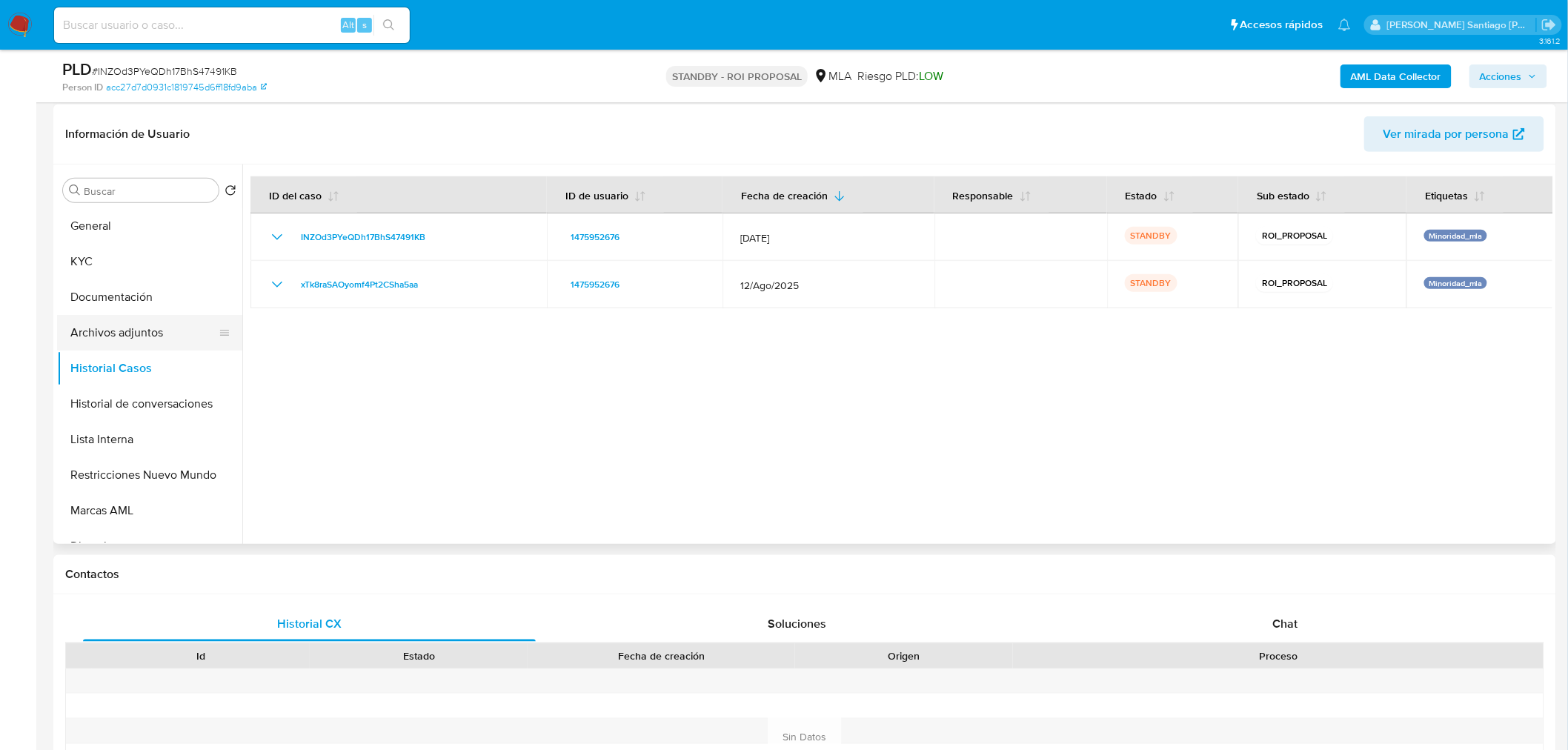
click at [115, 327] on button "Archivos adjuntos" at bounding box center [144, 333] width 173 height 36
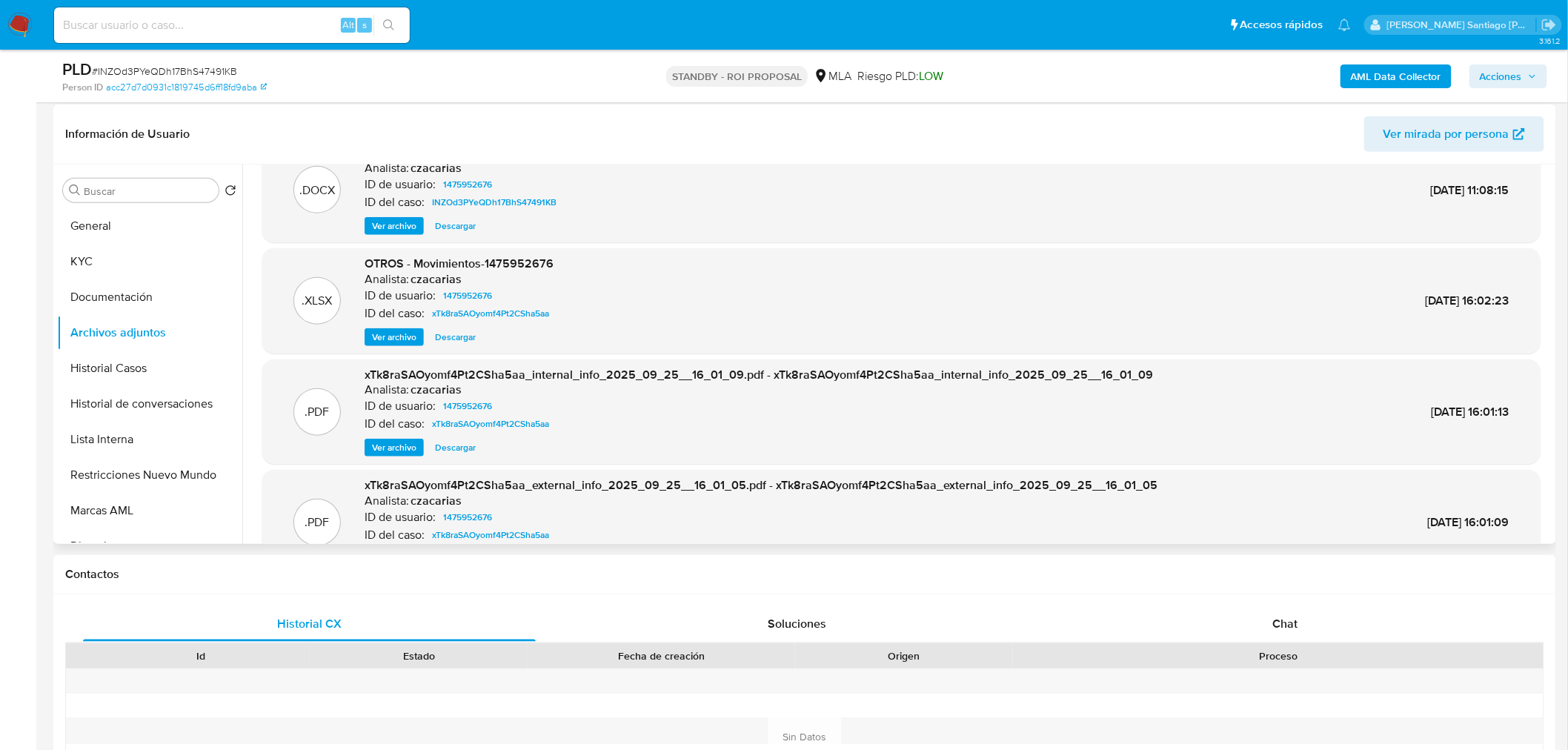
scroll to position [0, 0]
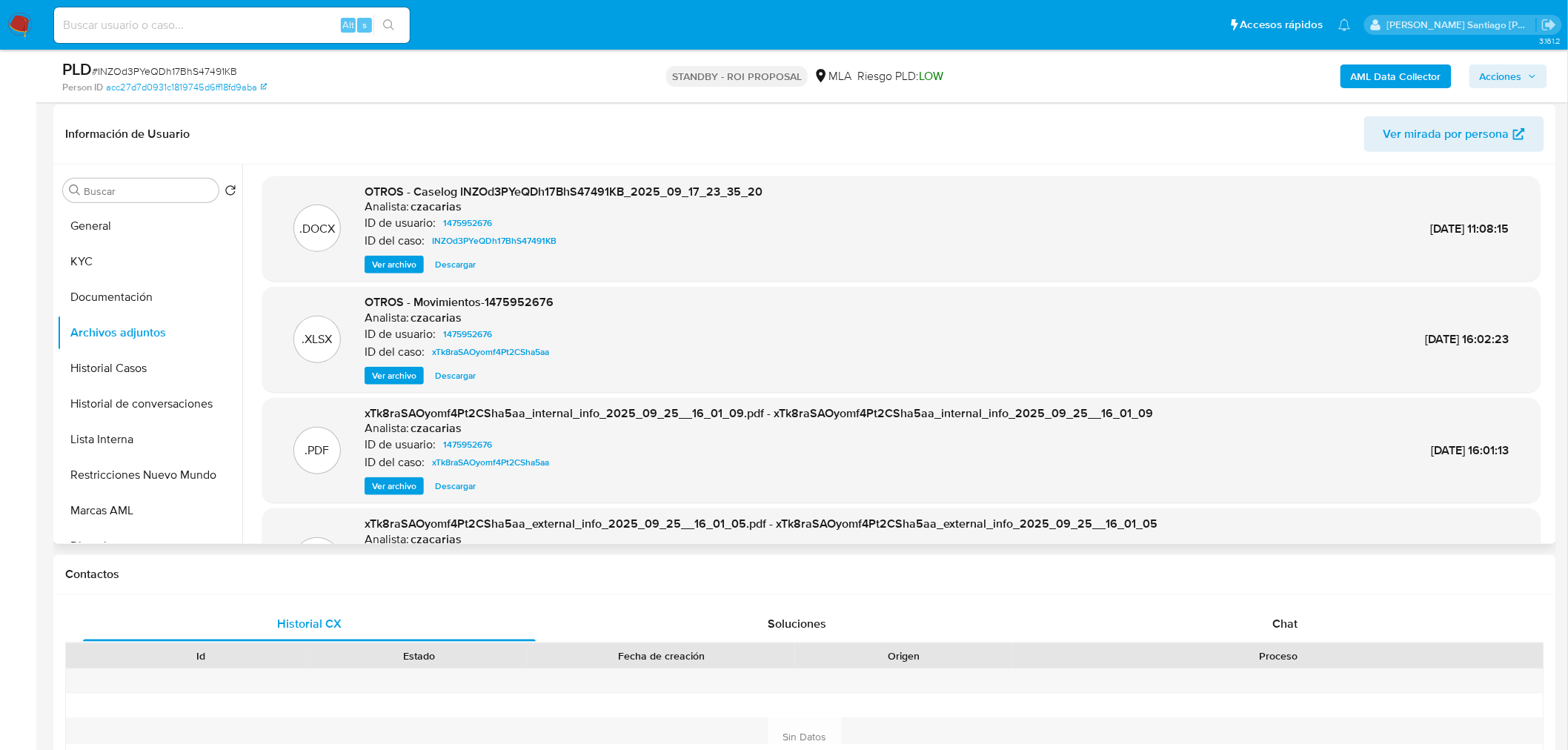
drag, startPoint x: 462, startPoint y: 267, endPoint x: 582, endPoint y: 261, distance: 120.1
click at [462, 268] on span "Descargar" at bounding box center [455, 264] width 41 height 15
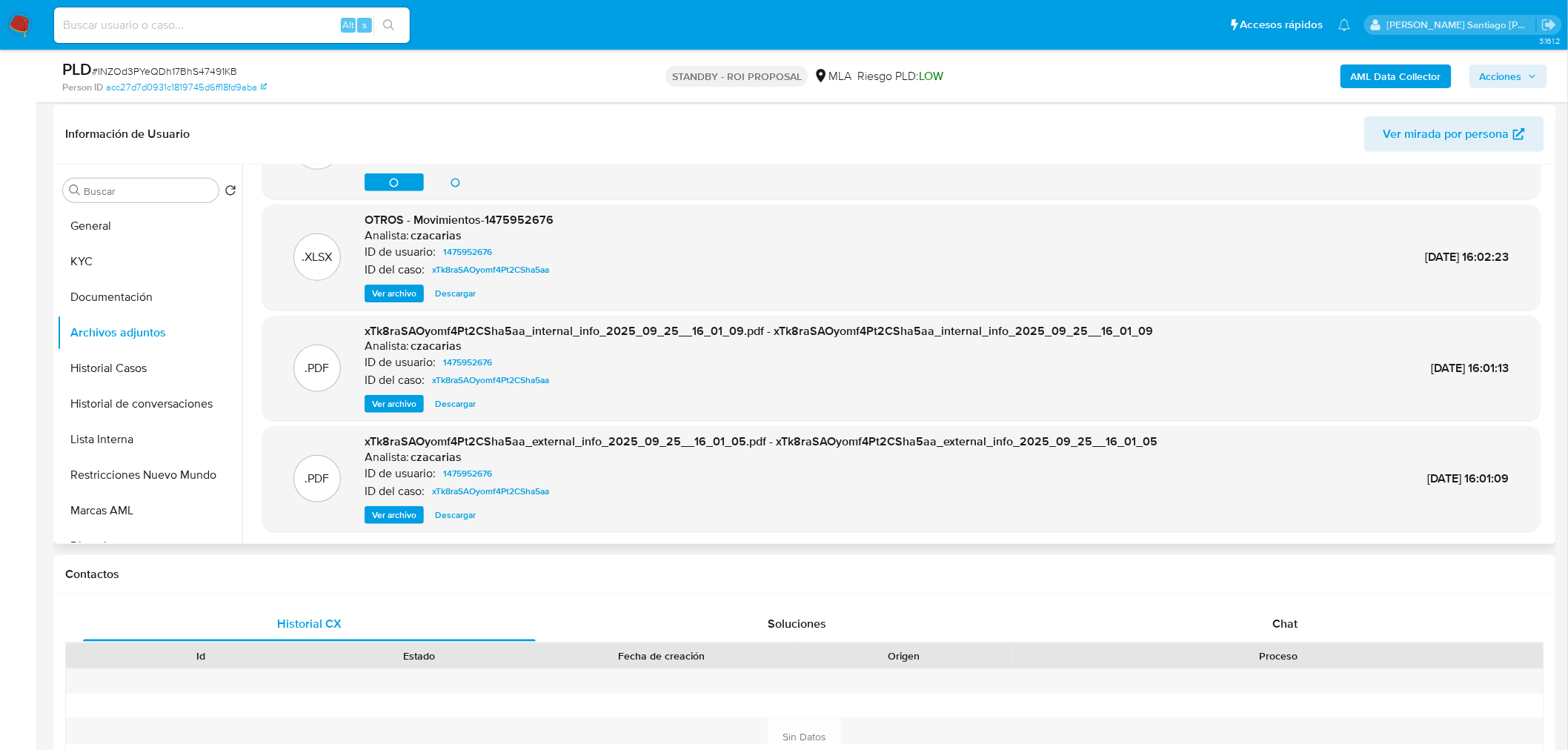
scroll to position [83, 0]
click at [408, 515] on span "Ver archivo" at bounding box center [394, 514] width 44 height 15
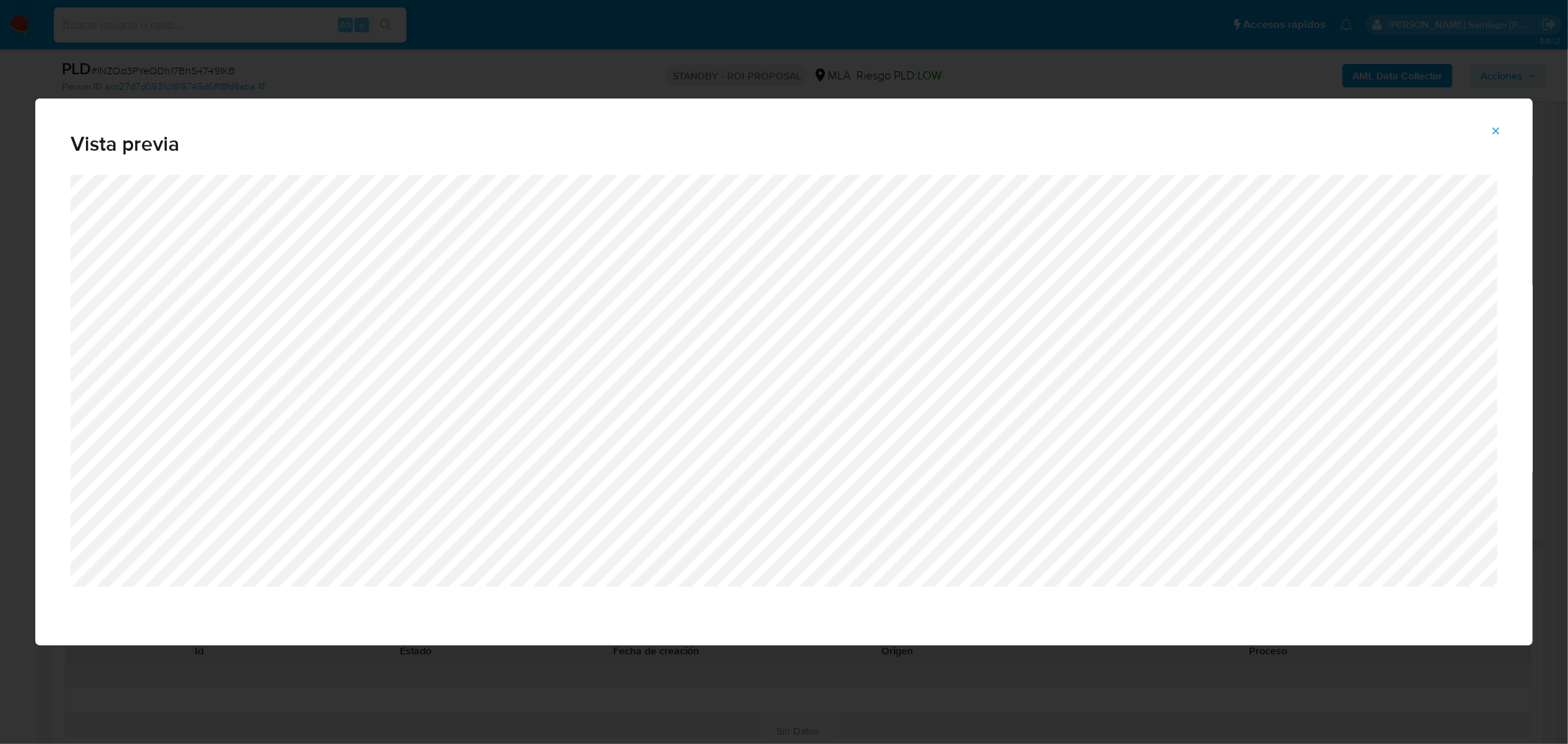
click at [1489, 125] on button "Attachment preview" at bounding box center [1496, 131] width 33 height 23
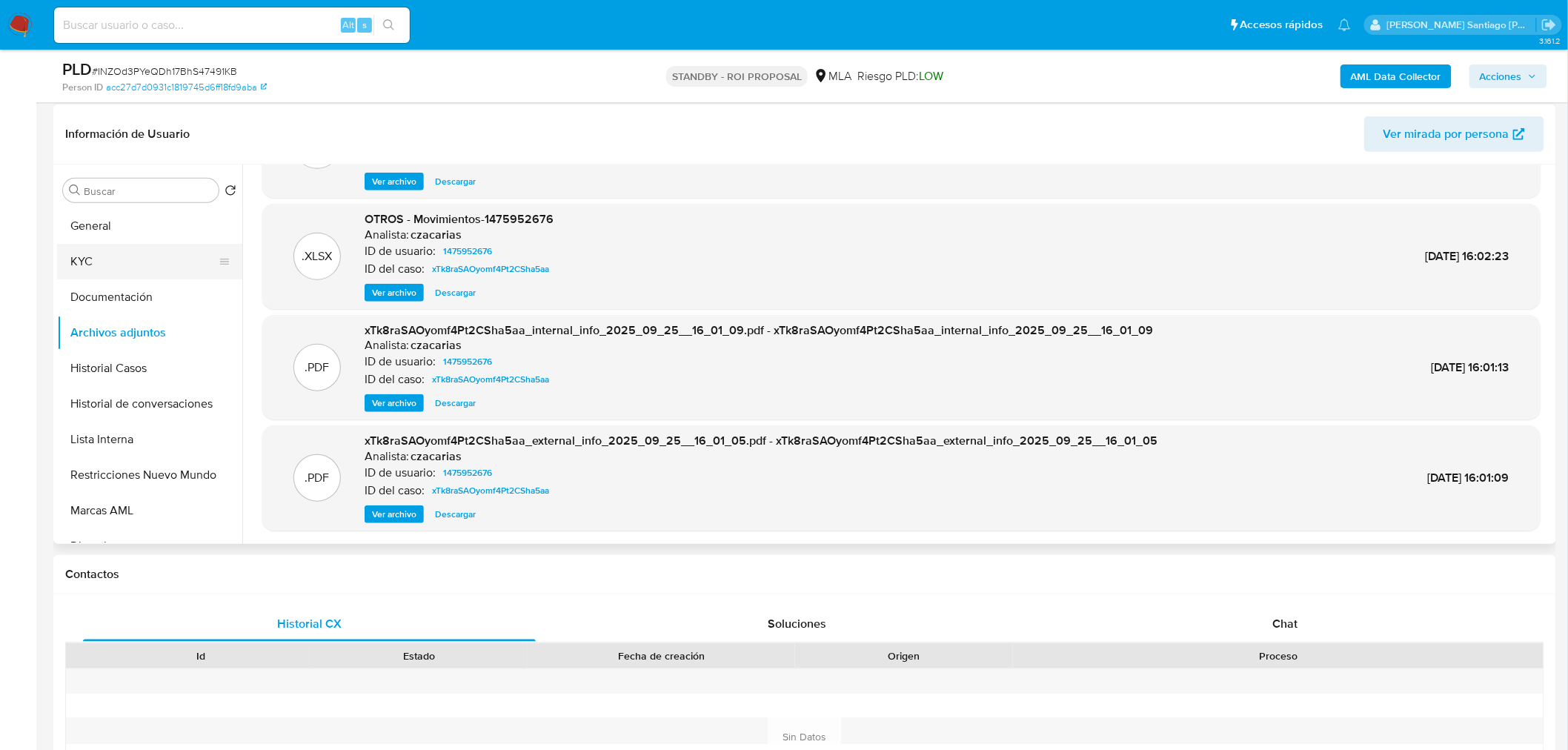
click at [117, 259] on button "KYC" at bounding box center [144, 262] width 173 height 36
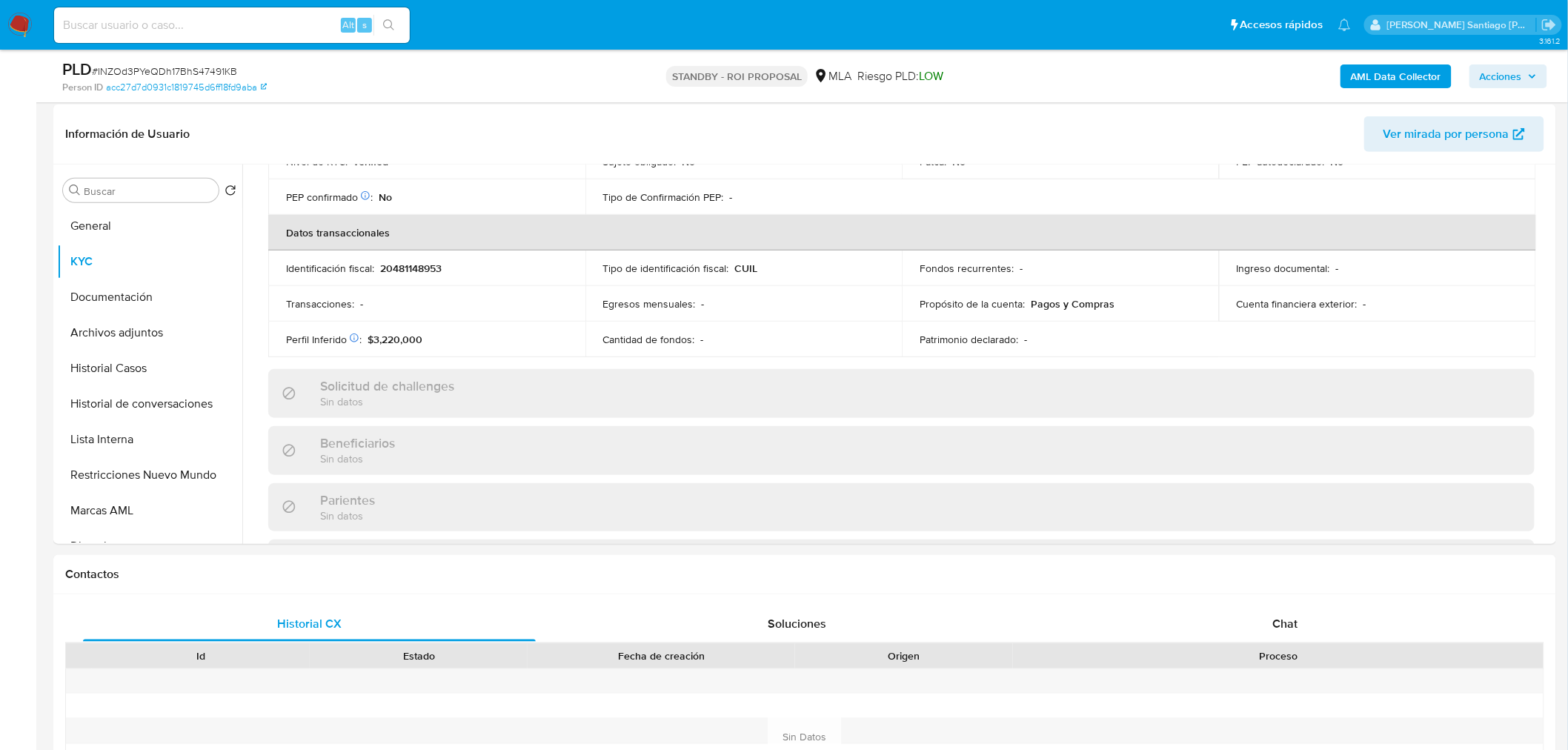
scroll to position [741, 0]
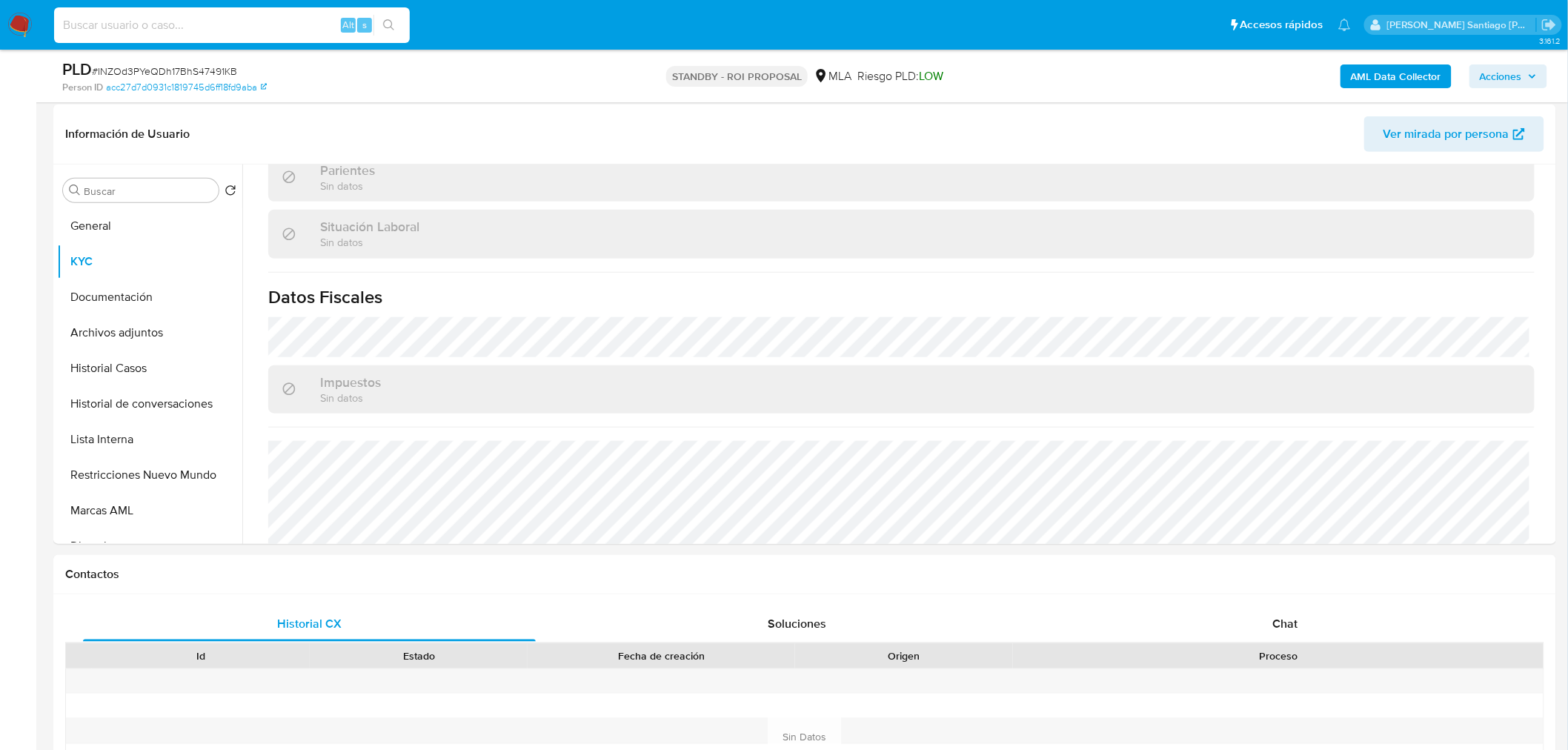
drag, startPoint x: 319, startPoint y: 33, endPoint x: 346, endPoint y: 28, distance: 27.5
click at [317, 34] on div "Alt s" at bounding box center [231, 25] width 356 height 36
paste input "WarkWBgxbU94uDOaBuY7L9NP"
type input "WarkWBgxbU94uDOaBuY7L9NP"
click at [390, 29] on icon "search-icon" at bounding box center [389, 25] width 12 height 12
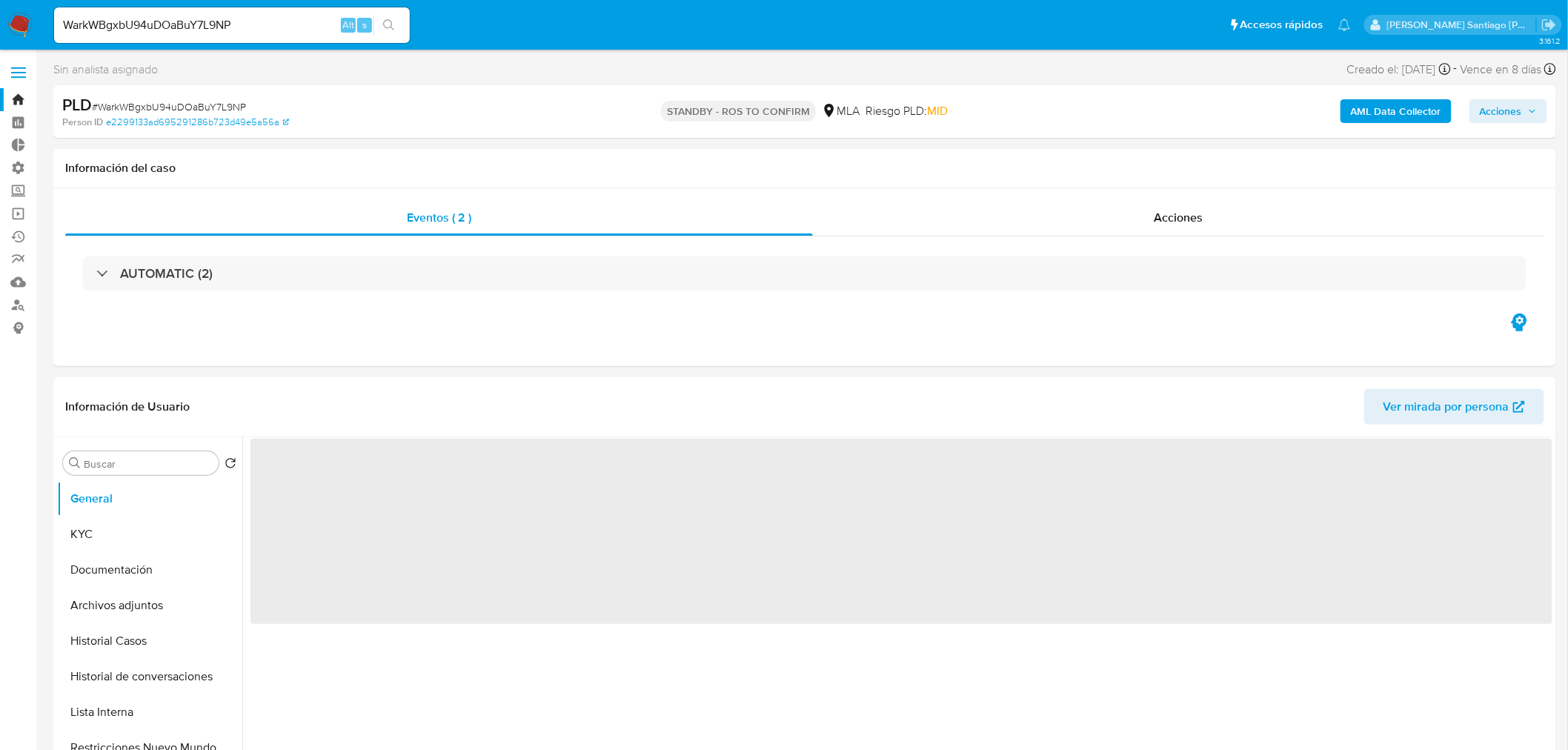
select select "10"
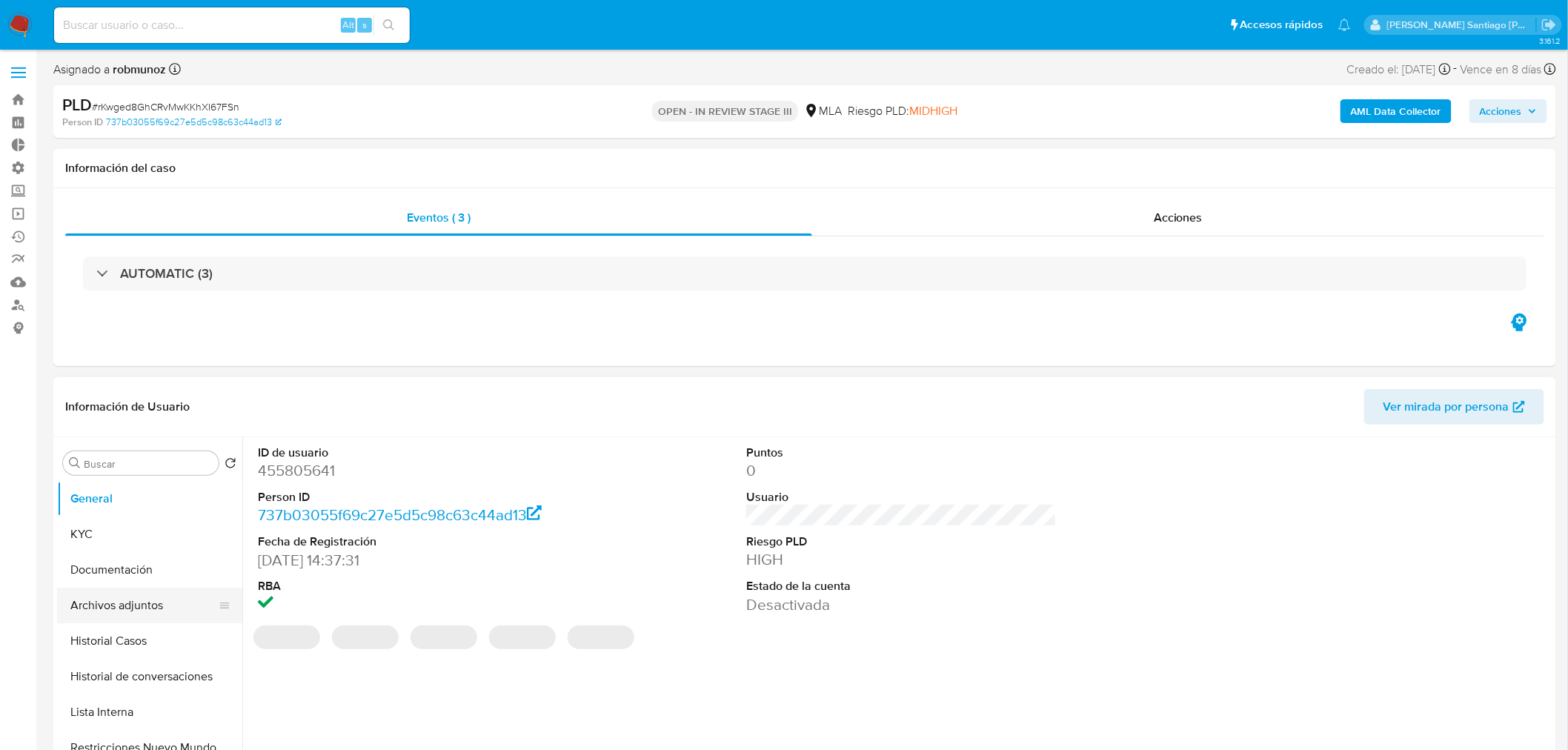
click at [160, 603] on button "Archivos adjuntos" at bounding box center [144, 605] width 173 height 36
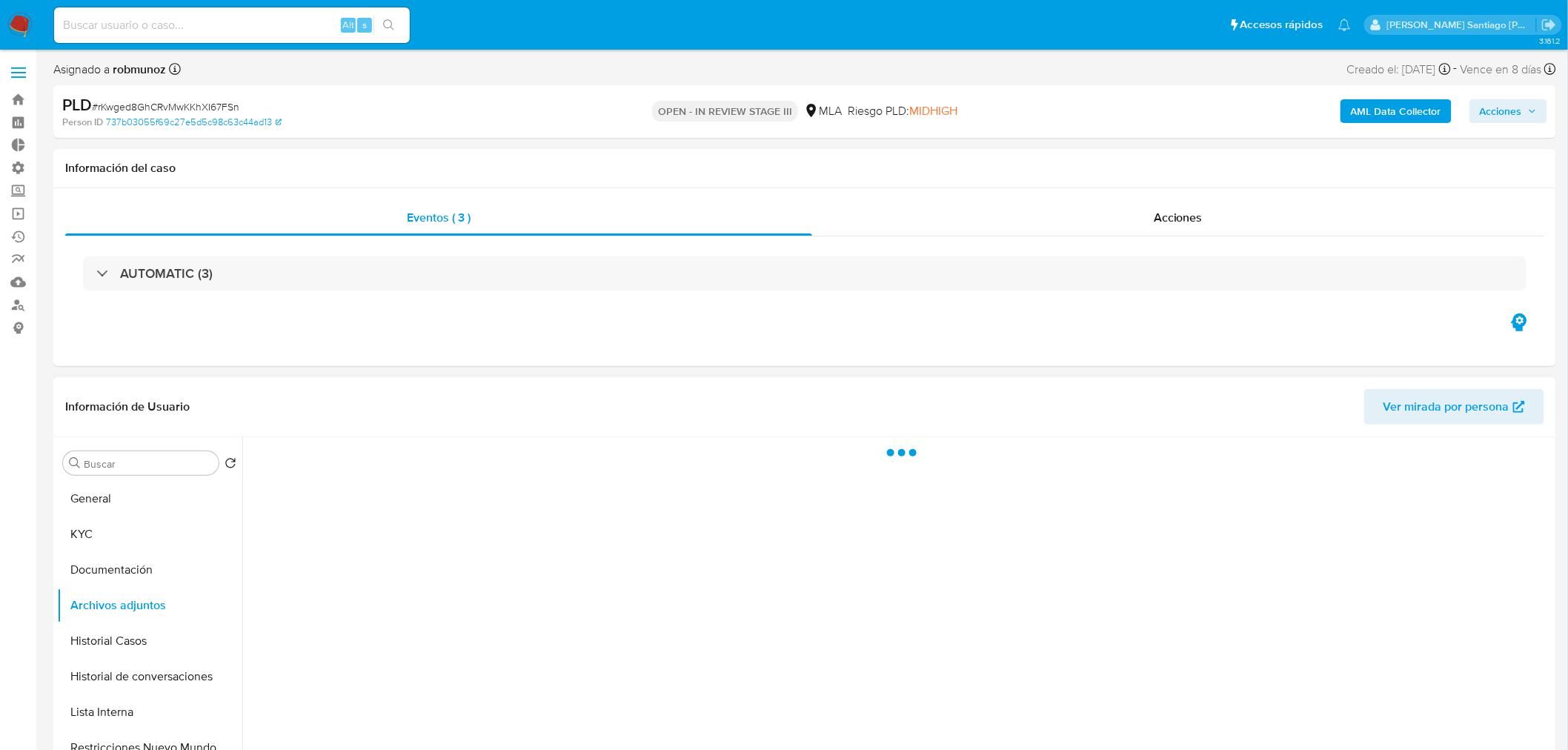
select select "10"
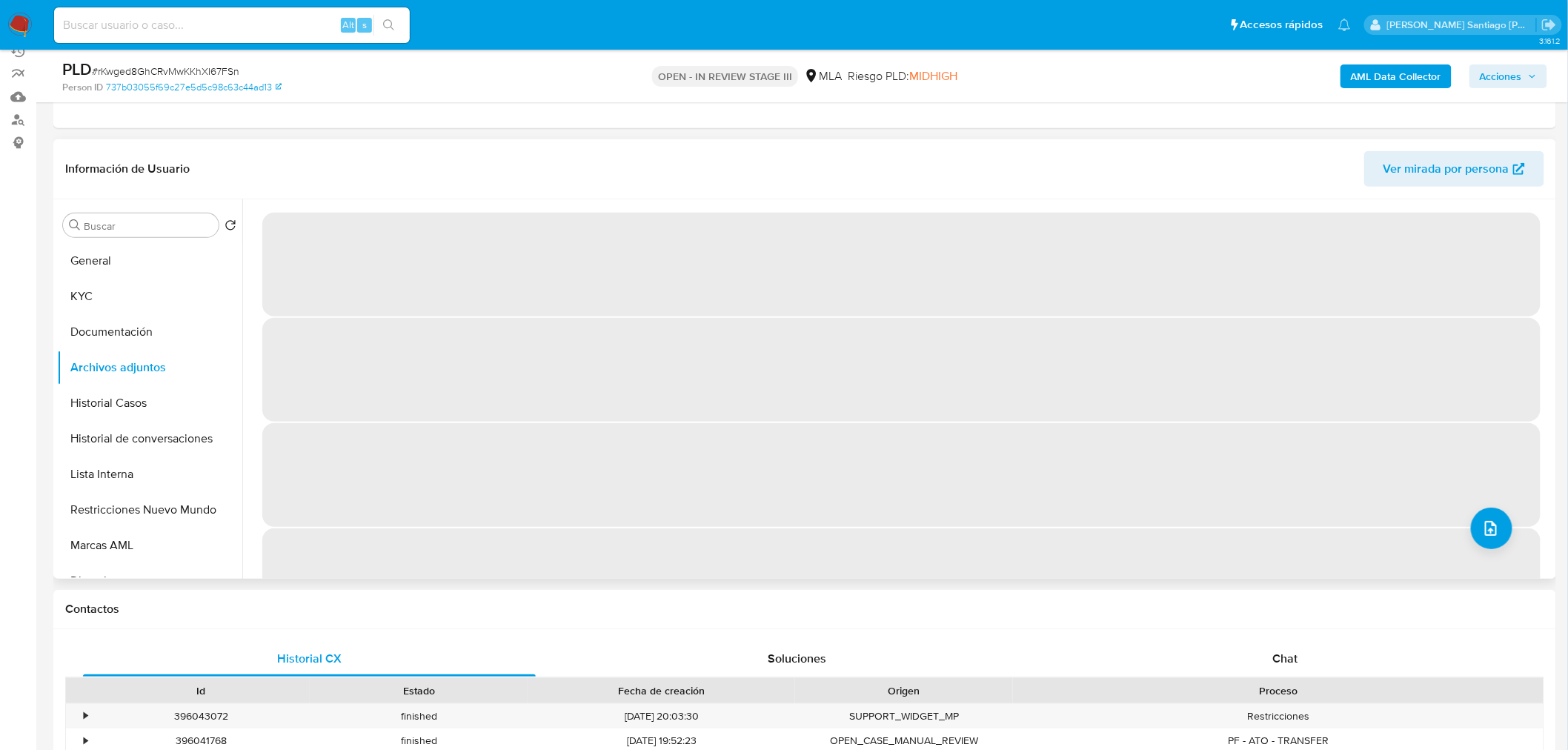
scroll to position [165, 0]
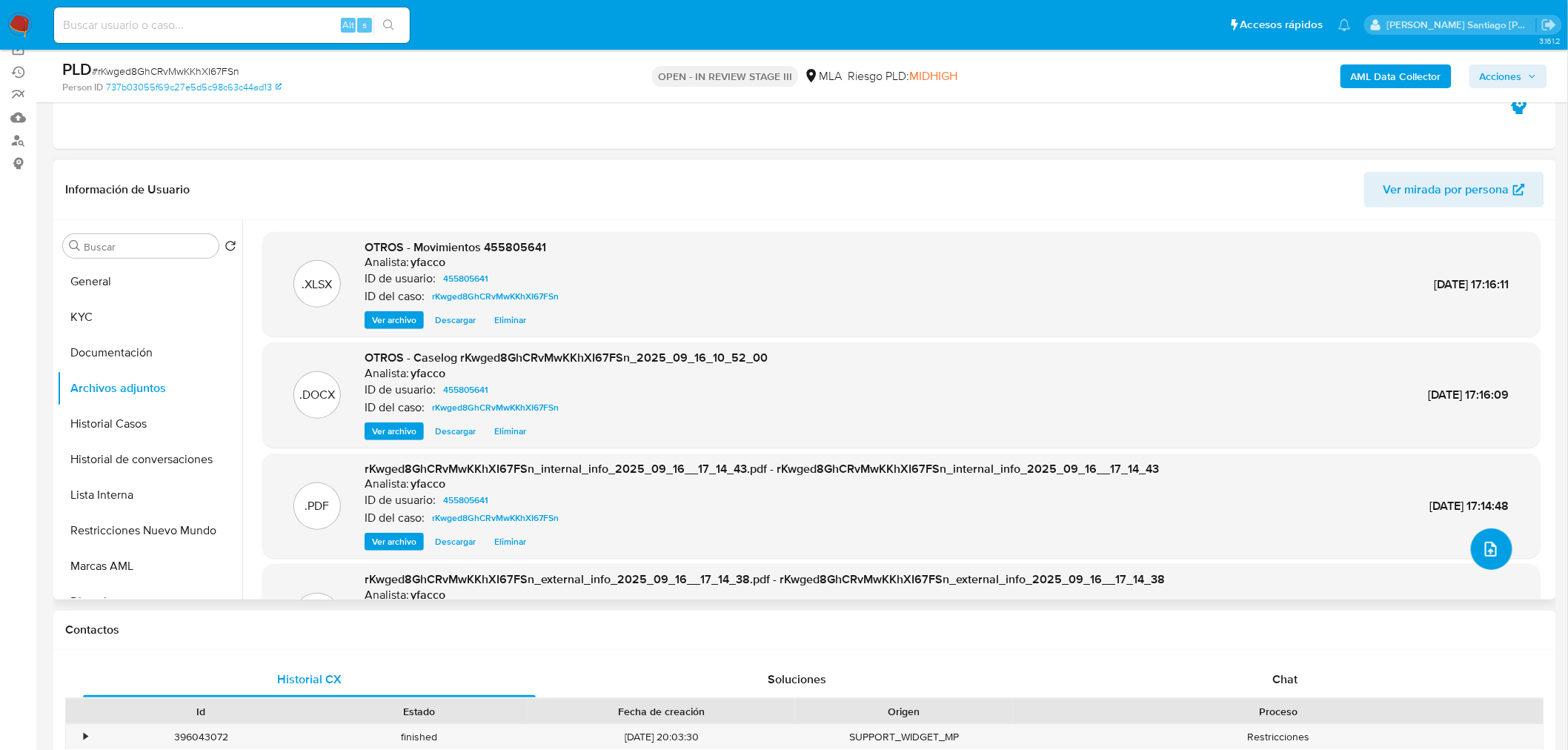
click at [1499, 553] on button "upload-file" at bounding box center [1491, 549] width 42 height 42
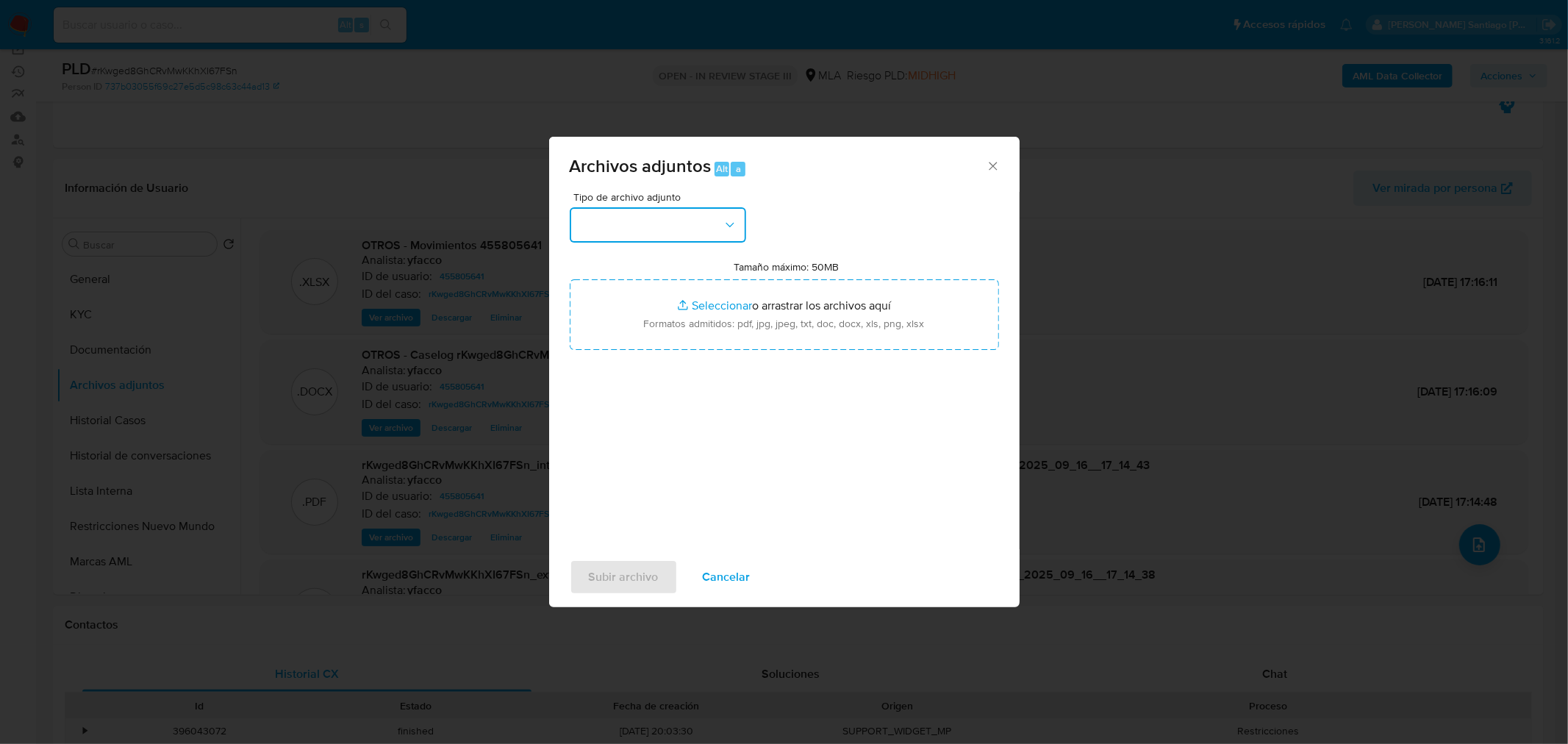
drag, startPoint x: 694, startPoint y: 216, endPoint x: 694, endPoint y: 232, distance: 16.0
click at [694, 223] on button "button" at bounding box center [657, 224] width 176 height 35
click at [672, 253] on div "IDENTIFICACIÓN" at bounding box center [653, 264] width 150 height 35
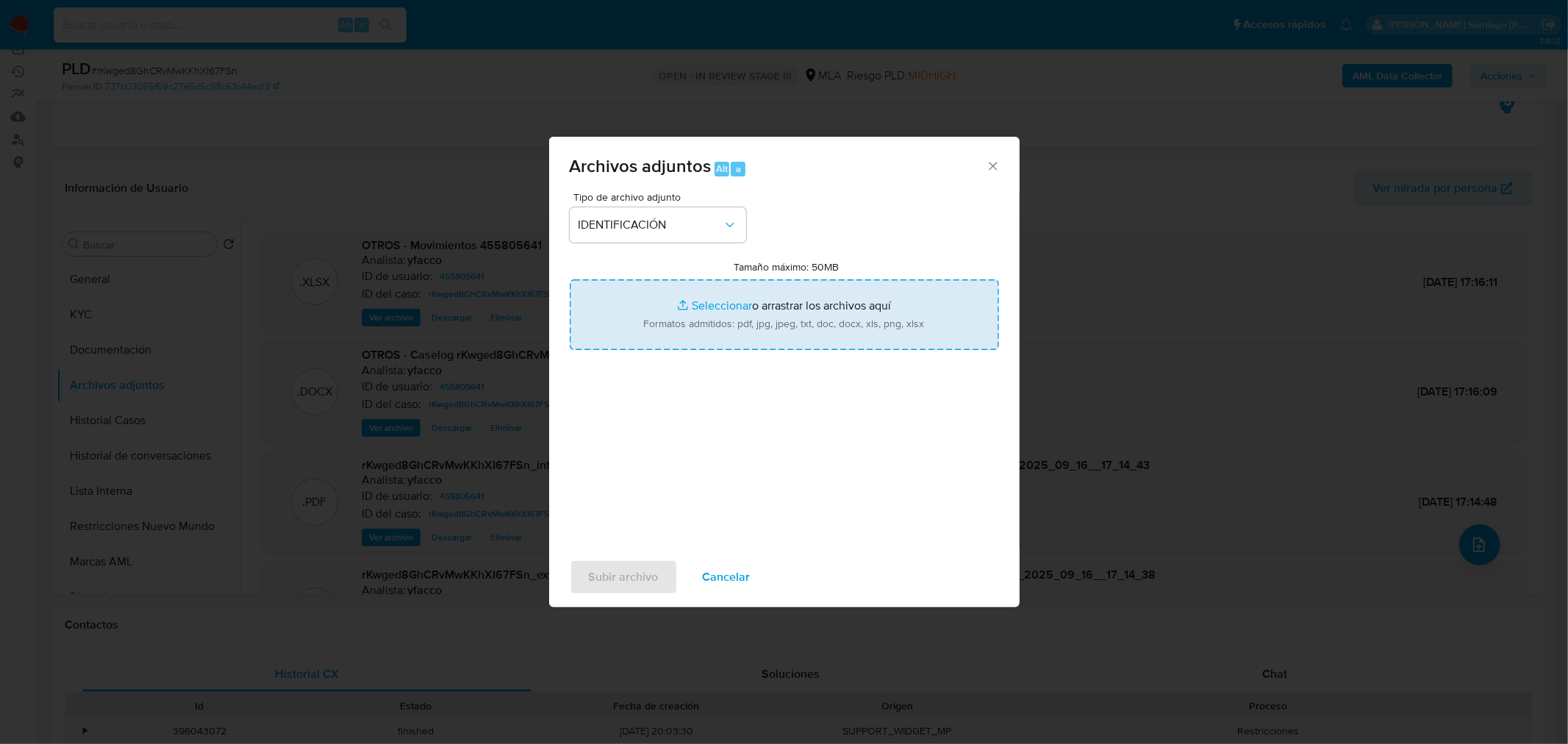
click at [714, 334] on input "Tamaño máximo: 50MB Seleccionar archivos" at bounding box center [784, 314] width 430 height 70
type input "C:\fakepath\Caselog rKwged8GhCRvMwKKhXI67FSn_VII.docx"
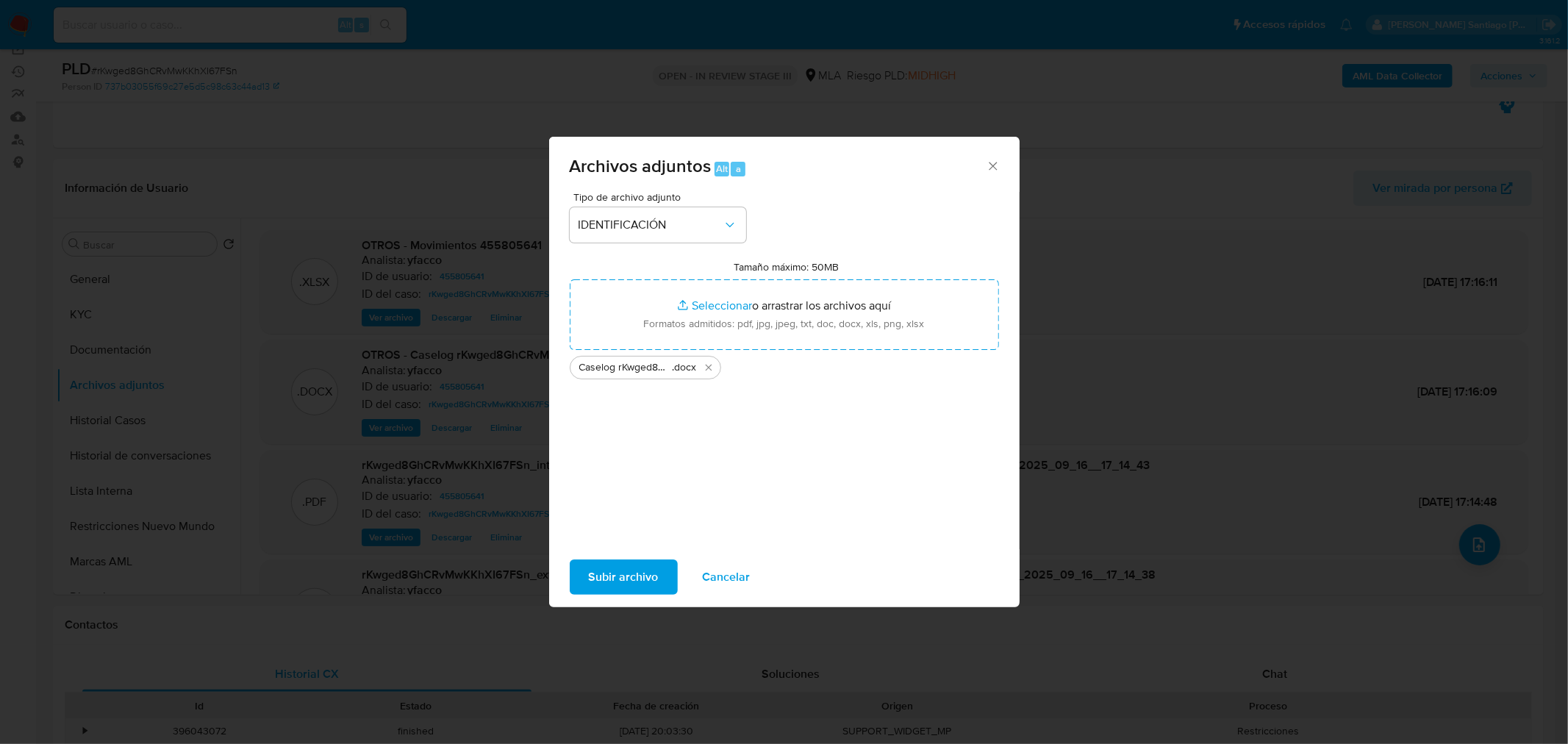
click at [655, 576] on span "Subir archivo" at bounding box center [623, 577] width 70 height 33
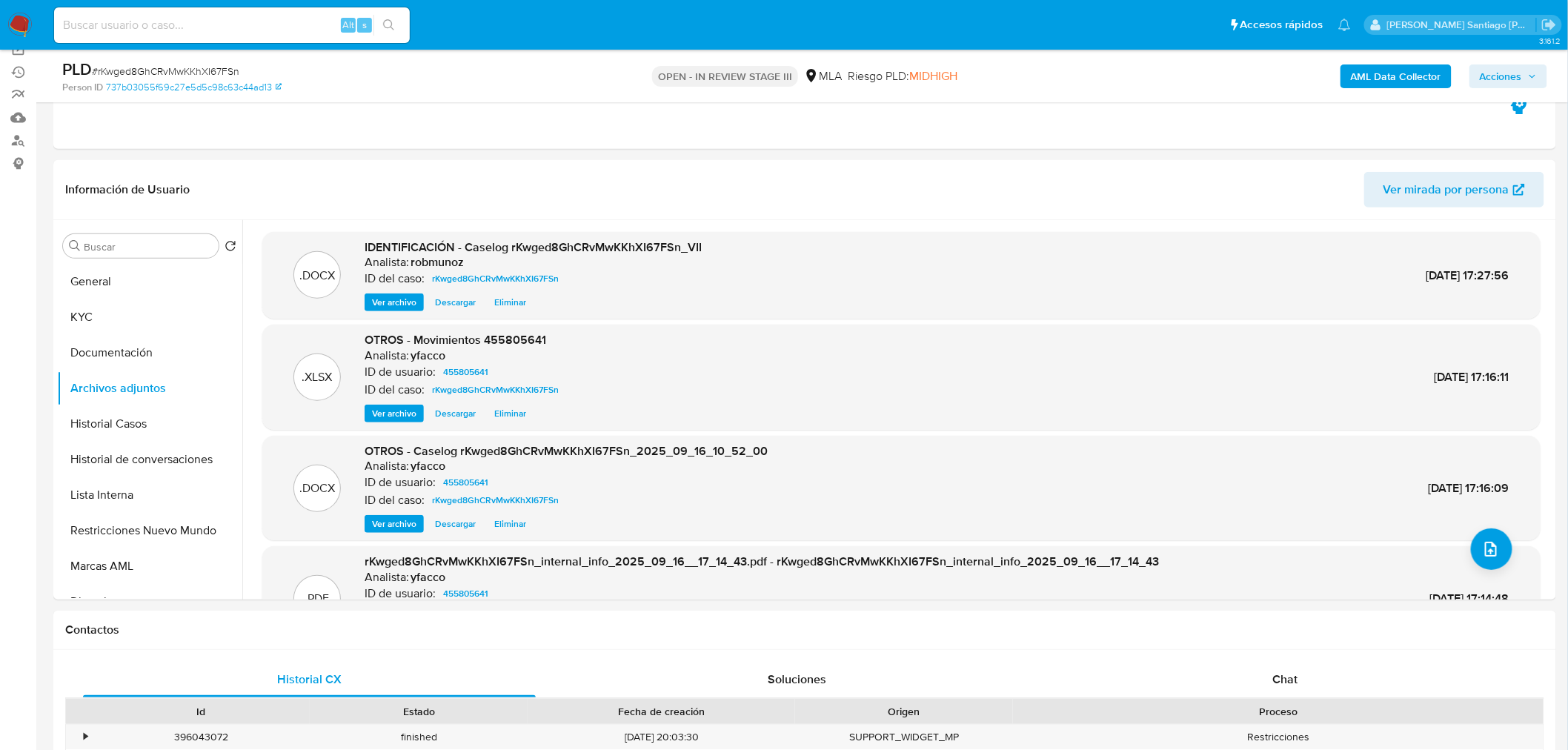
drag, startPoint x: 38, startPoint y: 25, endPoint x: 34, endPoint y: 32, distance: 8.1
click at [38, 23] on nav "Pausado Ver notificaciones Alt s Accesos rápidos Presiona las siguientes teclas…" at bounding box center [784, 24] width 1568 height 49
click at [16, 10] on nav "Pausado Ver notificaciones Alt s Accesos rápidos Presiona las siguientes teclas…" at bounding box center [784, 24] width 1568 height 49
click at [195, 24] on input at bounding box center [231, 25] width 356 height 19
paste input "yTsIBiz7tHho3pRb22L6HeRw"
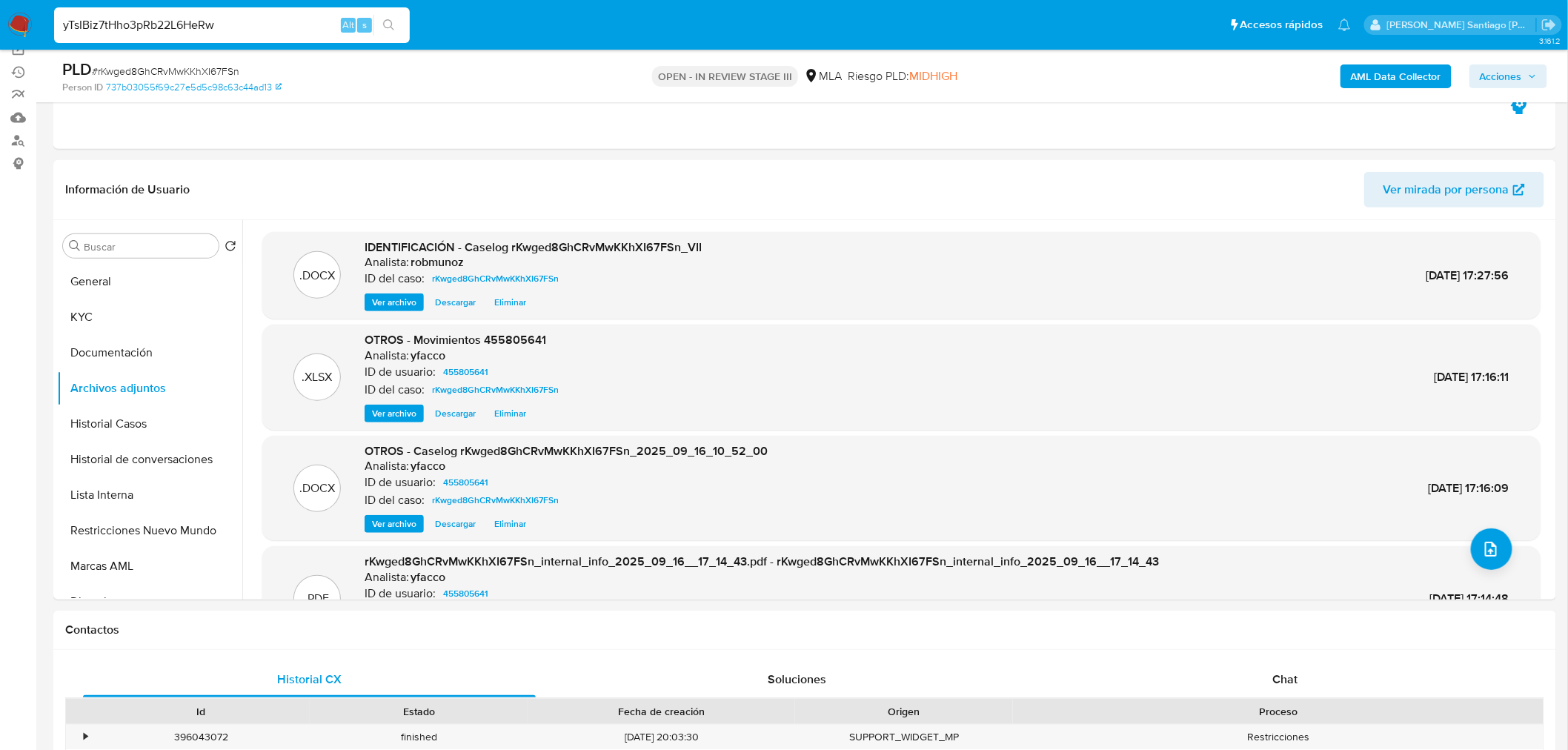
type input "yTsIBiz7tHho3pRb22L6HeRw"
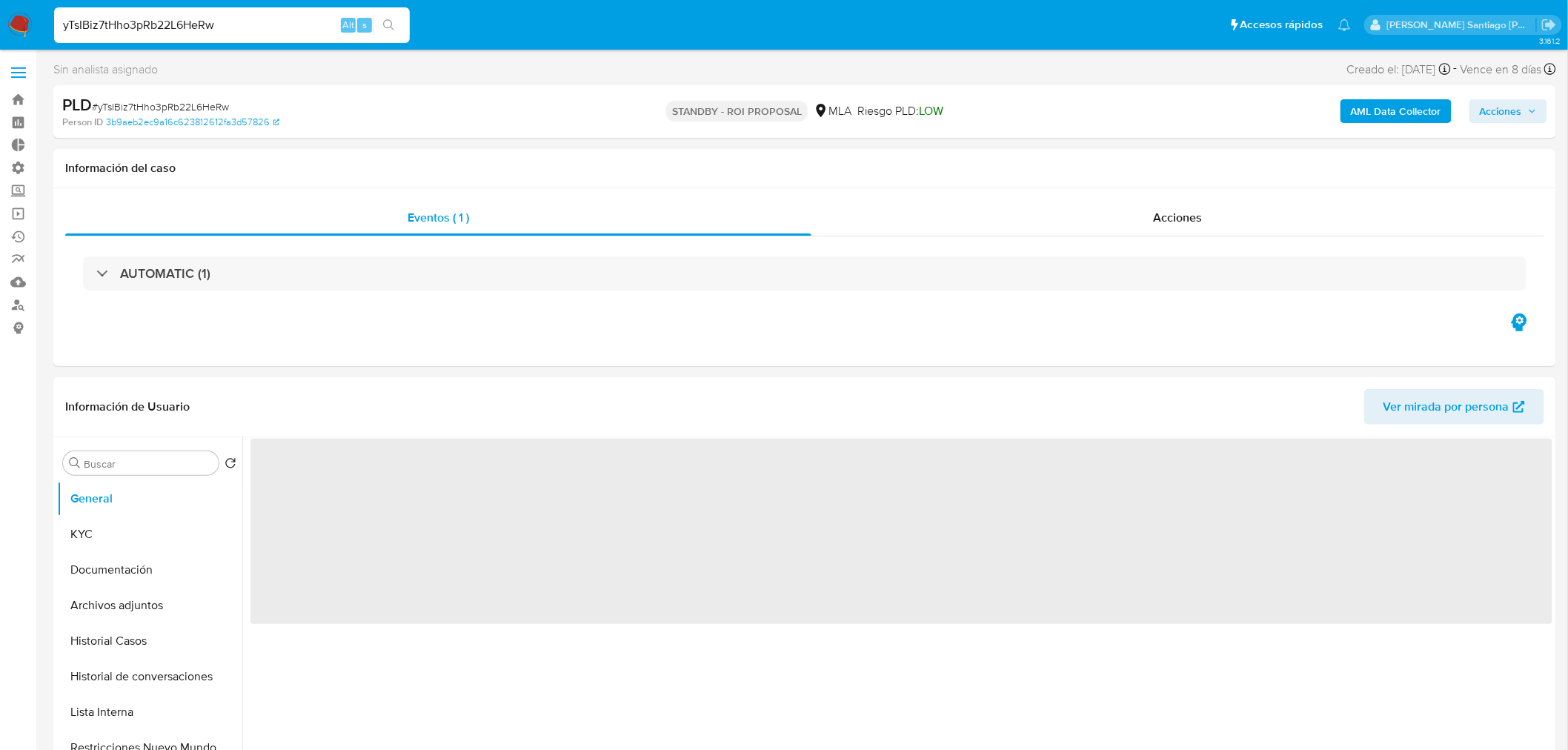
select select "10"
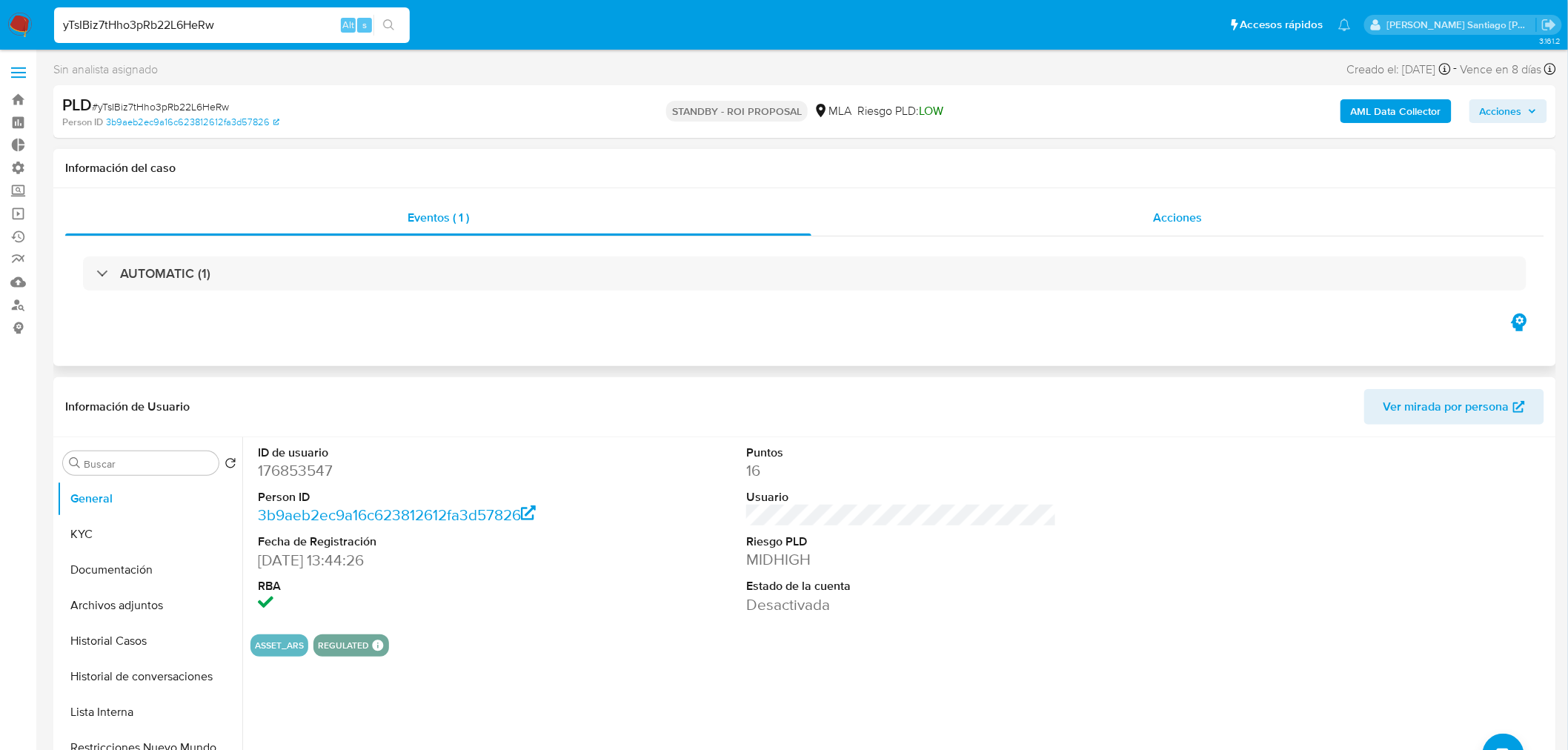
click at [1153, 210] on div "Acciones" at bounding box center [1178, 217] width 733 height 36
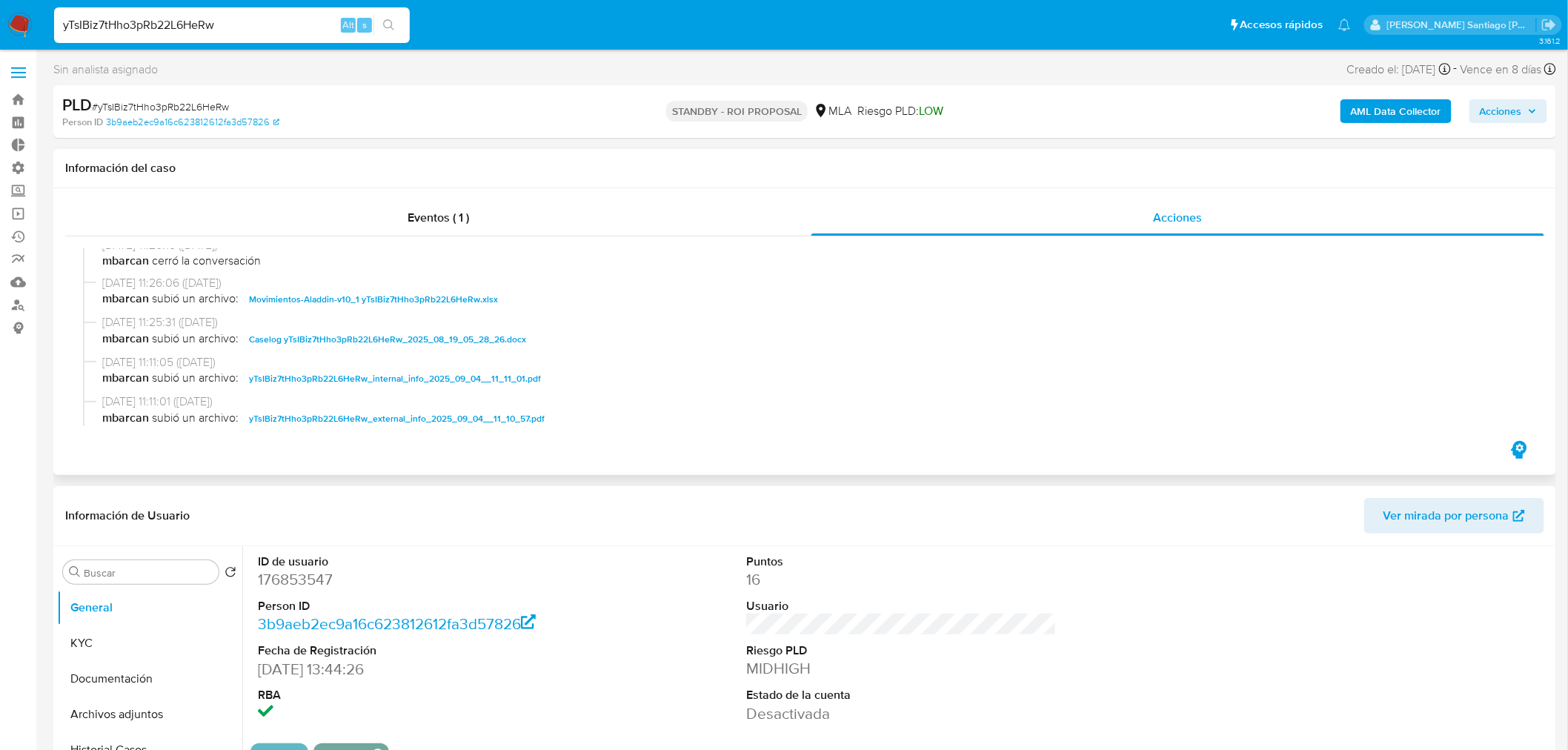
scroll to position [165, 0]
click at [449, 294] on span "Caselog yTsIBiz7tHho3pRb22L6HeRw_2025_08_19_05_28_26.docx" at bounding box center [387, 301] width 277 height 18
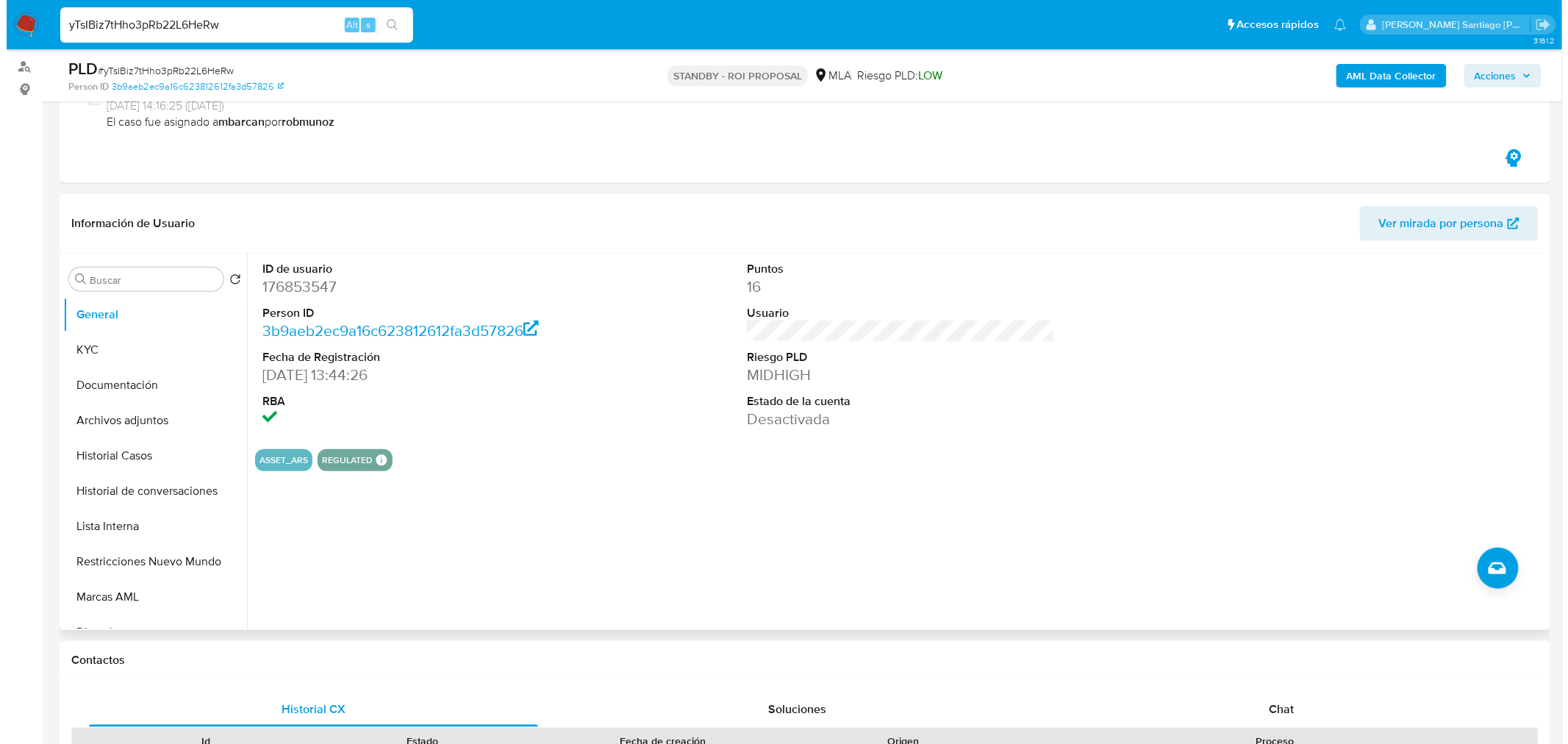
scroll to position [245, 0]
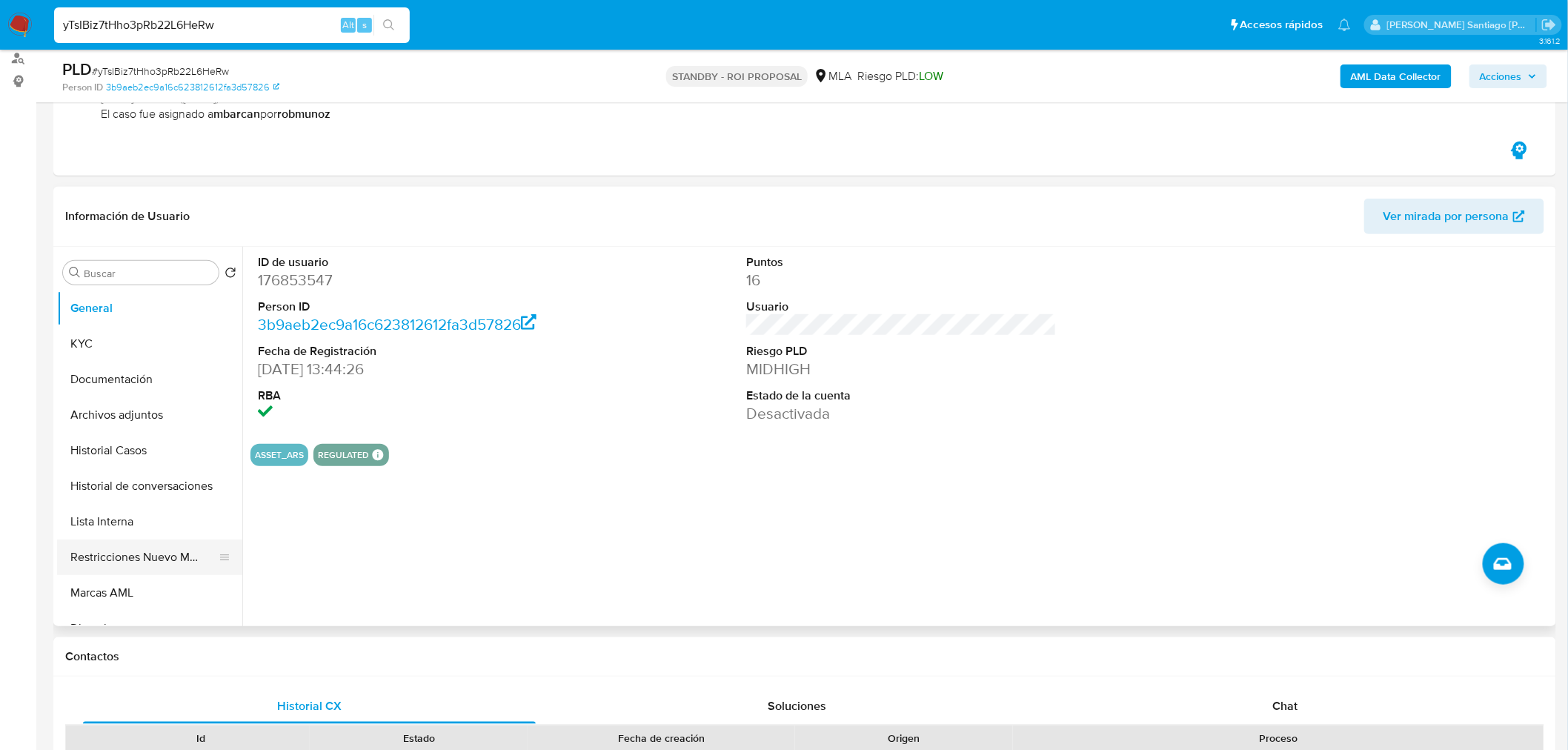
click at [164, 566] on button "Restricciones Nuevo Mundo" at bounding box center [144, 557] width 173 height 36
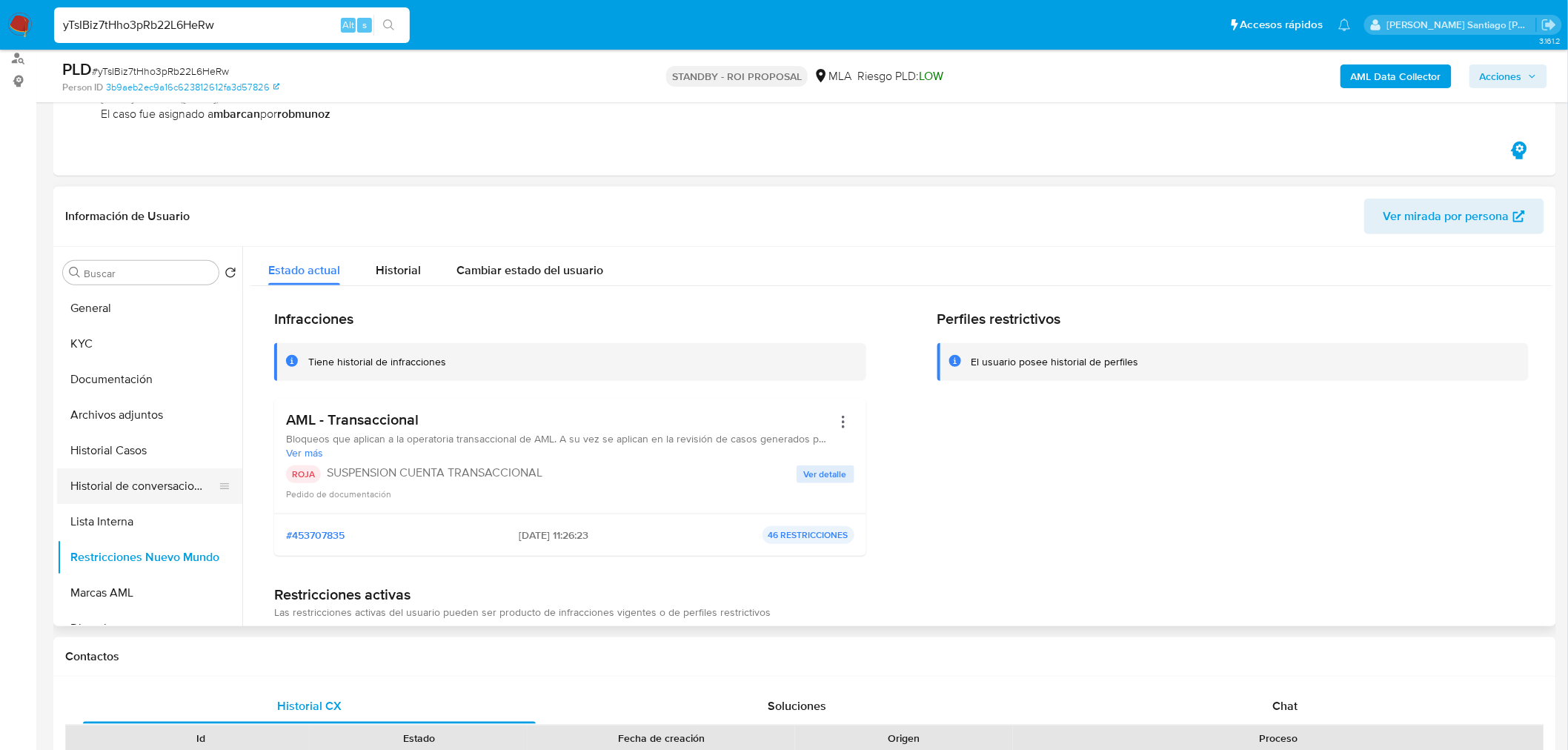
click at [120, 491] on button "Historial de conversaciones" at bounding box center [144, 486] width 173 height 36
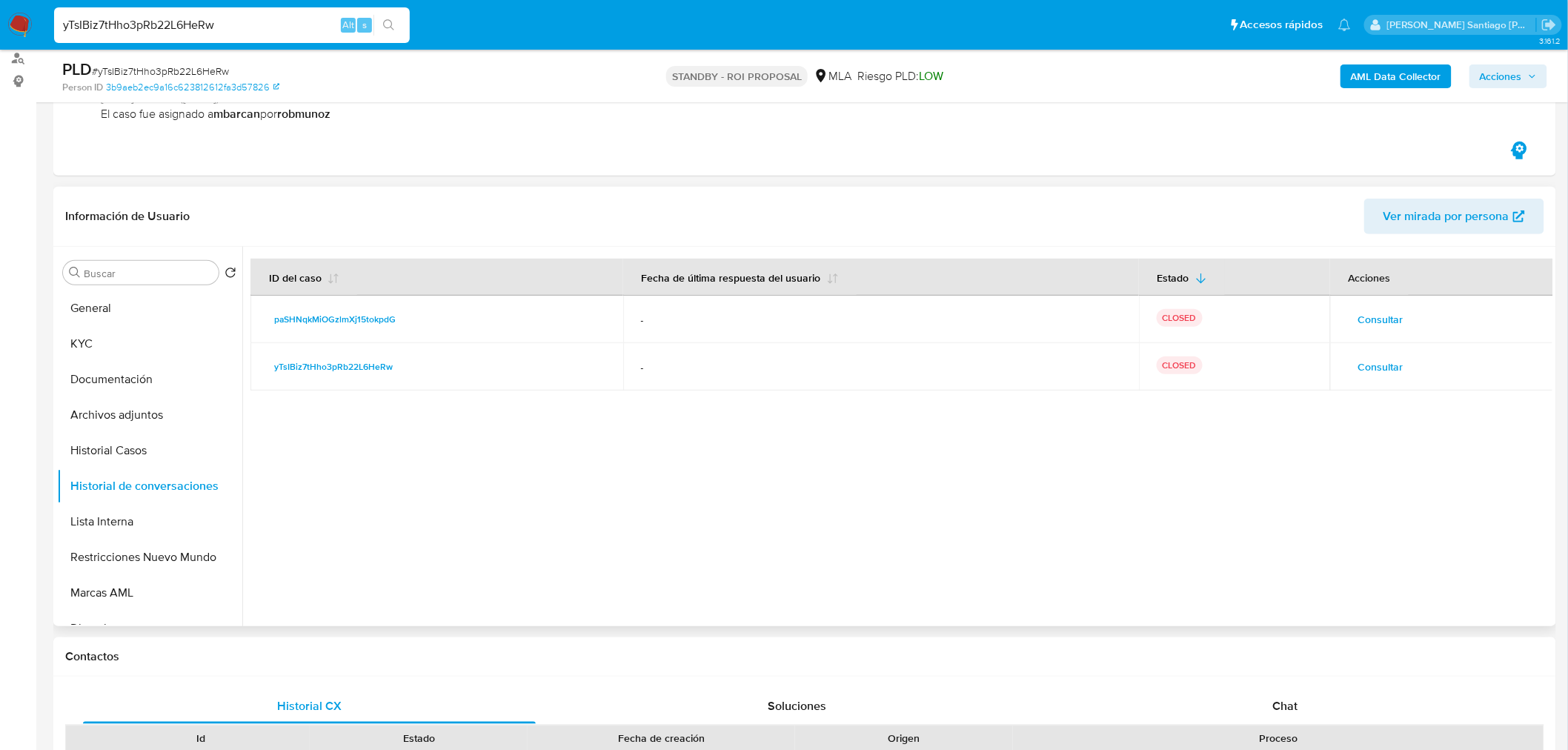
click at [1379, 317] on span "Consultar" at bounding box center [1380, 320] width 45 height 21
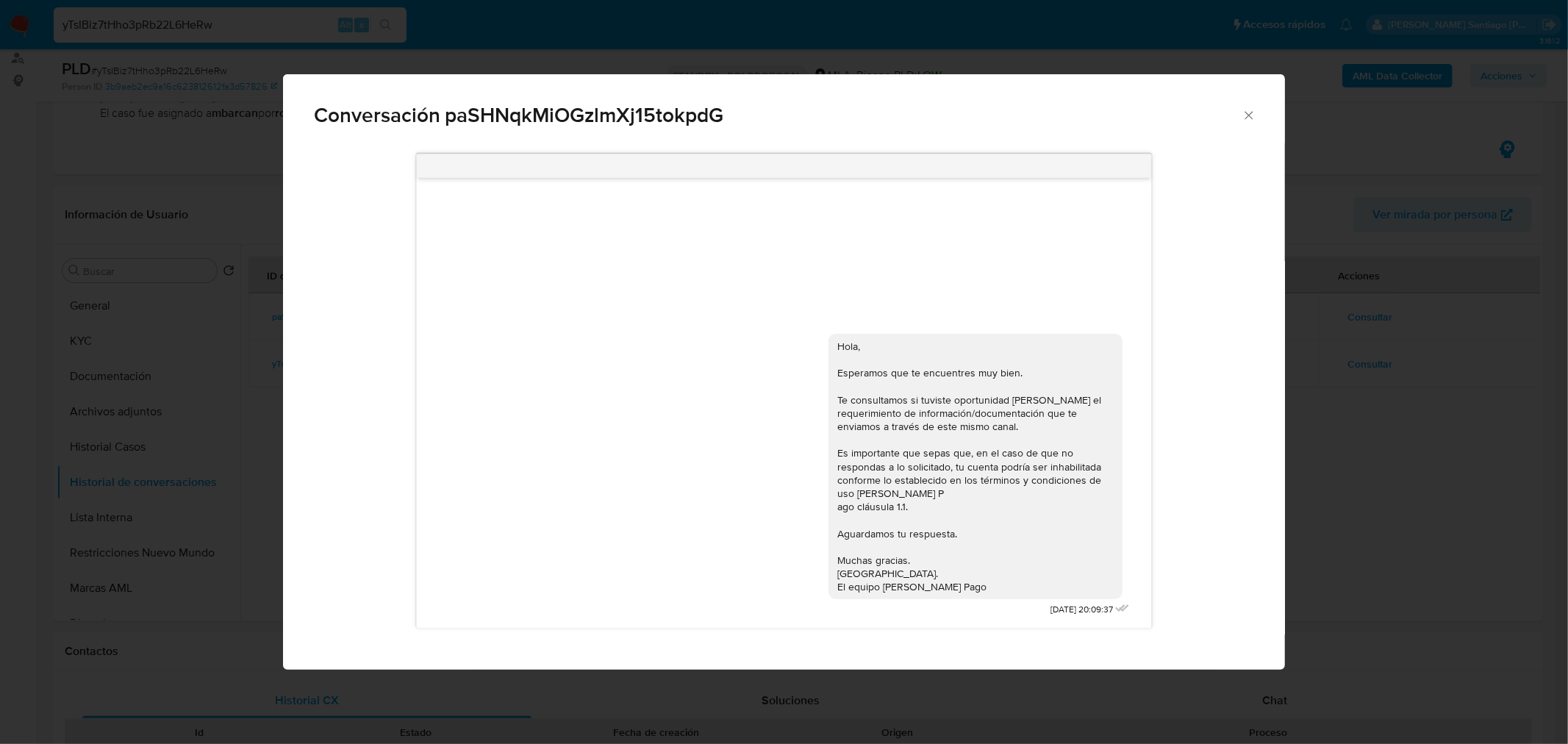
click at [1369, 436] on div "Conversación paSHNqkMiOGzlmXj15tokpdG Hola, Esperamos que te encuentres muy bie…" at bounding box center [784, 372] width 1568 height 744
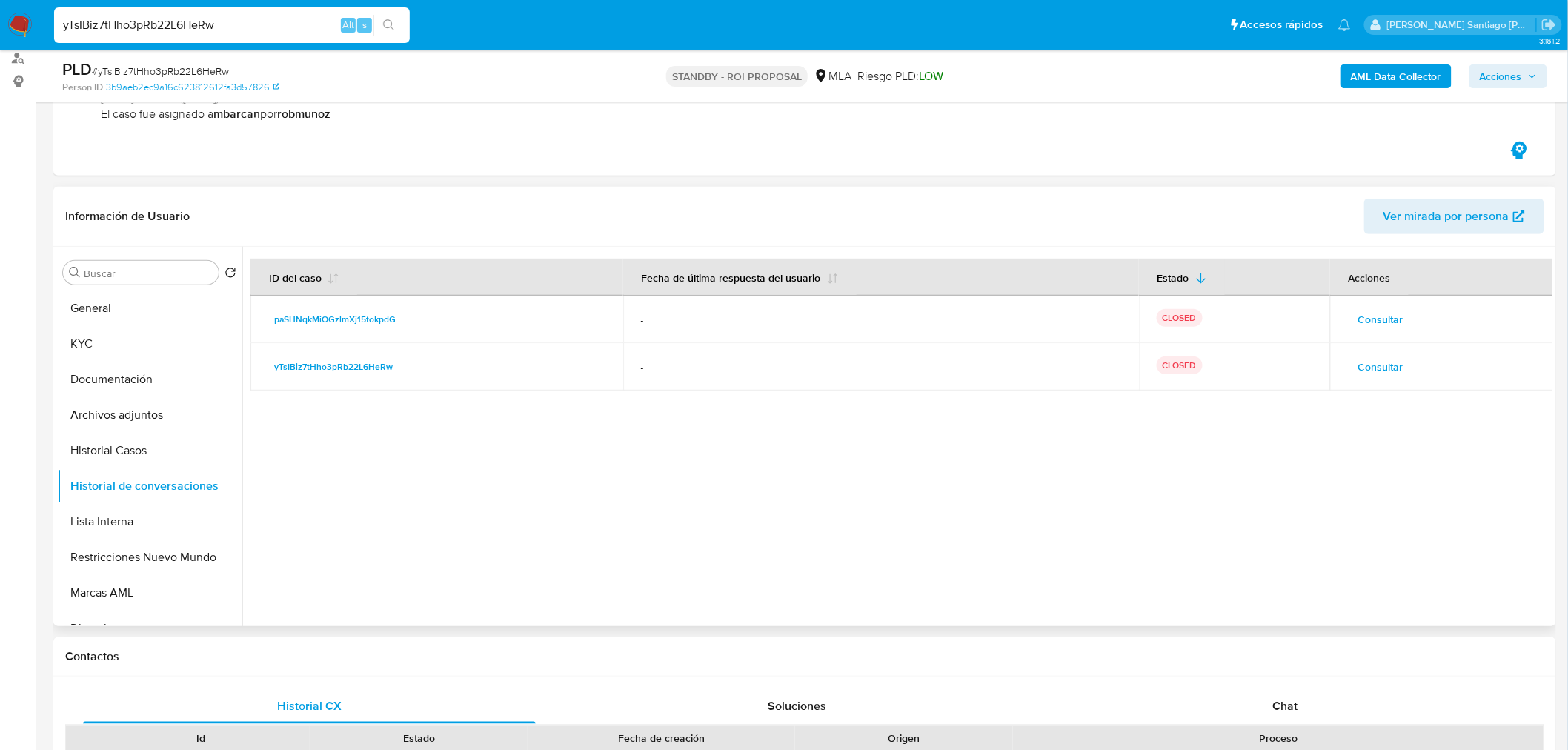
click at [1387, 373] on span "Consultar" at bounding box center [1380, 367] width 45 height 21
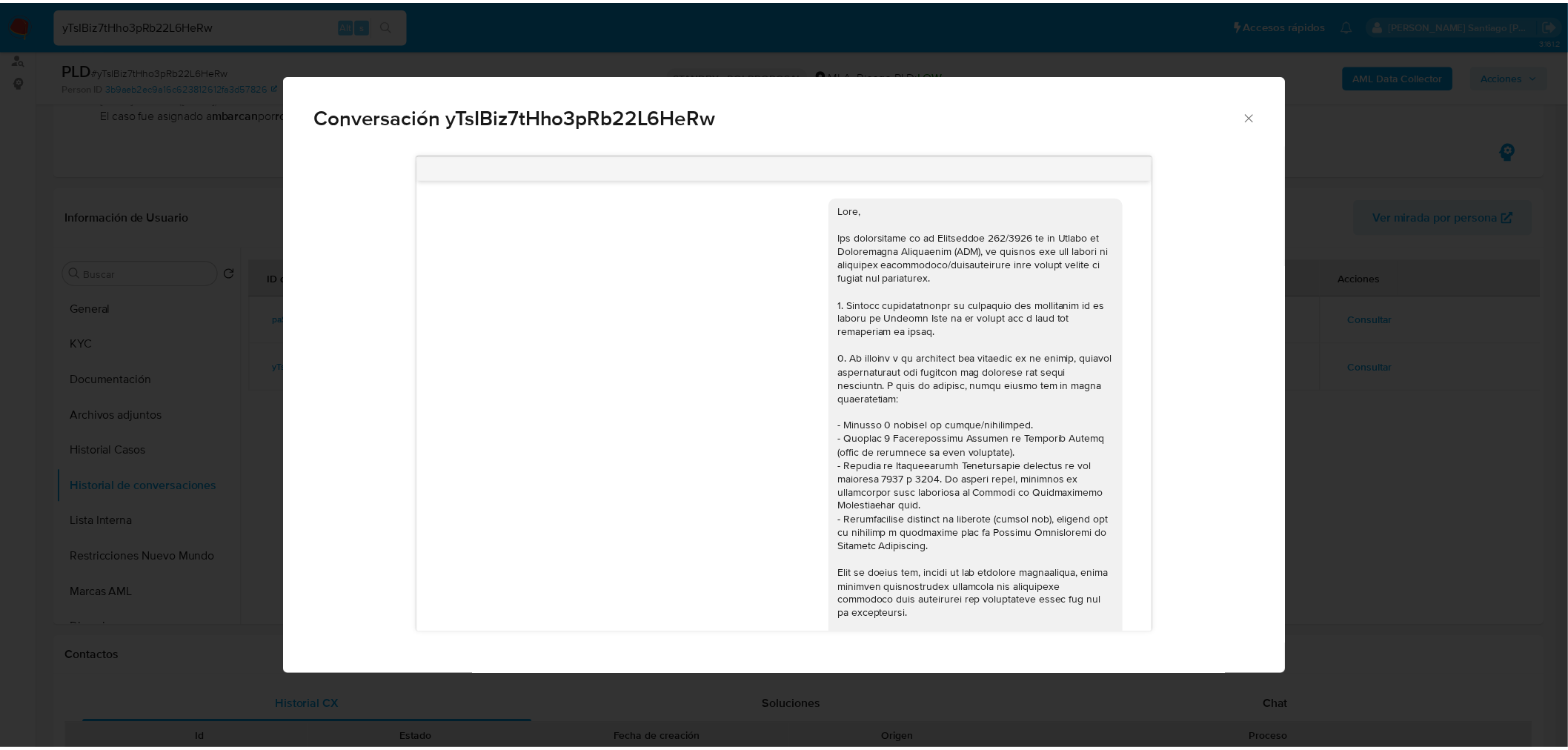
scroll to position [712, 0]
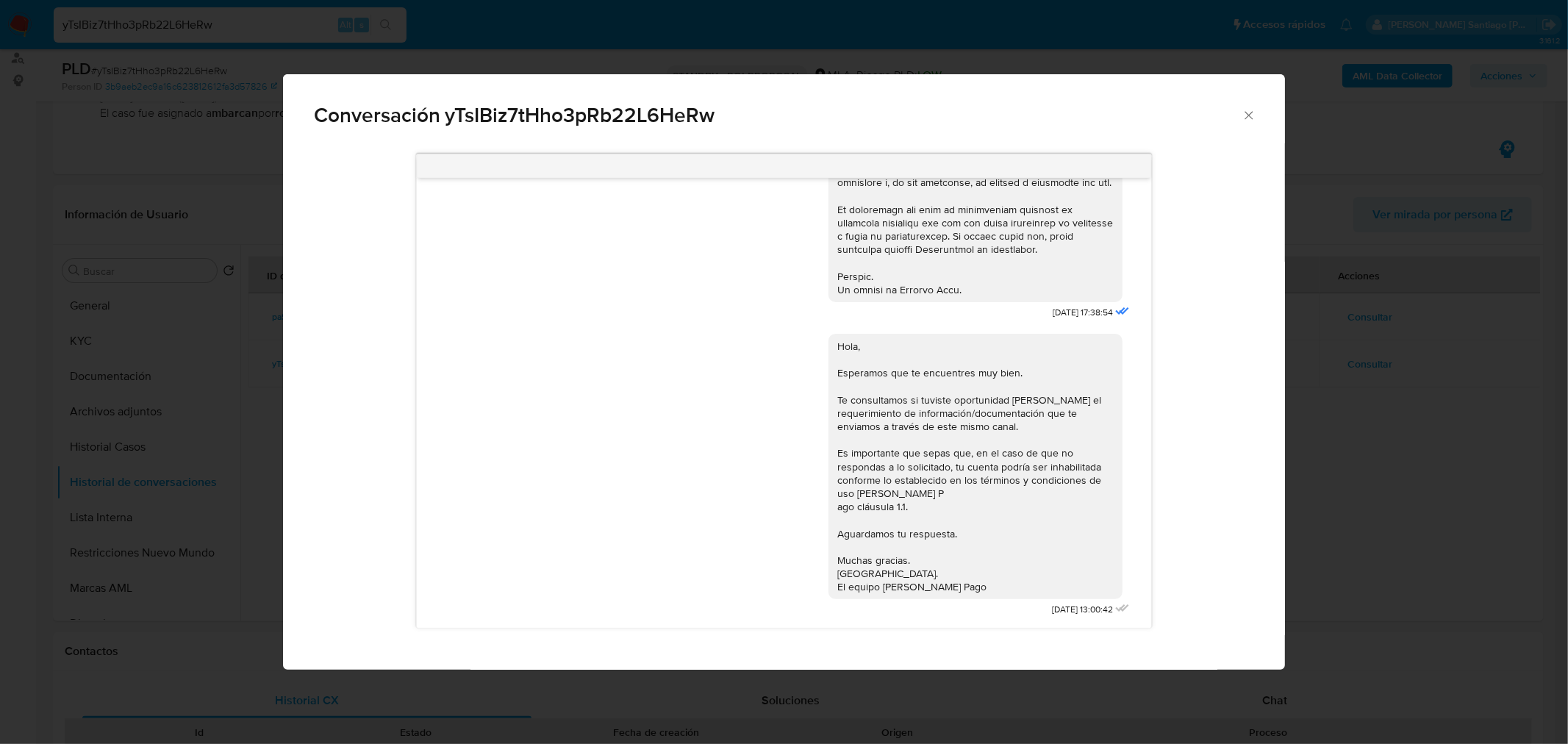
click at [1545, 479] on div "Conversación yTsIBiz7tHho3pRb22L6HeRw 18/08/2025 17:38:54 Hola, Esperamos que t…" at bounding box center [784, 372] width 1568 height 744
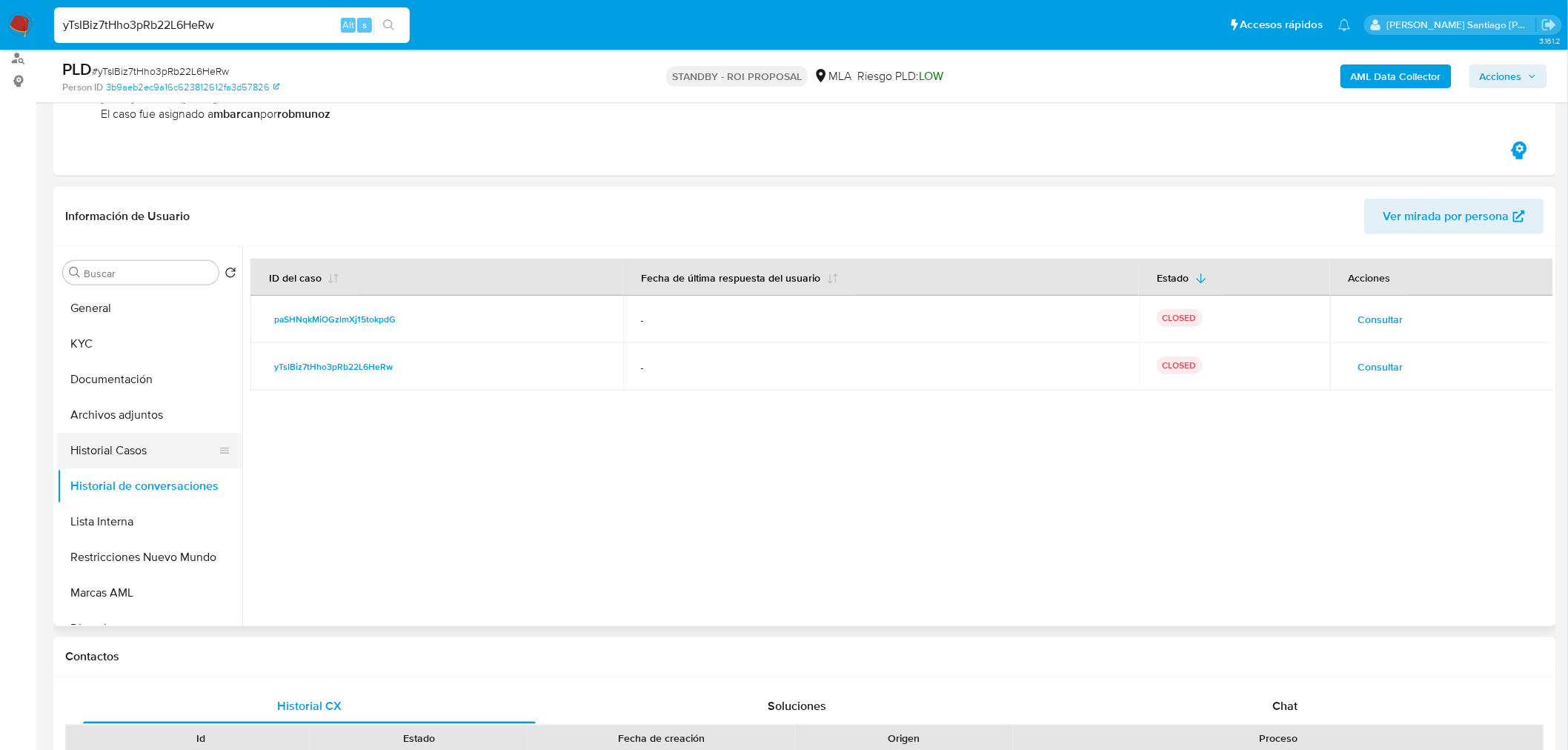
click at [149, 465] on button "Historial Casos" at bounding box center [144, 450] width 173 height 36
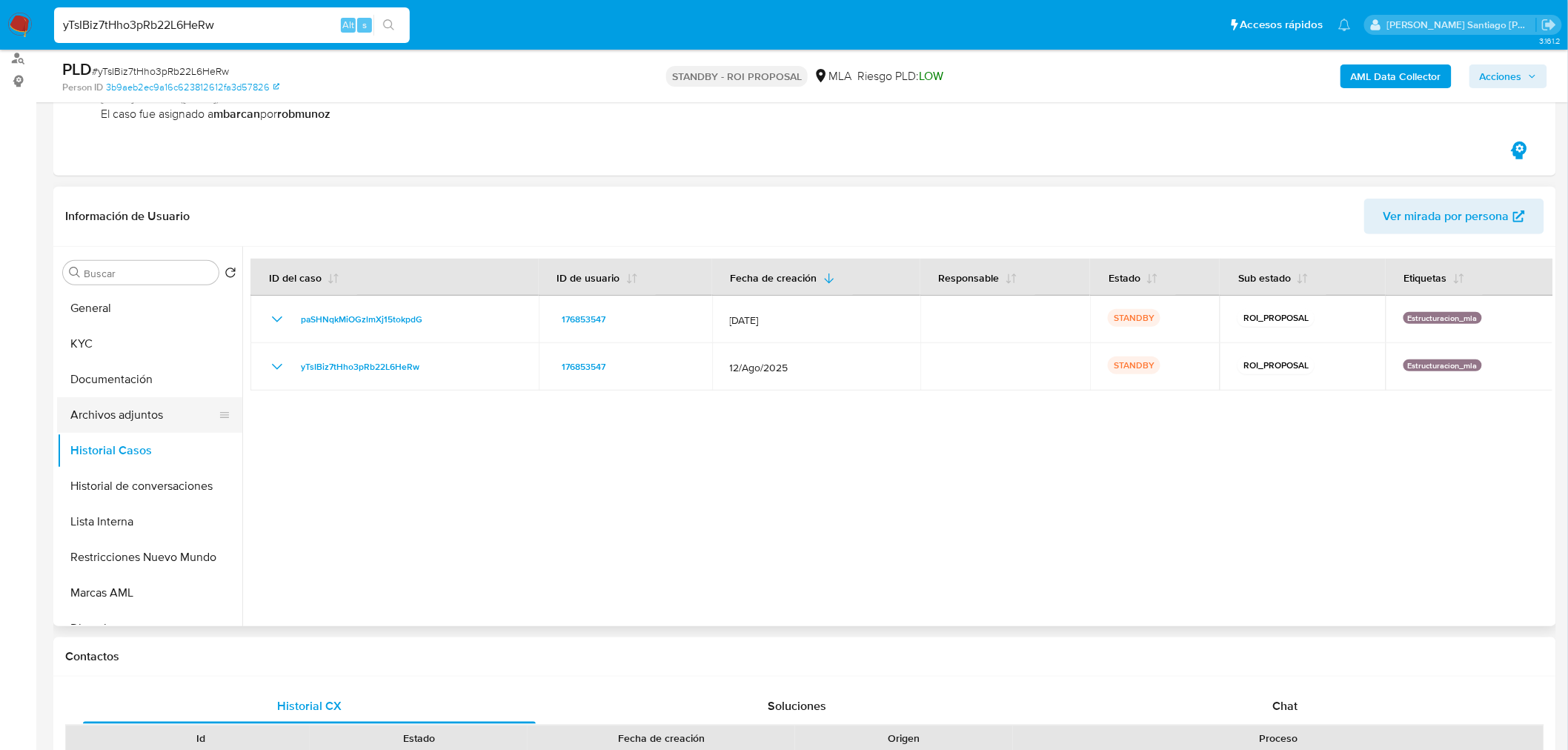
click at [123, 404] on button "Archivos adjuntos" at bounding box center [144, 415] width 173 height 36
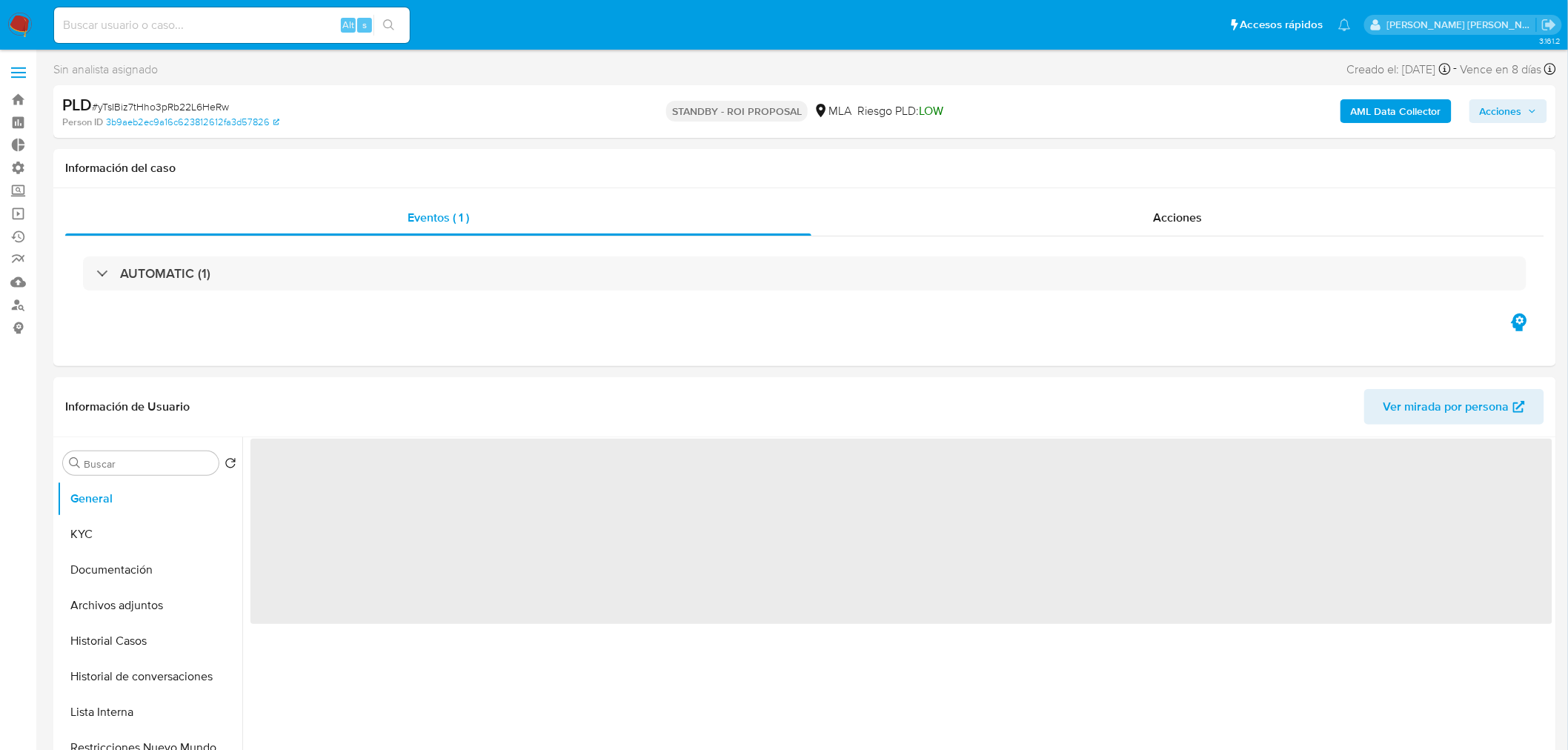
select select "10"
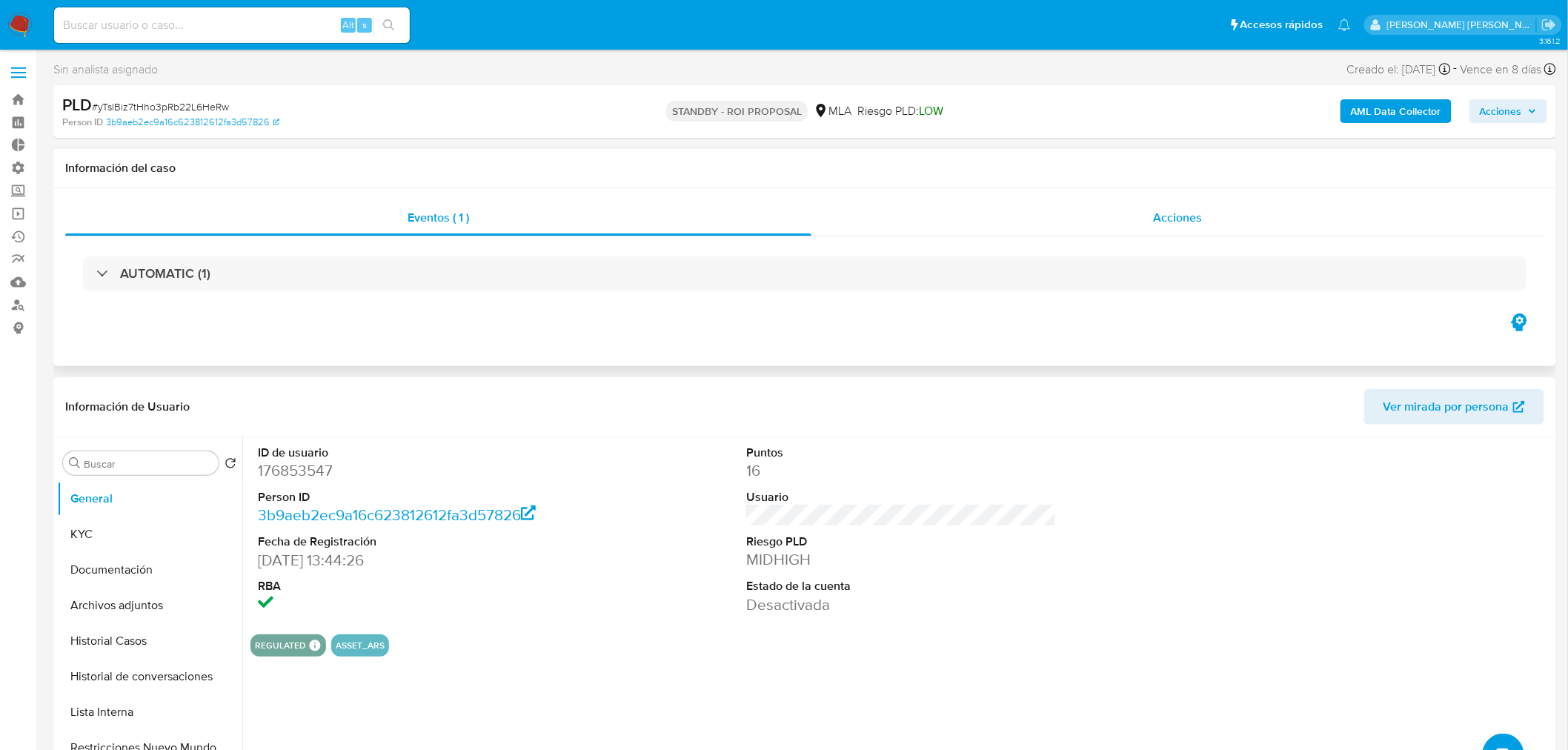
drag, startPoint x: 1223, startPoint y: 230, endPoint x: 1206, endPoint y: 231, distance: 17.0
click at [1223, 230] on div "Acciones" at bounding box center [1178, 217] width 733 height 36
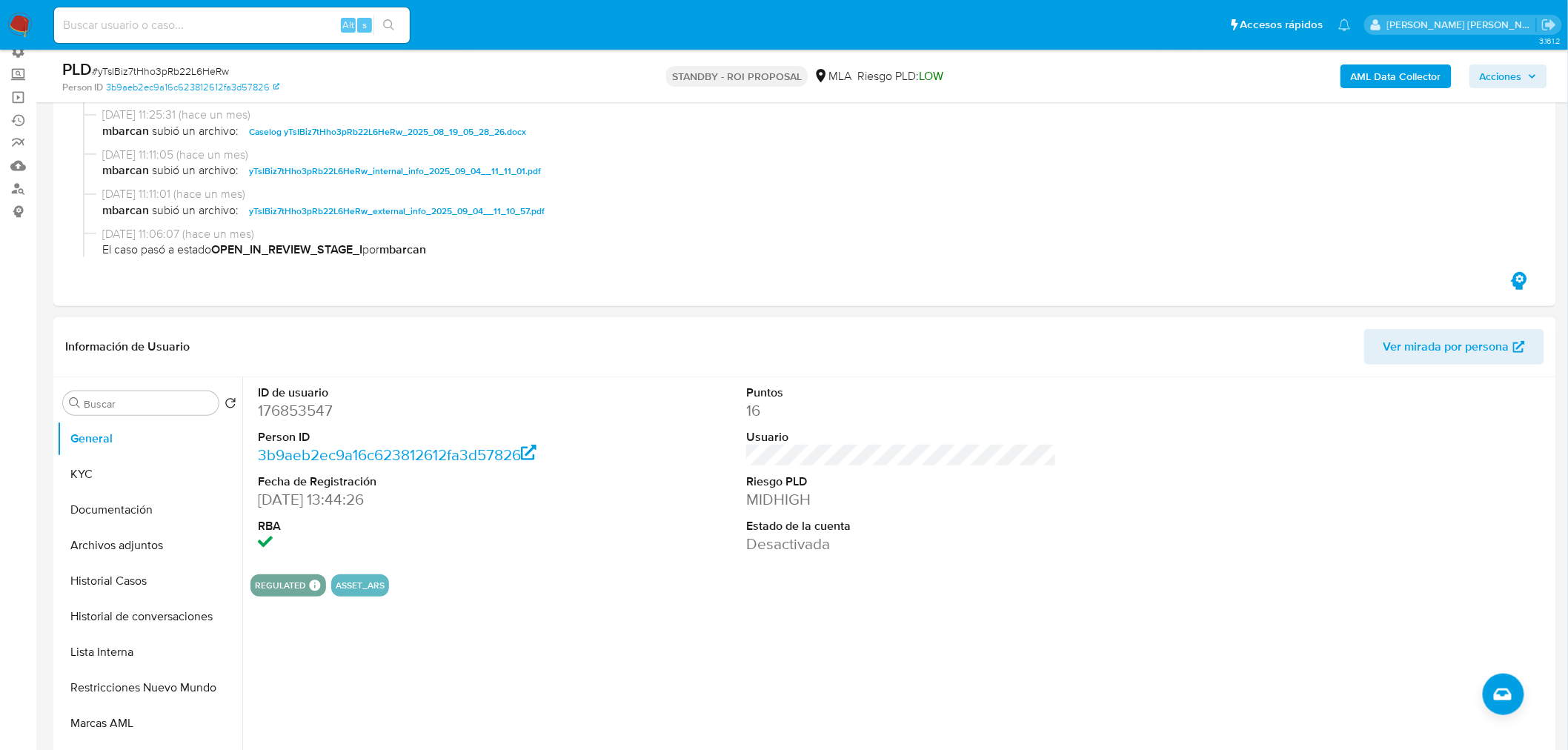
scroll to position [247, 0]
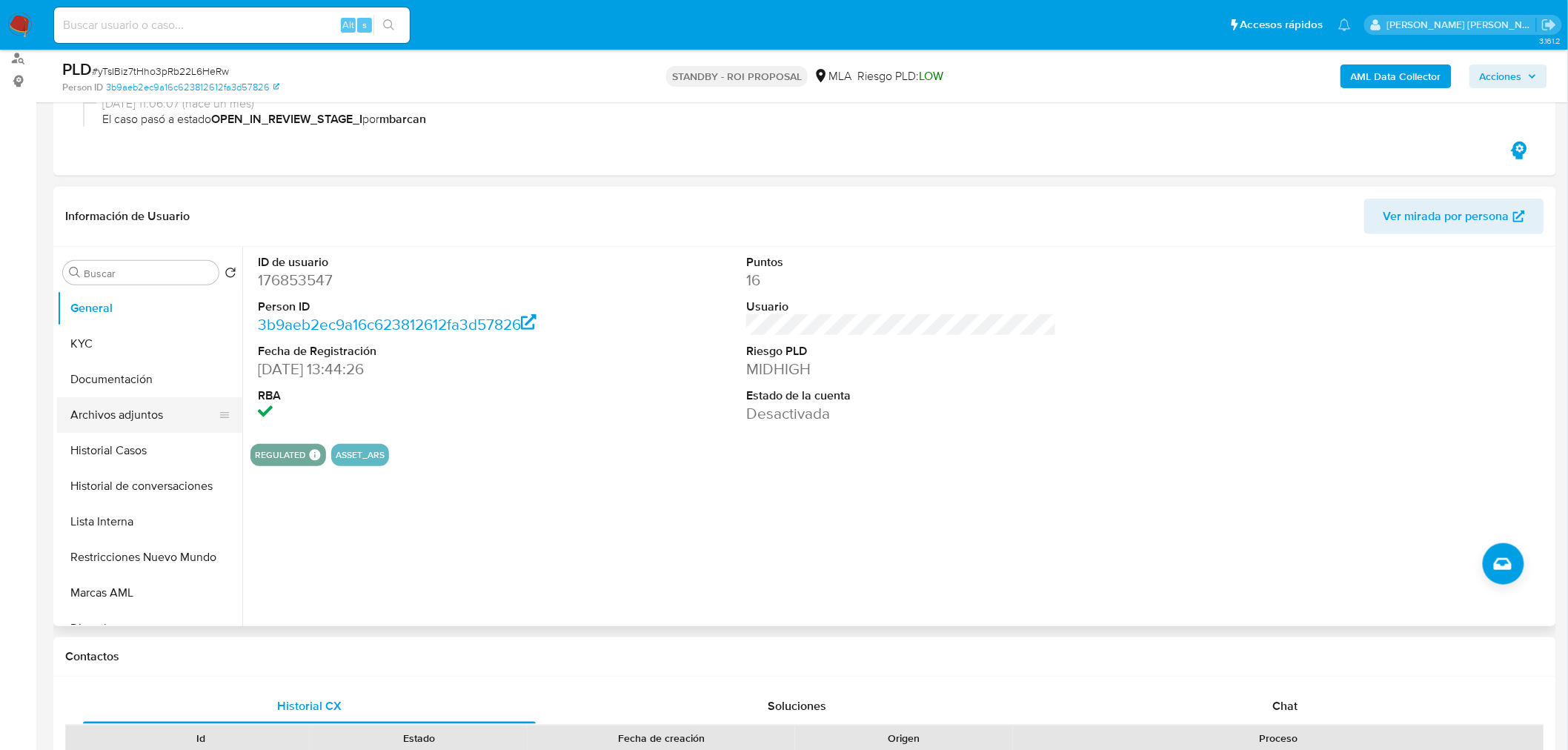
click at [131, 410] on button "Archivos adjuntos" at bounding box center [144, 415] width 173 height 36
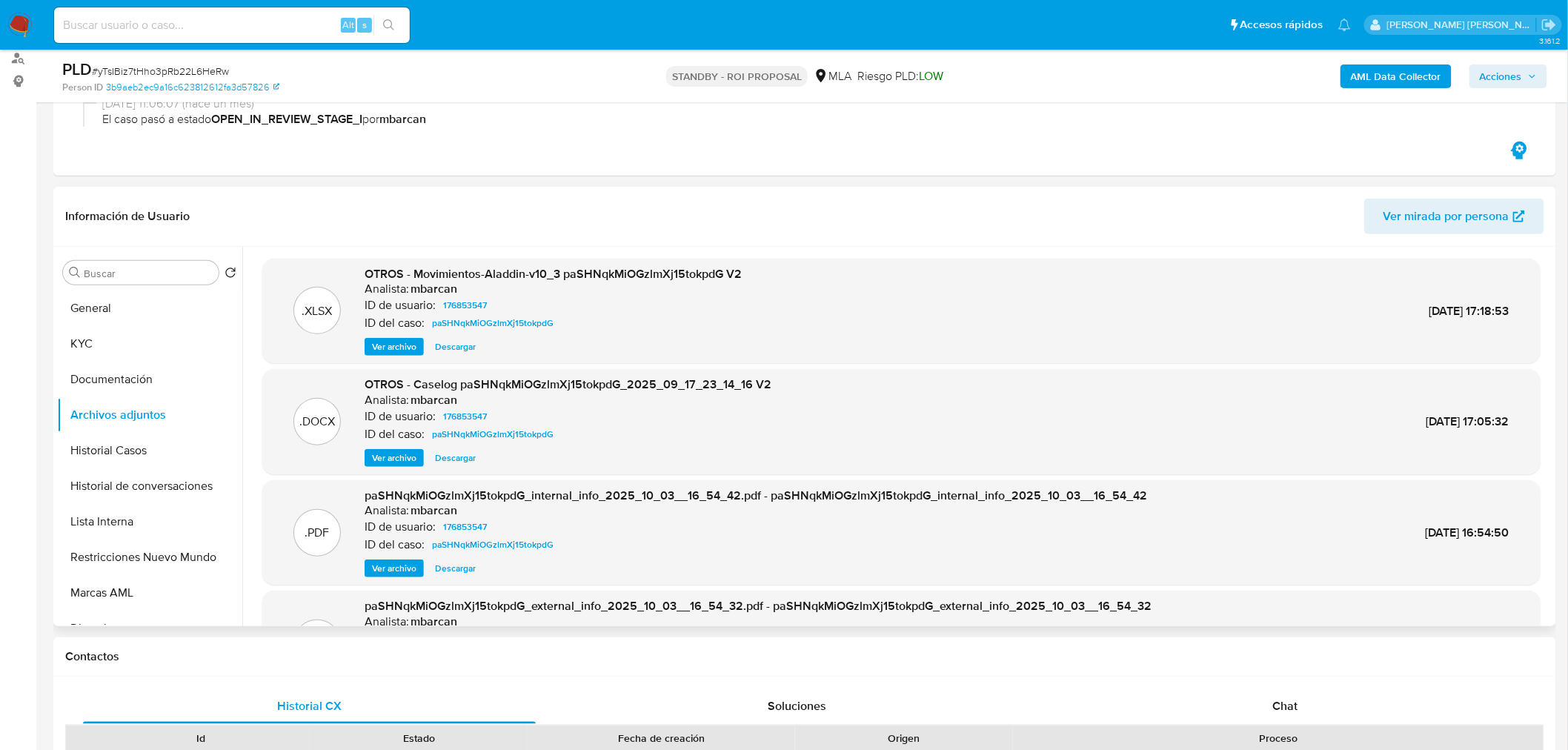
click at [443, 462] on span "Descargar" at bounding box center [455, 457] width 41 height 15
click at [108, 443] on button "Historial Casos" at bounding box center [144, 450] width 173 height 36
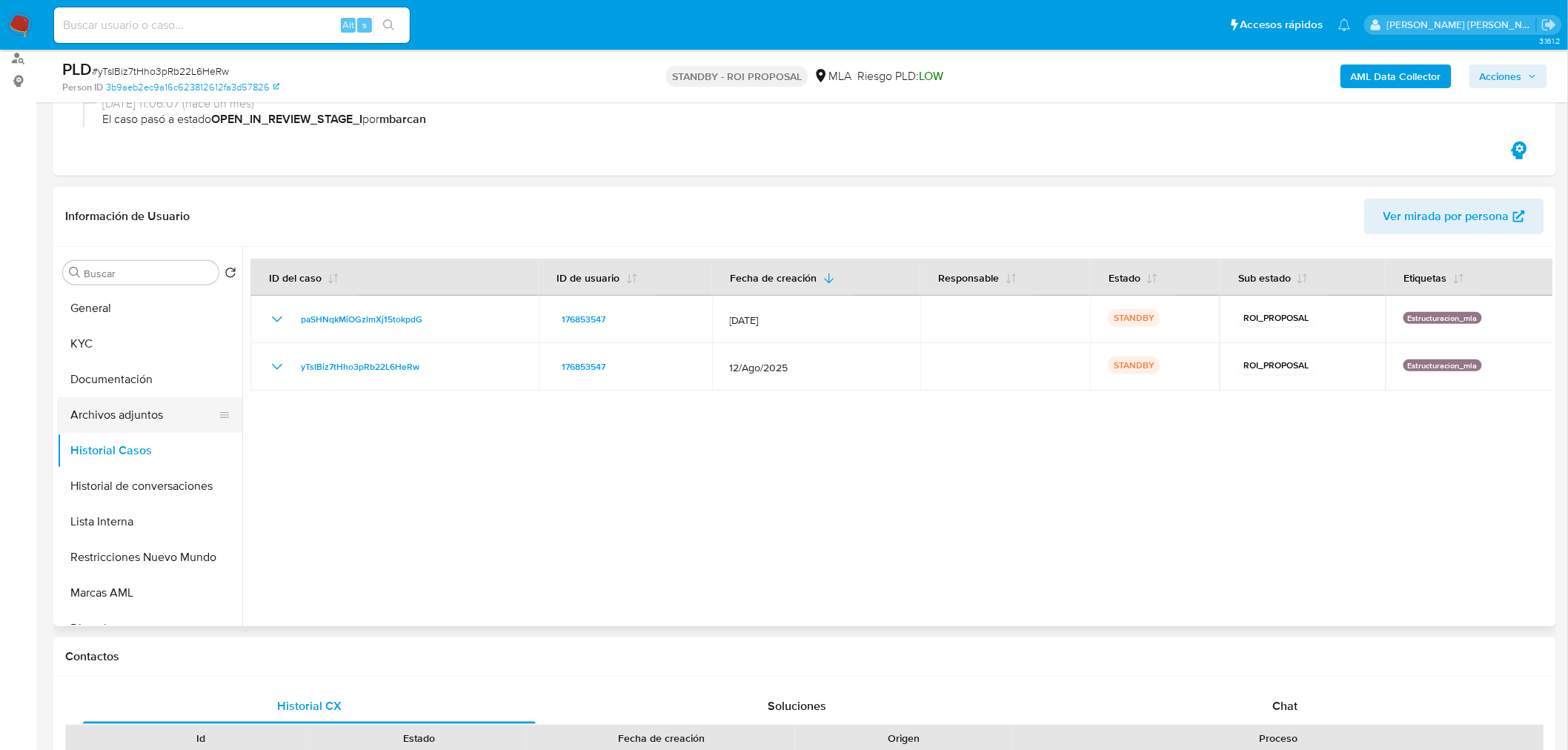
click at [139, 409] on button "Archivos adjuntos" at bounding box center [144, 415] width 173 height 36
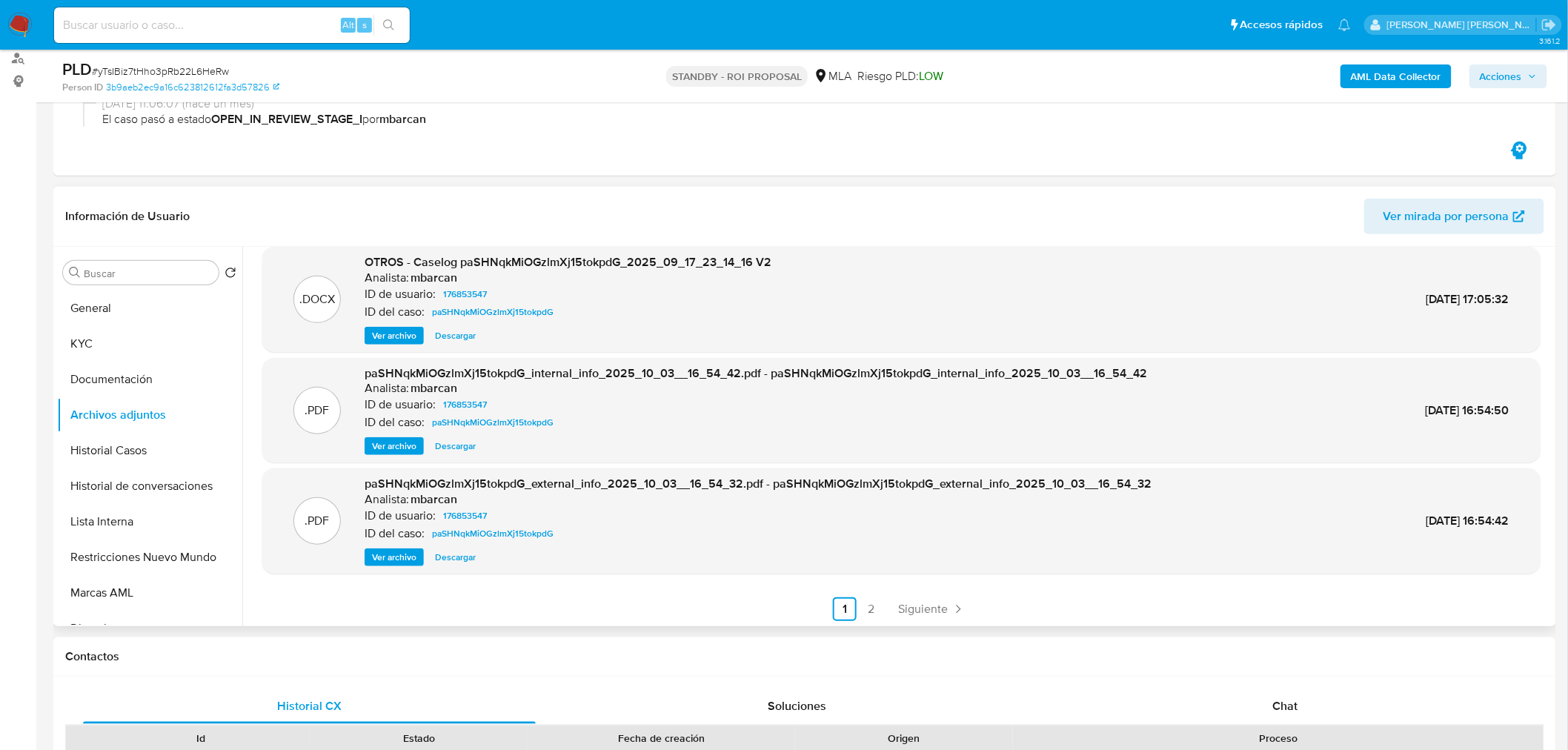
scroll to position [124, 0]
click at [874, 613] on link "2" at bounding box center [871, 607] width 23 height 23
click at [927, 611] on link "1" at bounding box center [927, 607] width 23 height 23
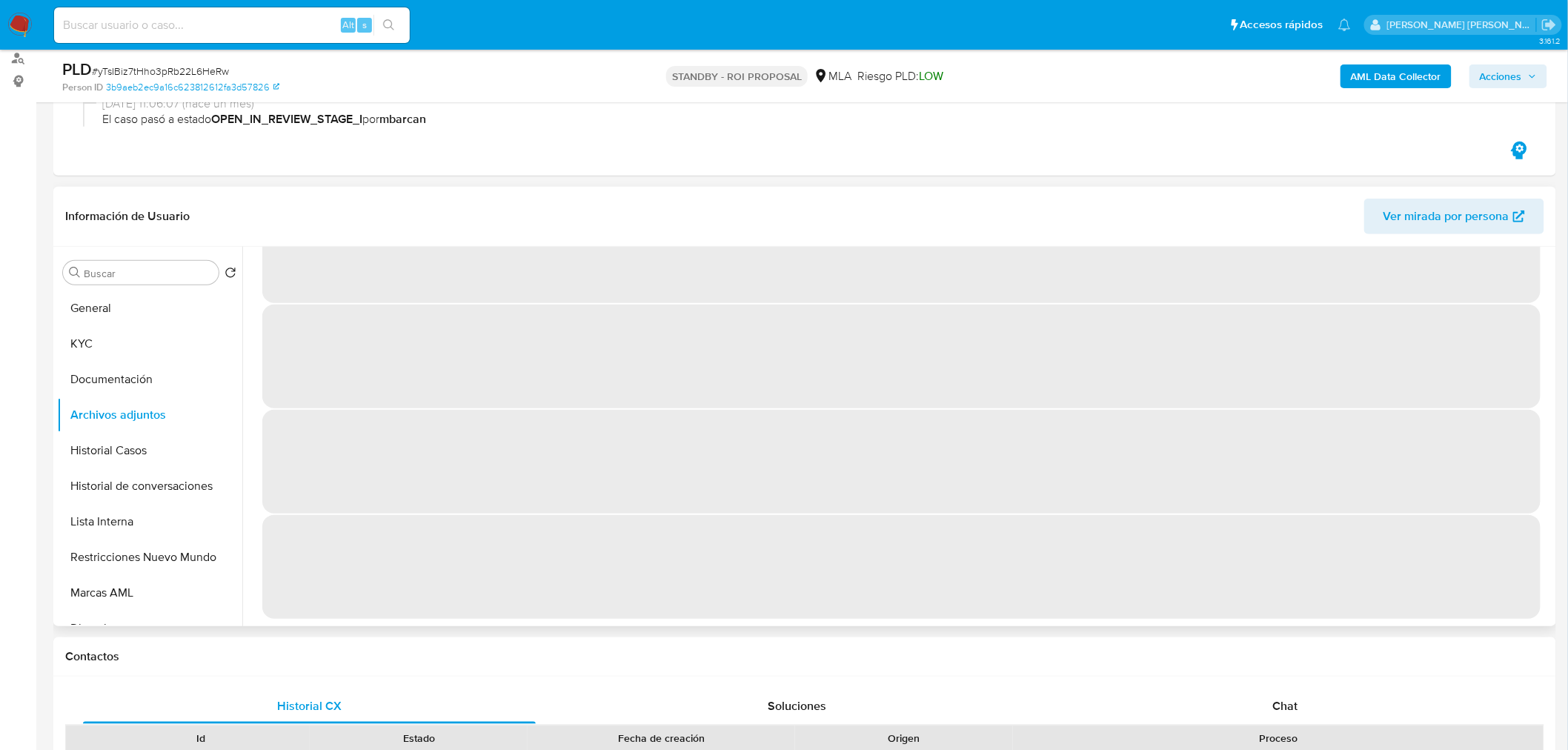
scroll to position [0, 0]
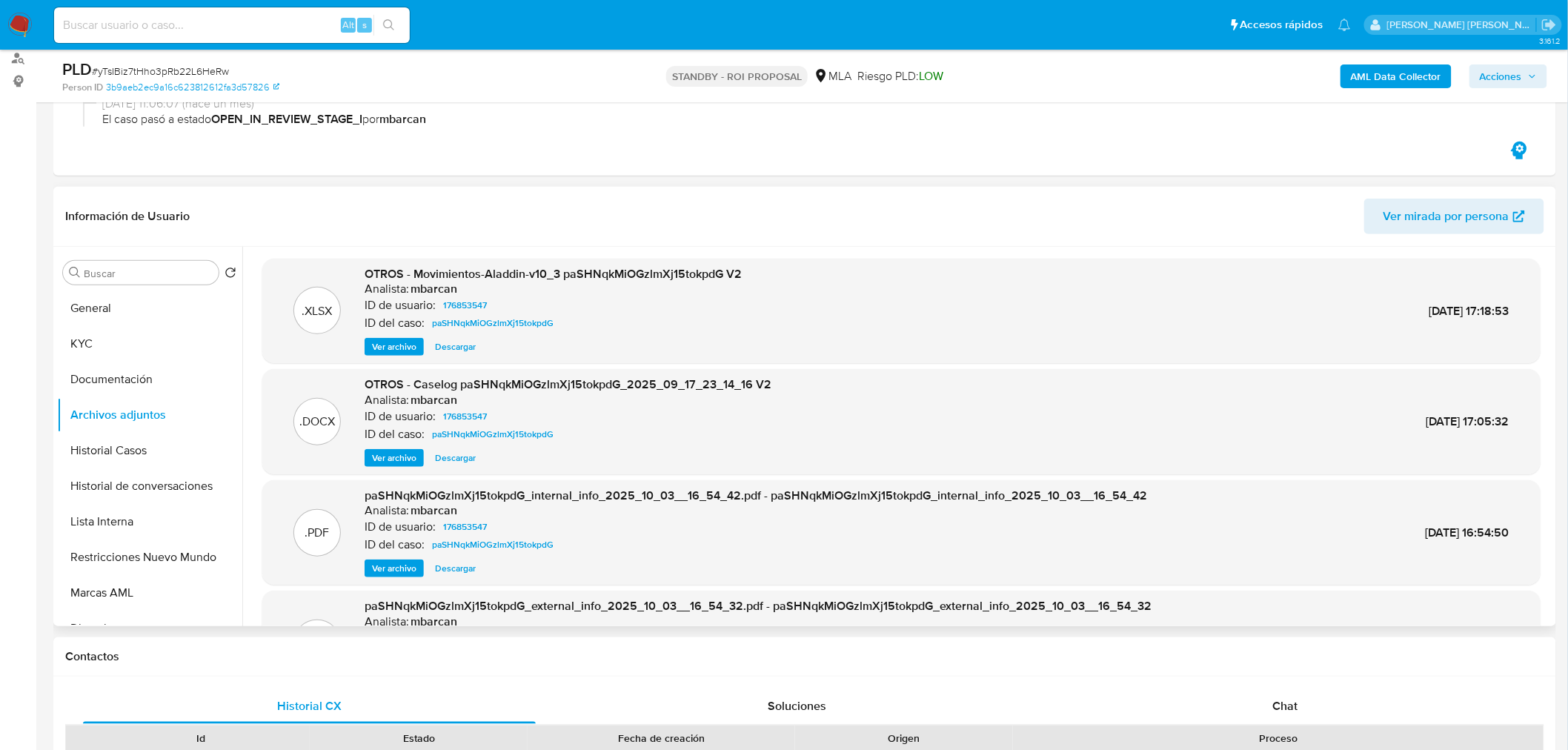
click at [457, 461] on span "Descargar" at bounding box center [455, 457] width 41 height 15
click at [173, 21] on input at bounding box center [231, 25] width 356 height 19
paste input "xTk8raSAOyomf4Pt2CSha5aa"
type input "xTk8raSAOyomf4Pt2CSha5aa"
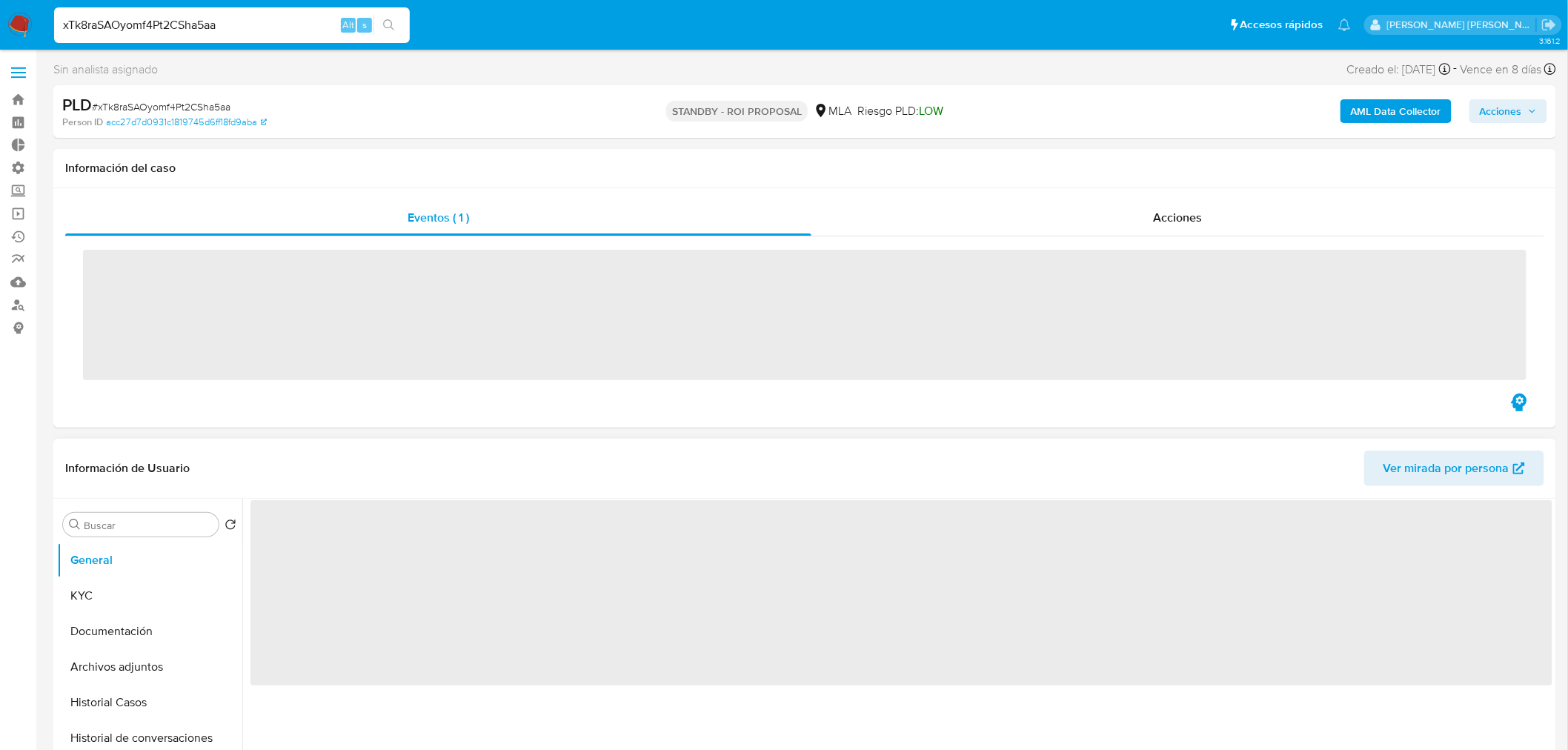
select select "10"
